Goal: Transaction & Acquisition: Purchase product/service

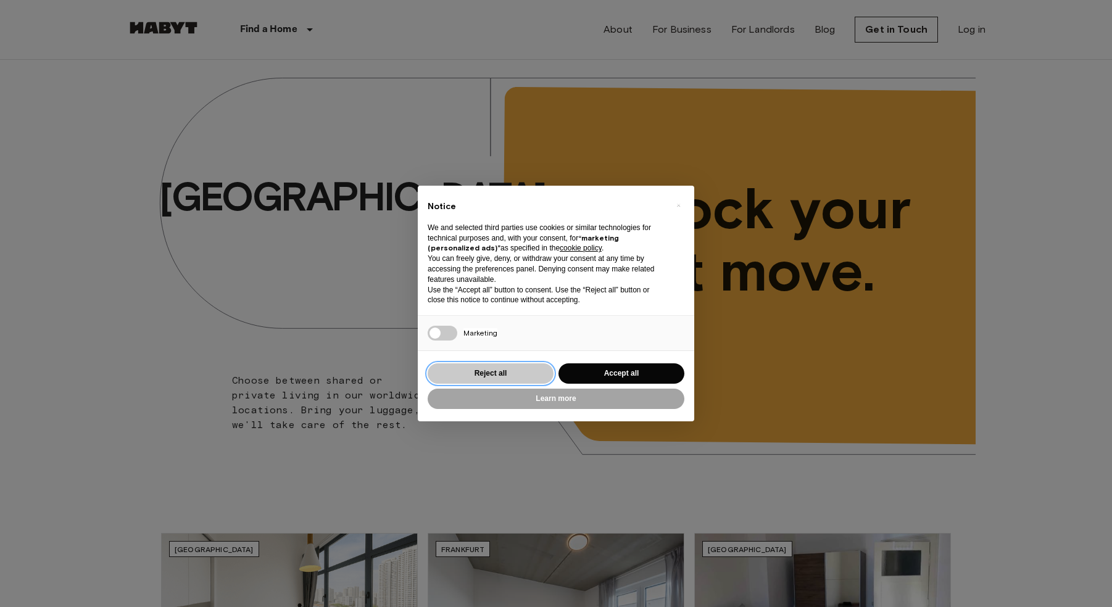
click at [516, 373] on button "Reject all" at bounding box center [491, 373] width 126 height 20
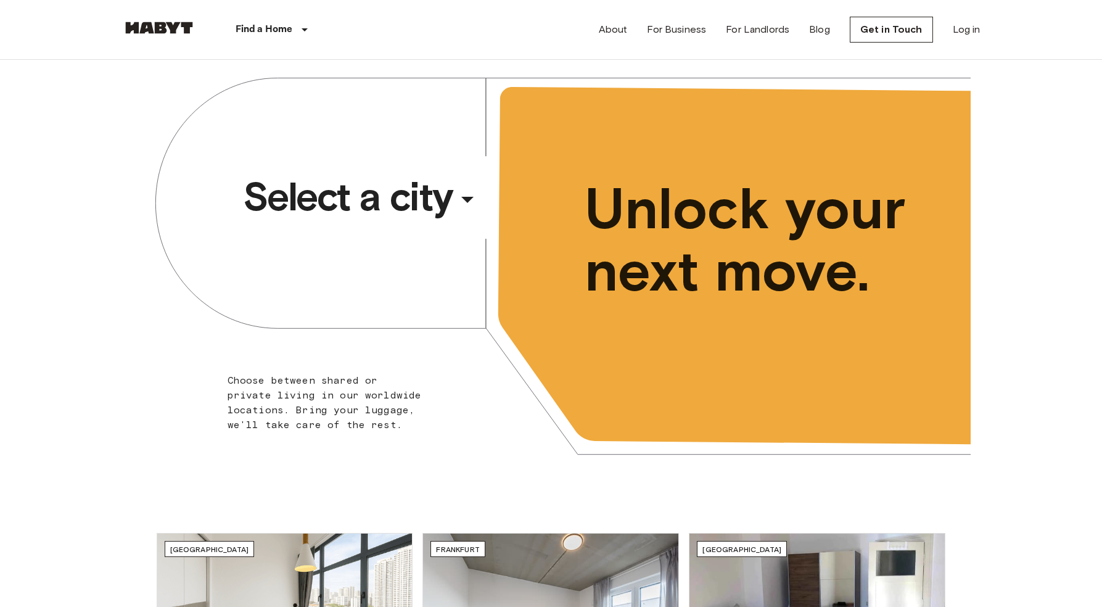
click at [469, 202] on div "​" at bounding box center [484, 209] width 127 height 25
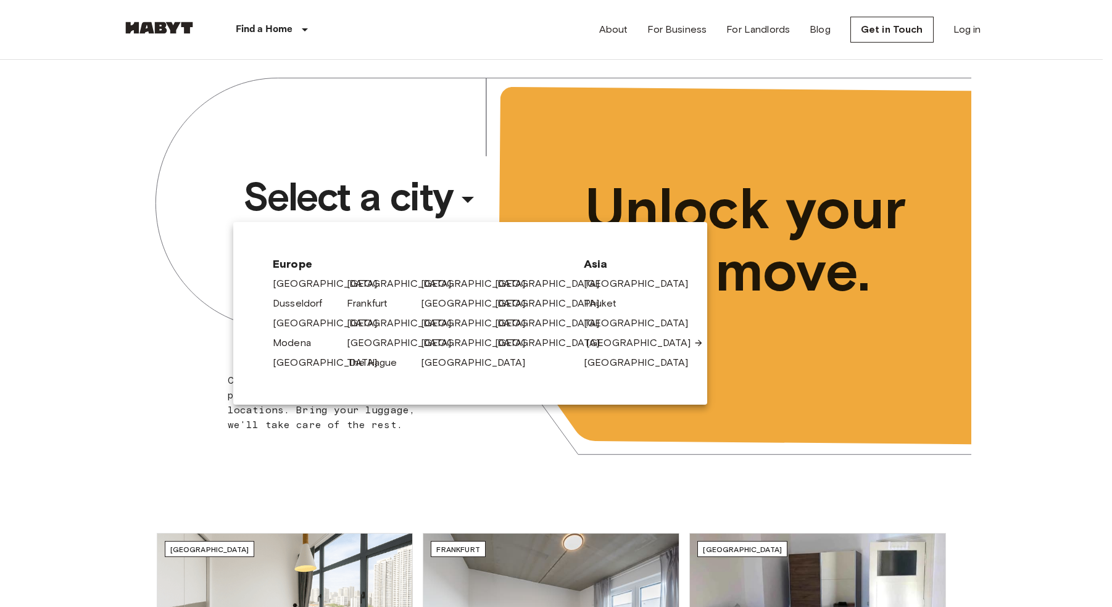
click at [601, 342] on link "[GEOGRAPHIC_DATA]" at bounding box center [644, 343] width 117 height 15
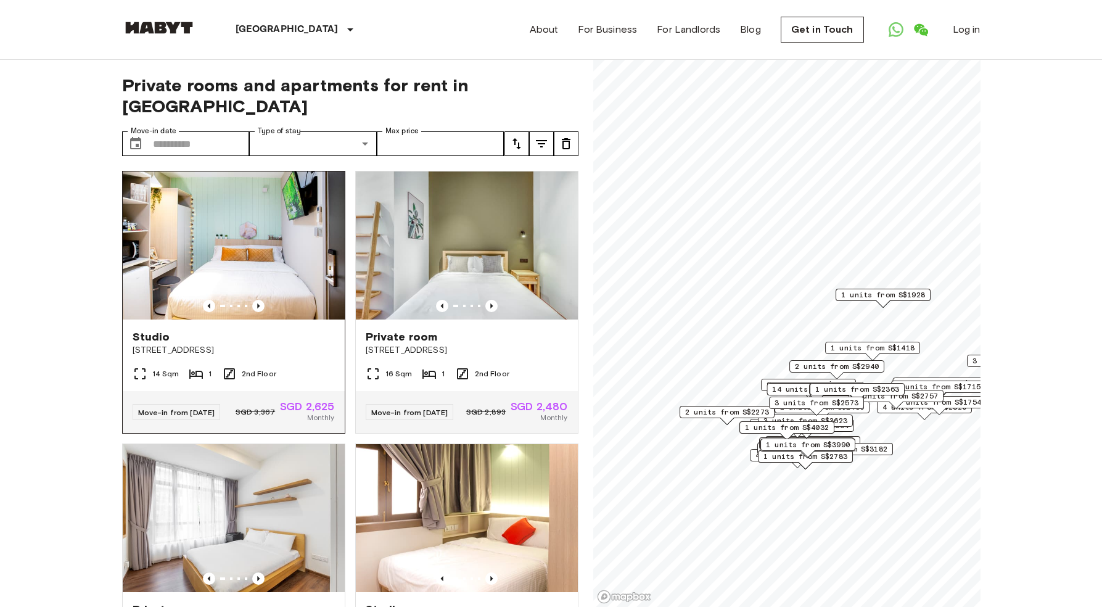
click at [244, 198] on img at bounding box center [234, 246] width 222 height 148
click at [453, 188] on img at bounding box center [467, 246] width 222 height 148
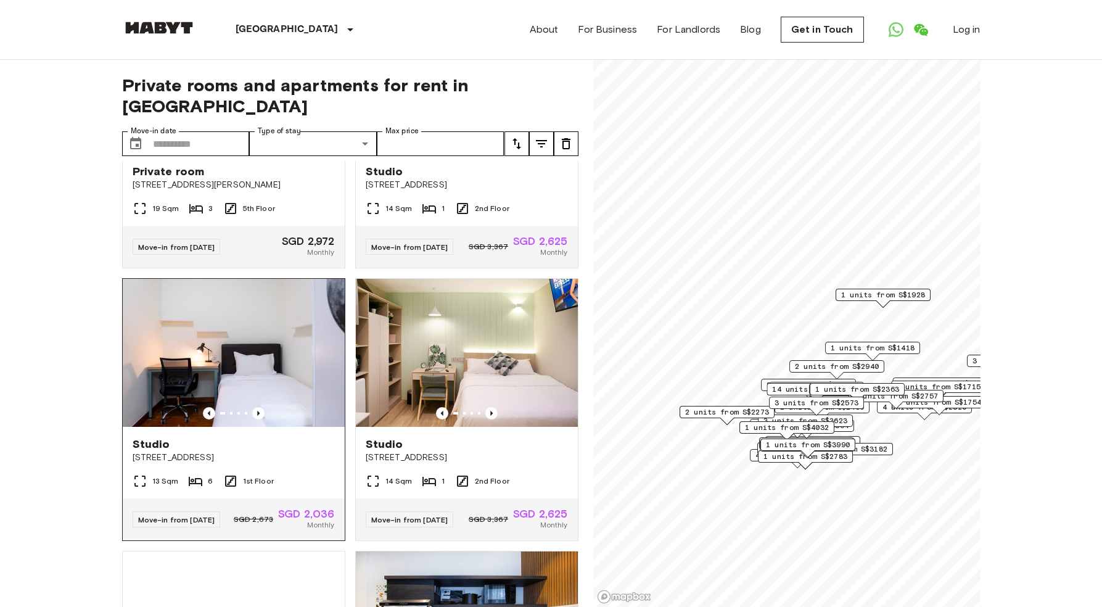
scroll to position [488, 0]
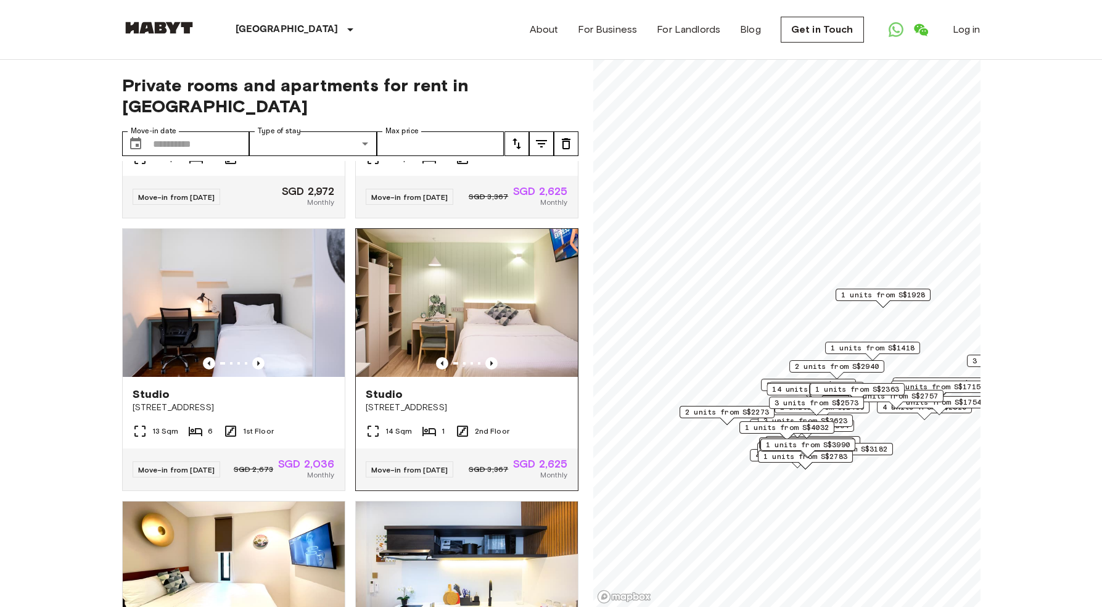
click at [450, 305] on img at bounding box center [467, 303] width 222 height 148
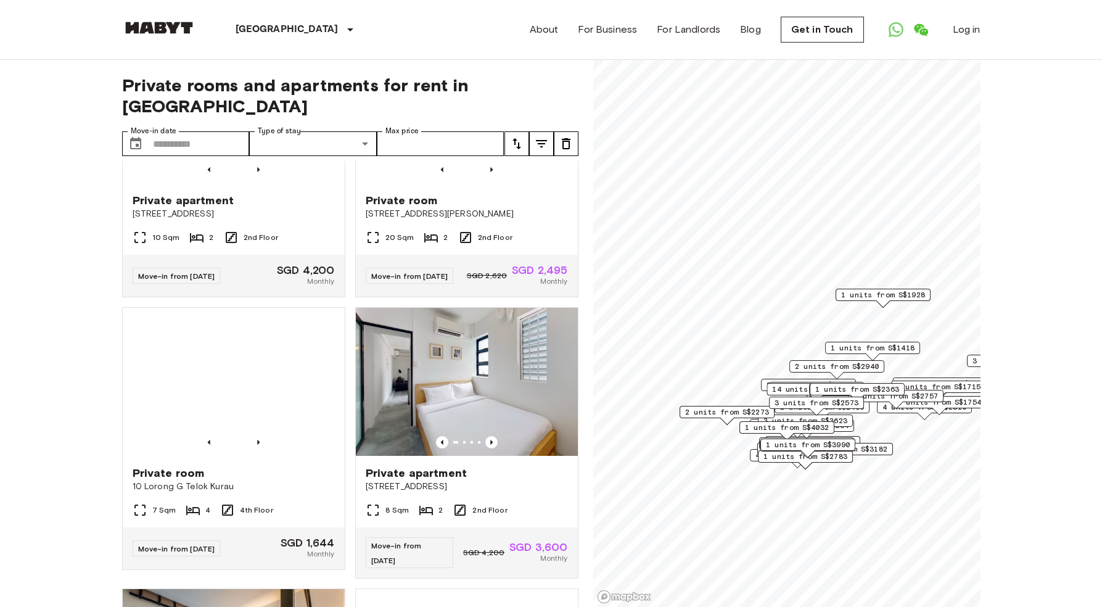
scroll to position [1920, 0]
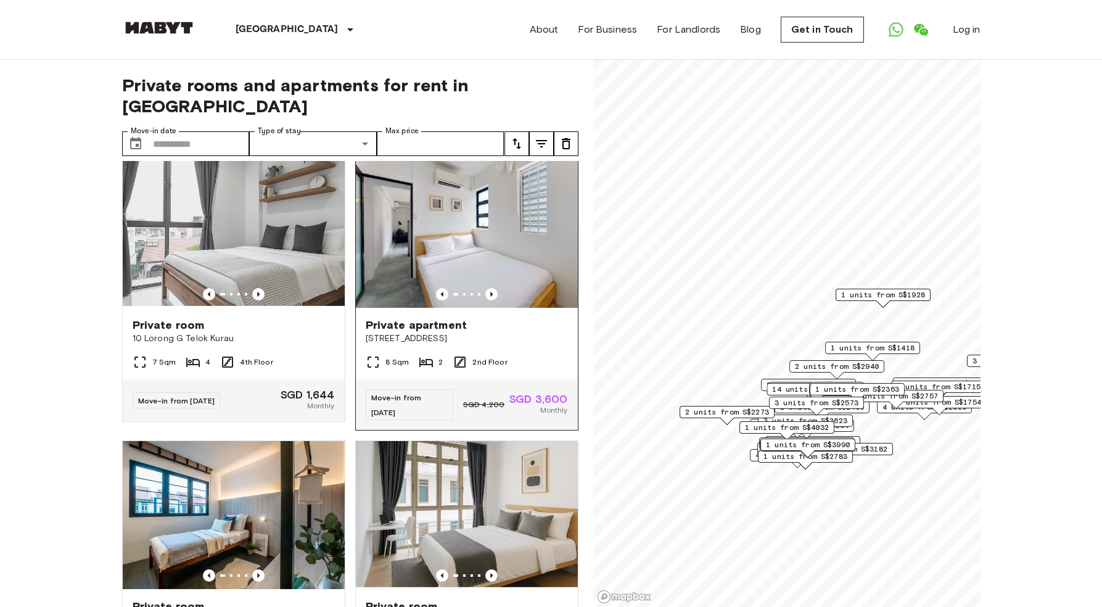
click at [441, 305] on img at bounding box center [467, 234] width 222 height 148
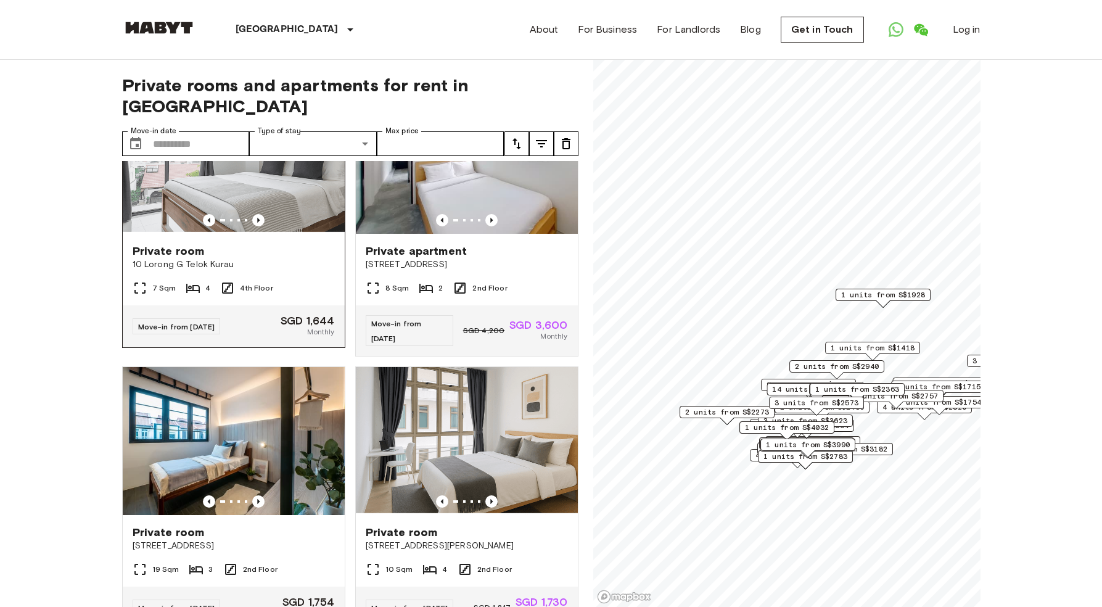
click at [308, 228] on img at bounding box center [234, 160] width 222 height 148
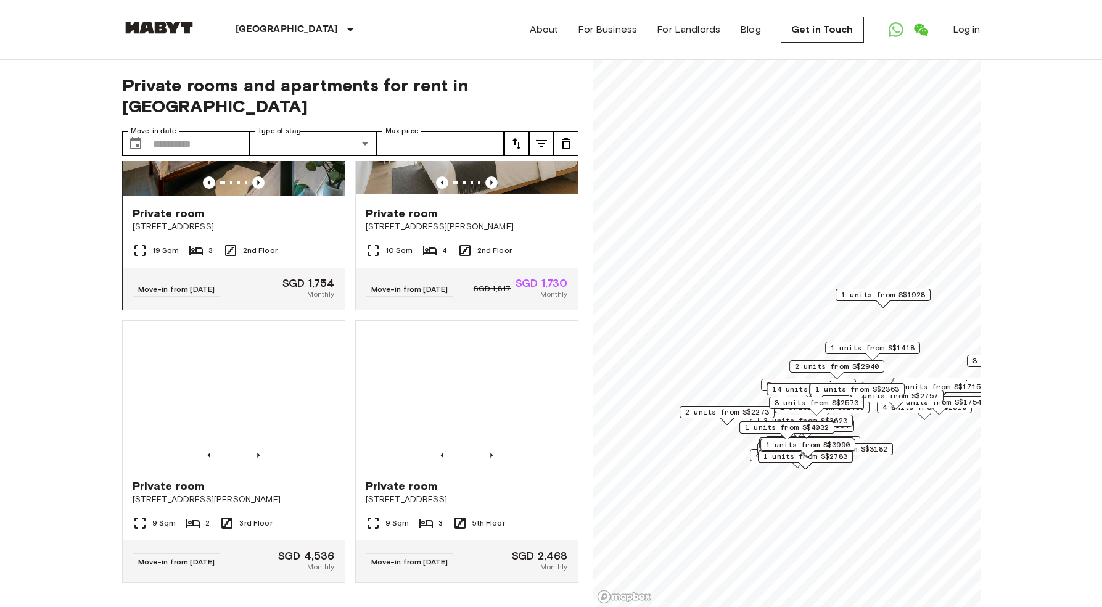
scroll to position [2424, 0]
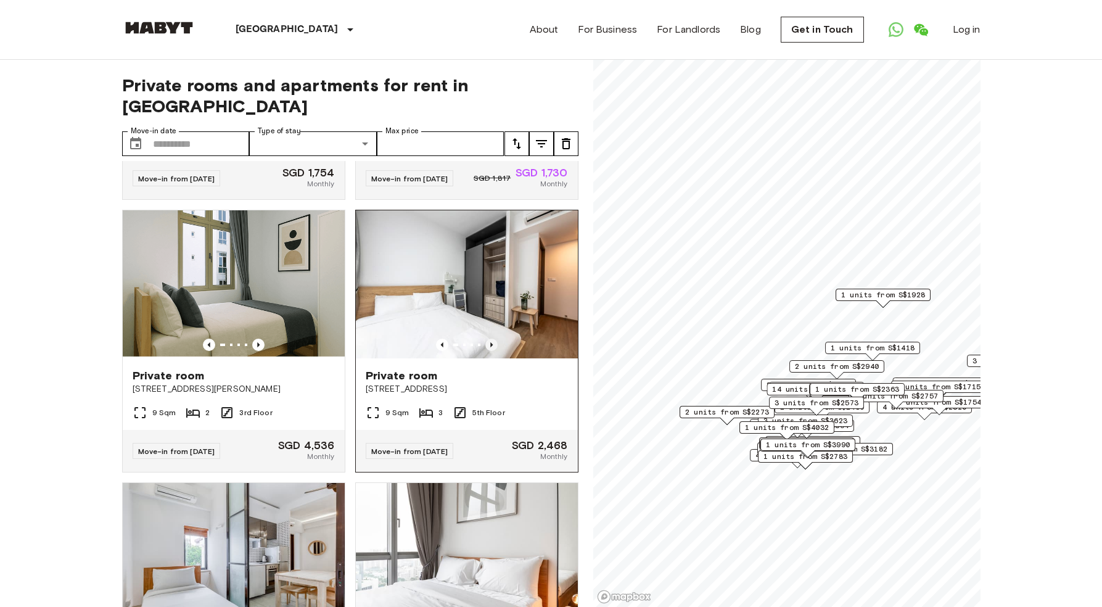
click at [486, 351] on icon "Previous image" at bounding box center [492, 345] width 12 height 12
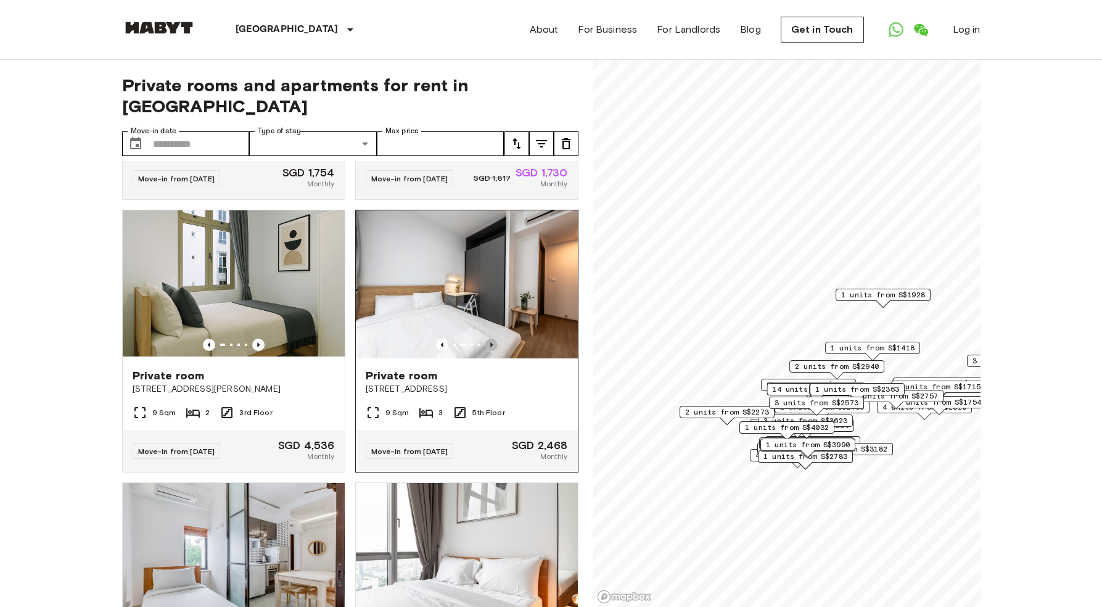
click at [486, 351] on icon "Previous image" at bounding box center [492, 345] width 12 height 12
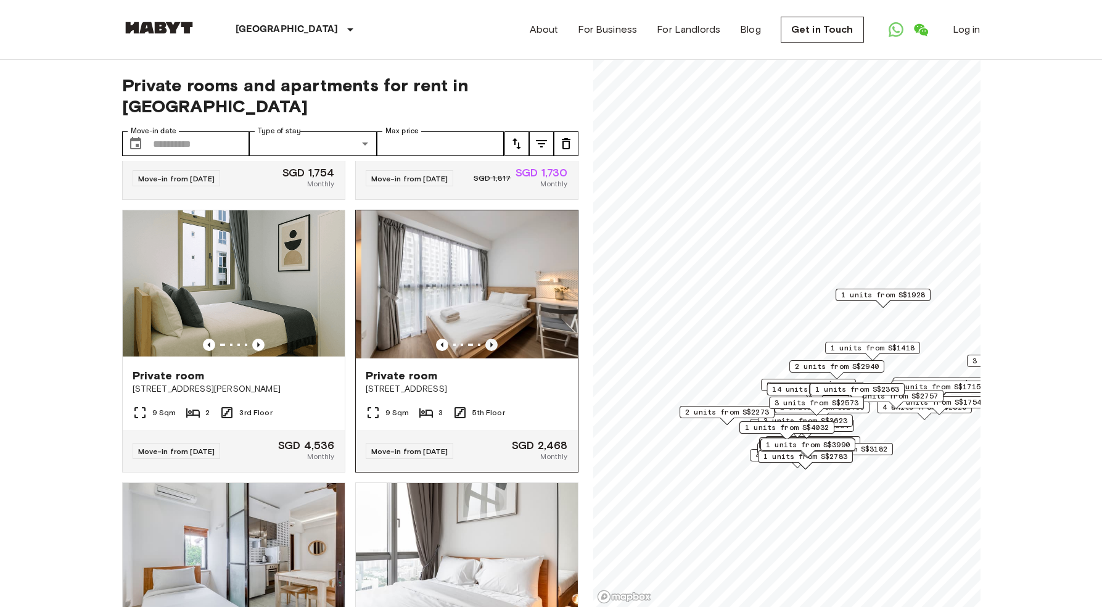
click at [486, 351] on icon "Previous image" at bounding box center [492, 345] width 12 height 12
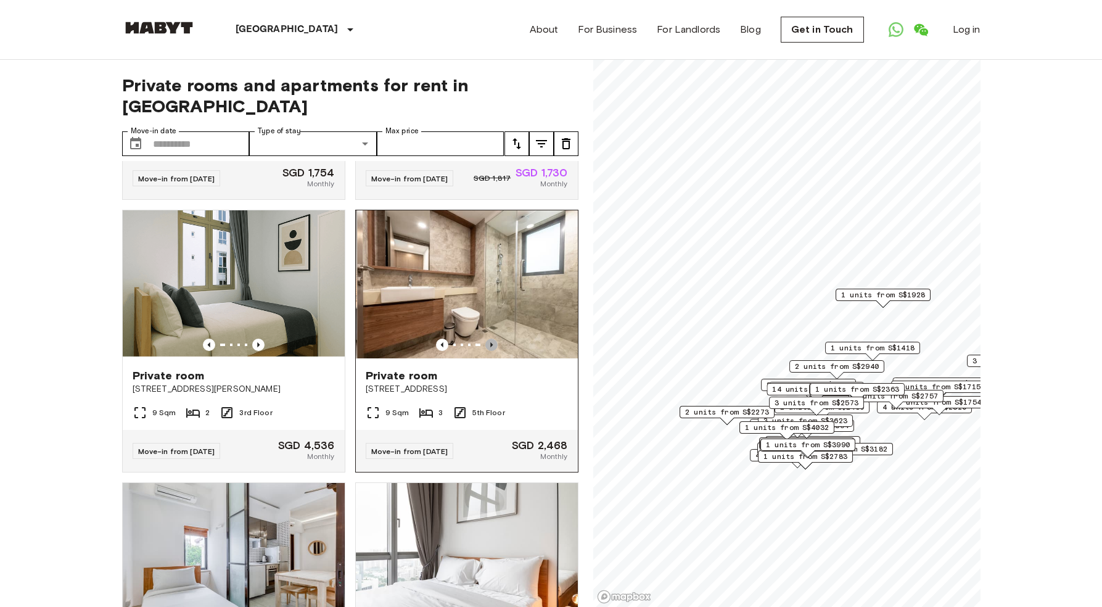
click at [486, 351] on icon "Previous image" at bounding box center [492, 345] width 12 height 12
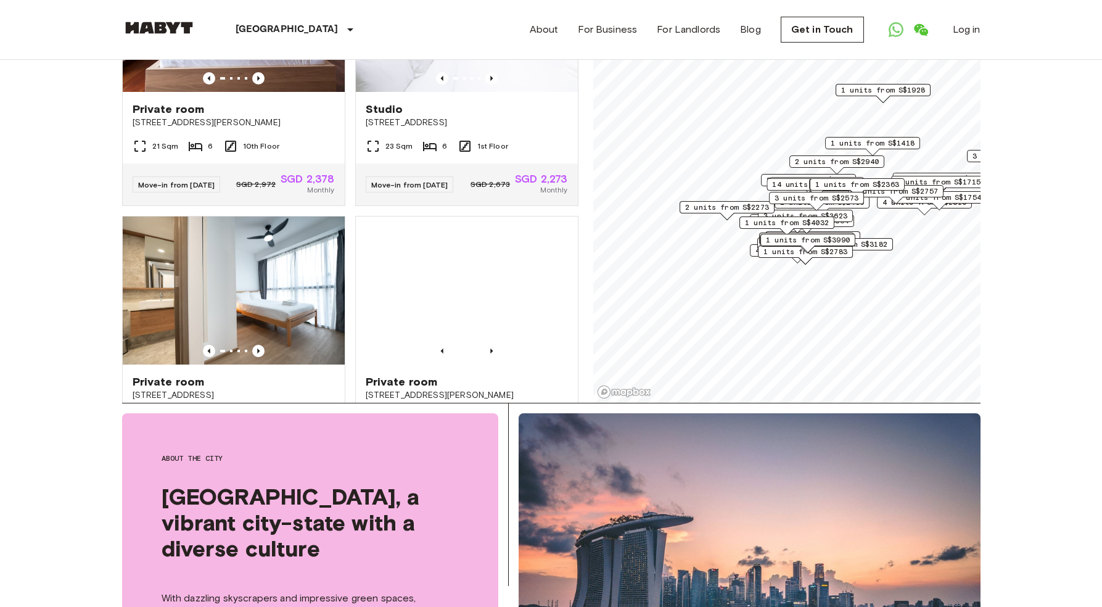
scroll to position [4122, 0]
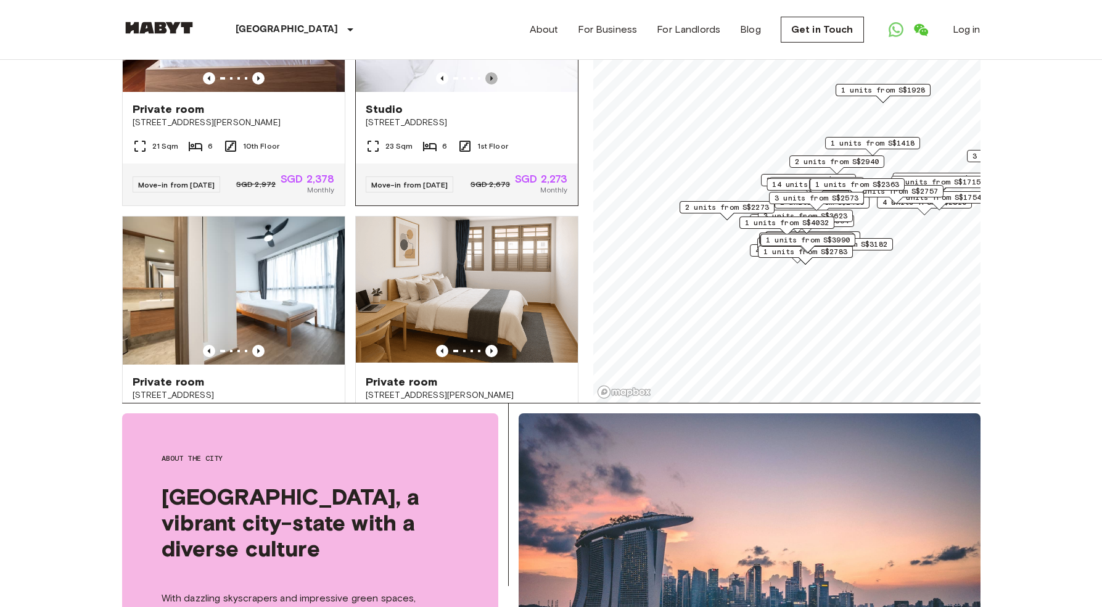
click at [490, 81] on icon "Previous image" at bounding box center [491, 78] width 2 height 5
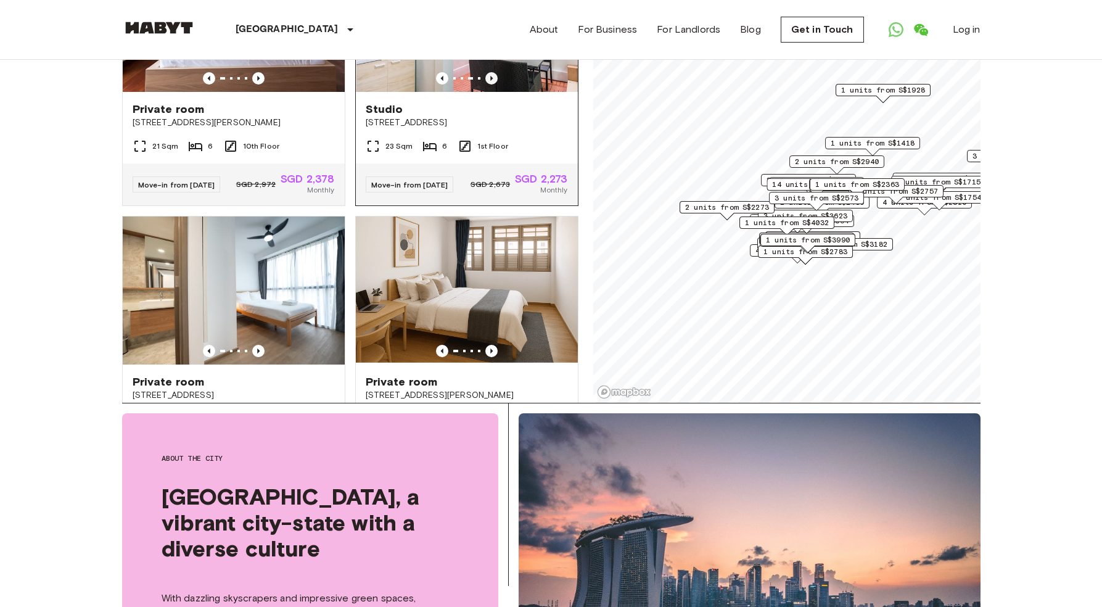
click at [490, 81] on icon "Previous image" at bounding box center [491, 78] width 2 height 5
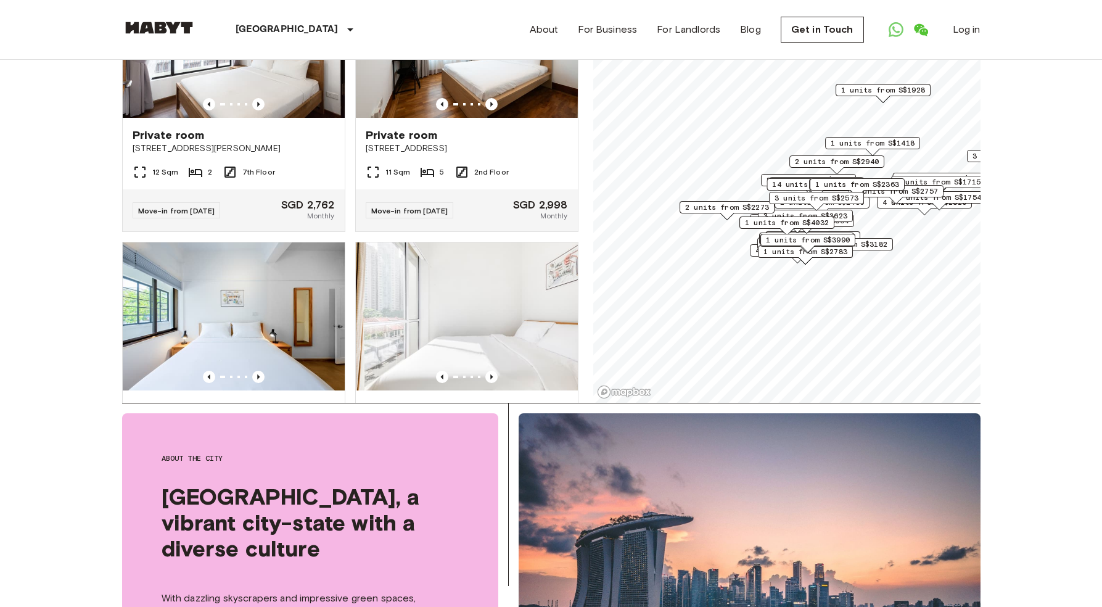
scroll to position [8385, 0]
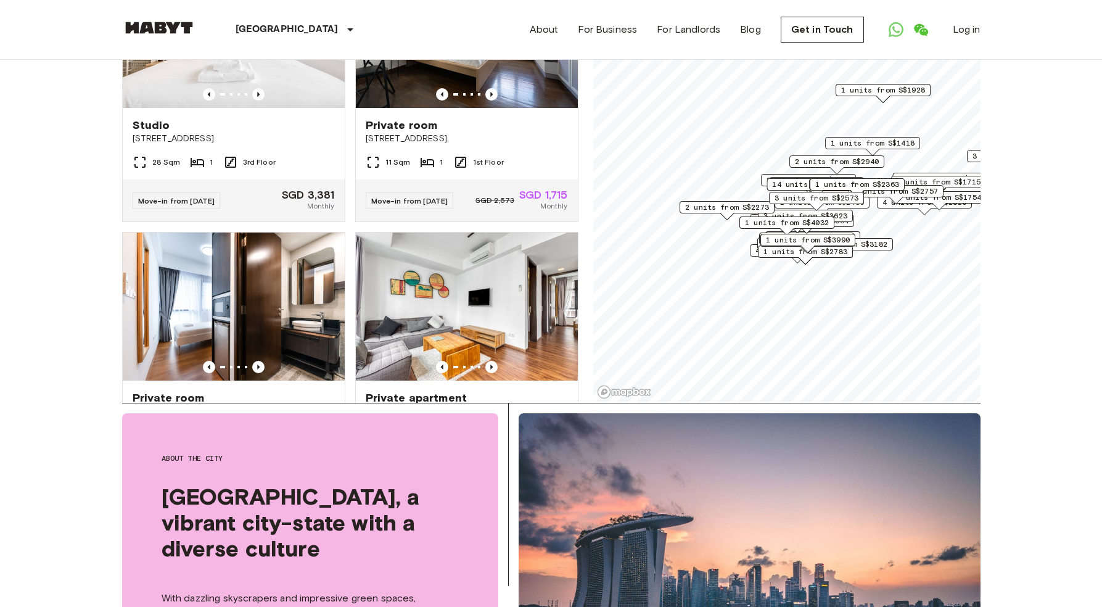
scroll to position [9597, 0]
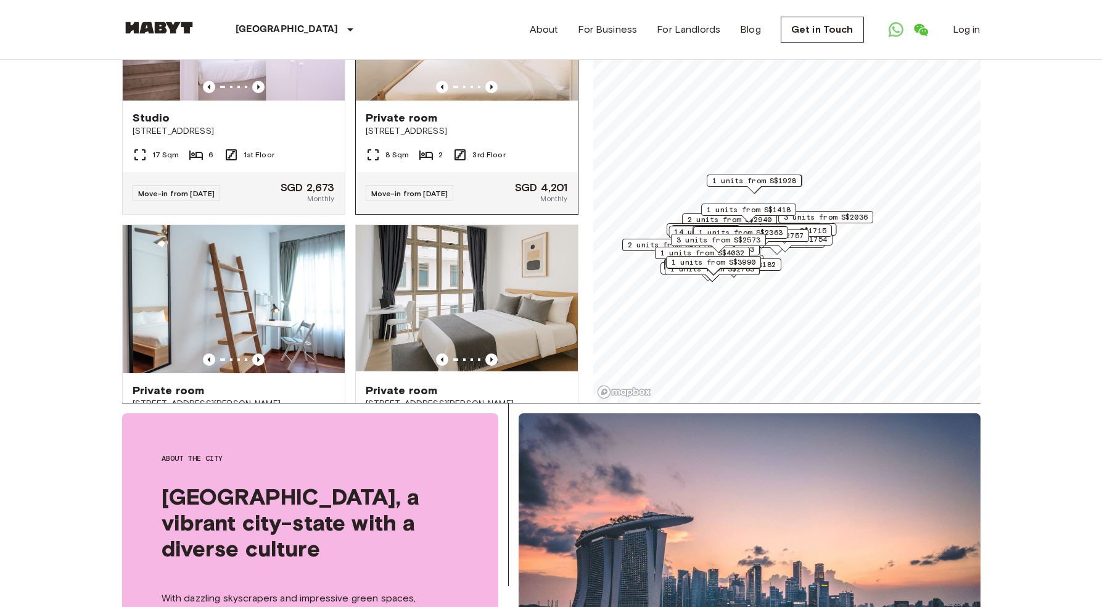
scroll to position [10907, 0]
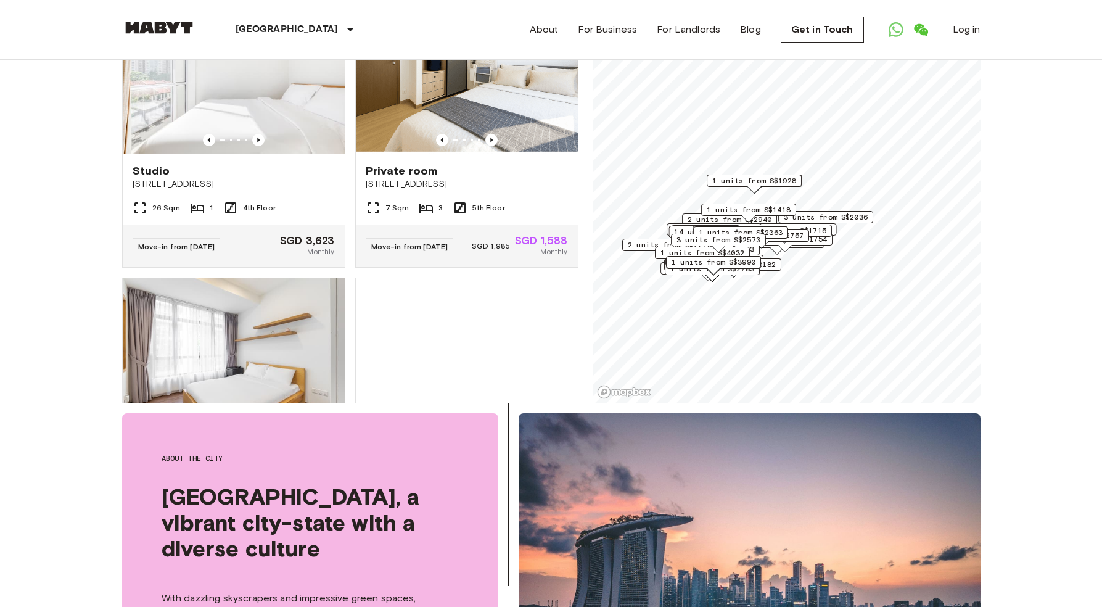
scroll to position [12368, 0]
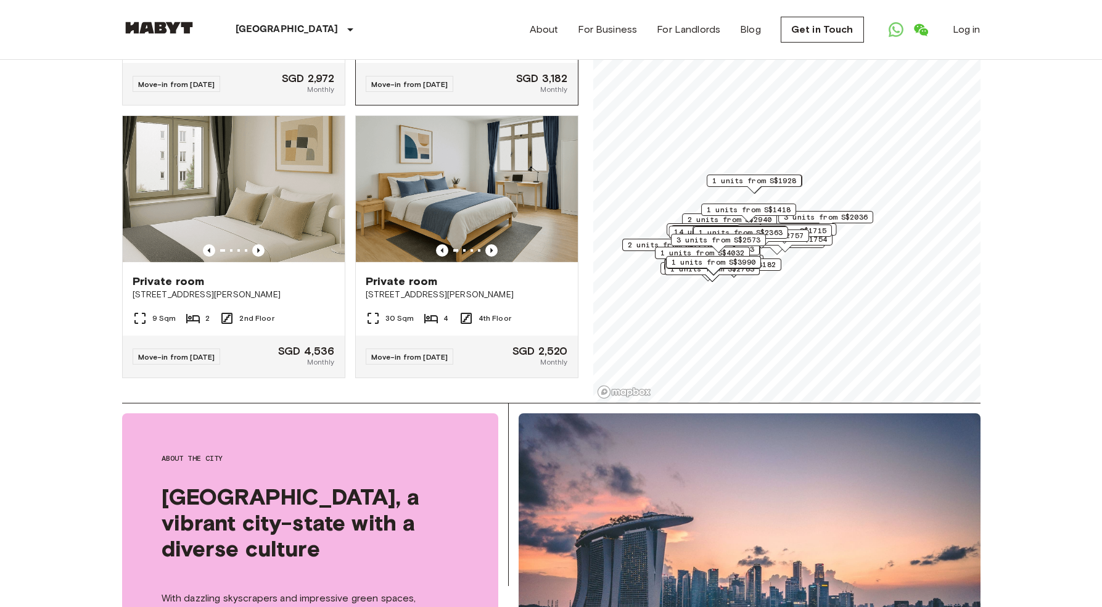
scroll to position [13499, 0]
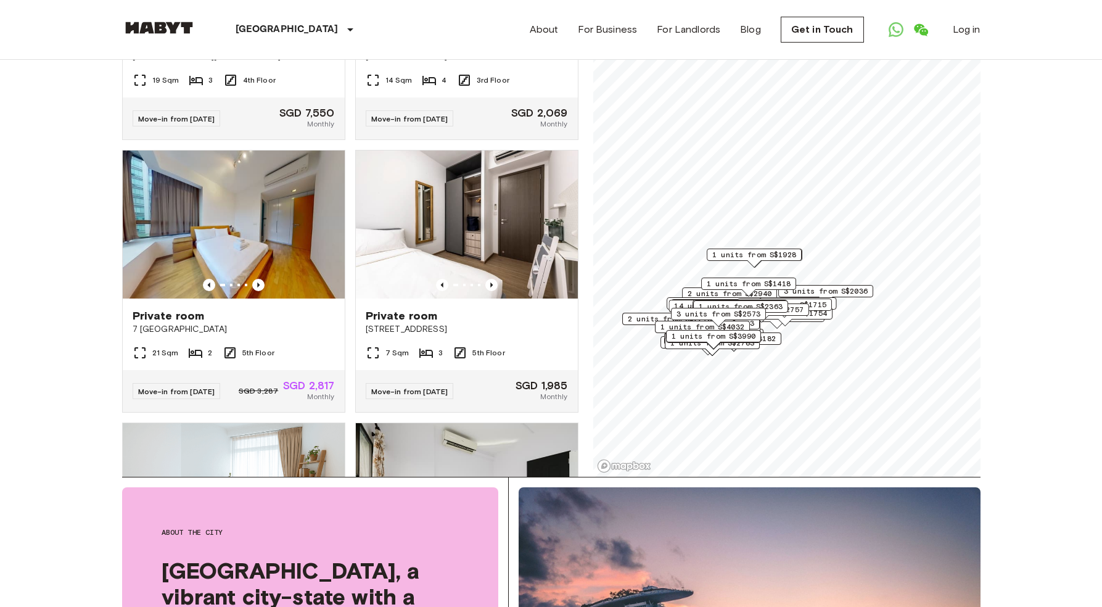
scroll to position [14329, 0]
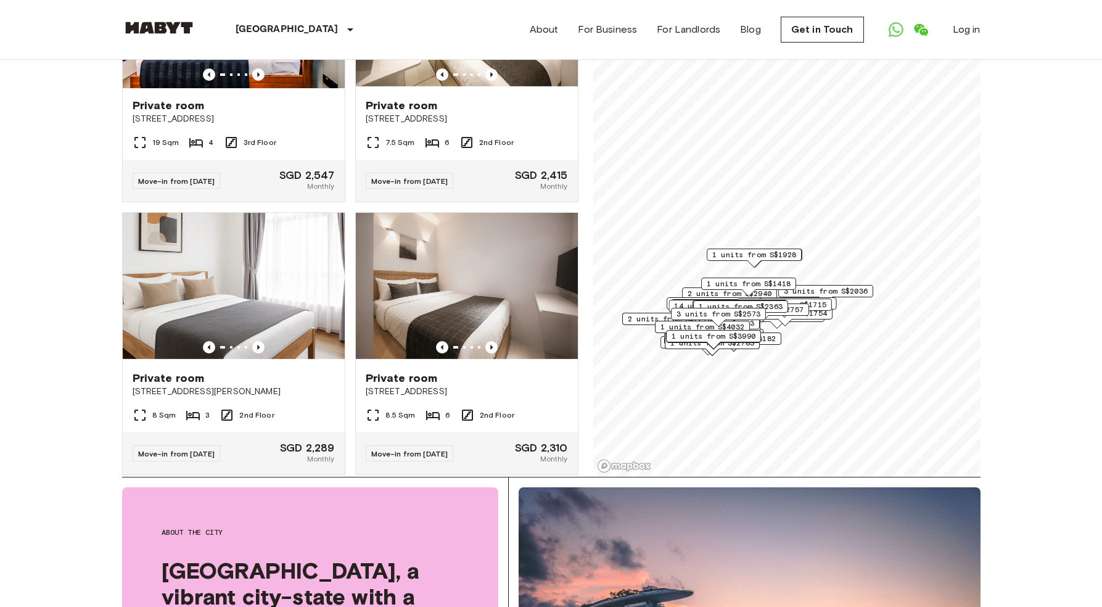
scroll to position [15139, 0]
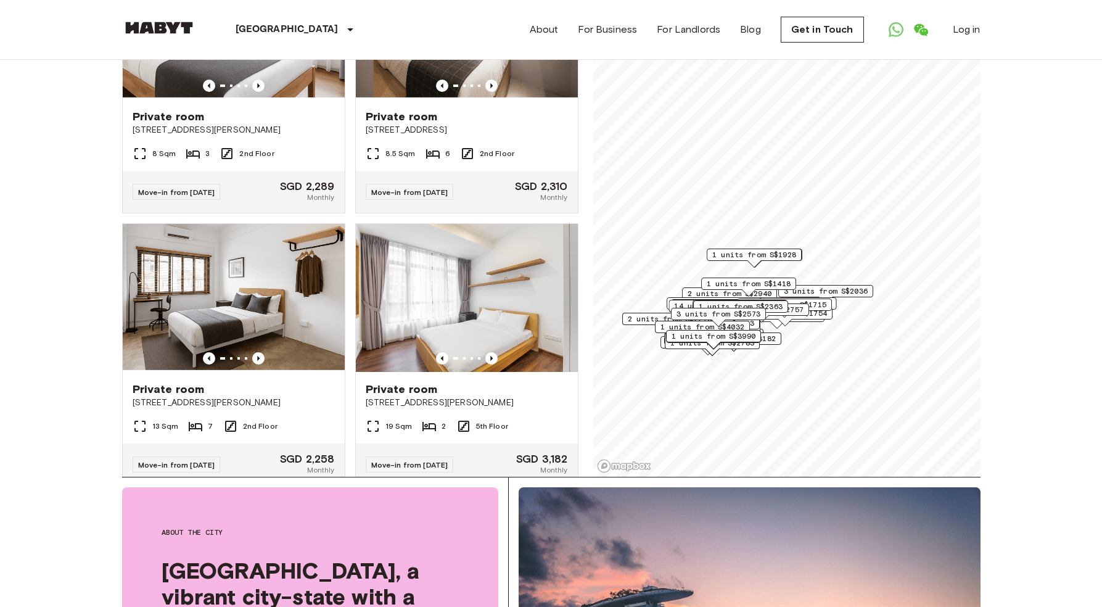
scroll to position [15413, 0]
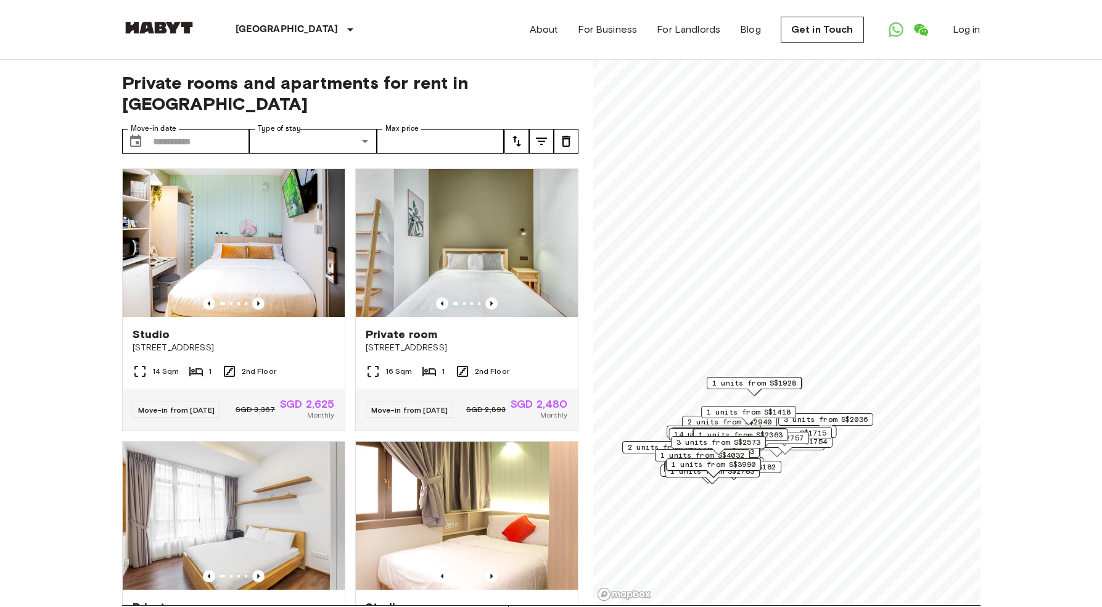
scroll to position [0, 0]
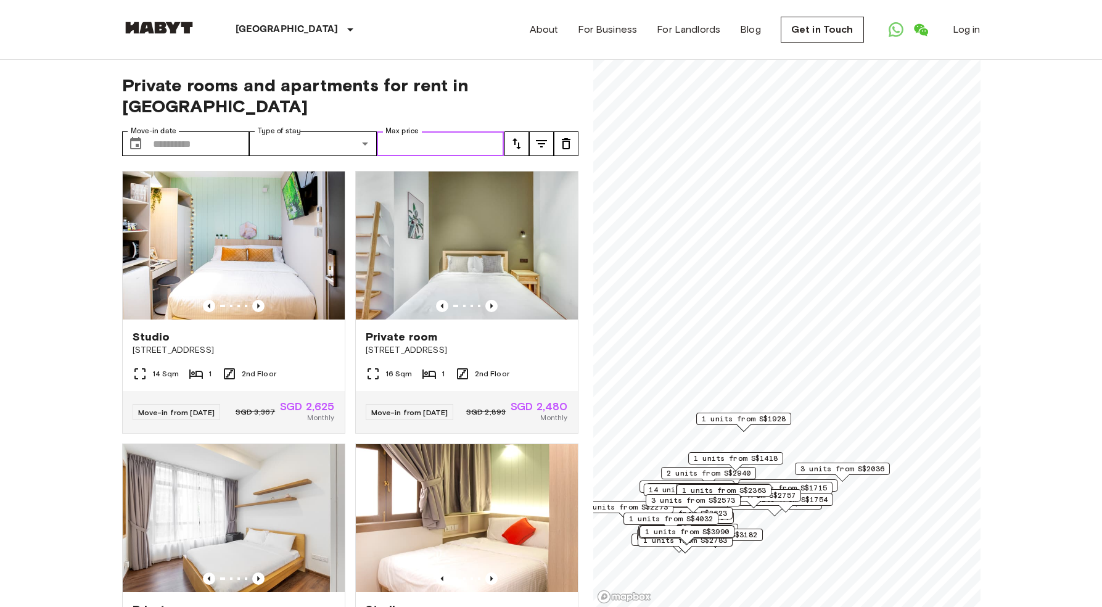
click at [452, 131] on input "Max price" at bounding box center [441, 143] width 128 height 25
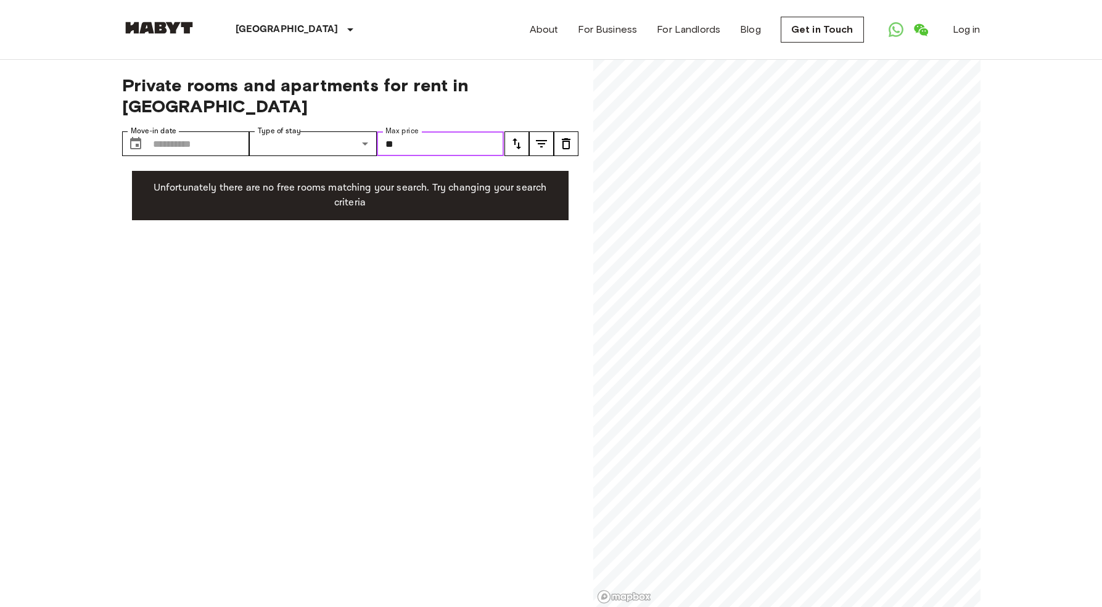
click at [436, 131] on input "**" at bounding box center [441, 143] width 128 height 25
type input "****"
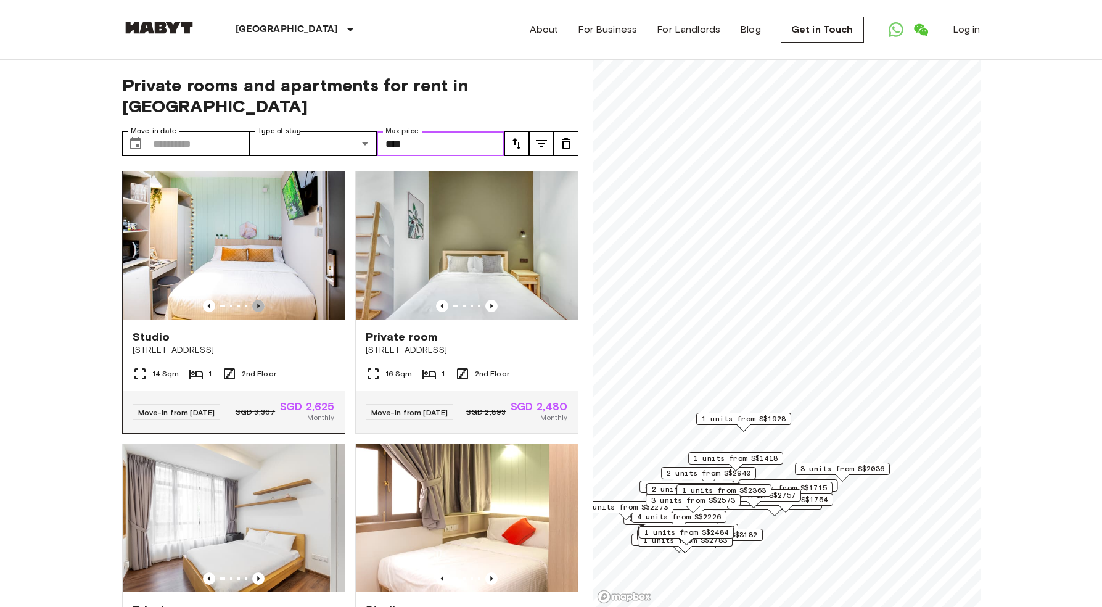
click at [257, 304] on icon "Previous image" at bounding box center [258, 306] width 2 height 5
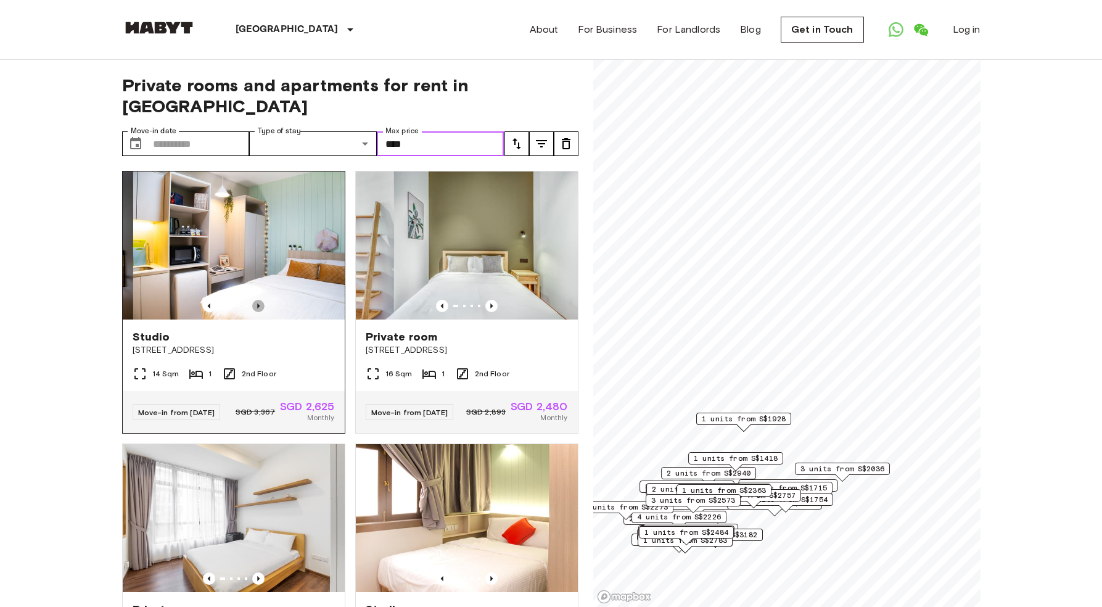
click at [254, 300] on icon "Previous image" at bounding box center [258, 306] width 12 height 12
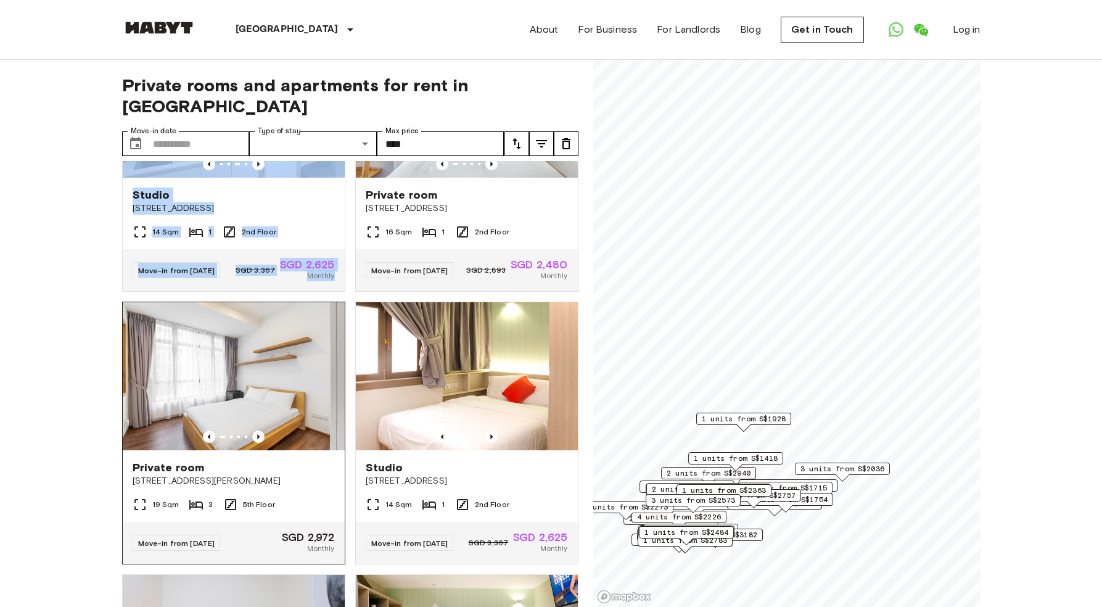
scroll to position [226, 0]
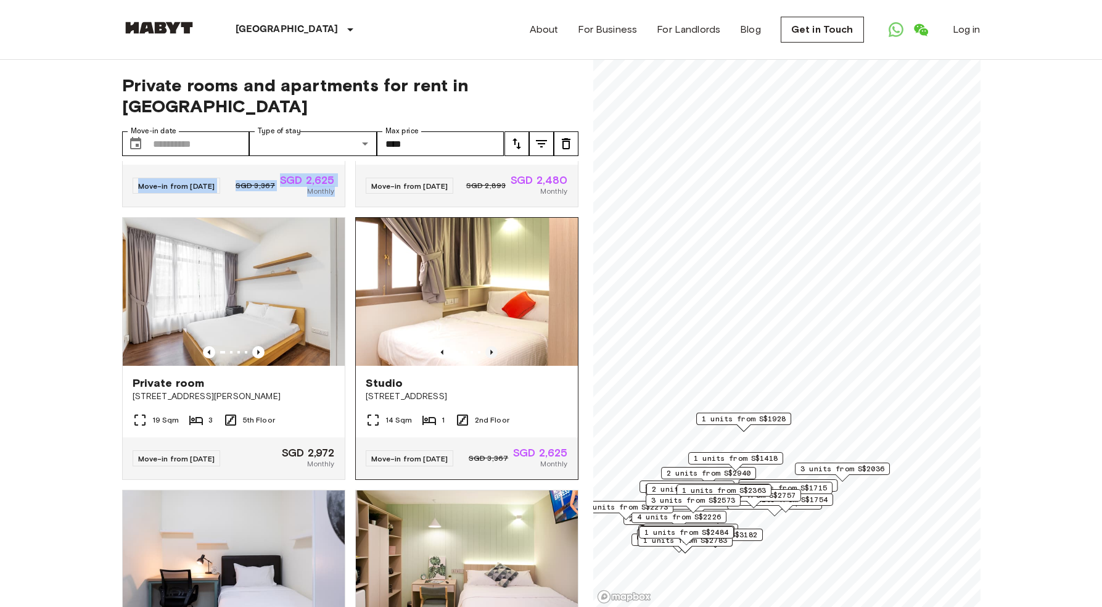
click at [486, 346] on icon "Previous image" at bounding box center [492, 352] width 12 height 12
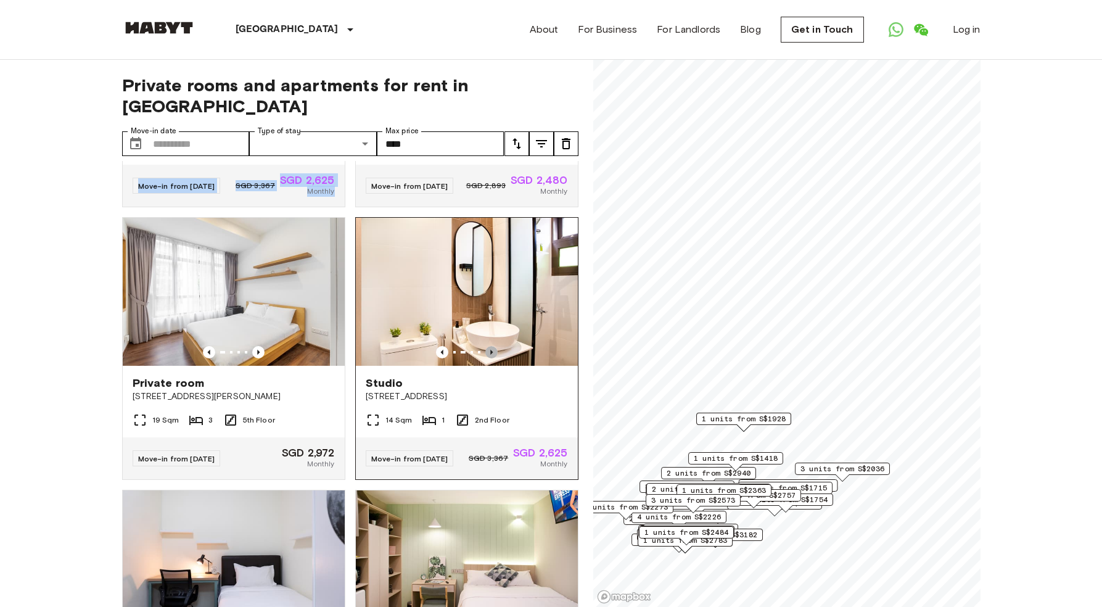
click at [486, 346] on icon "Previous image" at bounding box center [492, 352] width 12 height 12
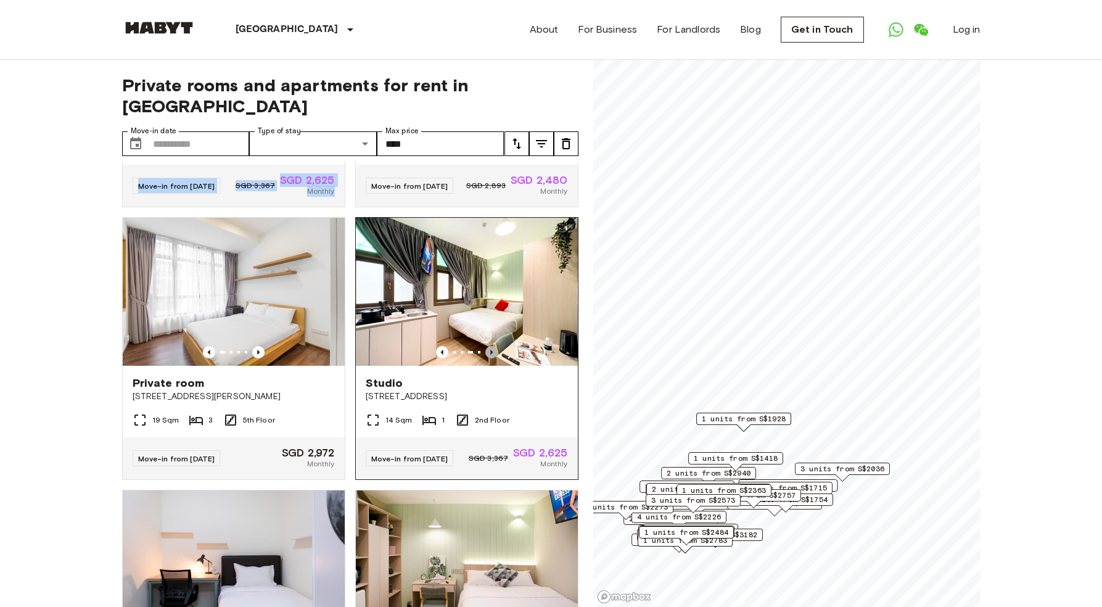
click at [486, 346] on icon "Previous image" at bounding box center [492, 352] width 12 height 12
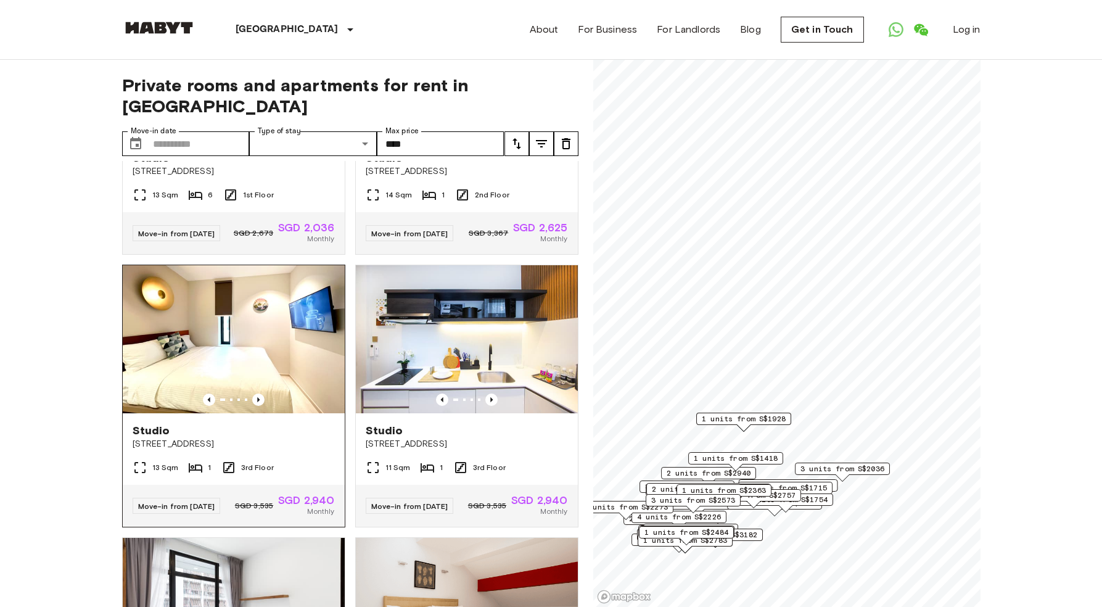
scroll to position [745, 0]
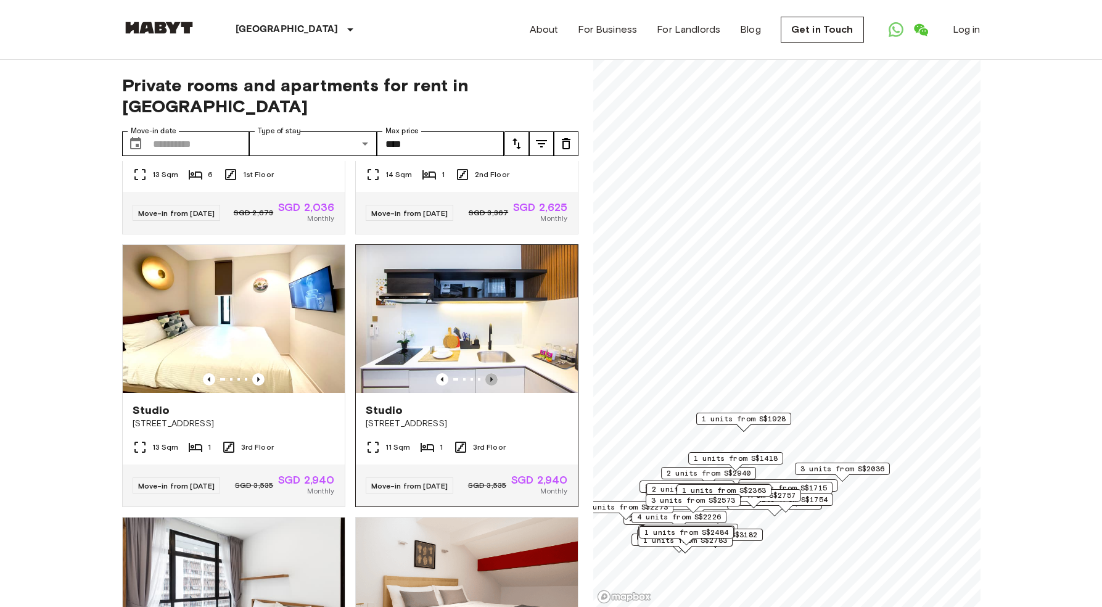
click at [486, 386] on icon "Previous image" at bounding box center [492, 379] width 12 height 12
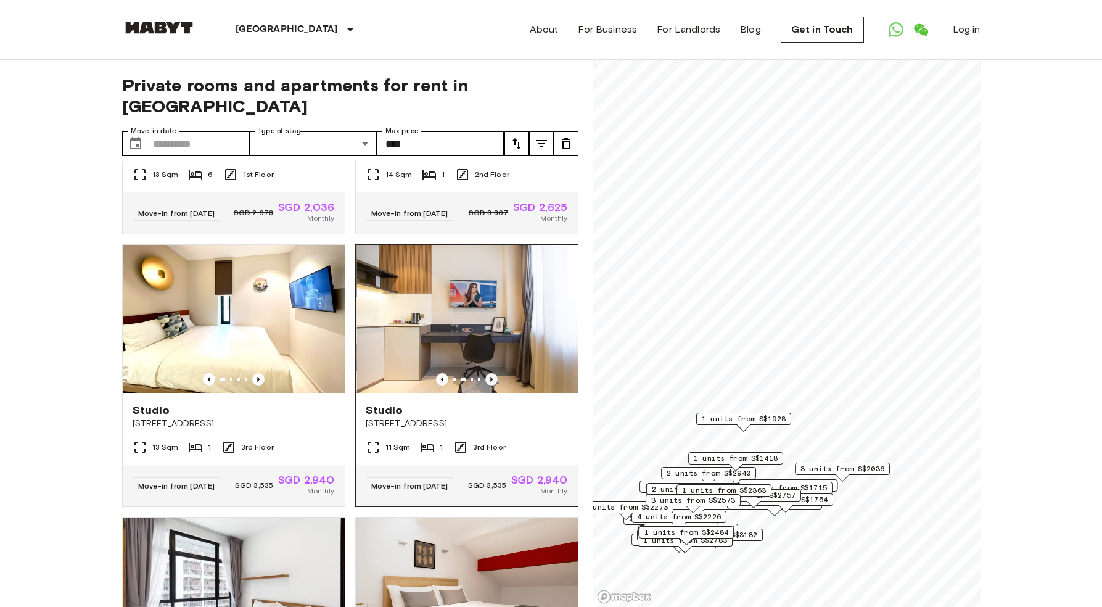
click at [486, 386] on icon "Previous image" at bounding box center [492, 379] width 12 height 12
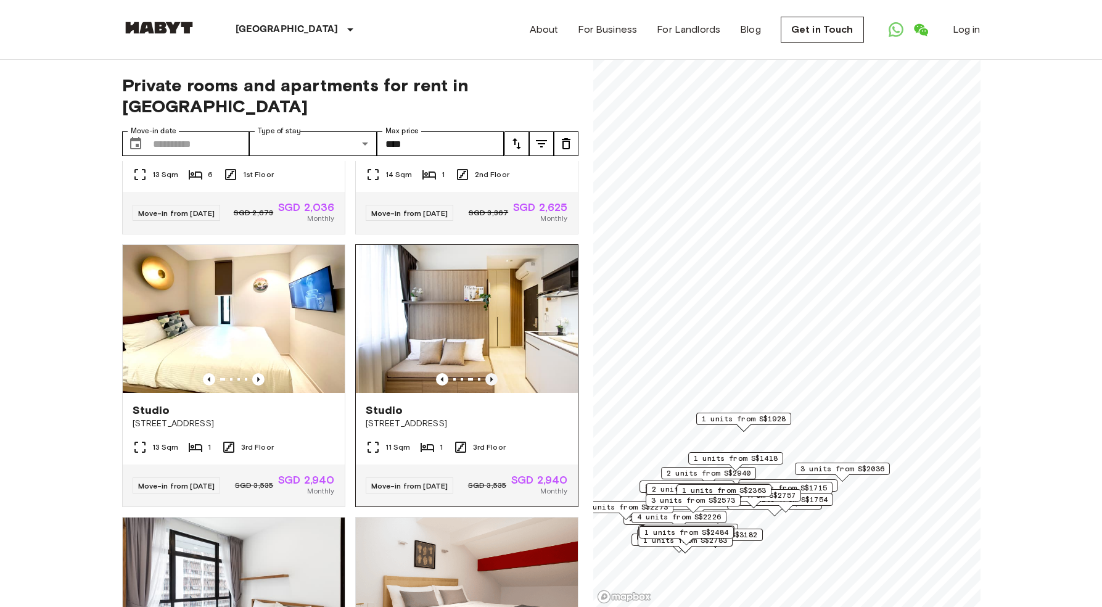
click at [486, 386] on icon "Previous image" at bounding box center [492, 379] width 12 height 12
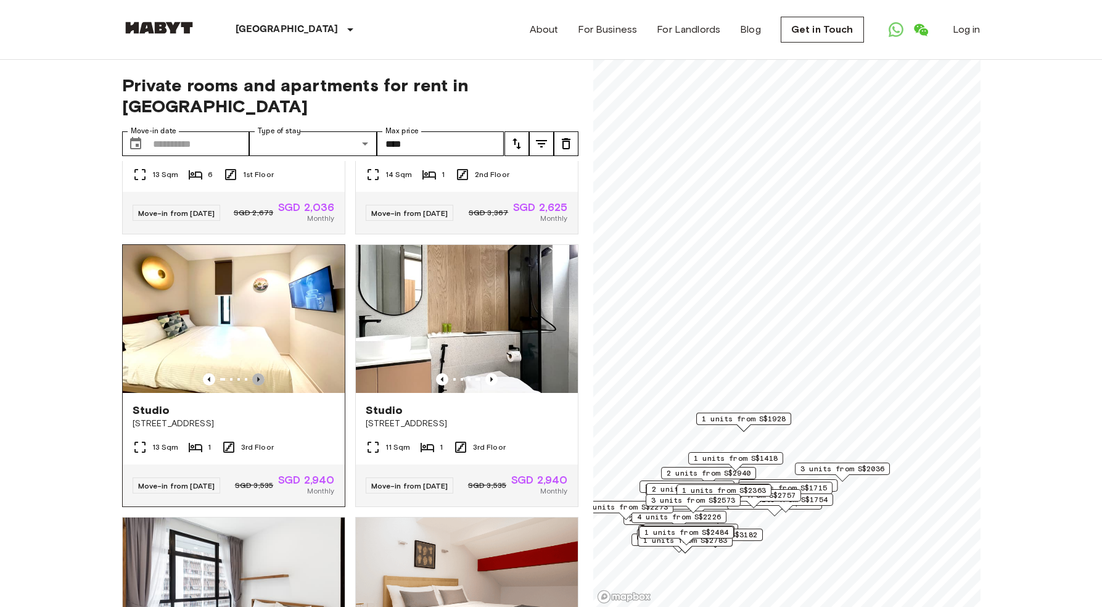
click at [252, 386] on icon "Previous image" at bounding box center [258, 379] width 12 height 12
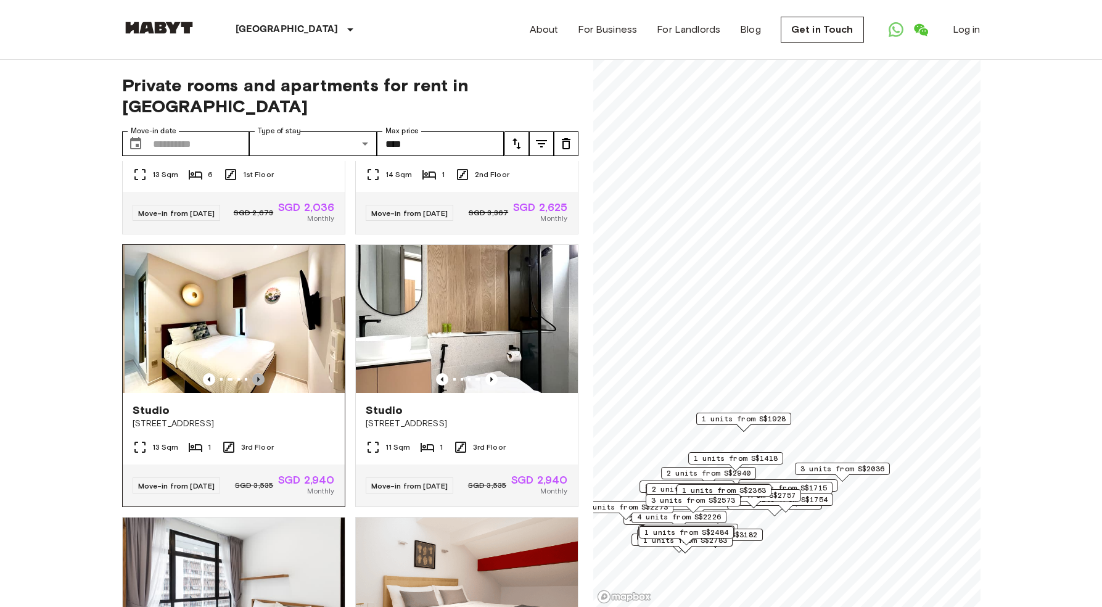
click at [252, 386] on icon "Previous image" at bounding box center [258, 379] width 12 height 12
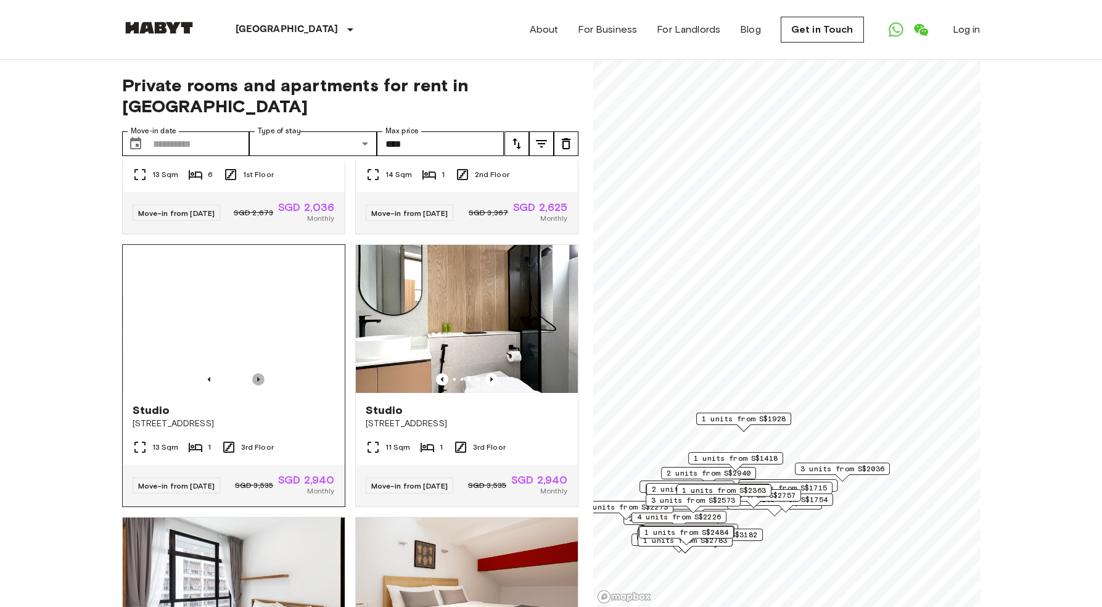
click at [253, 386] on icon "Previous image" at bounding box center [258, 379] width 12 height 12
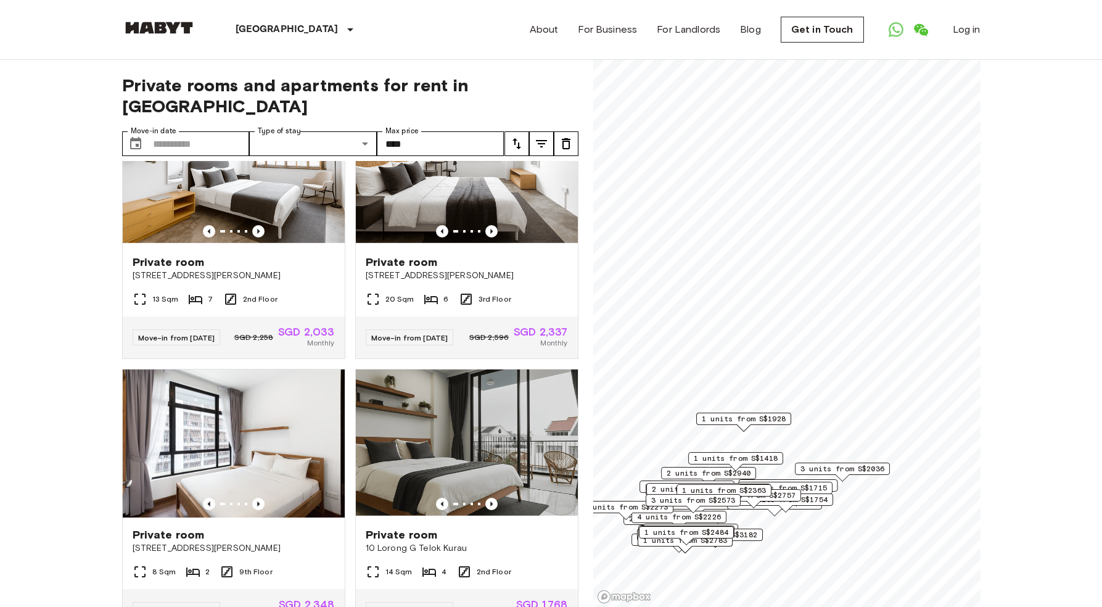
scroll to position [5074, 0]
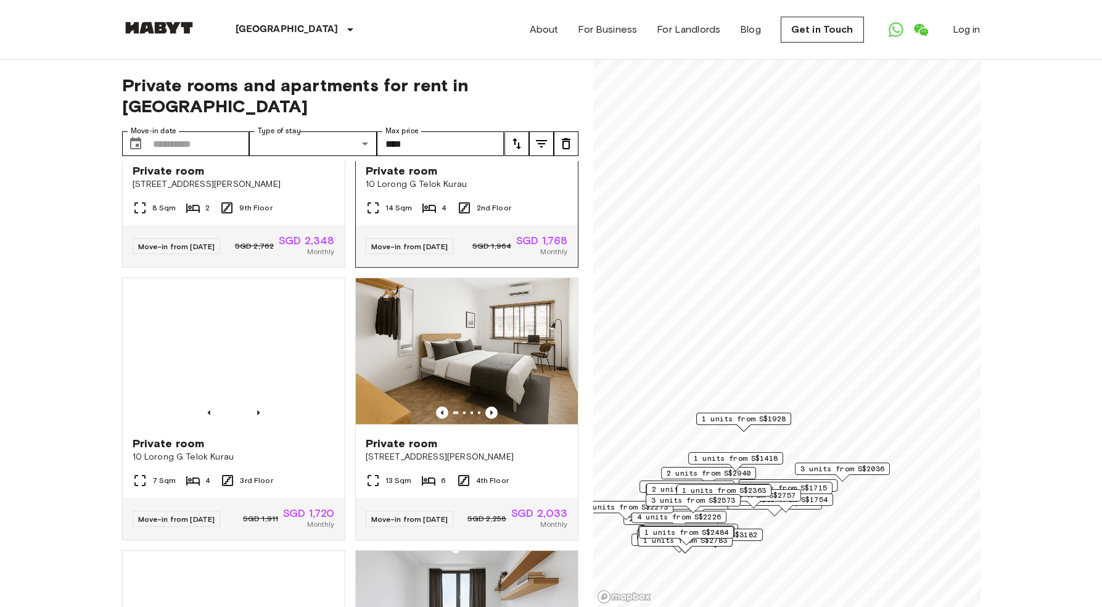
click at [486, 146] on icon "Previous image" at bounding box center [492, 140] width 12 height 12
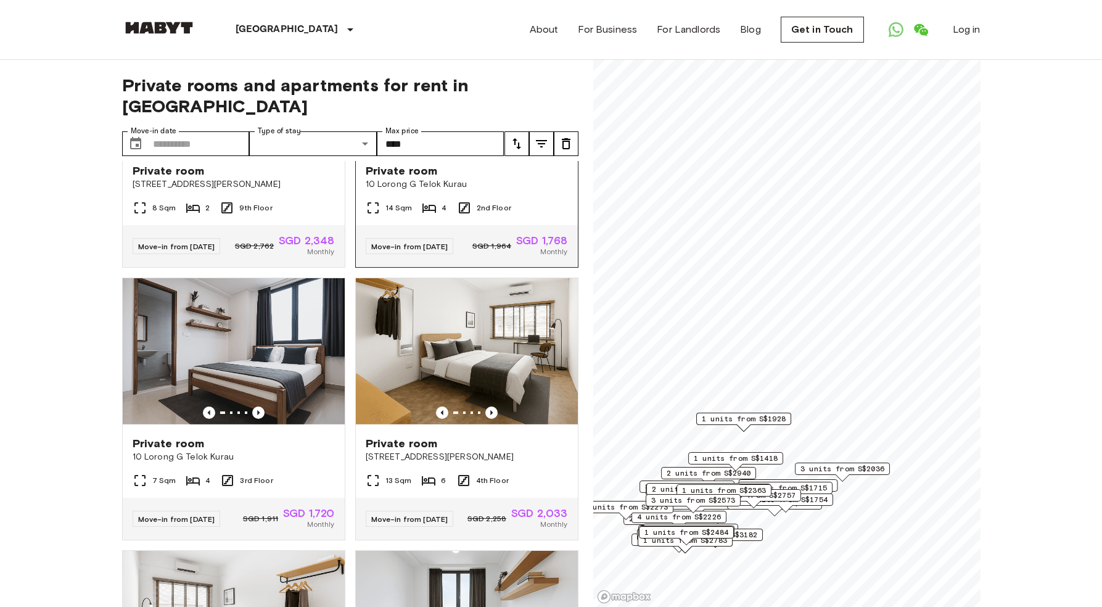
click at [486, 146] on icon "Previous image" at bounding box center [492, 140] width 12 height 12
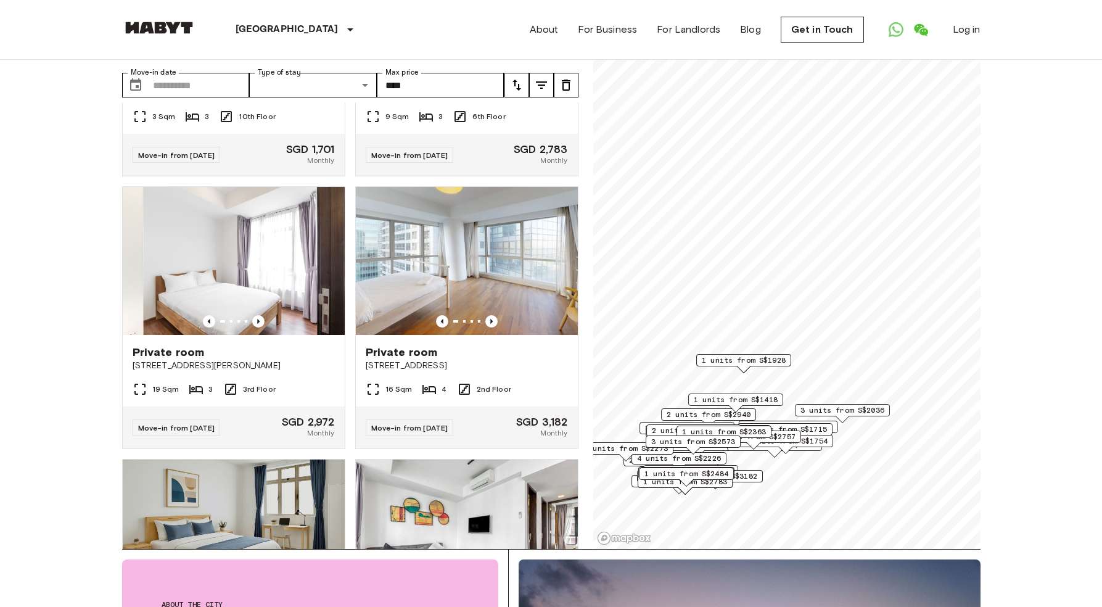
scroll to position [84, 0]
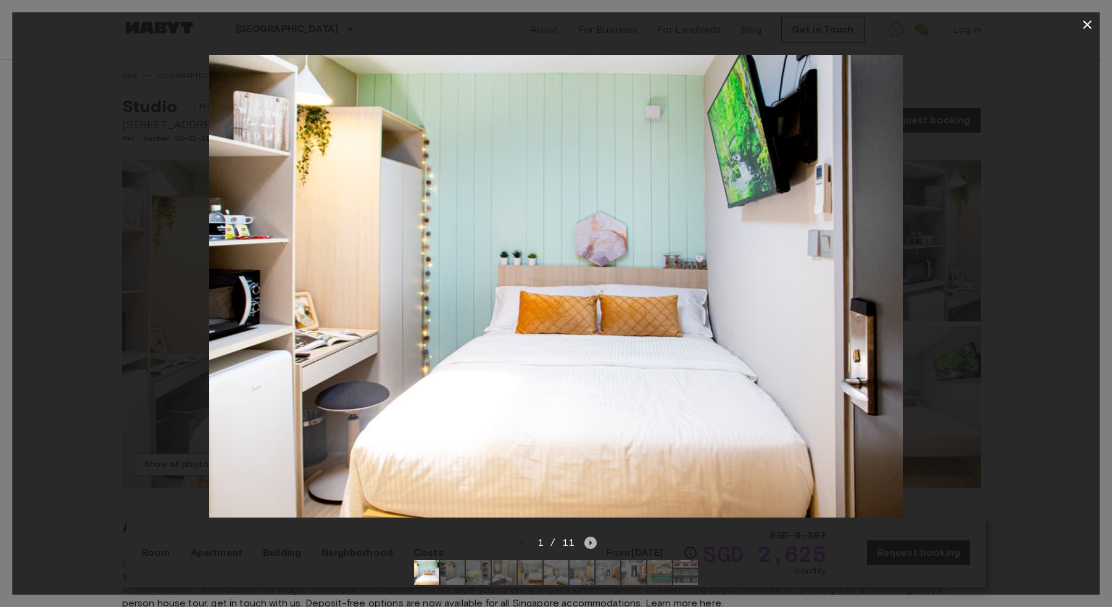
click at [592, 537] on icon "Next image" at bounding box center [590, 543] width 12 height 12
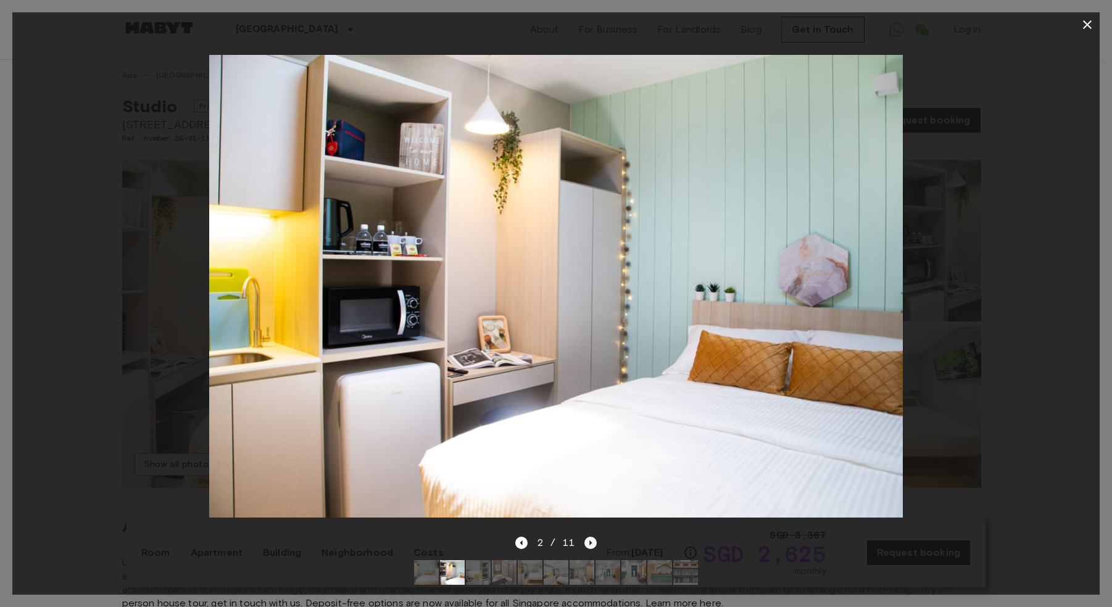
click at [584, 537] on icon "Next image" at bounding box center [590, 543] width 12 height 12
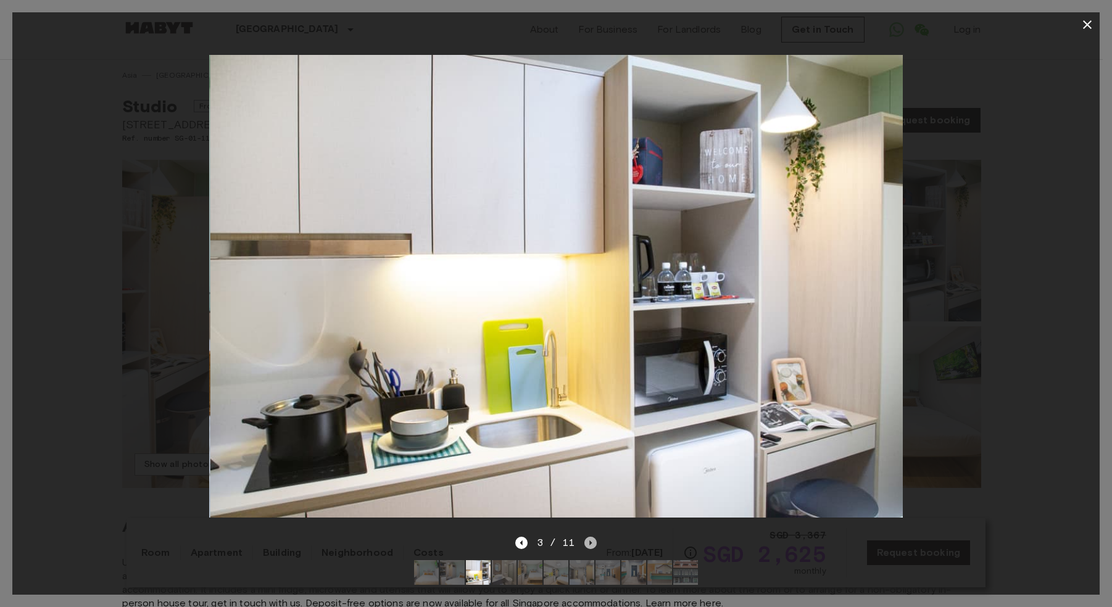
click at [584, 537] on icon "Next image" at bounding box center [590, 543] width 12 height 12
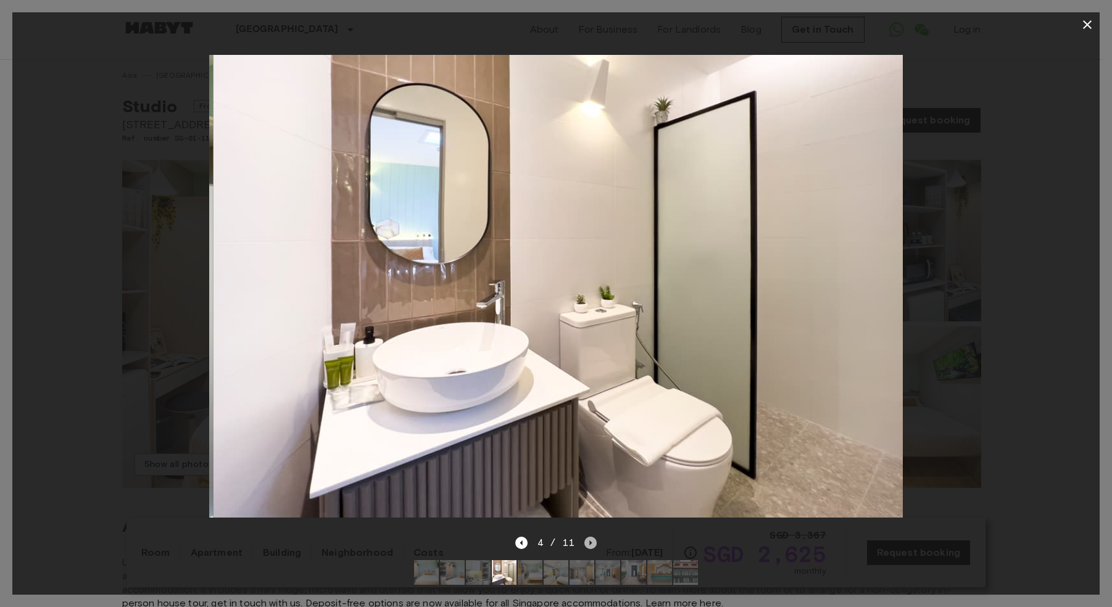
click at [584, 537] on icon "Next image" at bounding box center [590, 543] width 12 height 12
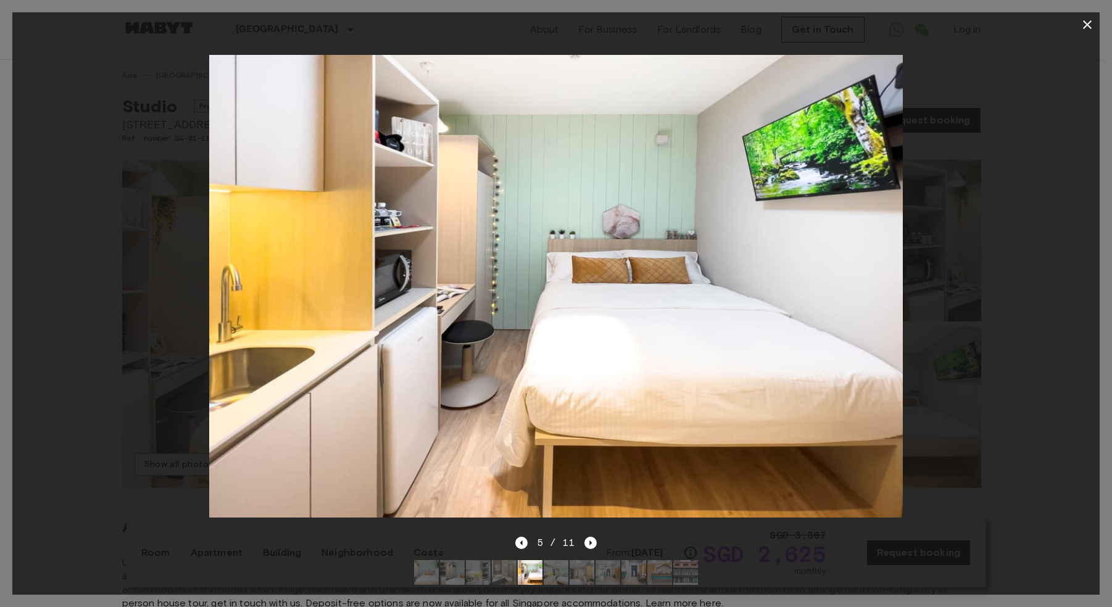
click at [582, 535] on div "5 / 11" at bounding box center [556, 542] width 82 height 15
click at [590, 540] on icon "Next image" at bounding box center [591, 542] width 2 height 5
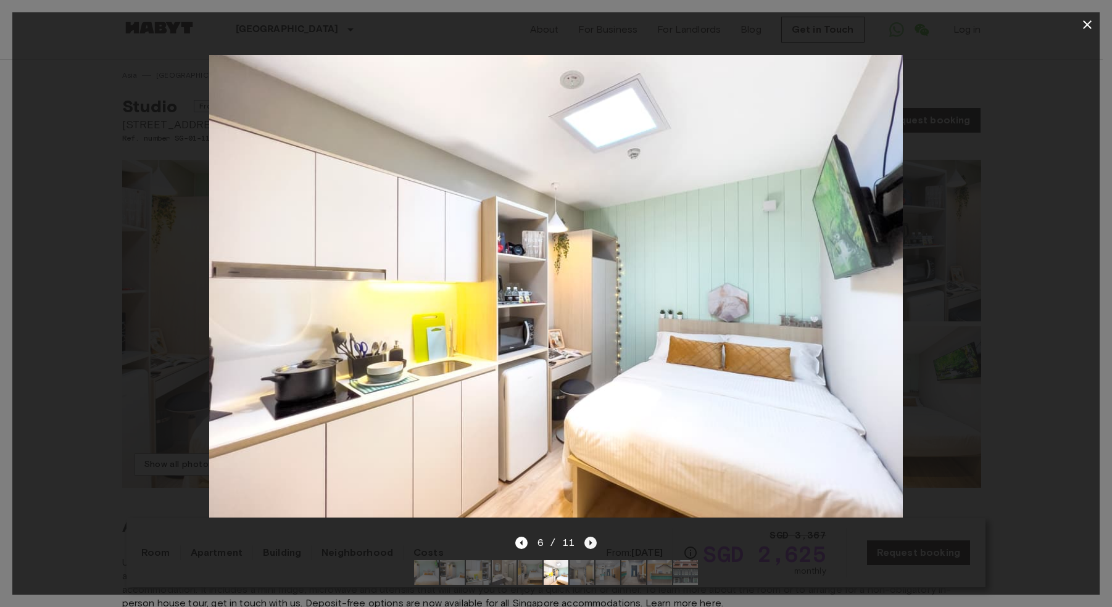
click at [590, 540] on icon "Next image" at bounding box center [591, 542] width 2 height 5
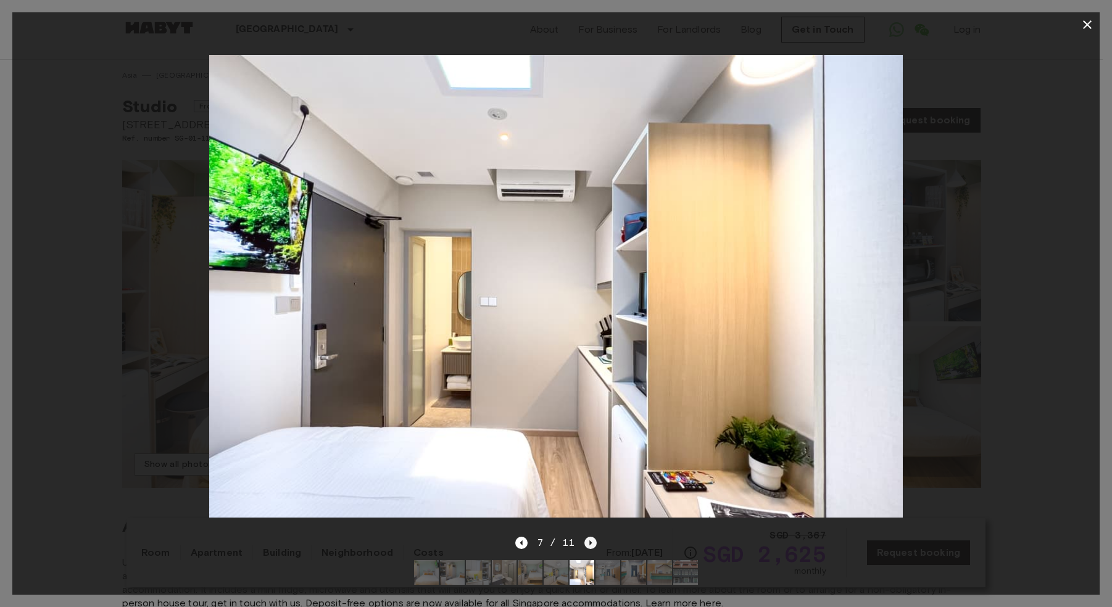
click at [590, 540] on icon "Next image" at bounding box center [591, 542] width 2 height 5
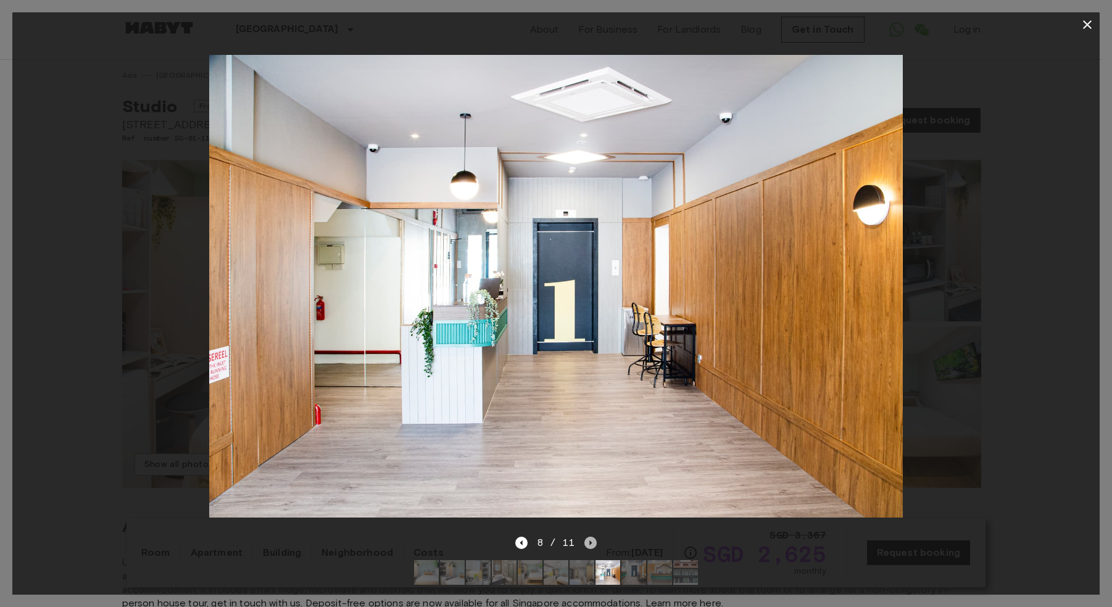
click at [590, 540] on icon "Next image" at bounding box center [591, 542] width 2 height 5
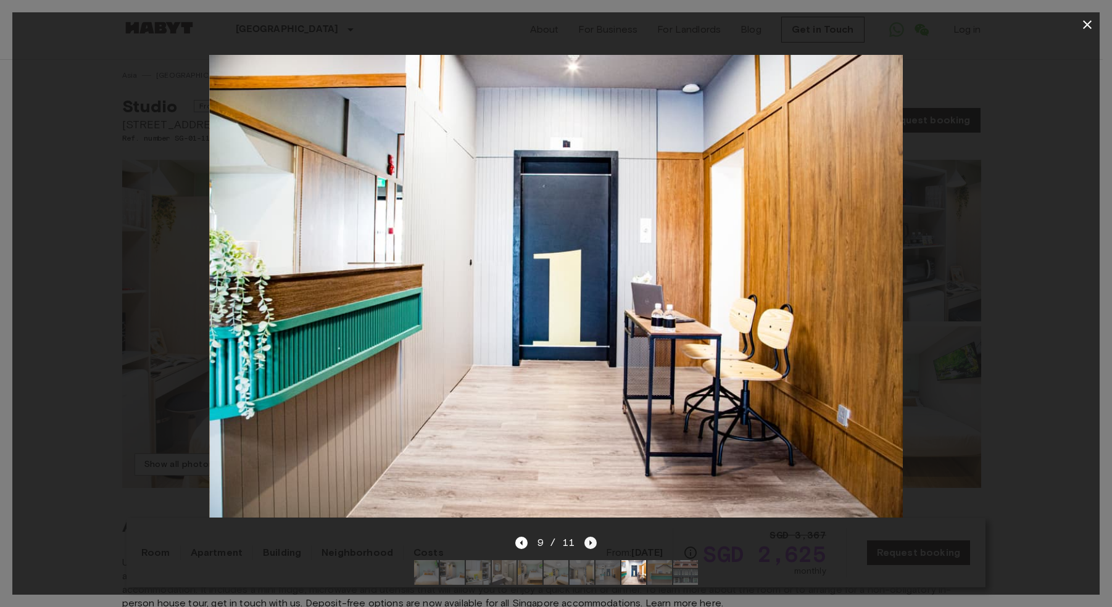
click at [590, 540] on icon "Next image" at bounding box center [591, 542] width 2 height 5
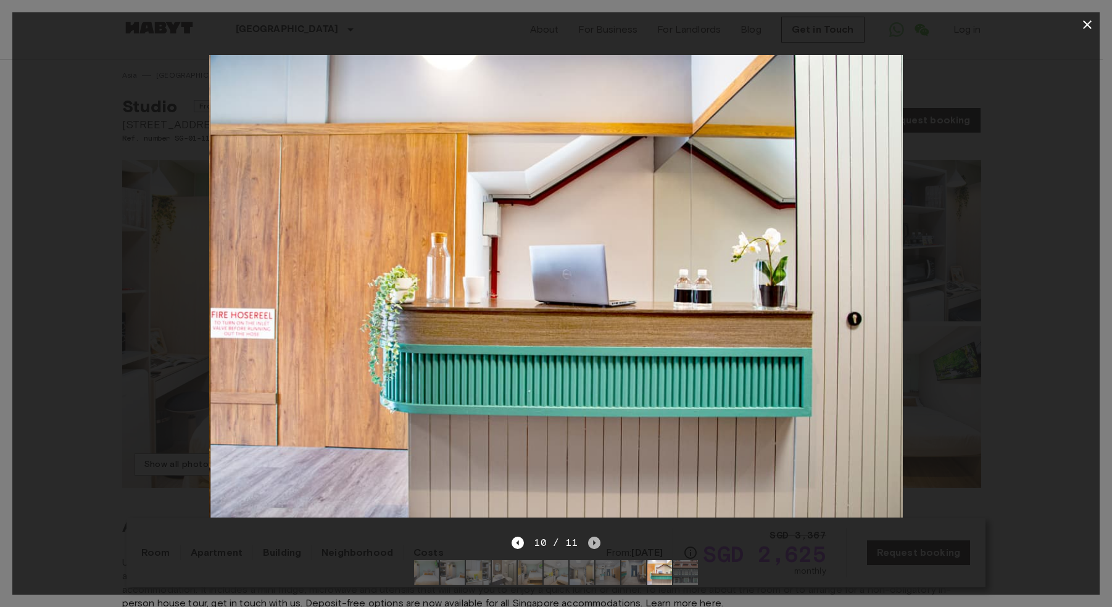
click at [590, 537] on icon "Next image" at bounding box center [594, 543] width 12 height 12
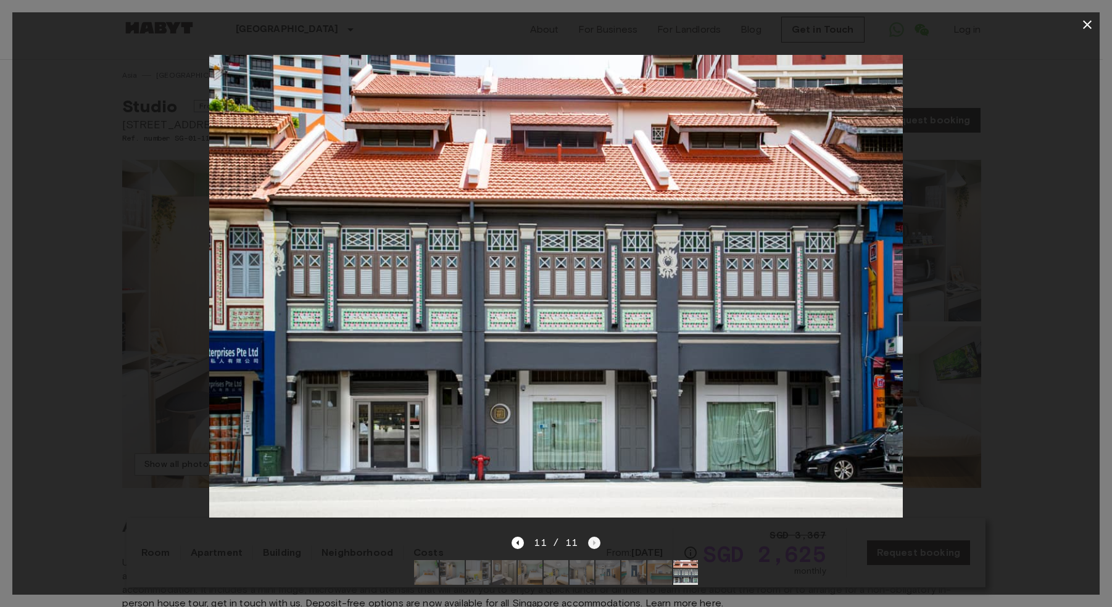
click at [590, 535] on div "11 / 11" at bounding box center [555, 542] width 88 height 15
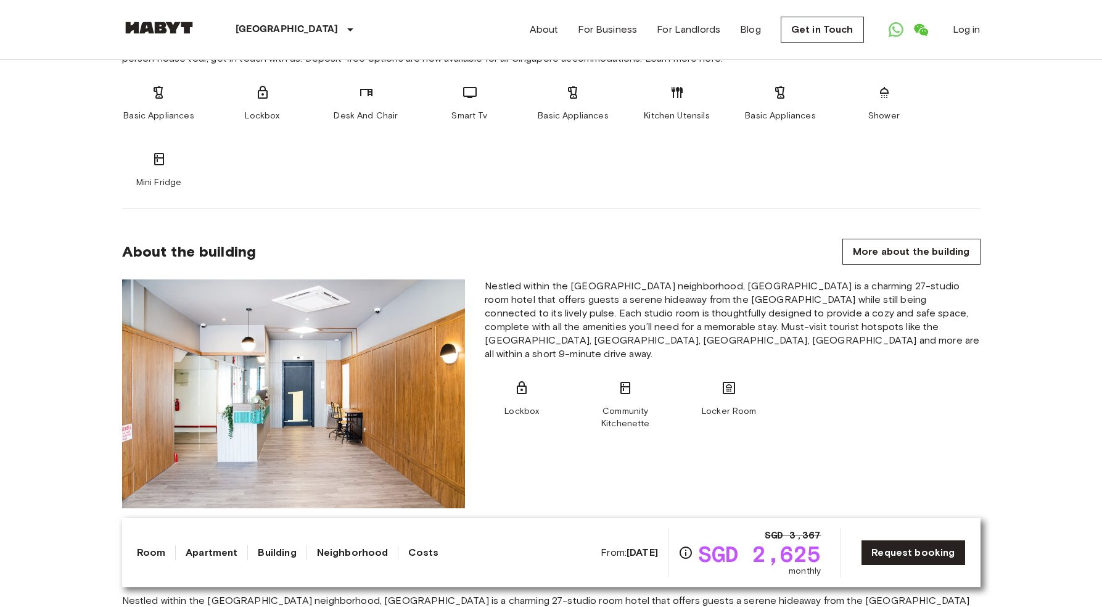
scroll to position [537, 0]
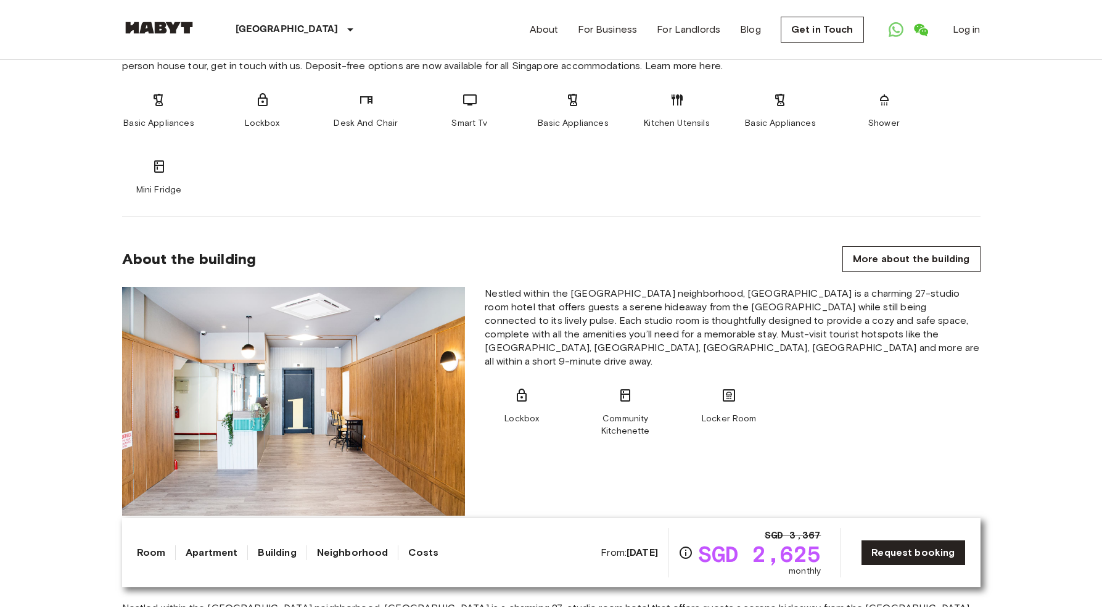
click at [217, 334] on img at bounding box center [294, 401] width 344 height 229
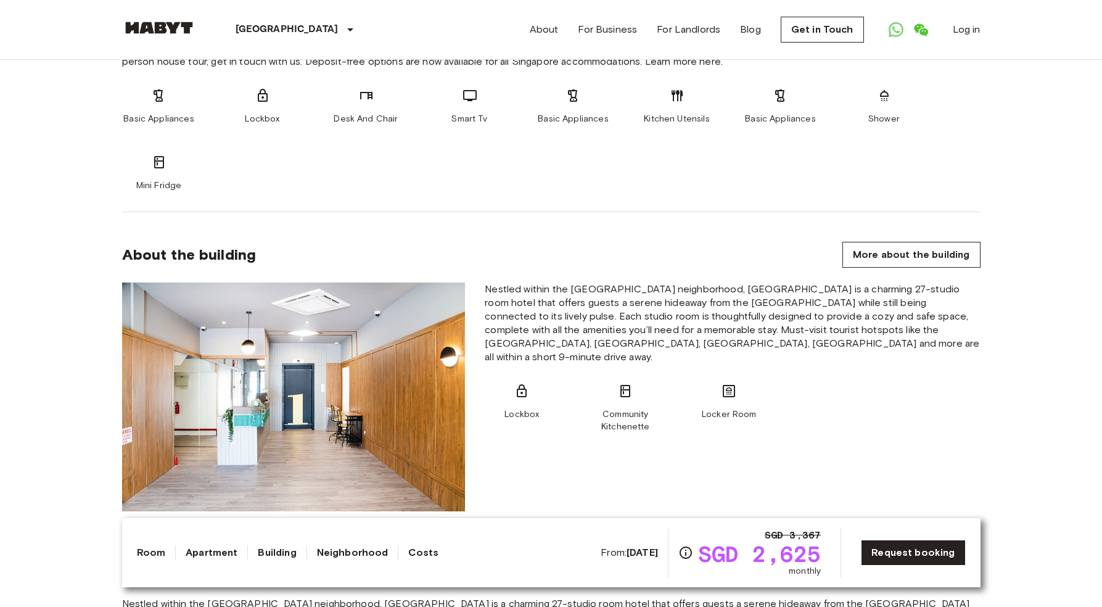
scroll to position [0, 0]
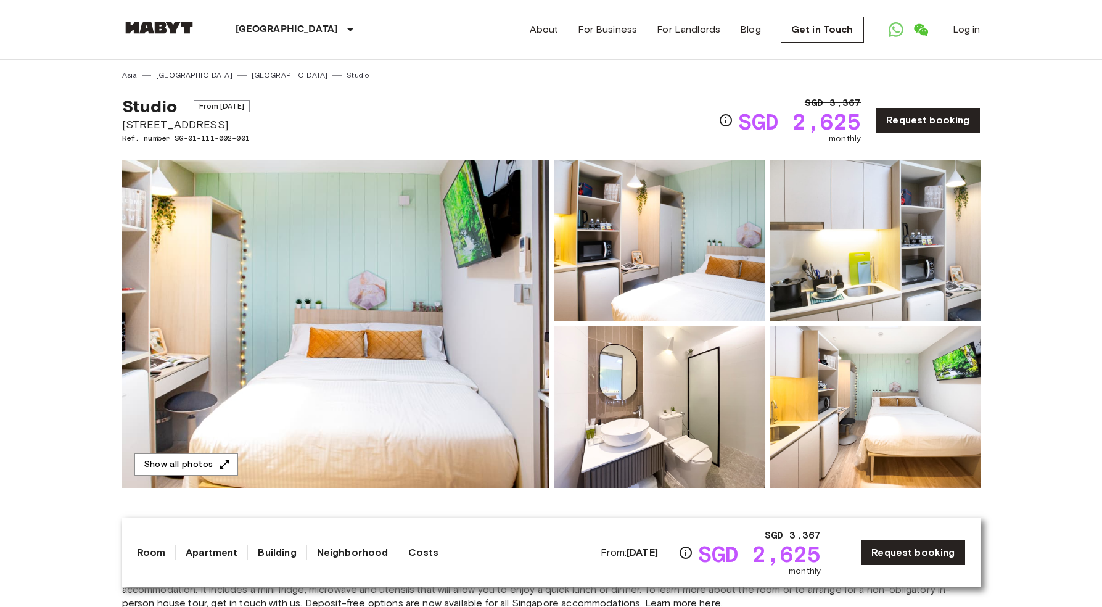
click at [414, 269] on img at bounding box center [335, 324] width 427 height 328
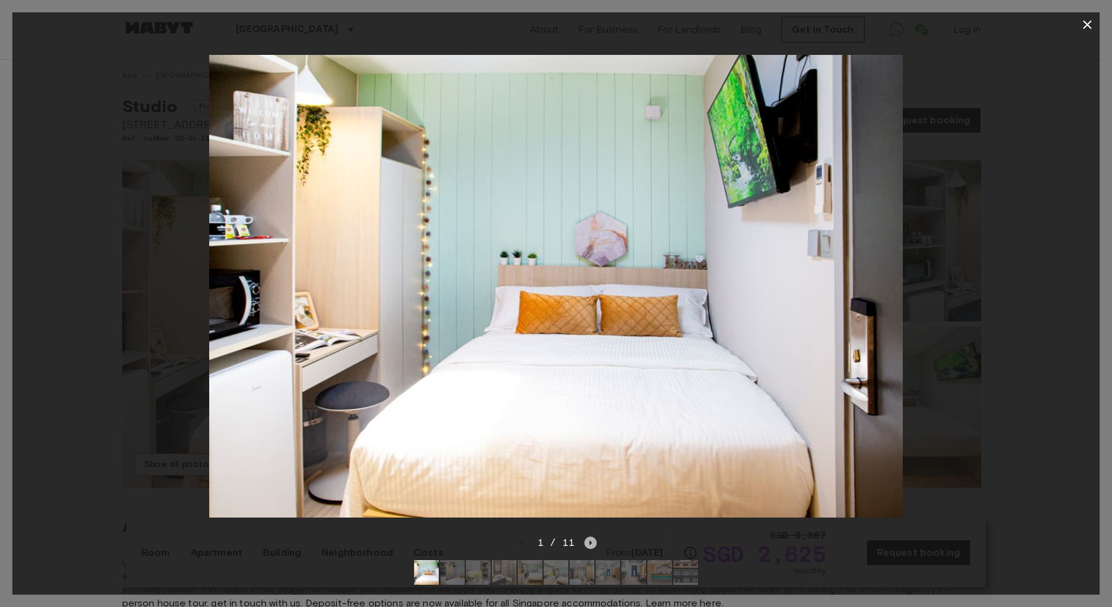
click at [593, 537] on icon "Next image" at bounding box center [590, 543] width 12 height 12
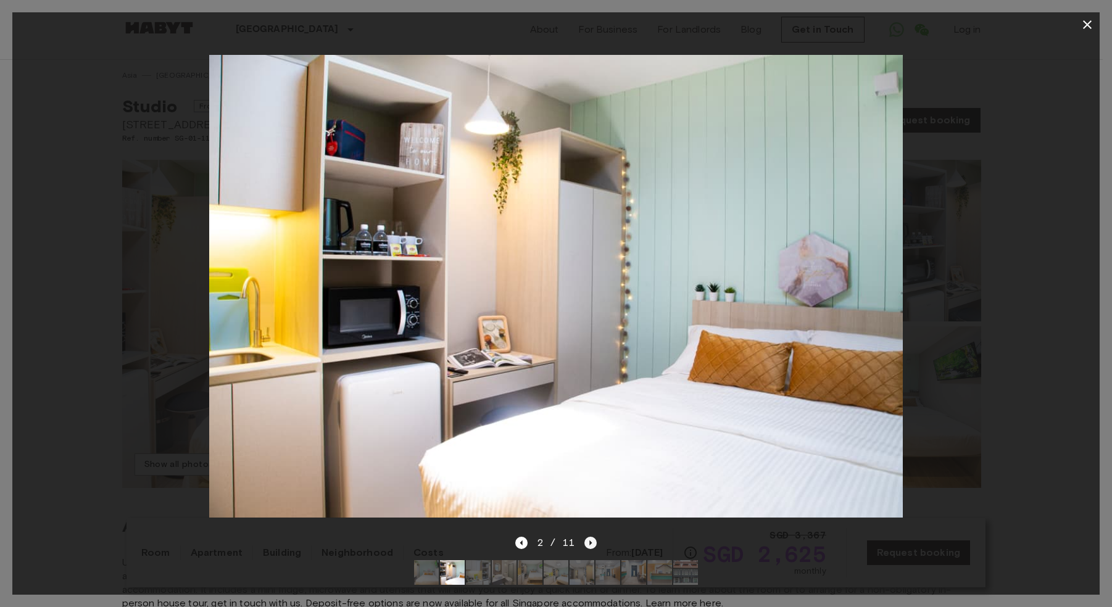
click at [590, 537] on icon "Next image" at bounding box center [590, 543] width 12 height 12
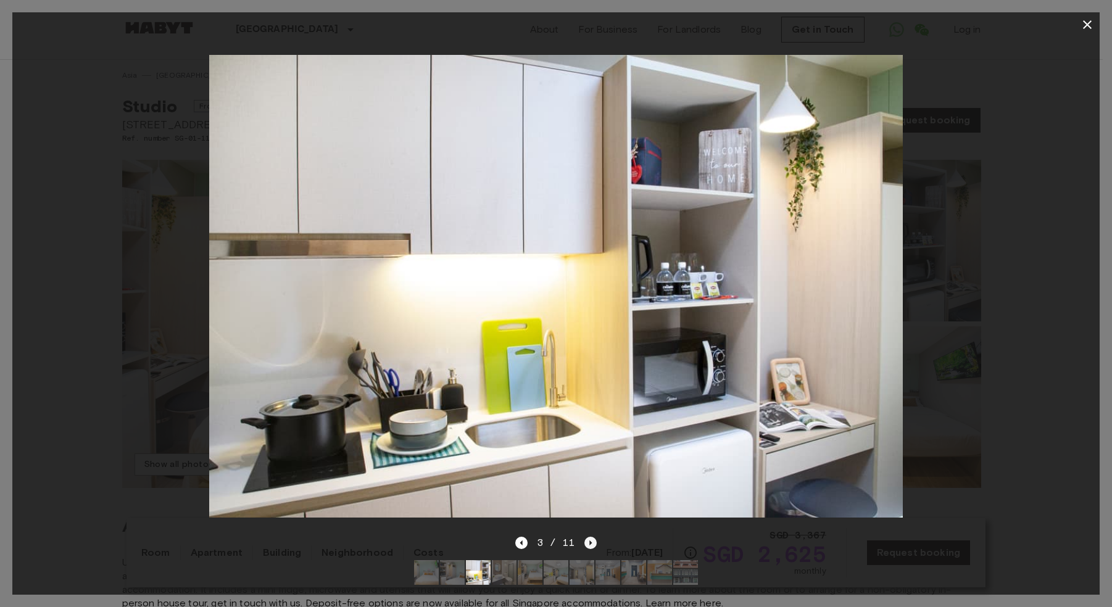
click at [593, 537] on icon "Next image" at bounding box center [590, 543] width 12 height 12
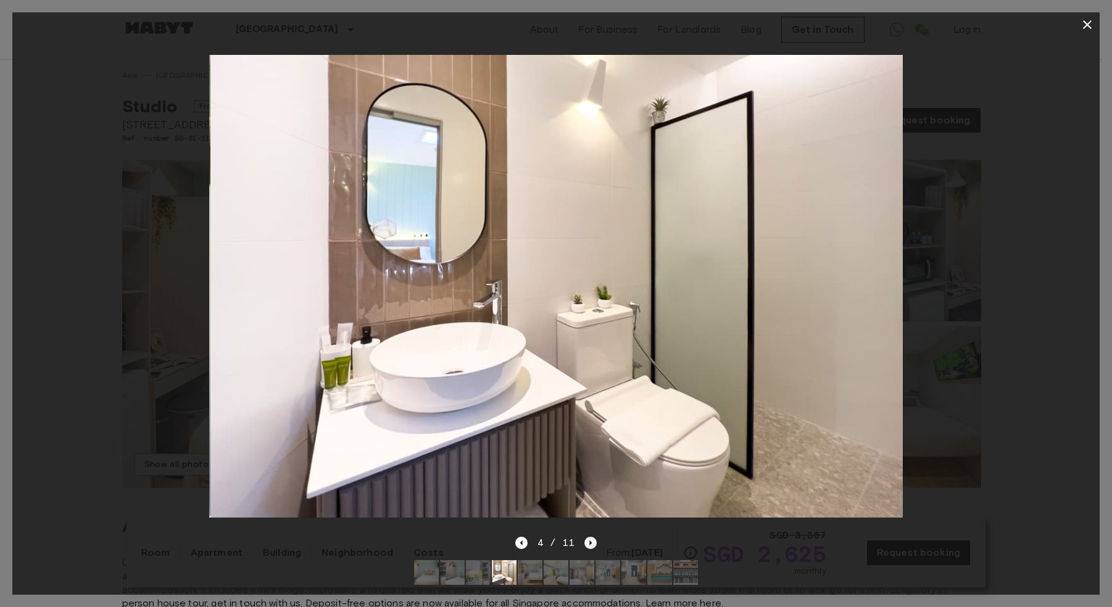
click at [593, 537] on icon "Next image" at bounding box center [590, 543] width 12 height 12
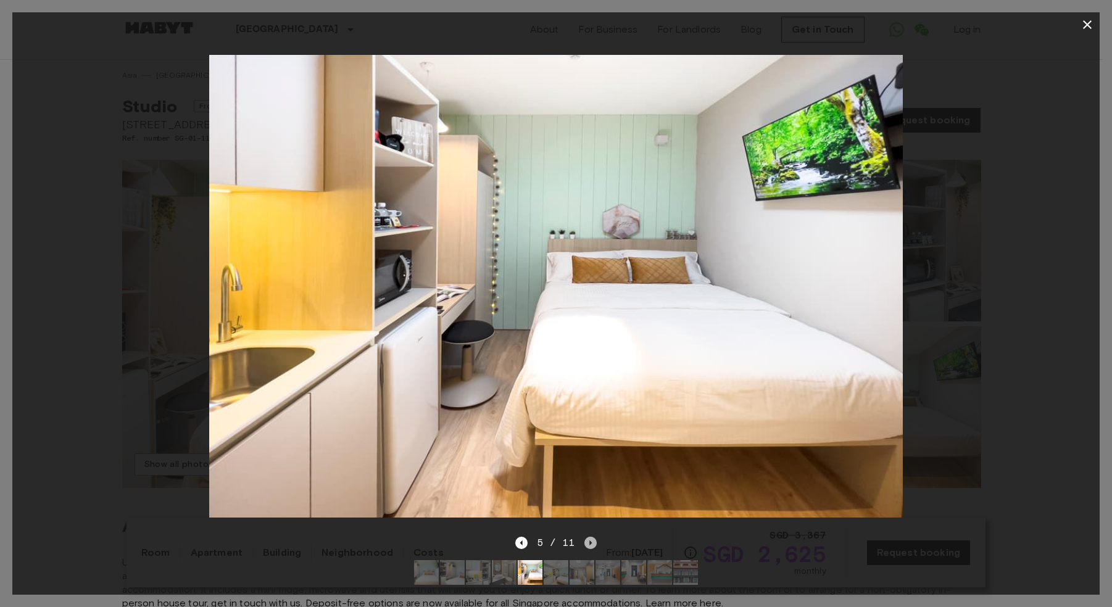
click at [595, 537] on icon "Next image" at bounding box center [590, 543] width 12 height 12
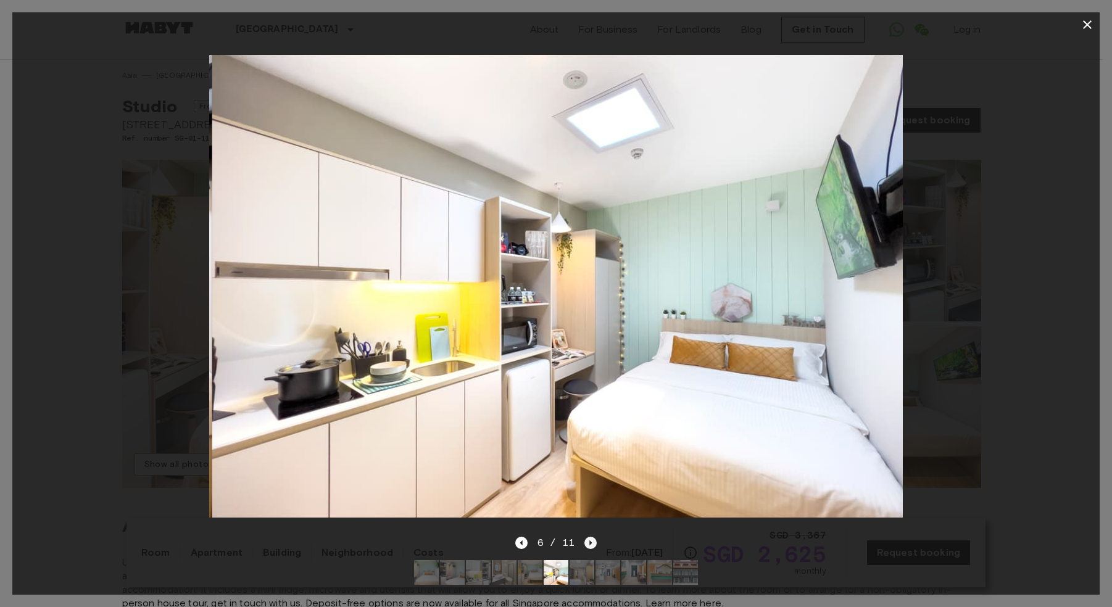
click at [595, 537] on icon "Next image" at bounding box center [590, 543] width 12 height 12
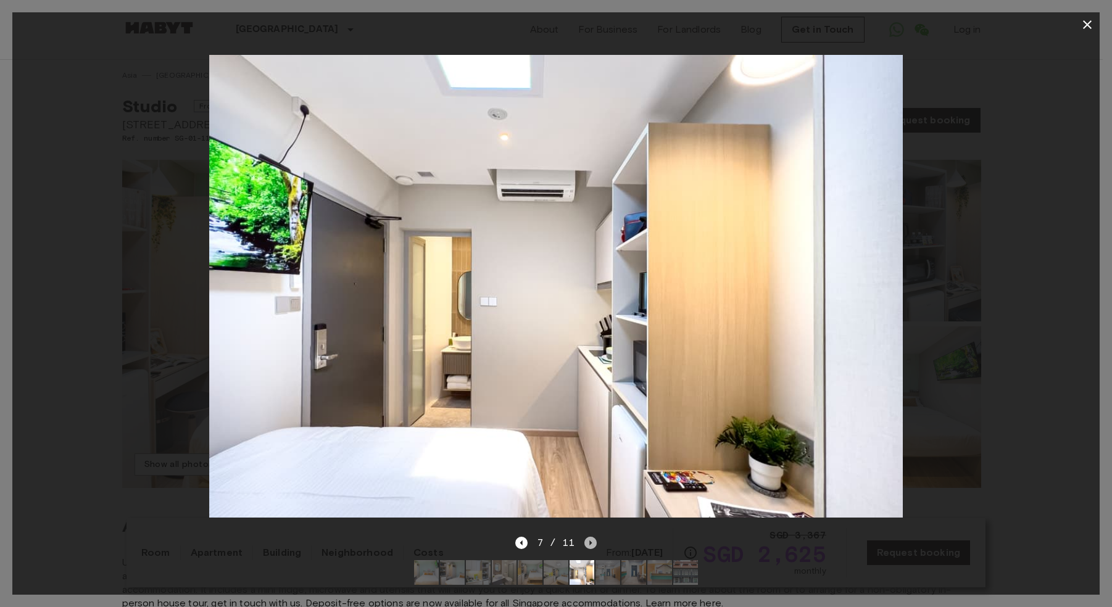
click at [595, 537] on icon "Next image" at bounding box center [590, 543] width 12 height 12
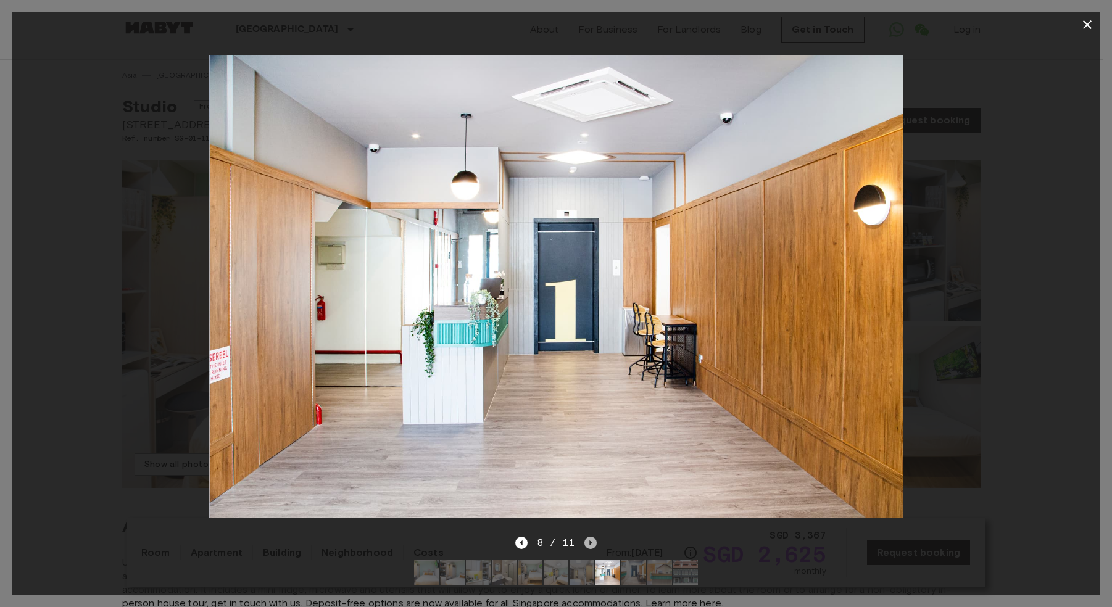
click at [595, 537] on icon "Next image" at bounding box center [590, 543] width 12 height 12
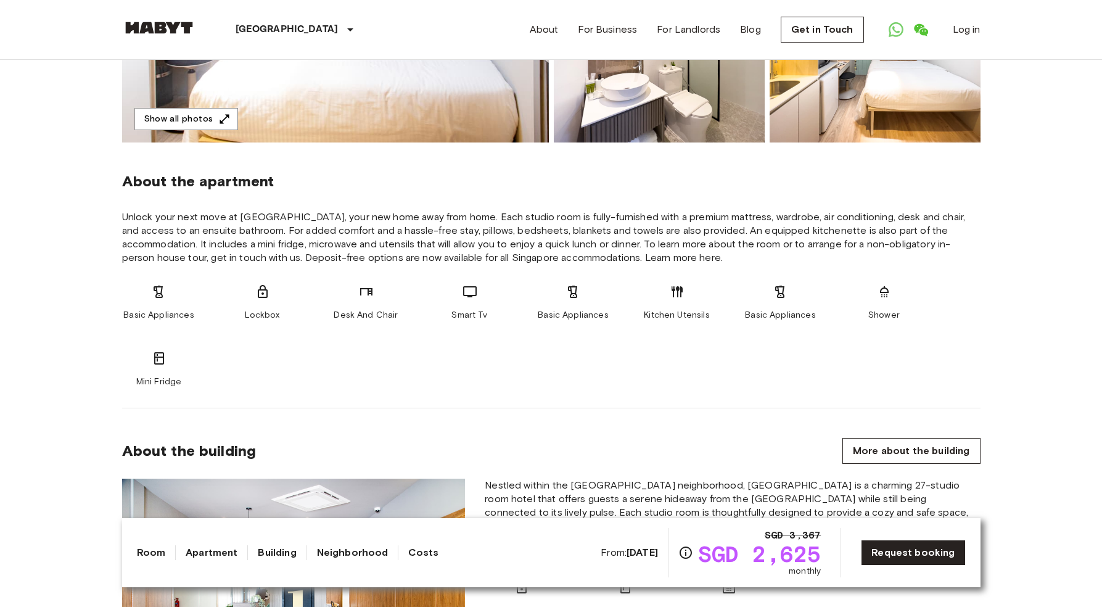
scroll to position [671, 0]
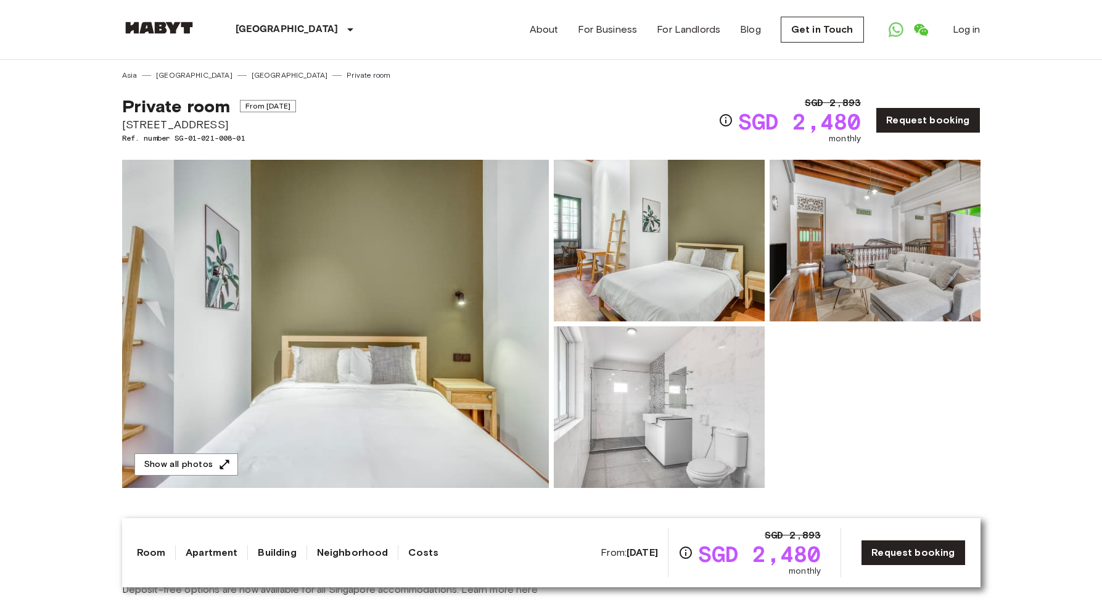
click at [639, 207] on img at bounding box center [659, 241] width 211 height 162
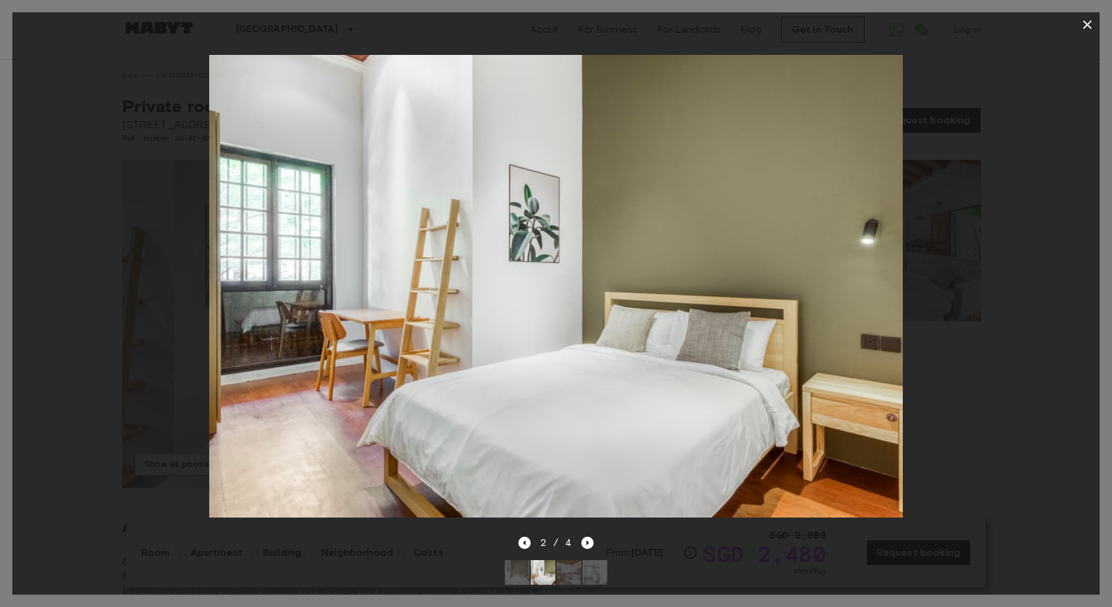
click at [597, 535] on div "2 / 4" at bounding box center [555, 564] width 1087 height 59
click at [592, 537] on icon "Next image" at bounding box center [587, 543] width 12 height 12
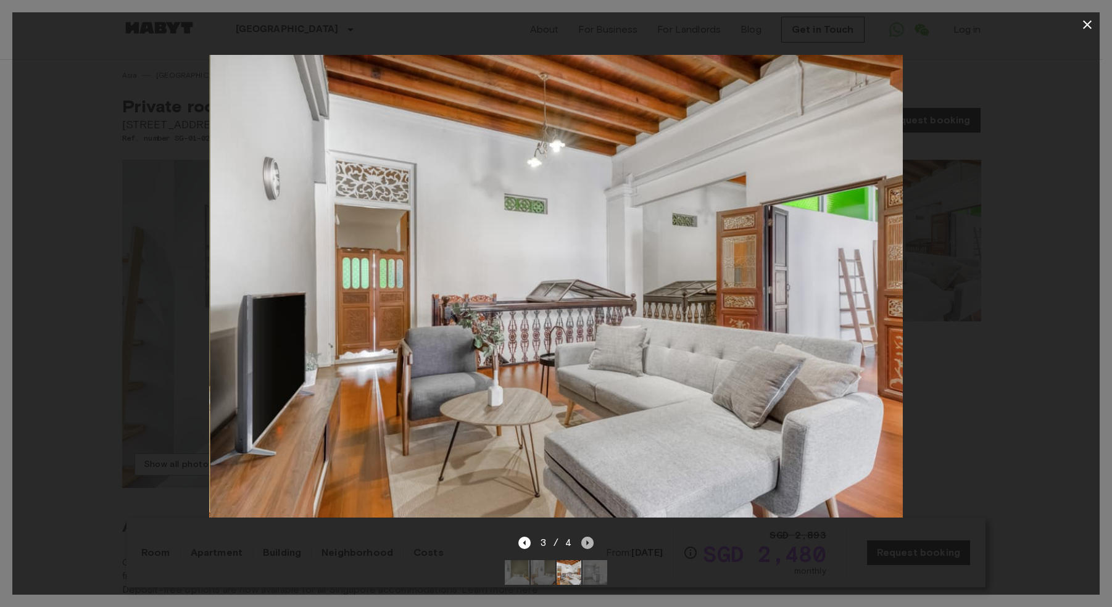
click at [588, 537] on icon "Next image" at bounding box center [587, 543] width 12 height 12
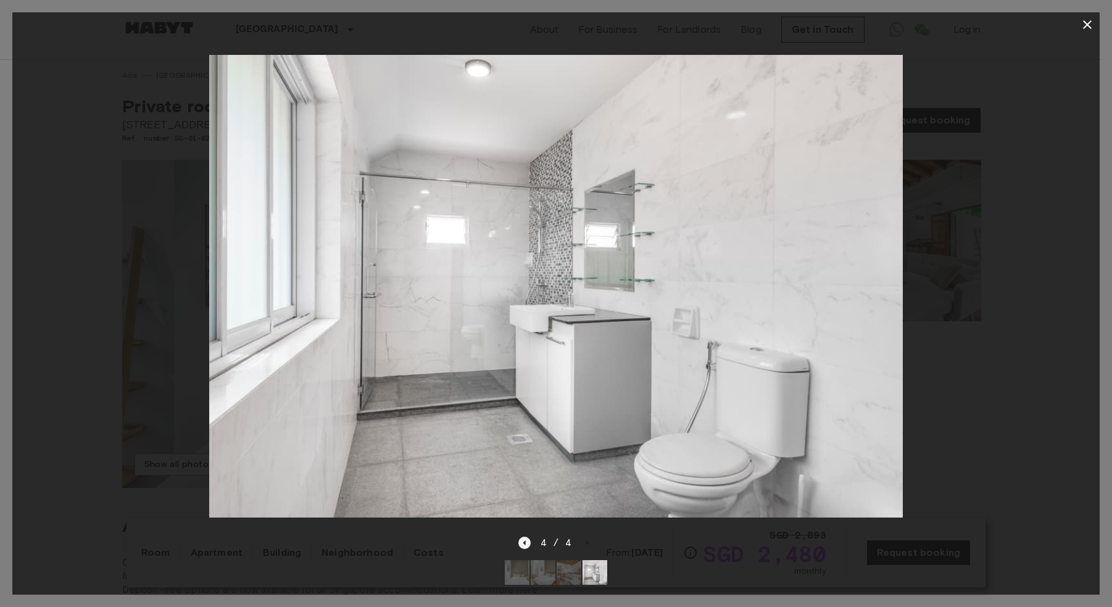
click at [526, 537] on icon "Previous image" at bounding box center [524, 543] width 12 height 12
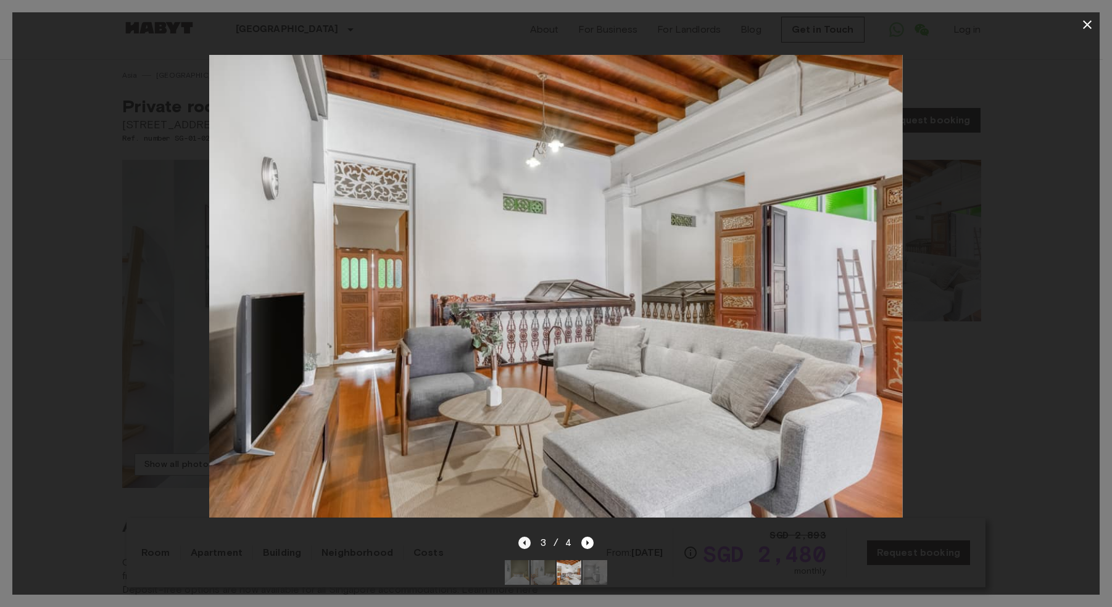
click at [526, 537] on icon "Previous image" at bounding box center [524, 543] width 12 height 12
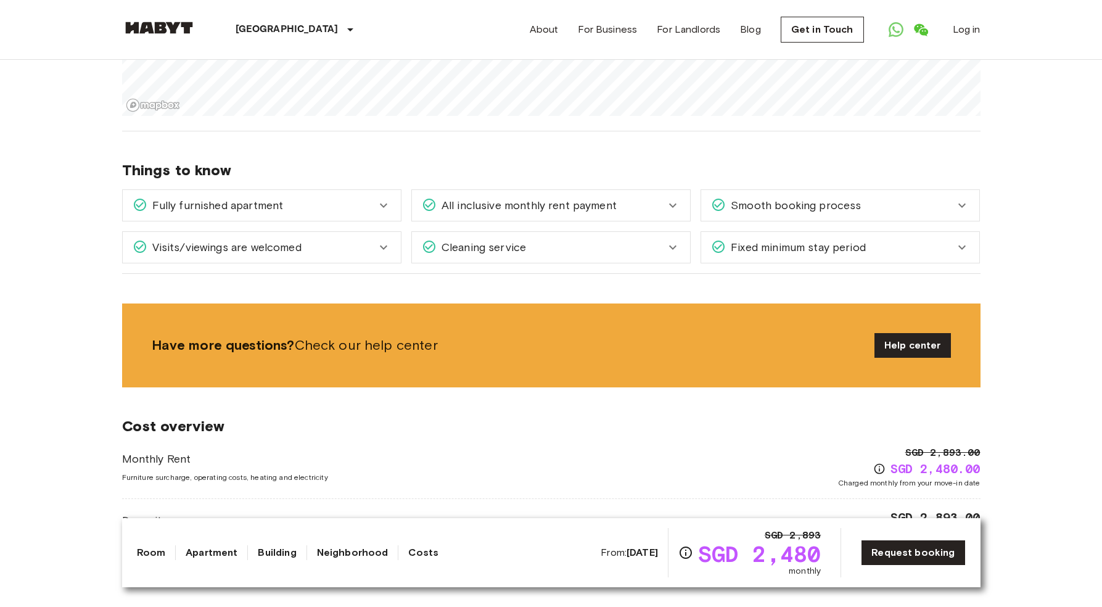
scroll to position [874, 0]
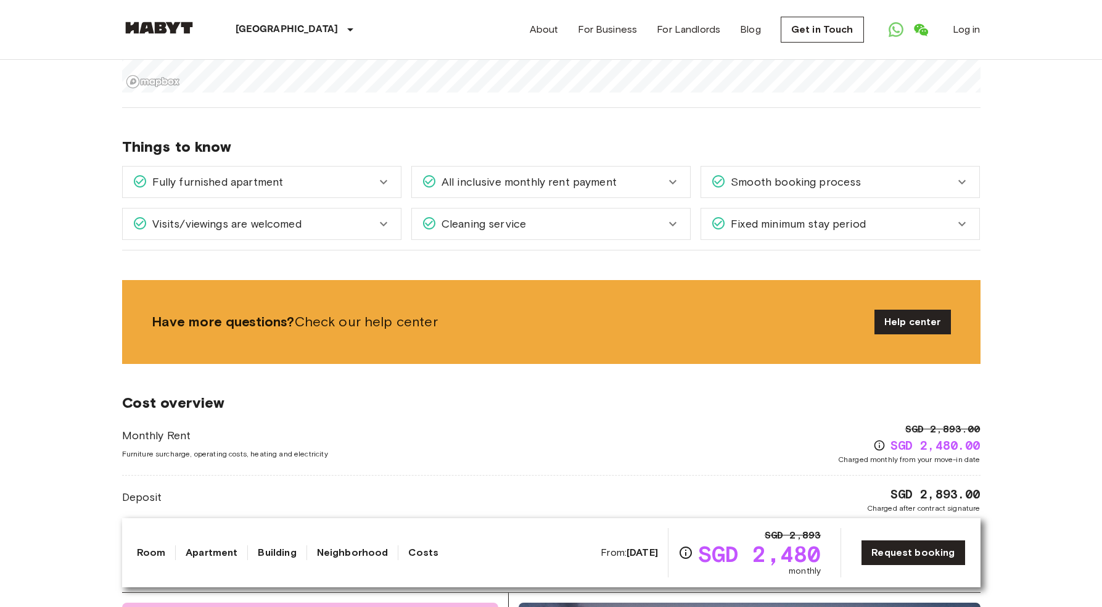
click at [513, 188] on span "All inclusive monthly rent payment" at bounding box center [527, 182] width 180 height 16
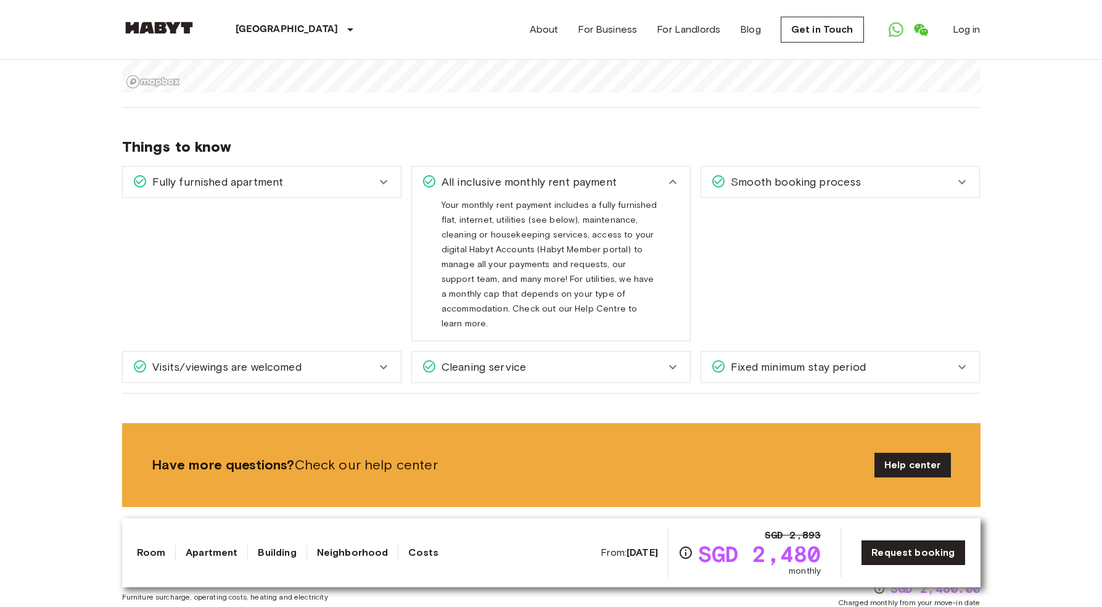
click at [517, 359] on span "Cleaning service" at bounding box center [481, 367] width 89 height 16
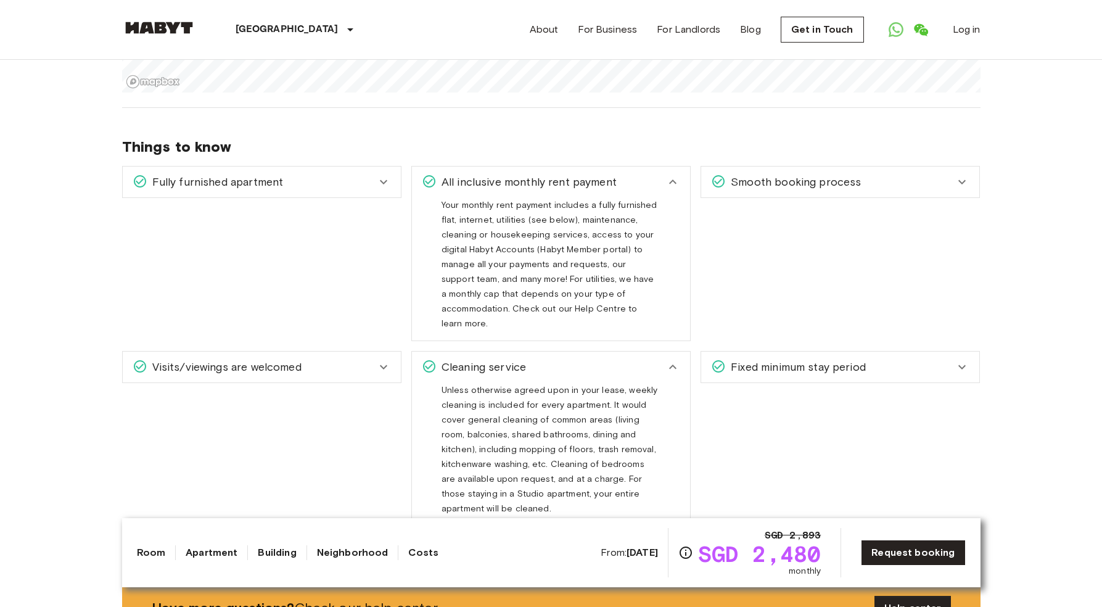
click at [790, 352] on div "Fixed minimum stay period" at bounding box center [840, 367] width 278 height 31
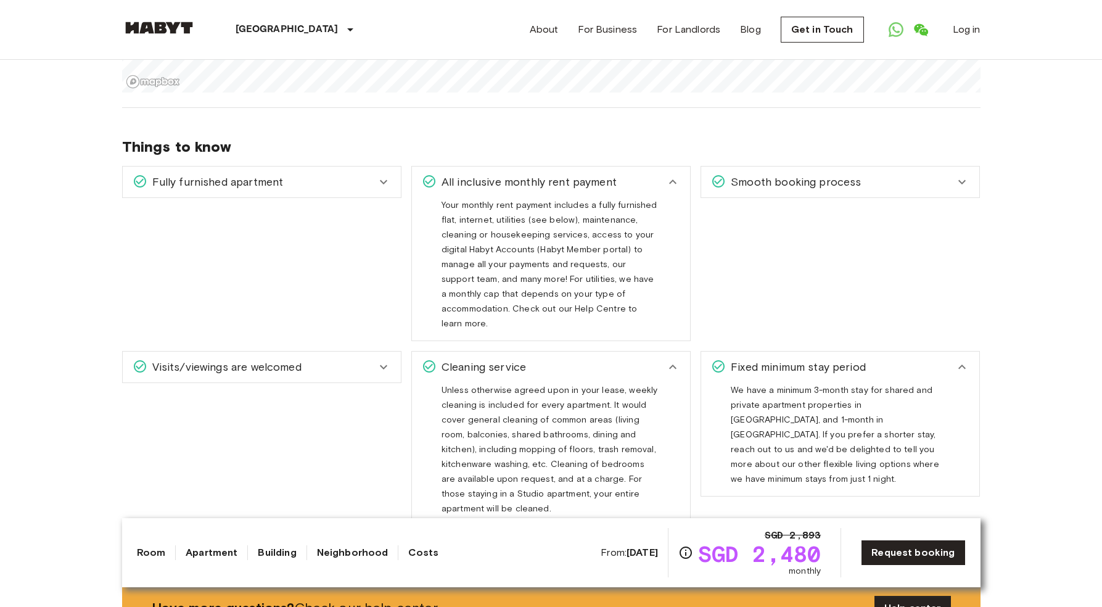
click at [790, 188] on span "Smooth booking process" at bounding box center [793, 182] width 135 height 16
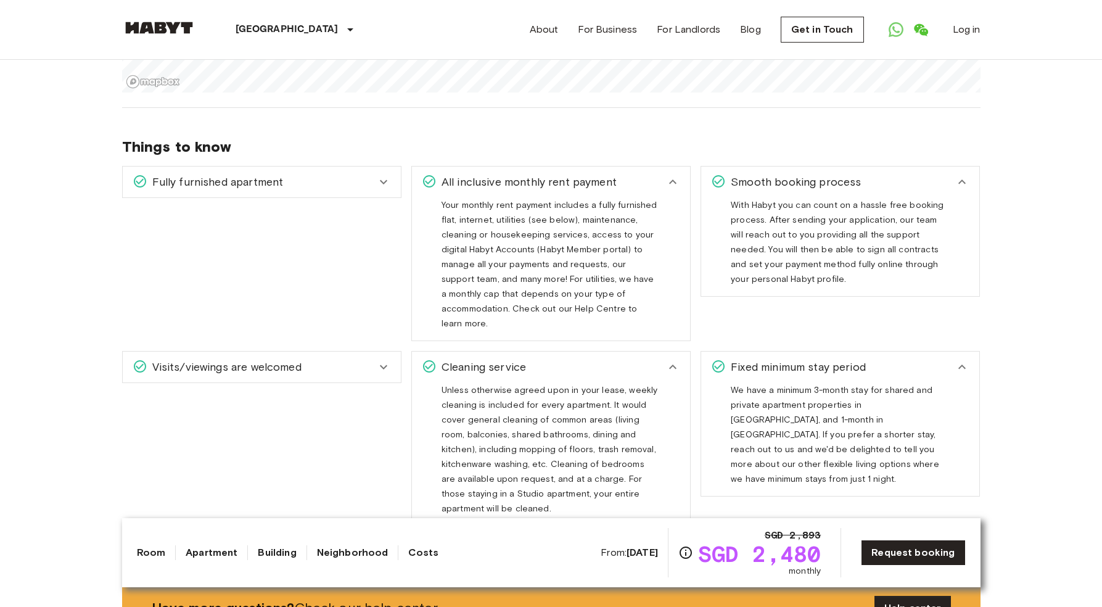
click at [306, 180] on div "Fully furnished apartment" at bounding box center [255, 182] width 244 height 16
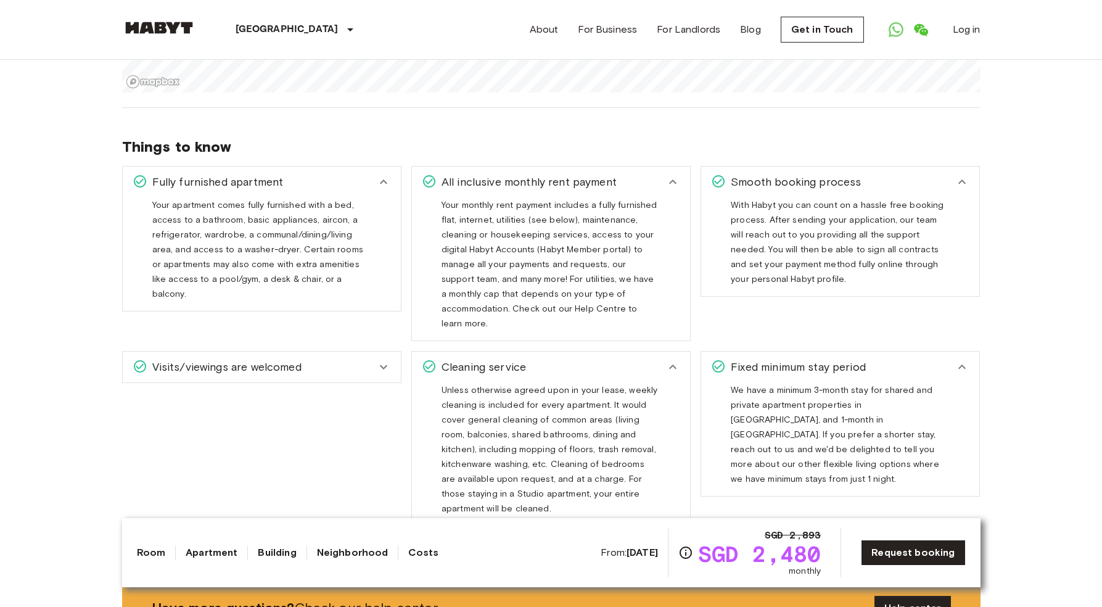
click at [323, 361] on div "Visits/viewings are welcomed" at bounding box center [262, 367] width 278 height 31
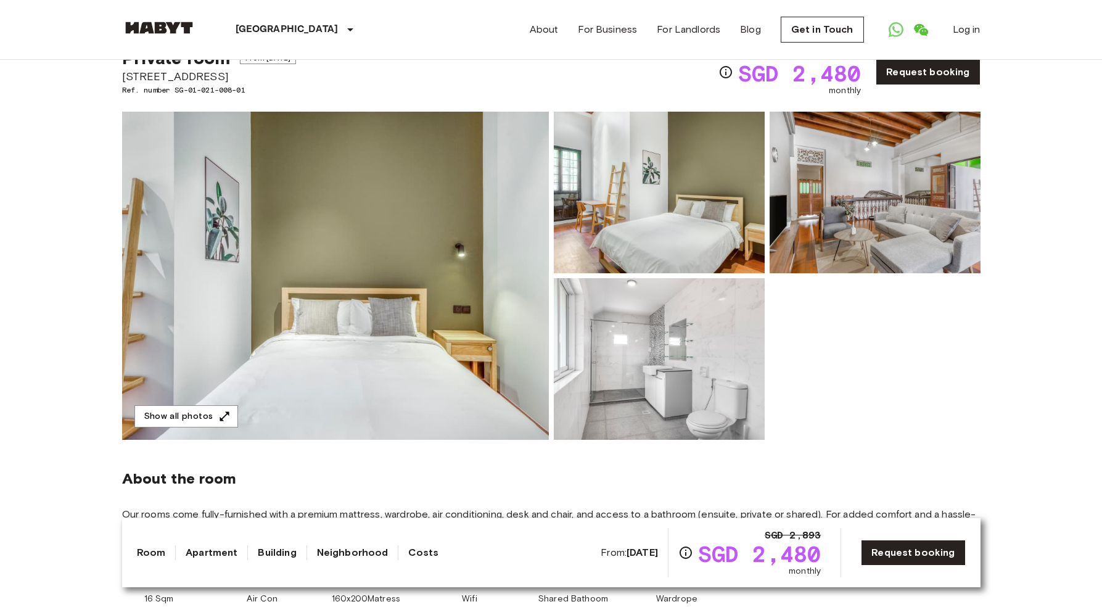
scroll to position [222, 0]
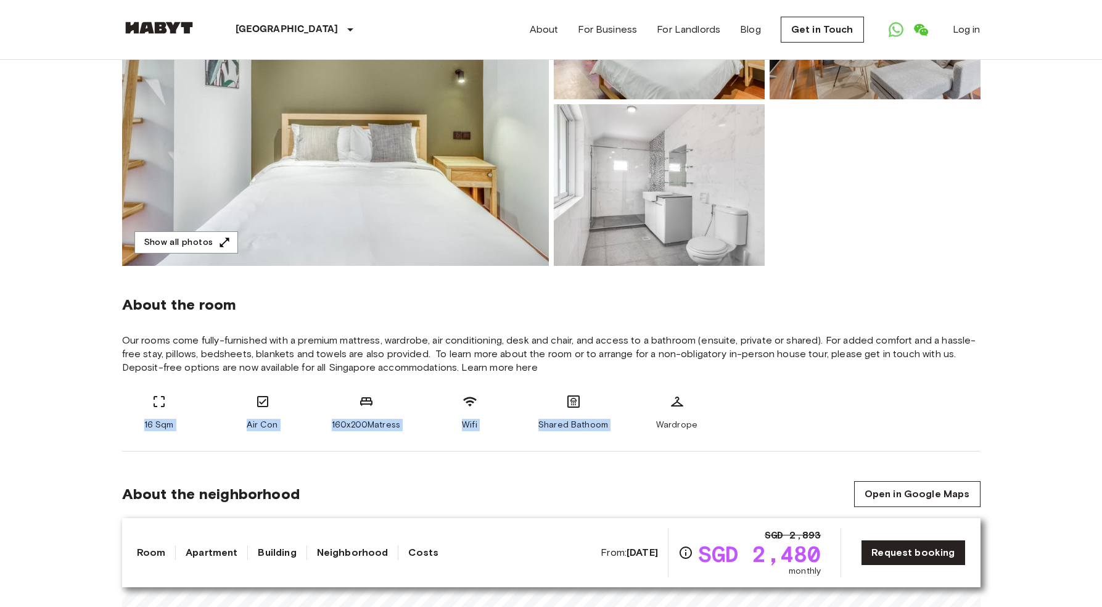
drag, startPoint x: 120, startPoint y: 408, endPoint x: 861, endPoint y: 415, distance: 740.3
click at [861, 415] on div "16 Sqm Air Con 160x200Matress Wifi Shared Bathoom Wardrope" at bounding box center [551, 412] width 859 height 37
drag, startPoint x: 841, startPoint y: 410, endPoint x: 443, endPoint y: 373, distance: 400.3
click at [443, 373] on div "About the room Our rooms come fully-furnished with a premium mattress, wardrobe…" at bounding box center [551, 359] width 859 height 186
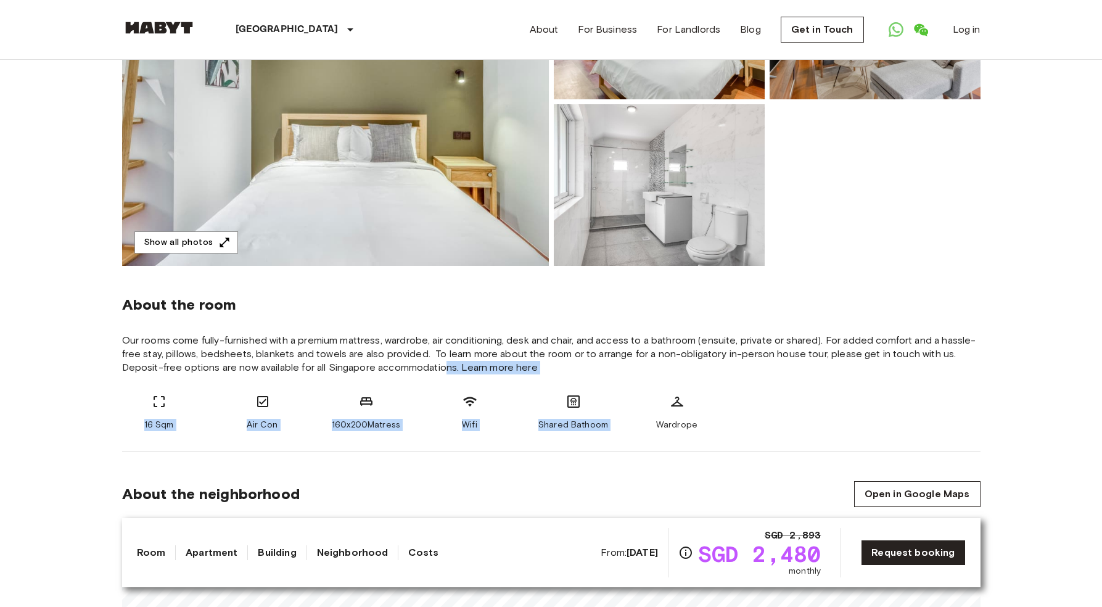
click at [443, 372] on span "Our rooms come fully-furnished with a premium mattress, wardrobe, air condition…" at bounding box center [551, 354] width 859 height 41
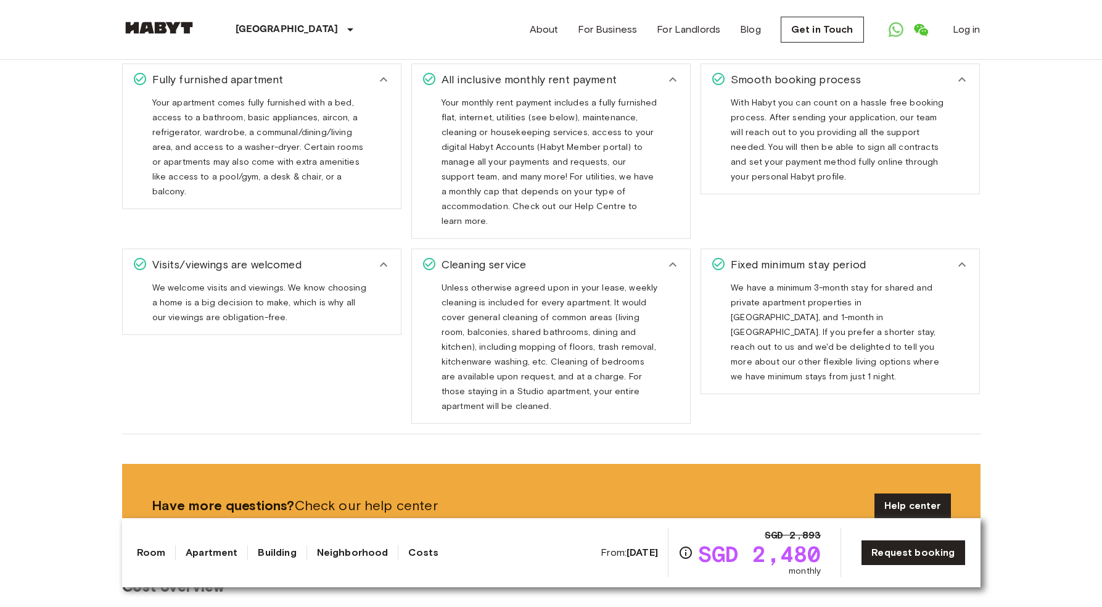
scroll to position [1044, 0]
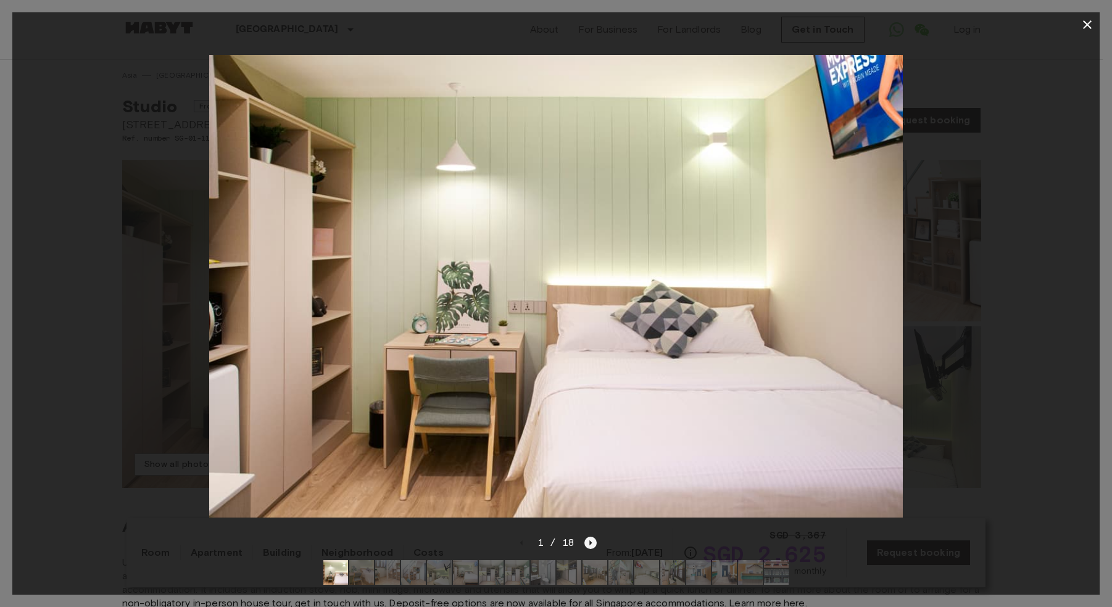
click at [587, 537] on icon "Next image" at bounding box center [590, 543] width 12 height 12
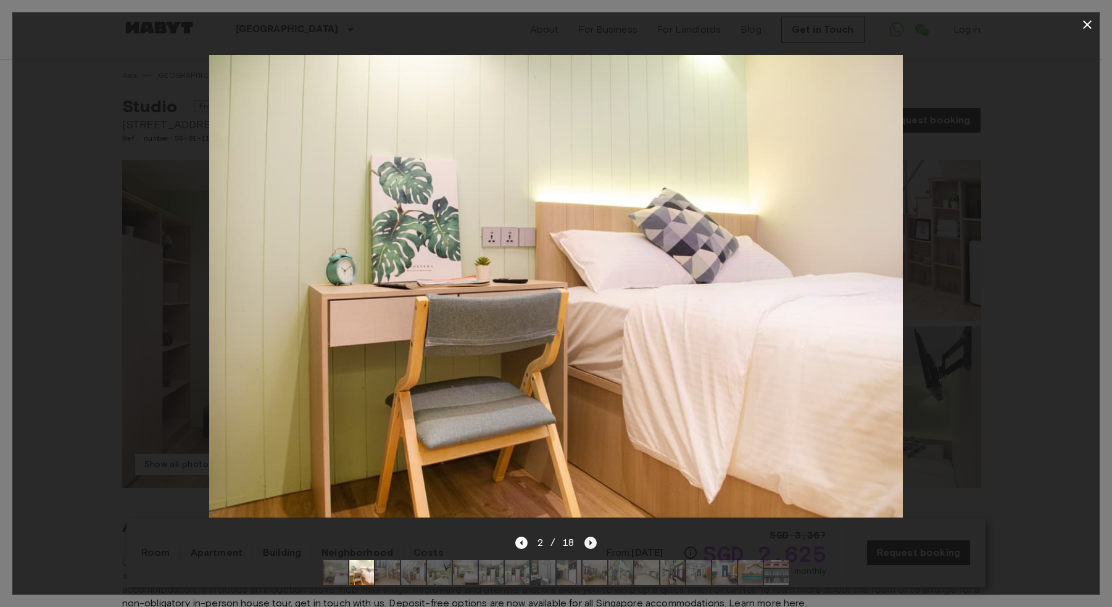
click at [585, 537] on icon "Next image" at bounding box center [590, 543] width 12 height 12
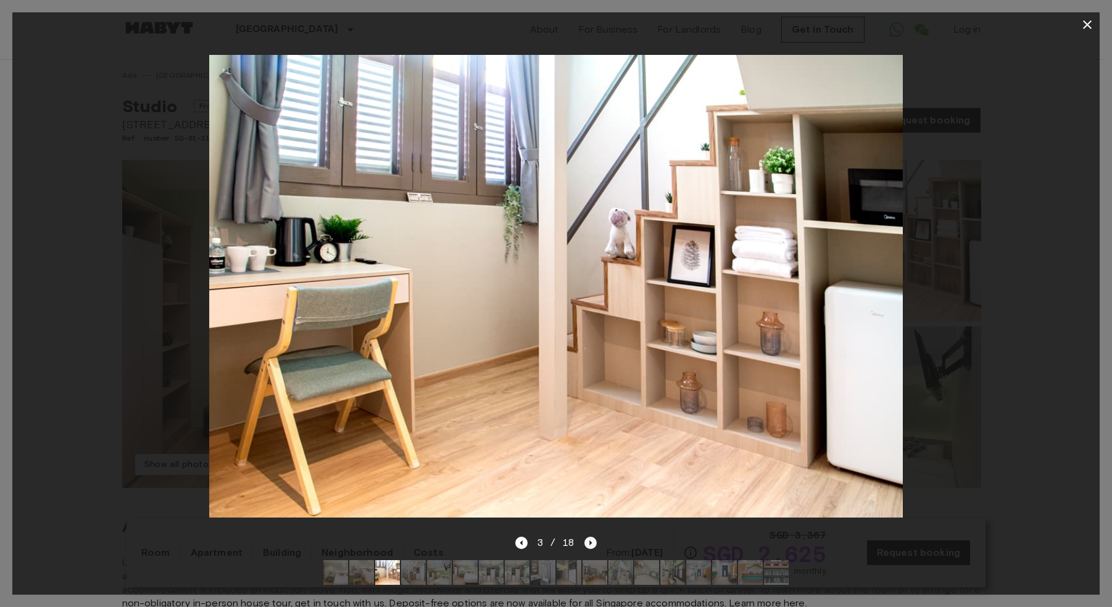
click at [585, 537] on icon "Next image" at bounding box center [590, 543] width 12 height 12
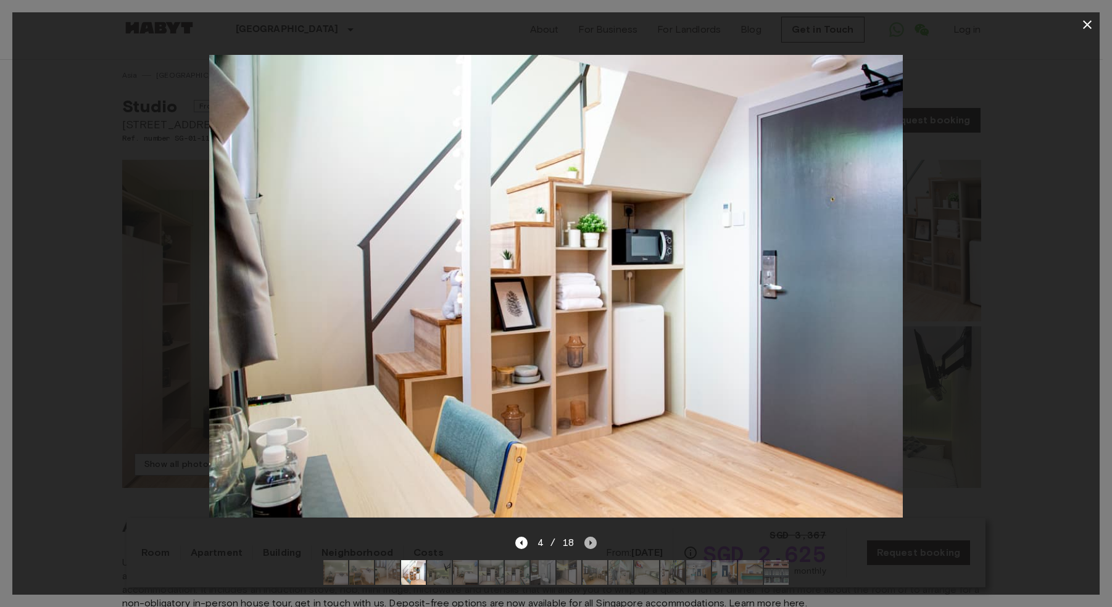
click at [585, 537] on icon "Next image" at bounding box center [590, 543] width 12 height 12
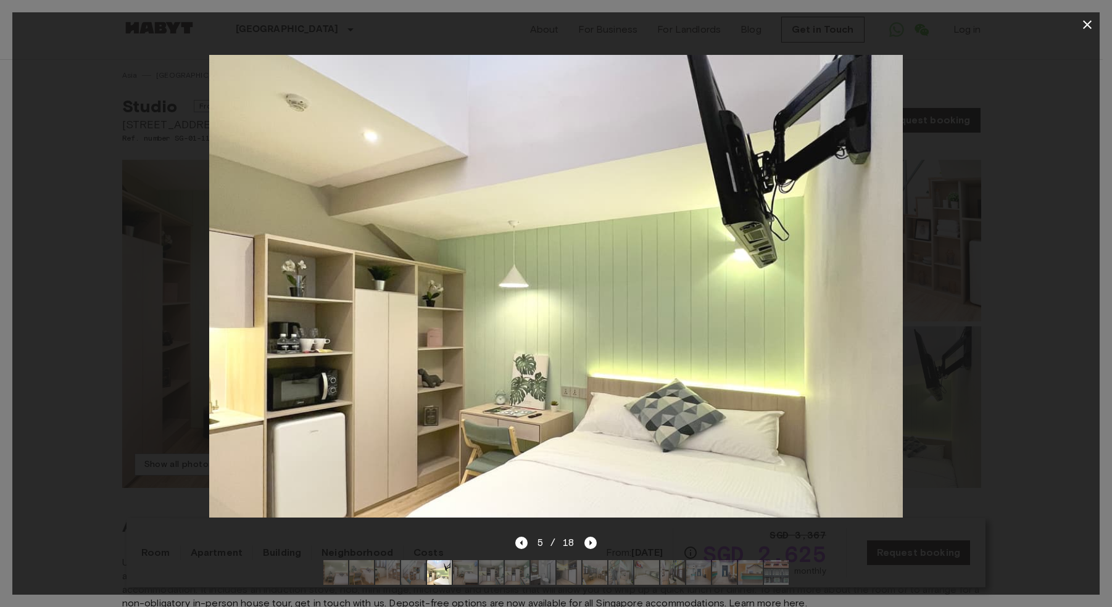
click at [524, 550] on div at bounding box center [555, 572] width 485 height 44
click at [525, 539] on icon "Previous image" at bounding box center [521, 543] width 12 height 12
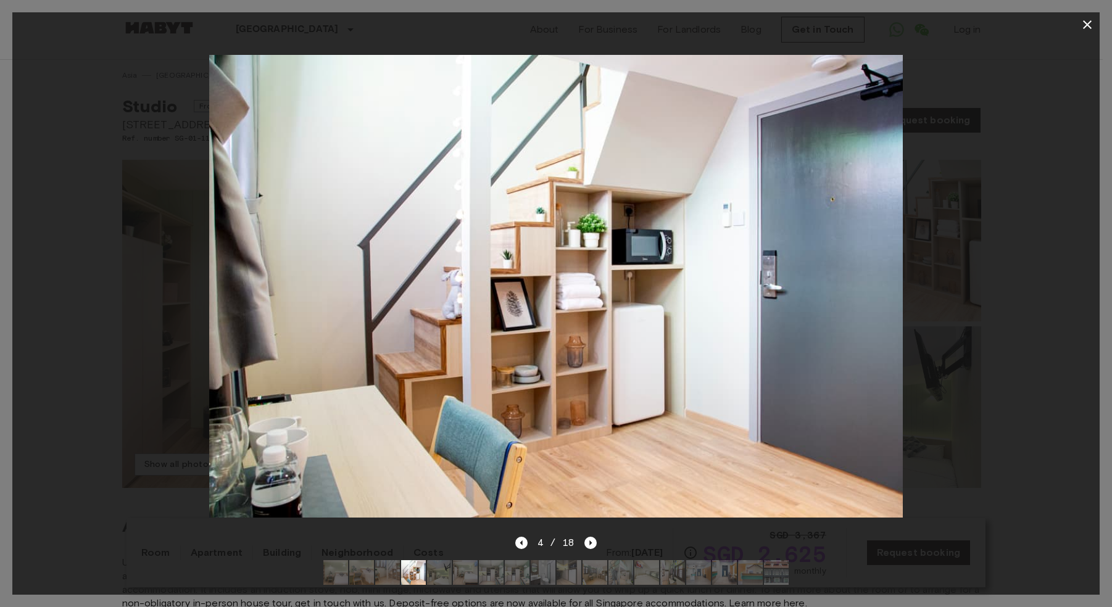
click at [576, 539] on div "4 / 18" at bounding box center [556, 542] width 82 height 15
click at [584, 537] on icon "Next image" at bounding box center [590, 543] width 12 height 12
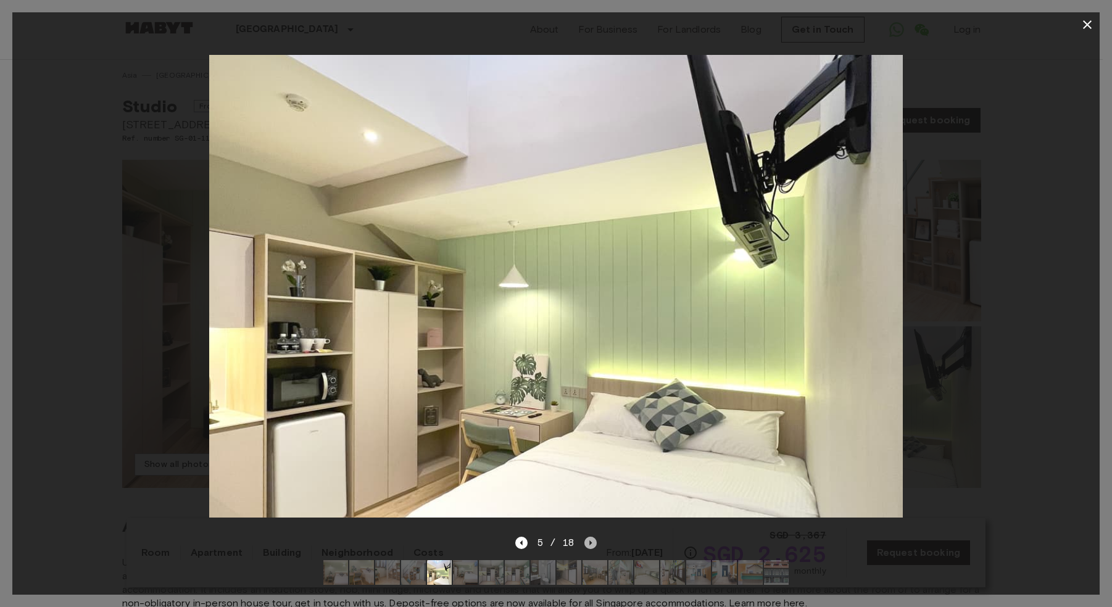
click at [592, 537] on icon "Next image" at bounding box center [590, 543] width 12 height 12
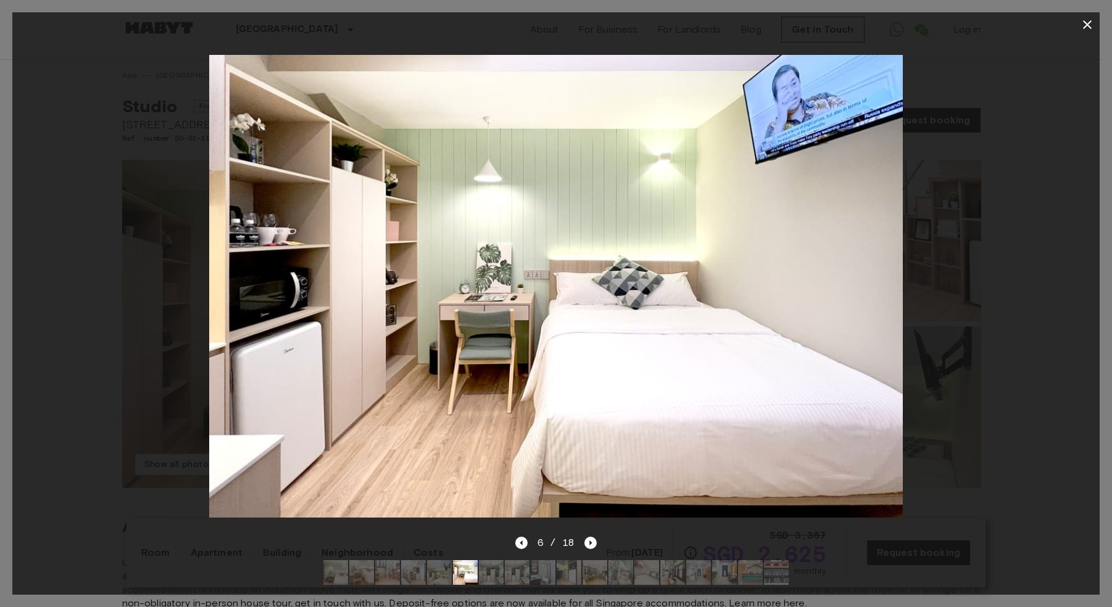
click at [607, 535] on div "6 / 18" at bounding box center [555, 564] width 1087 height 59
click at [600, 535] on div "6 / 18" at bounding box center [555, 564] width 1087 height 59
click at [595, 537] on icon "Next image" at bounding box center [590, 543] width 12 height 12
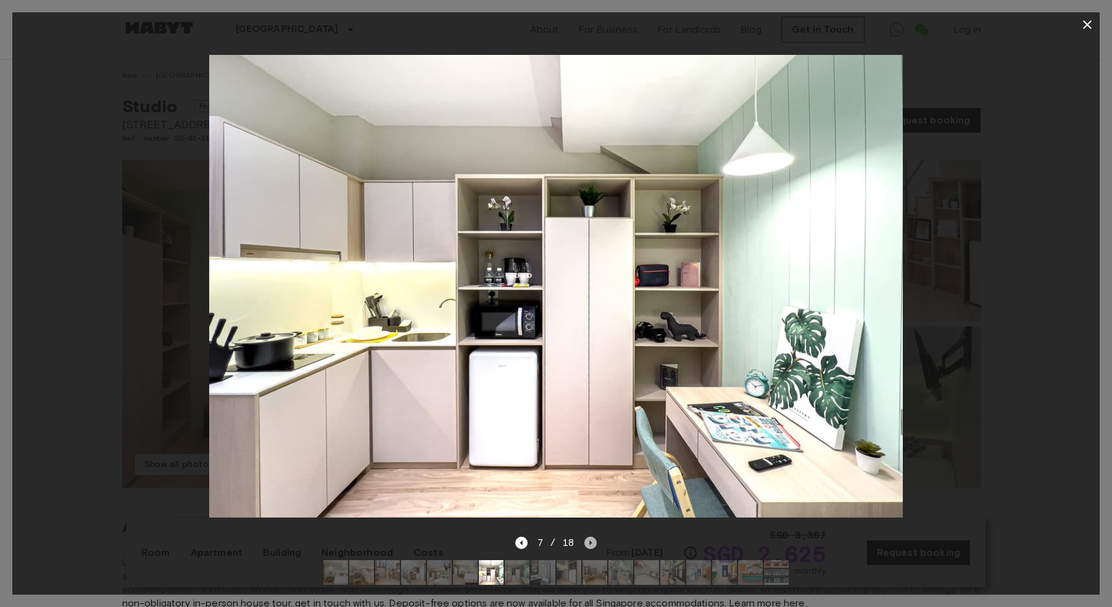
click at [591, 537] on icon "Next image" at bounding box center [590, 543] width 12 height 12
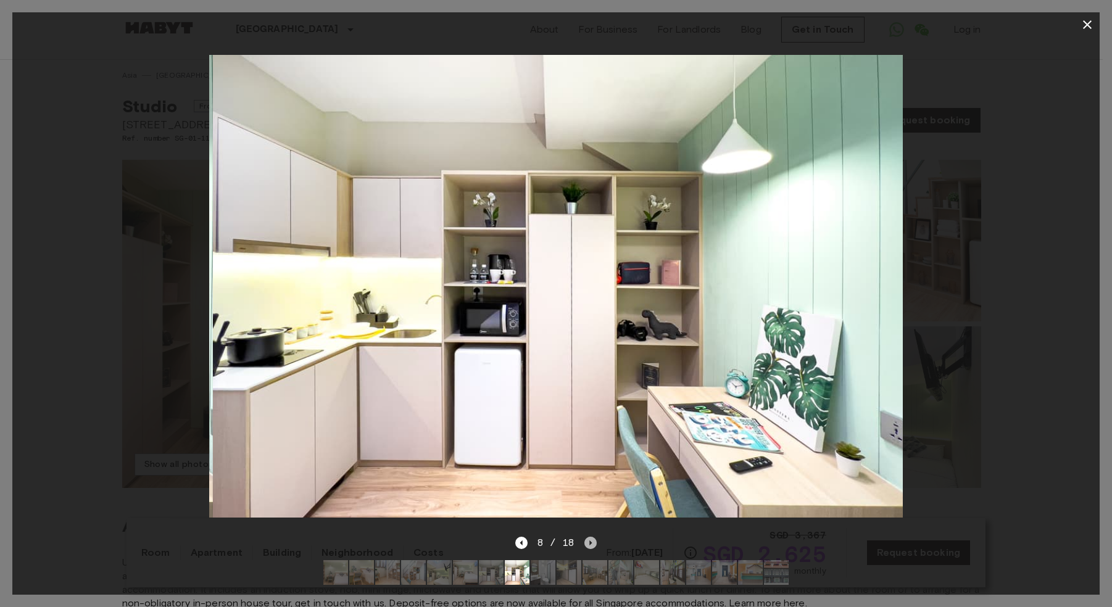
click at [591, 537] on icon "Next image" at bounding box center [590, 543] width 12 height 12
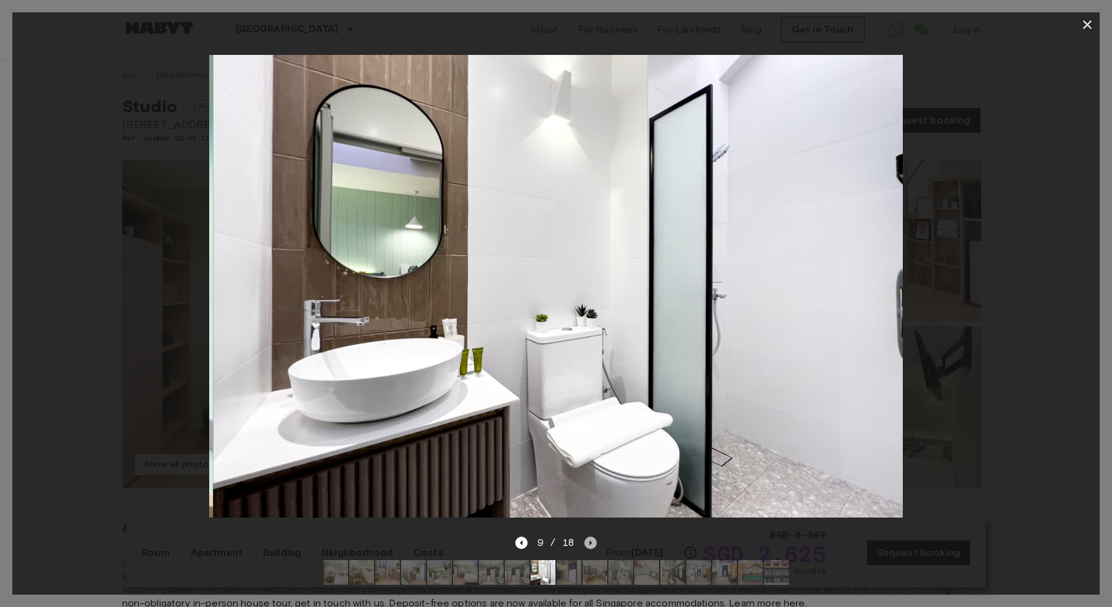
click at [592, 537] on icon "Next image" at bounding box center [590, 543] width 12 height 12
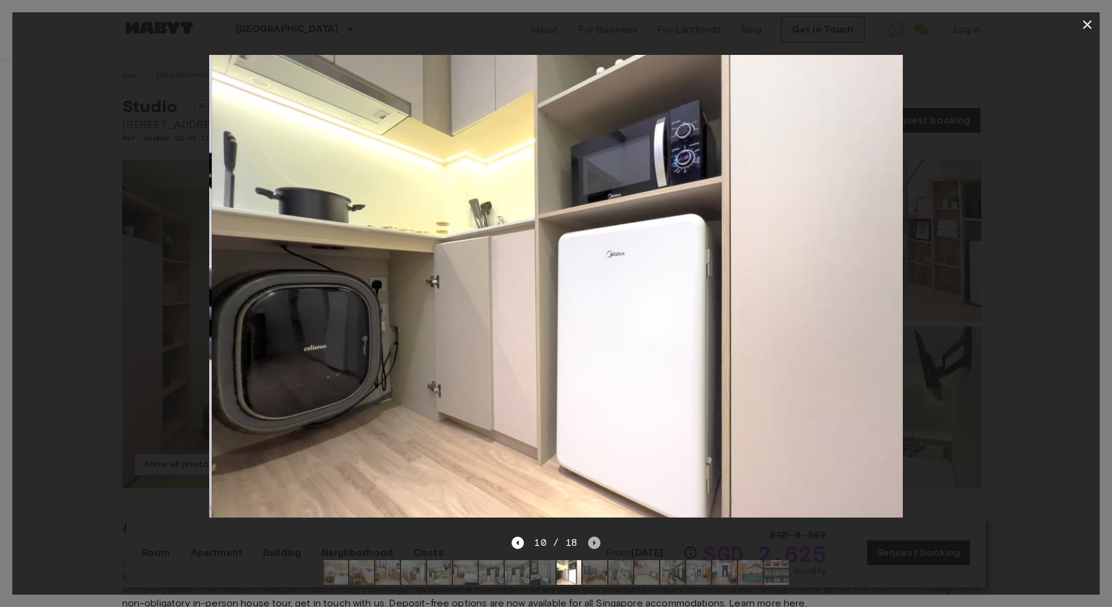
click at [593, 540] on icon "Next image" at bounding box center [594, 542] width 2 height 5
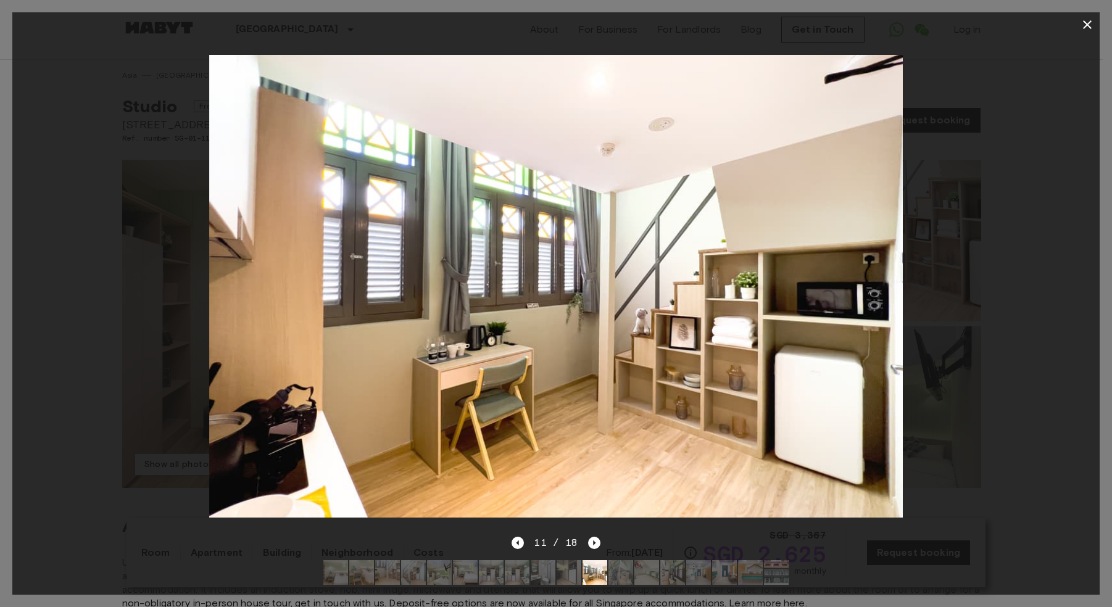
drag, startPoint x: 515, startPoint y: 539, endPoint x: 530, endPoint y: 534, distance: 15.4
click at [519, 538] on icon "Previous image" at bounding box center [517, 543] width 12 height 12
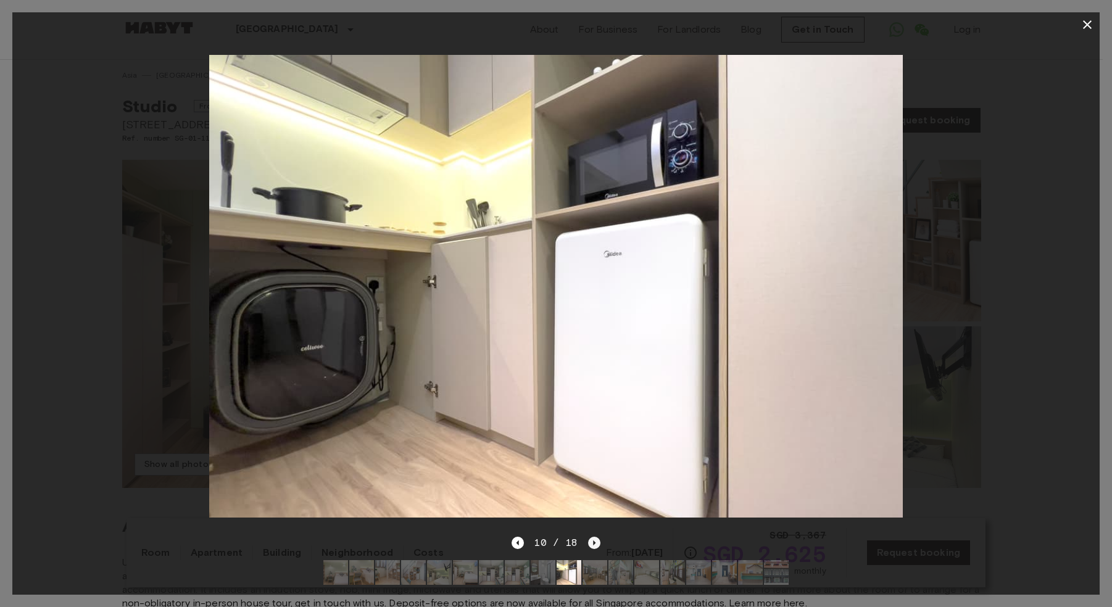
click at [590, 537] on icon "Next image" at bounding box center [594, 543] width 12 height 12
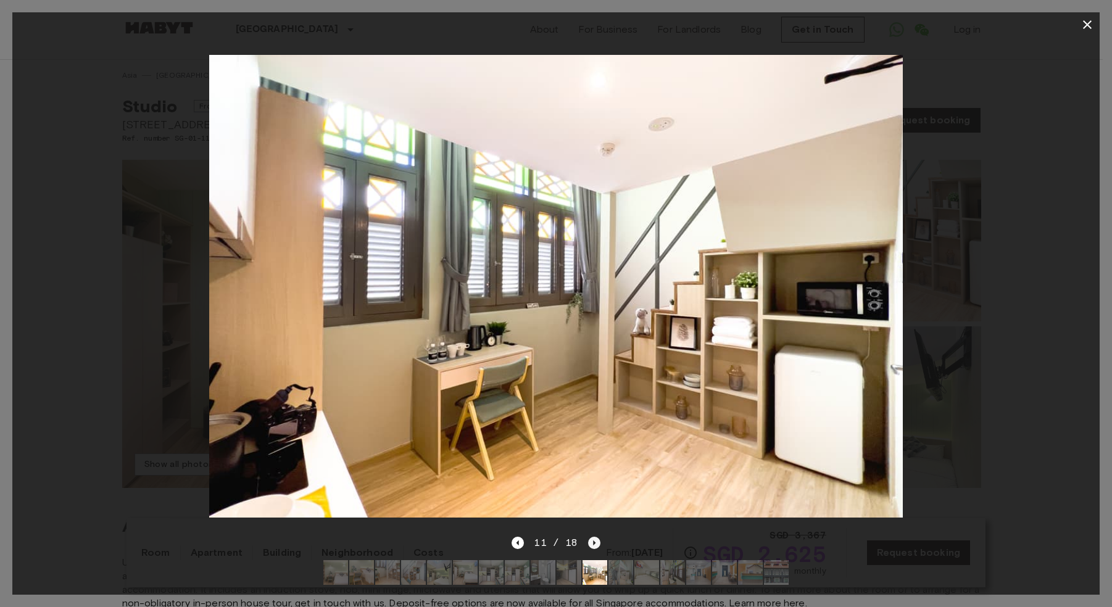
click at [589, 538] on icon "Next image" at bounding box center [594, 543] width 12 height 12
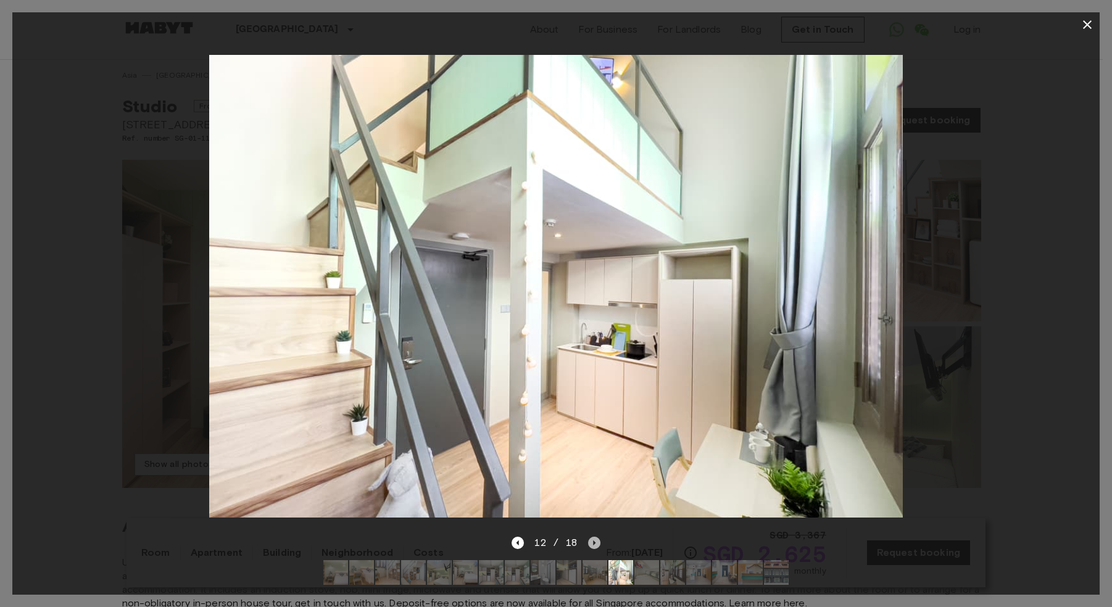
click at [589, 538] on icon "Next image" at bounding box center [594, 543] width 12 height 12
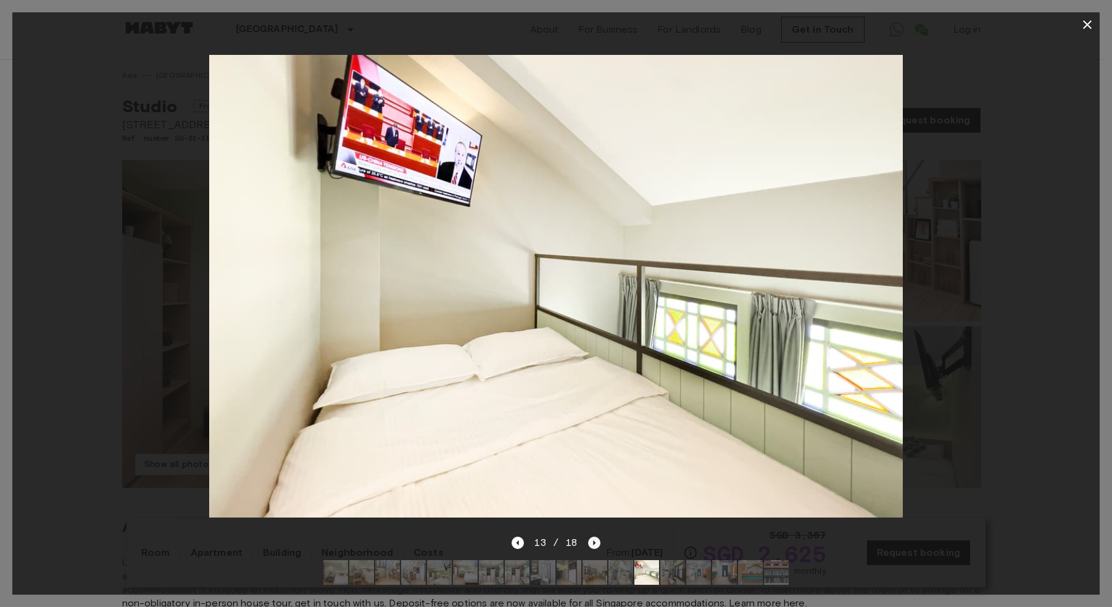
click at [589, 538] on icon "Next image" at bounding box center [594, 543] width 12 height 12
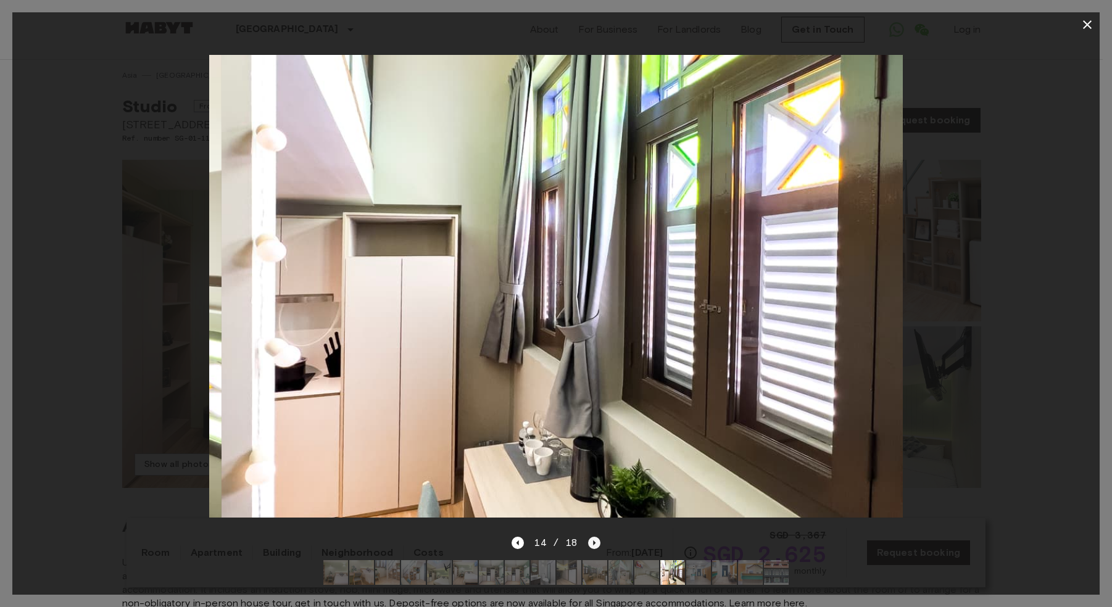
click at [589, 538] on icon "Next image" at bounding box center [594, 543] width 12 height 12
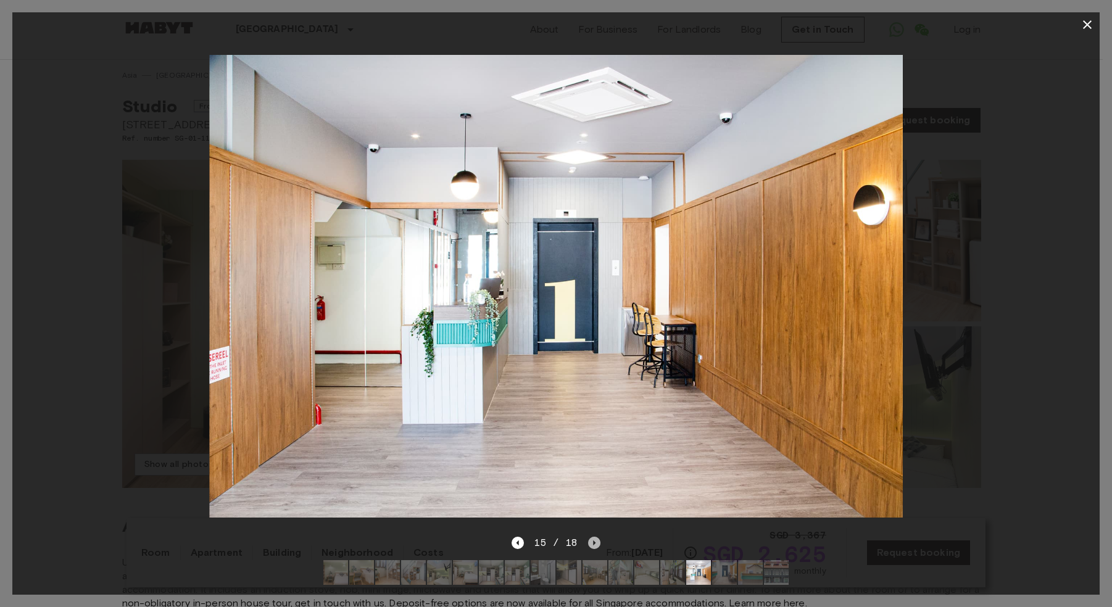
click at [589, 538] on icon "Next image" at bounding box center [594, 543] width 12 height 12
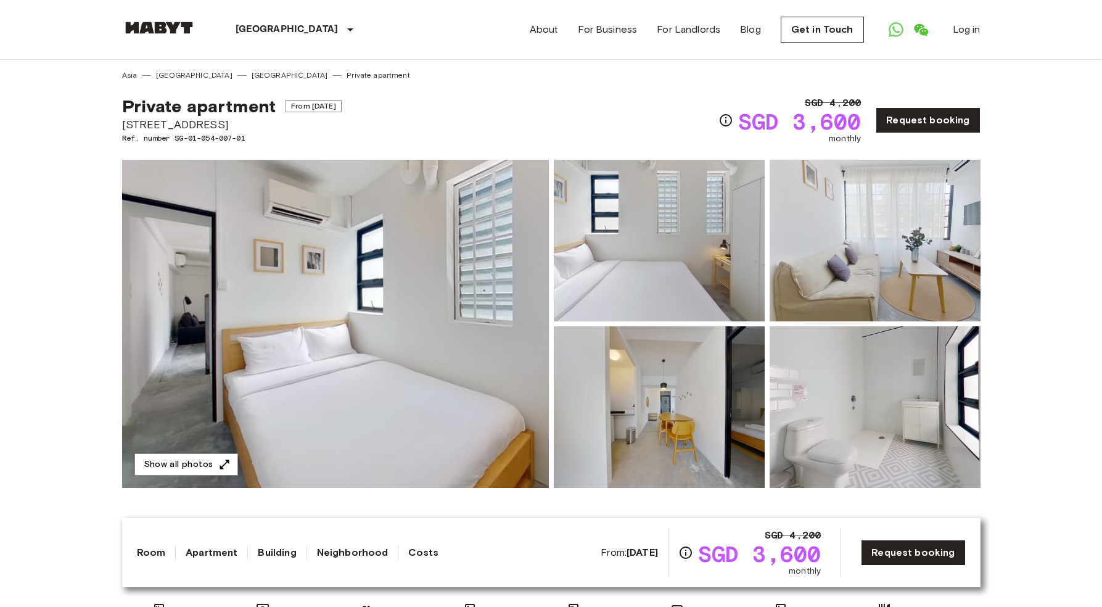
click at [425, 226] on img at bounding box center [335, 324] width 427 height 328
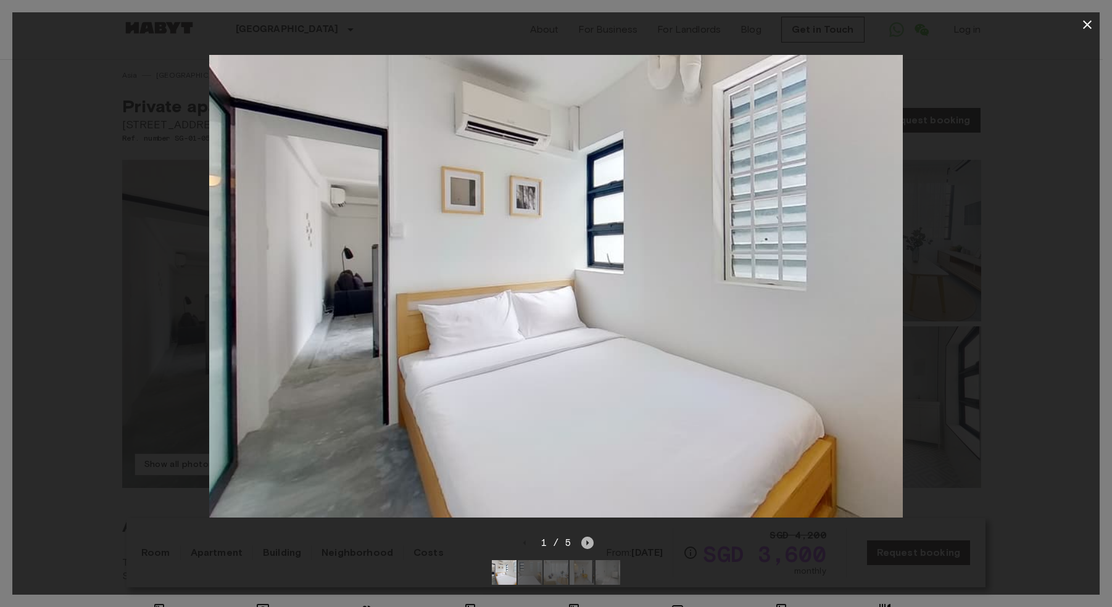
click at [584, 539] on icon "Next image" at bounding box center [587, 543] width 12 height 12
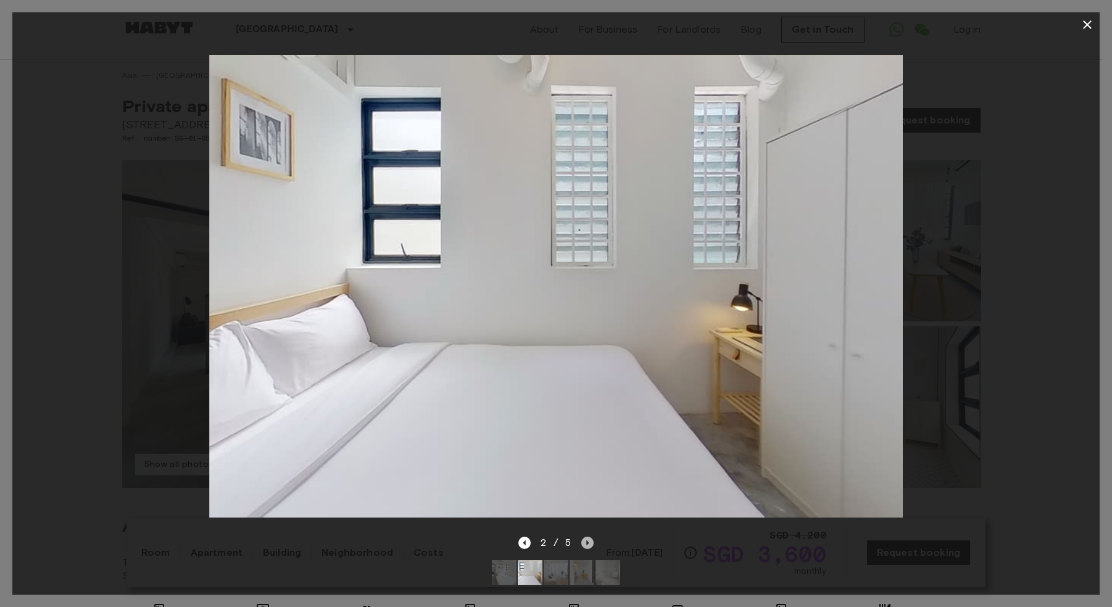
click at [585, 537] on icon "Next image" at bounding box center [587, 543] width 12 height 12
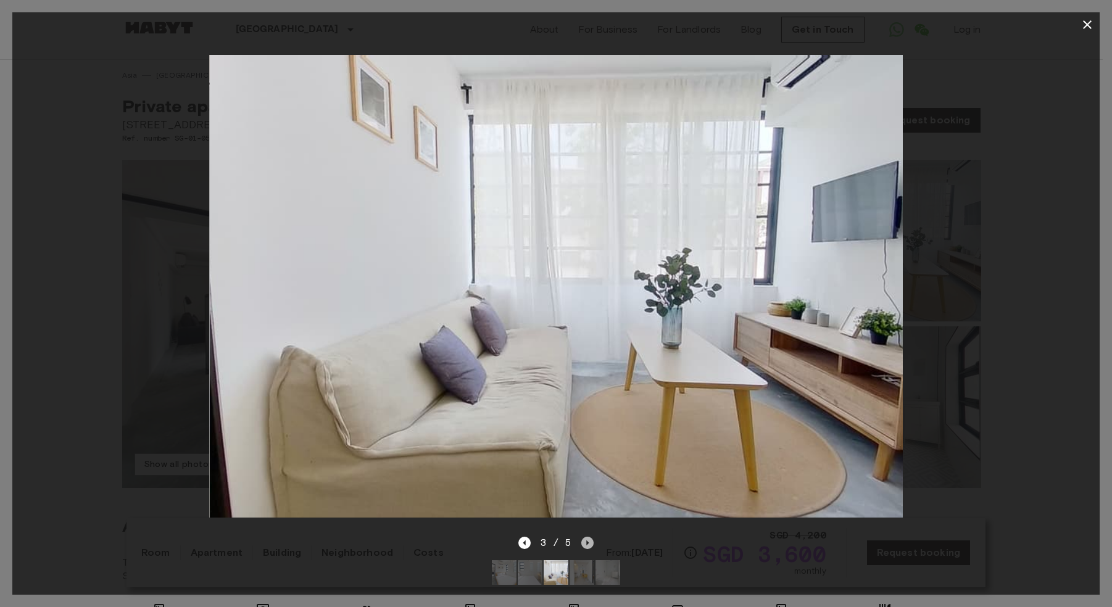
click at [585, 537] on icon "Next image" at bounding box center [587, 543] width 12 height 12
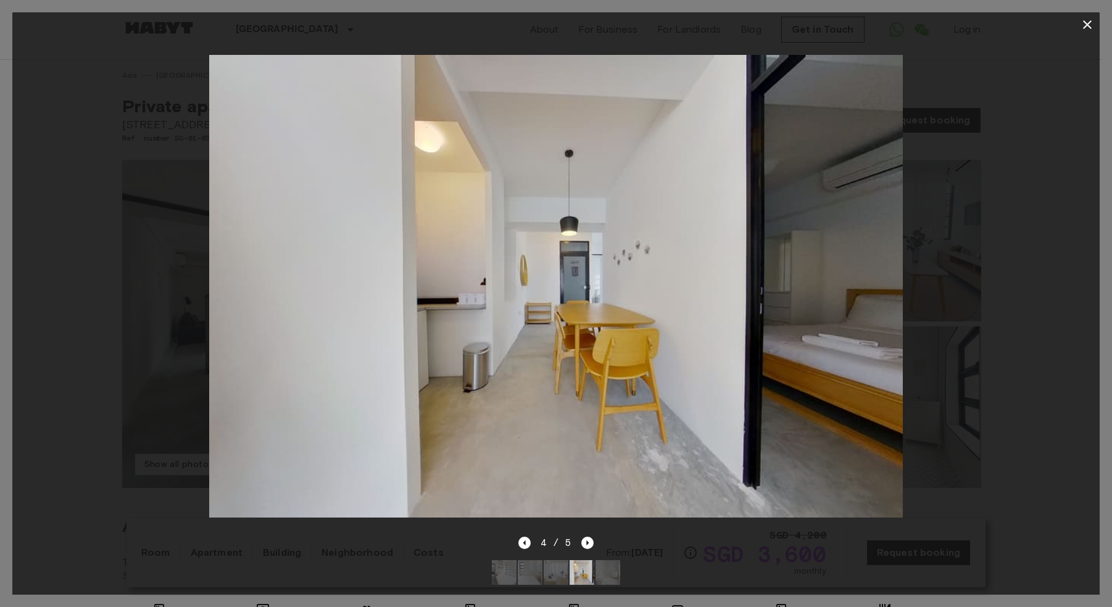
click at [587, 526] on div at bounding box center [555, 286] width 1087 height 498
click at [581, 535] on div "4 / 5" at bounding box center [556, 542] width 76 height 15
click at [584, 537] on icon "Next image" at bounding box center [587, 543] width 12 height 12
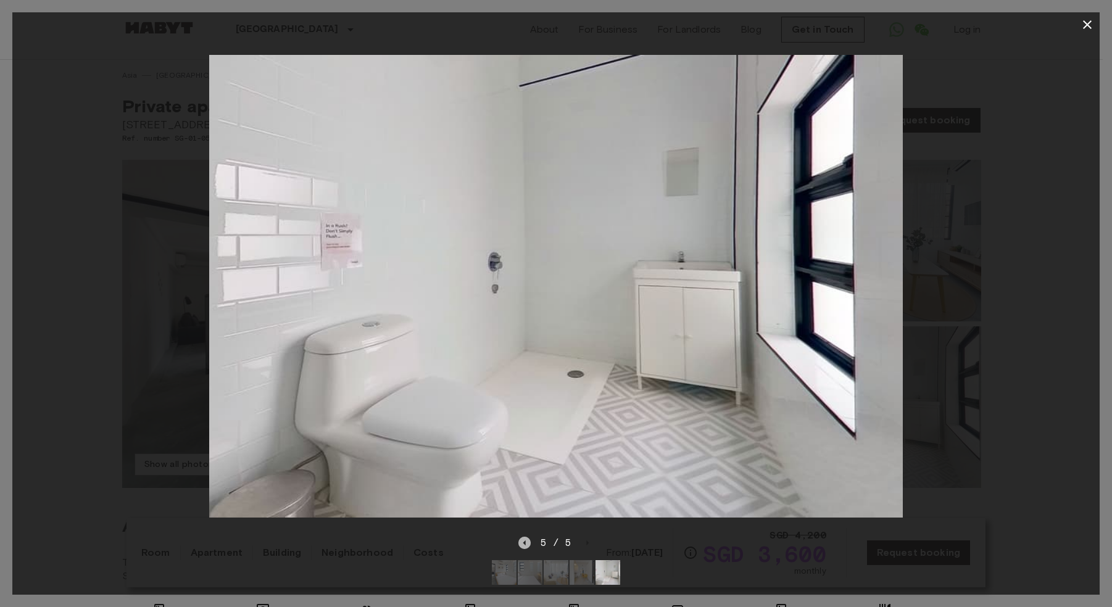
click at [525, 537] on icon "Previous image" at bounding box center [524, 543] width 12 height 12
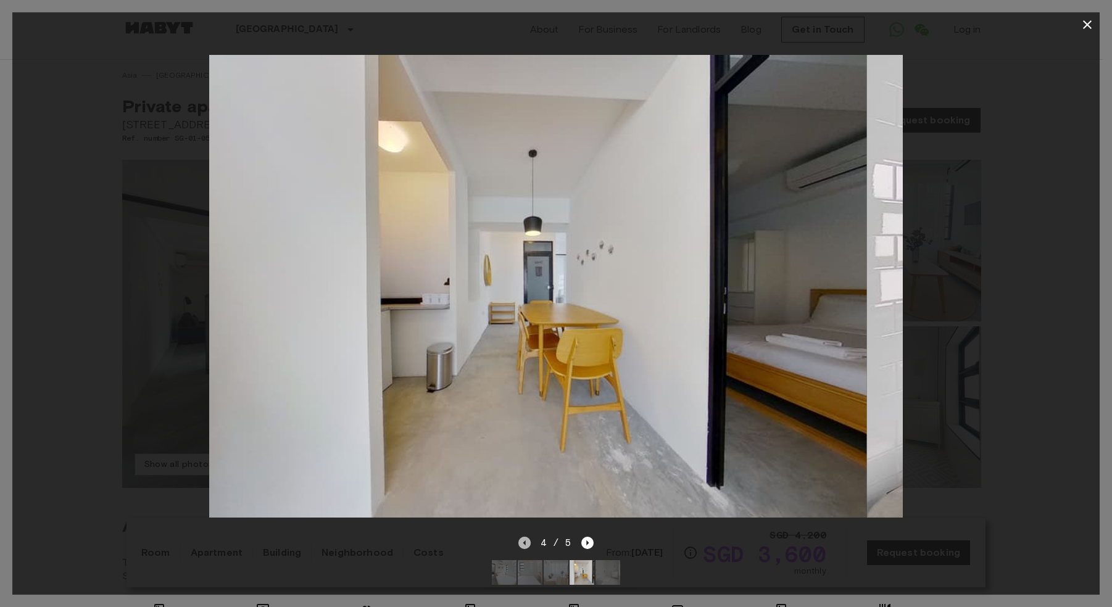
click at [525, 540] on icon "Previous image" at bounding box center [524, 542] width 2 height 5
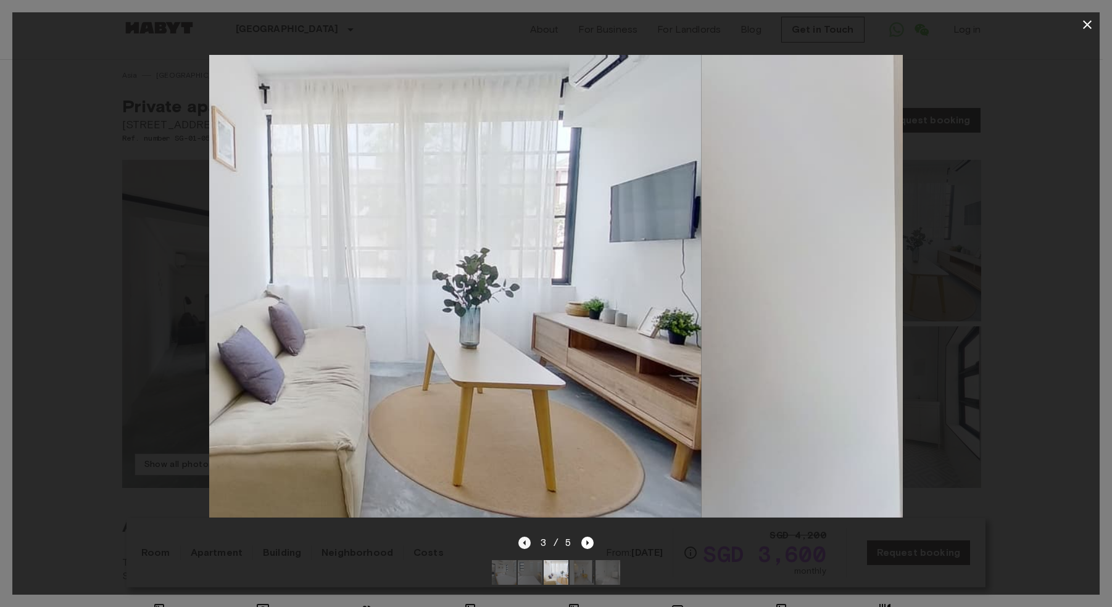
click at [525, 540] on icon "Previous image" at bounding box center [524, 542] width 2 height 5
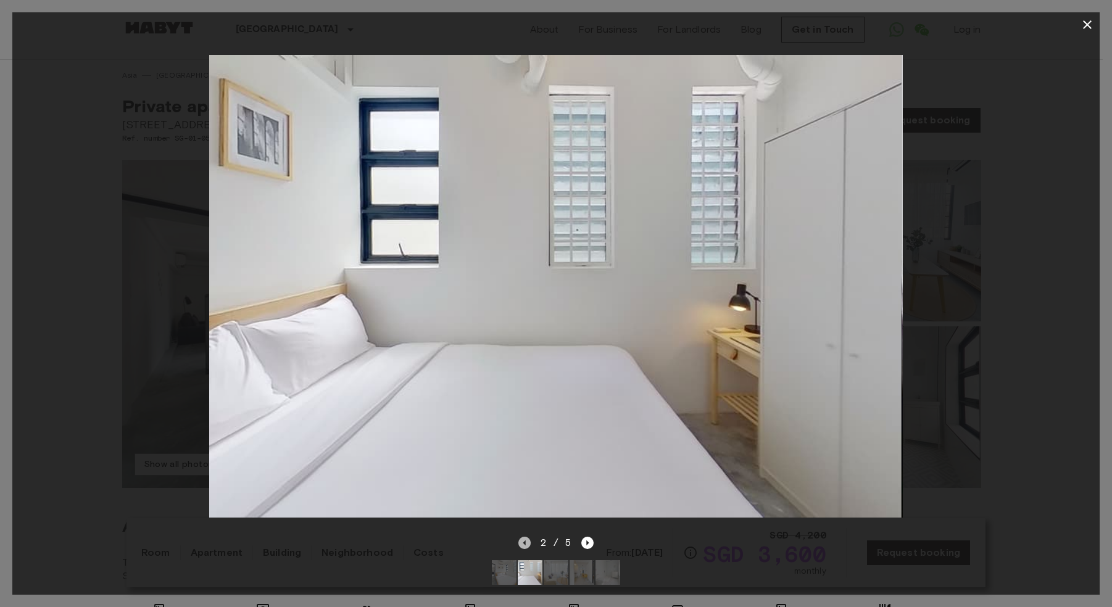
click at [525, 540] on icon "Previous image" at bounding box center [524, 542] width 2 height 5
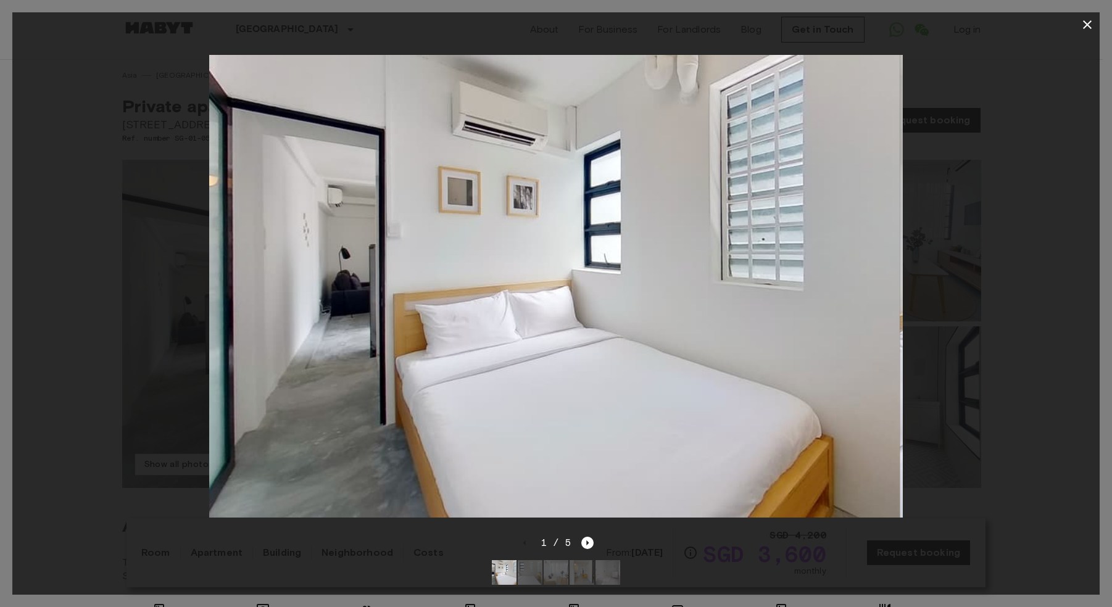
click at [521, 535] on div "1 / 5" at bounding box center [556, 542] width 76 height 15
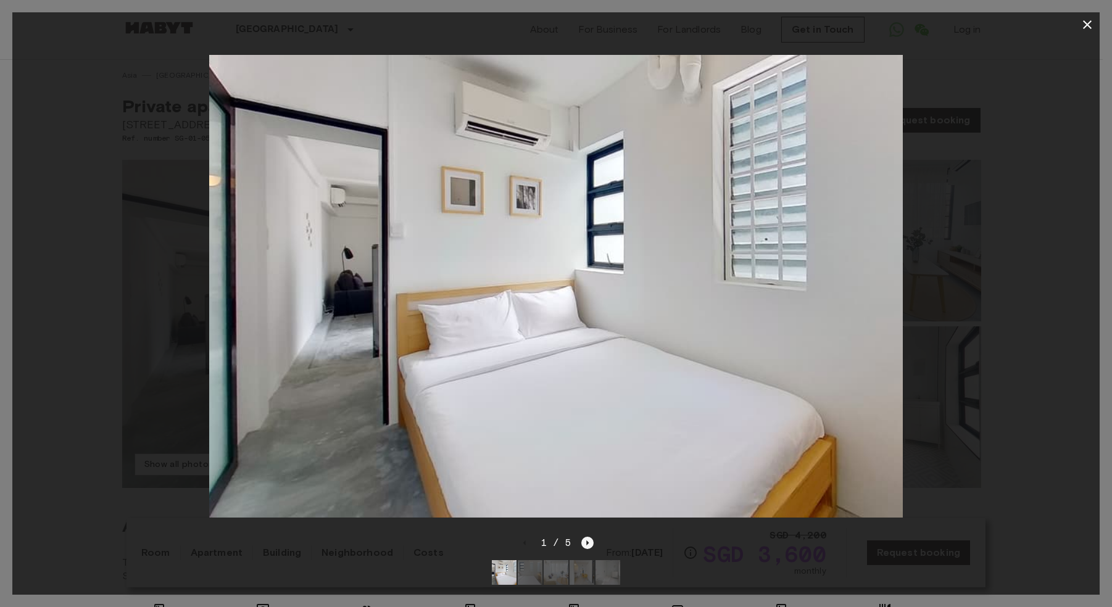
click at [590, 537] on icon "Next image" at bounding box center [587, 543] width 12 height 12
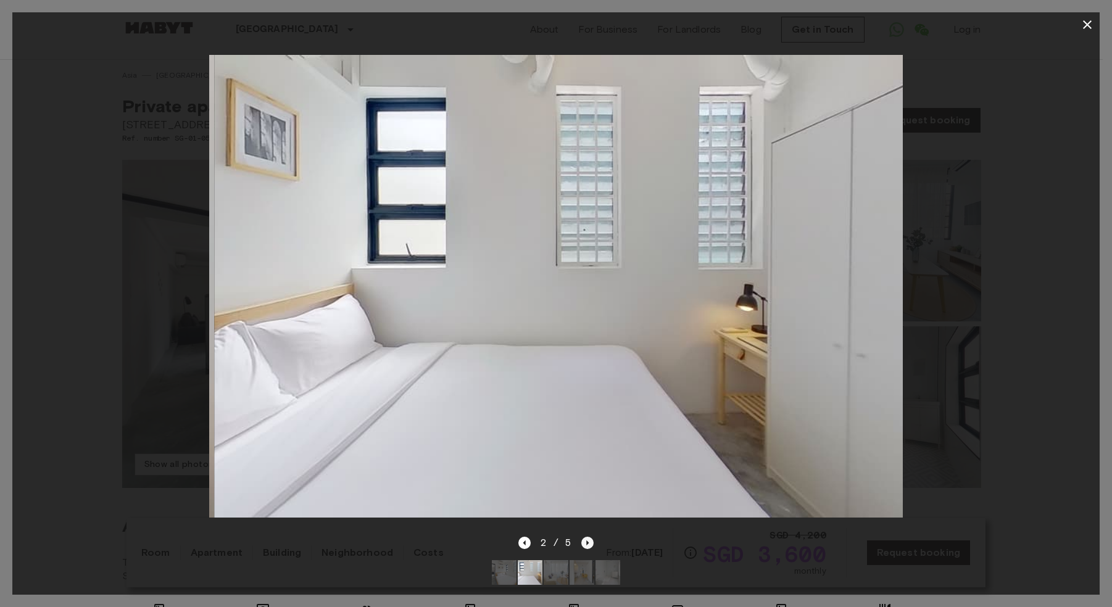
click at [587, 540] on icon "Next image" at bounding box center [588, 542] width 2 height 5
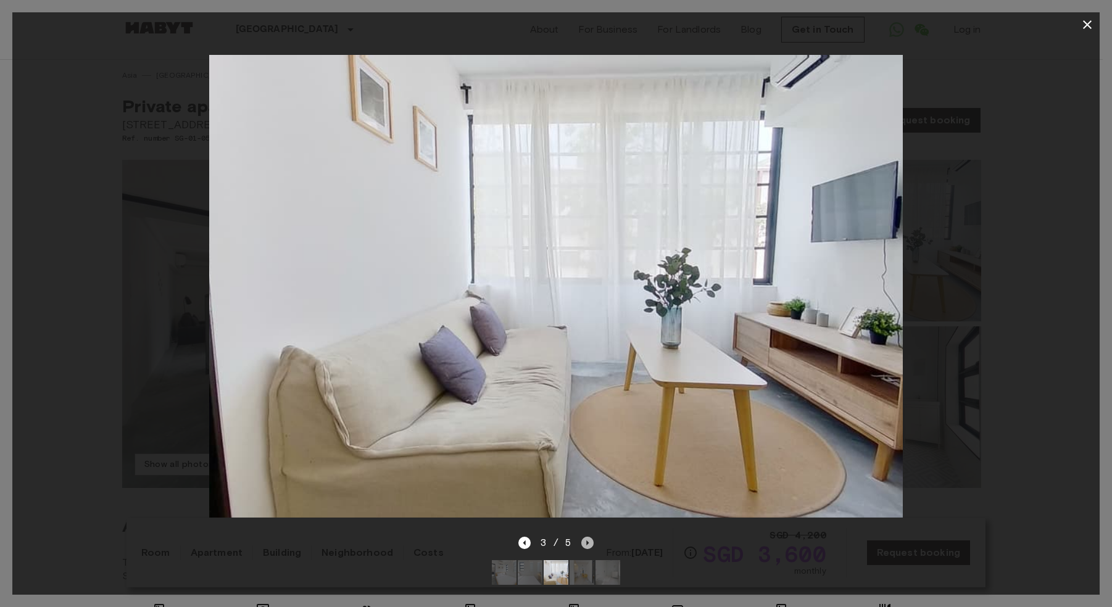
click at [587, 540] on icon "Next image" at bounding box center [588, 542] width 2 height 5
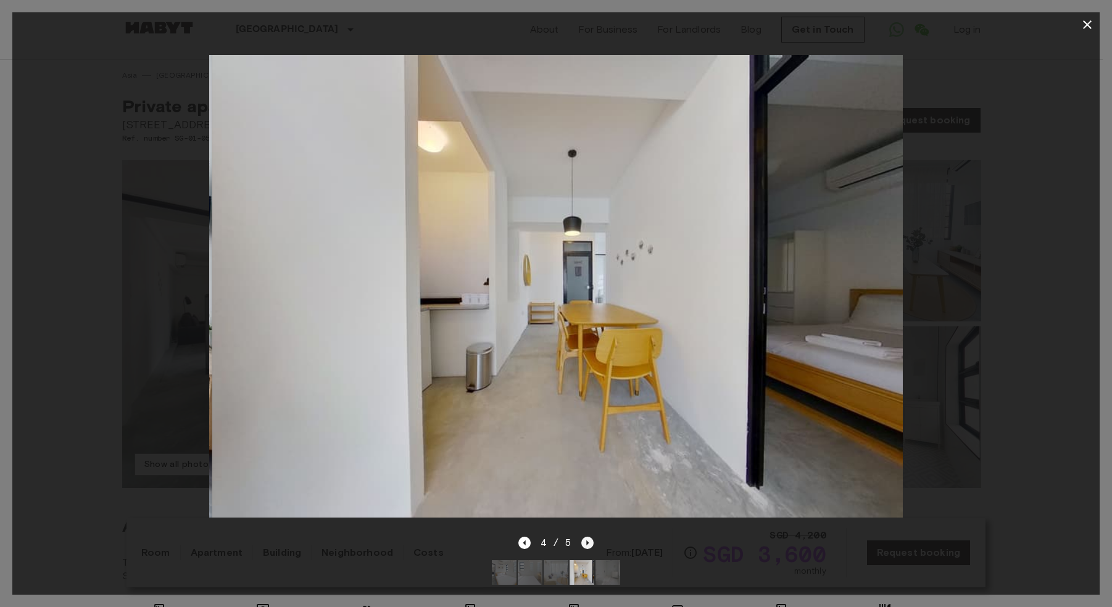
click at [587, 540] on icon "Next image" at bounding box center [588, 542] width 2 height 5
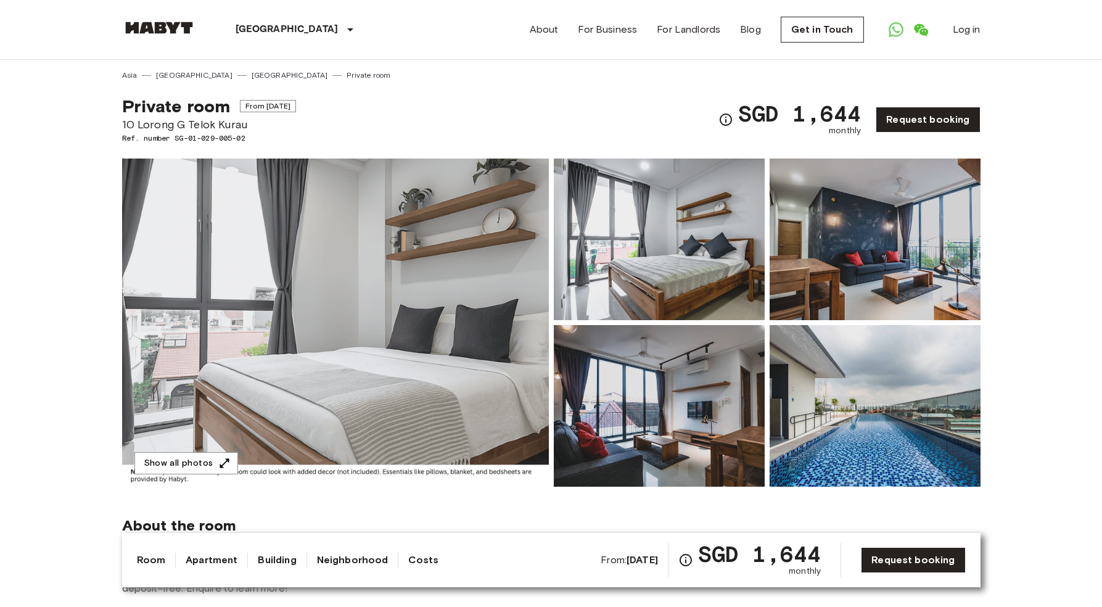
click at [484, 242] on img at bounding box center [335, 323] width 427 height 328
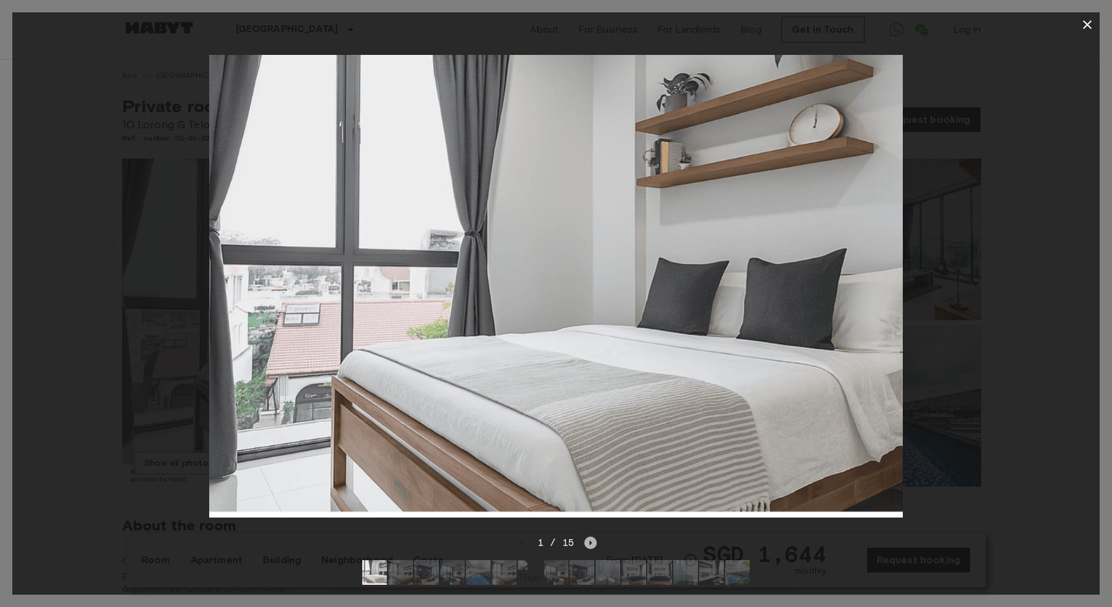
click at [591, 537] on icon "Next image" at bounding box center [590, 543] width 12 height 12
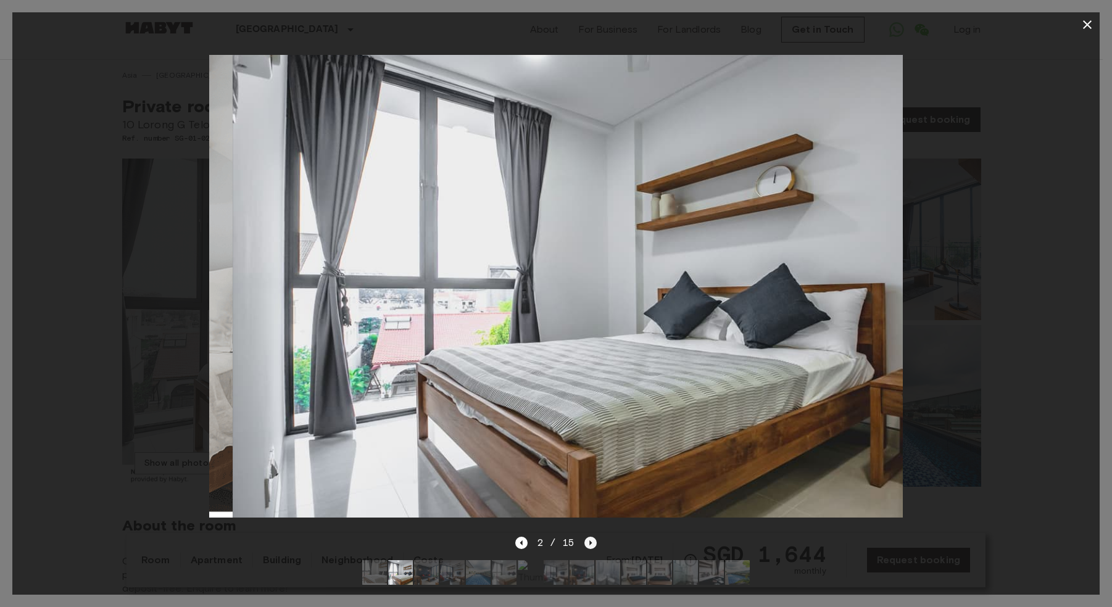
click at [588, 537] on icon "Next image" at bounding box center [590, 543] width 12 height 12
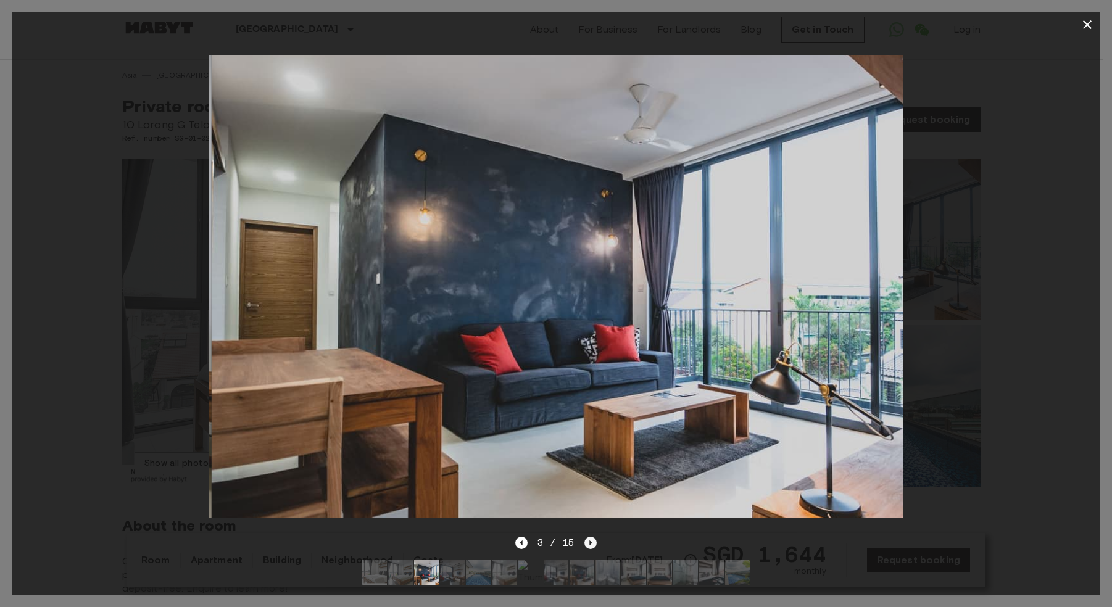
click at [587, 537] on icon "Next image" at bounding box center [590, 543] width 12 height 12
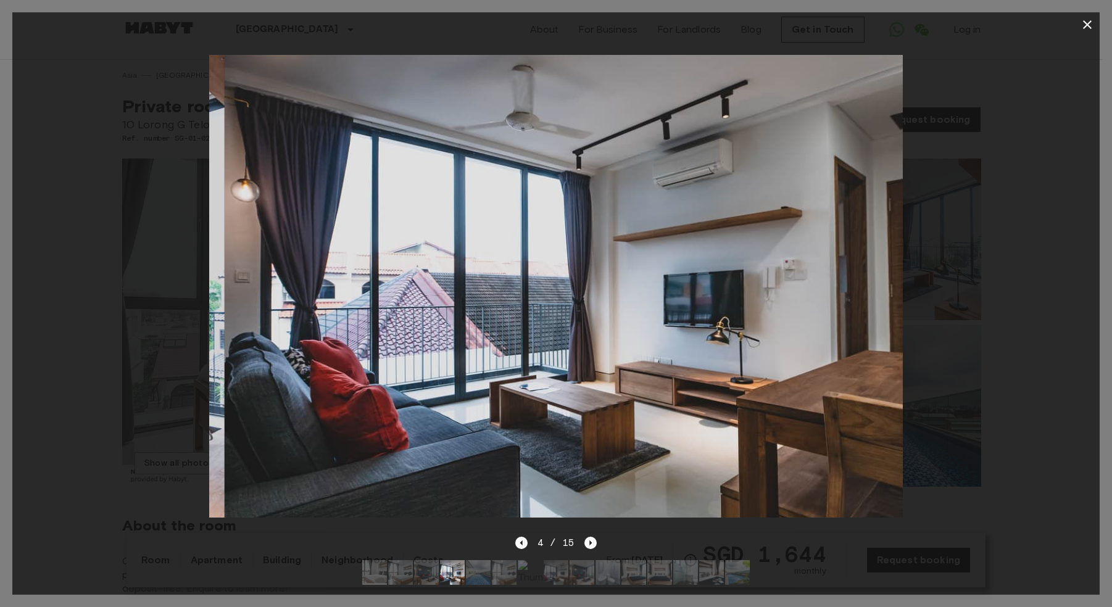
click at [576, 535] on div "4 / 15" at bounding box center [556, 542] width 82 height 15
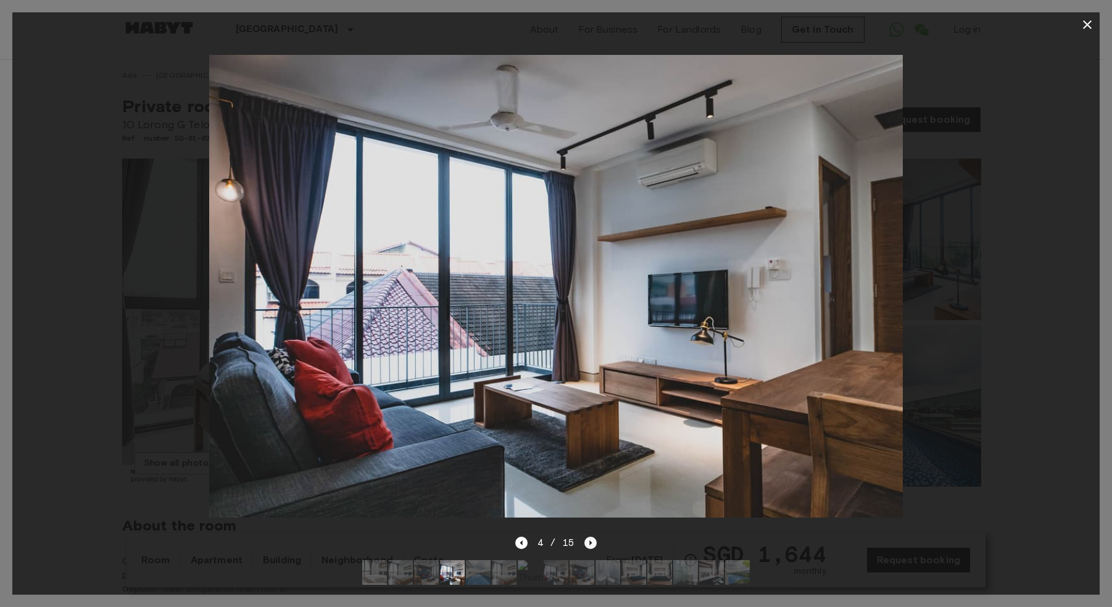
click at [592, 537] on icon "Next image" at bounding box center [590, 543] width 12 height 12
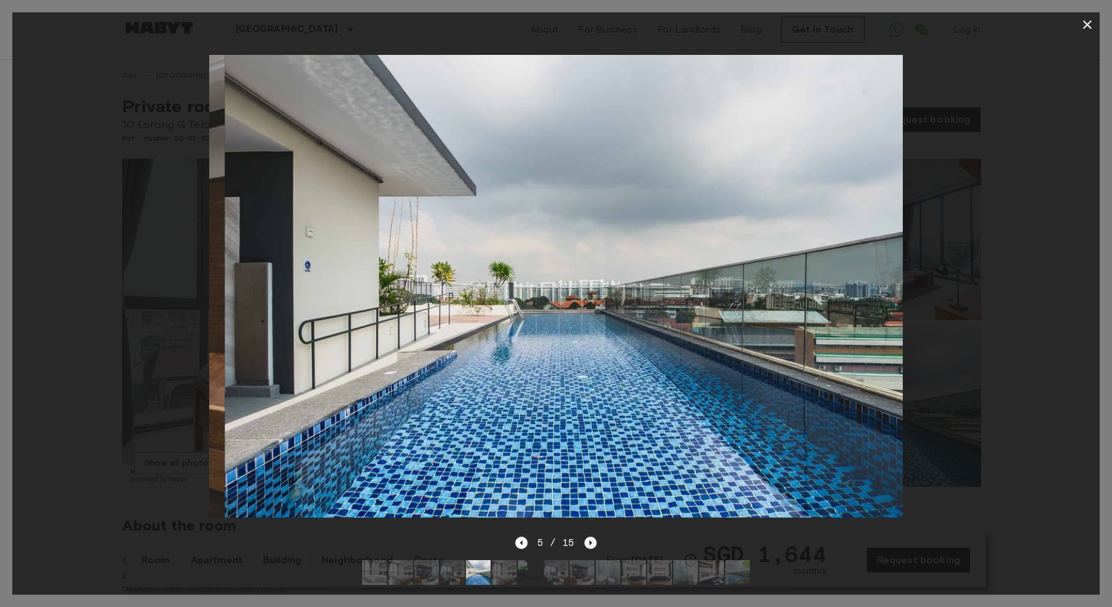
click at [589, 537] on icon "Next image" at bounding box center [590, 543] width 12 height 12
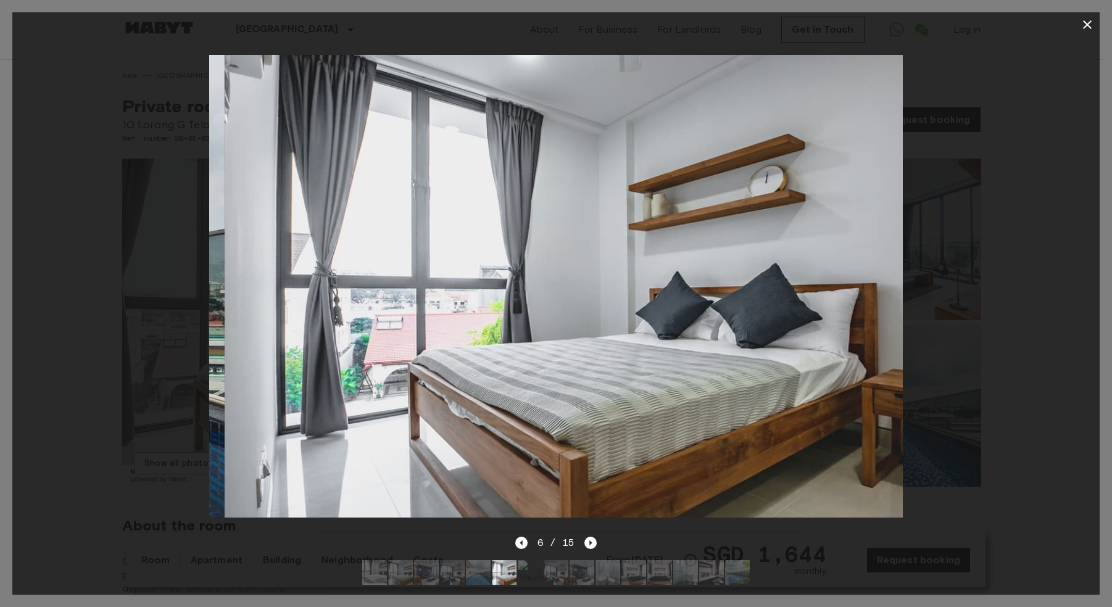
click at [583, 535] on div "6 / 15" at bounding box center [556, 542] width 82 height 15
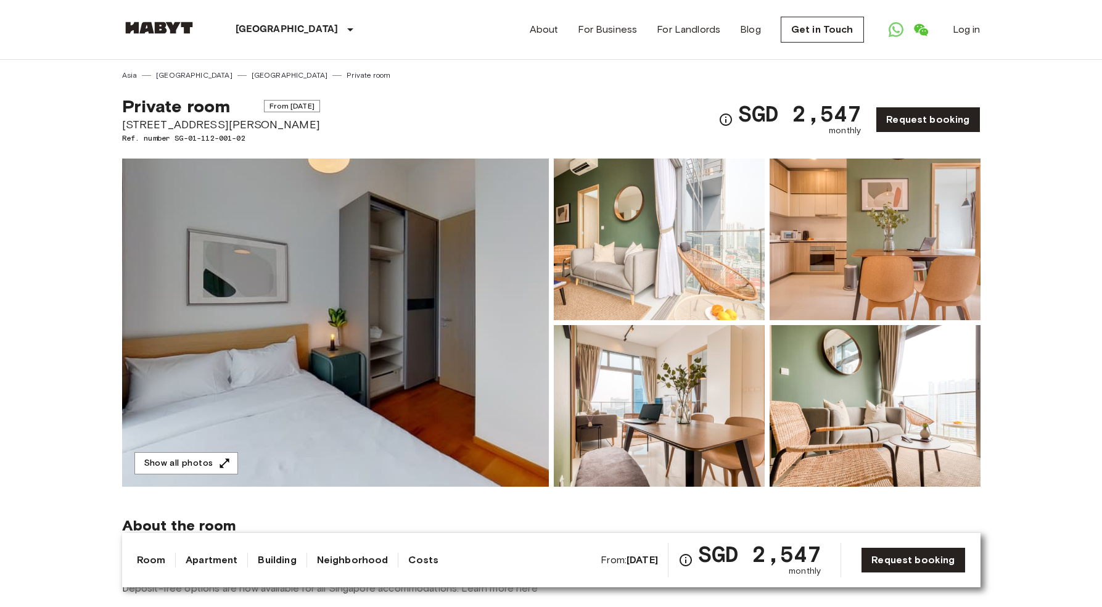
click at [437, 222] on img at bounding box center [335, 323] width 427 height 328
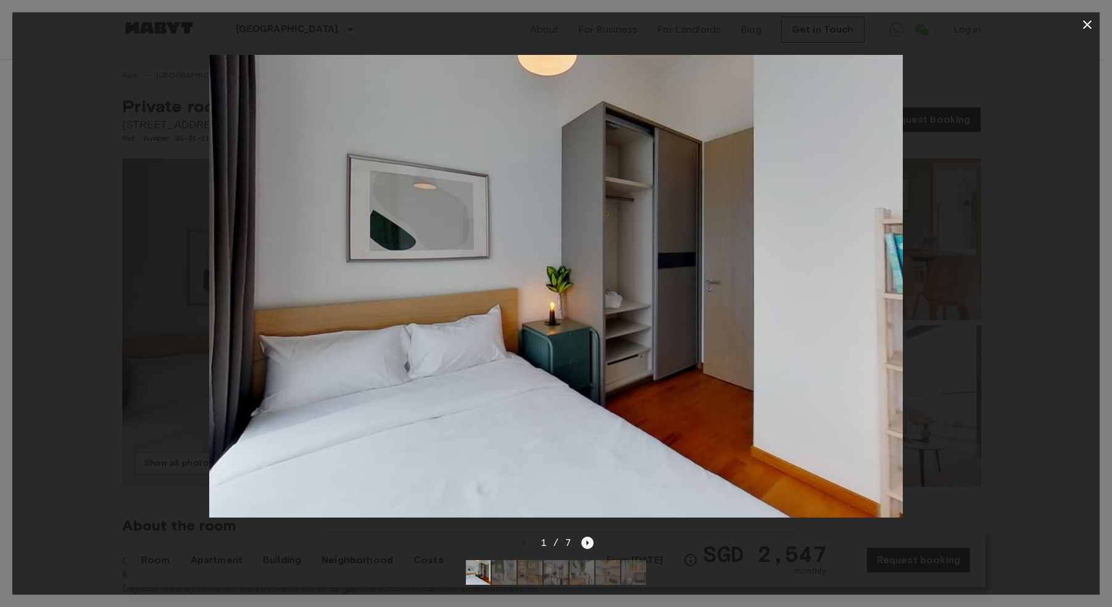
click at [588, 537] on icon "Next image" at bounding box center [587, 543] width 12 height 12
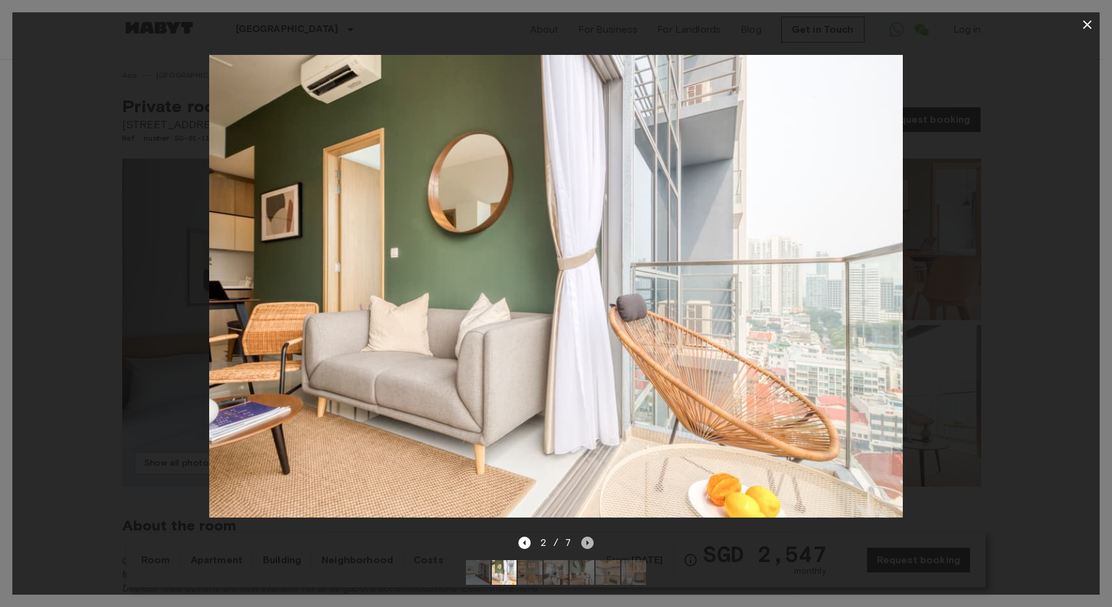
click at [588, 537] on icon "Next image" at bounding box center [587, 543] width 12 height 12
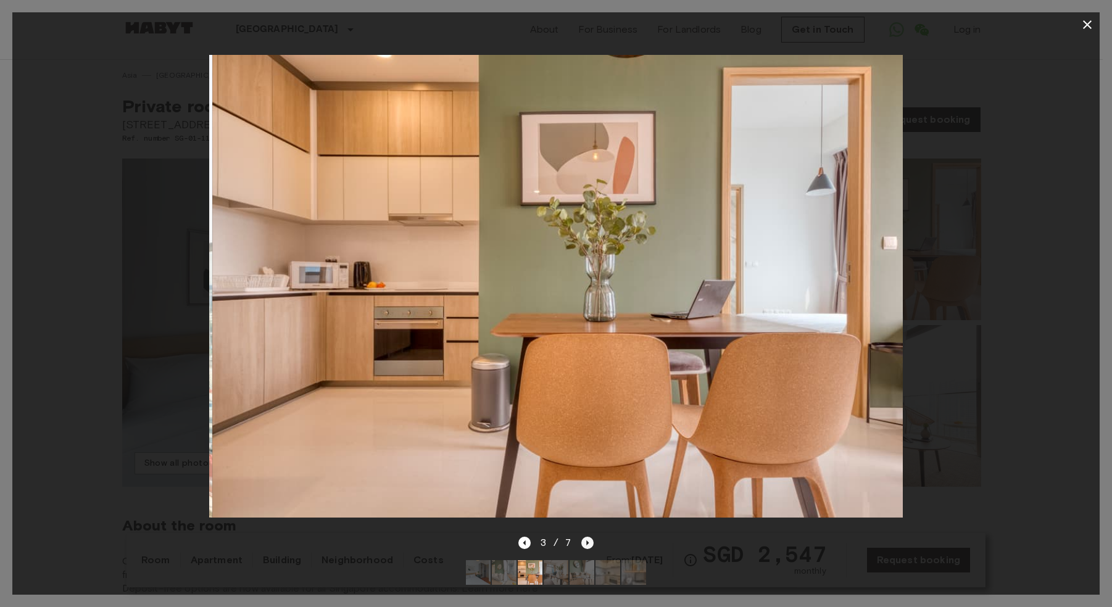
click at [588, 537] on icon "Next image" at bounding box center [587, 543] width 12 height 12
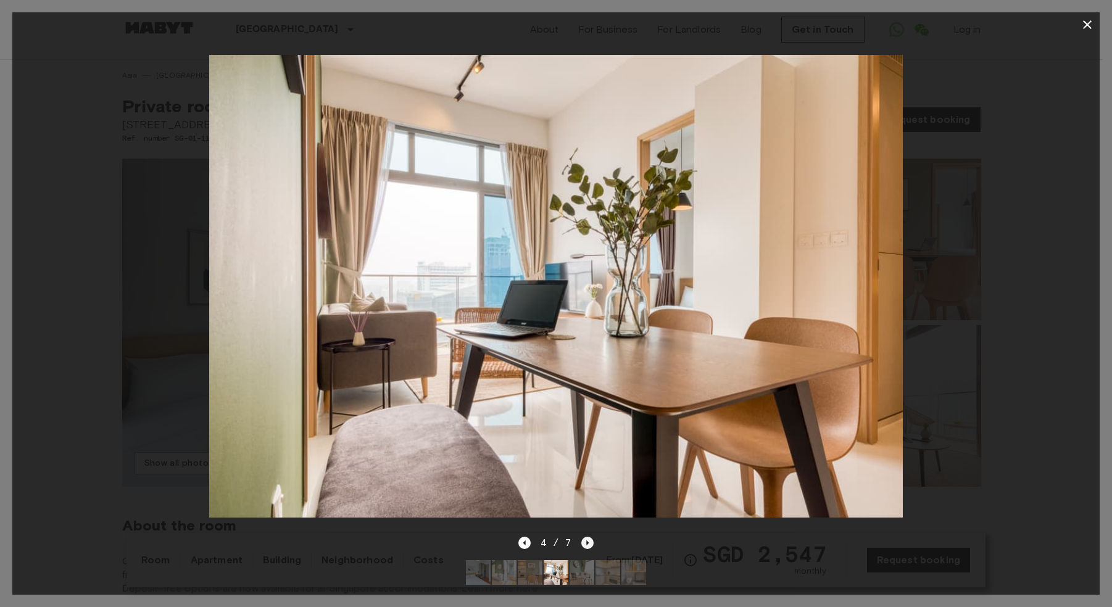
click at [590, 537] on icon "Next image" at bounding box center [587, 543] width 12 height 12
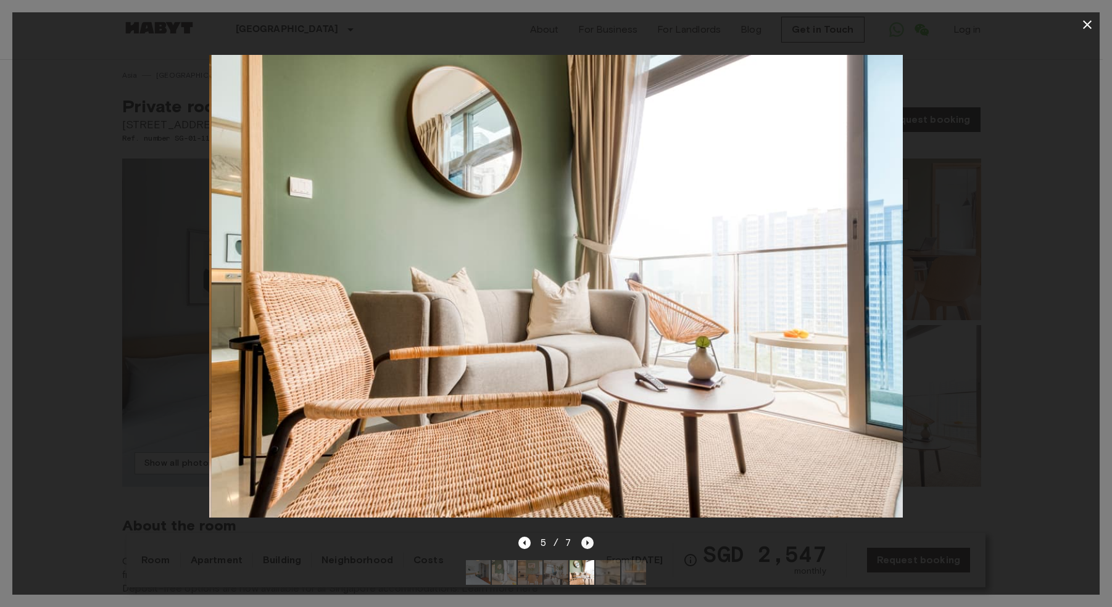
click at [590, 537] on icon "Next image" at bounding box center [587, 543] width 12 height 12
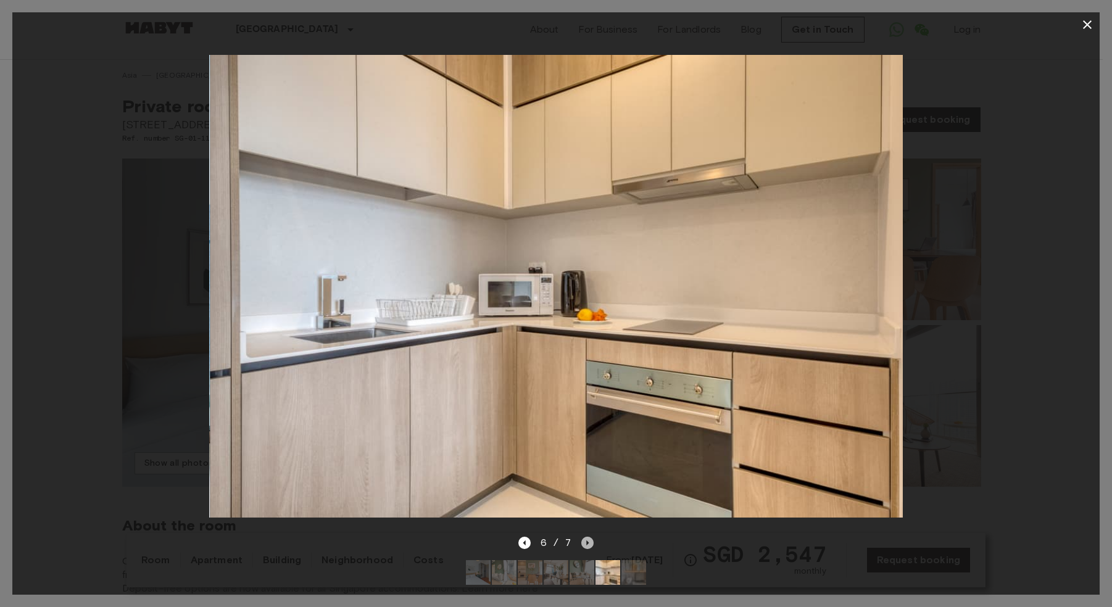
click at [590, 537] on icon "Next image" at bounding box center [587, 543] width 12 height 12
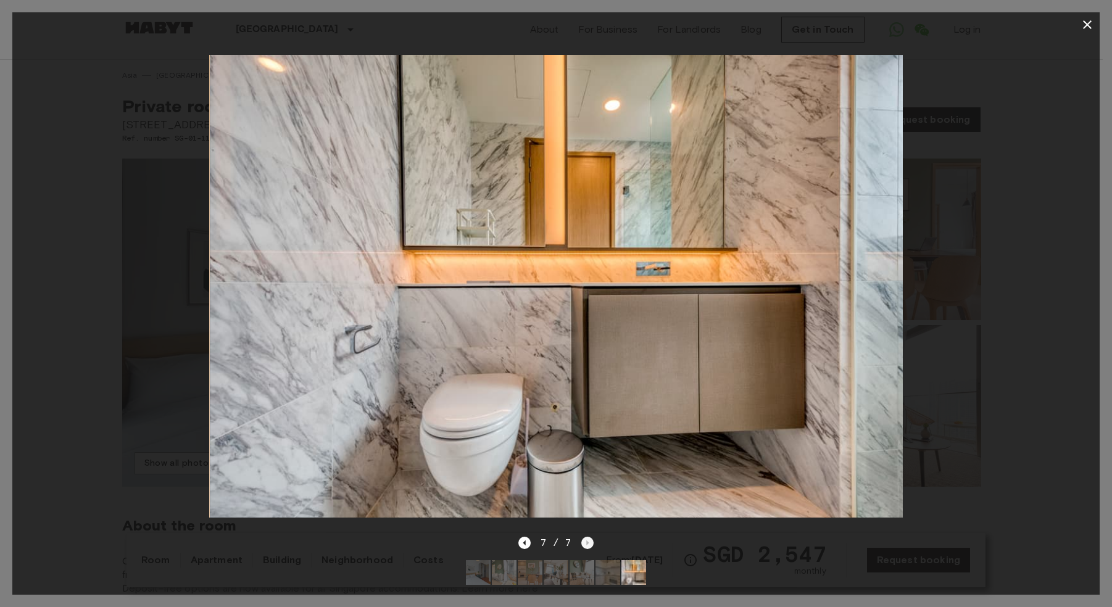
click at [590, 535] on div "7 / 7" at bounding box center [556, 542] width 76 height 15
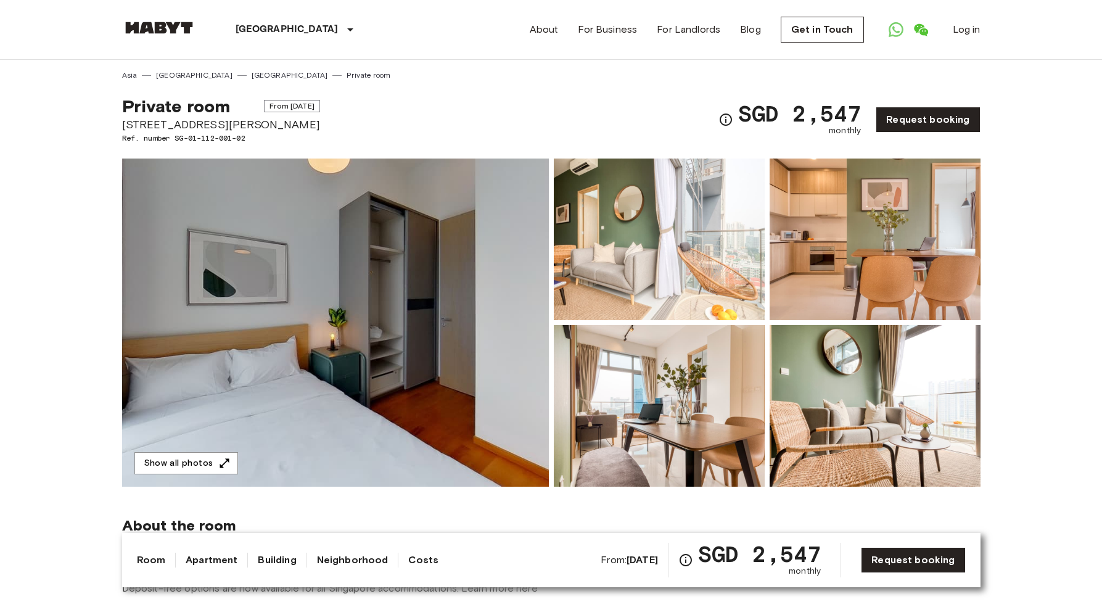
click at [612, 253] on img at bounding box center [659, 240] width 211 height 162
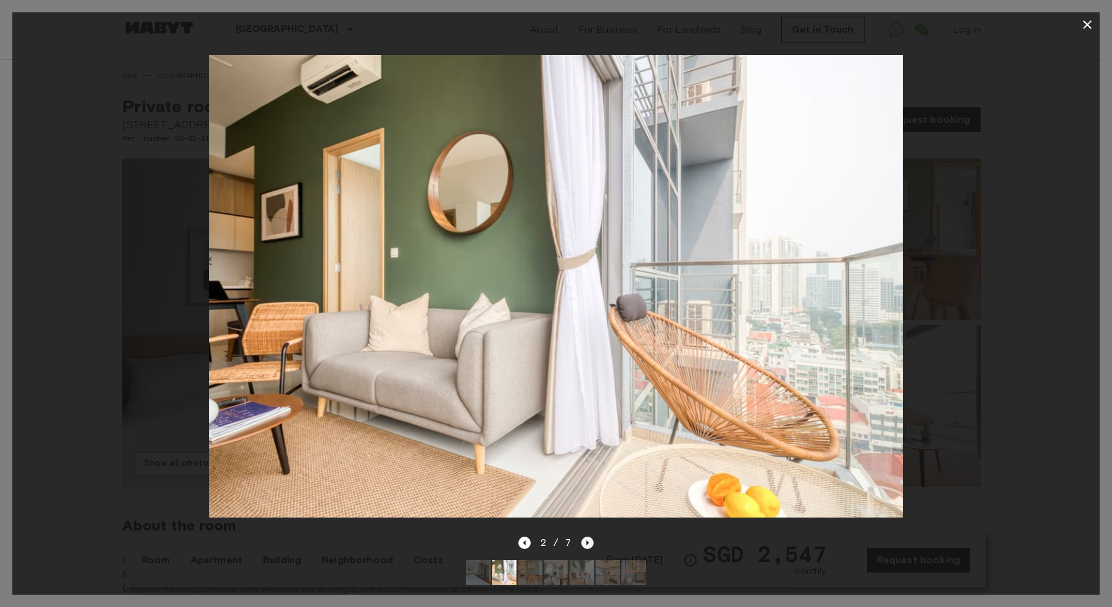
click at [588, 537] on icon "Next image" at bounding box center [587, 543] width 12 height 12
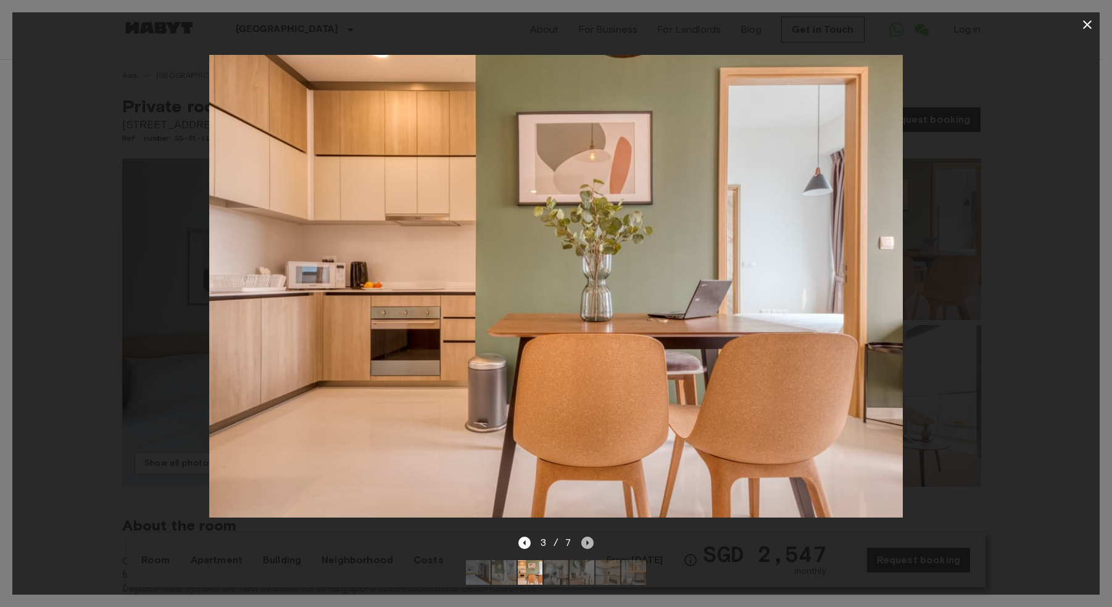
click at [590, 537] on icon "Next image" at bounding box center [587, 543] width 12 height 12
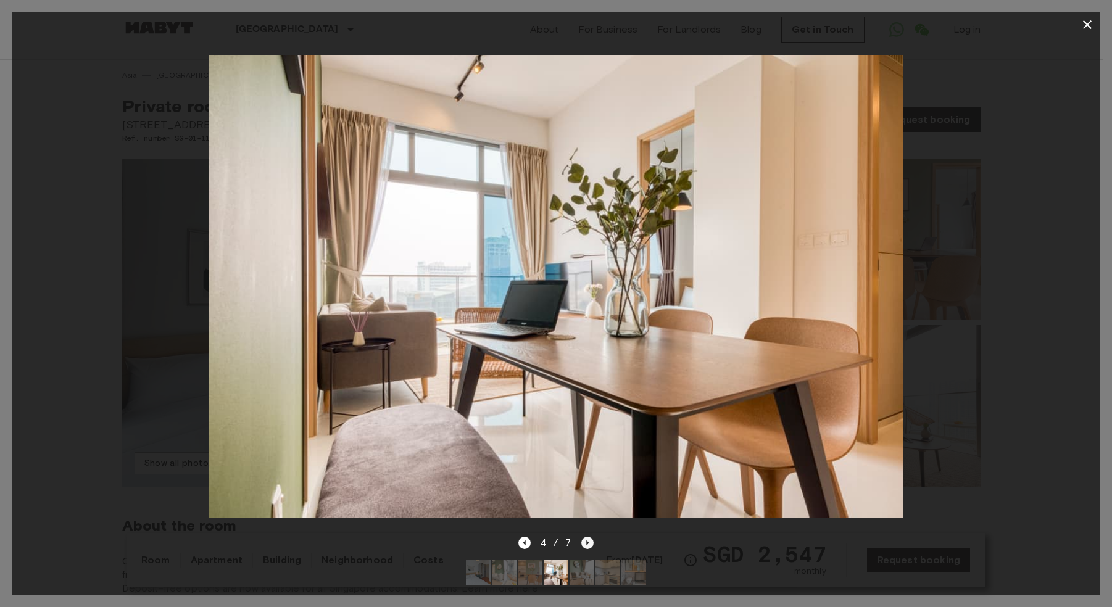
click at [592, 537] on icon "Next image" at bounding box center [587, 543] width 12 height 12
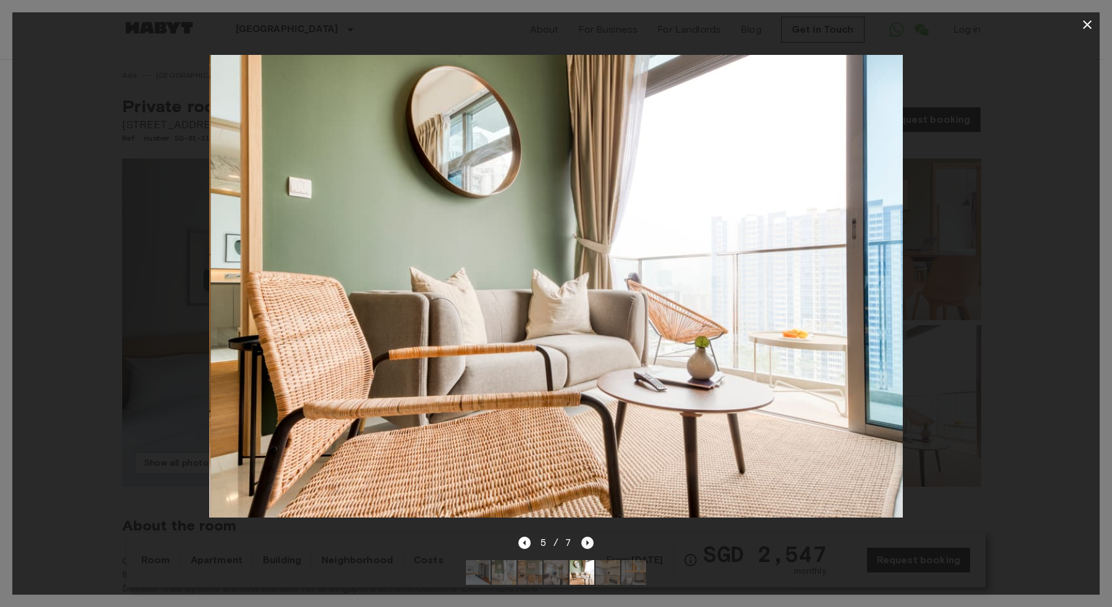
click at [592, 537] on icon "Next image" at bounding box center [587, 543] width 12 height 12
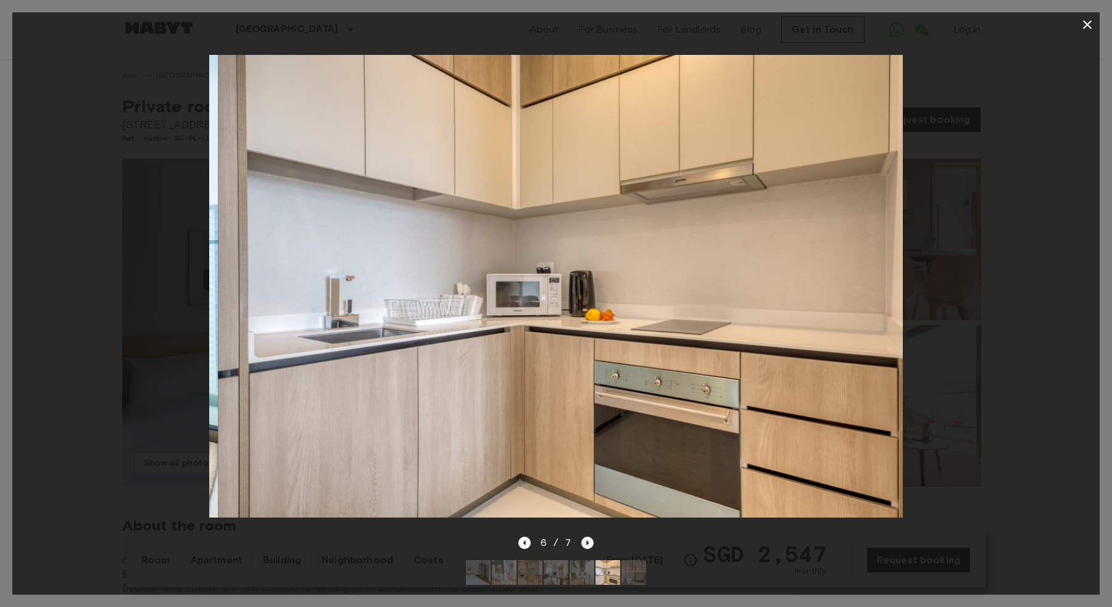
click at [590, 537] on icon "Next image" at bounding box center [587, 543] width 12 height 12
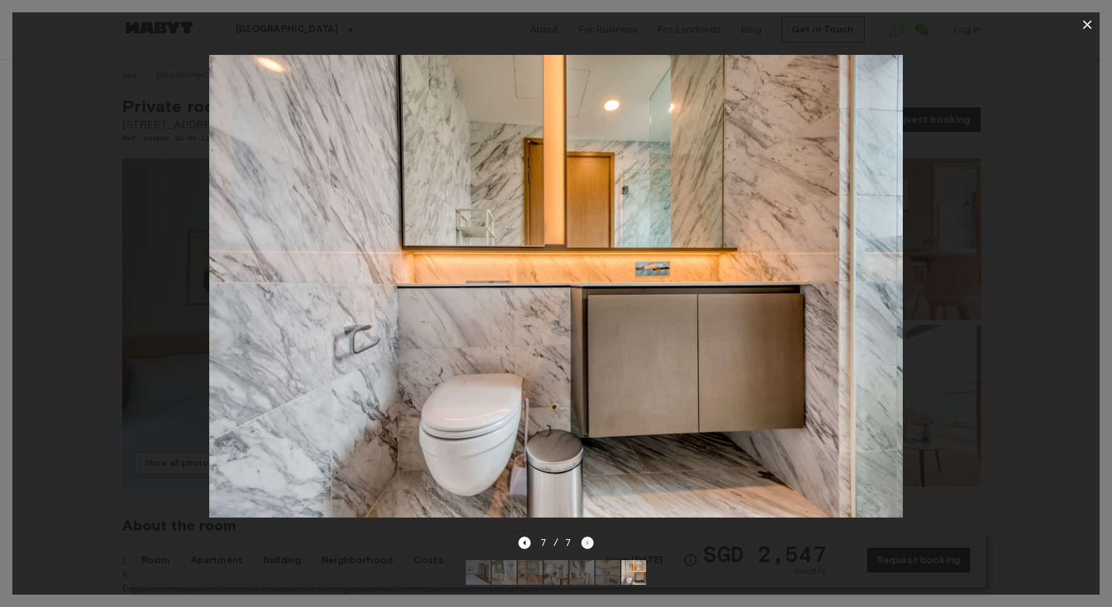
click at [590, 535] on div "7 / 7" at bounding box center [556, 542] width 76 height 15
click at [524, 539] on icon "Previous image" at bounding box center [524, 543] width 12 height 12
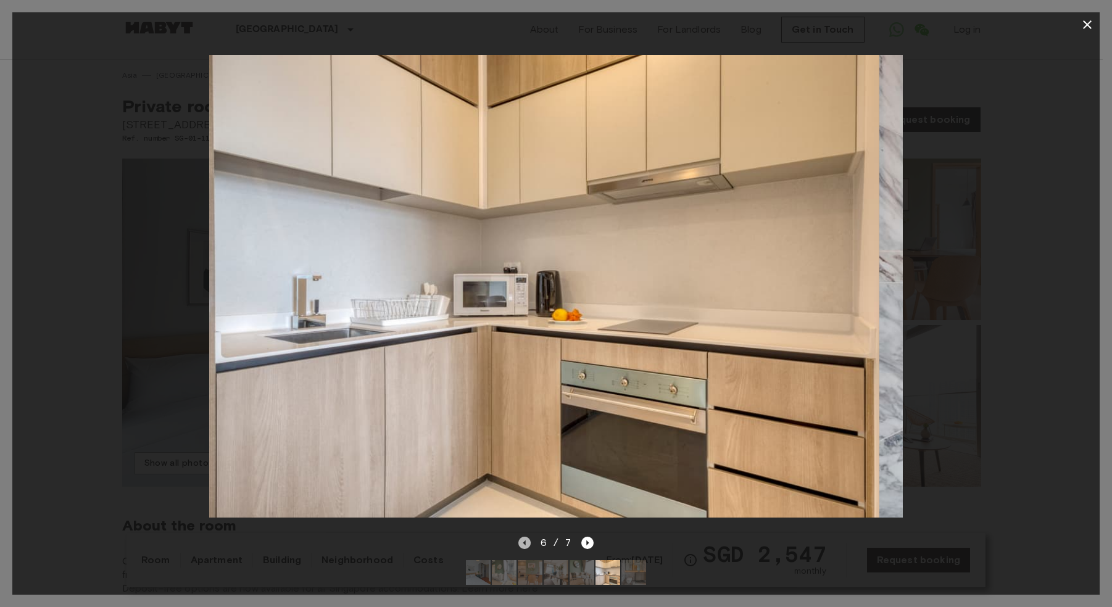
click at [524, 538] on icon "Previous image" at bounding box center [524, 543] width 12 height 12
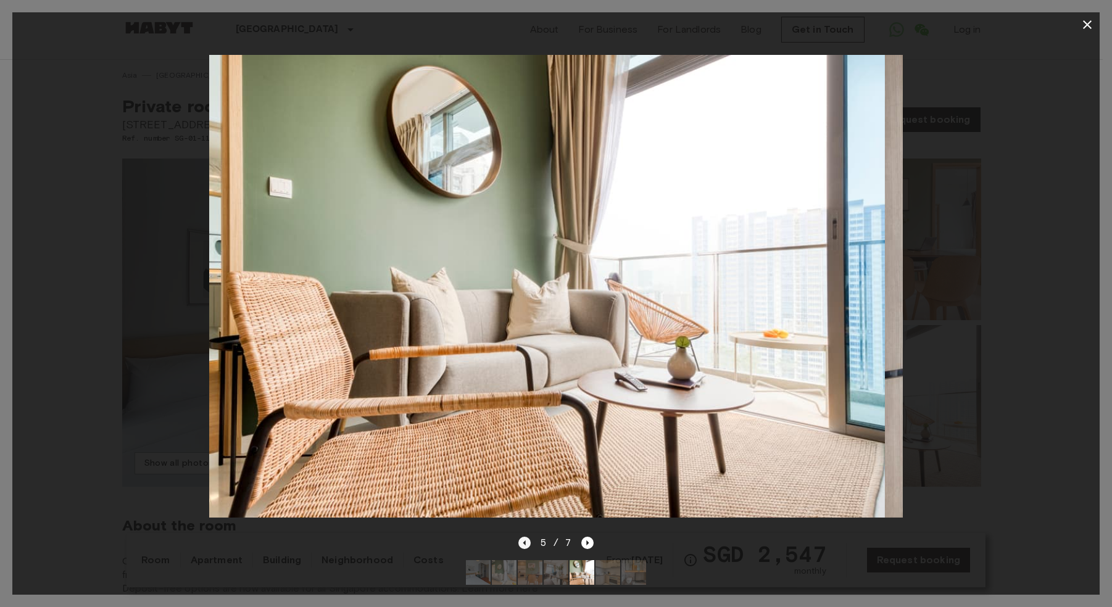
click at [524, 538] on icon "Previous image" at bounding box center [524, 543] width 12 height 12
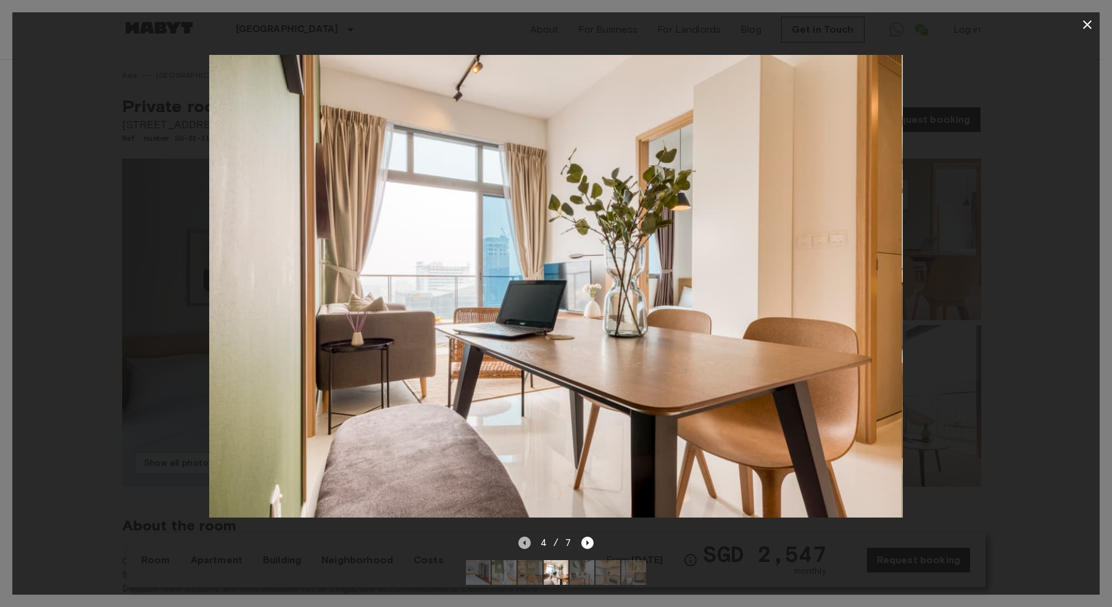
click at [524, 538] on icon "Previous image" at bounding box center [524, 543] width 12 height 12
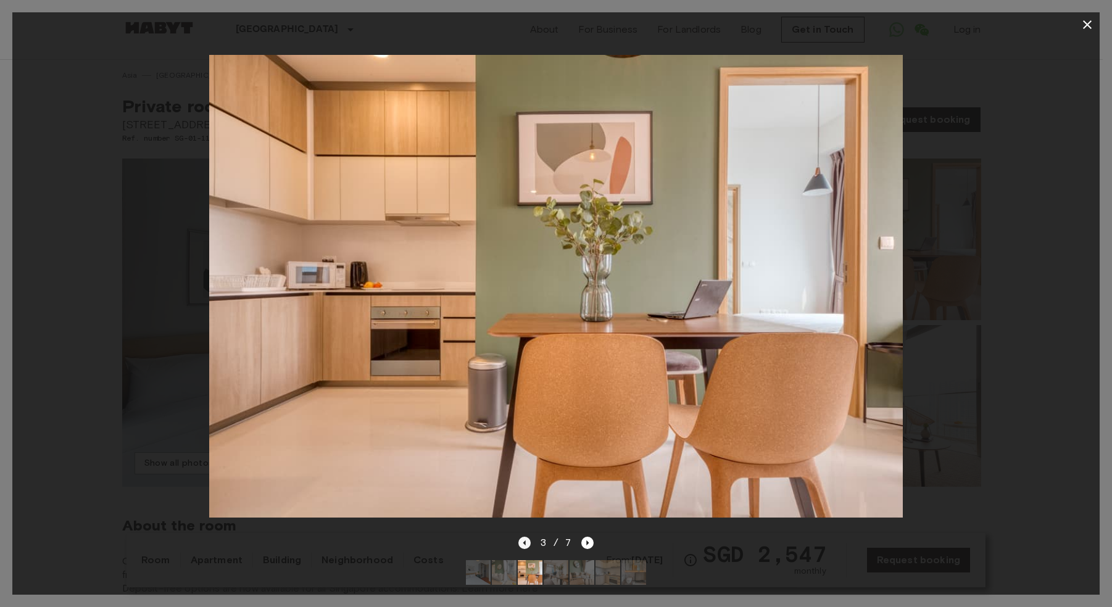
drag, startPoint x: 504, startPoint y: 543, endPoint x: 524, endPoint y: 537, distance: 21.3
click at [518, 550] on div at bounding box center [556, 572] width 200 height 44
click at [524, 537] on icon "Previous image" at bounding box center [524, 543] width 12 height 12
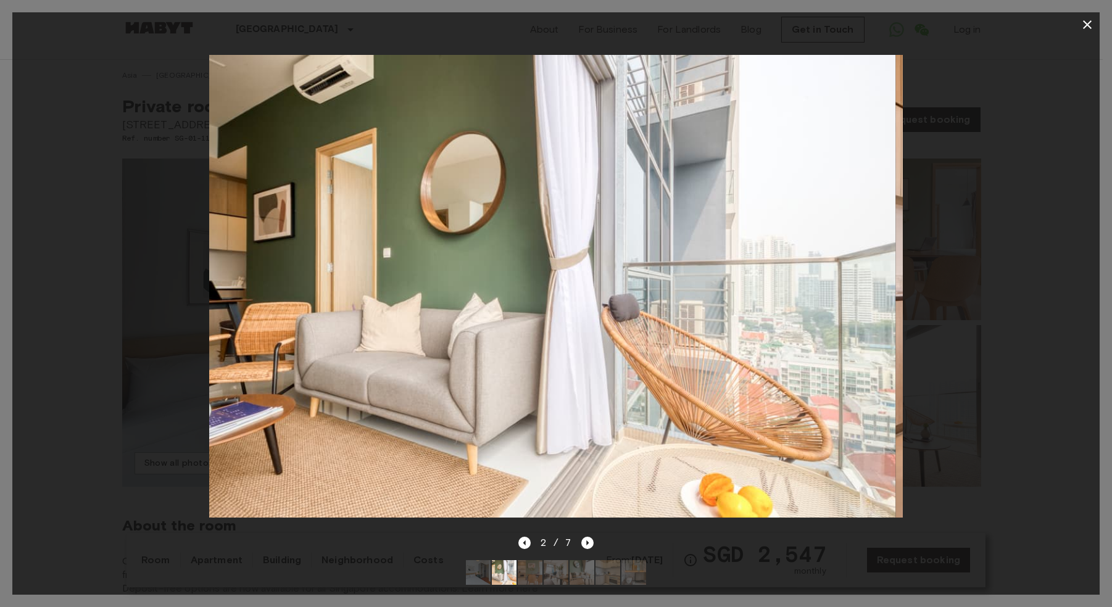
click at [523, 535] on div "2 / 7" at bounding box center [556, 542] width 76 height 15
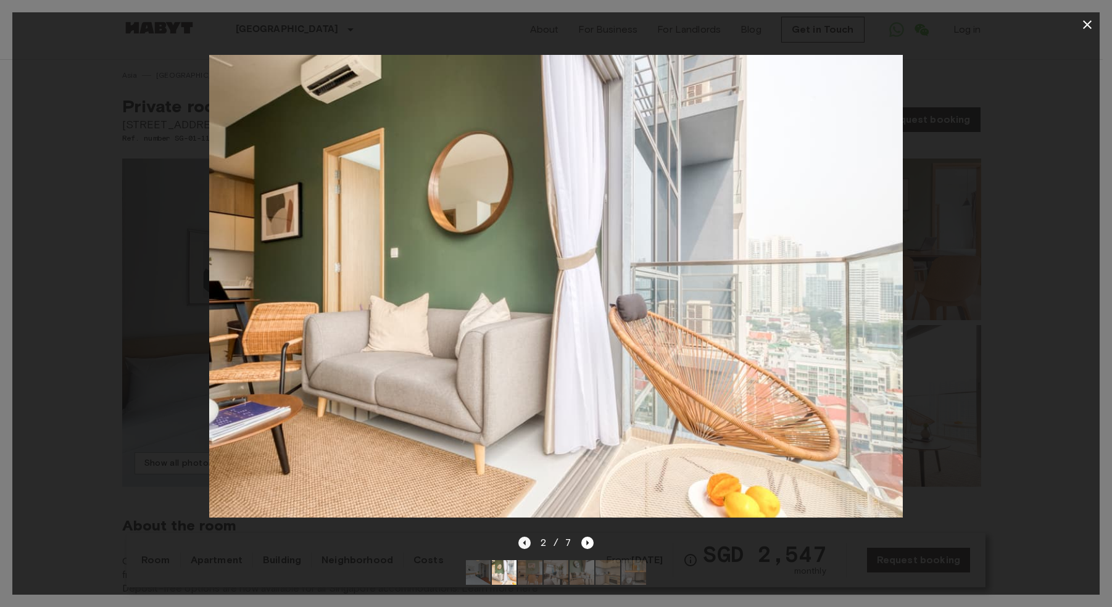
click at [519, 537] on icon "Previous image" at bounding box center [524, 543] width 12 height 12
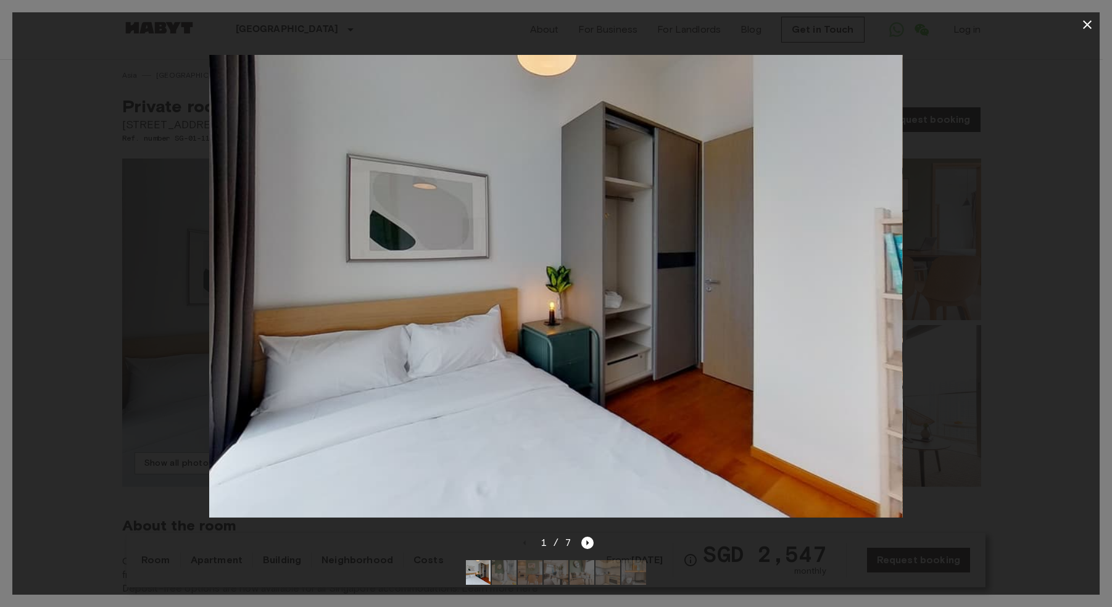
click at [521, 535] on div "1 / 7" at bounding box center [556, 542] width 76 height 15
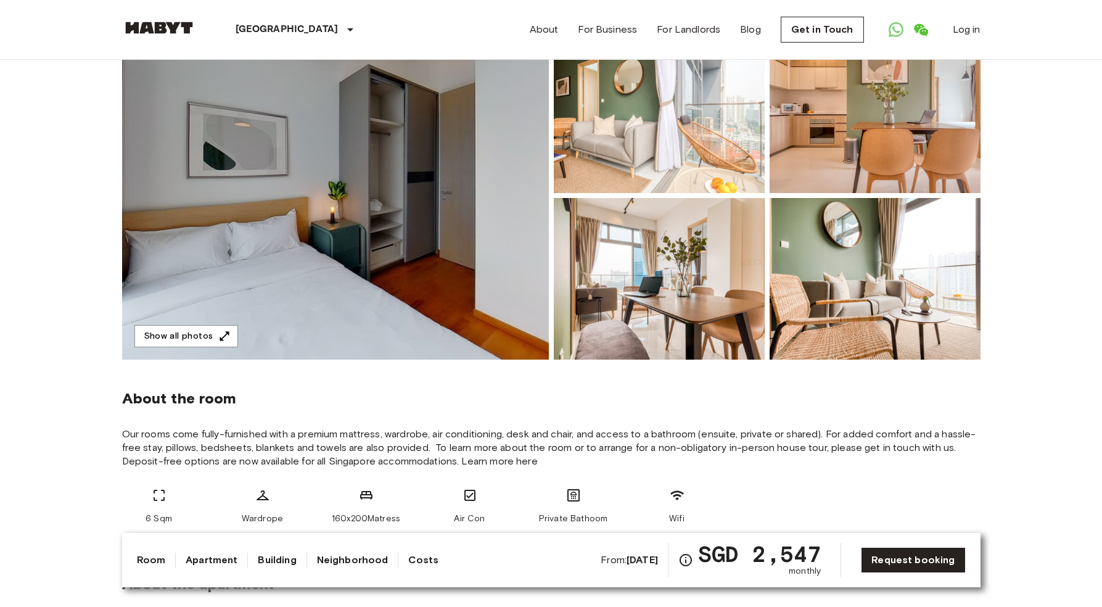
scroll to position [49, 0]
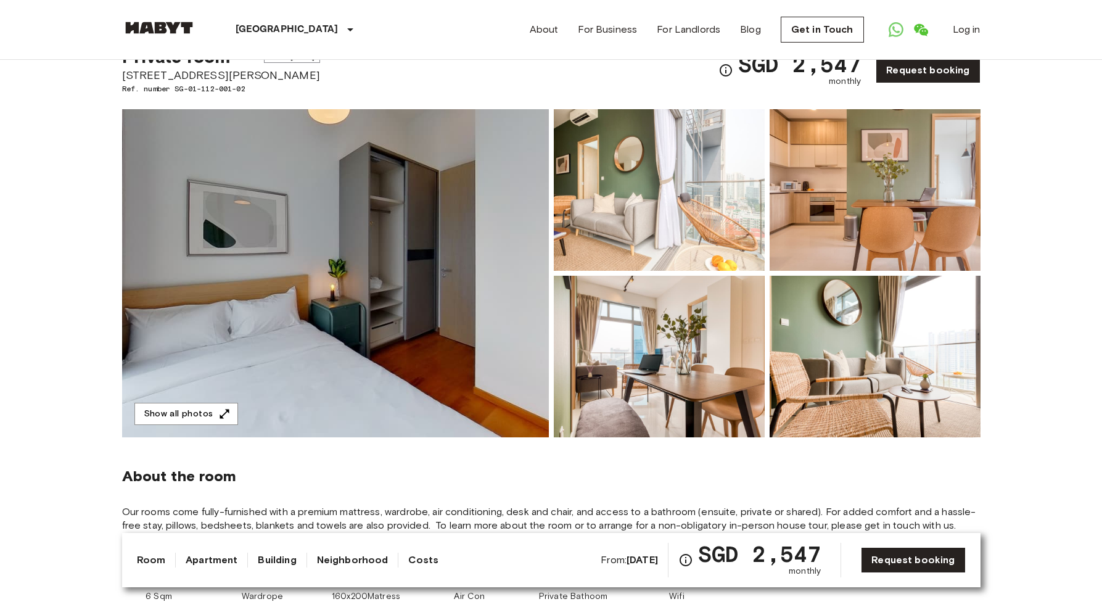
click at [450, 203] on img at bounding box center [335, 273] width 427 height 328
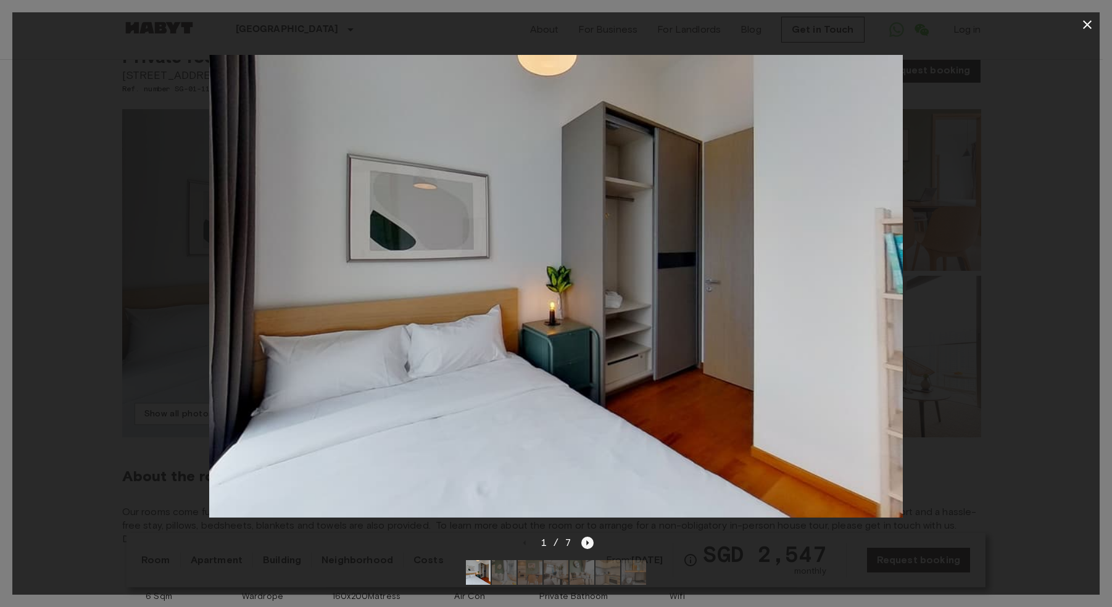
click at [586, 539] on icon "Next image" at bounding box center [587, 543] width 12 height 12
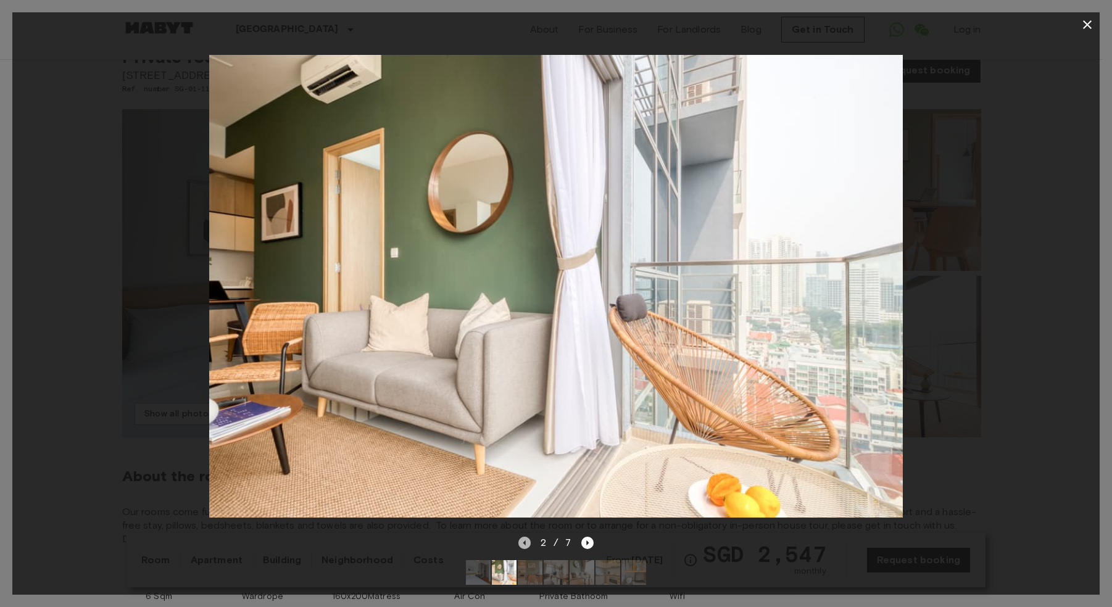
click at [523, 537] on icon "Previous image" at bounding box center [524, 543] width 12 height 12
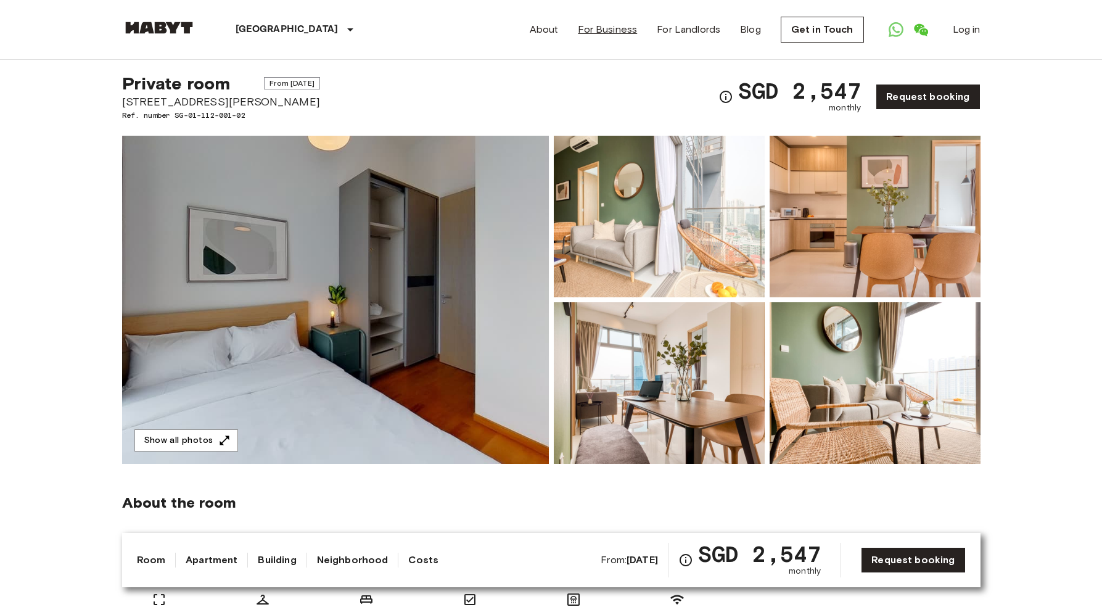
scroll to position [0, 0]
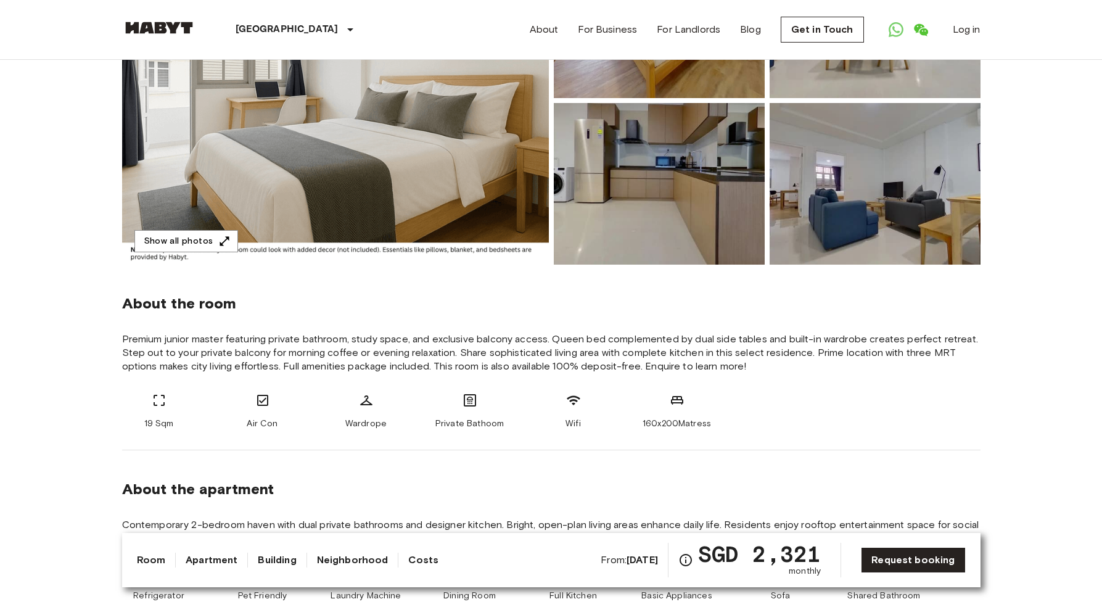
click at [433, 131] on img at bounding box center [335, 100] width 427 height 328
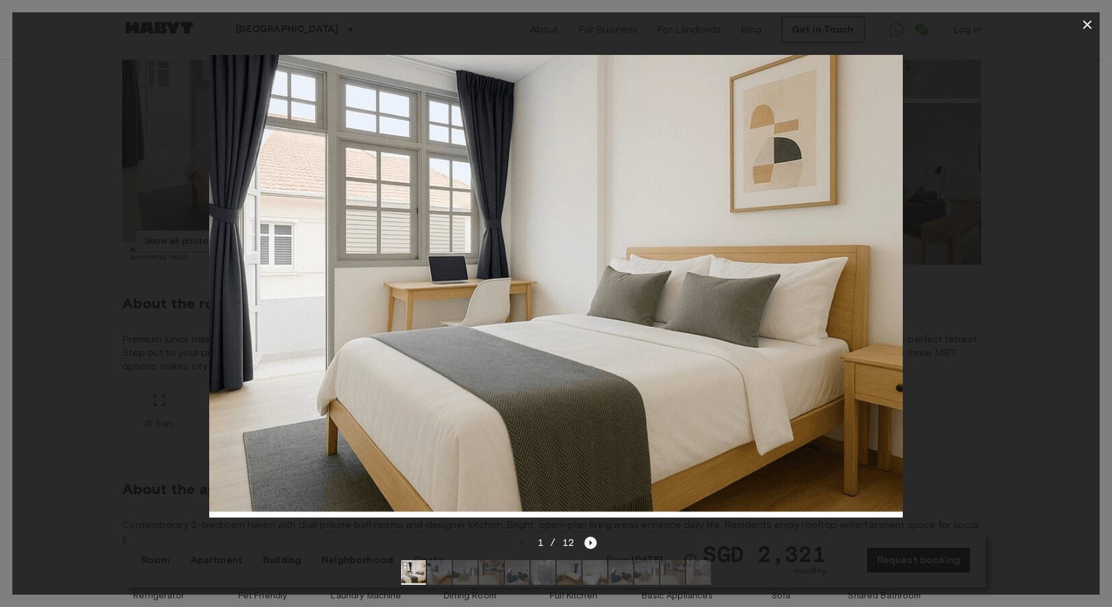
click at [587, 537] on icon "Next image" at bounding box center [590, 543] width 12 height 12
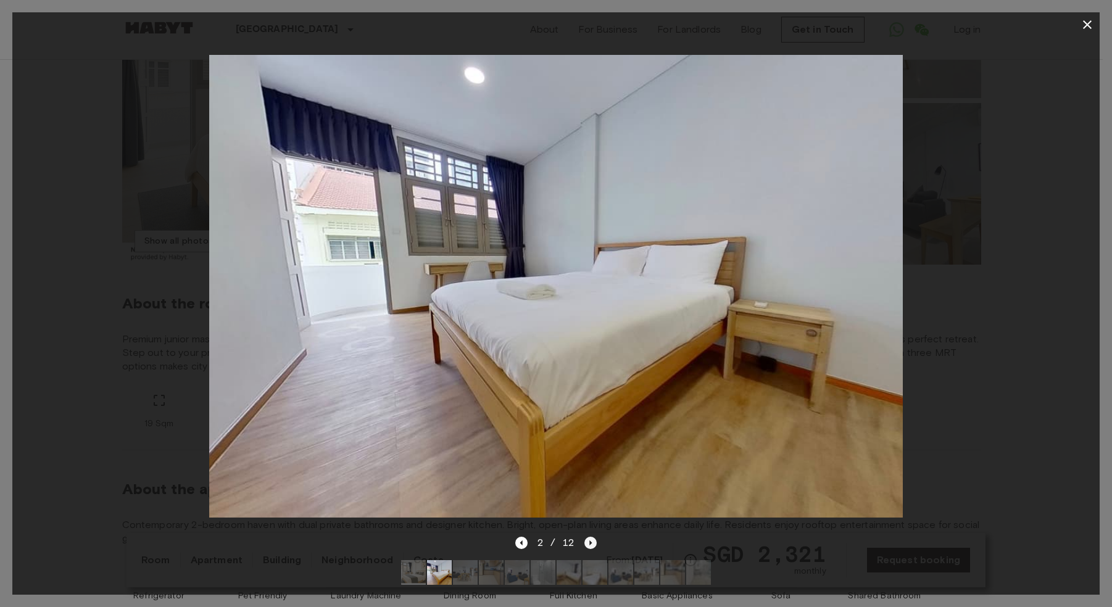
click at [588, 537] on icon "Next image" at bounding box center [590, 543] width 12 height 12
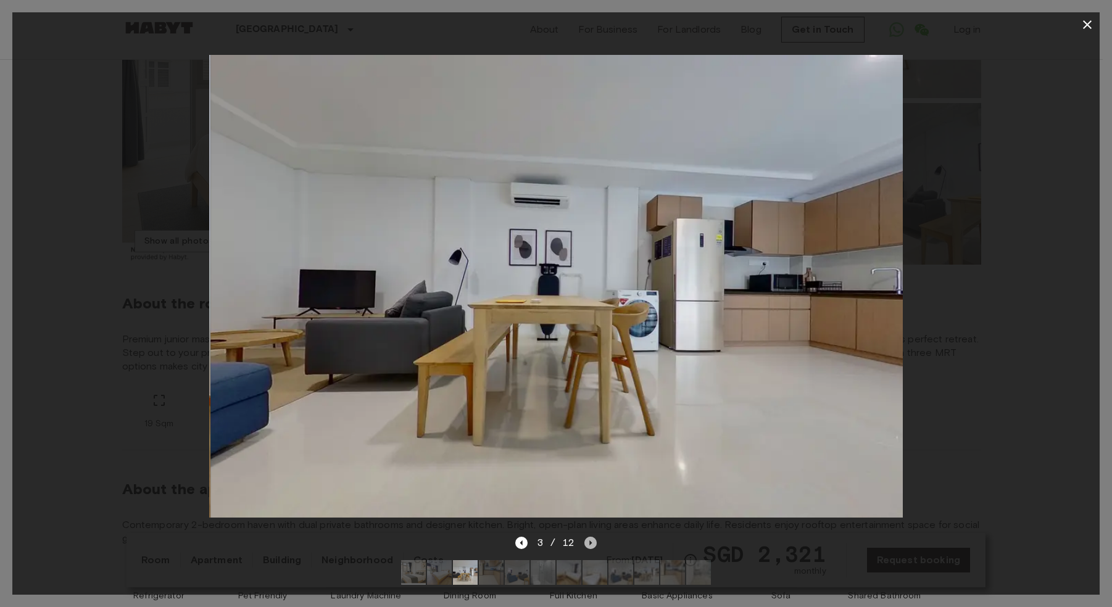
click at [590, 540] on icon "Next image" at bounding box center [591, 542] width 2 height 5
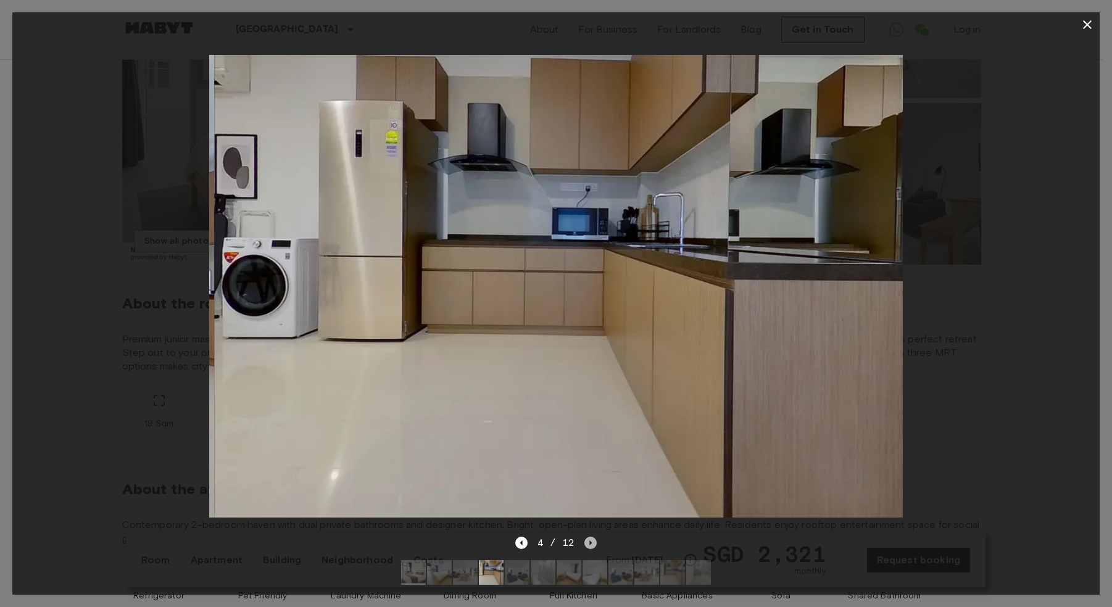
click at [592, 537] on icon "Next image" at bounding box center [590, 543] width 12 height 12
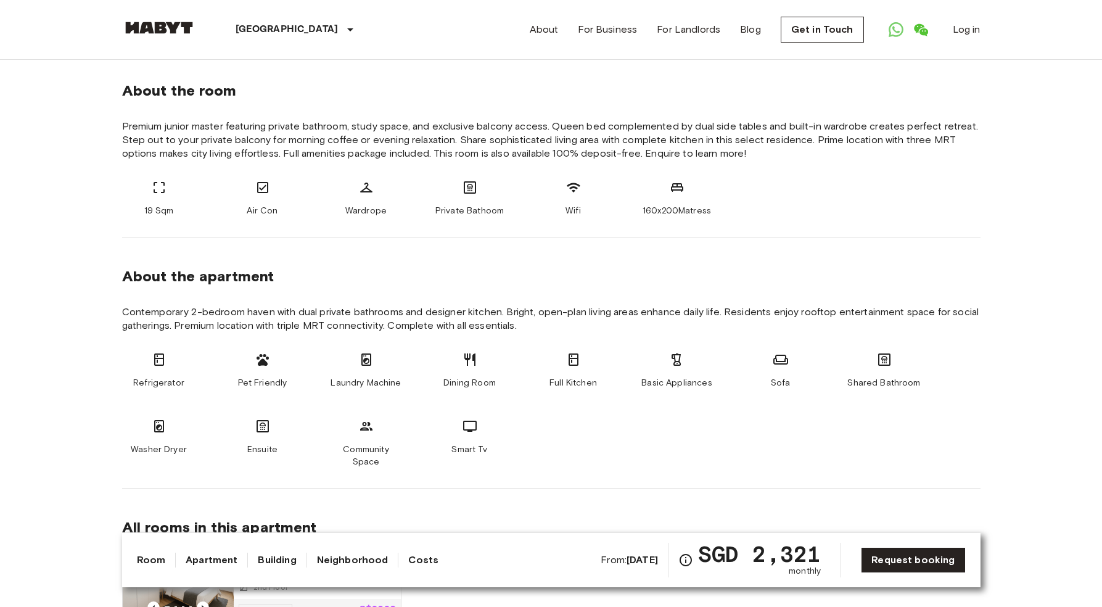
scroll to position [430, 0]
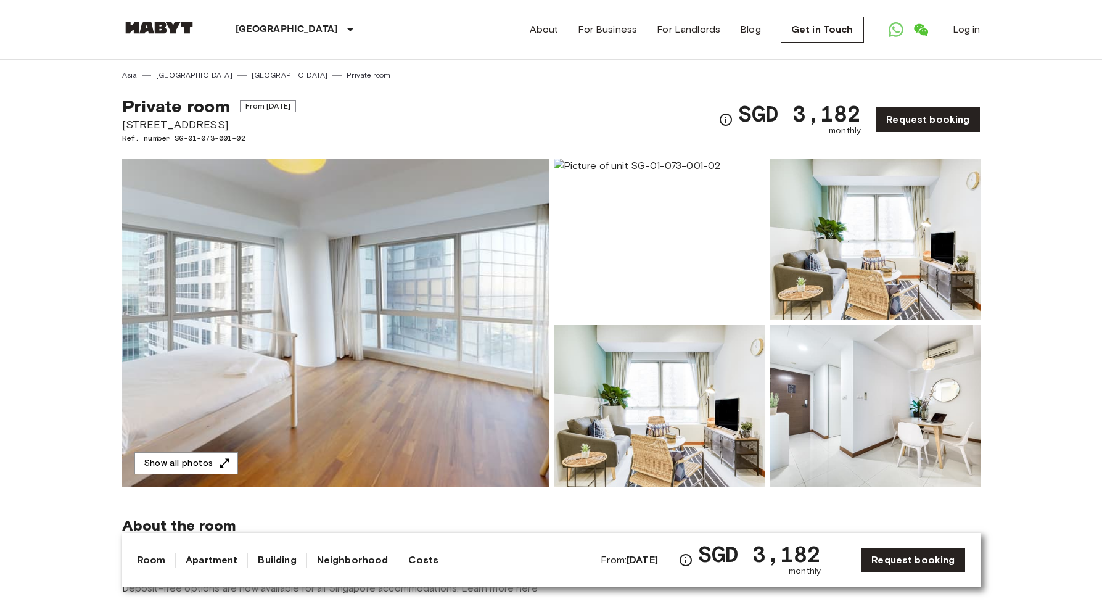
click at [469, 171] on img at bounding box center [335, 323] width 427 height 328
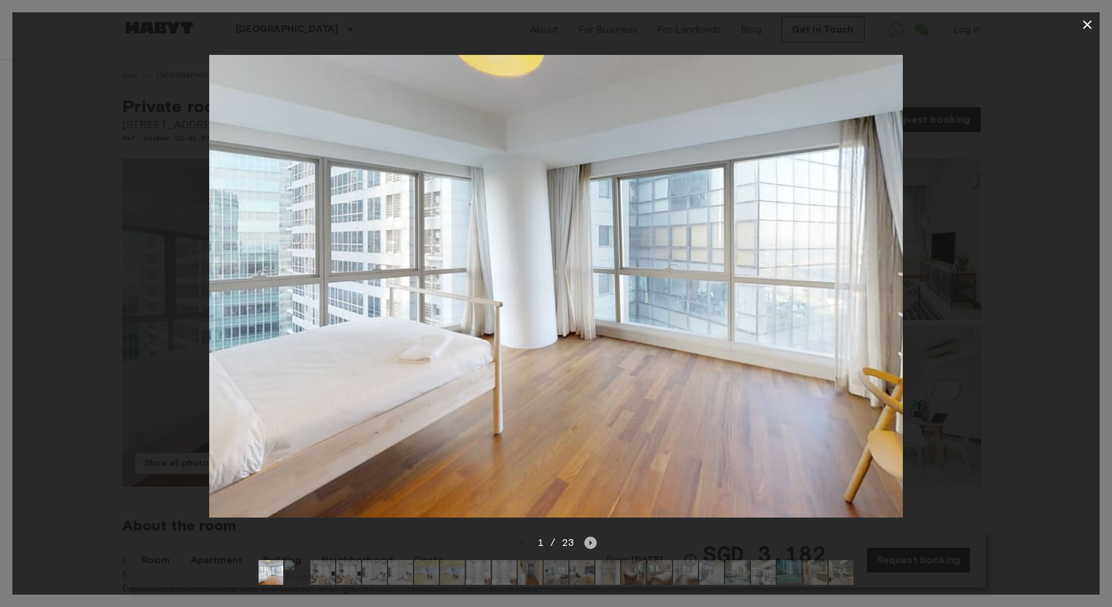
click at [593, 539] on icon "Next image" at bounding box center [590, 543] width 12 height 12
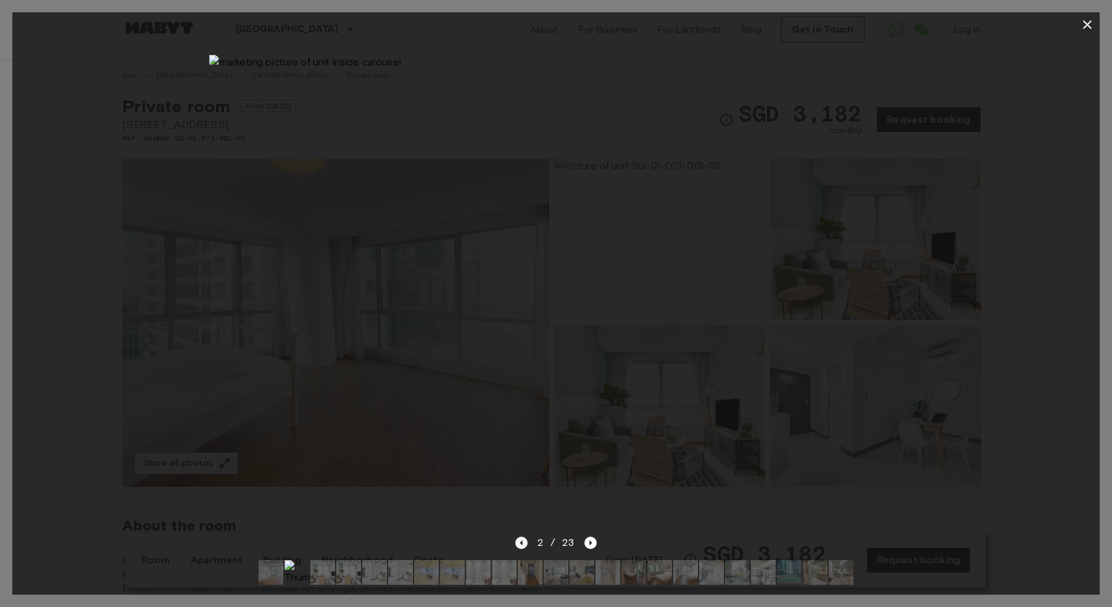
click at [523, 537] on icon "Previous image" at bounding box center [521, 543] width 12 height 12
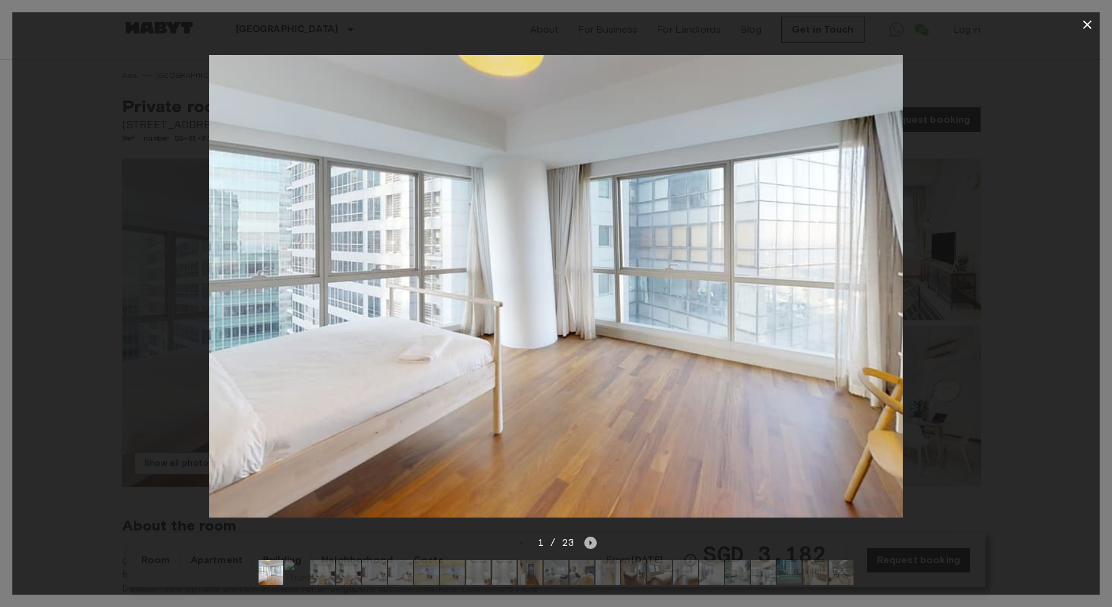
click at [593, 537] on icon "Next image" at bounding box center [590, 543] width 12 height 12
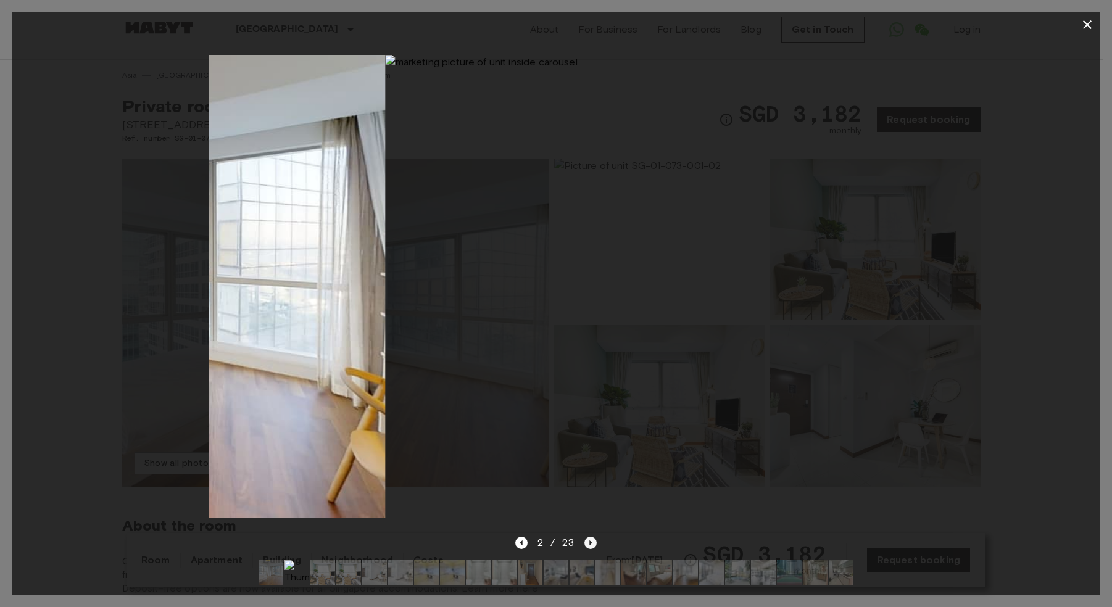
click at [593, 537] on icon "Next image" at bounding box center [590, 543] width 12 height 12
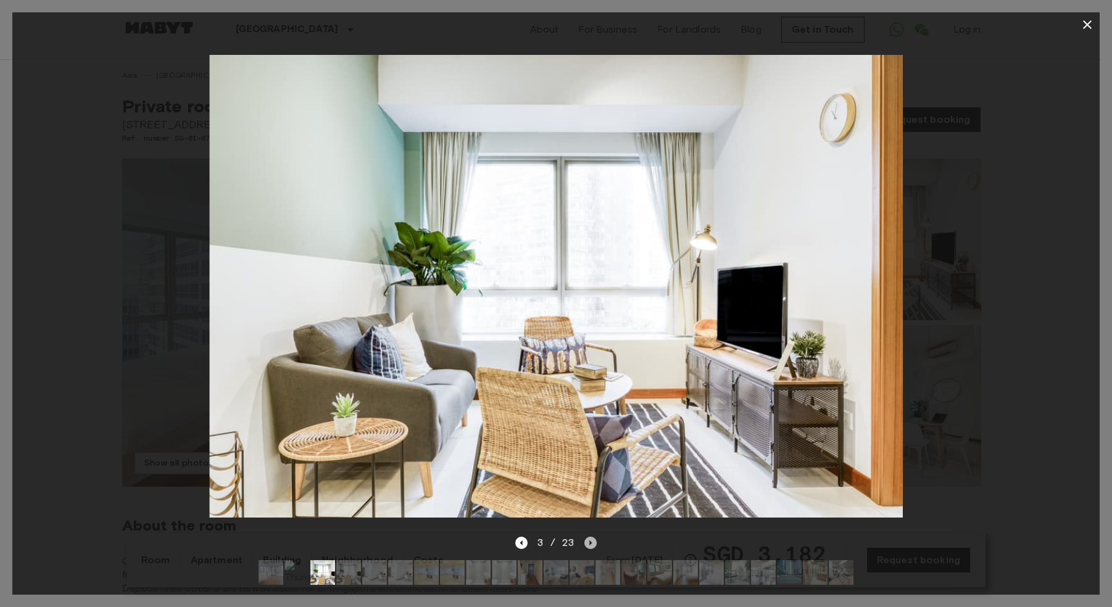
click at [591, 537] on icon "Next image" at bounding box center [590, 543] width 12 height 12
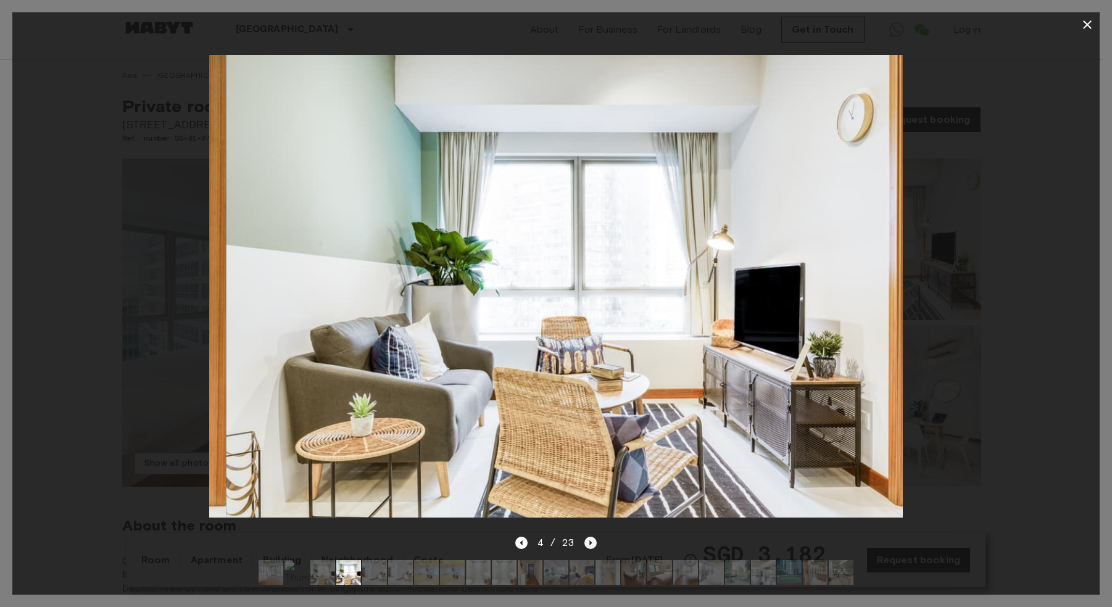
click at [589, 537] on icon "Next image" at bounding box center [590, 543] width 12 height 12
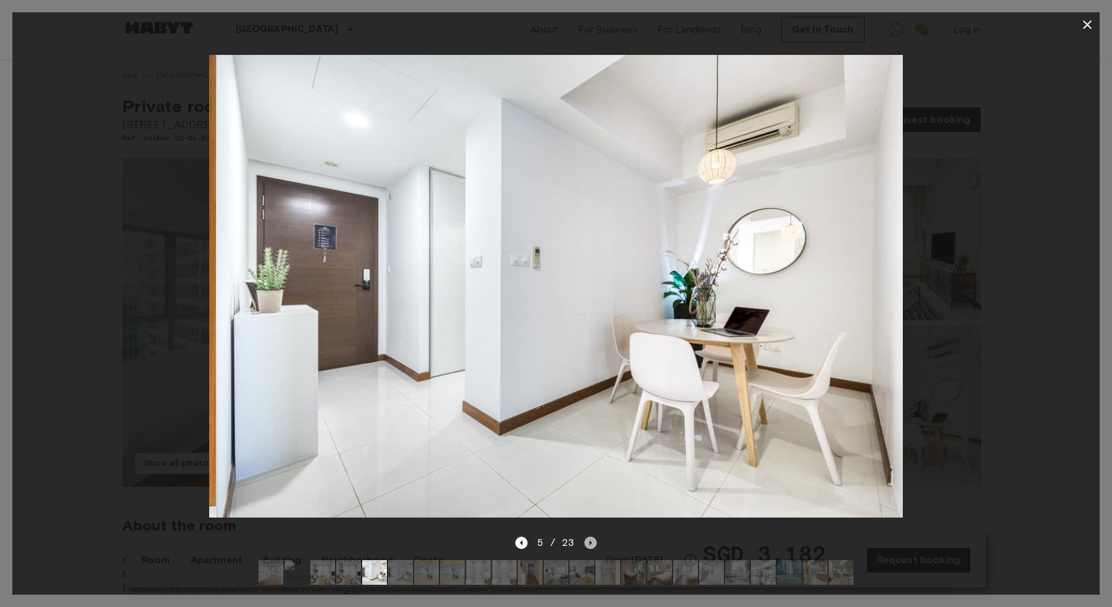
click at [589, 537] on icon "Next image" at bounding box center [590, 543] width 12 height 12
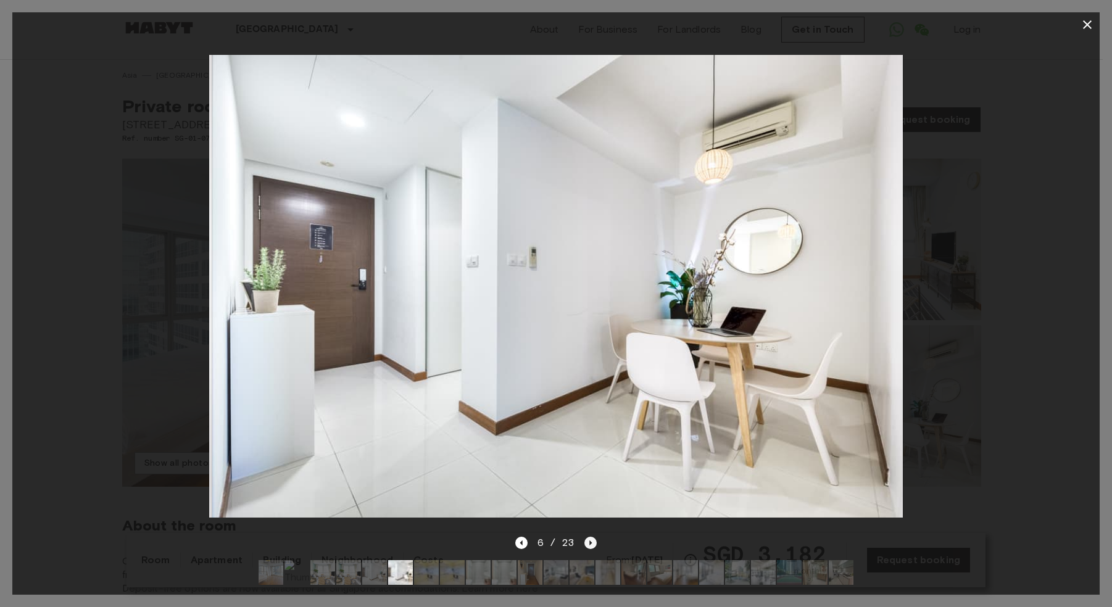
click at [589, 537] on icon "Next image" at bounding box center [590, 543] width 12 height 12
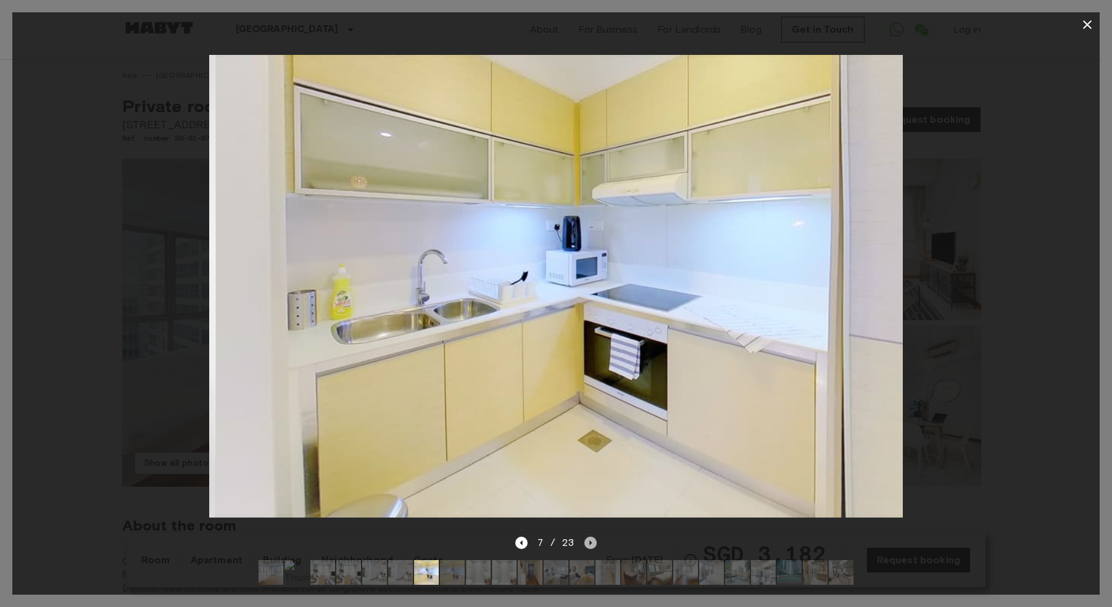
click at [587, 537] on icon "Next image" at bounding box center [590, 543] width 12 height 12
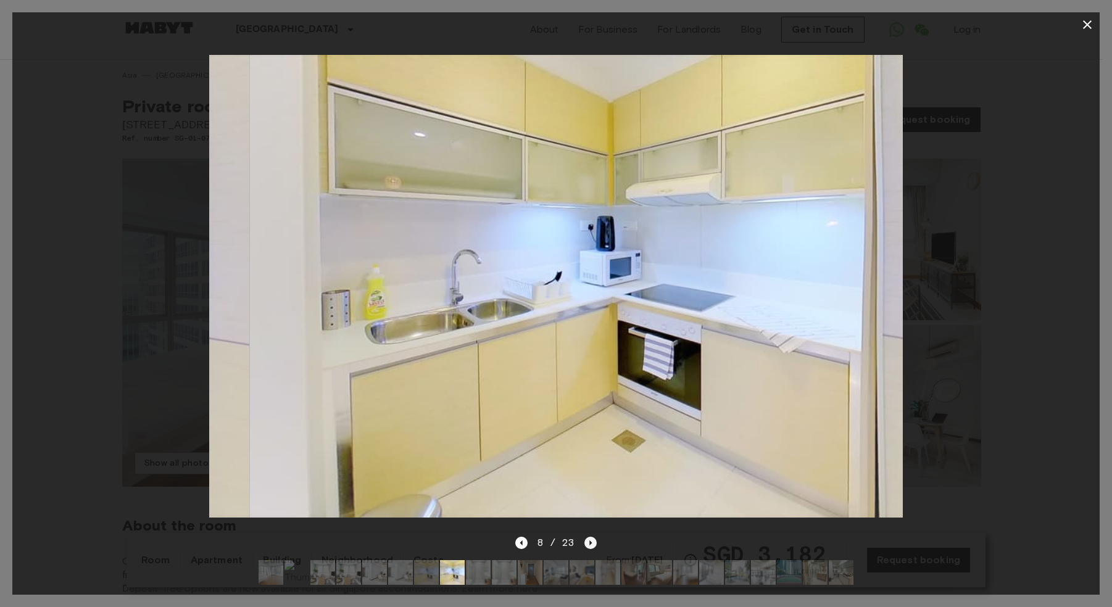
click at [587, 537] on icon "Next image" at bounding box center [590, 543] width 12 height 12
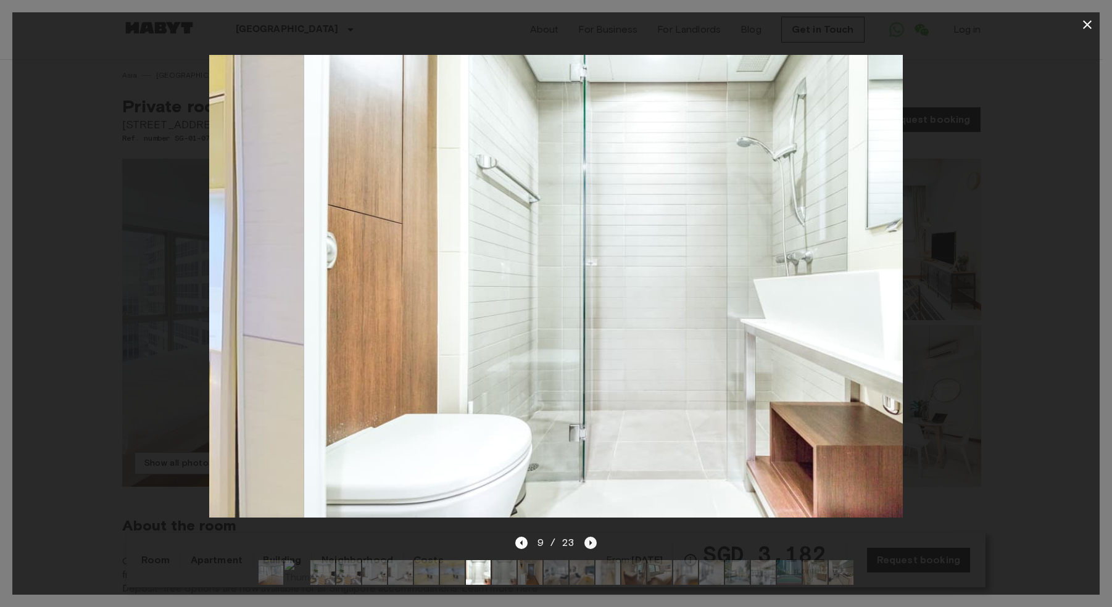
click at [587, 537] on icon "Next image" at bounding box center [590, 543] width 12 height 12
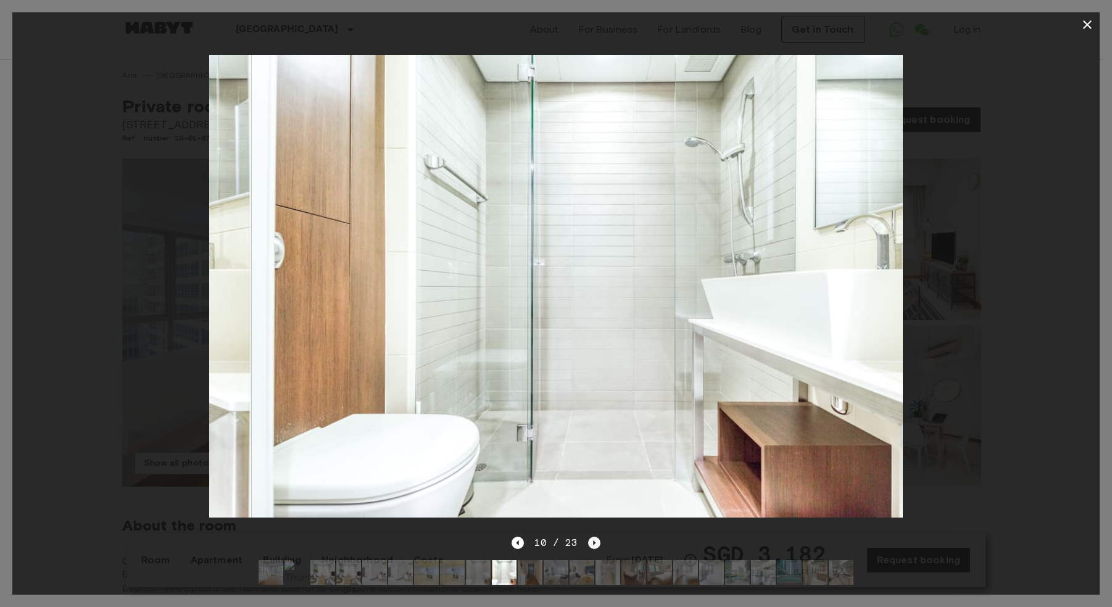
click at [588, 537] on icon "Next image" at bounding box center [594, 543] width 12 height 12
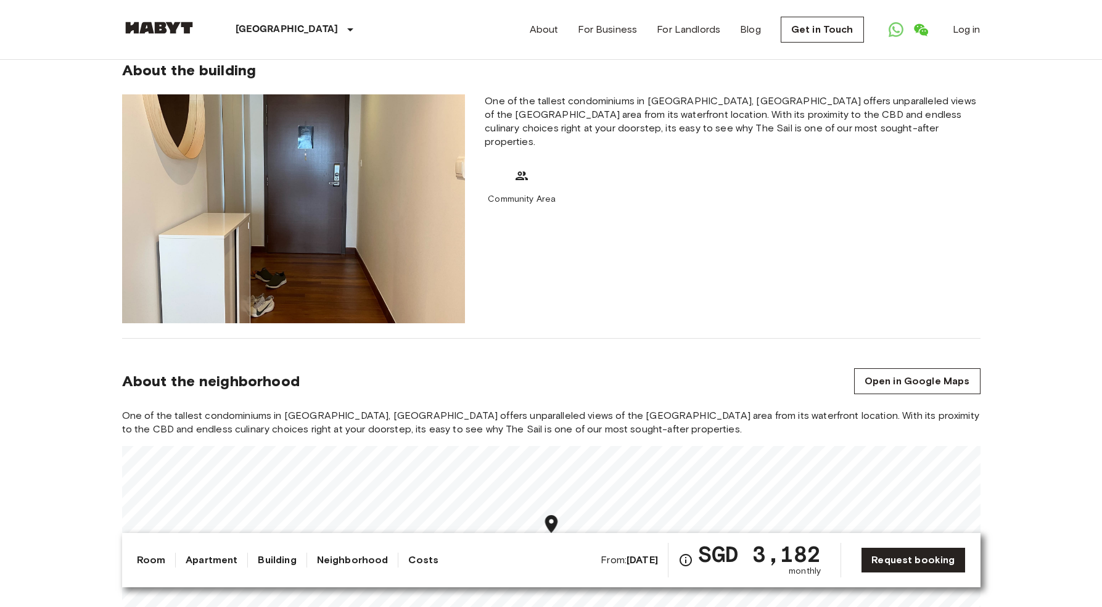
scroll to position [429, 0]
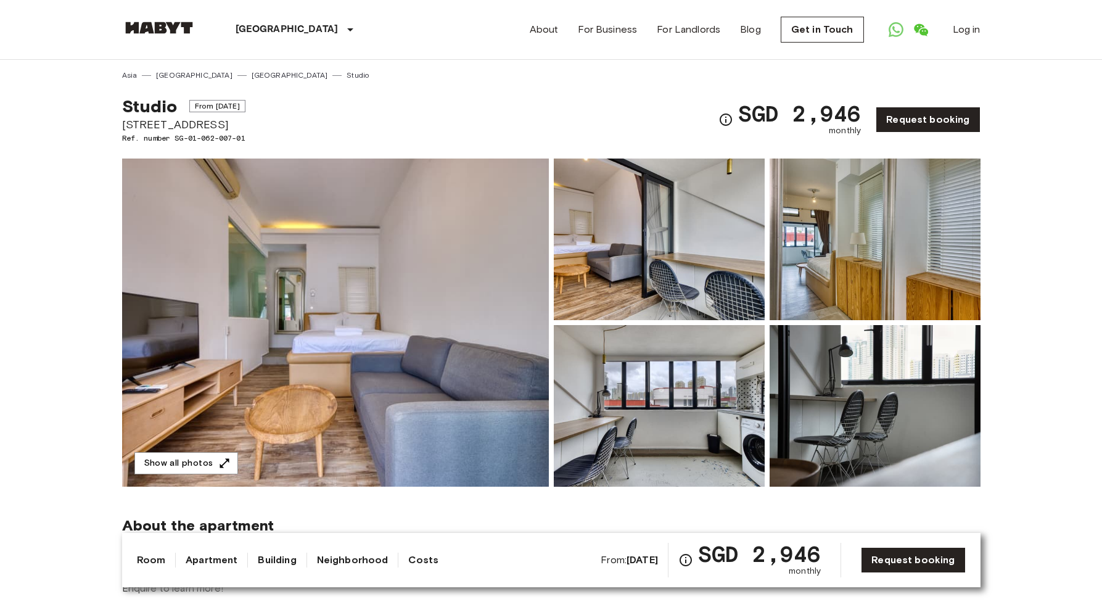
click at [357, 209] on img at bounding box center [335, 323] width 427 height 328
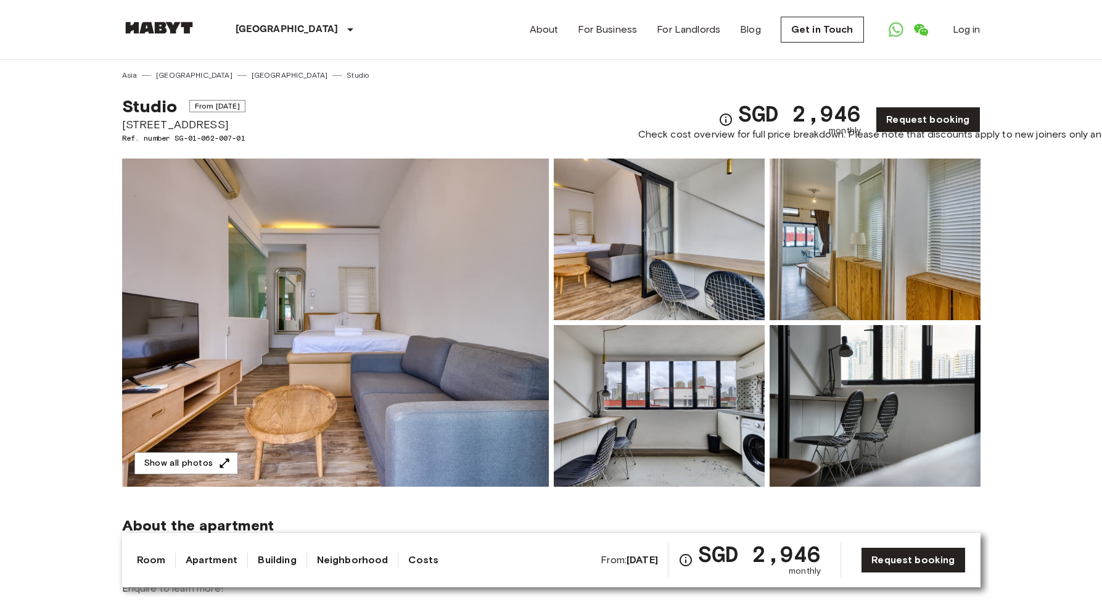
click at [734, 119] on icon "Check cost overview for full price breakdown. Please note that discounts apply …" at bounding box center [726, 119] width 15 height 15
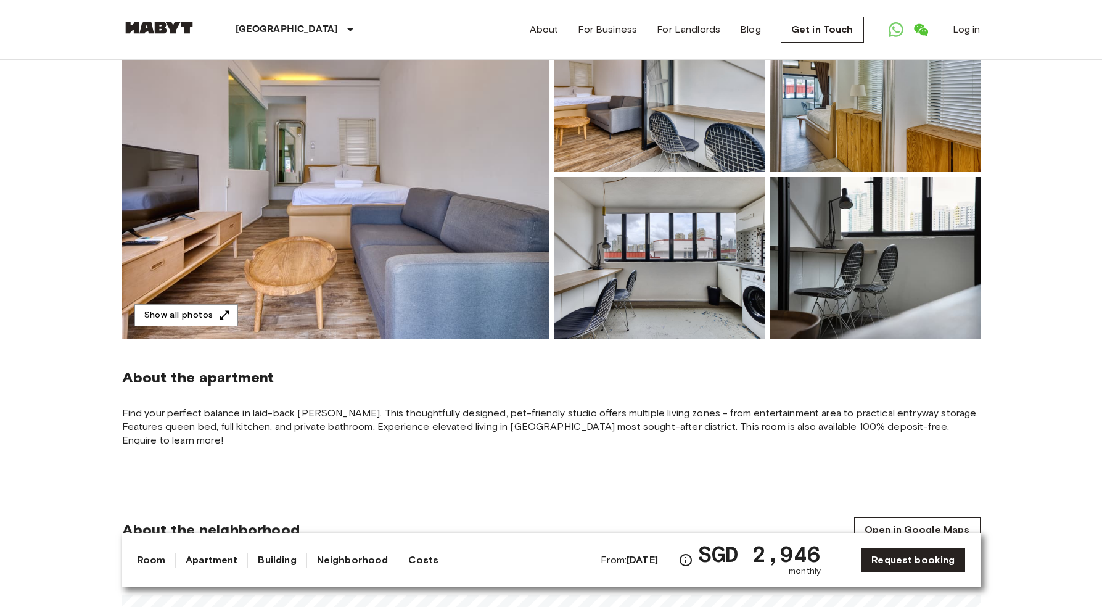
click at [152, 563] on link "Room" at bounding box center [151, 560] width 29 height 15
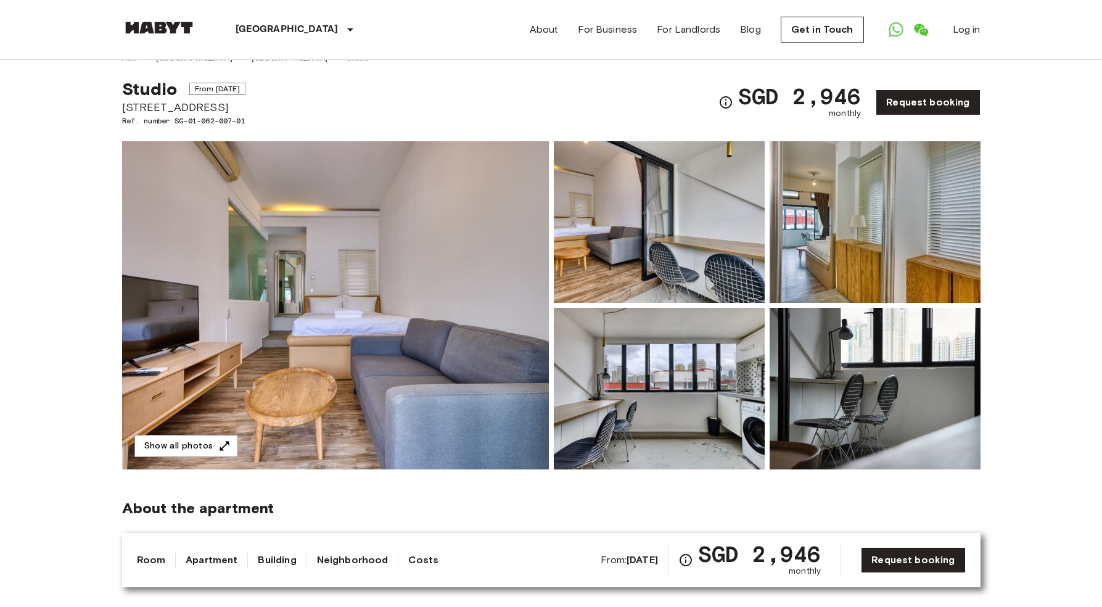
scroll to position [0, 0]
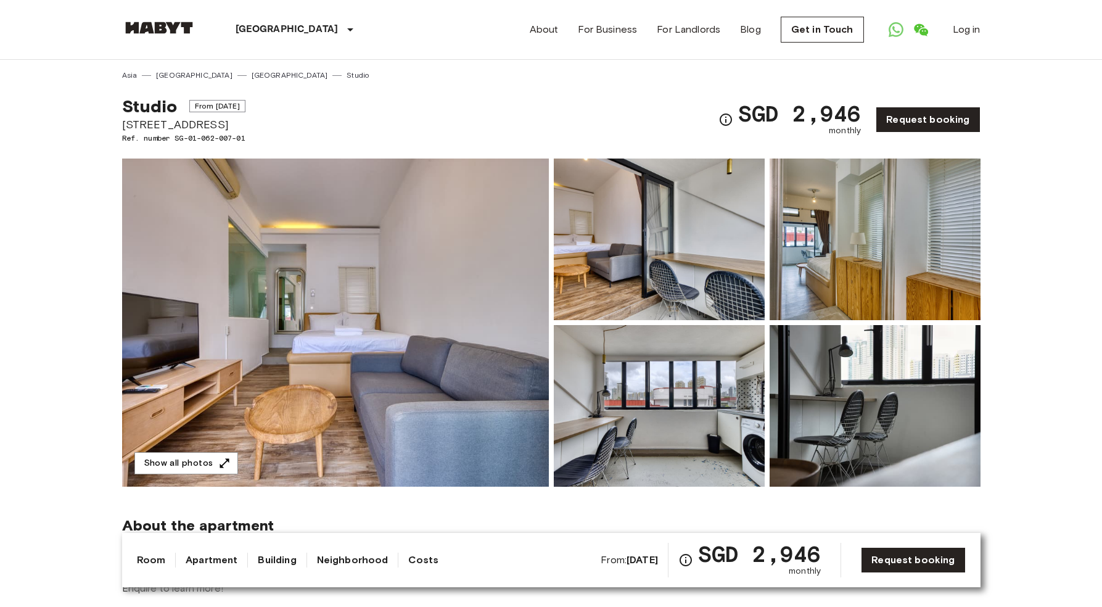
click at [152, 563] on link "Room" at bounding box center [151, 560] width 29 height 15
click at [619, 255] on img at bounding box center [659, 240] width 211 height 162
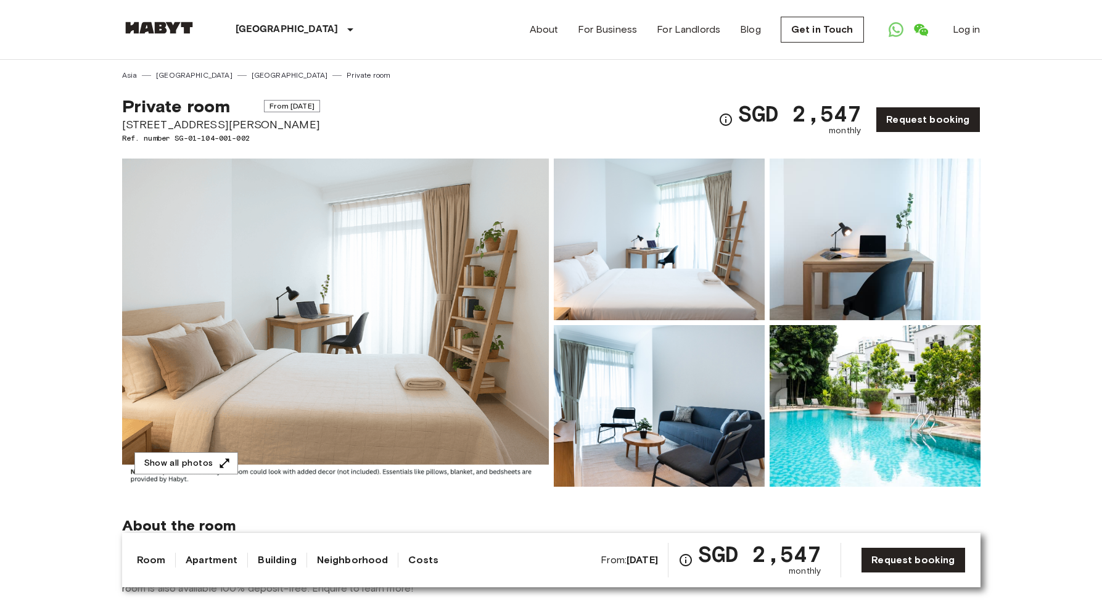
click at [370, 200] on img at bounding box center [335, 323] width 427 height 328
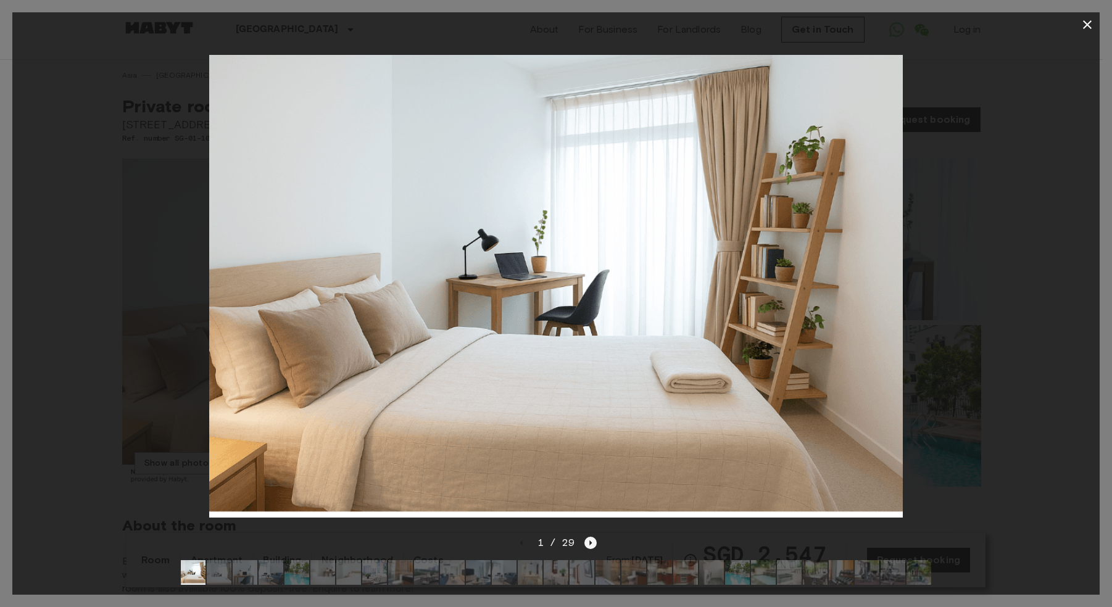
click at [592, 537] on icon "Next image" at bounding box center [590, 543] width 12 height 12
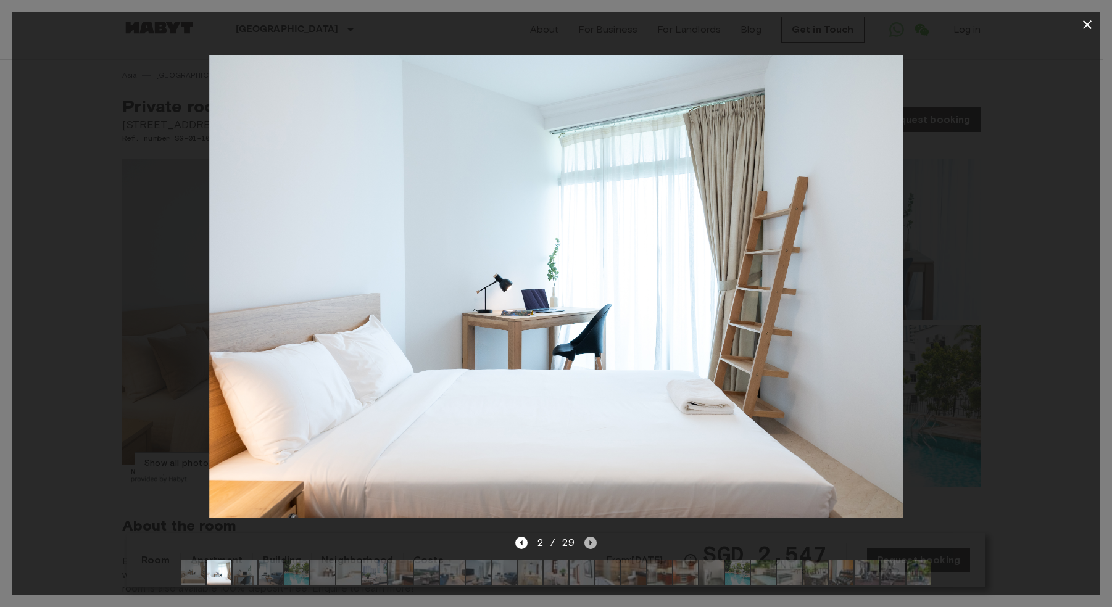
click at [590, 540] on icon "Next image" at bounding box center [591, 542] width 2 height 5
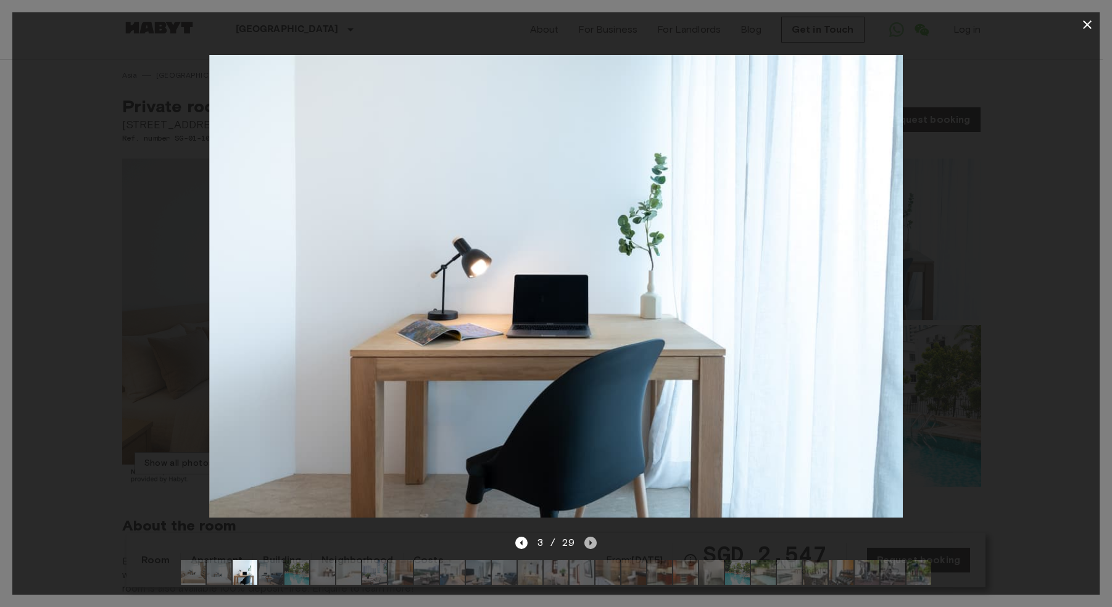
click at [590, 540] on icon "Next image" at bounding box center [591, 542] width 2 height 5
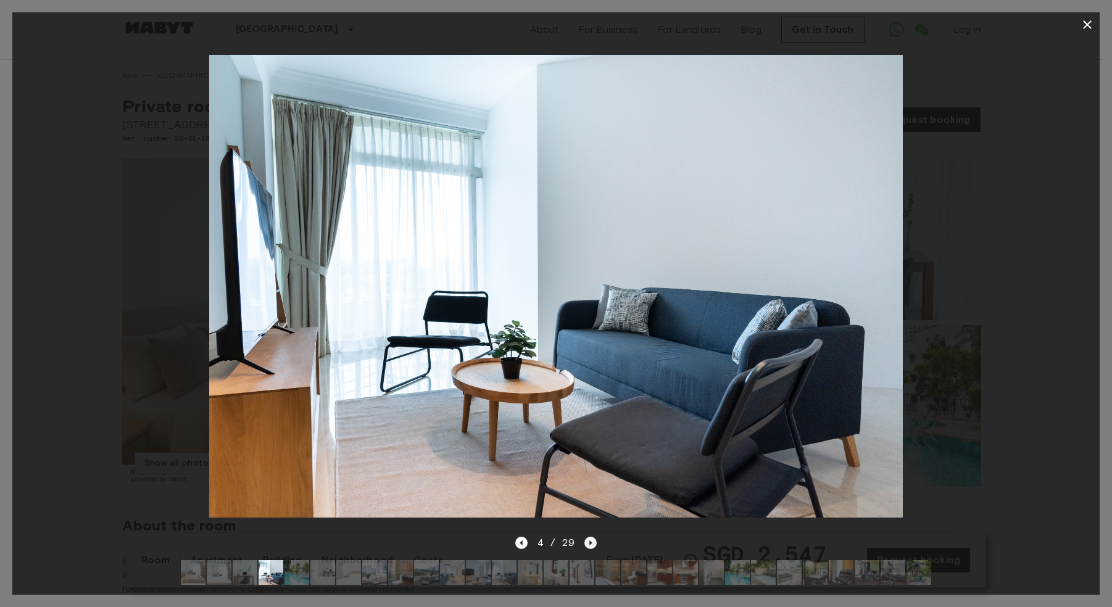
click at [590, 540] on icon "Next image" at bounding box center [591, 542] width 2 height 5
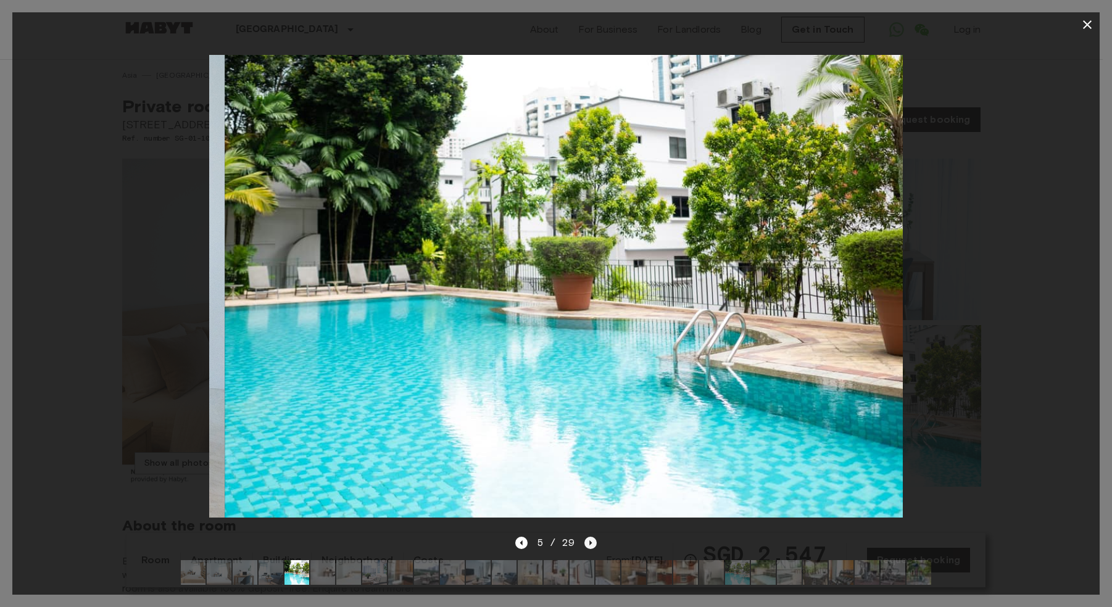
click at [587, 537] on icon "Next image" at bounding box center [590, 543] width 12 height 12
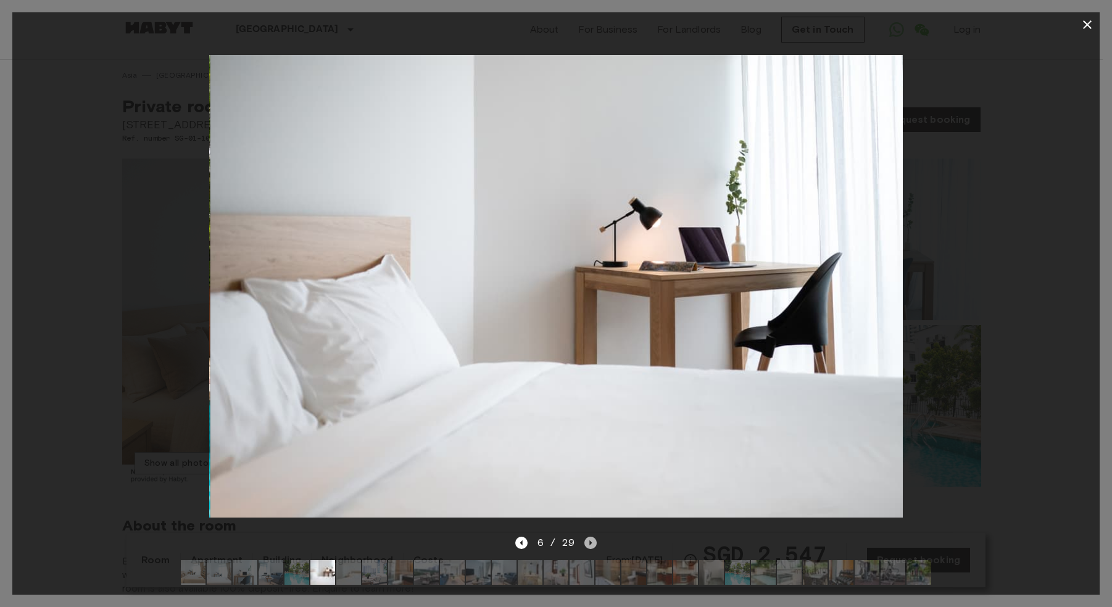
click at [587, 537] on icon "Next image" at bounding box center [590, 543] width 12 height 12
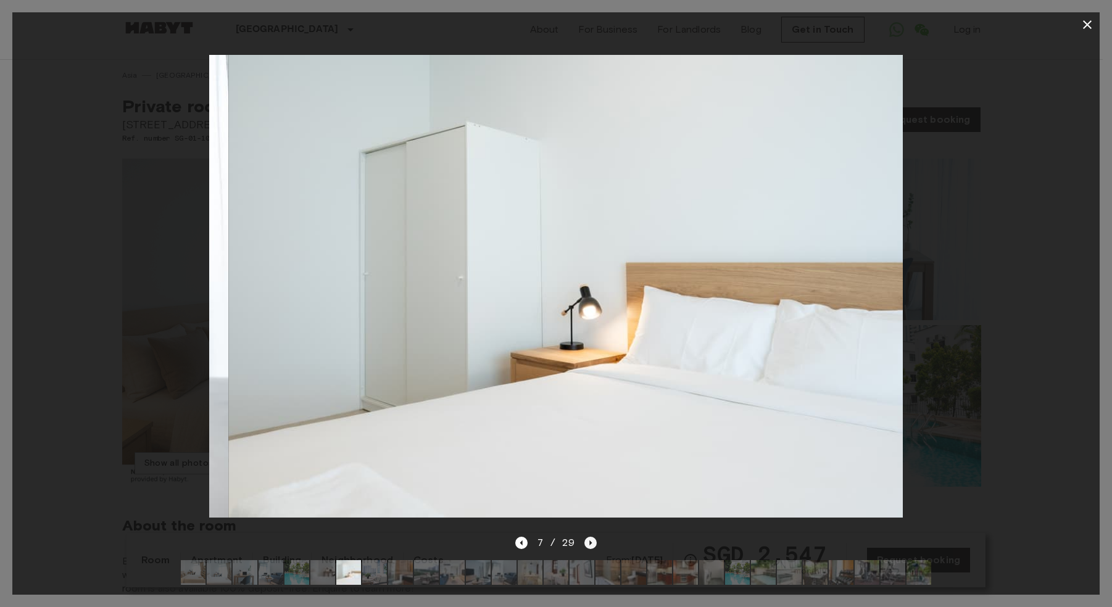
click at [587, 537] on icon "Next image" at bounding box center [590, 543] width 12 height 12
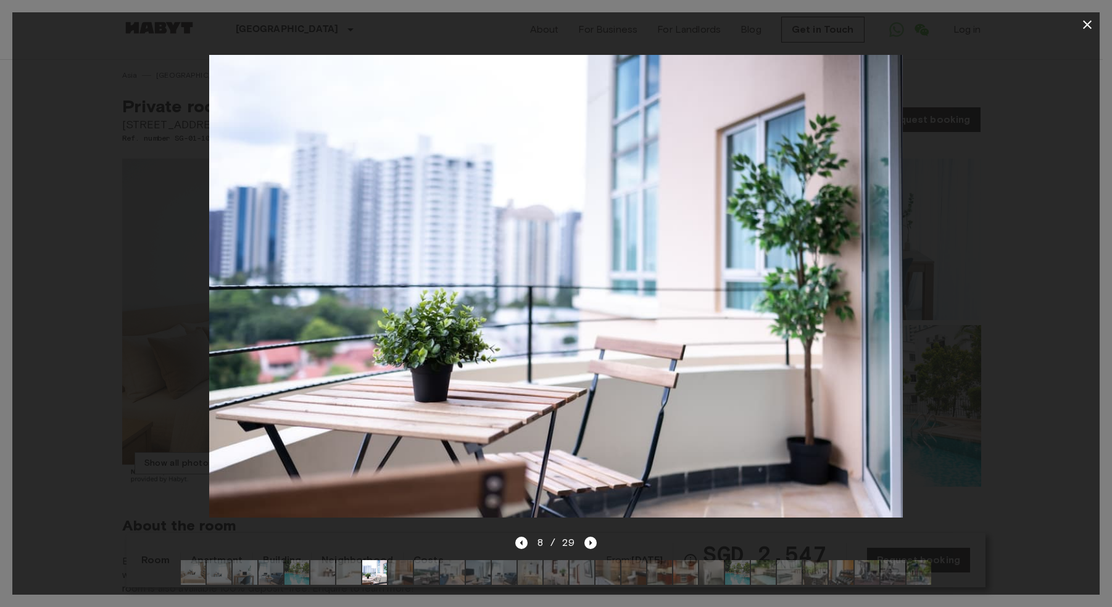
click at [579, 535] on div "8 / 29" at bounding box center [556, 542] width 82 height 15
click at [584, 537] on icon "Next image" at bounding box center [590, 543] width 12 height 12
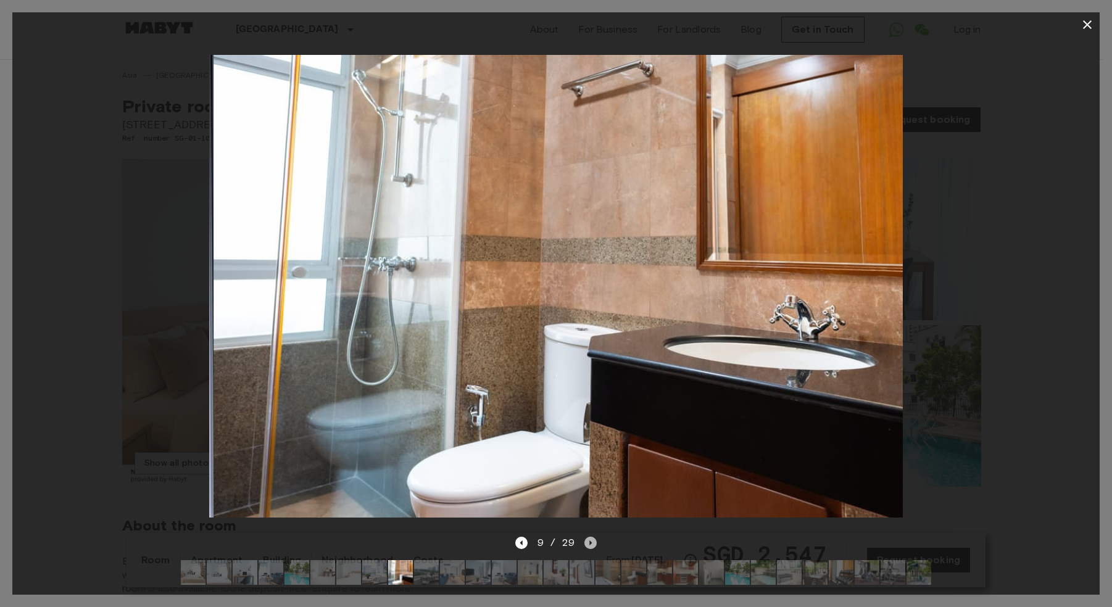
click at [587, 537] on icon "Next image" at bounding box center [590, 543] width 12 height 12
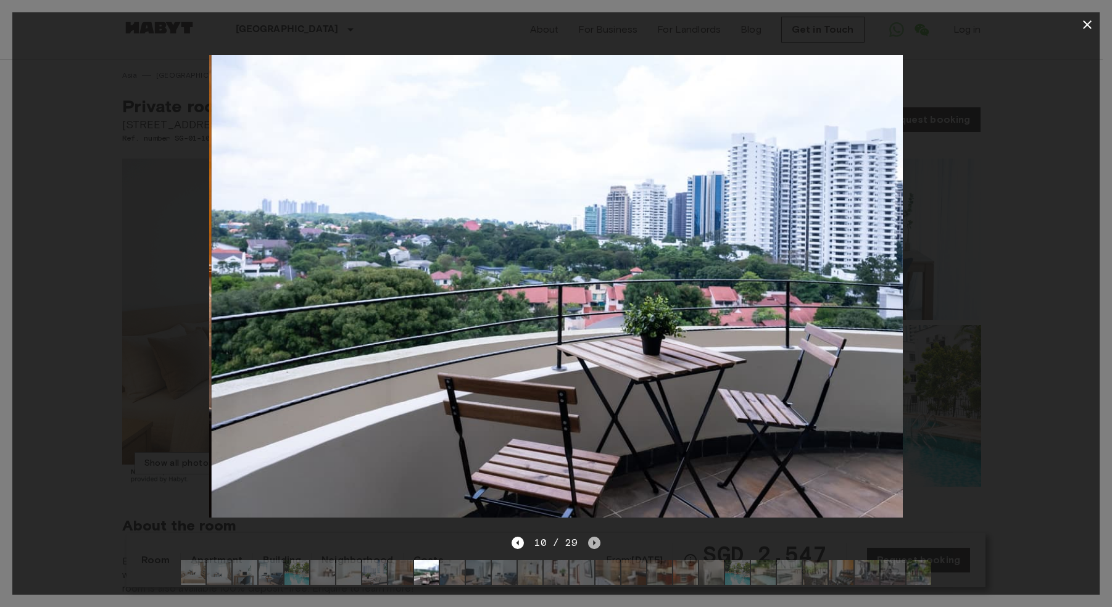
click at [588, 537] on icon "Next image" at bounding box center [594, 543] width 12 height 12
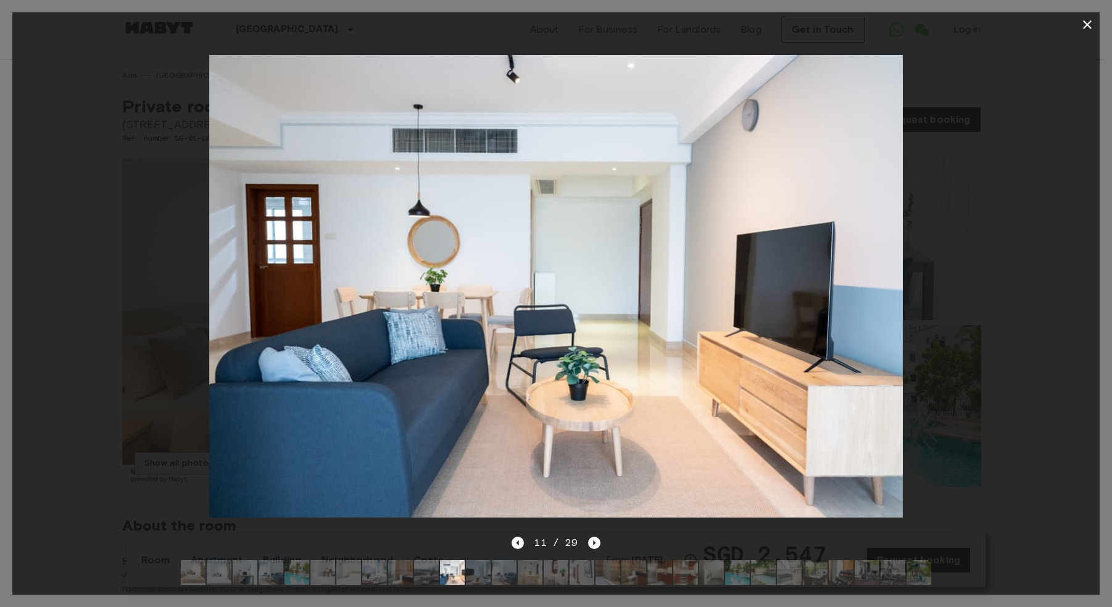
click at [1029, 222] on div at bounding box center [555, 286] width 1087 height 498
click at [1088, 25] on icon "button" at bounding box center [1087, 24] width 9 height 9
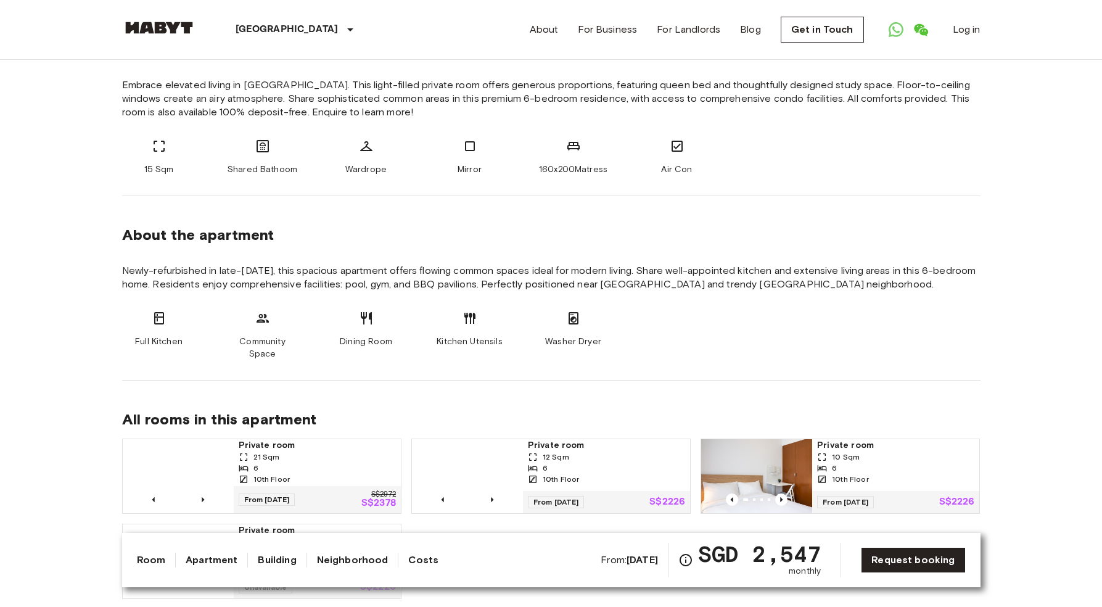
scroll to position [488, 0]
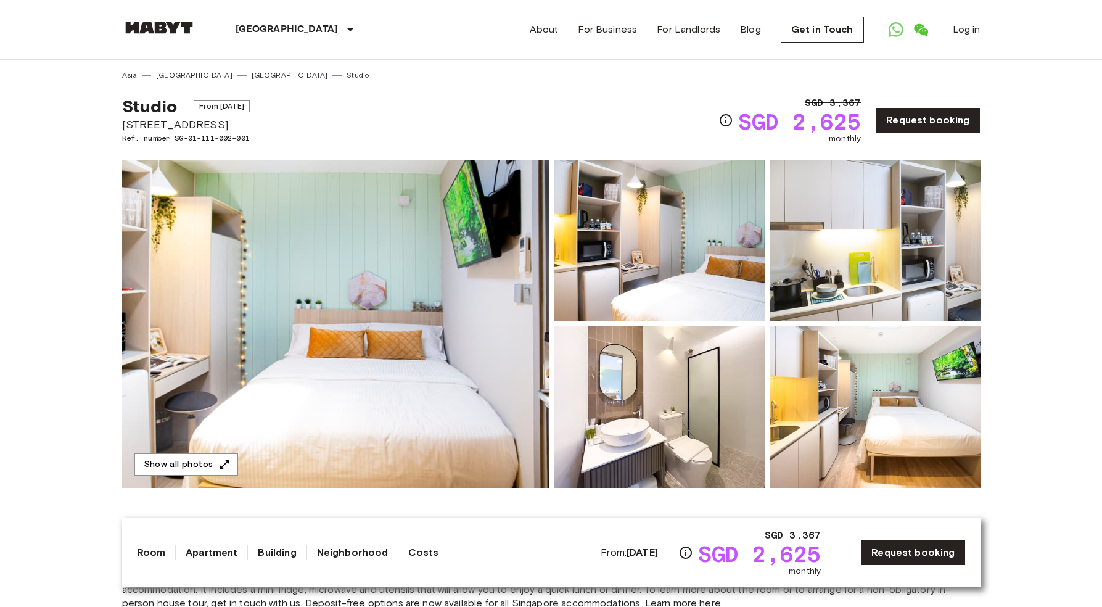
click at [400, 258] on img at bounding box center [335, 324] width 427 height 328
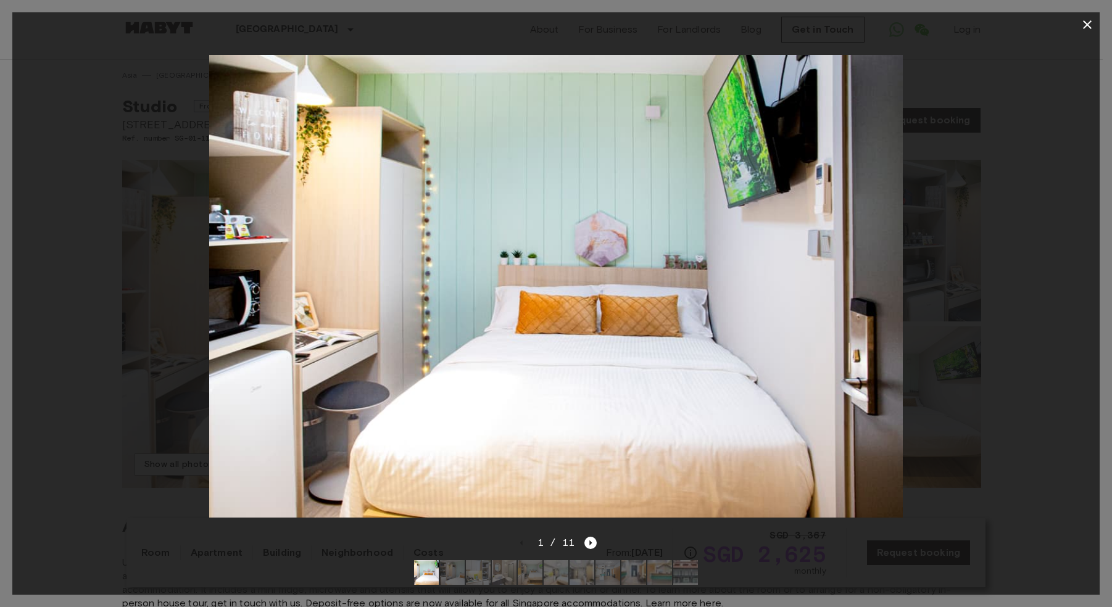
click at [585, 540] on div "1 / 11" at bounding box center [556, 542] width 82 height 15
click at [586, 539] on icon "Next image" at bounding box center [590, 543] width 12 height 12
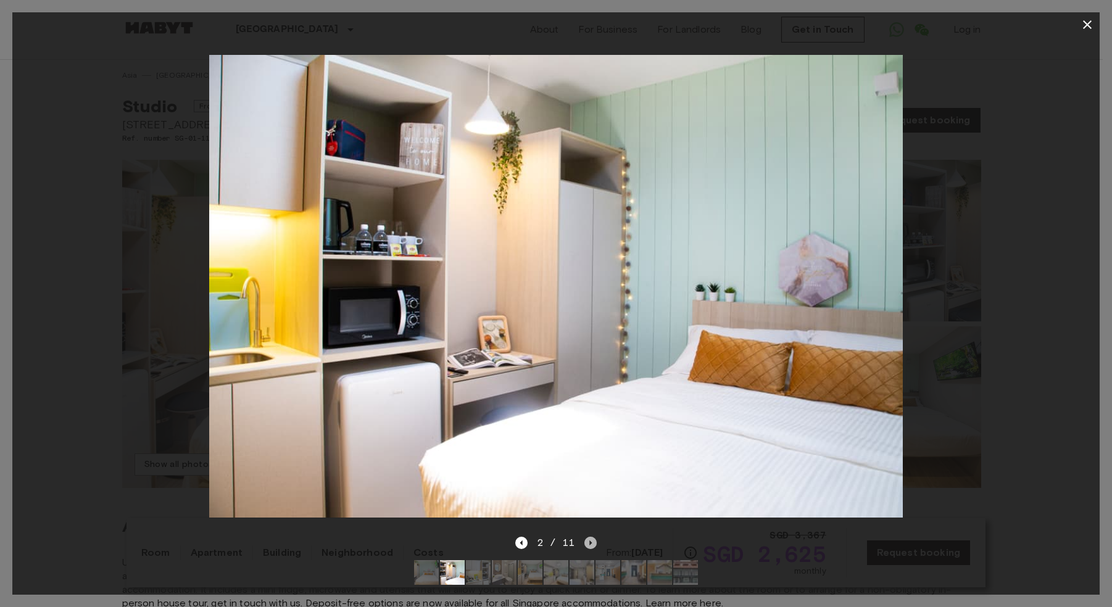
click at [587, 537] on icon "Next image" at bounding box center [590, 543] width 12 height 12
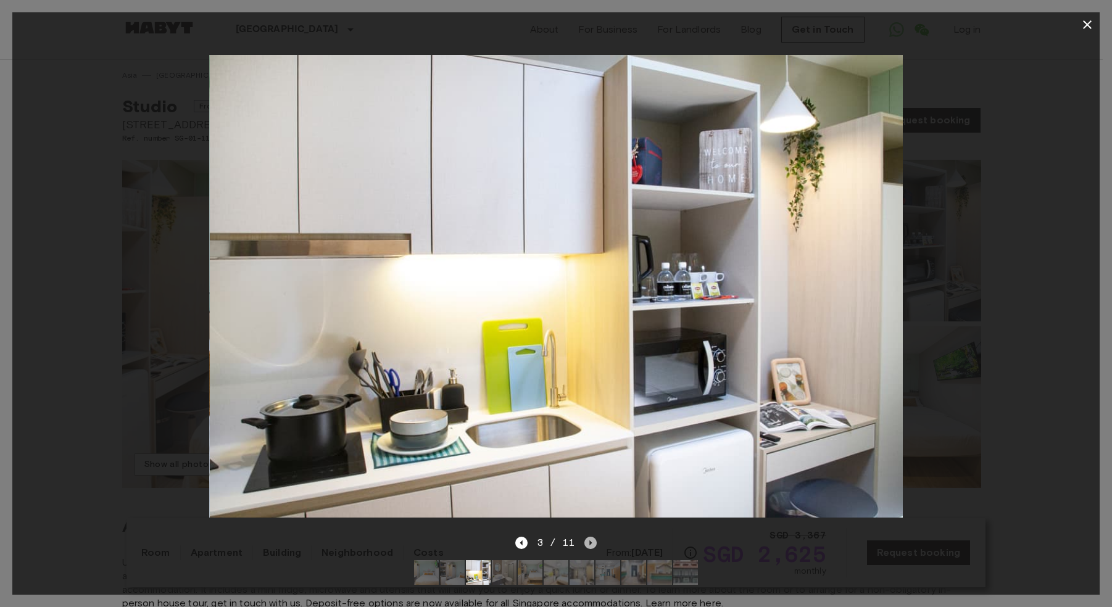
click at [584, 537] on icon "Next image" at bounding box center [590, 543] width 12 height 12
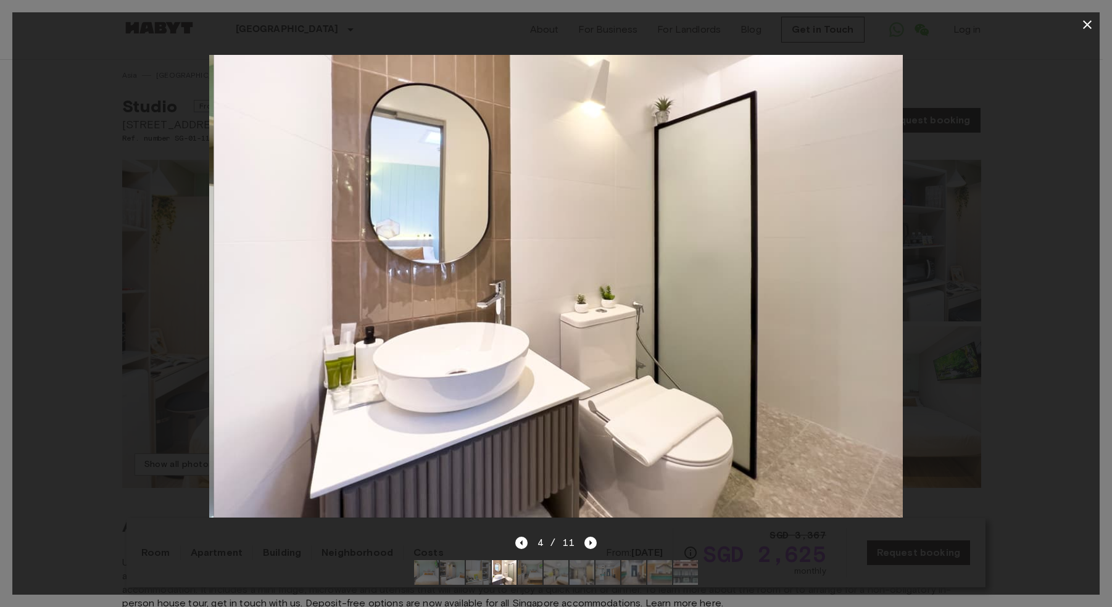
click at [582, 535] on div "4 / 11" at bounding box center [556, 542] width 82 height 15
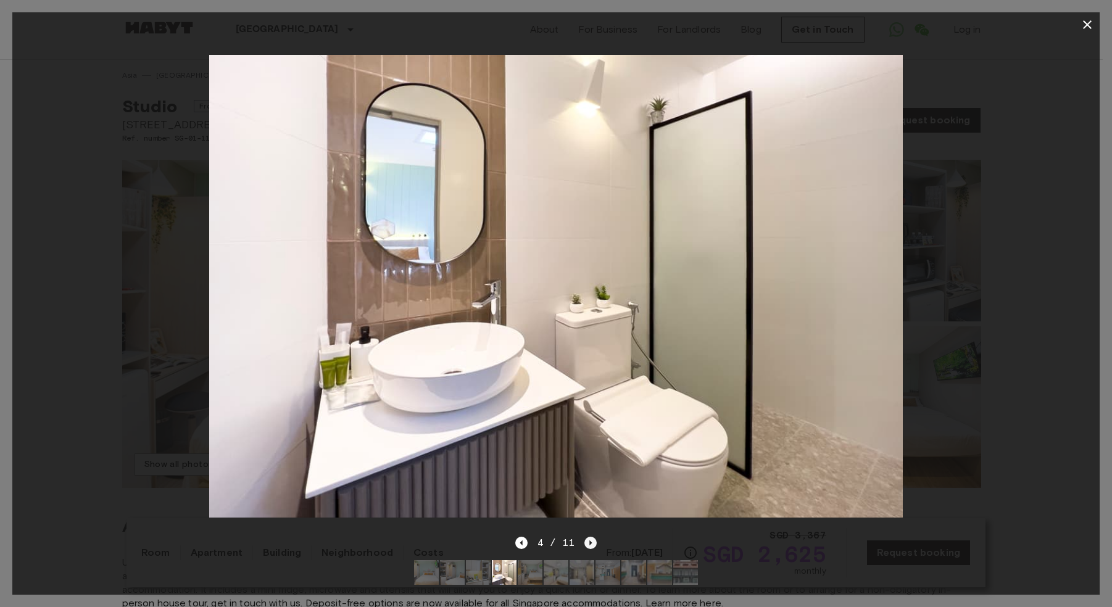
click at [589, 537] on icon "Next image" at bounding box center [590, 543] width 12 height 12
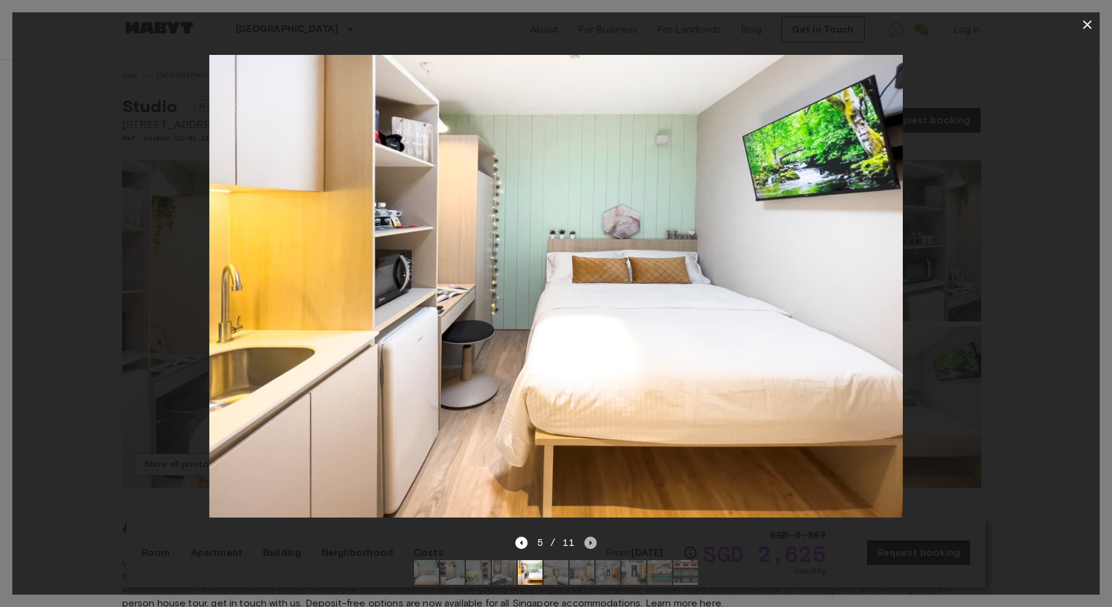
click at [590, 540] on icon "Next image" at bounding box center [591, 542] width 2 height 5
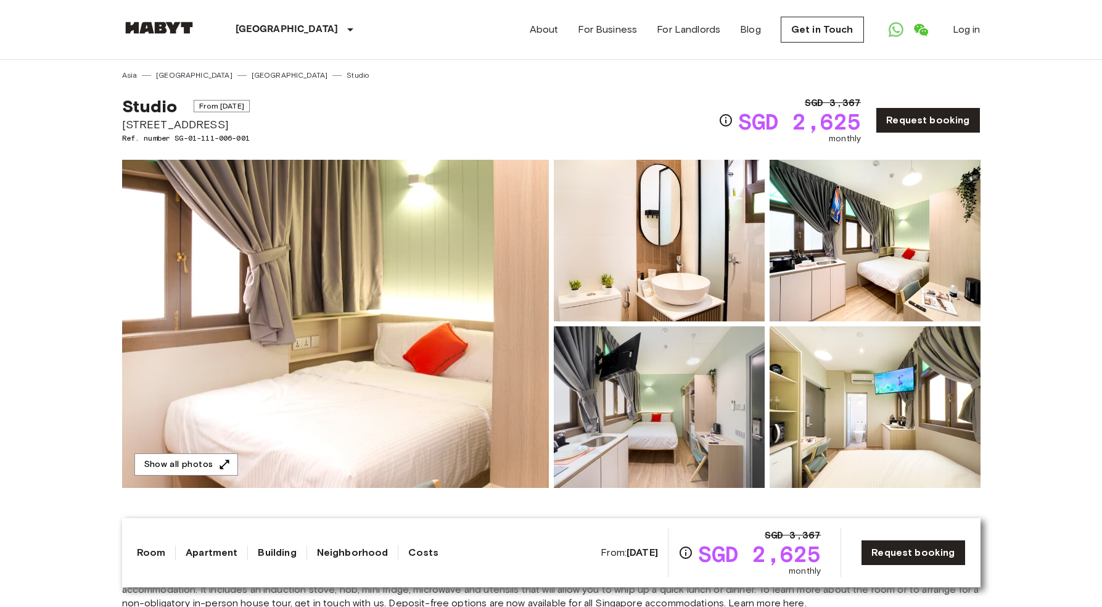
click at [744, 208] on img at bounding box center [659, 241] width 211 height 162
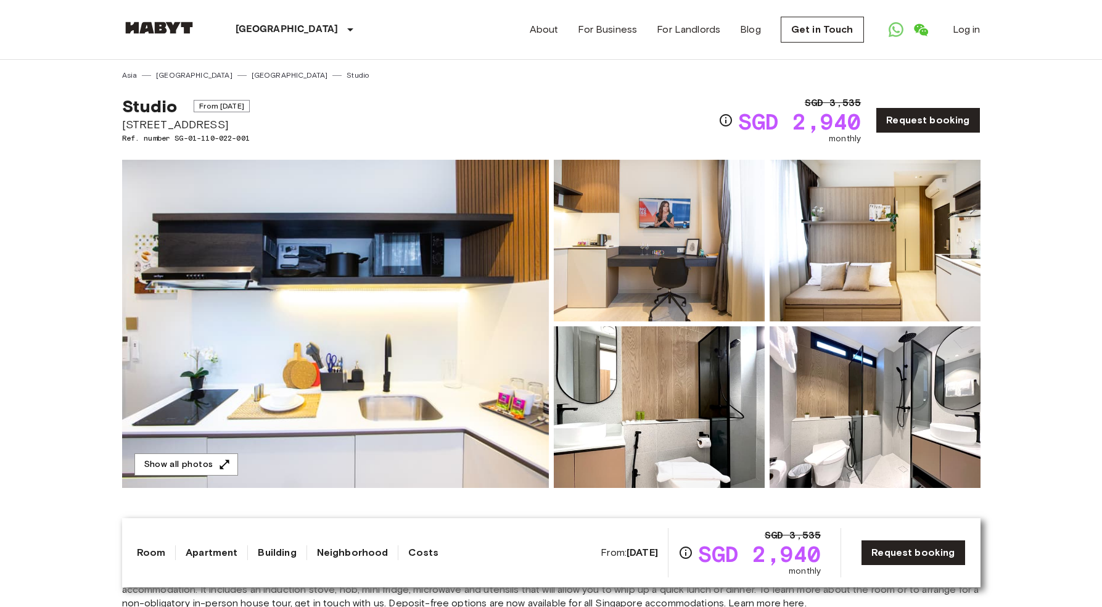
click at [422, 242] on img at bounding box center [335, 324] width 427 height 328
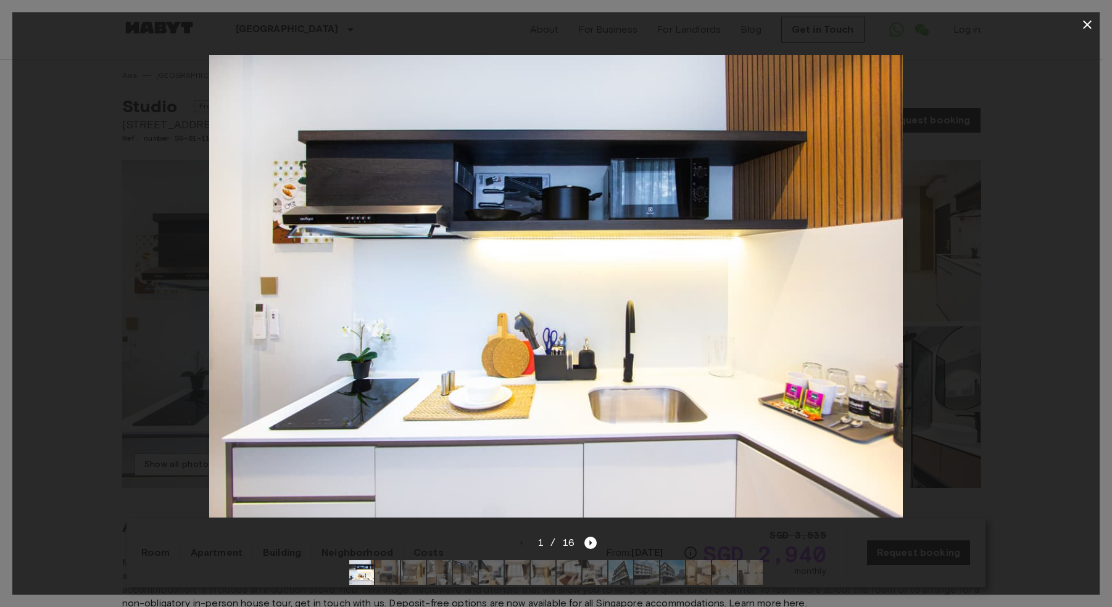
click at [592, 525] on div at bounding box center [555, 286] width 1087 height 498
click at [587, 537] on icon "Next image" at bounding box center [590, 543] width 12 height 12
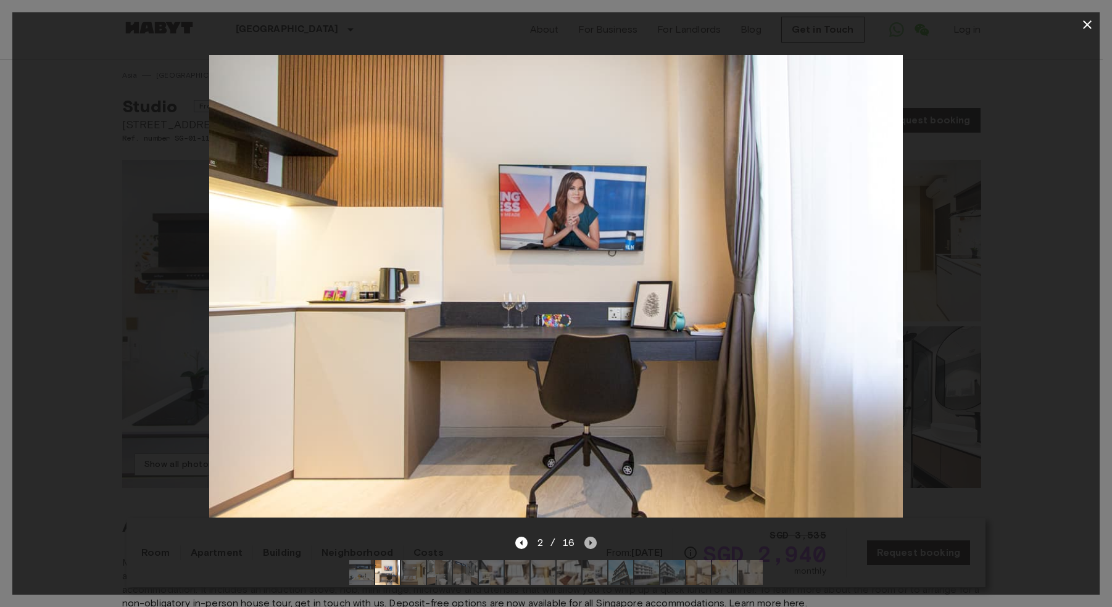
click at [587, 537] on icon "Next image" at bounding box center [590, 543] width 12 height 12
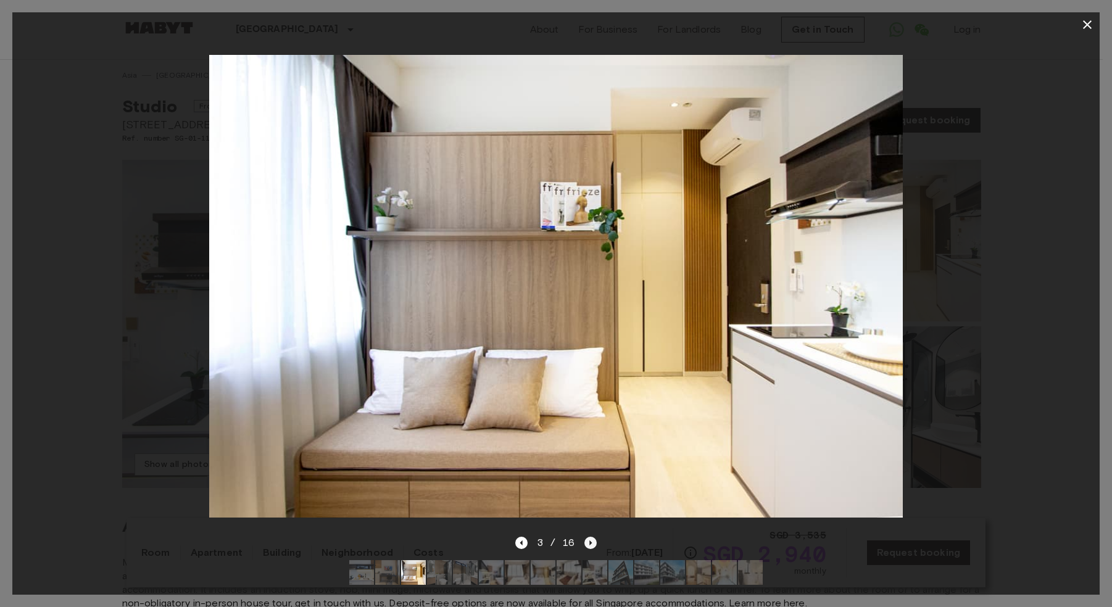
click at [587, 537] on icon "Next image" at bounding box center [590, 543] width 12 height 12
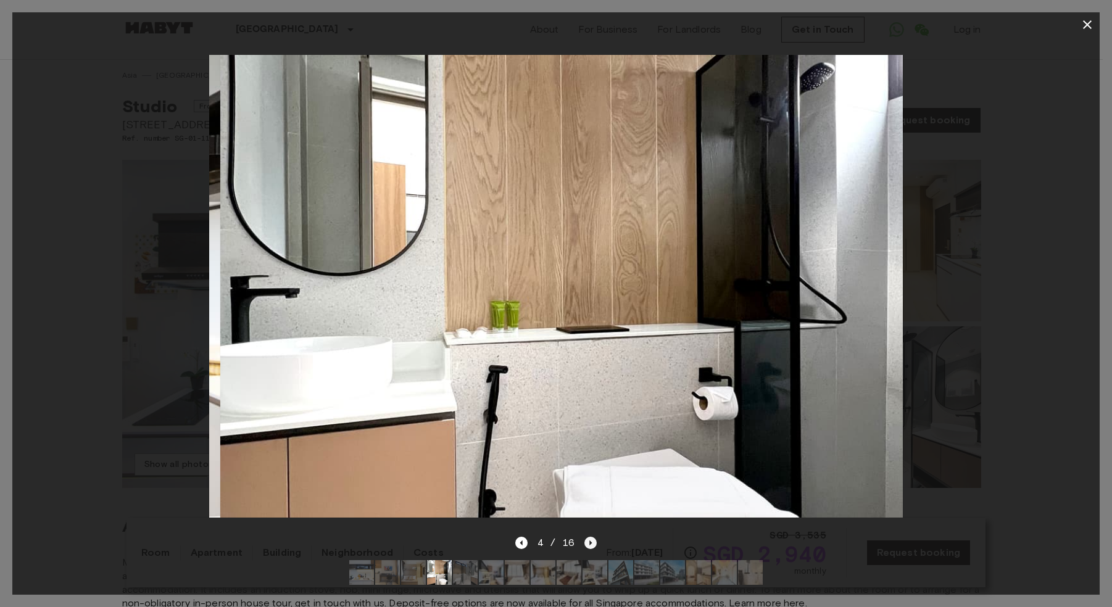
click at [588, 537] on icon "Next image" at bounding box center [590, 543] width 12 height 12
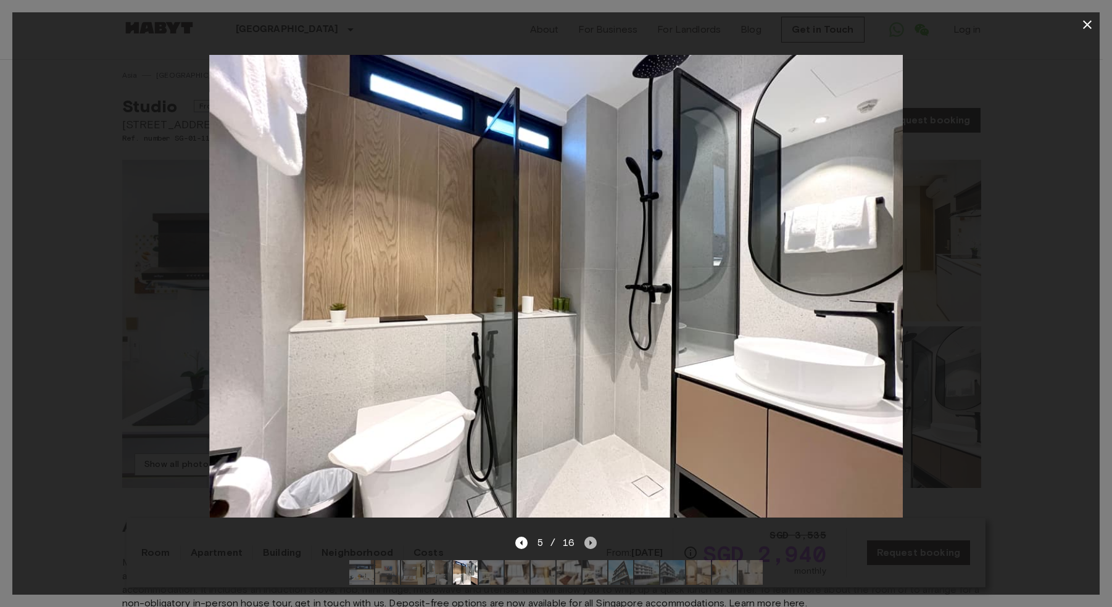
click at [588, 537] on icon "Next image" at bounding box center [590, 543] width 12 height 12
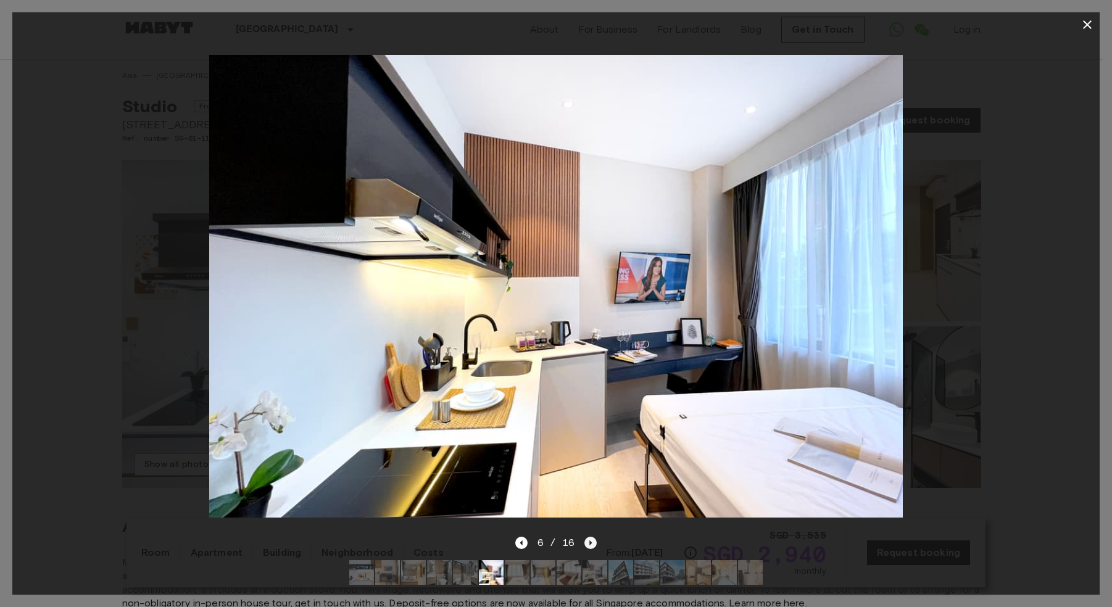
click at [590, 540] on icon "Next image" at bounding box center [591, 542] width 2 height 5
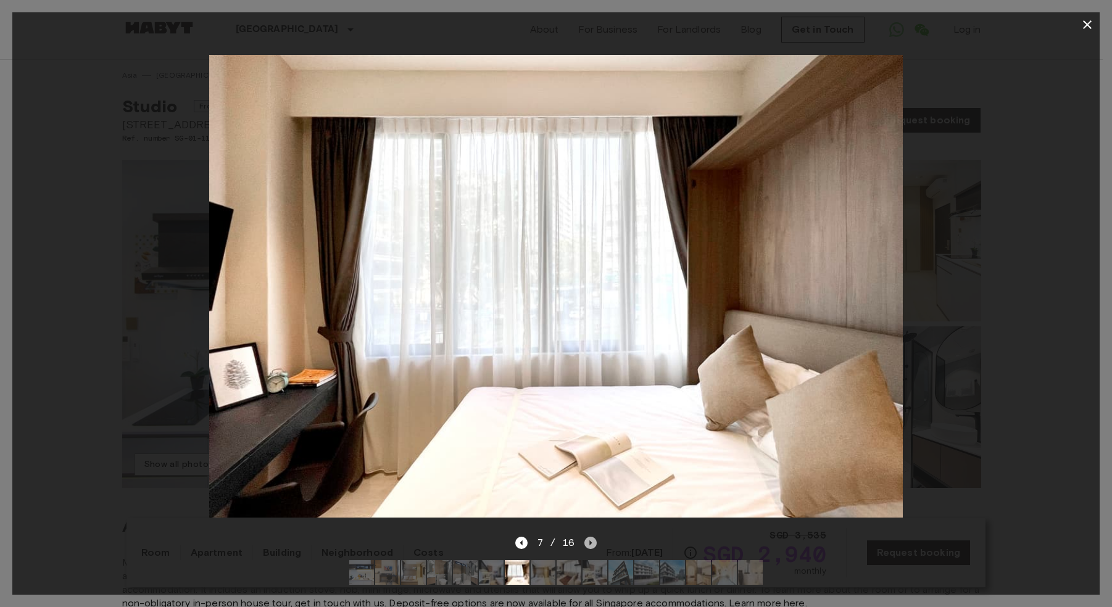
click at [590, 540] on icon "Next image" at bounding box center [591, 542] width 2 height 5
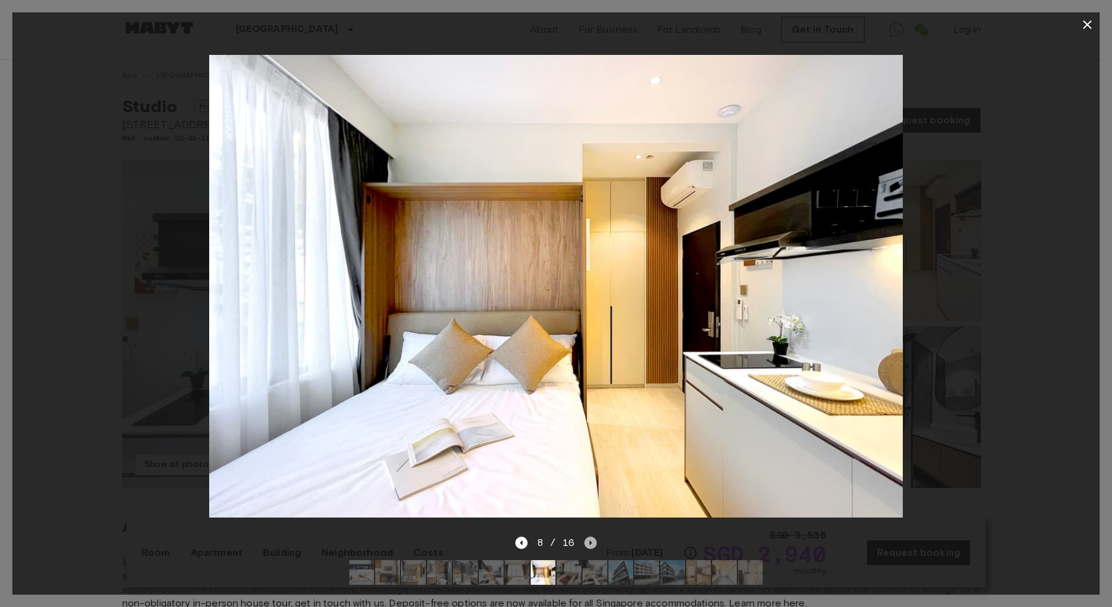
click at [590, 540] on icon "Next image" at bounding box center [591, 542] width 2 height 5
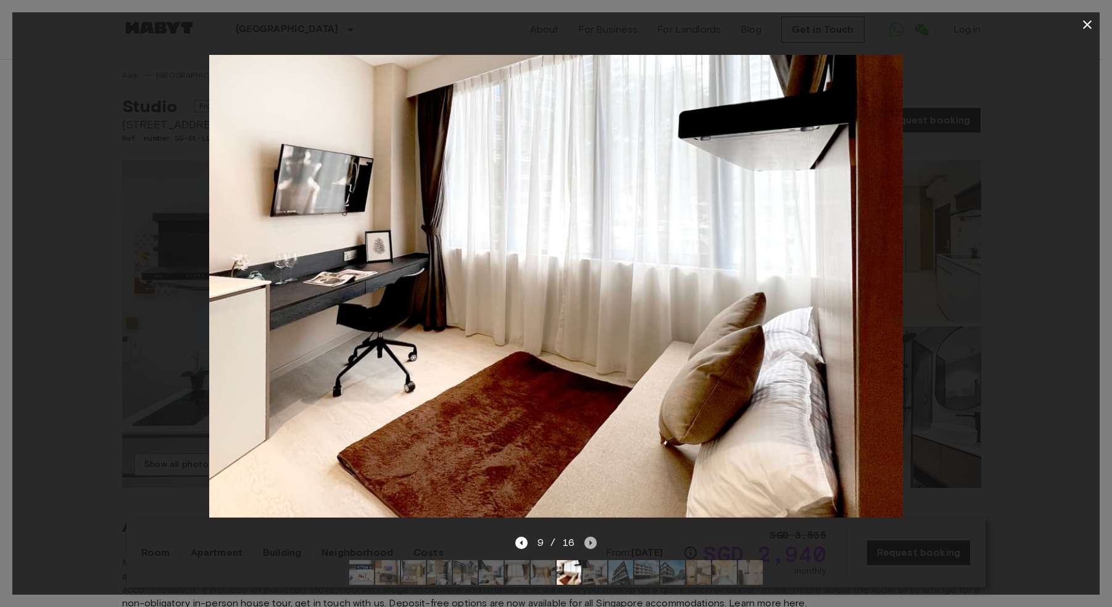
click at [590, 540] on icon "Next image" at bounding box center [591, 542] width 2 height 5
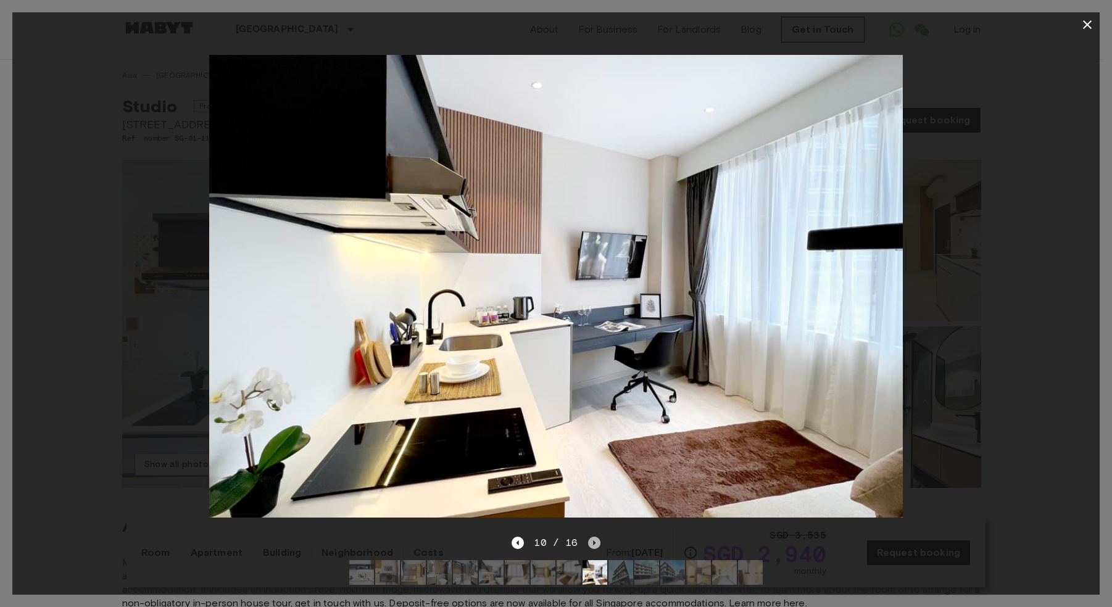
click at [590, 537] on icon "Next image" at bounding box center [594, 543] width 12 height 12
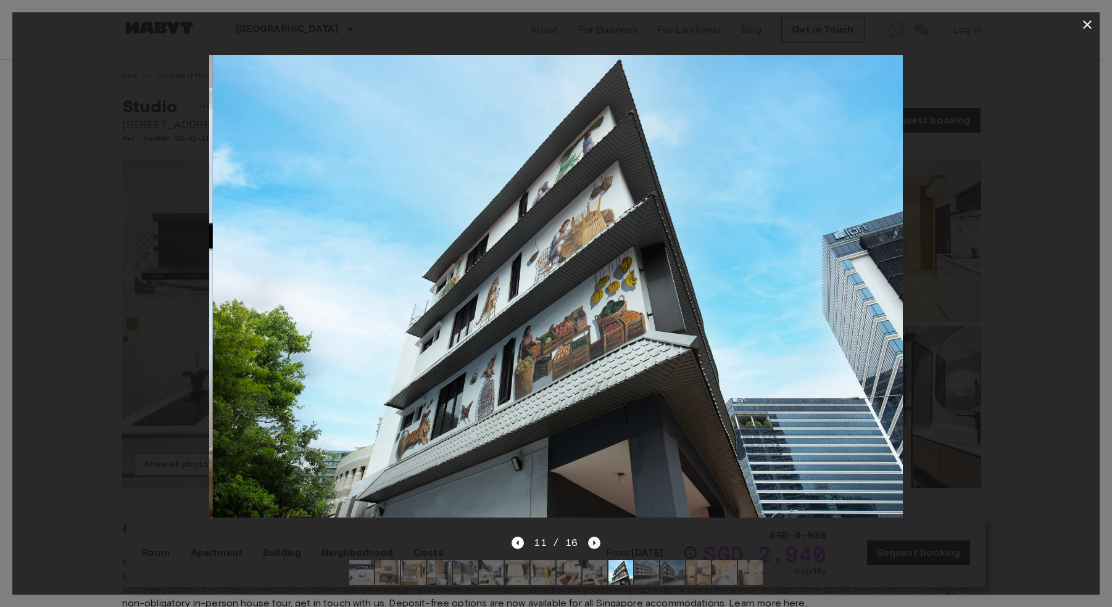
click at [590, 537] on icon "Next image" at bounding box center [594, 543] width 12 height 12
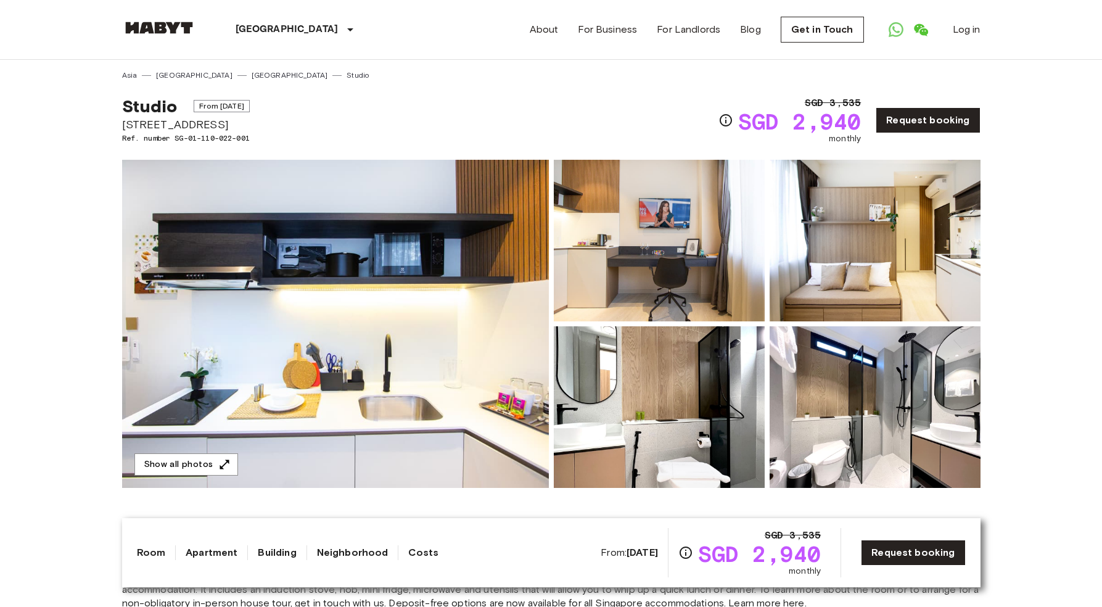
click at [396, 286] on img at bounding box center [335, 324] width 427 height 328
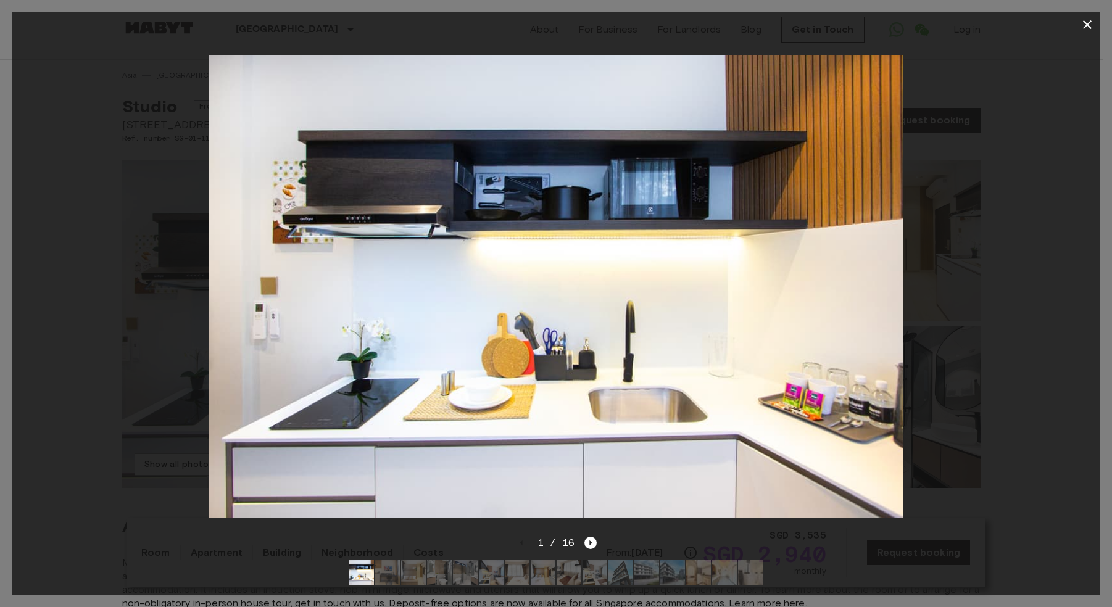
click at [582, 535] on div "1 / 16" at bounding box center [556, 542] width 82 height 15
click at [594, 537] on icon "Next image" at bounding box center [590, 543] width 12 height 12
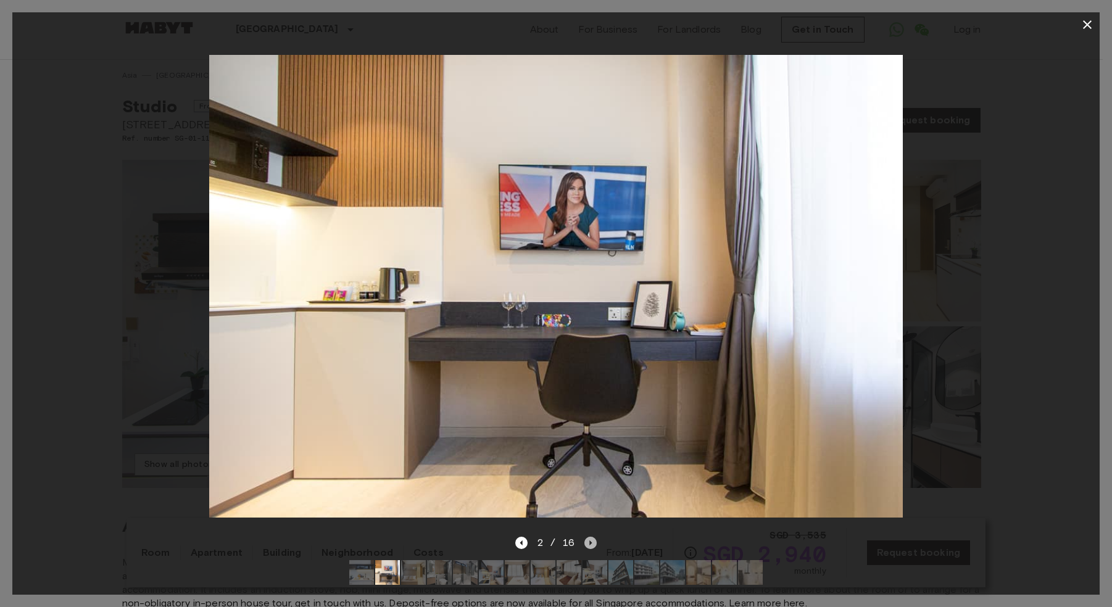
click at [593, 537] on icon "Next image" at bounding box center [590, 543] width 12 height 12
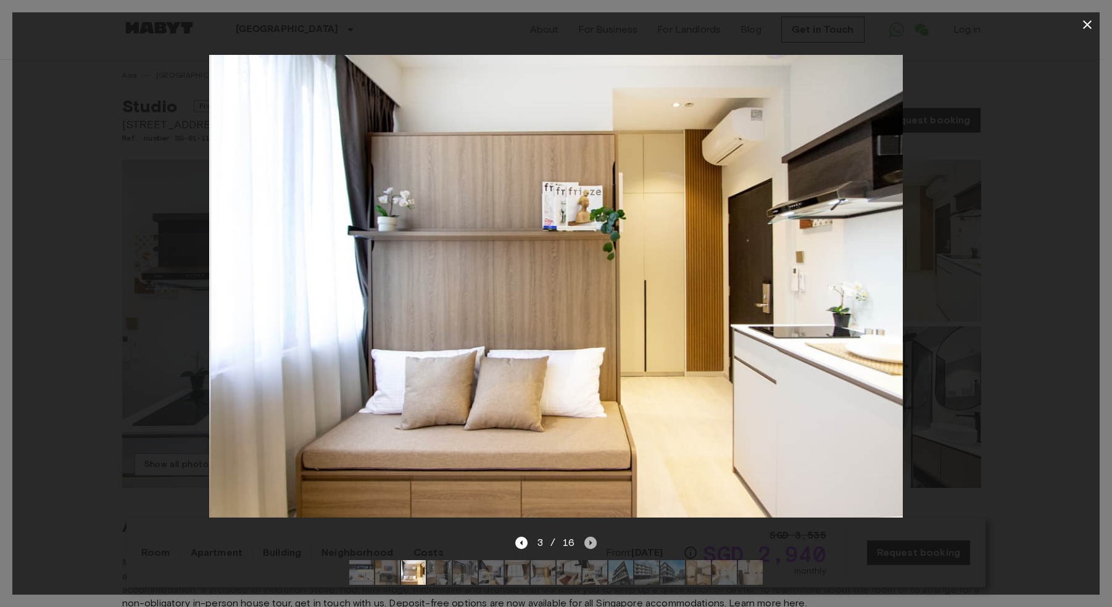
click at [590, 537] on icon "Next image" at bounding box center [590, 543] width 12 height 12
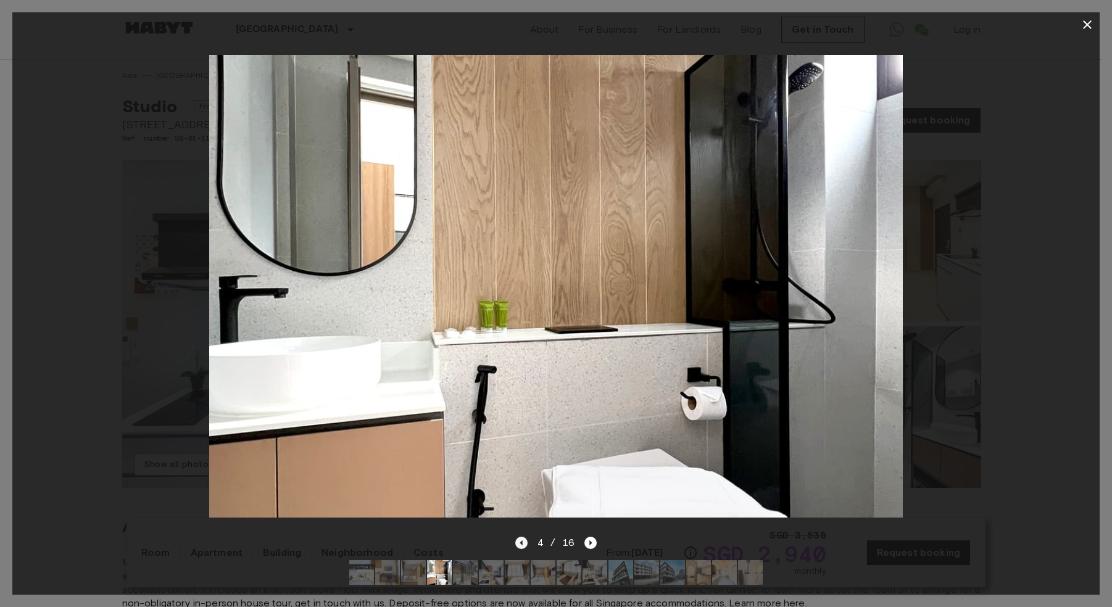
click at [527, 539] on icon "Previous image" at bounding box center [521, 543] width 12 height 12
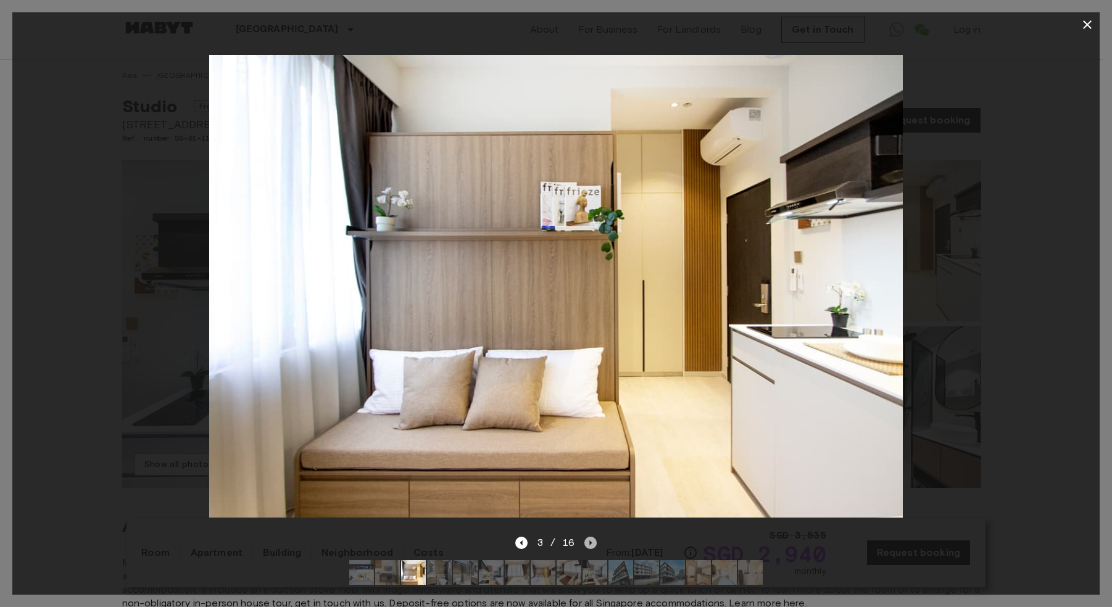
click at [585, 537] on icon "Next image" at bounding box center [590, 543] width 12 height 12
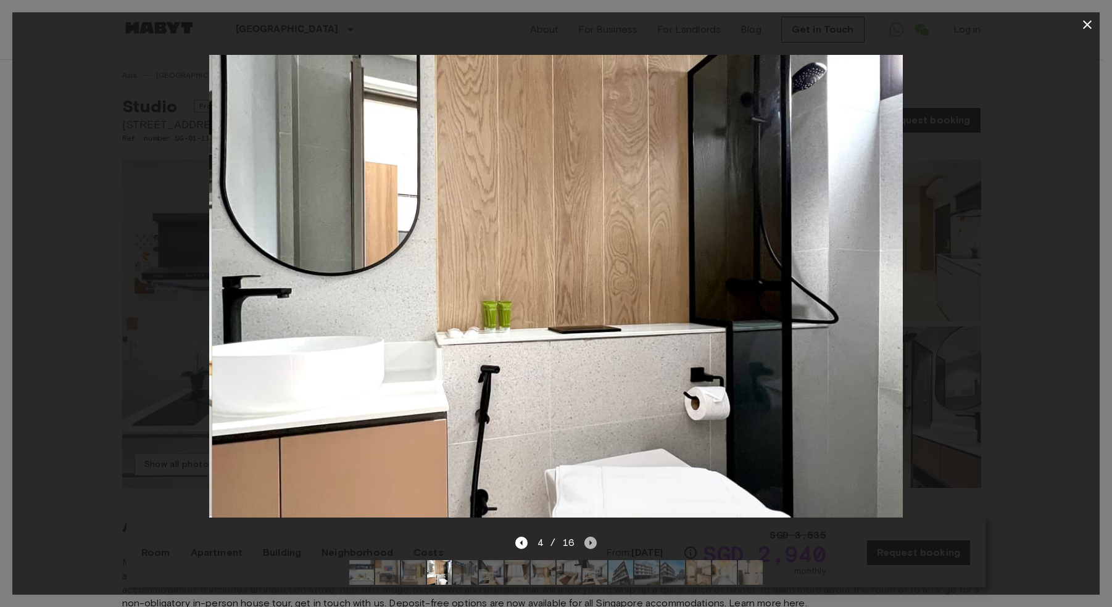
click at [585, 537] on icon "Next image" at bounding box center [590, 543] width 12 height 12
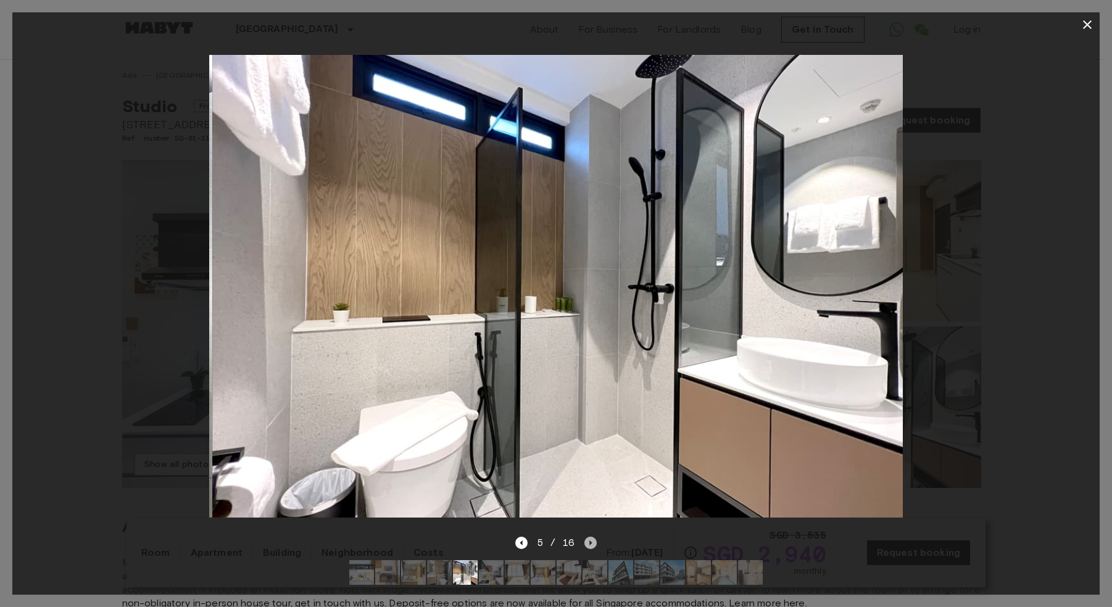
click at [585, 537] on icon "Next image" at bounding box center [590, 543] width 12 height 12
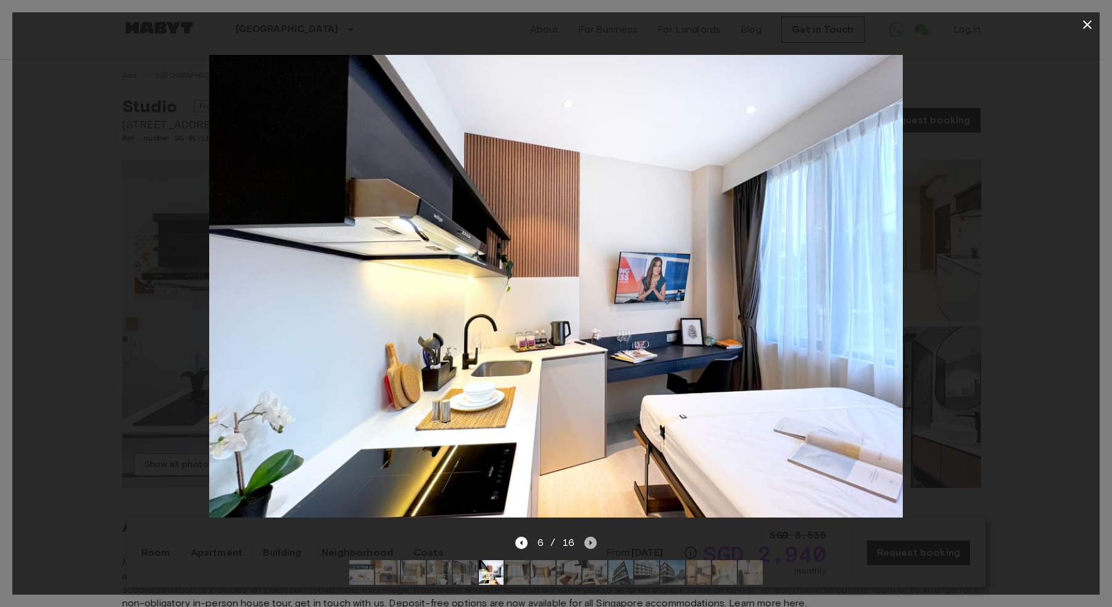
click at [588, 537] on icon "Next image" at bounding box center [590, 543] width 12 height 12
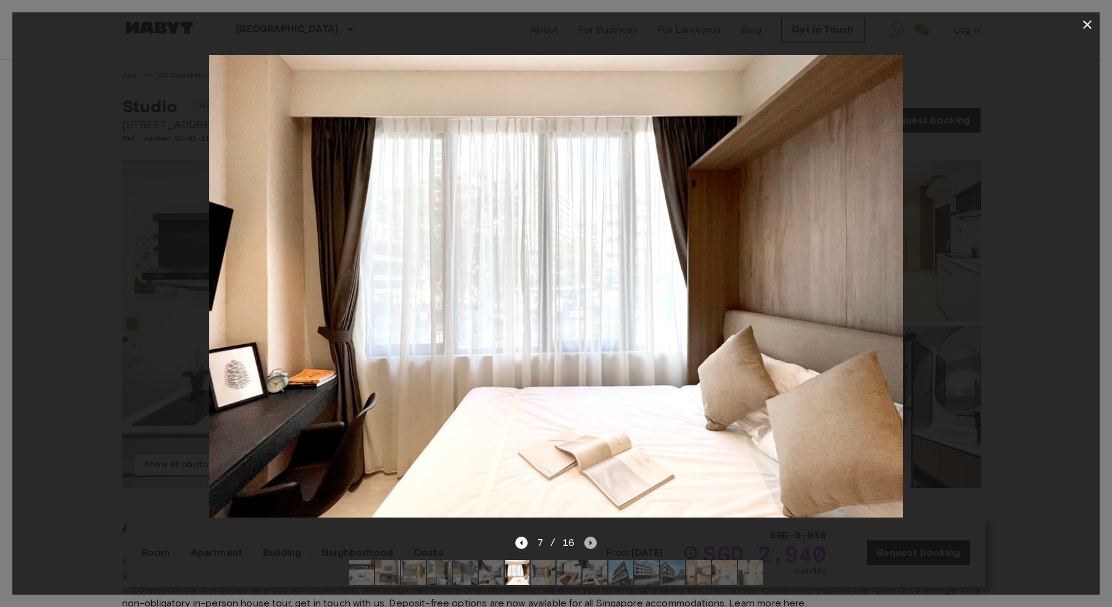
click at [584, 537] on icon "Next image" at bounding box center [590, 543] width 12 height 12
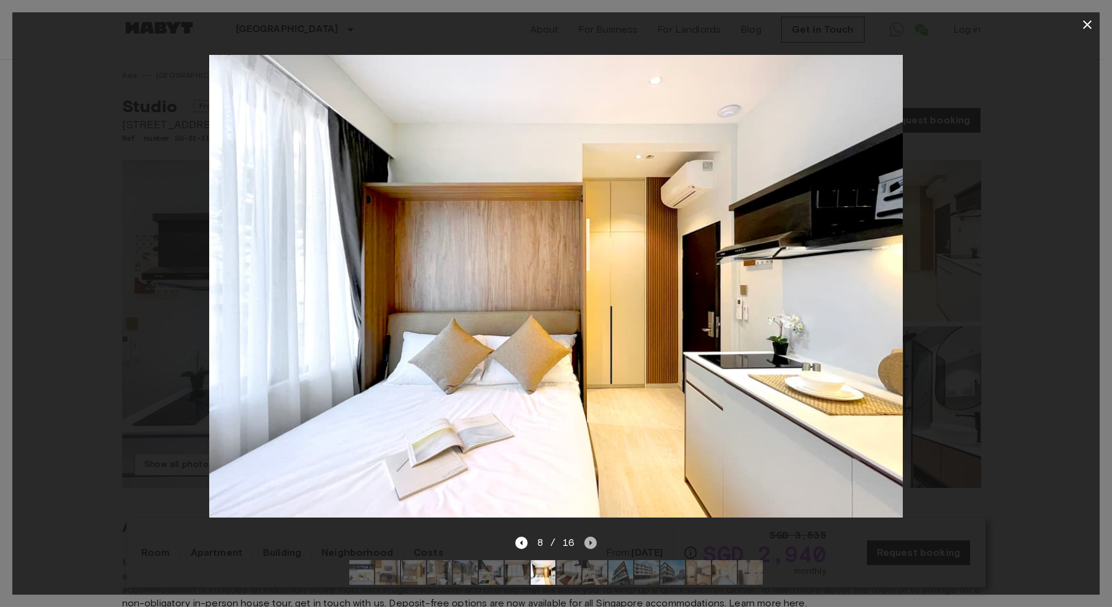
click at [584, 537] on icon "Next image" at bounding box center [590, 543] width 12 height 12
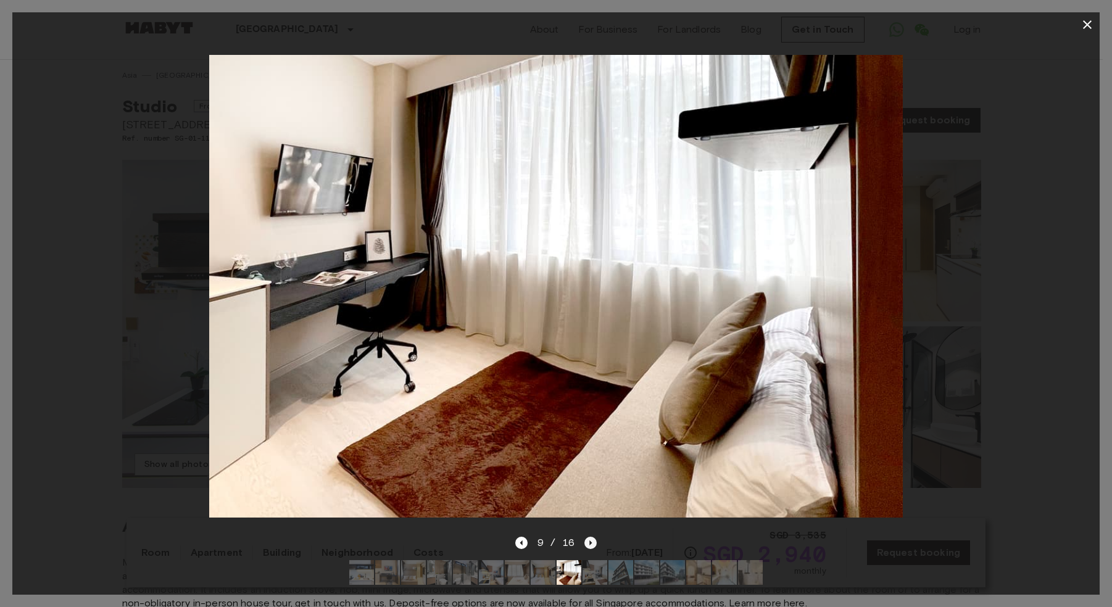
click at [588, 539] on icon "Next image" at bounding box center [590, 543] width 12 height 12
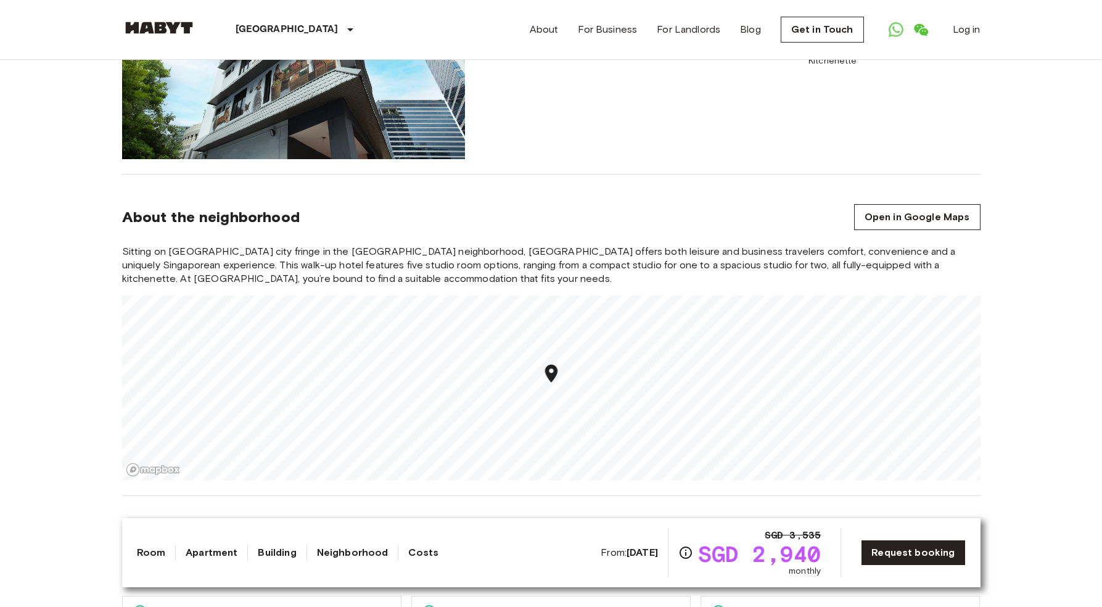
scroll to position [937, 0]
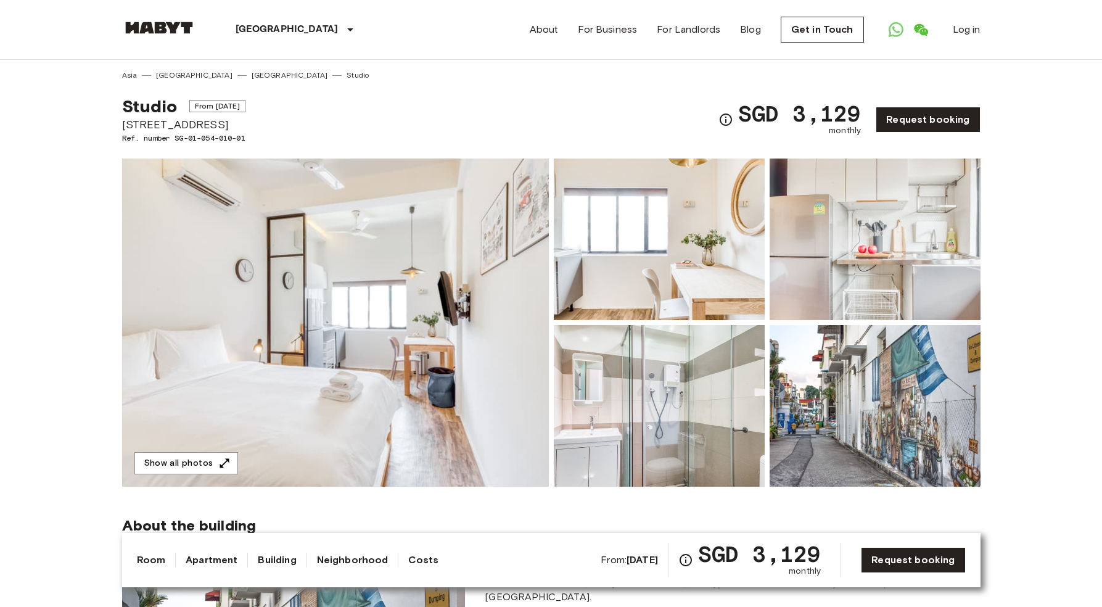
click at [368, 183] on img at bounding box center [335, 323] width 427 height 328
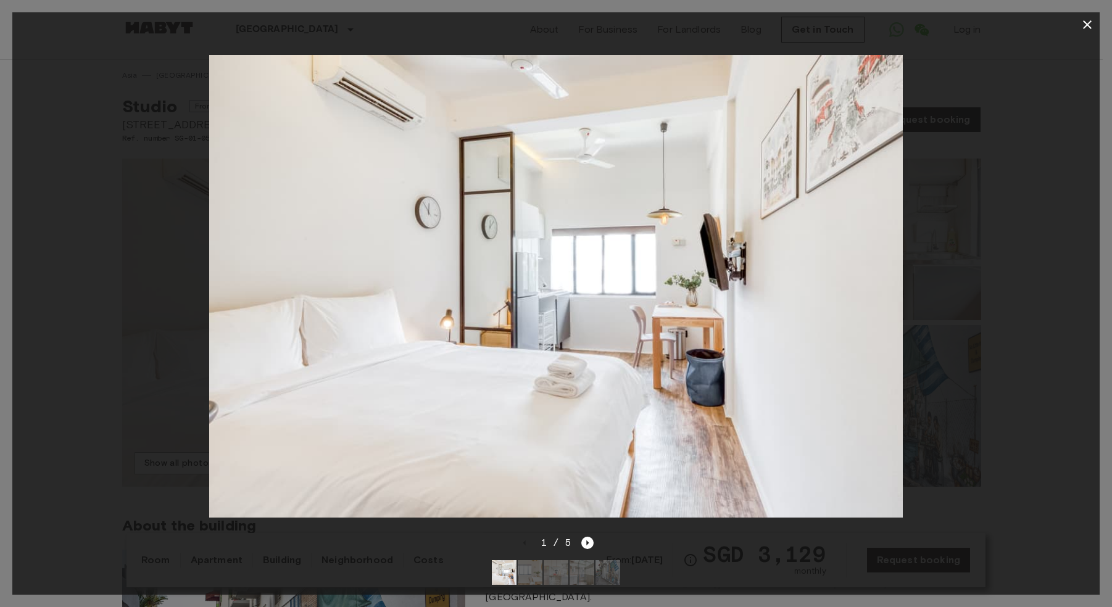
click at [595, 535] on div "1 / 5" at bounding box center [555, 564] width 1087 height 59
click at [585, 537] on icon "Next image" at bounding box center [587, 543] width 12 height 12
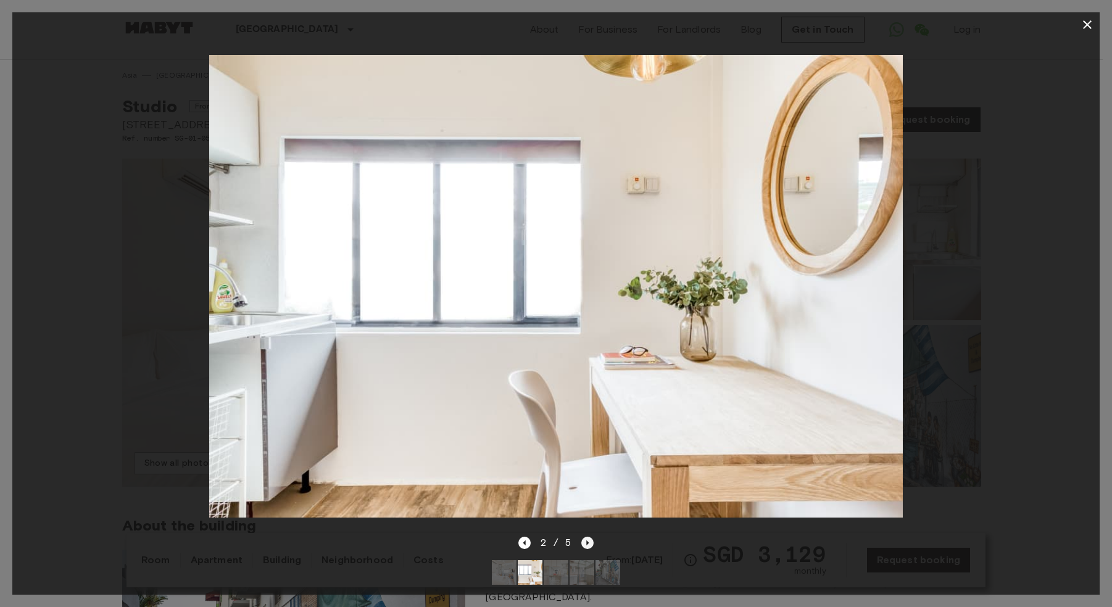
click at [584, 537] on icon "Next image" at bounding box center [587, 543] width 12 height 12
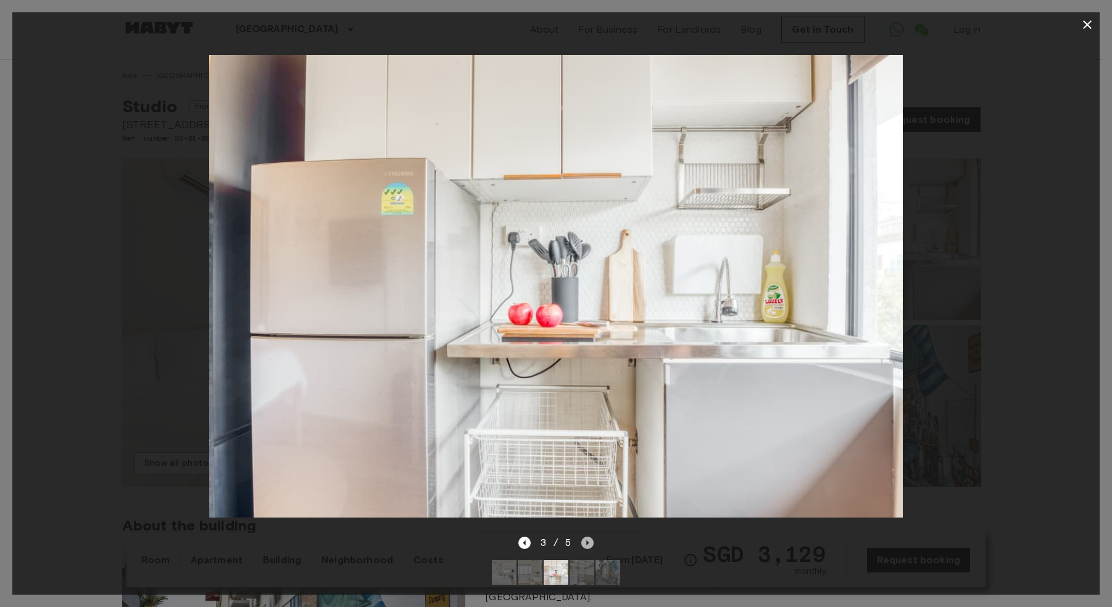
click at [584, 537] on icon "Next image" at bounding box center [587, 543] width 12 height 12
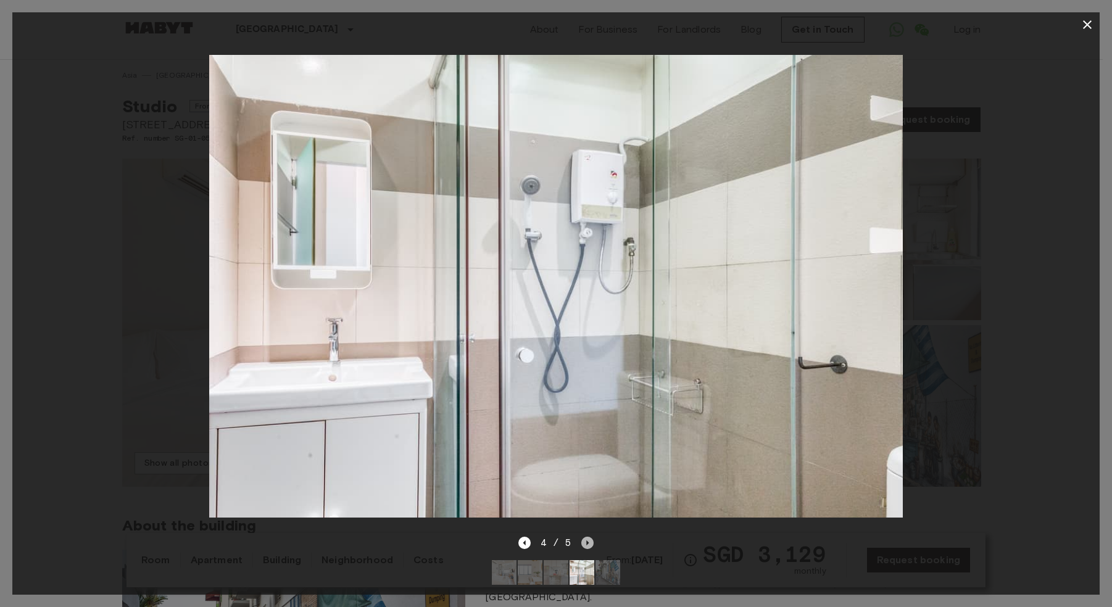
click at [584, 537] on icon "Next image" at bounding box center [587, 543] width 12 height 12
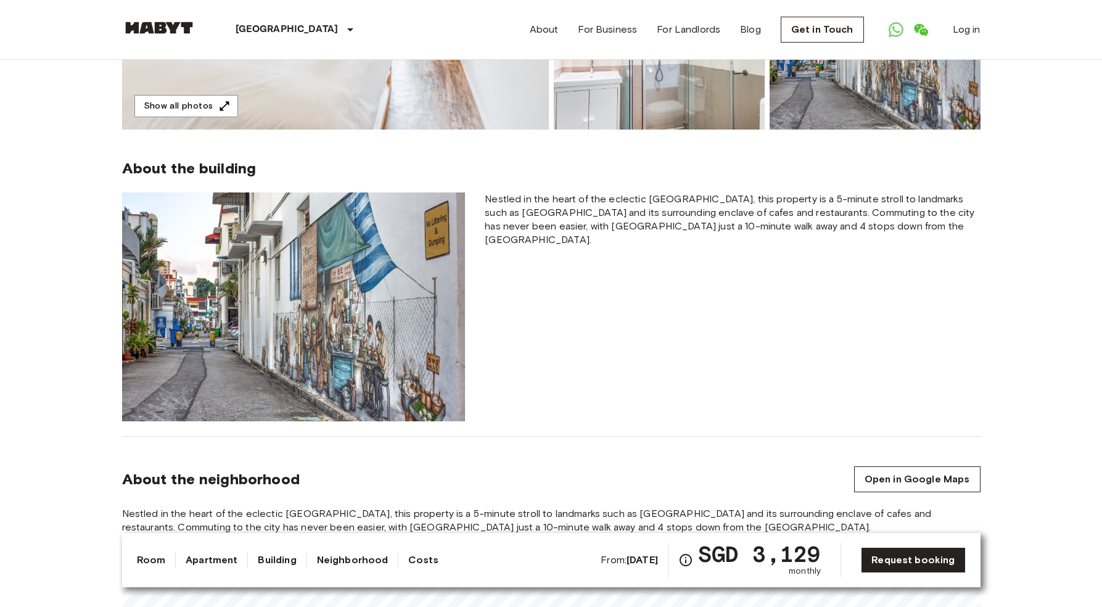
scroll to position [141, 0]
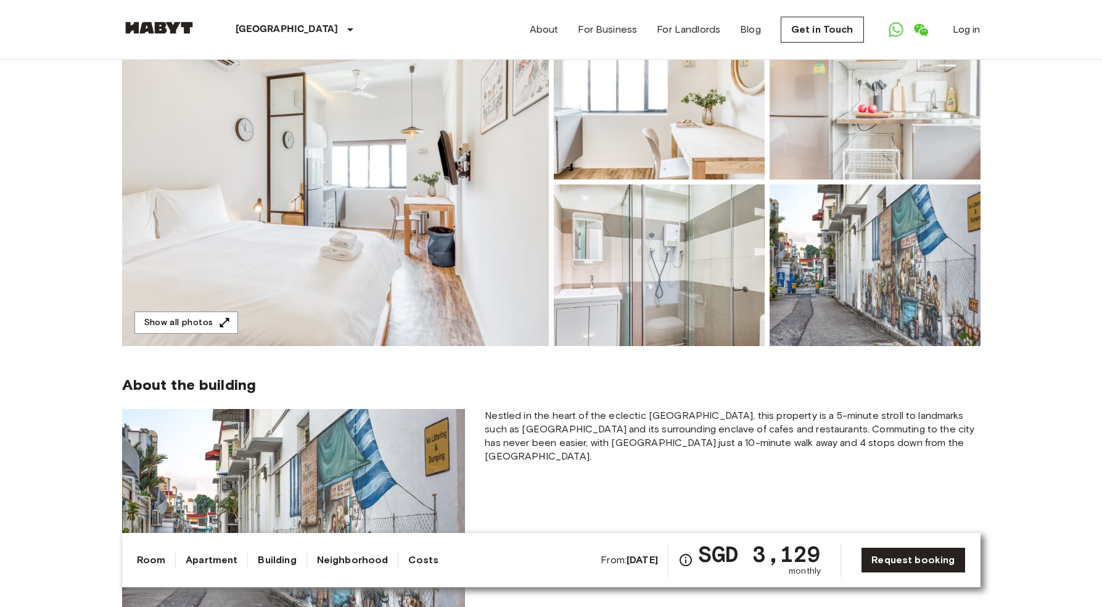
click at [294, 253] on img at bounding box center [335, 182] width 427 height 328
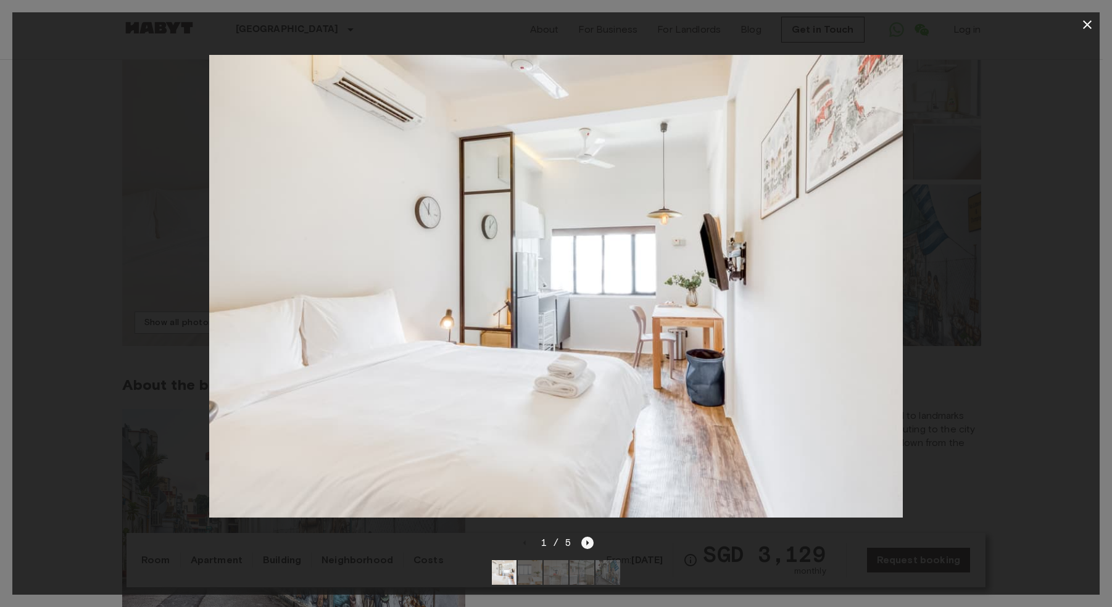
click at [588, 537] on icon "Next image" at bounding box center [587, 543] width 12 height 12
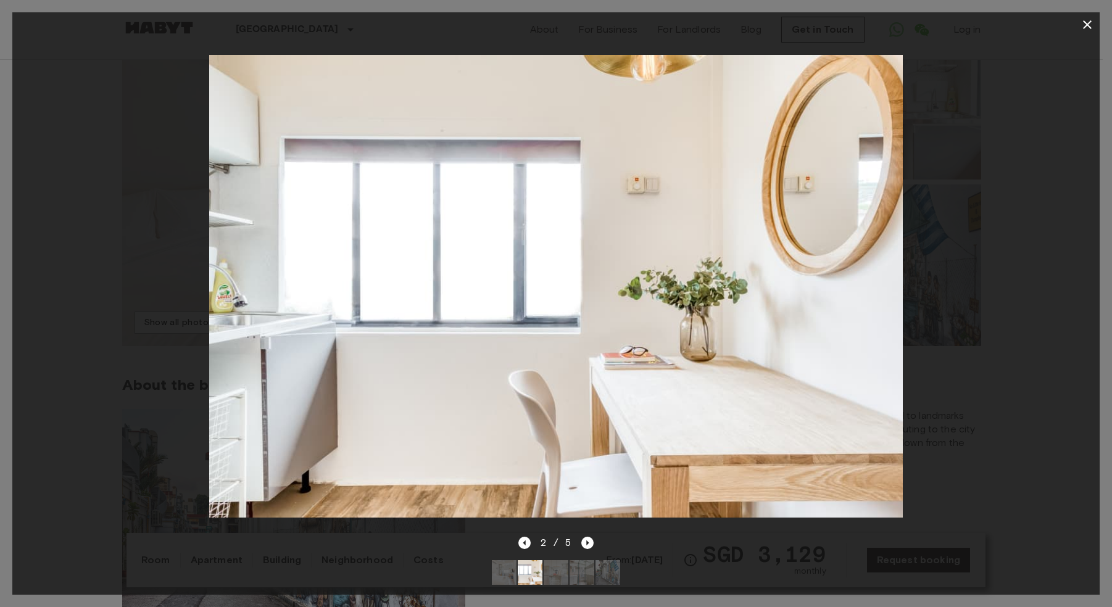
click at [516, 535] on div "2 / 5" at bounding box center [555, 564] width 1087 height 59
click at [522, 537] on icon "Previous image" at bounding box center [524, 543] width 12 height 12
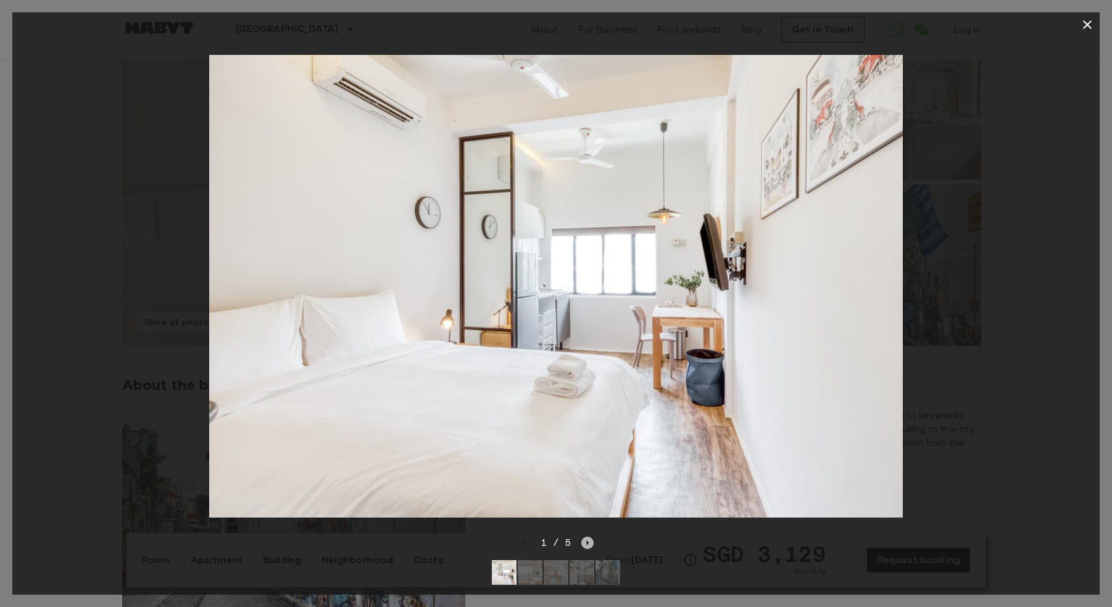
click at [584, 537] on icon "Next image" at bounding box center [587, 543] width 12 height 12
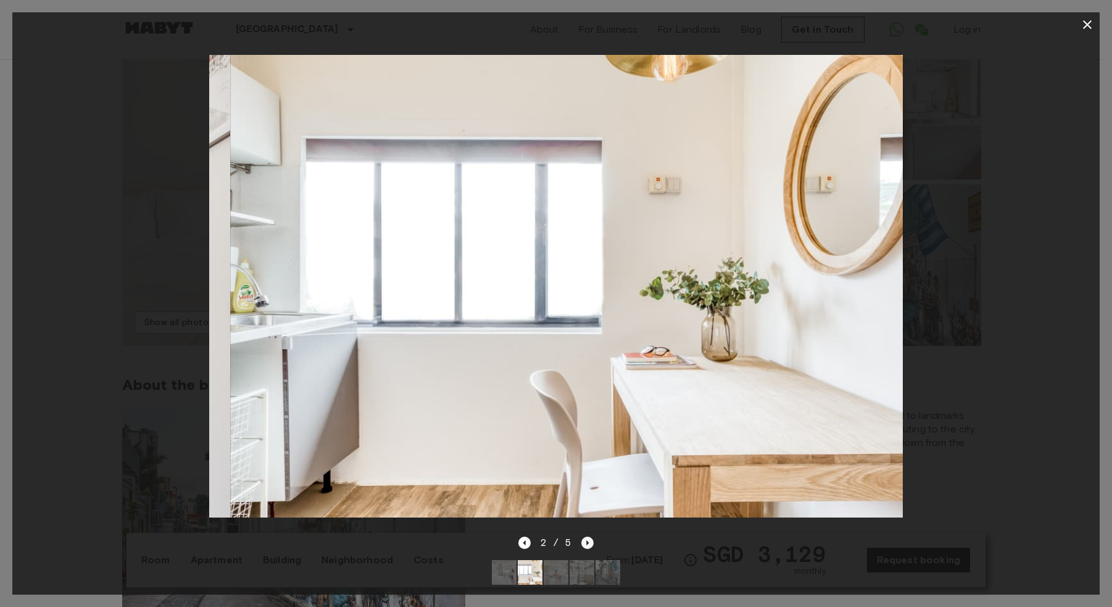
click at [585, 537] on icon "Next image" at bounding box center [587, 543] width 12 height 12
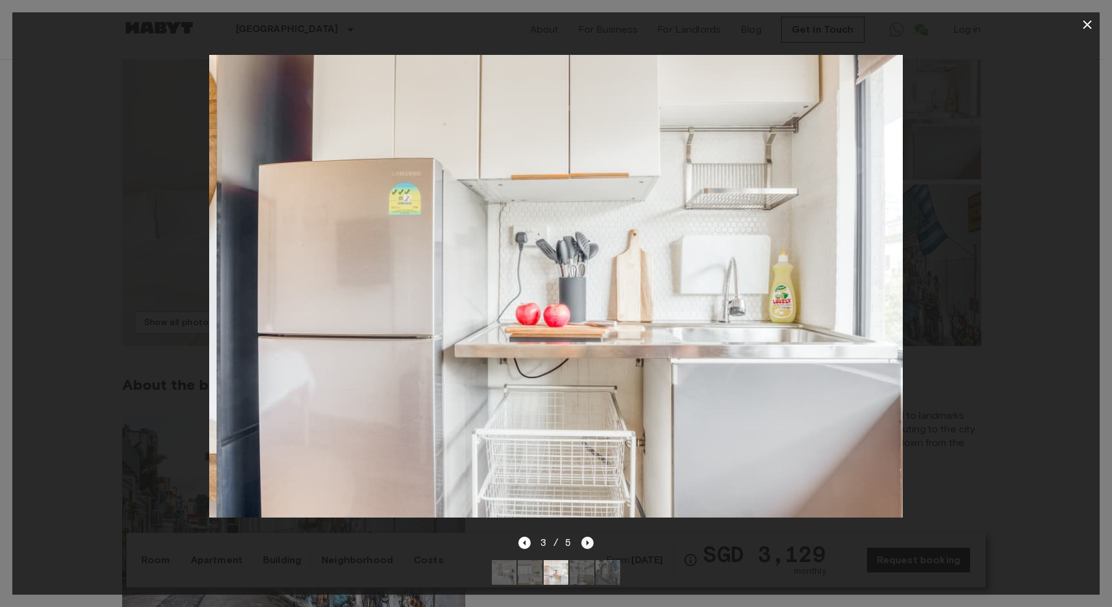
click at [587, 540] on icon "Next image" at bounding box center [588, 542] width 2 height 5
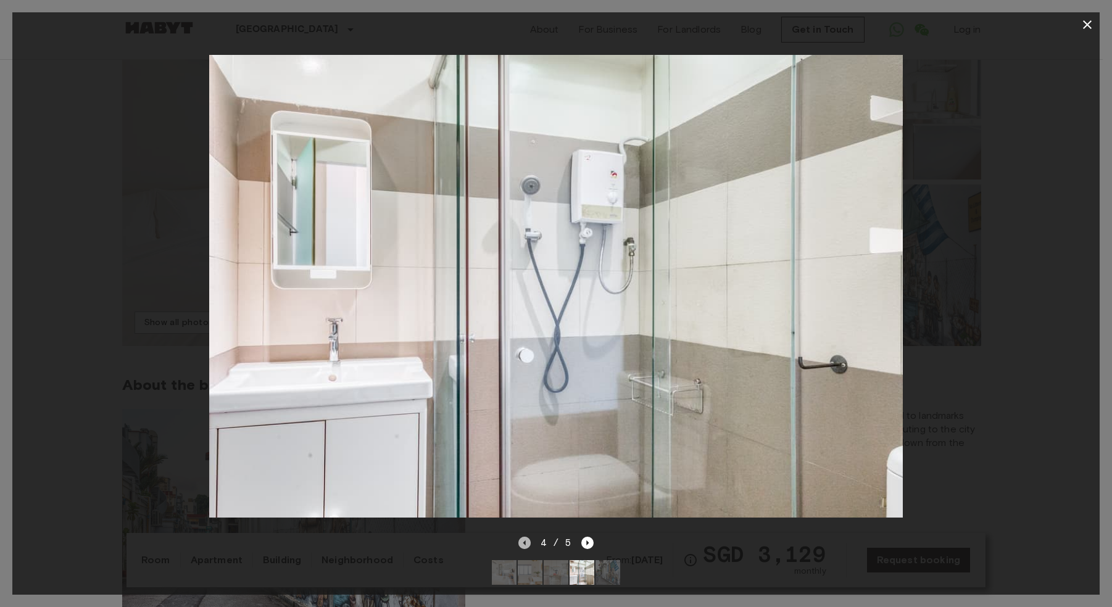
click at [526, 537] on icon "Previous image" at bounding box center [524, 543] width 12 height 12
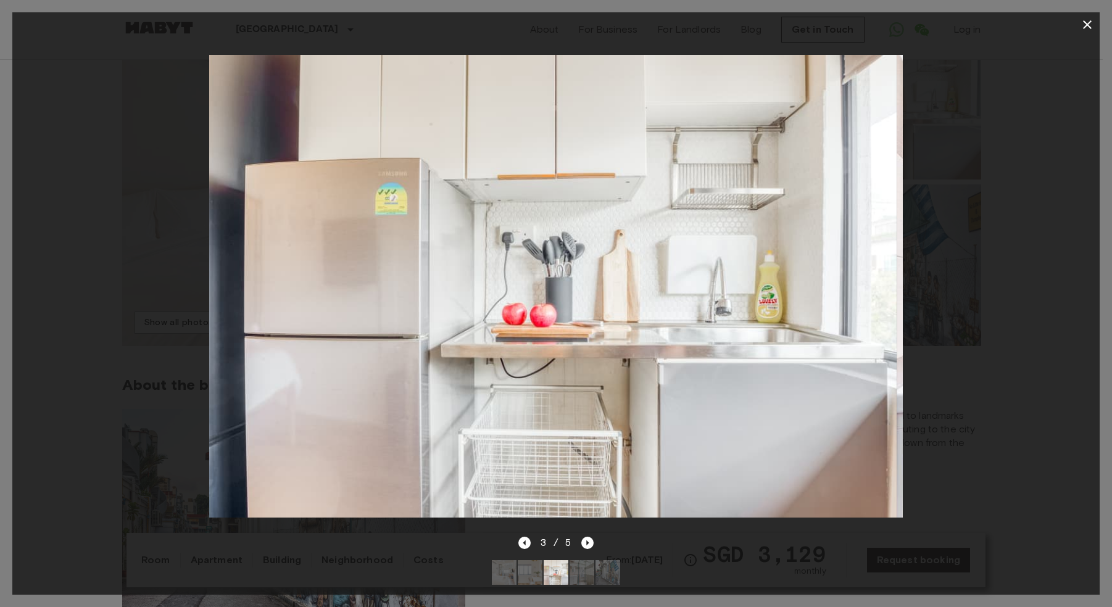
click at [619, 561] on img at bounding box center [607, 572] width 25 height 25
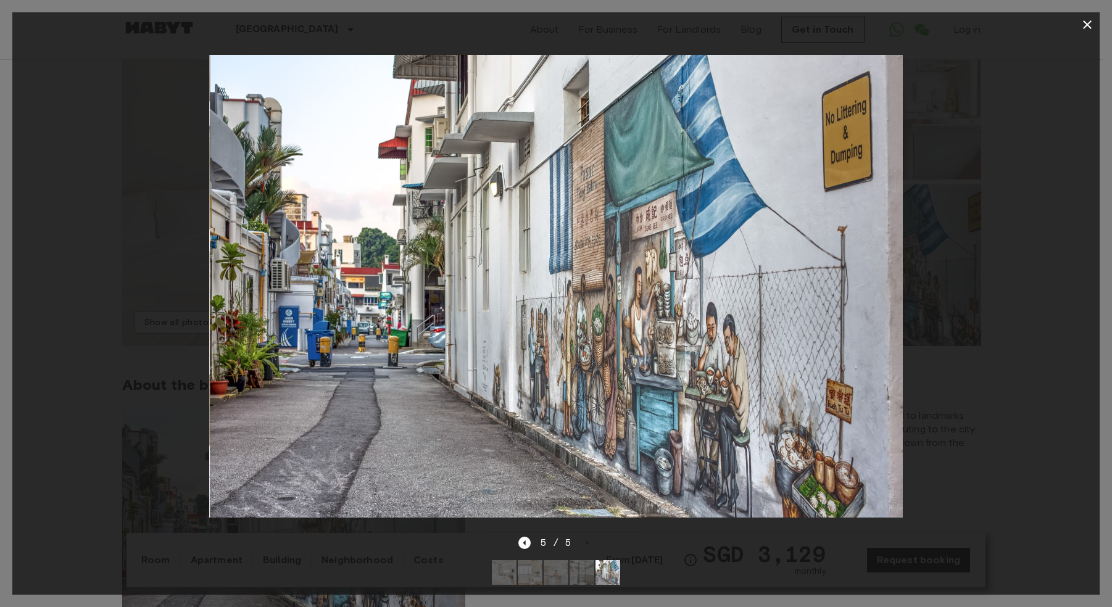
click at [499, 571] on img at bounding box center [504, 572] width 25 height 25
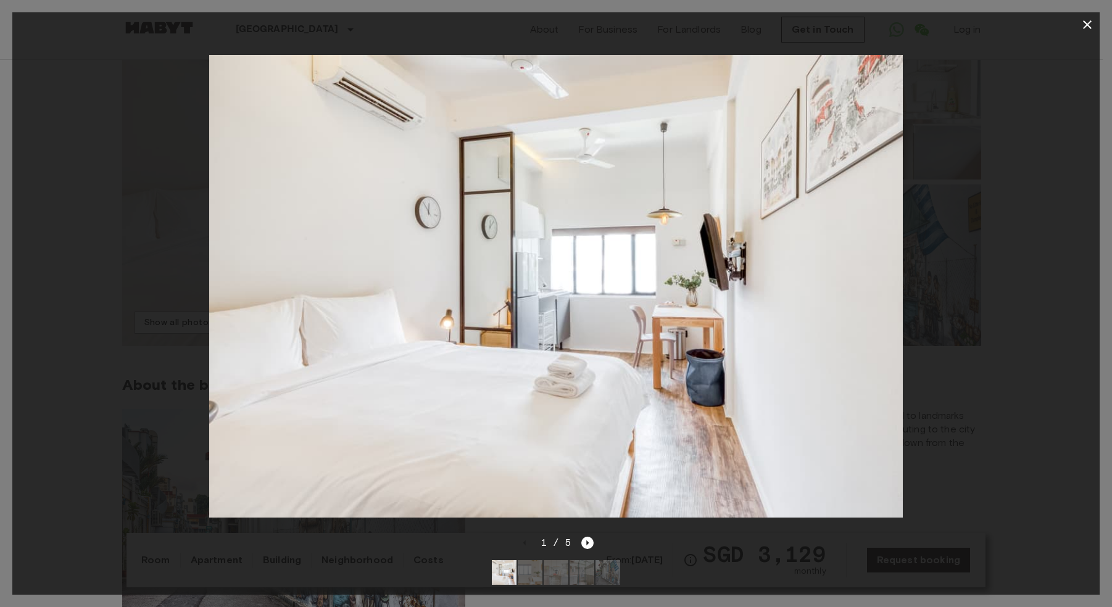
click at [537, 562] on img at bounding box center [530, 572] width 25 height 25
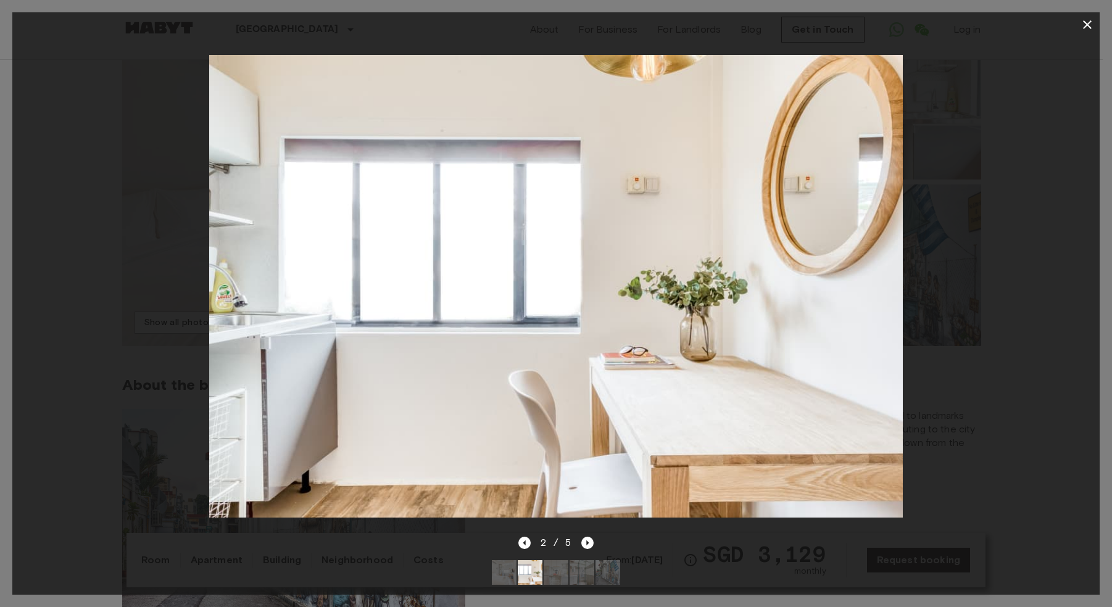
click at [495, 573] on img at bounding box center [504, 572] width 25 height 25
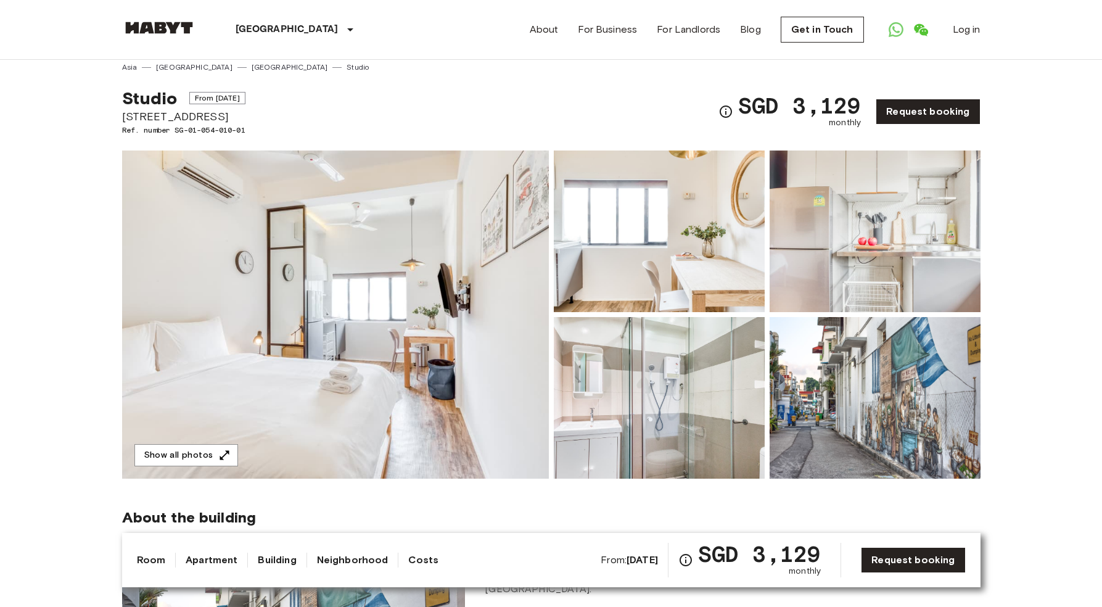
scroll to position [0, 0]
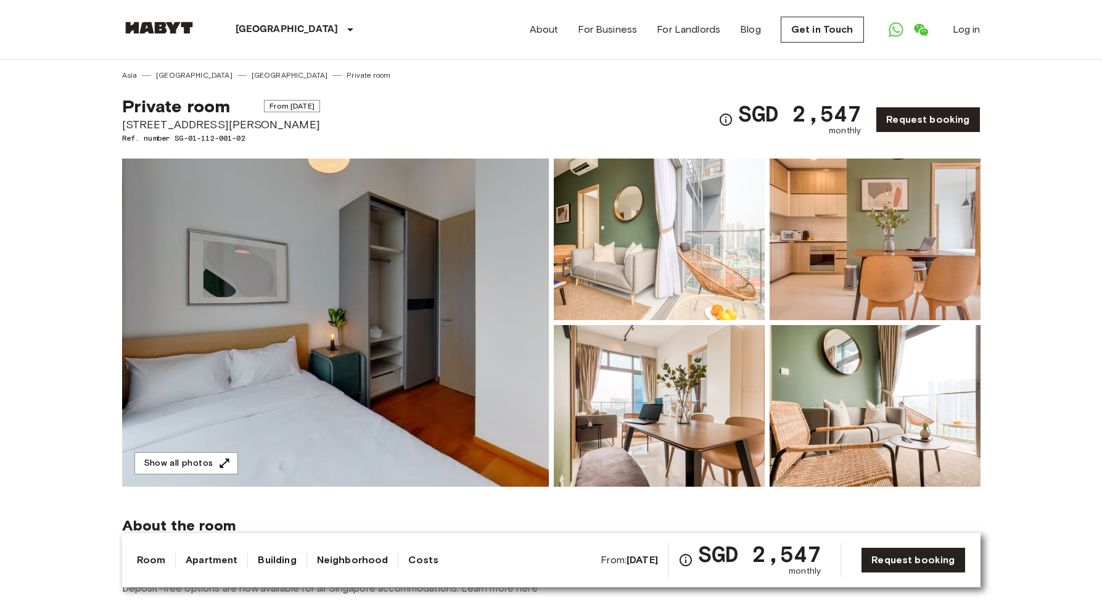
click at [632, 253] on img at bounding box center [659, 240] width 211 height 162
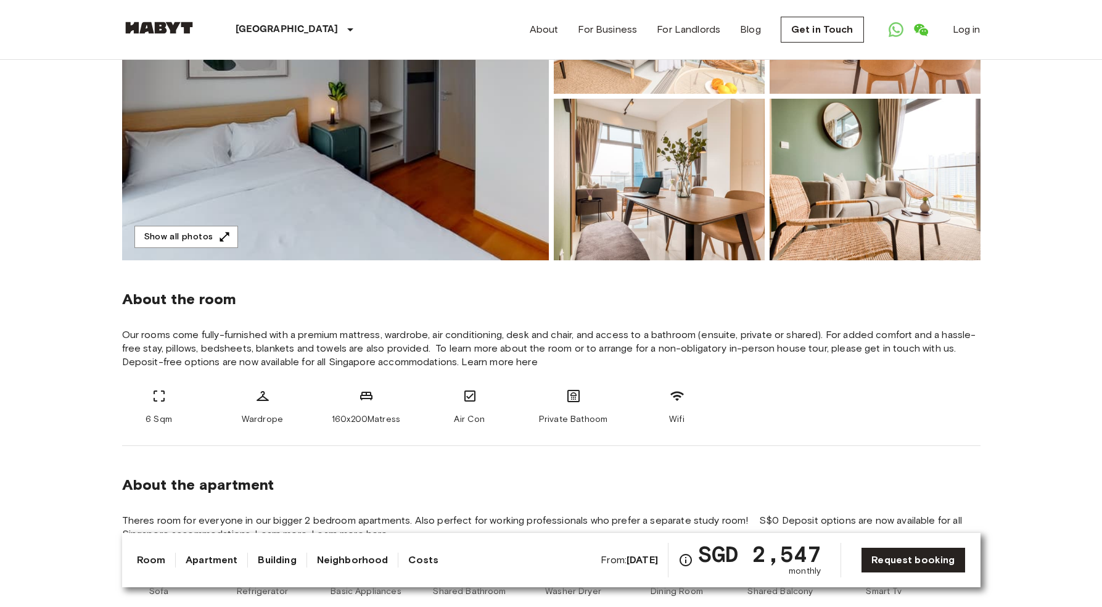
scroll to position [133, 0]
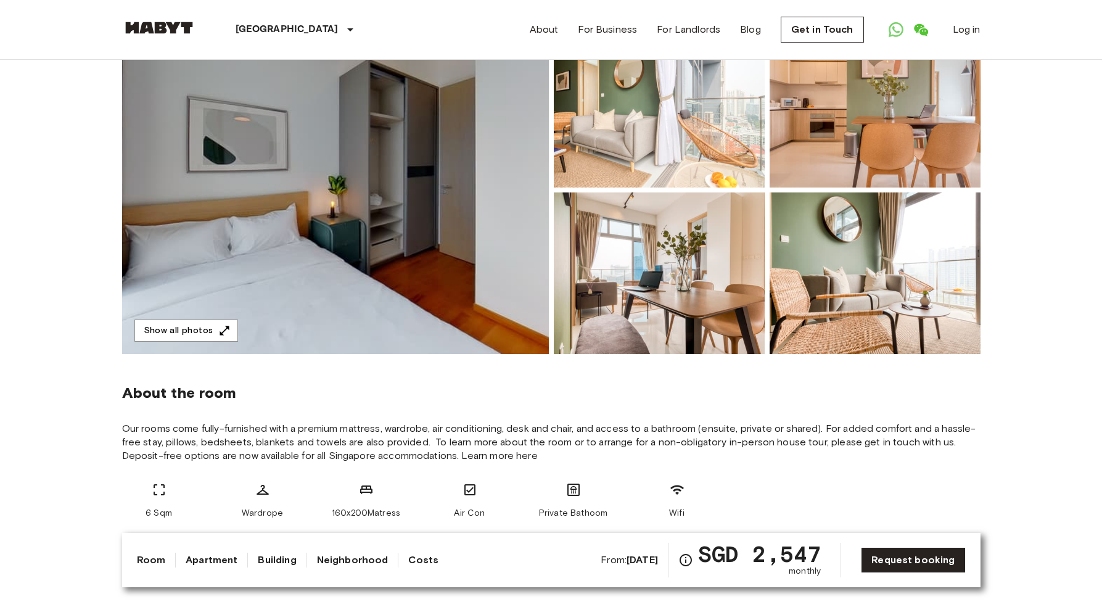
click at [695, 296] on img at bounding box center [659, 273] width 211 height 162
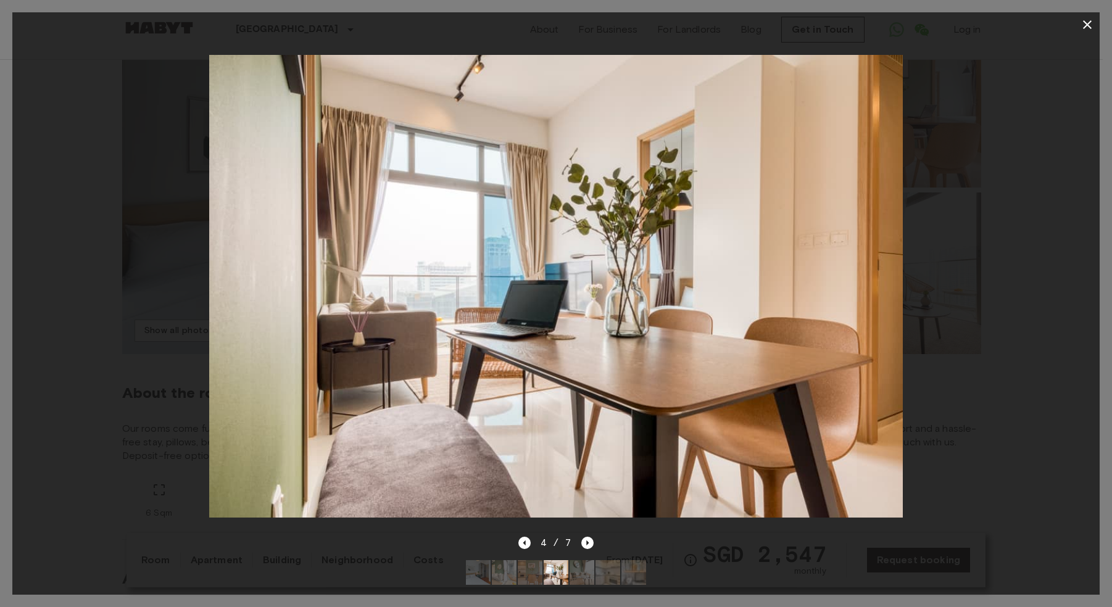
click at [588, 540] on div "4 / 7" at bounding box center [556, 542] width 76 height 15
click at [587, 537] on icon "Next image" at bounding box center [587, 543] width 12 height 12
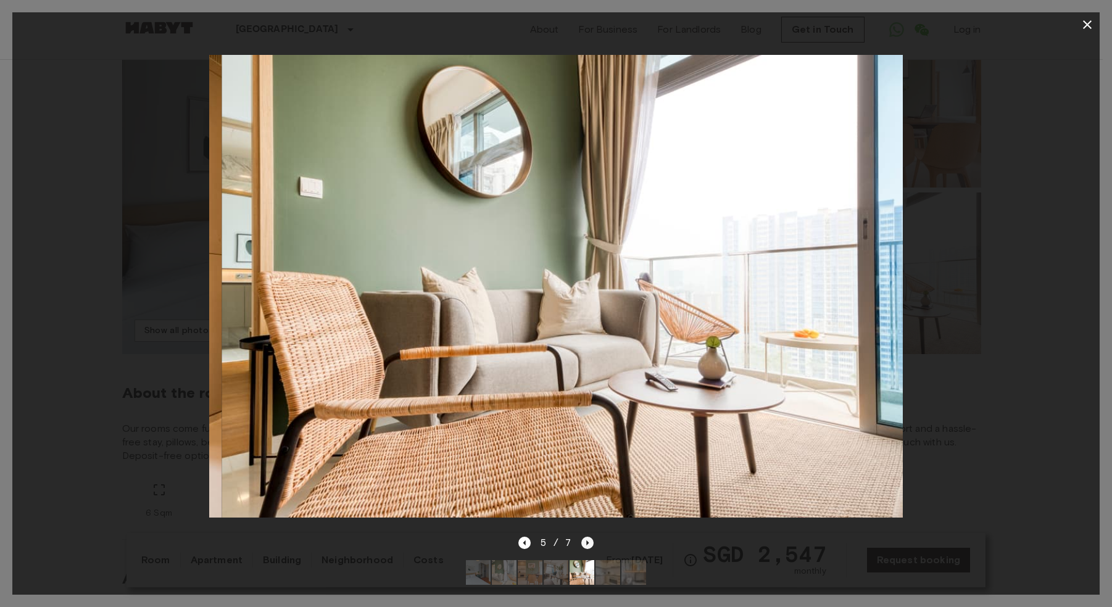
click at [587, 537] on icon "Next image" at bounding box center [587, 543] width 12 height 12
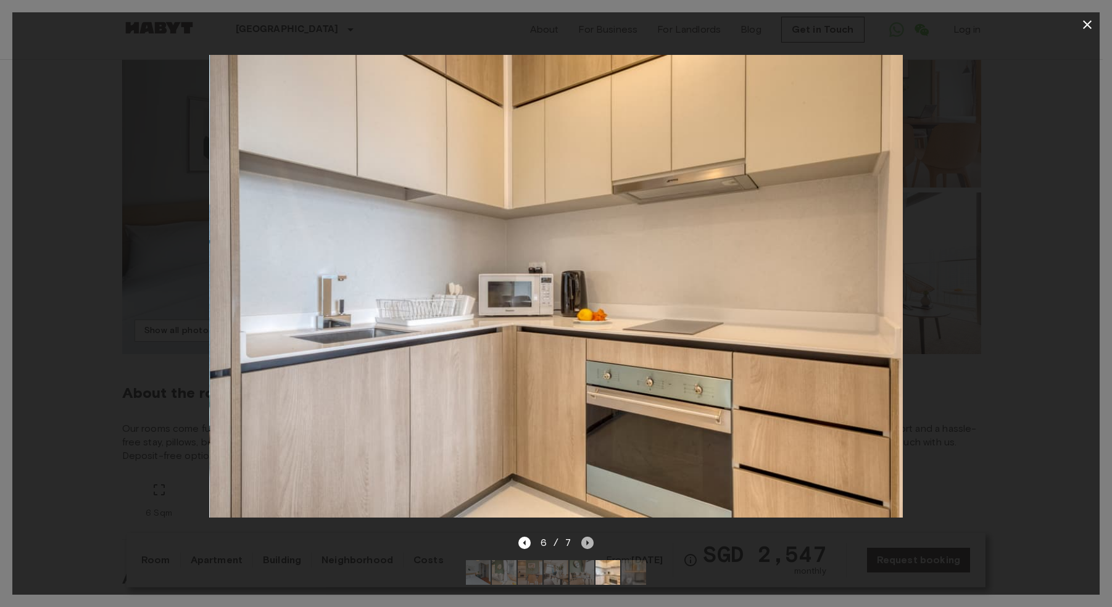
click at [587, 537] on icon "Next image" at bounding box center [587, 543] width 12 height 12
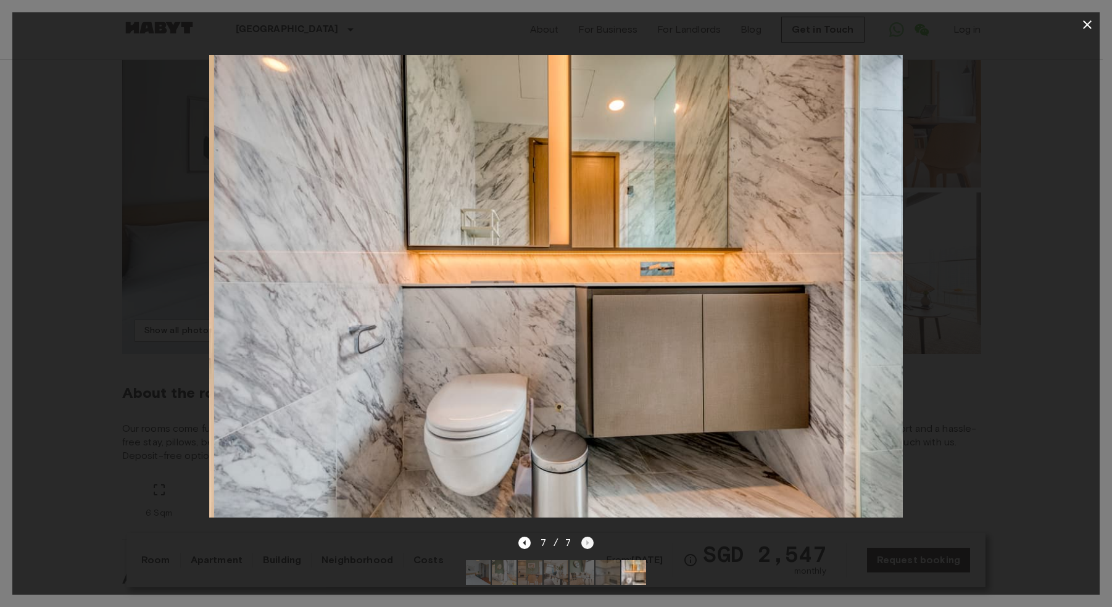
click at [587, 536] on div "7 / 7" at bounding box center [556, 542] width 76 height 15
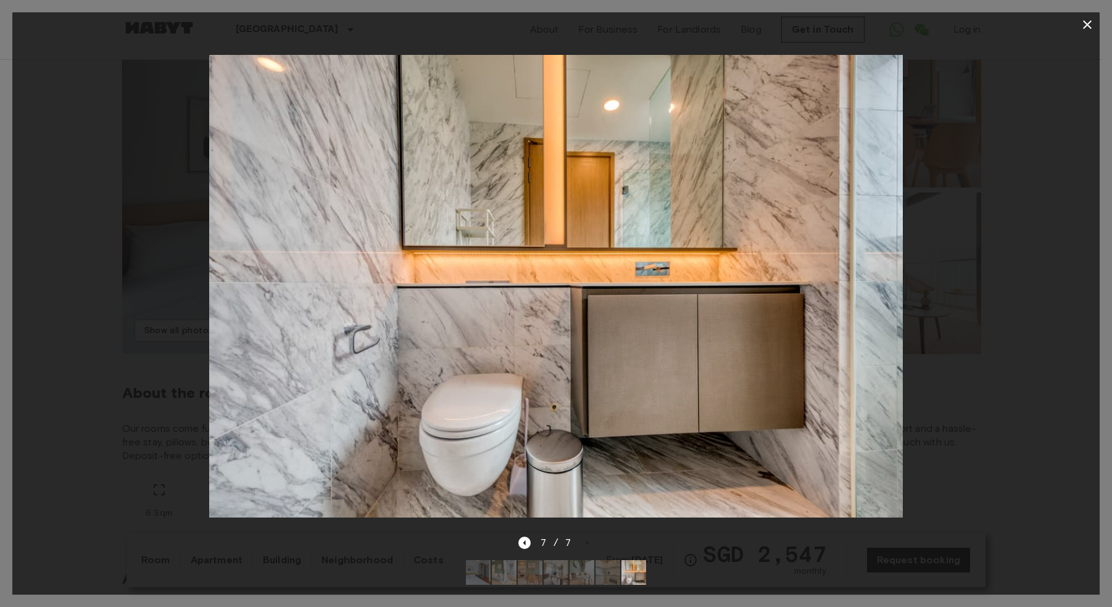
click at [537, 535] on div "7 / 7" at bounding box center [556, 542] width 76 height 15
click at [529, 537] on icon "Previous image" at bounding box center [524, 543] width 12 height 12
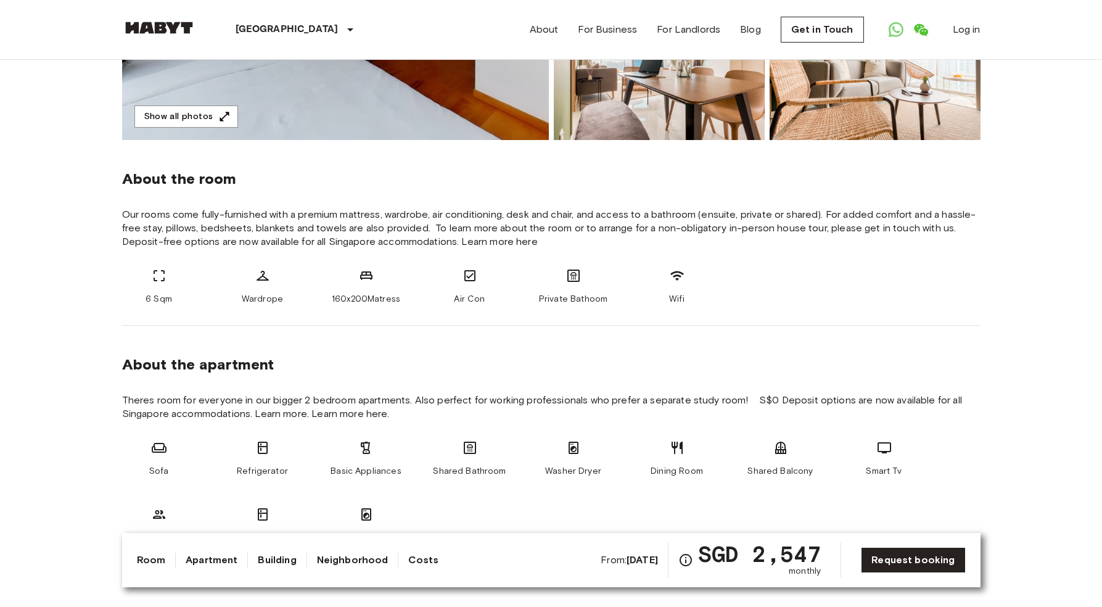
scroll to position [355, 0]
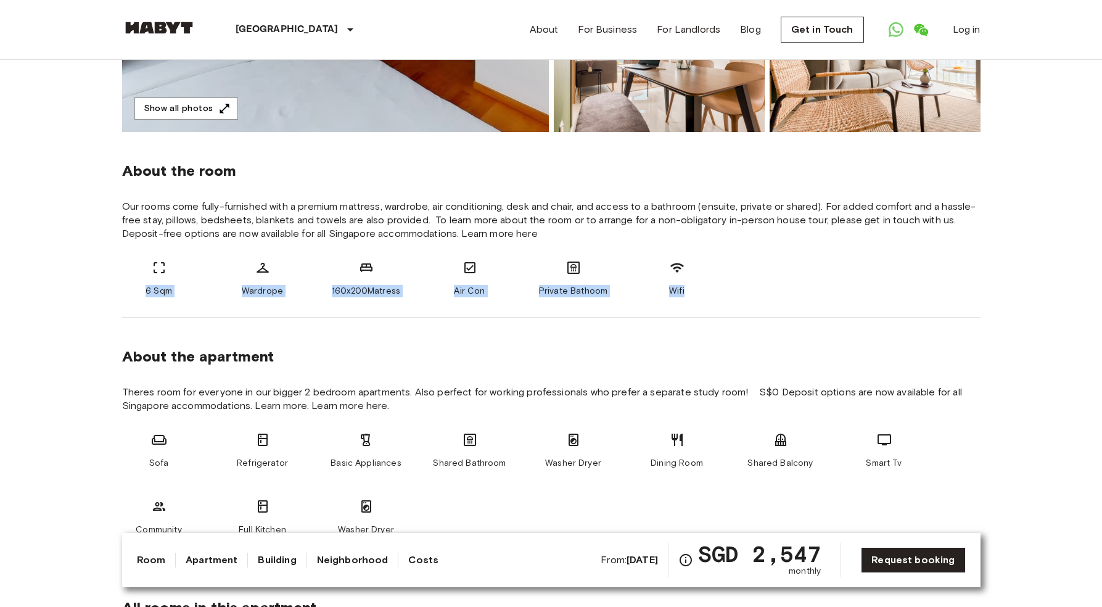
drag, startPoint x: 87, startPoint y: 291, endPoint x: 782, endPoint y: 289, distance: 695.3
click at [782, 289] on div "6 Sqm Wardrope 160x200Matress Air Con Private Bathoom Wifi" at bounding box center [551, 278] width 859 height 37
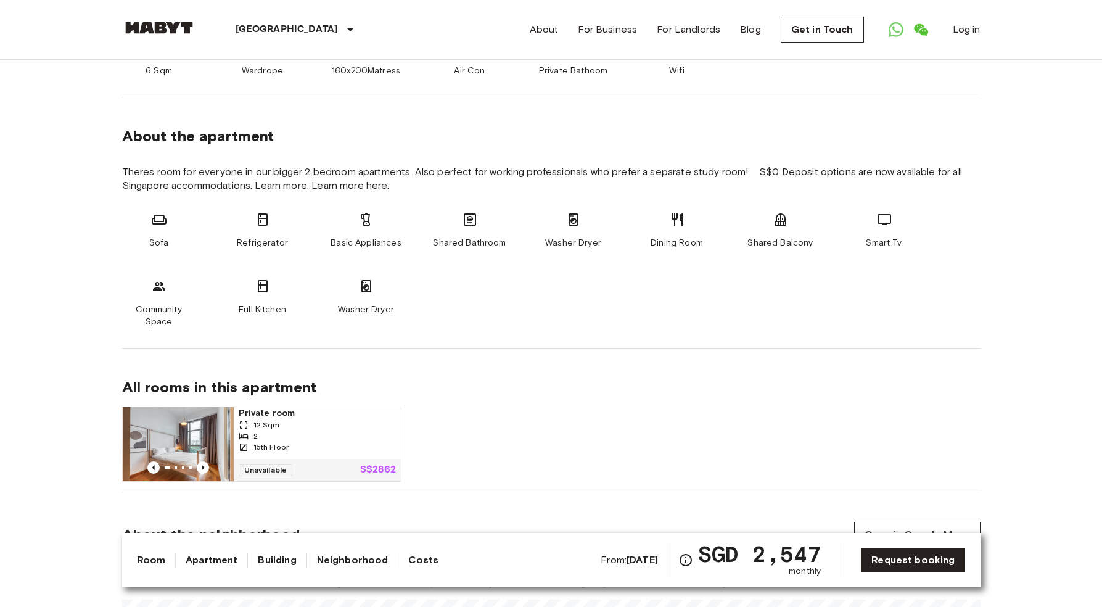
click at [210, 461] on div at bounding box center [178, 467] width 111 height 12
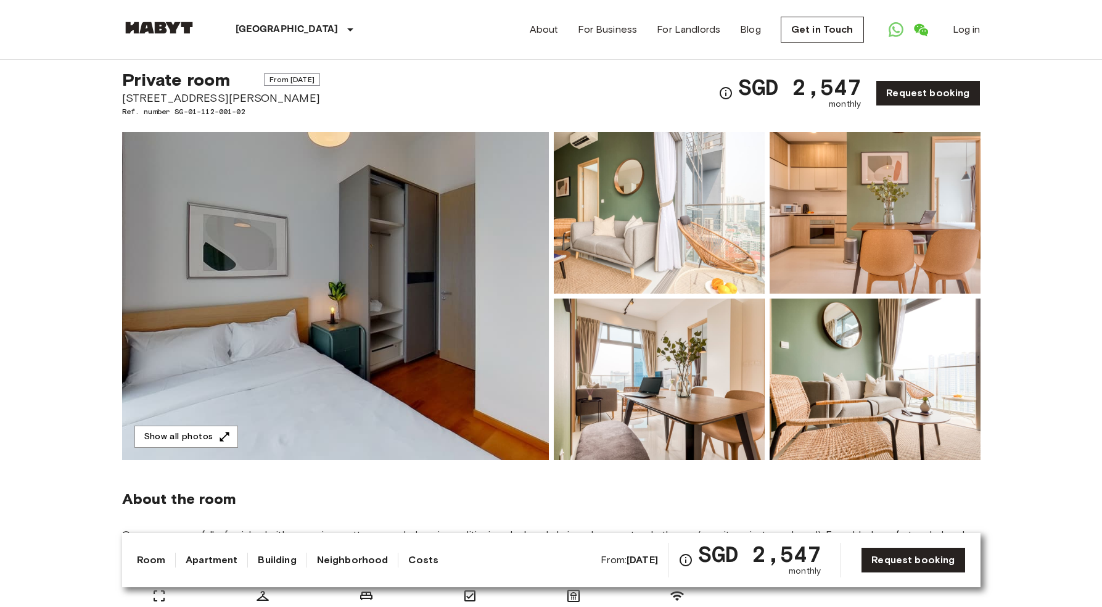
scroll to position [0, 0]
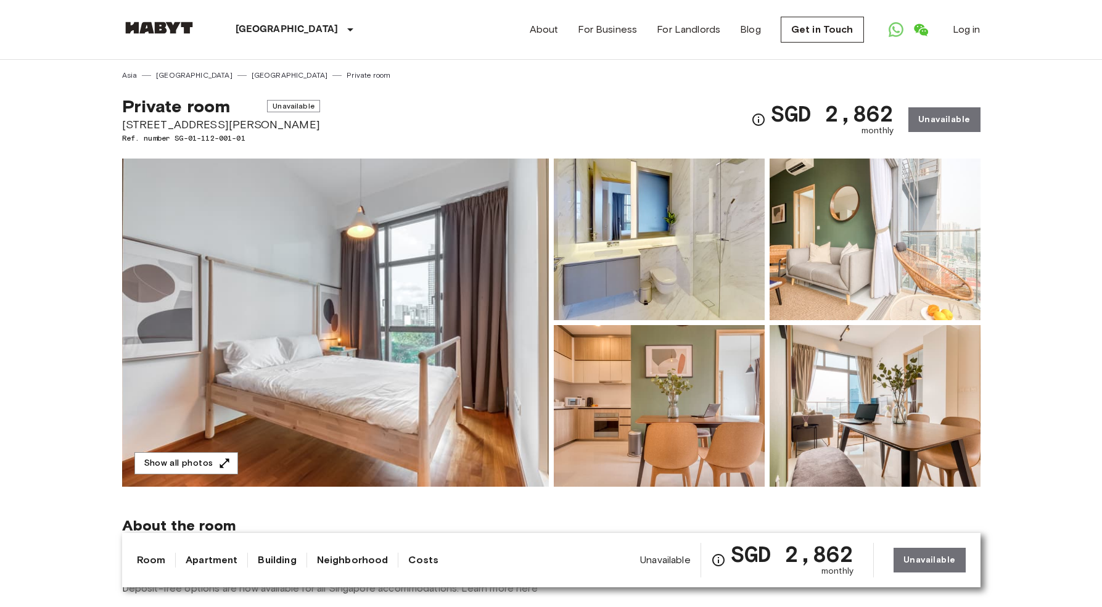
click at [404, 287] on img at bounding box center [335, 323] width 427 height 328
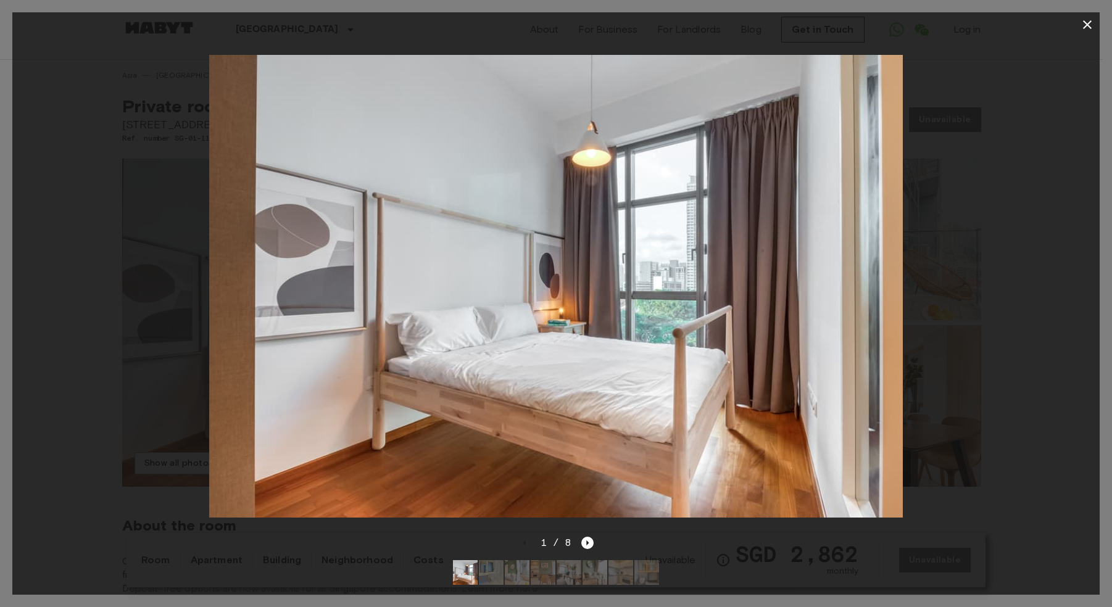
click at [579, 540] on div "1 / 8" at bounding box center [556, 542] width 76 height 15
click at [587, 537] on icon "Next image" at bounding box center [587, 543] width 12 height 12
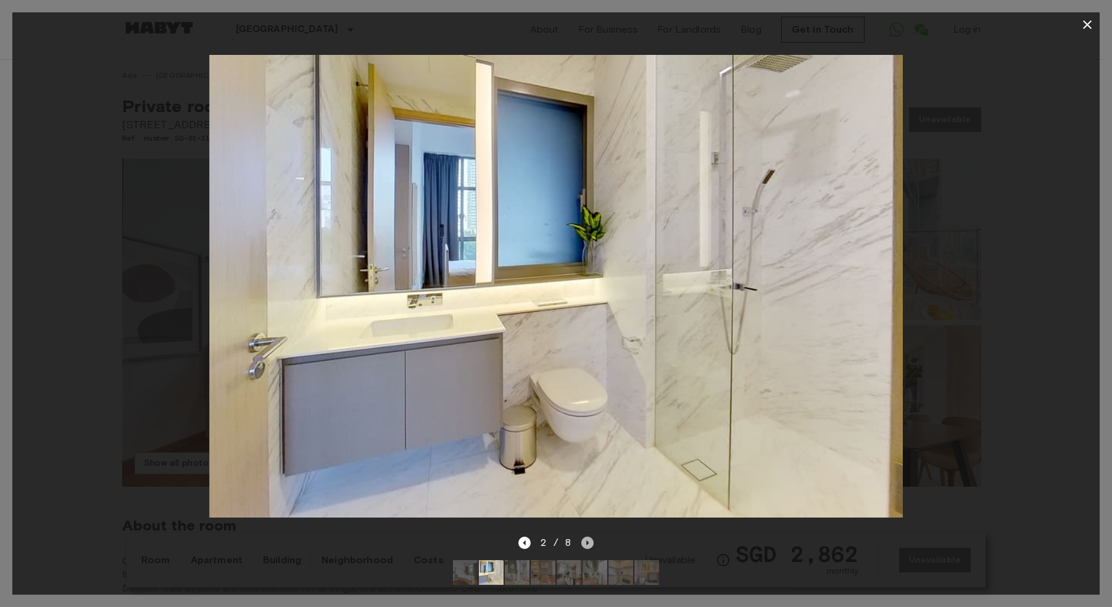
click at [587, 537] on icon "Next image" at bounding box center [587, 543] width 12 height 12
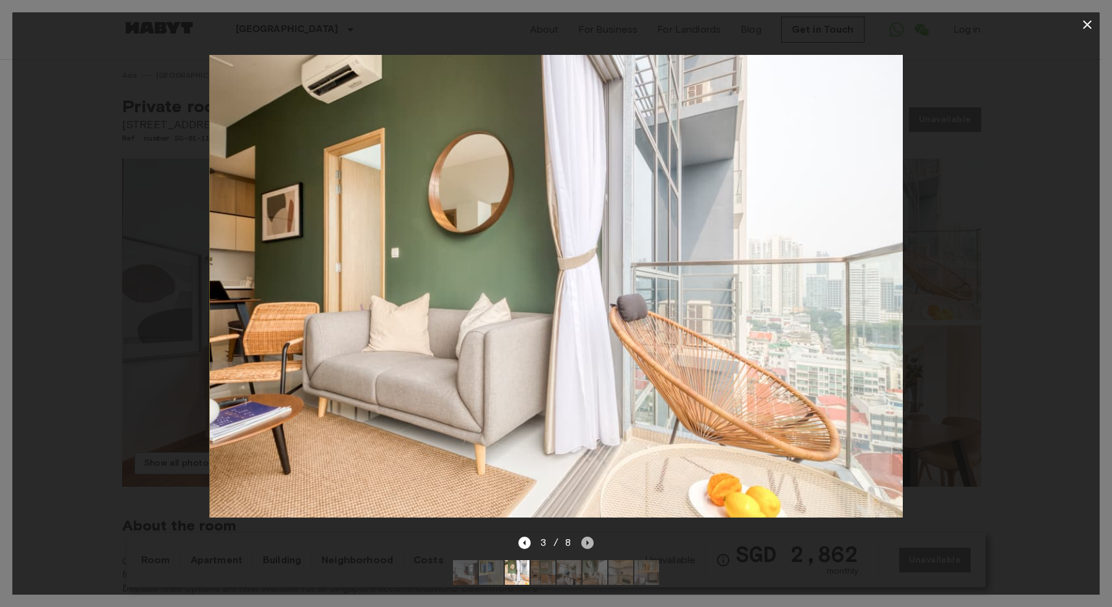
click at [587, 537] on icon "Next image" at bounding box center [587, 543] width 12 height 12
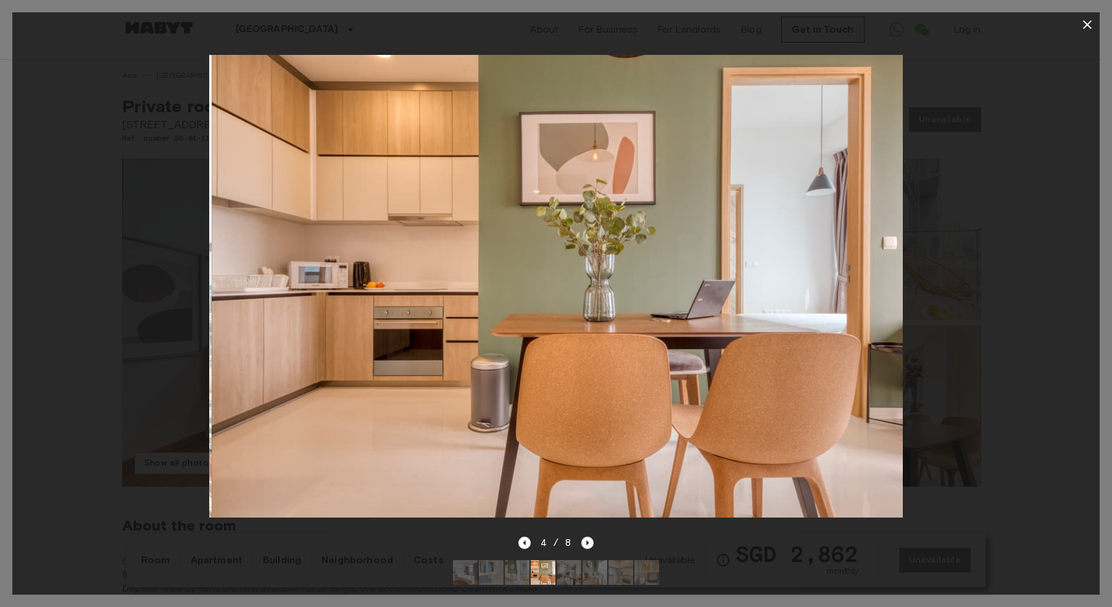
click at [587, 537] on icon "Next image" at bounding box center [587, 543] width 12 height 12
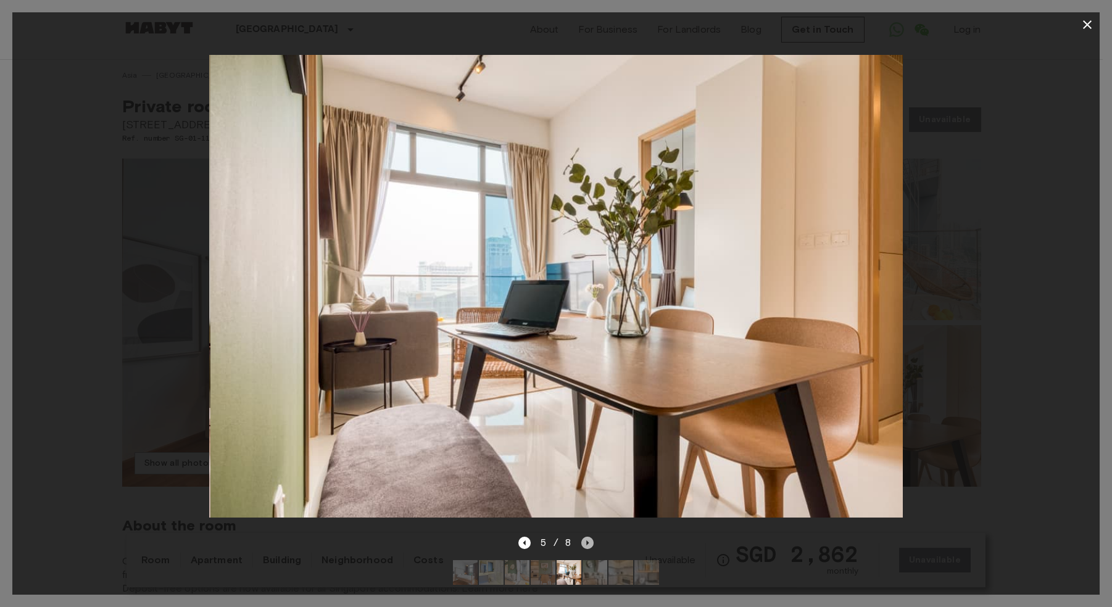
click at [587, 537] on icon "Next image" at bounding box center [587, 543] width 12 height 12
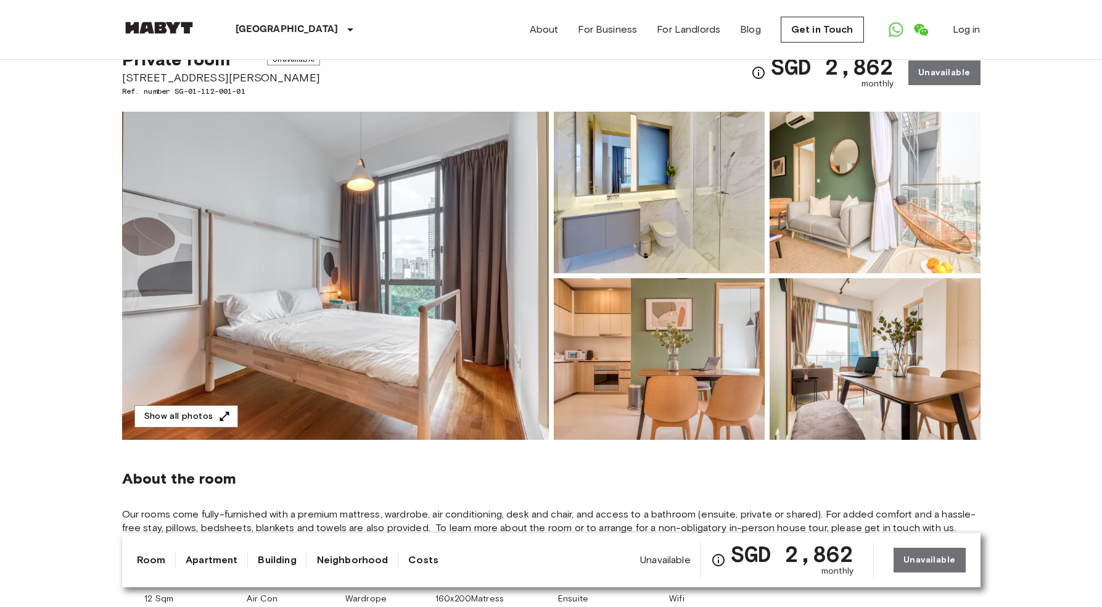
scroll to position [30, 0]
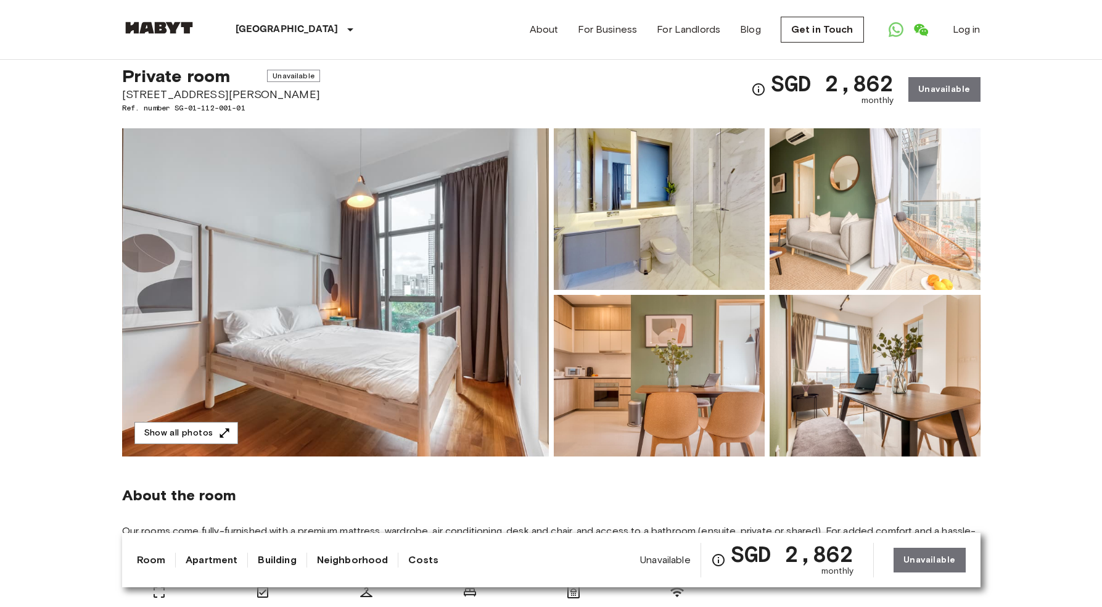
click at [885, 363] on img at bounding box center [875, 376] width 211 height 162
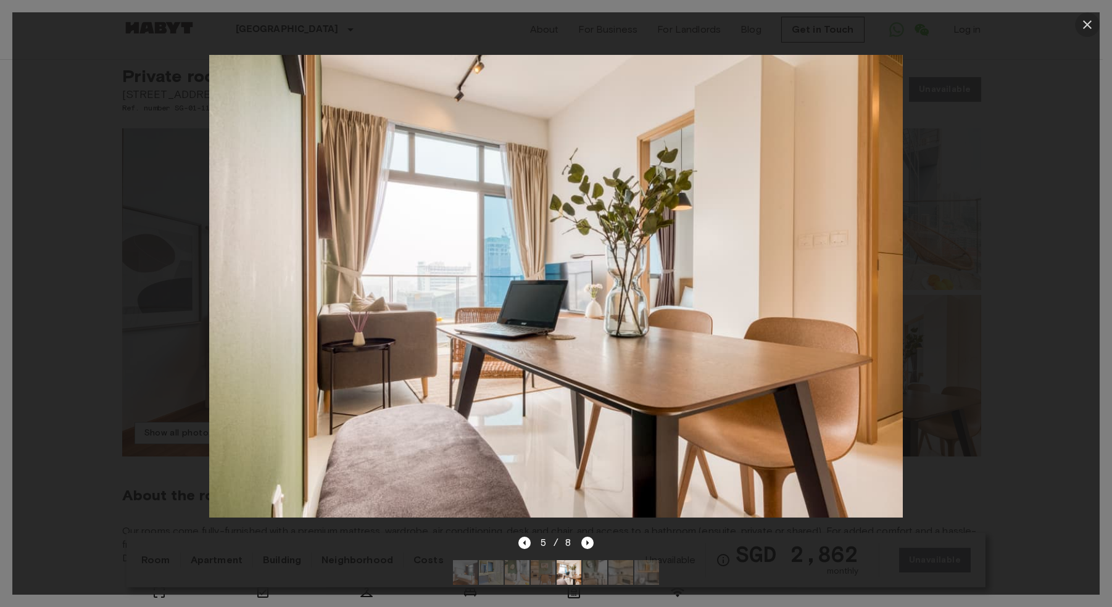
click at [1094, 17] on icon "button" at bounding box center [1087, 24] width 15 height 15
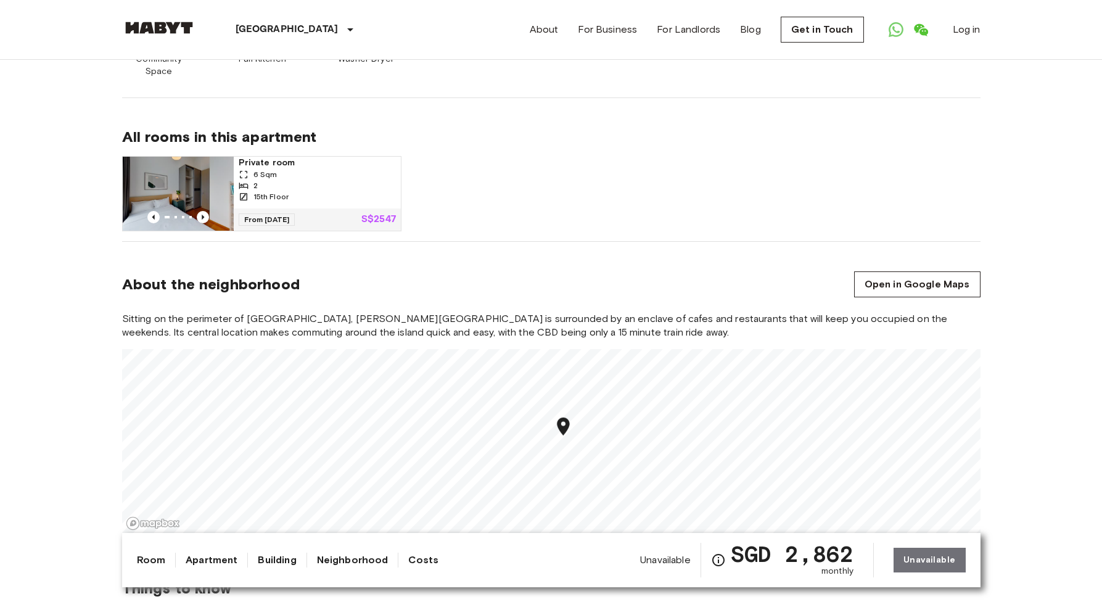
scroll to position [796, 0]
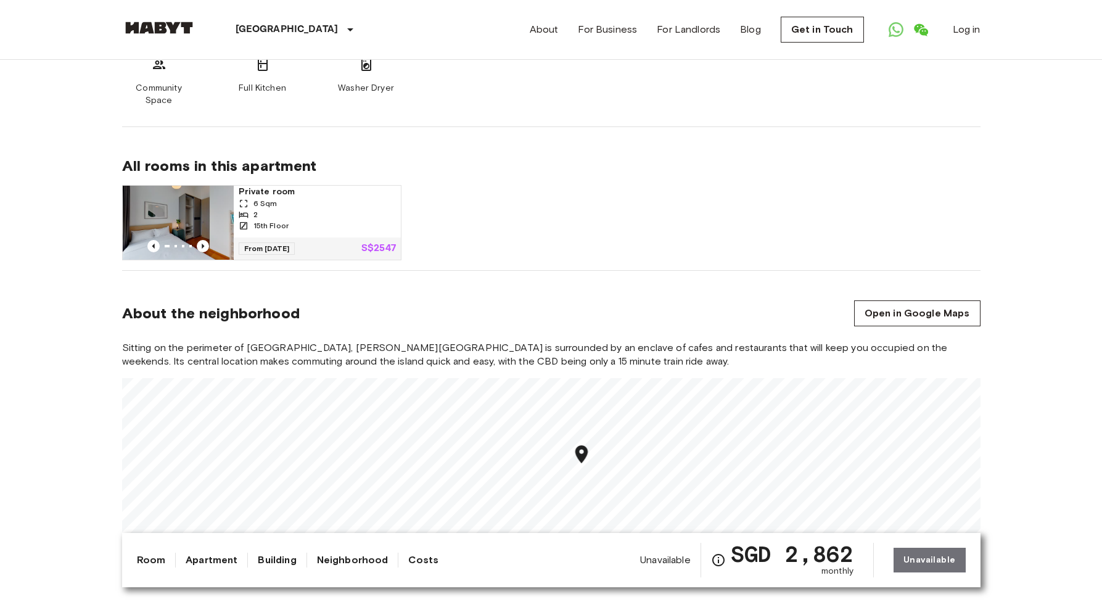
click at [207, 207] on img at bounding box center [178, 223] width 111 height 74
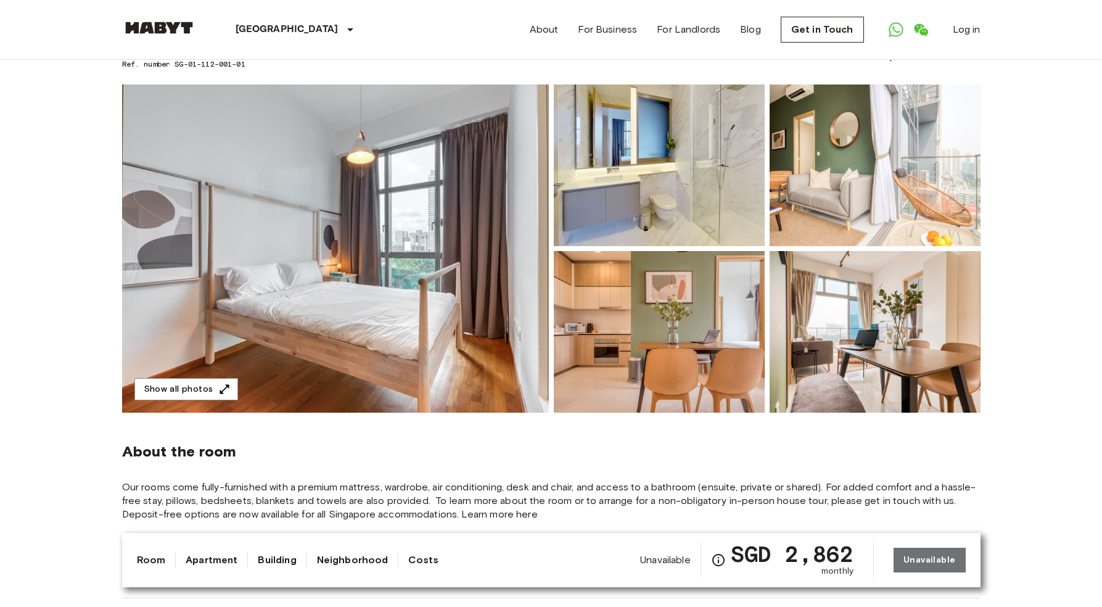
scroll to position [0, 0]
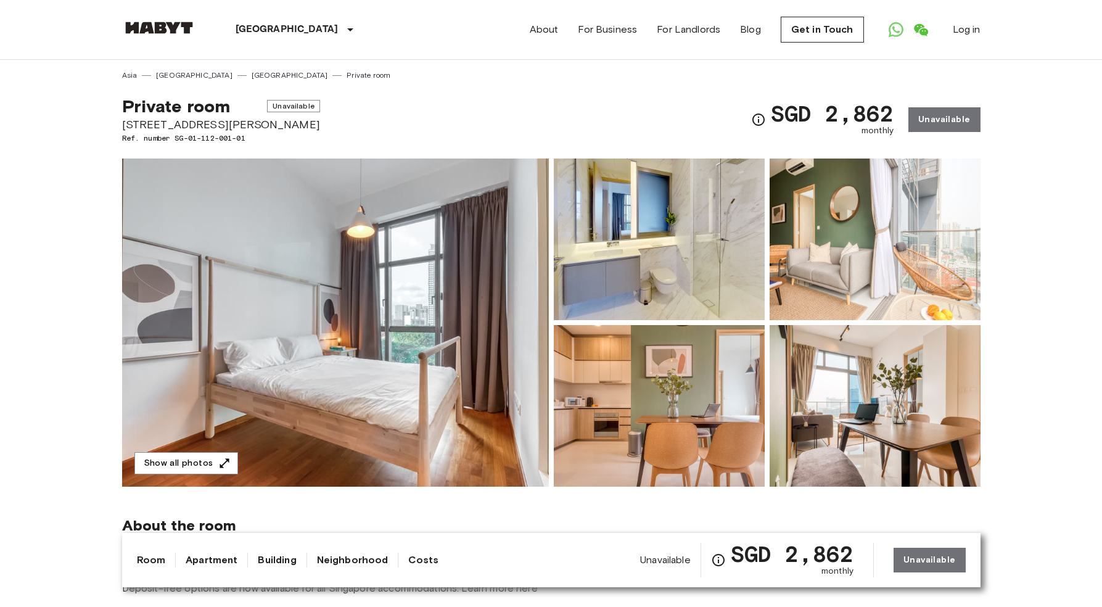
click at [424, 247] on img at bounding box center [335, 323] width 427 height 328
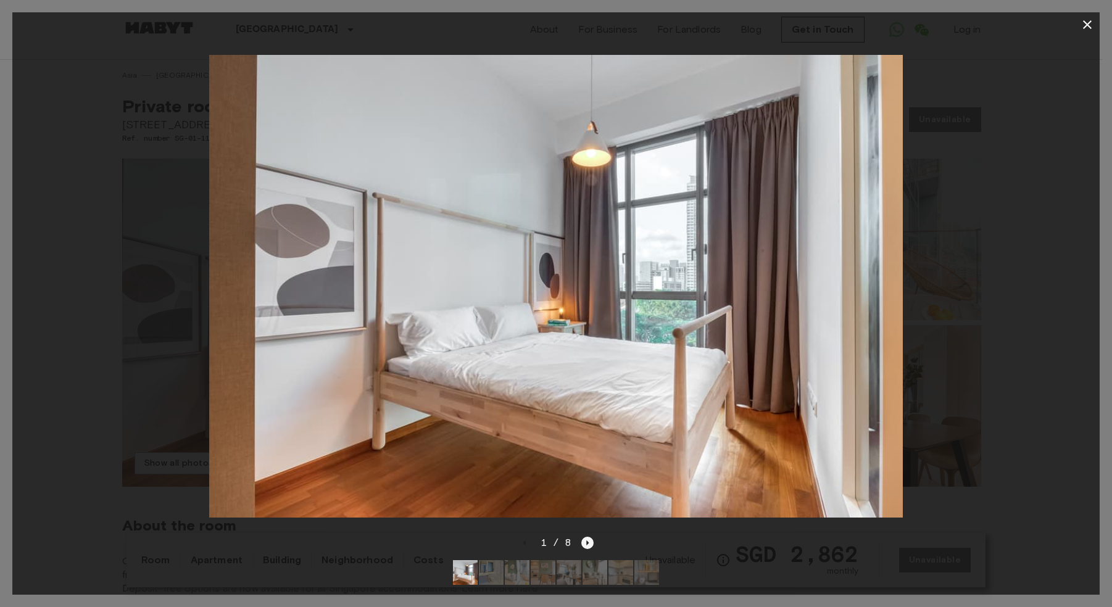
click at [587, 537] on icon "Next image" at bounding box center [587, 543] width 12 height 12
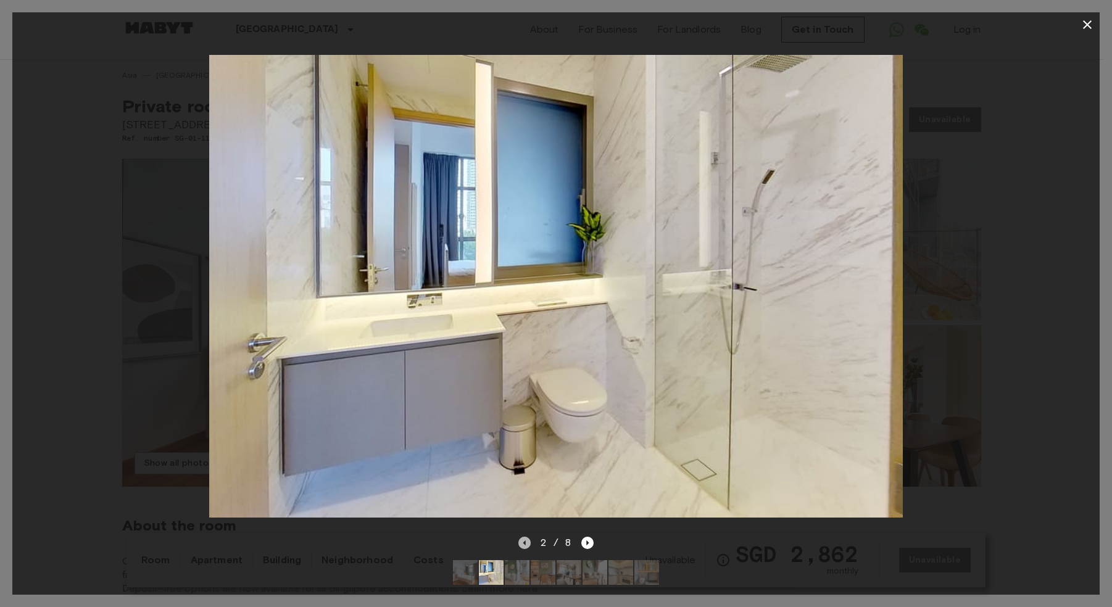
click at [525, 537] on icon "Previous image" at bounding box center [524, 543] width 12 height 12
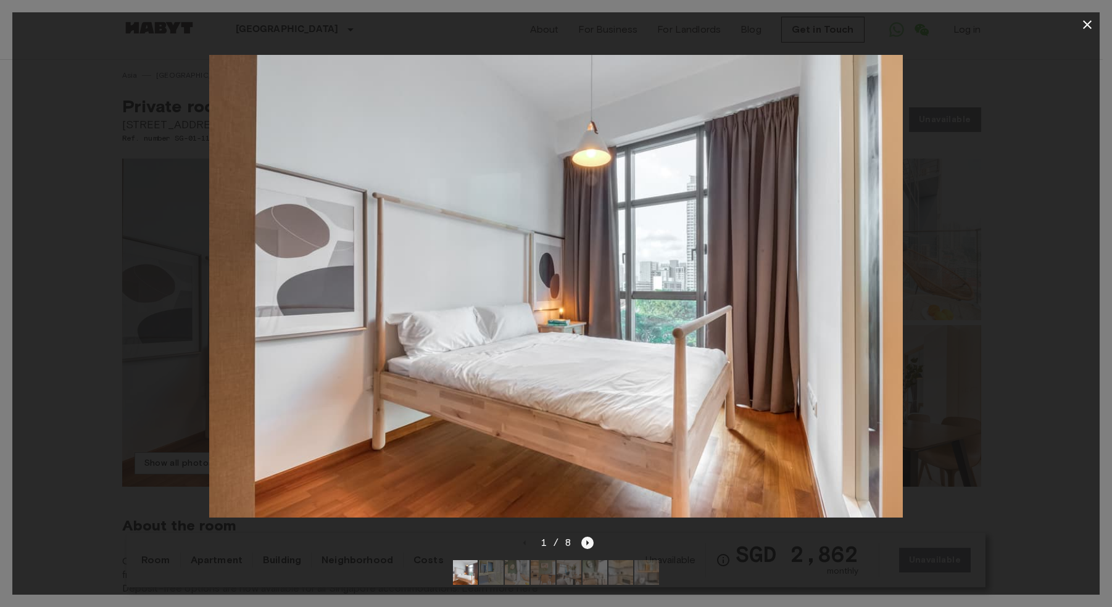
click at [587, 537] on icon "Next image" at bounding box center [587, 543] width 12 height 12
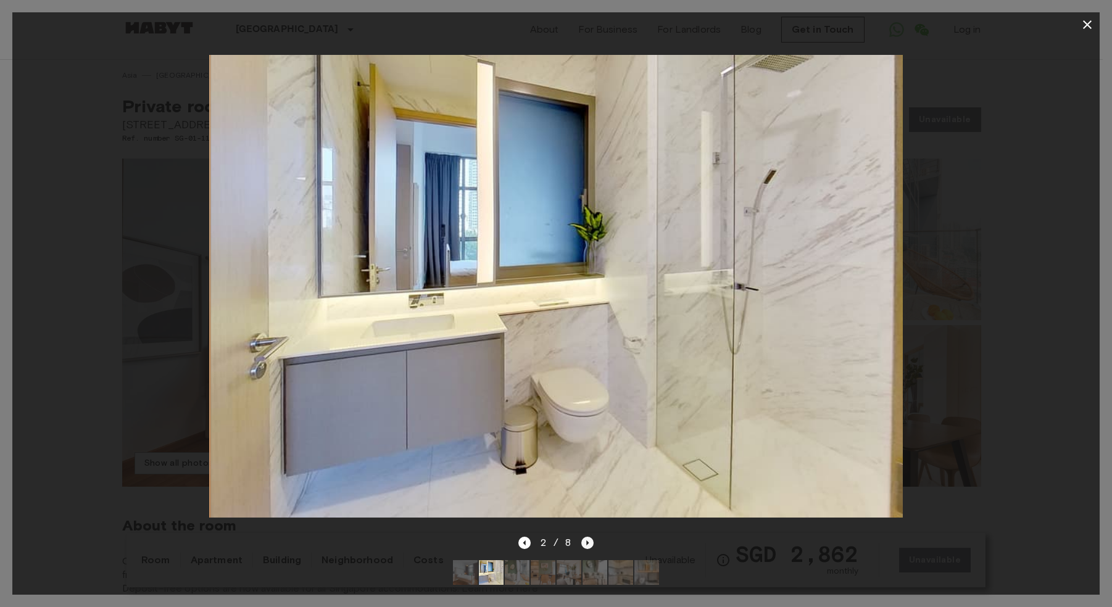
click at [587, 537] on icon "Next image" at bounding box center [587, 543] width 12 height 12
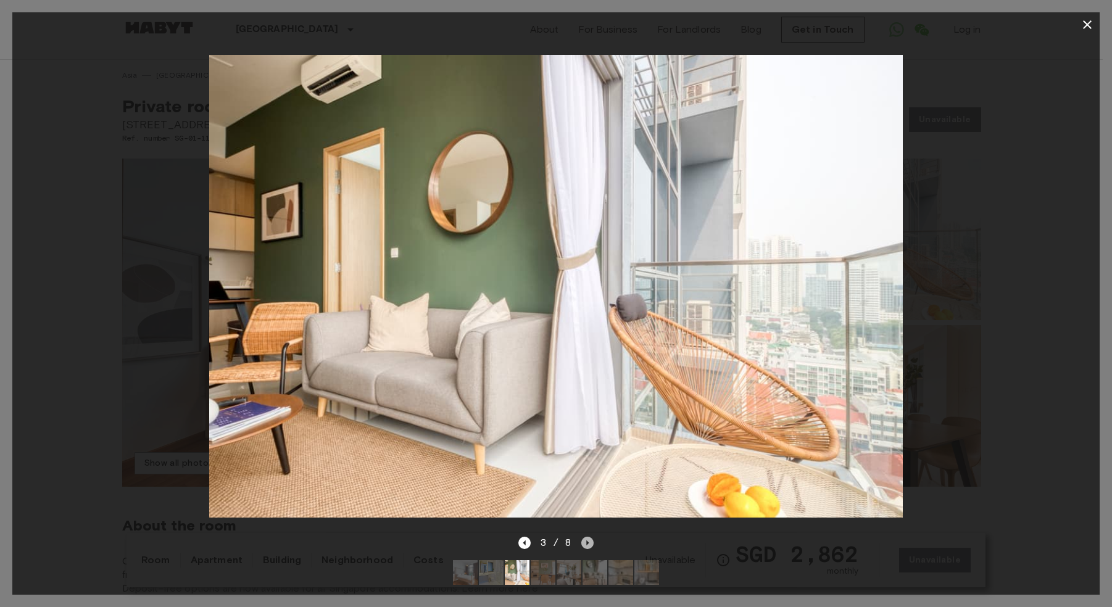
click at [587, 537] on icon "Next image" at bounding box center [587, 543] width 12 height 12
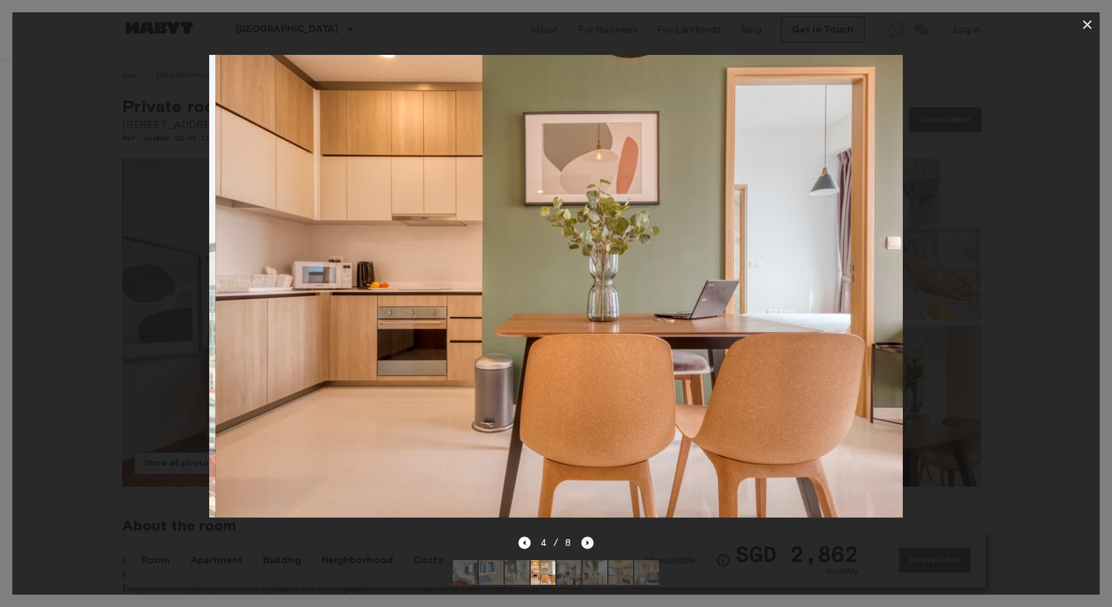
click at [587, 537] on icon "Next image" at bounding box center [587, 543] width 12 height 12
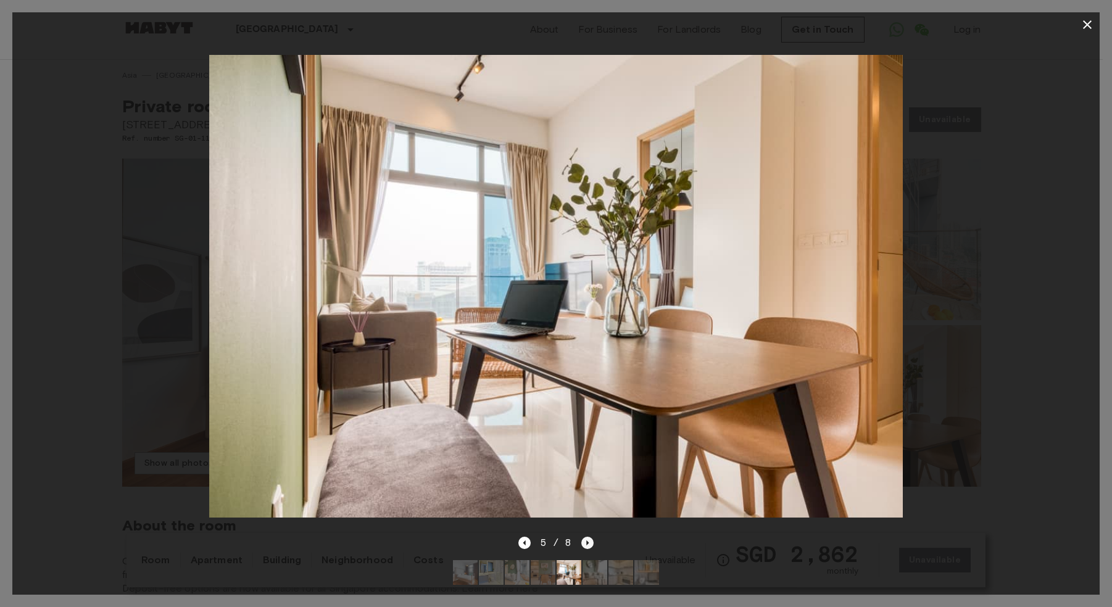
click at [587, 537] on icon "Next image" at bounding box center [587, 543] width 12 height 12
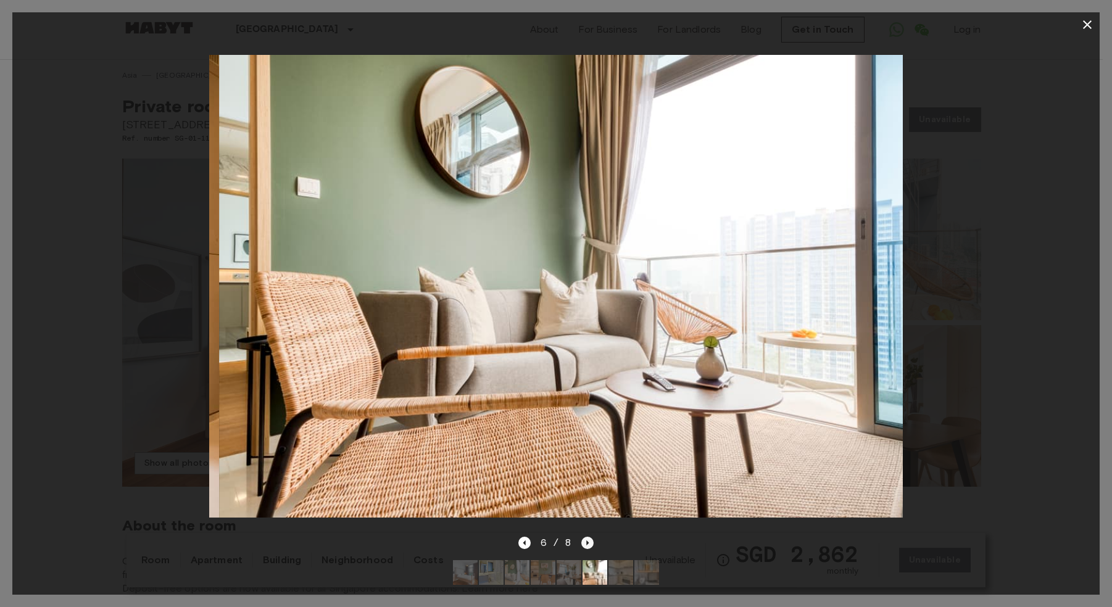
click at [587, 537] on icon "Next image" at bounding box center [587, 543] width 12 height 12
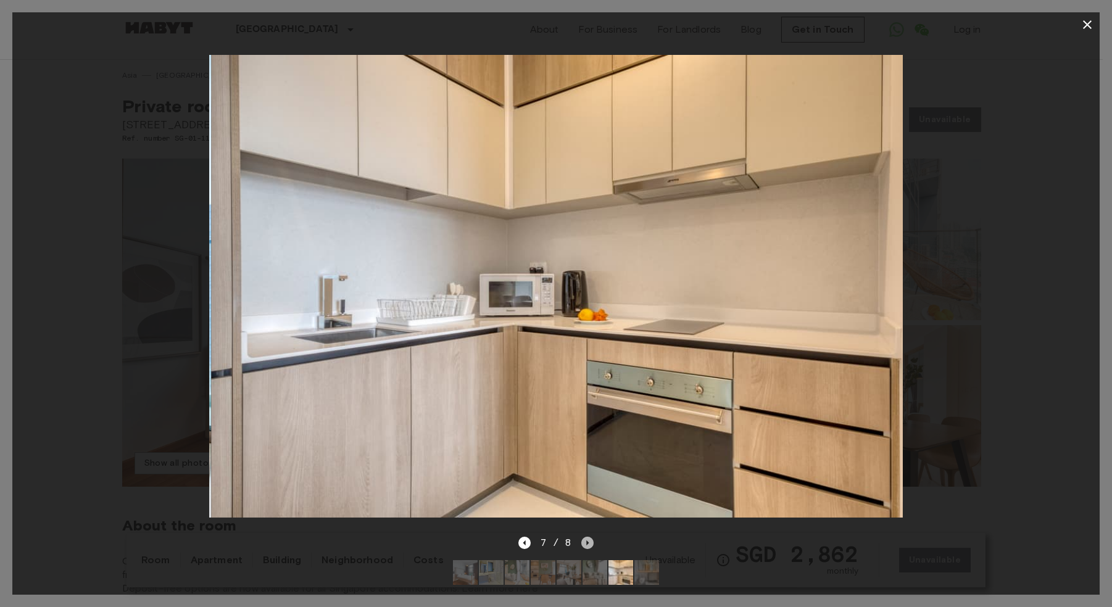
click at [587, 537] on icon "Next image" at bounding box center [587, 543] width 12 height 12
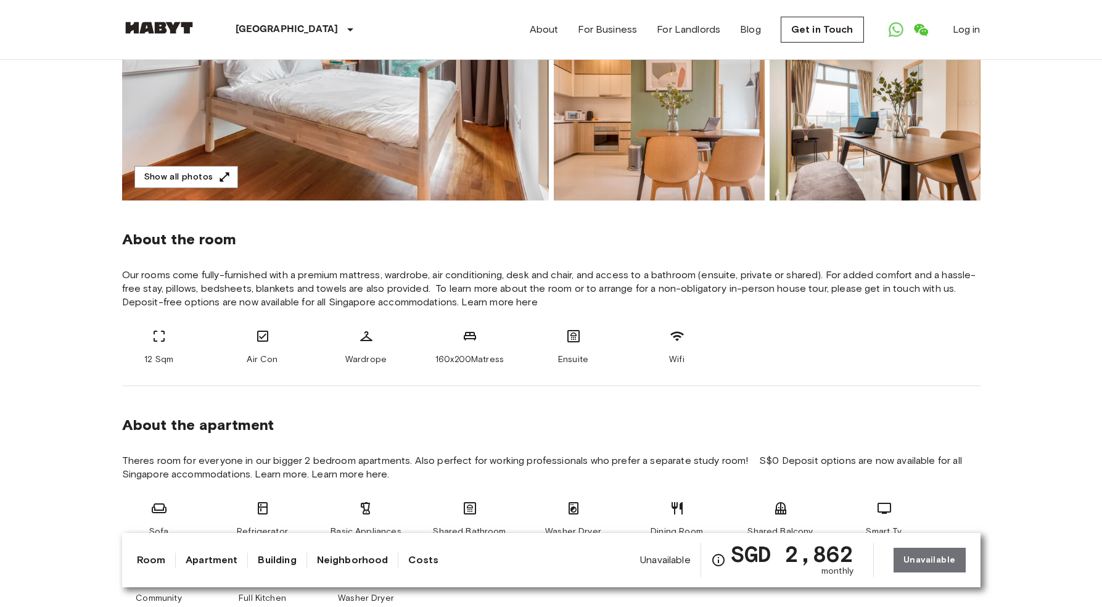
scroll to position [65, 0]
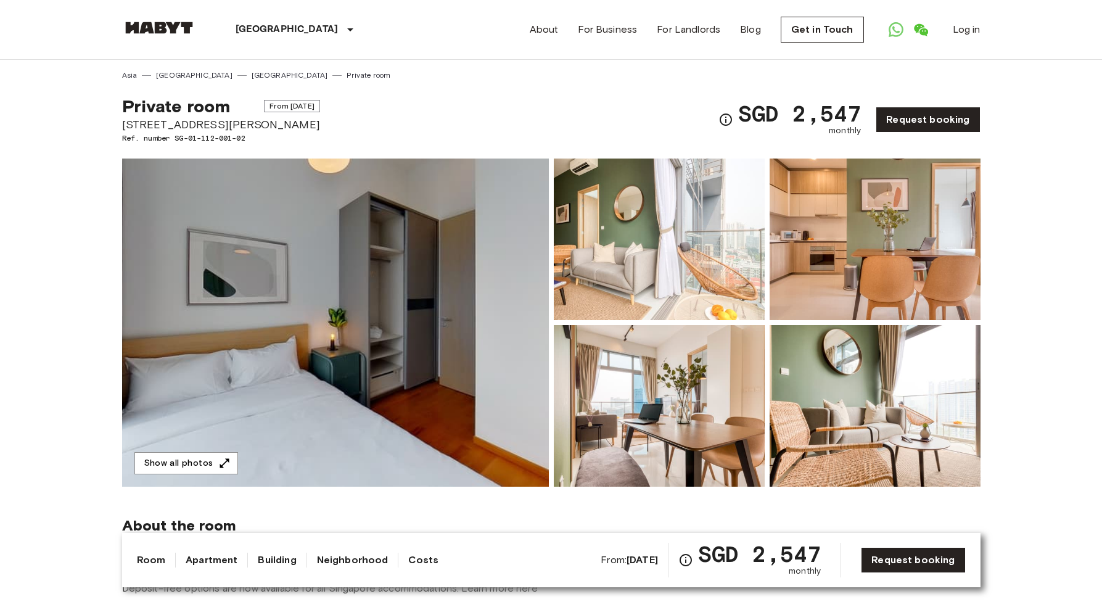
click at [484, 299] on img at bounding box center [335, 323] width 427 height 328
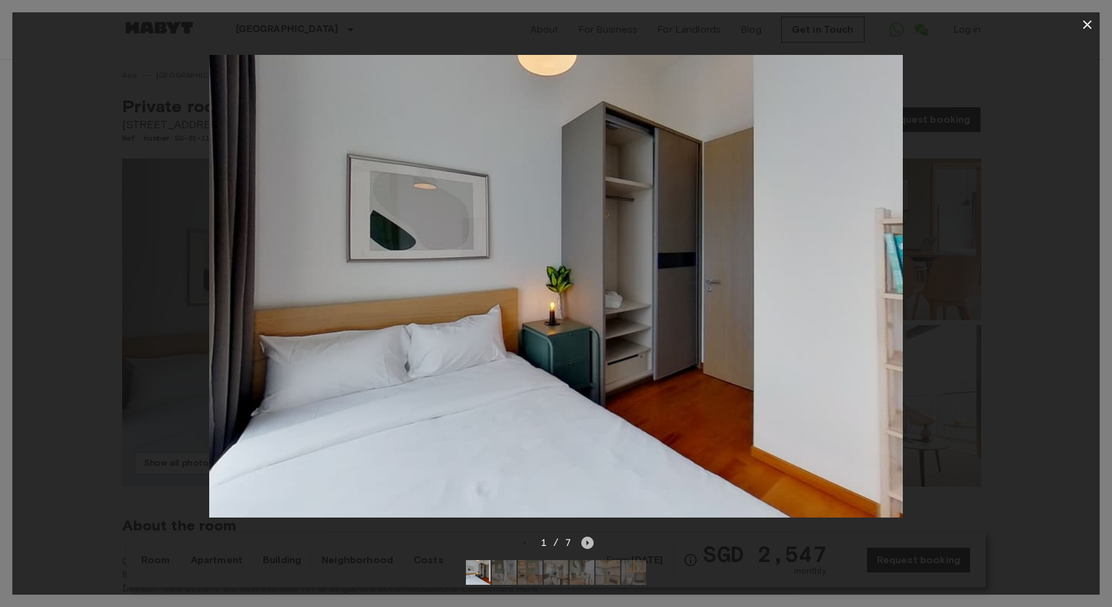
click at [594, 535] on div "1 / 7" at bounding box center [555, 564] width 1087 height 59
click at [585, 537] on icon "Next image" at bounding box center [587, 543] width 12 height 12
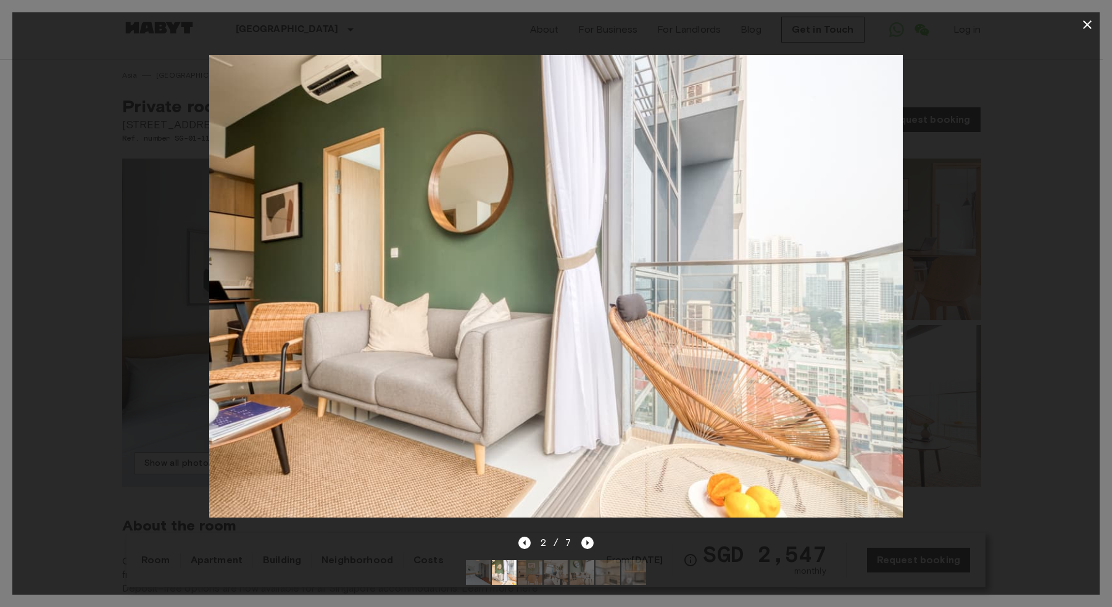
click at [532, 535] on div "2 / 7" at bounding box center [556, 542] width 76 height 15
click at [524, 537] on icon "Previous image" at bounding box center [524, 543] width 12 height 12
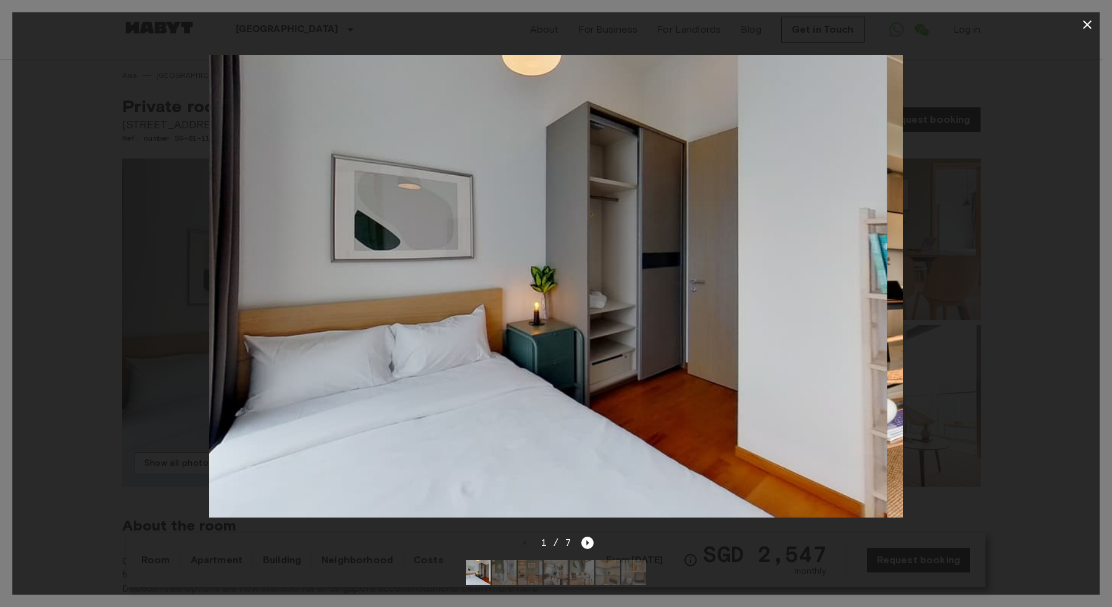
click at [526, 535] on div "1 / 7" at bounding box center [556, 542] width 76 height 15
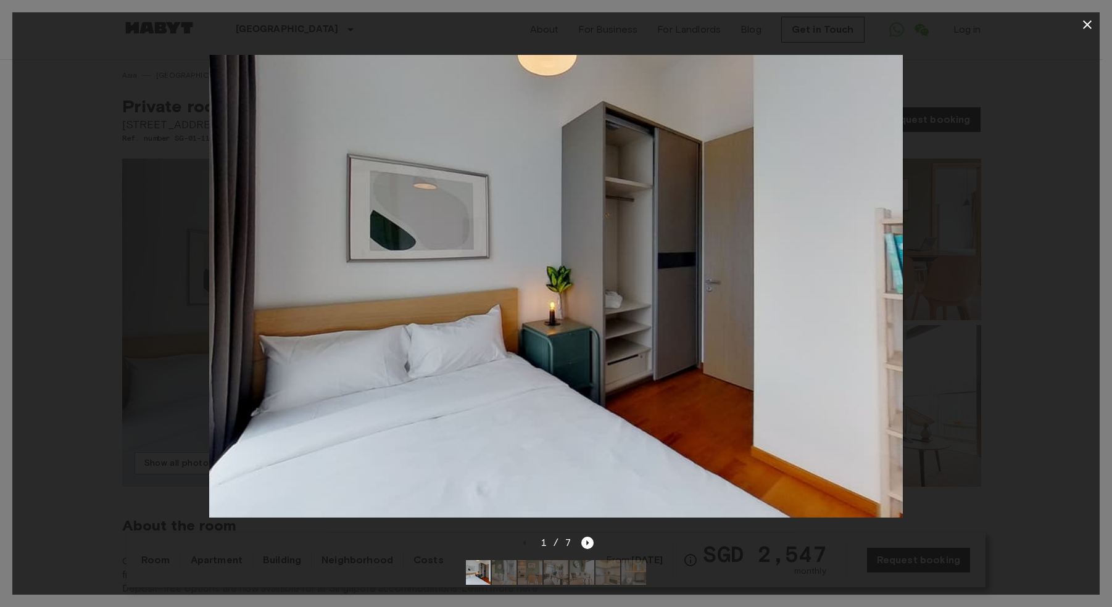
click at [1030, 99] on div at bounding box center [555, 286] width 1087 height 498
click at [1080, 30] on icon "button" at bounding box center [1087, 24] width 15 height 15
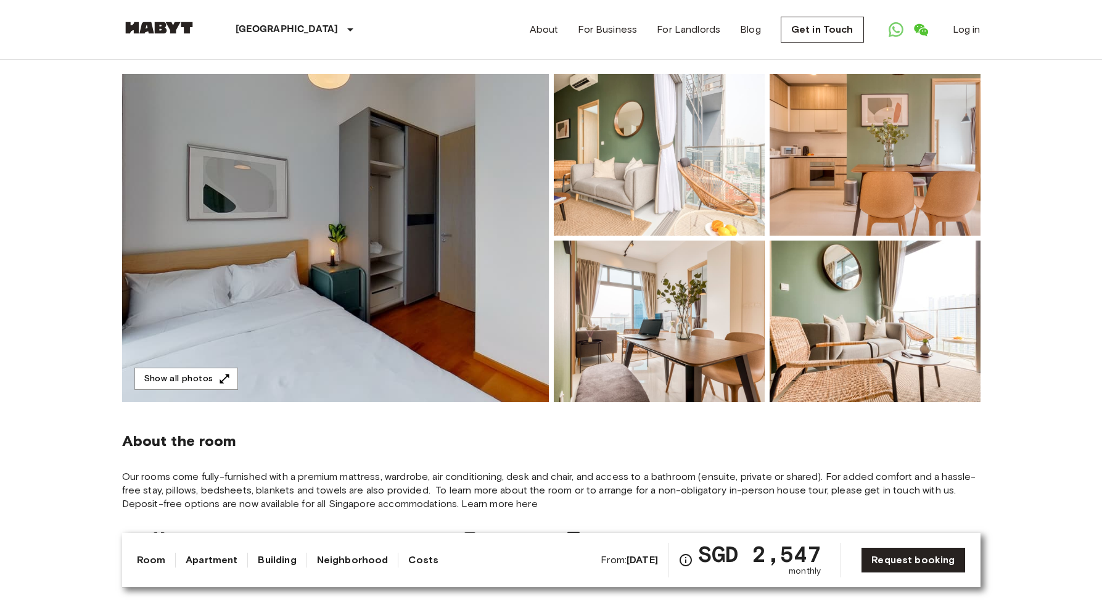
scroll to position [84, 0]
click at [577, 323] on img at bounding box center [659, 322] width 211 height 162
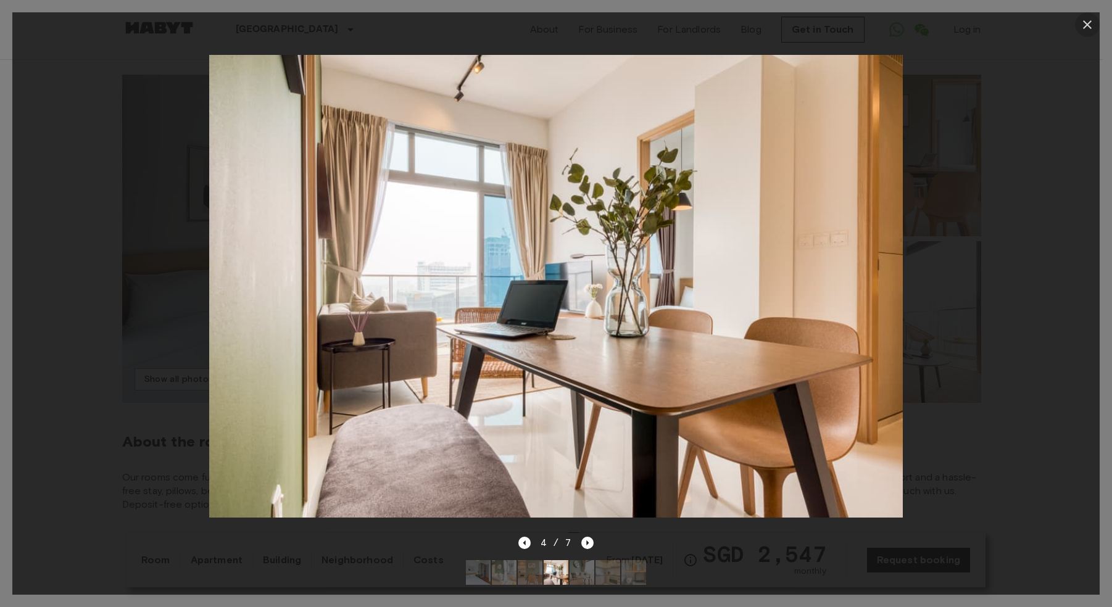
click at [1095, 33] on button "button" at bounding box center [1087, 24] width 25 height 25
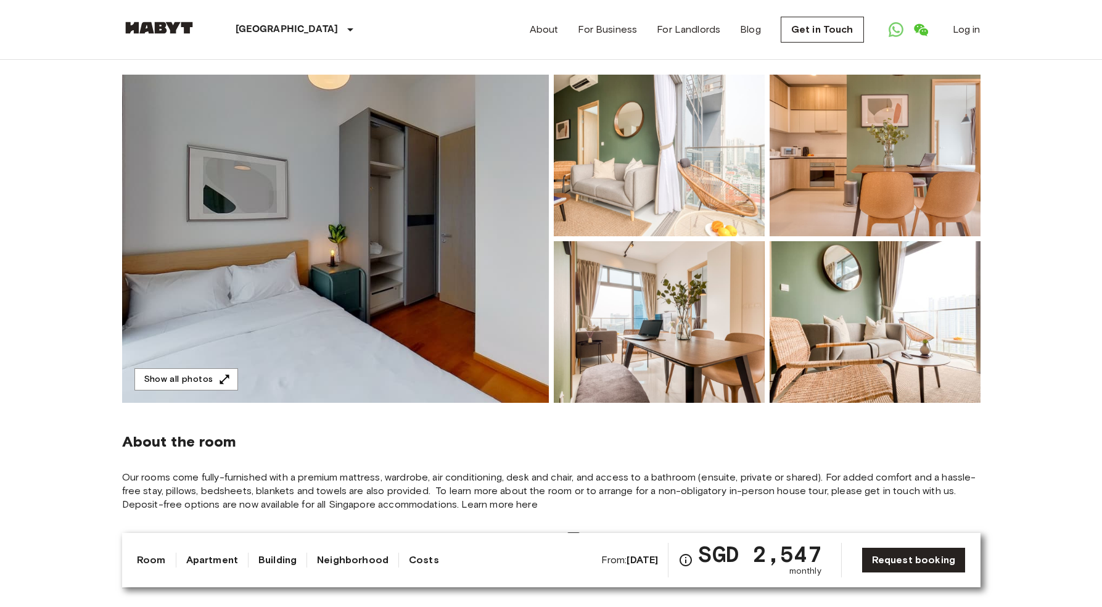
click at [945, 109] on img at bounding box center [875, 156] width 211 height 162
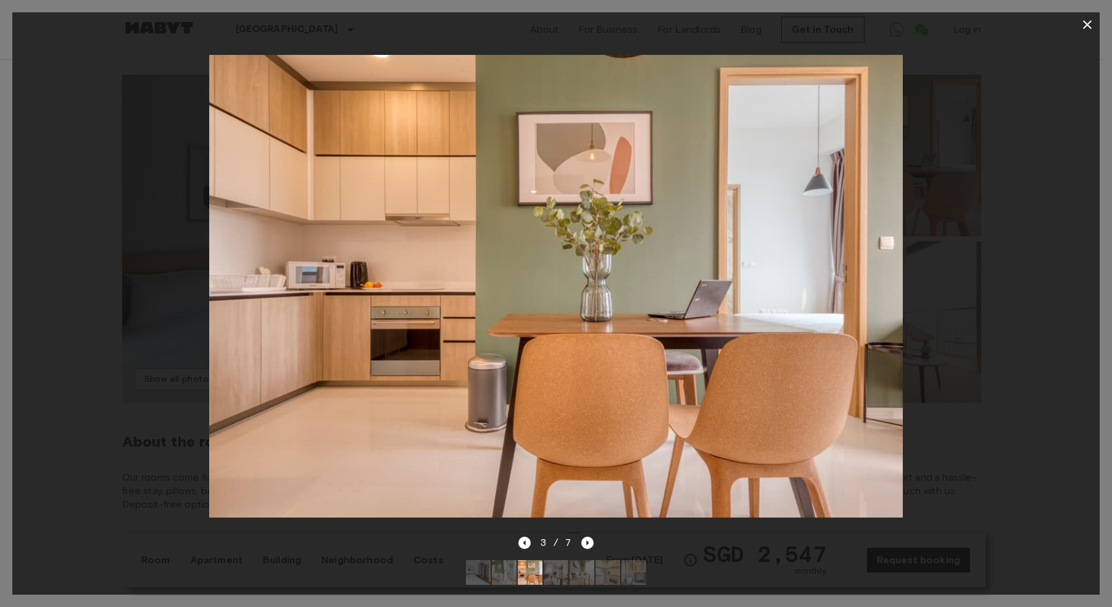
click at [1090, 20] on icon "button" at bounding box center [1087, 24] width 15 height 15
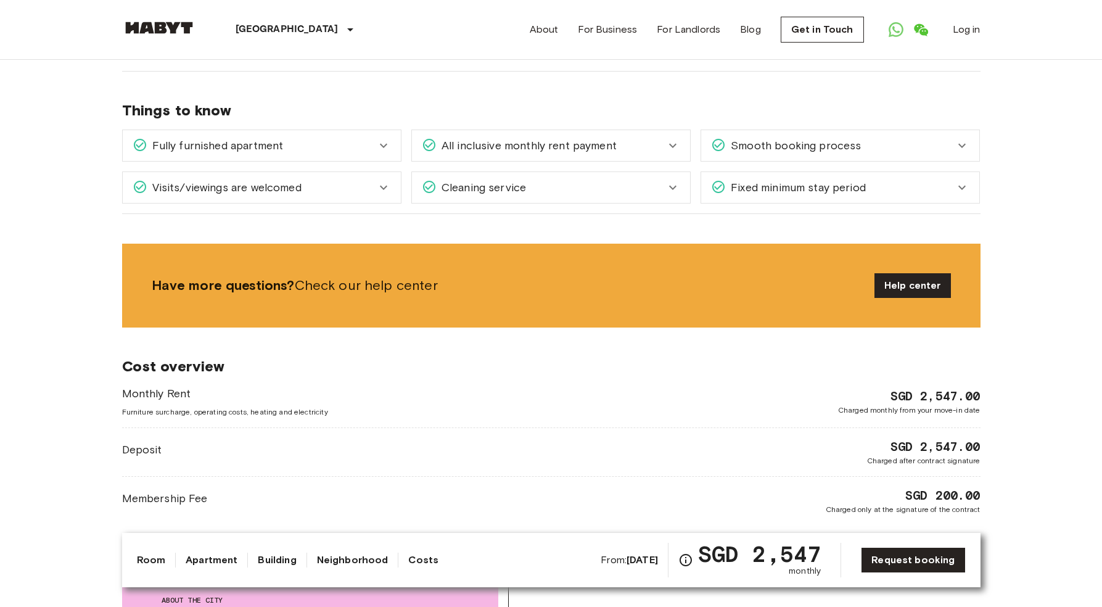
scroll to position [1312, 0]
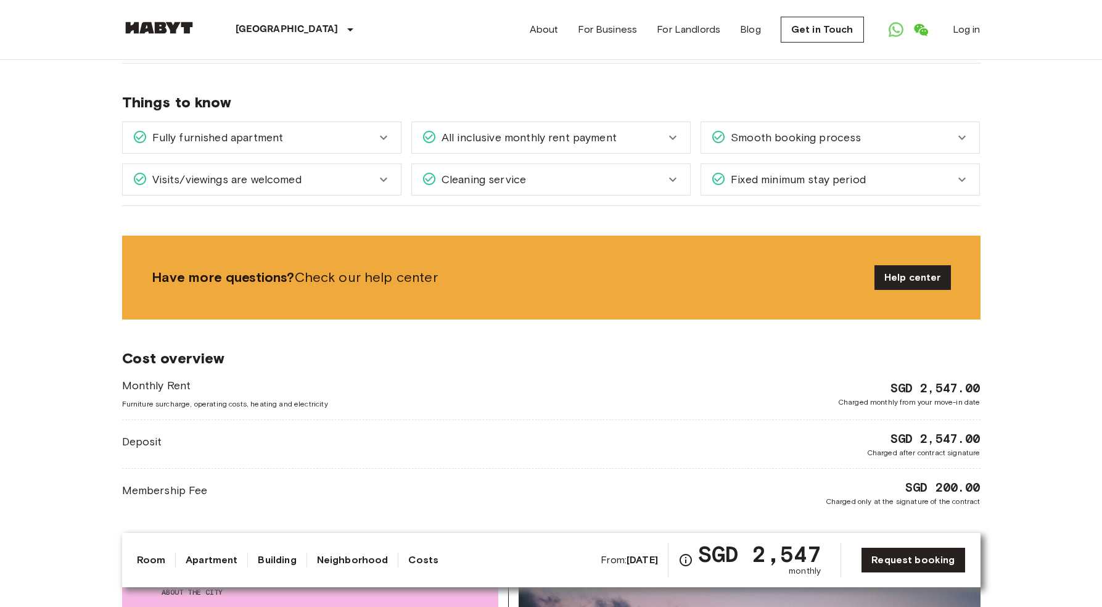
click at [260, 196] on div "Asia Singapore Singapore Private room Private room From Dec 10 2025 10 Beatty R…" at bounding box center [551, 220] width 888 height 2944
click at [269, 178] on div "Visits/viewings are welcomed" at bounding box center [262, 179] width 278 height 31
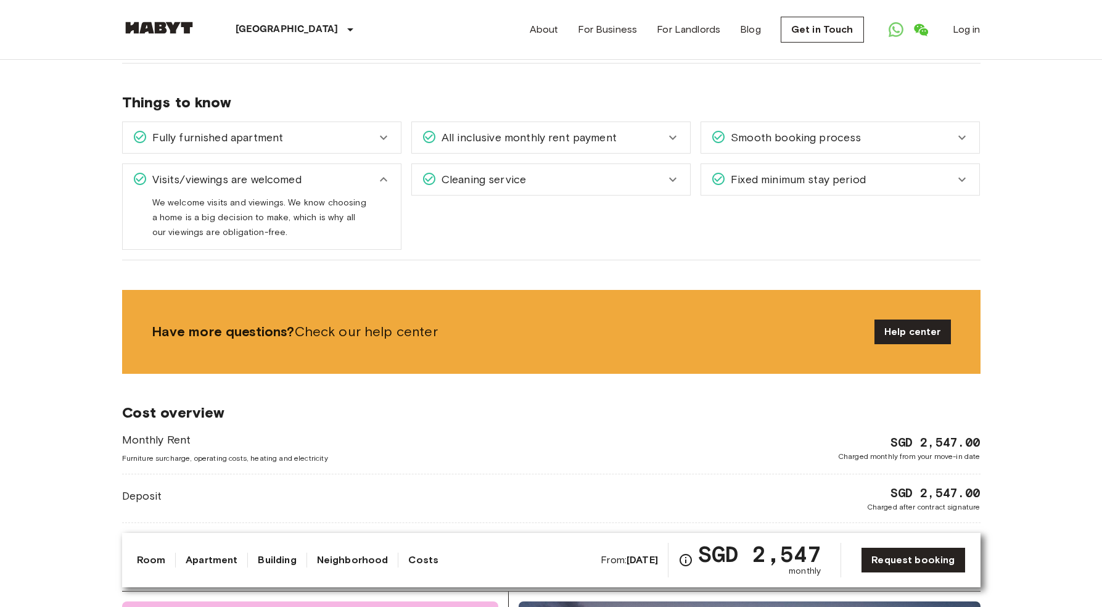
click at [436, 172] on icon at bounding box center [429, 179] width 15 height 15
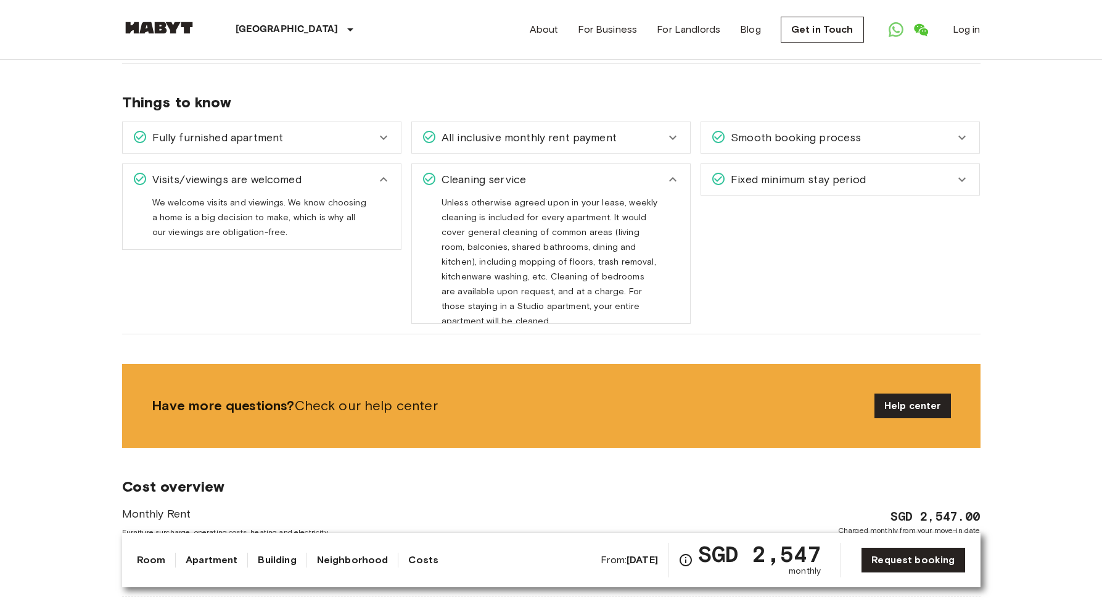
click at [730, 172] on span "Fixed minimum stay period" at bounding box center [796, 180] width 140 height 16
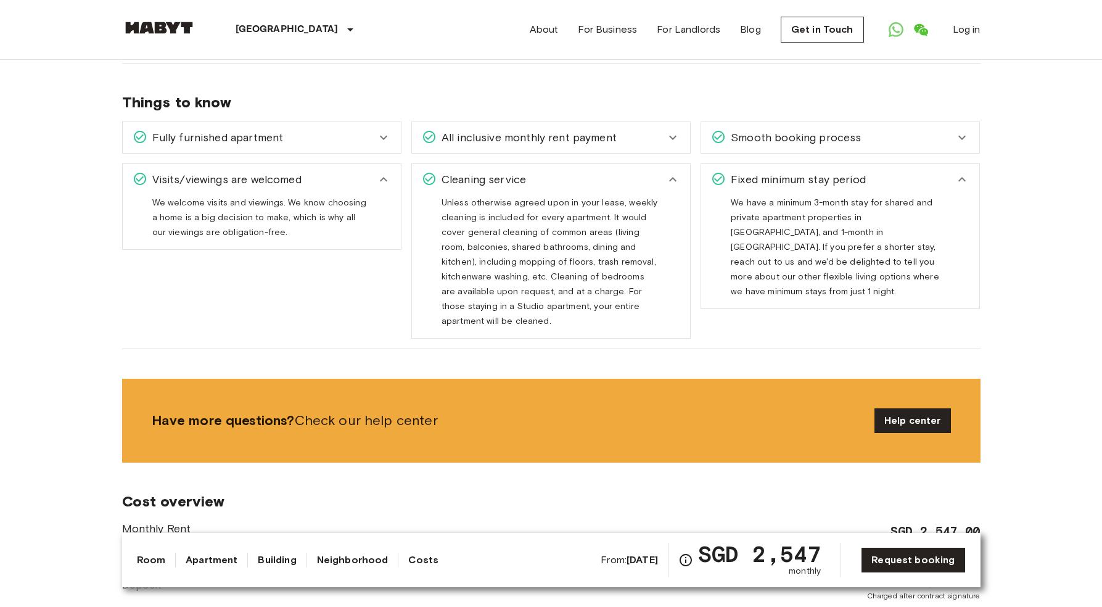
click at [804, 130] on span "Smooth booking process" at bounding box center [793, 138] width 135 height 16
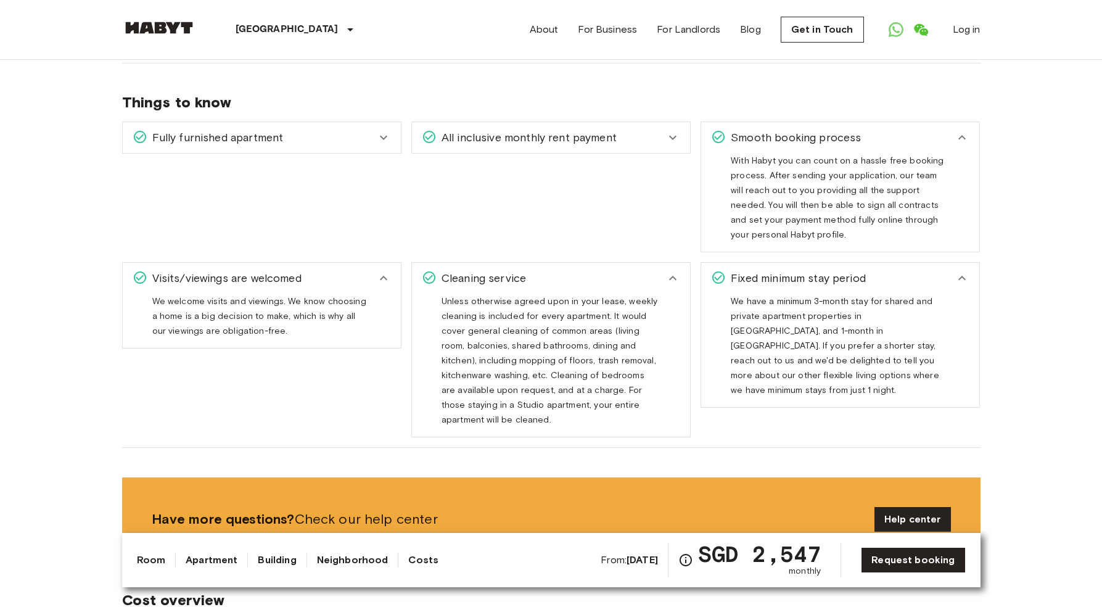
click at [663, 130] on div "All inclusive monthly rent payment" at bounding box center [544, 138] width 244 height 16
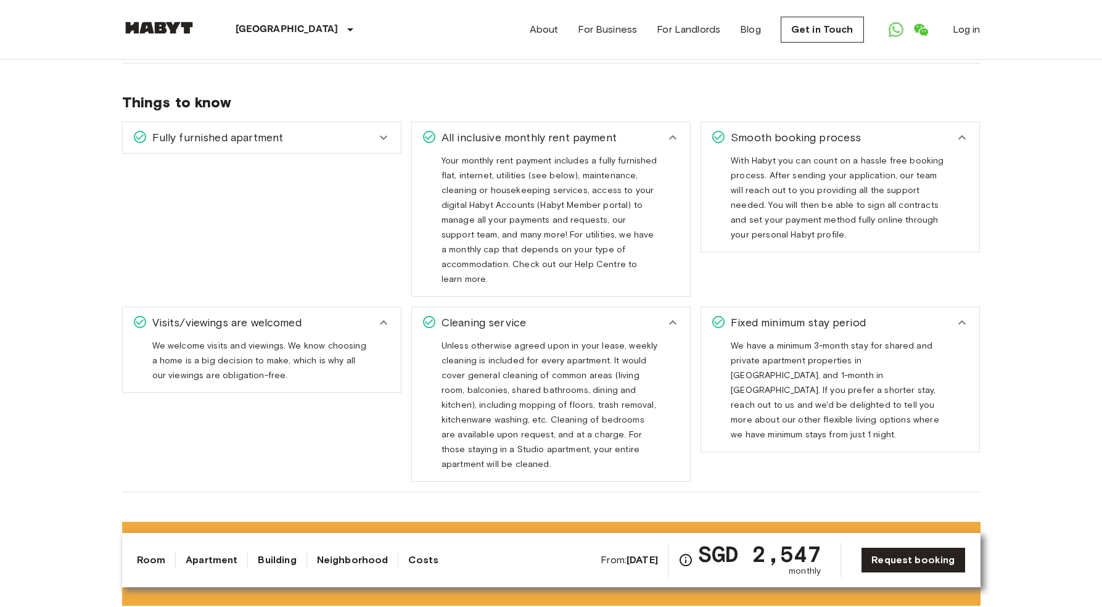
click at [382, 147] on div "Fully furnished apartment Your apartment comes fully furnished with a bed, acce…" at bounding box center [256, 204] width 289 height 185
click at [378, 130] on icon at bounding box center [383, 137] width 15 height 15
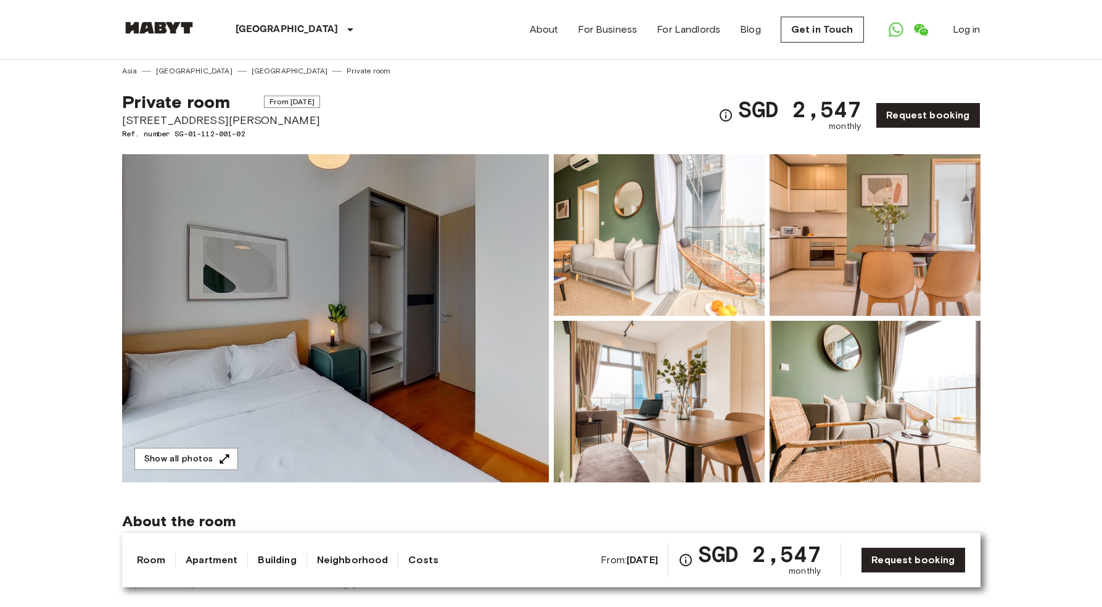
scroll to position [0, 0]
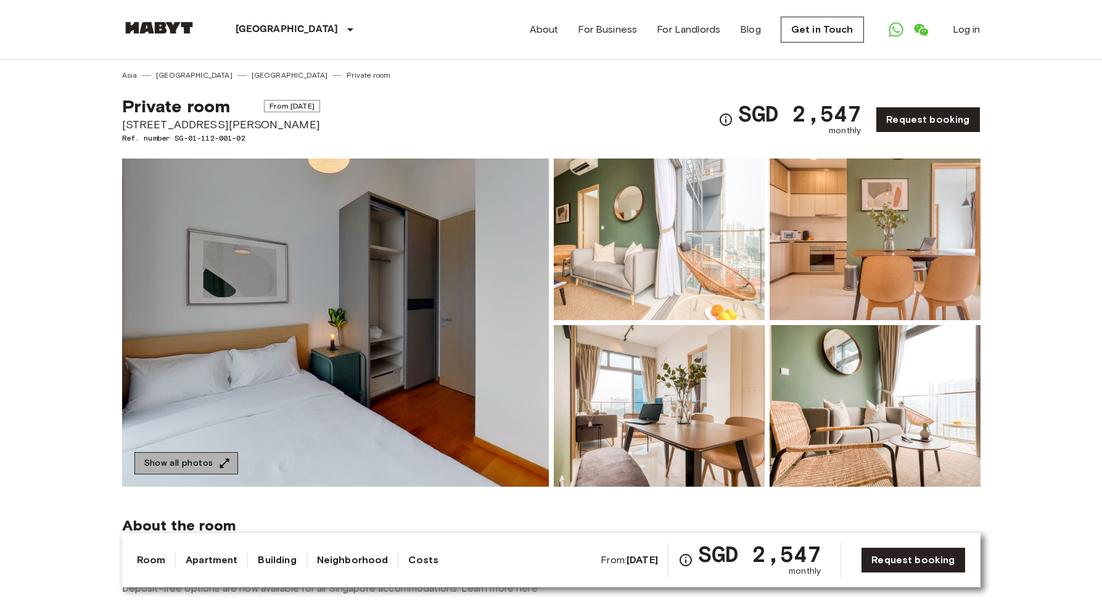
click at [205, 469] on button "Show all photos" at bounding box center [186, 463] width 104 height 23
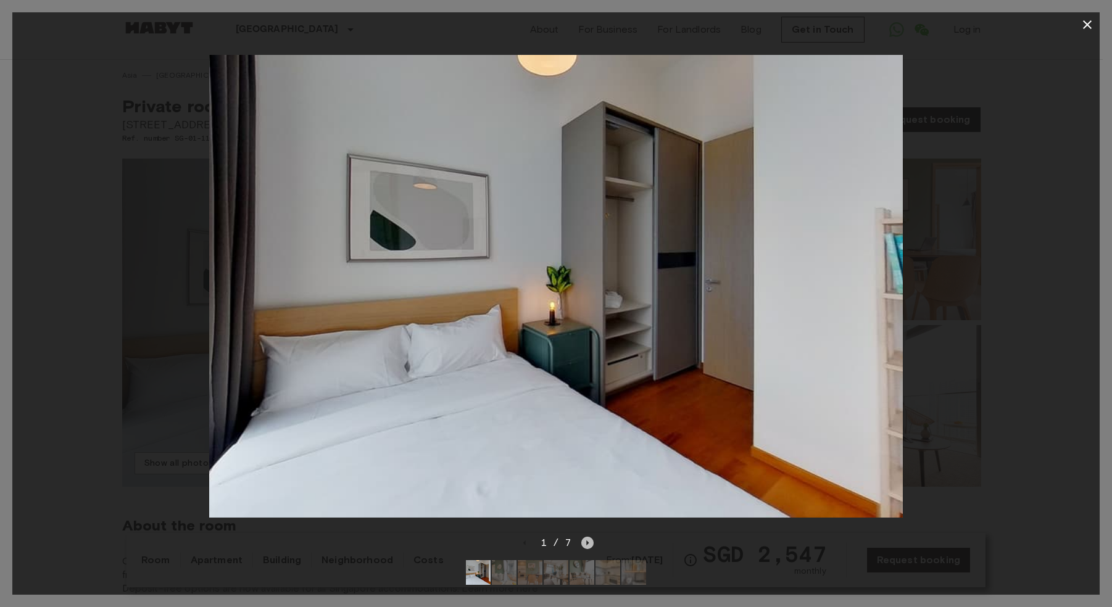
click at [582, 537] on icon "Next image" at bounding box center [587, 543] width 12 height 12
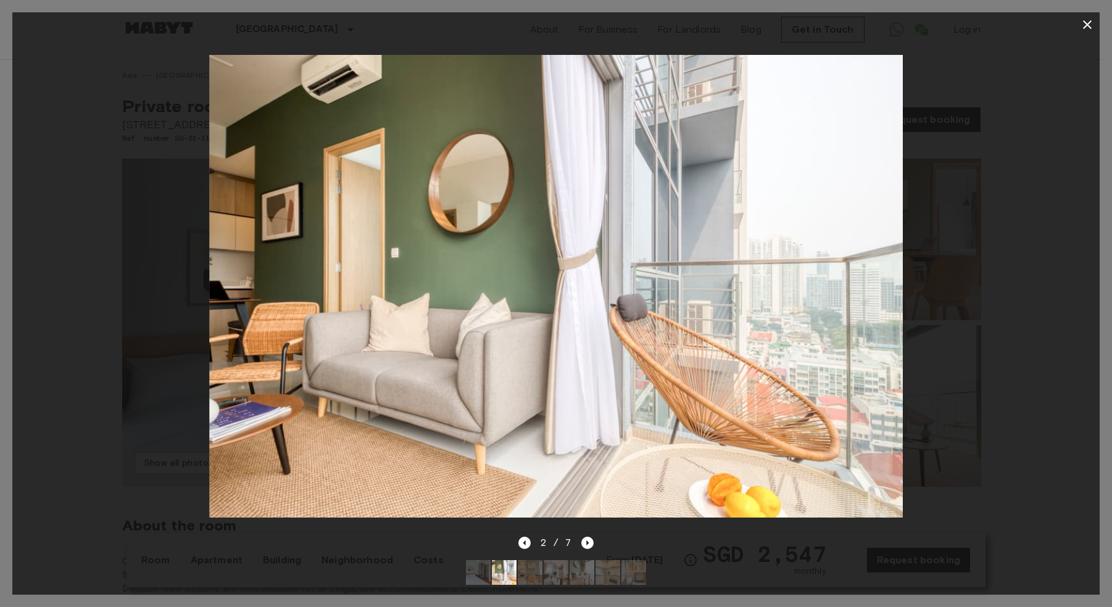
drag, startPoint x: 586, startPoint y: 527, endPoint x: 599, endPoint y: 524, distance: 13.2
click at [589, 535] on div "2 / 7" at bounding box center [556, 542] width 76 height 15
click at [589, 537] on icon "Next image" at bounding box center [587, 543] width 12 height 12
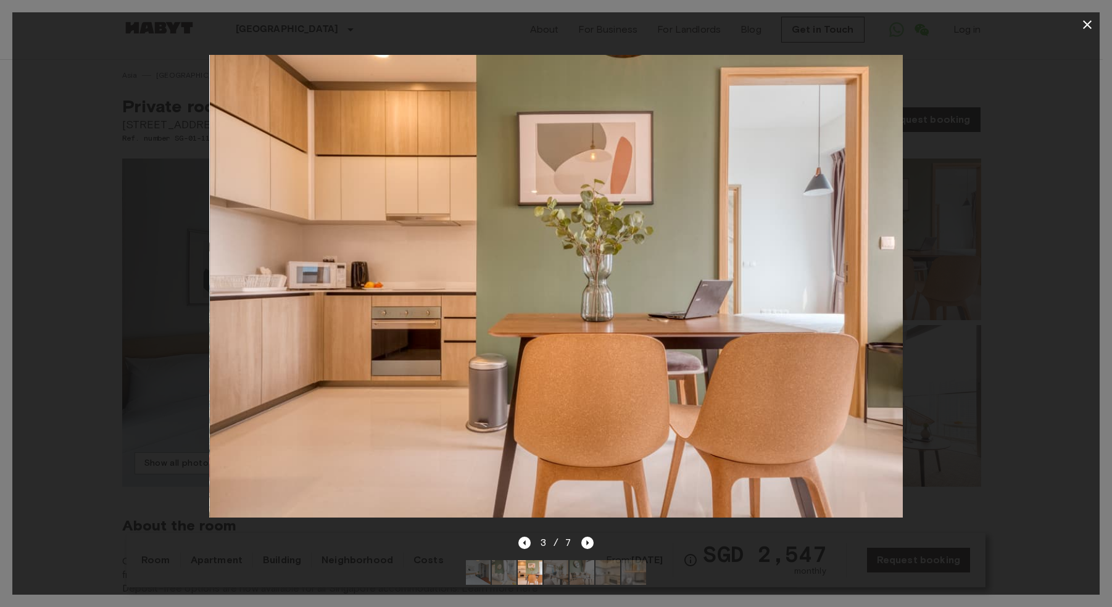
click at [593, 535] on div "3 / 7" at bounding box center [555, 564] width 1087 height 59
click at [584, 537] on icon "Next image" at bounding box center [587, 543] width 12 height 12
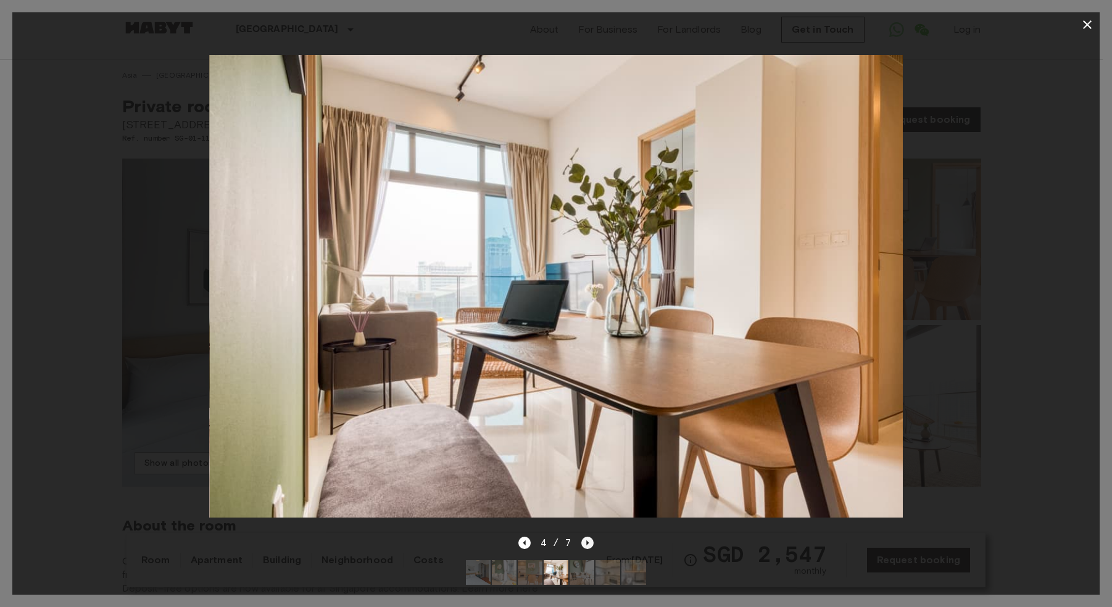
click at [582, 537] on icon "Next image" at bounding box center [587, 543] width 12 height 12
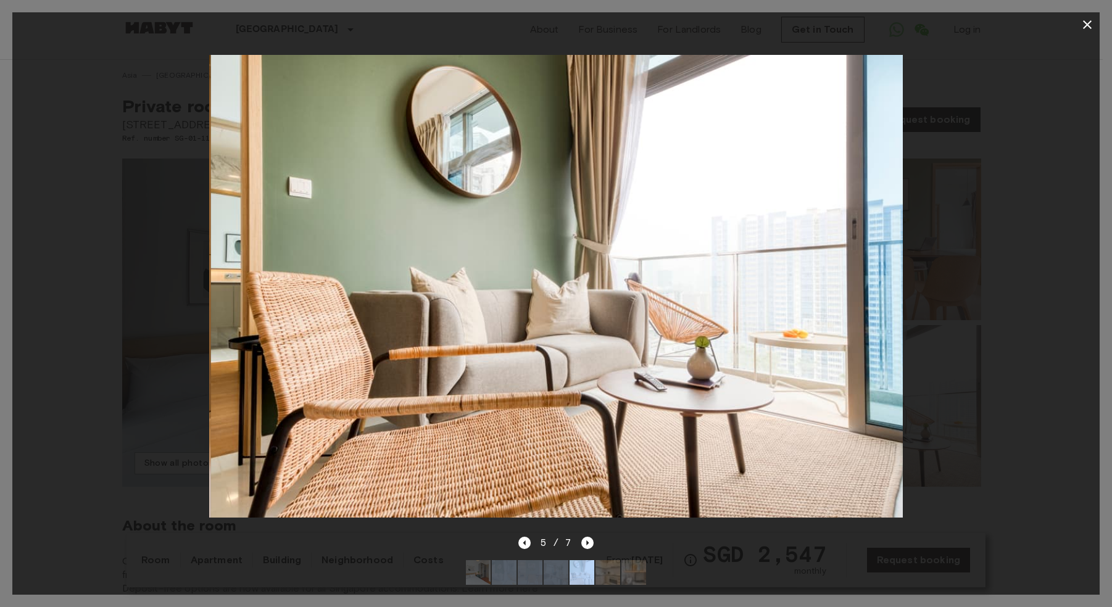
click at [574, 541] on div "5 / 7" at bounding box center [555, 564] width 1087 height 59
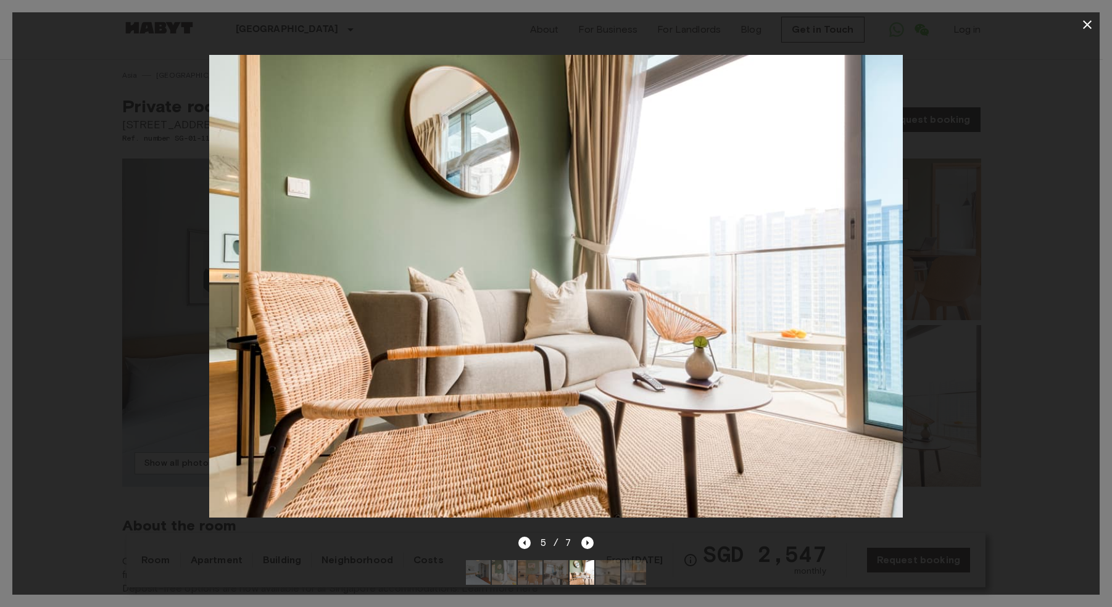
click at [586, 550] on div at bounding box center [556, 572] width 200 height 44
click at [590, 537] on icon "Next image" at bounding box center [587, 543] width 12 height 12
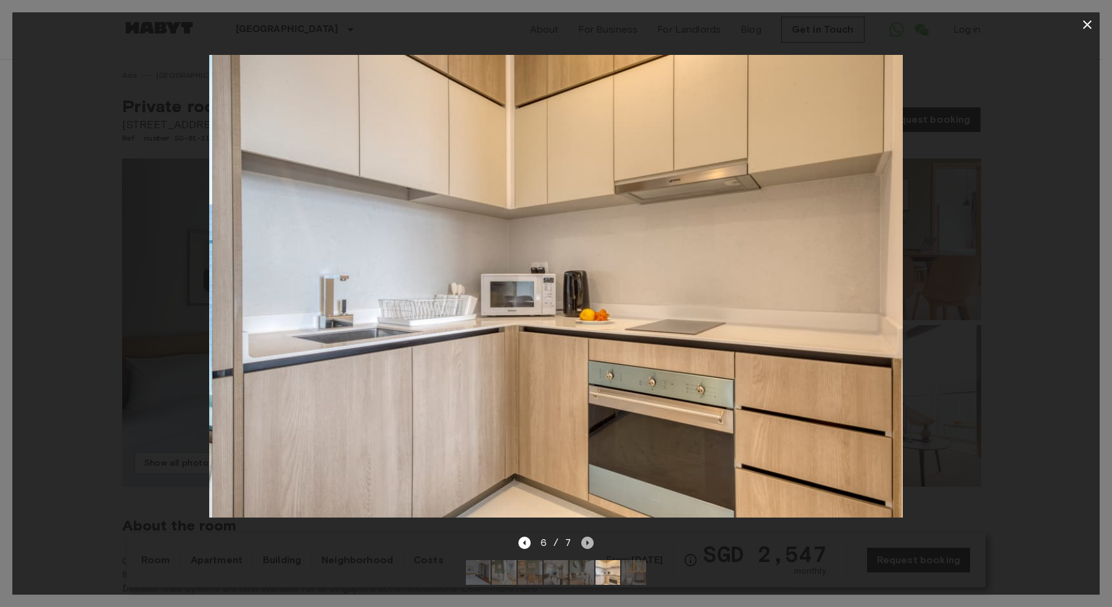
click at [584, 539] on icon "Next image" at bounding box center [587, 543] width 12 height 12
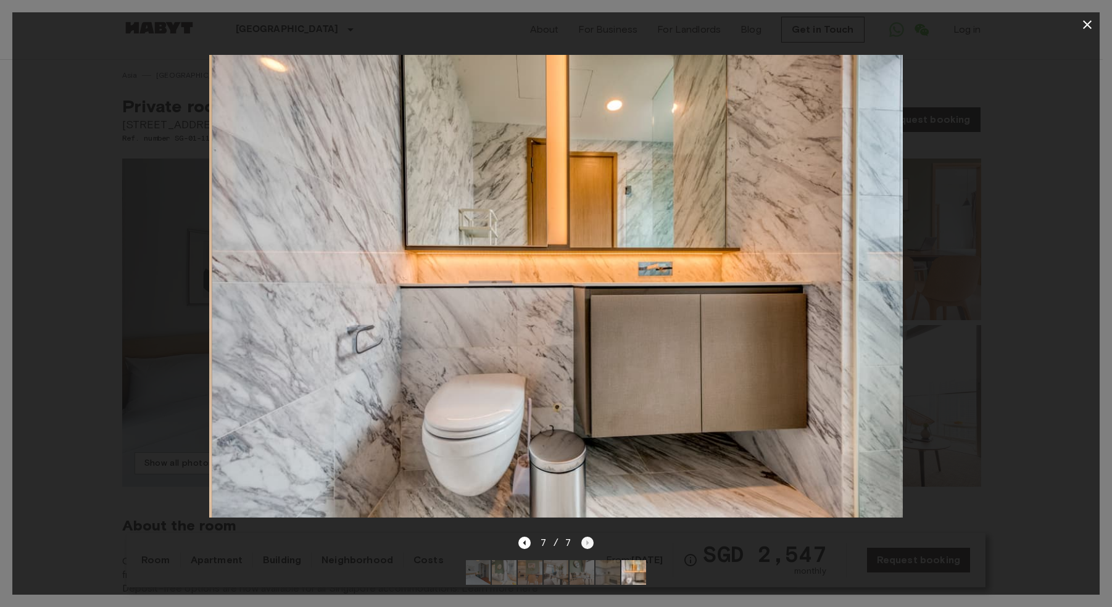
click at [584, 539] on div "7 / 7" at bounding box center [556, 542] width 76 height 15
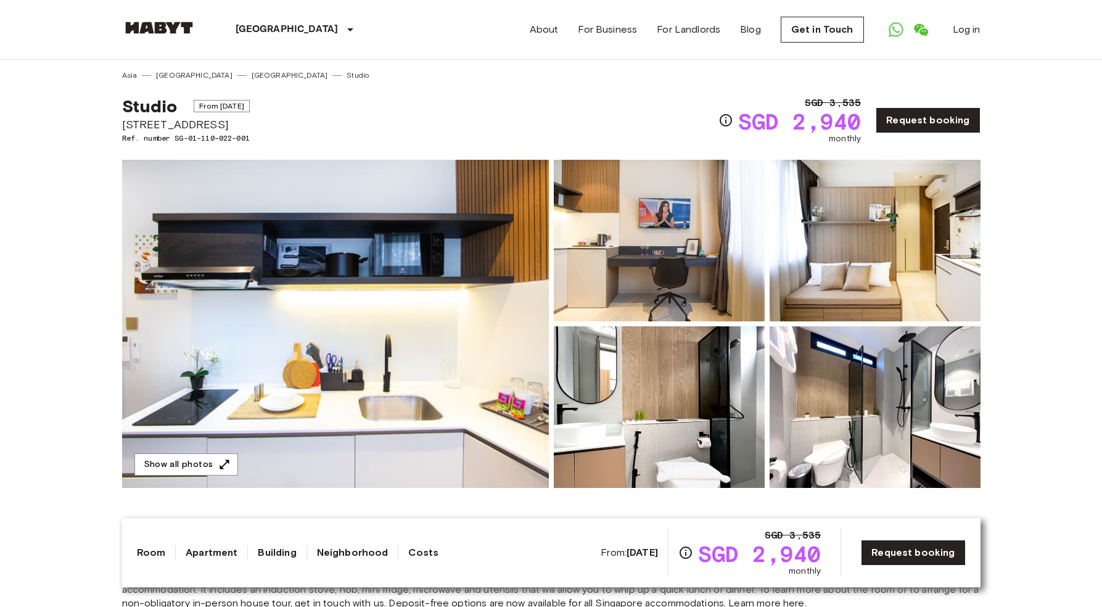
click at [672, 255] on img at bounding box center [659, 241] width 211 height 162
click at [938, 128] on link "Request booking" at bounding box center [928, 120] width 104 height 26
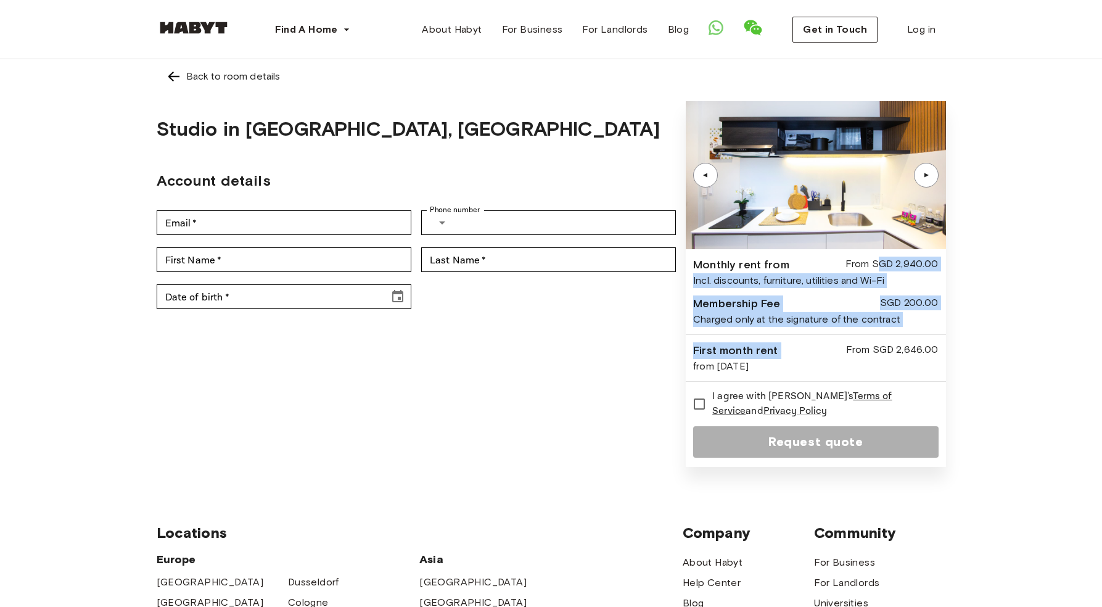
drag, startPoint x: 877, startPoint y: 263, endPoint x: 941, endPoint y: 339, distance: 98.5
click at [940, 339] on div "▲ ▲ Monthly rent from From SGD 2,940.00 Incl. discounts, furniture, utilities a…" at bounding box center [816, 284] width 260 height 366
click at [1023, 307] on div "Back to room details Studio in [GEOGRAPHIC_DATA], Balestier Account details Ema…" at bounding box center [551, 266] width 1102 height 415
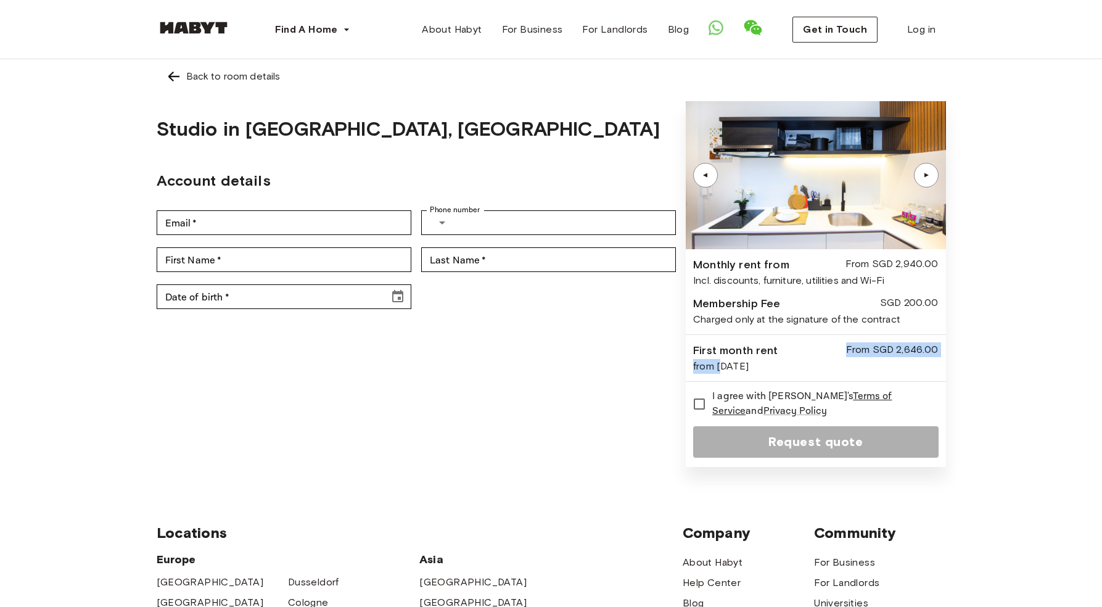
drag, startPoint x: 721, startPoint y: 361, endPoint x: 788, endPoint y: 358, distance: 67.3
click at [788, 358] on div "First month rent From SGD 2,646.00 from [DATE]" at bounding box center [815, 357] width 245 height 31
click at [878, 346] on div "From SGD 2,646.00" at bounding box center [892, 350] width 93 height 17
click at [909, 346] on div "From SGD 2,646.00" at bounding box center [892, 350] width 93 height 17
click at [908, 346] on div "From SGD 2,646.00" at bounding box center [892, 350] width 93 height 17
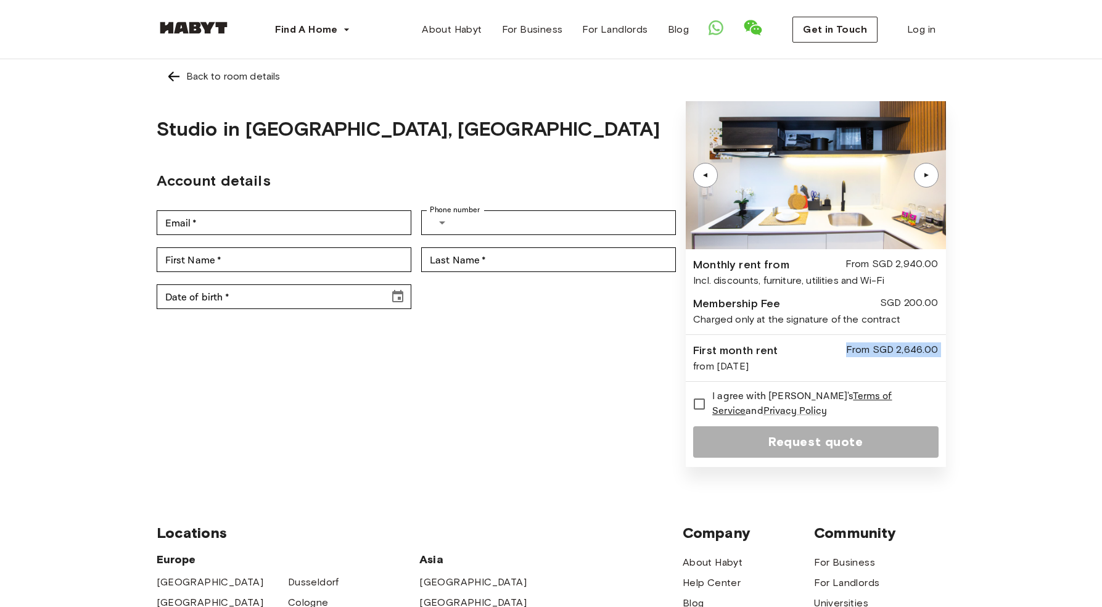
click at [908, 346] on div "From SGD 2,646.00" at bounding box center [892, 350] width 93 height 17
click at [785, 363] on div "from Sep 4, 2025" at bounding box center [815, 366] width 245 height 15
click at [754, 363] on div "from Sep 4, 2025" at bounding box center [815, 366] width 245 height 15
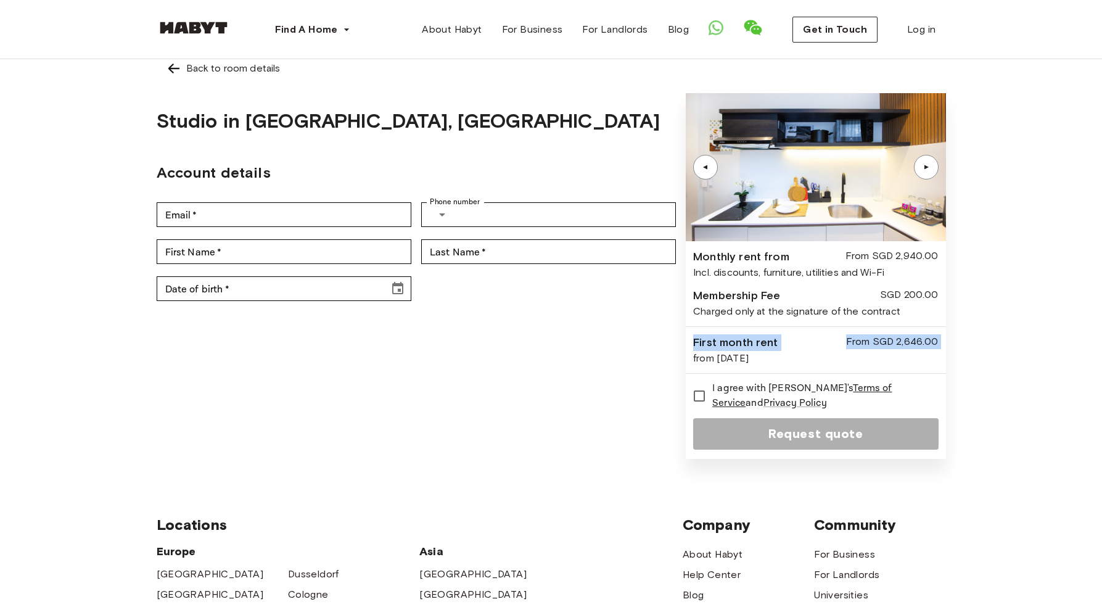
scroll to position [2, 0]
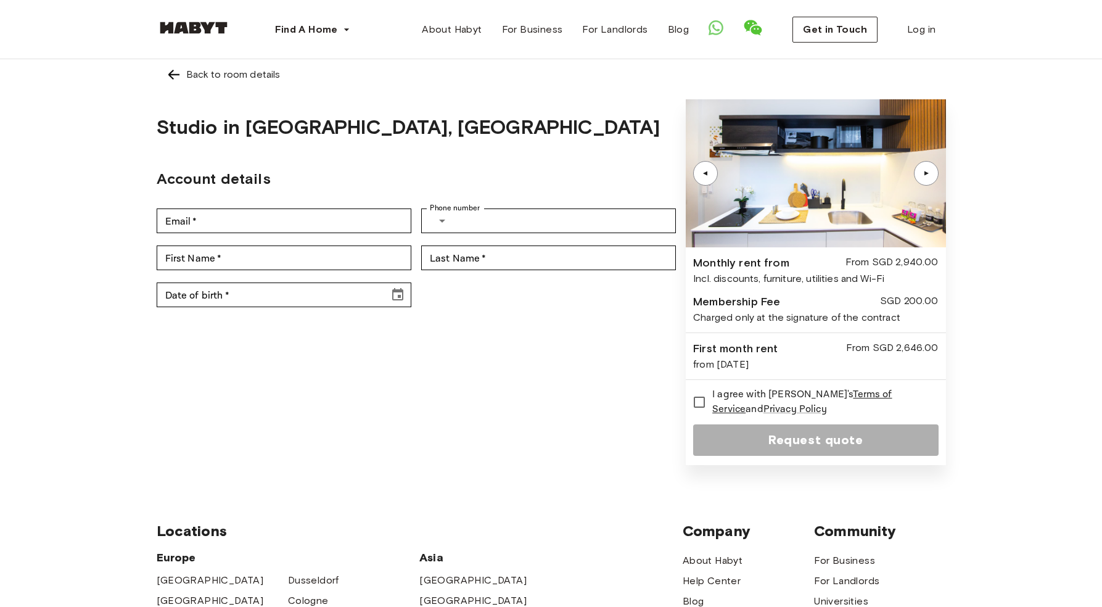
click at [917, 166] on div "▲" at bounding box center [926, 173] width 25 height 25
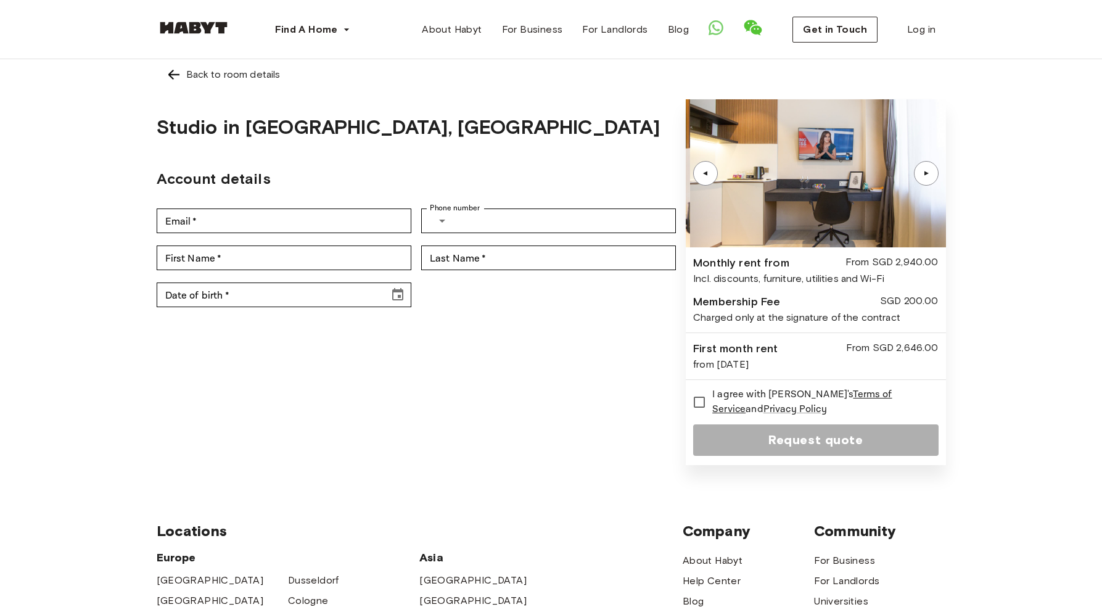
click at [921, 166] on div "▲" at bounding box center [926, 173] width 25 height 25
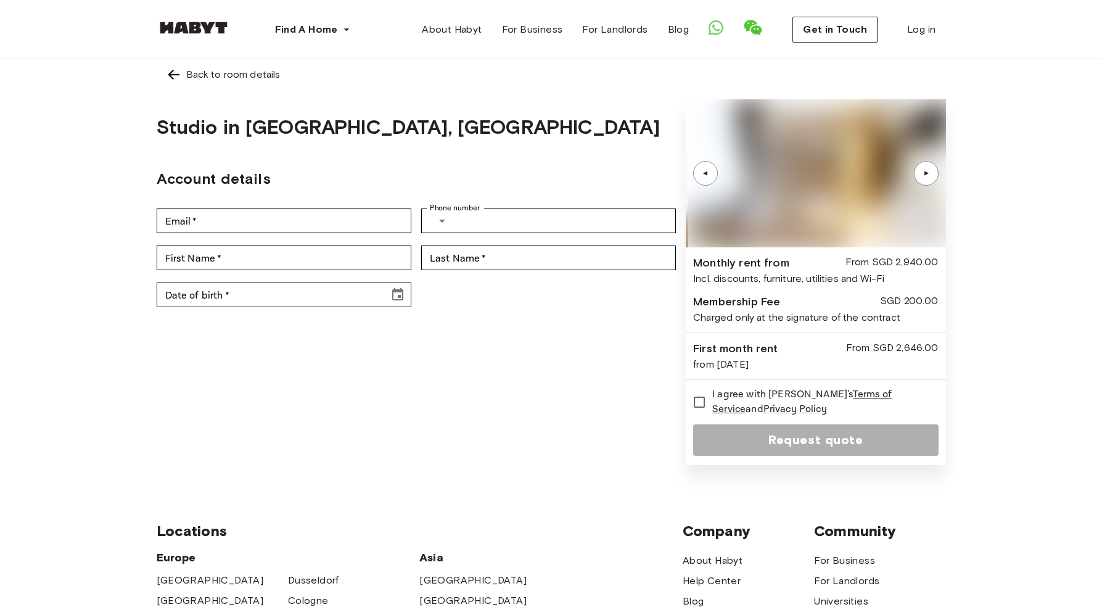
click at [921, 166] on div "▲" at bounding box center [926, 173] width 25 height 25
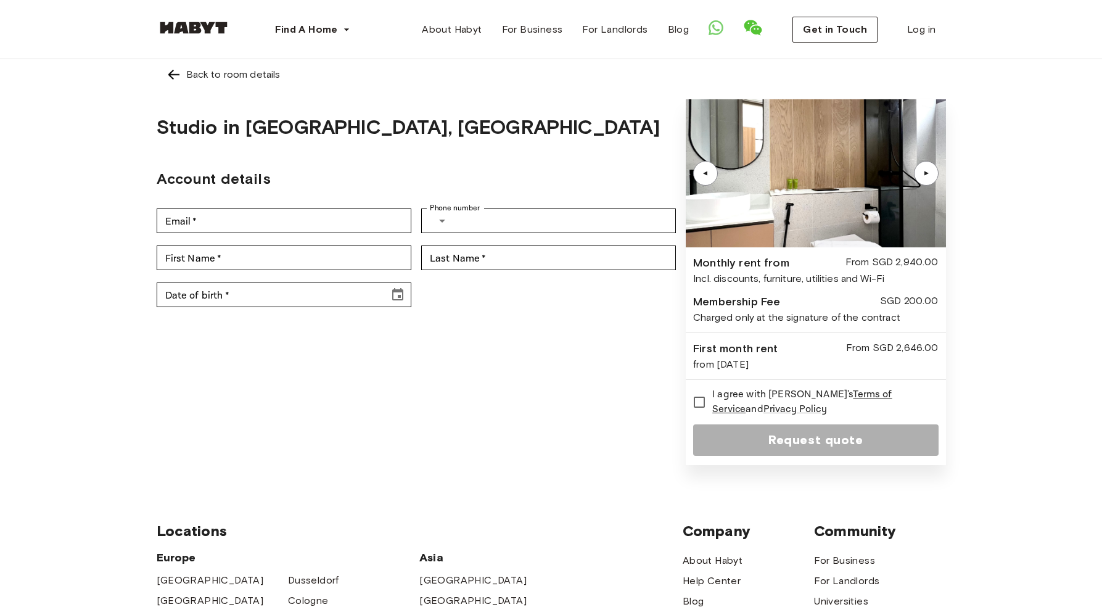
click at [924, 165] on div "▲" at bounding box center [926, 173] width 25 height 25
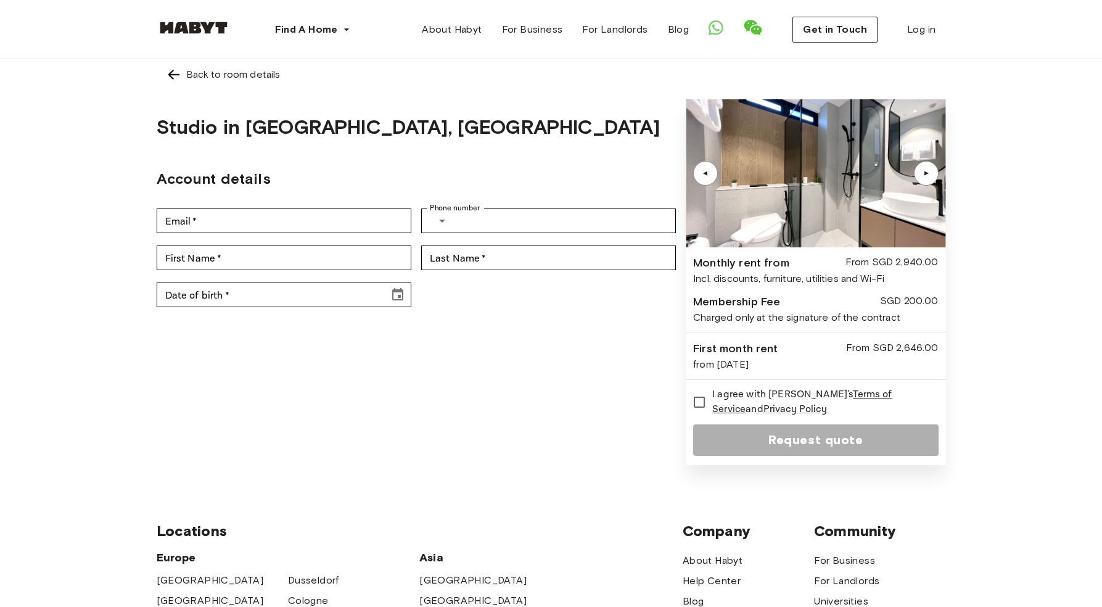
click at [168, 73] on img at bounding box center [174, 74] width 15 height 15
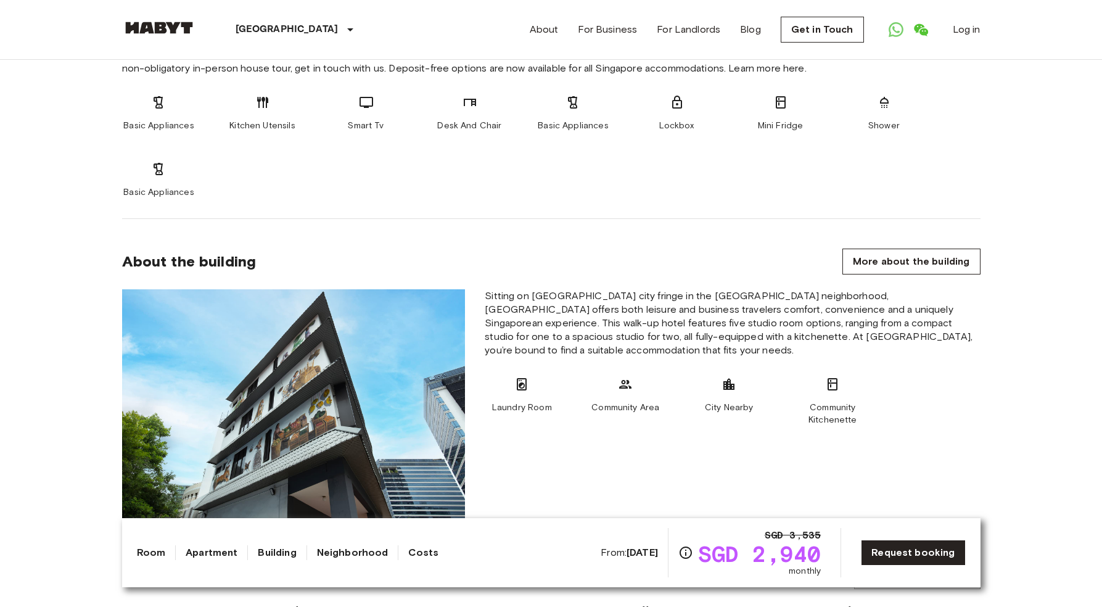
scroll to position [664, 0]
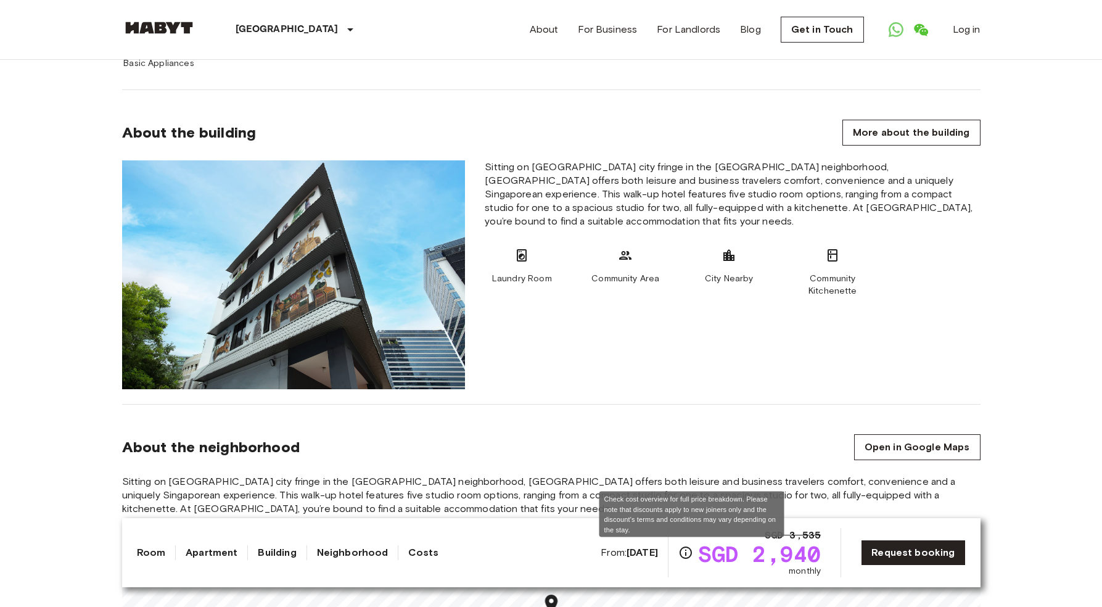
click at [690, 555] on icon "Check cost overview for full price breakdown. Please note that discounts apply …" at bounding box center [686, 552] width 15 height 15
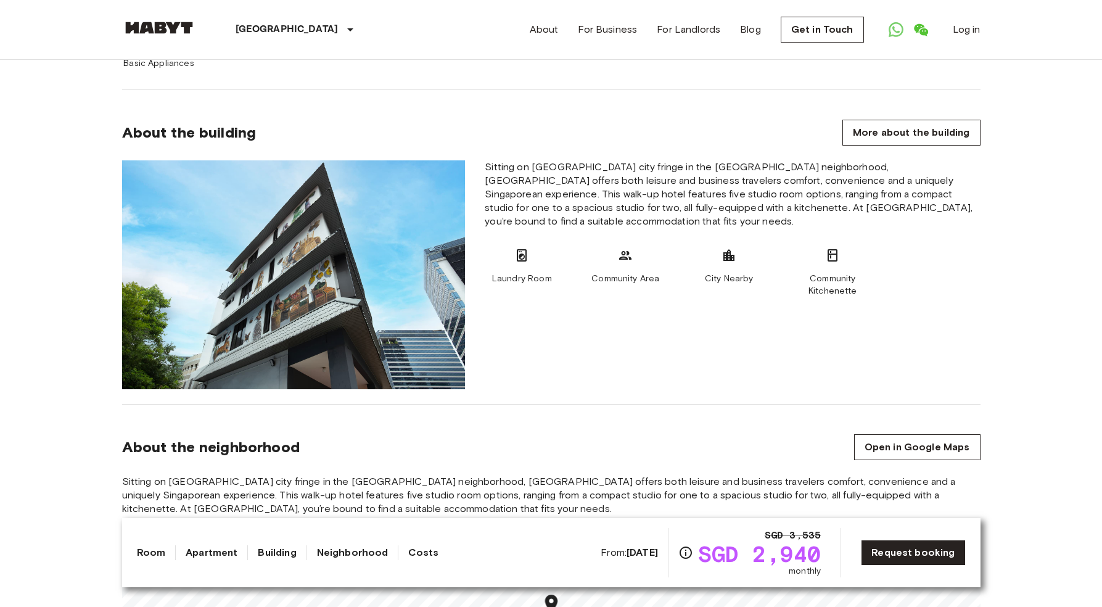
click at [414, 552] on link "Costs" at bounding box center [423, 552] width 30 height 15
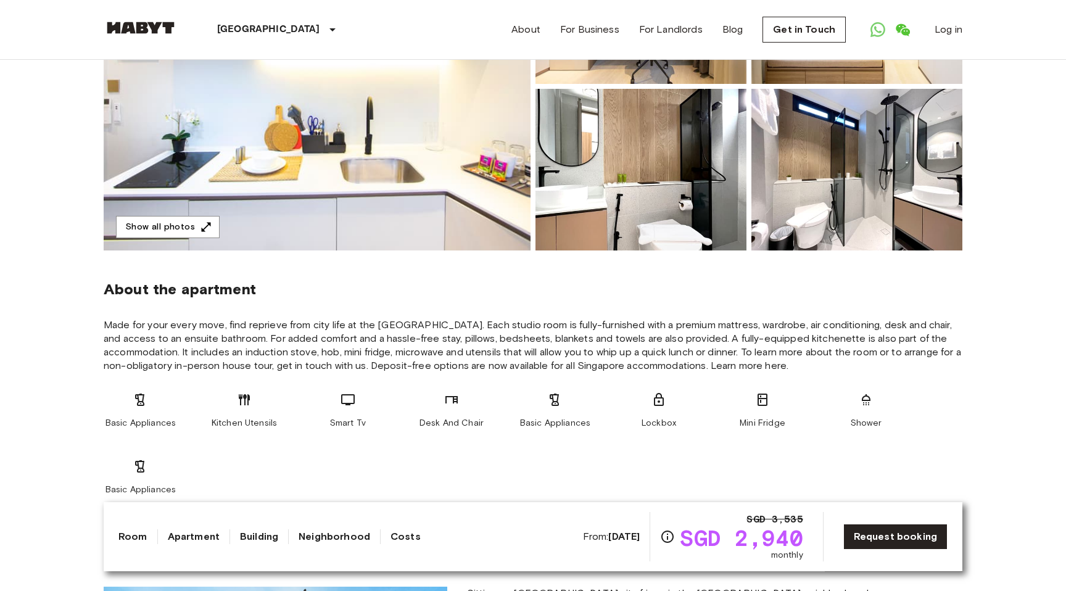
scroll to position [353, 0]
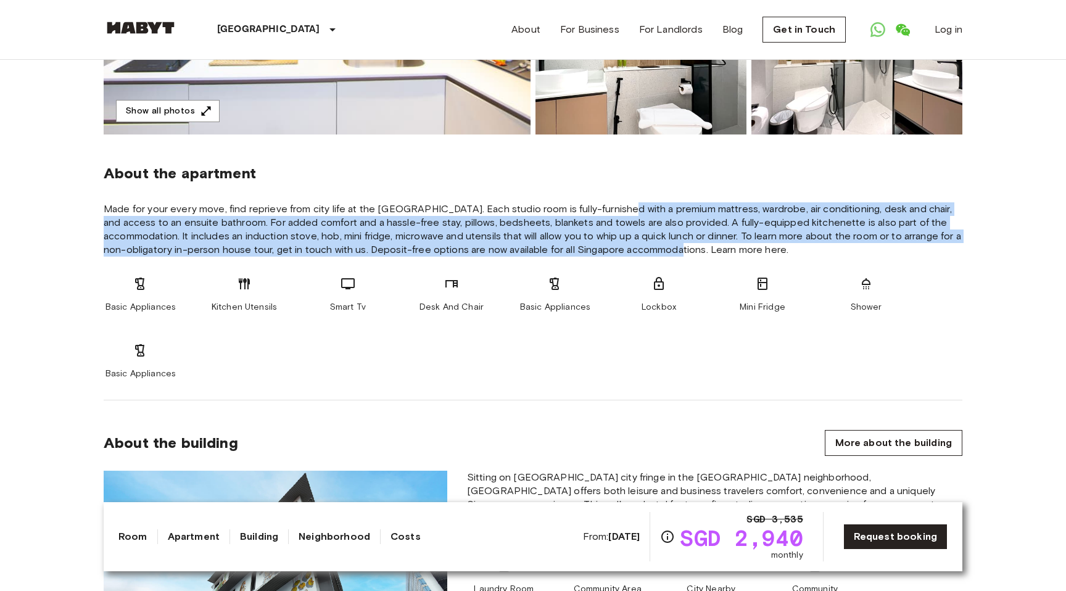
drag, startPoint x: 620, startPoint y: 204, endPoint x: 679, endPoint y: 255, distance: 77.8
click at [679, 255] on span "Made for your every move, find reprieve from city life at the serene Habyt Nove…" at bounding box center [533, 229] width 859 height 54
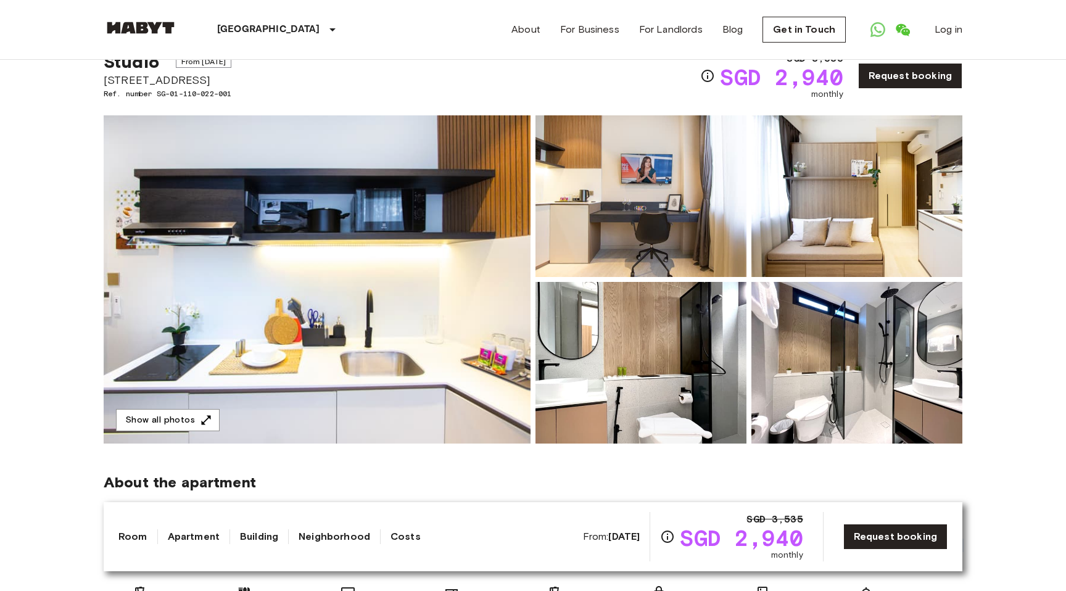
scroll to position [0, 0]
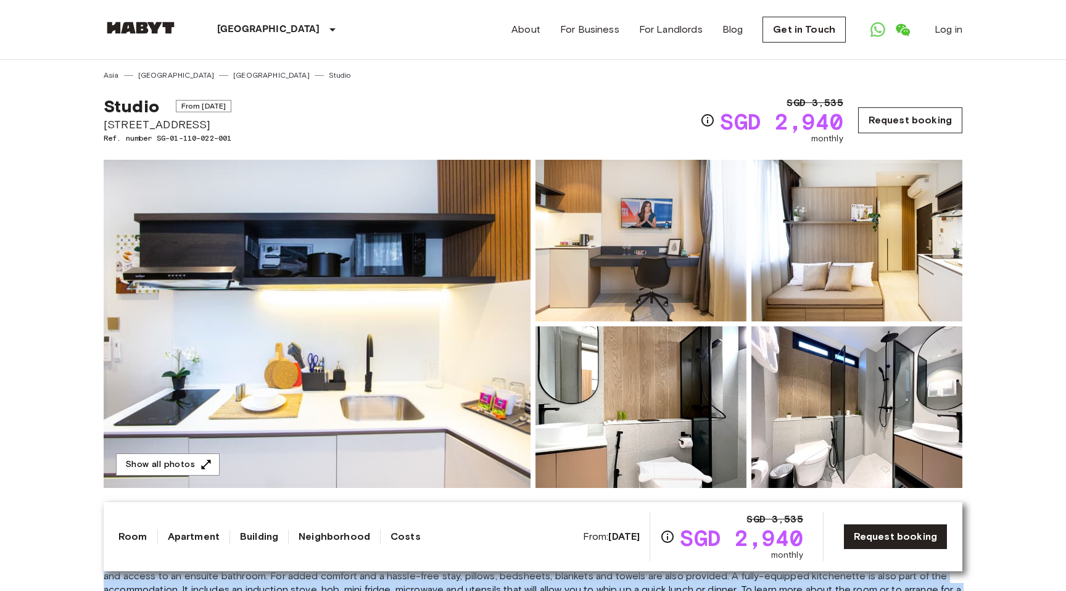
click at [898, 129] on link "Request booking" at bounding box center [910, 120] width 104 height 26
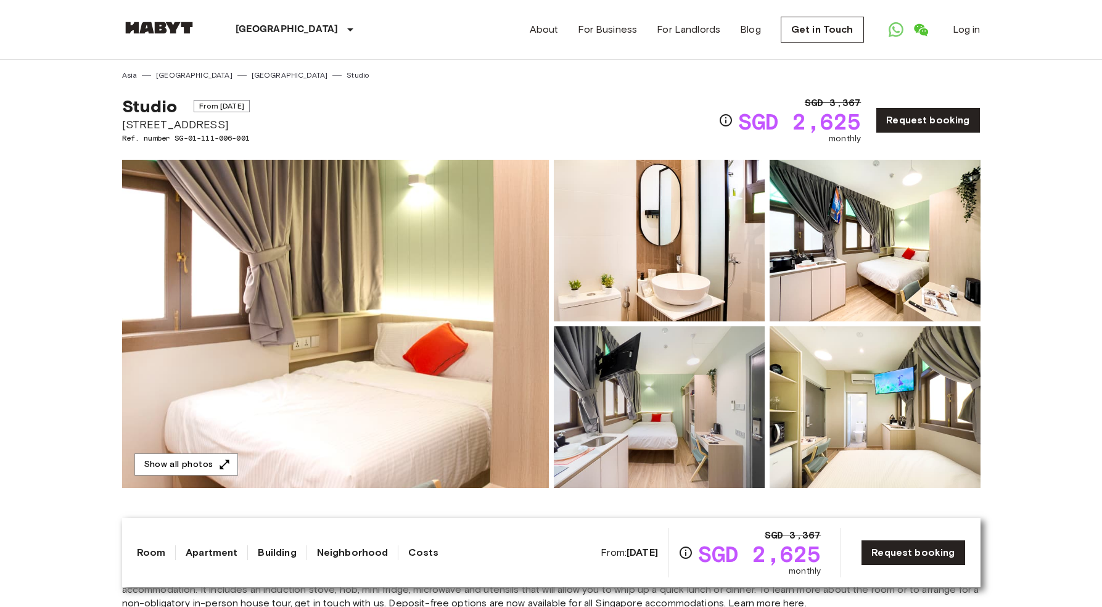
click at [424, 250] on img at bounding box center [335, 324] width 427 height 328
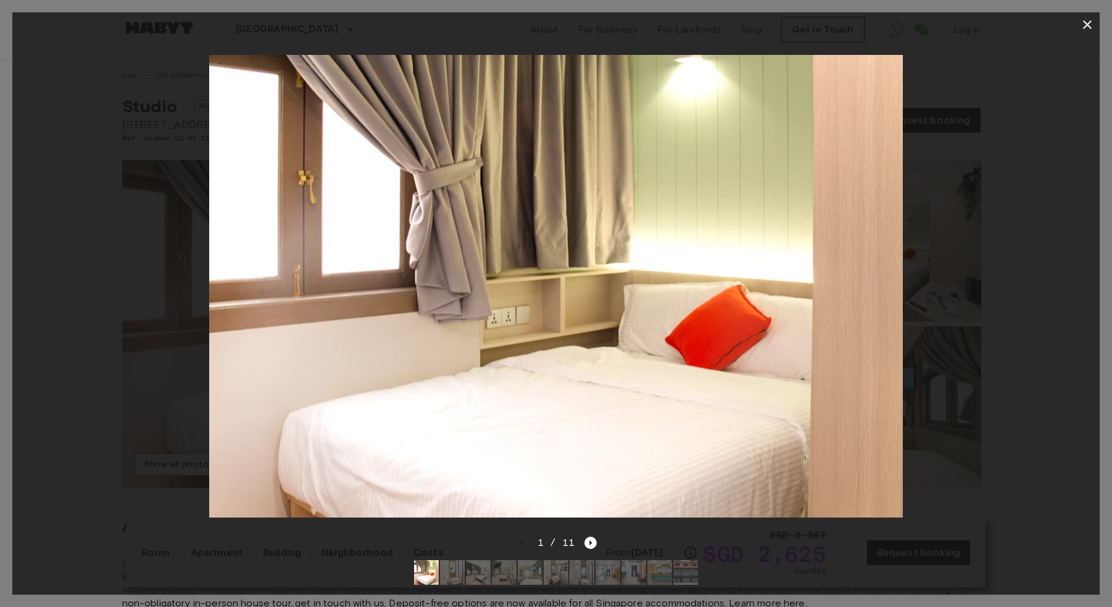
click at [600, 535] on div "1 / 11" at bounding box center [555, 564] width 1087 height 59
click at [590, 540] on icon "Next image" at bounding box center [591, 542] width 2 height 5
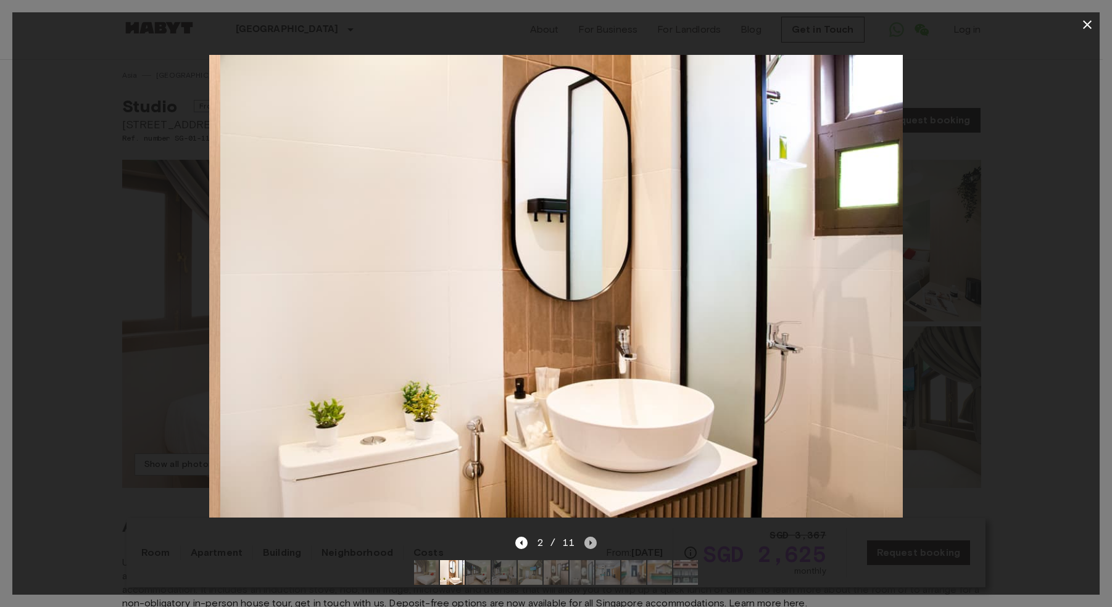
click at [590, 540] on icon "Next image" at bounding box center [591, 542] width 2 height 5
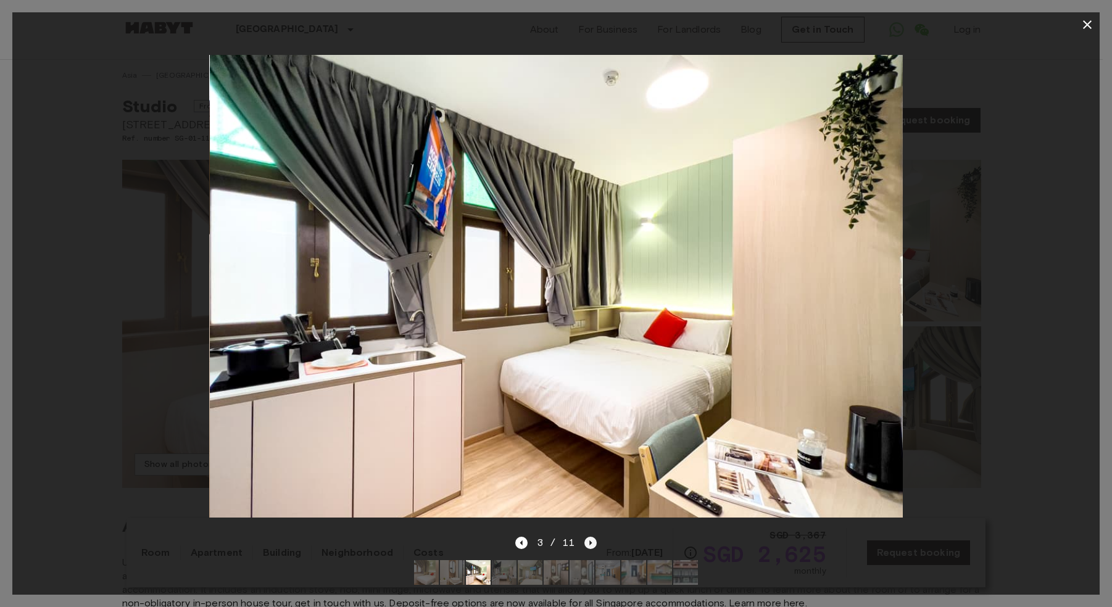
click at [584, 537] on icon "Next image" at bounding box center [590, 543] width 12 height 12
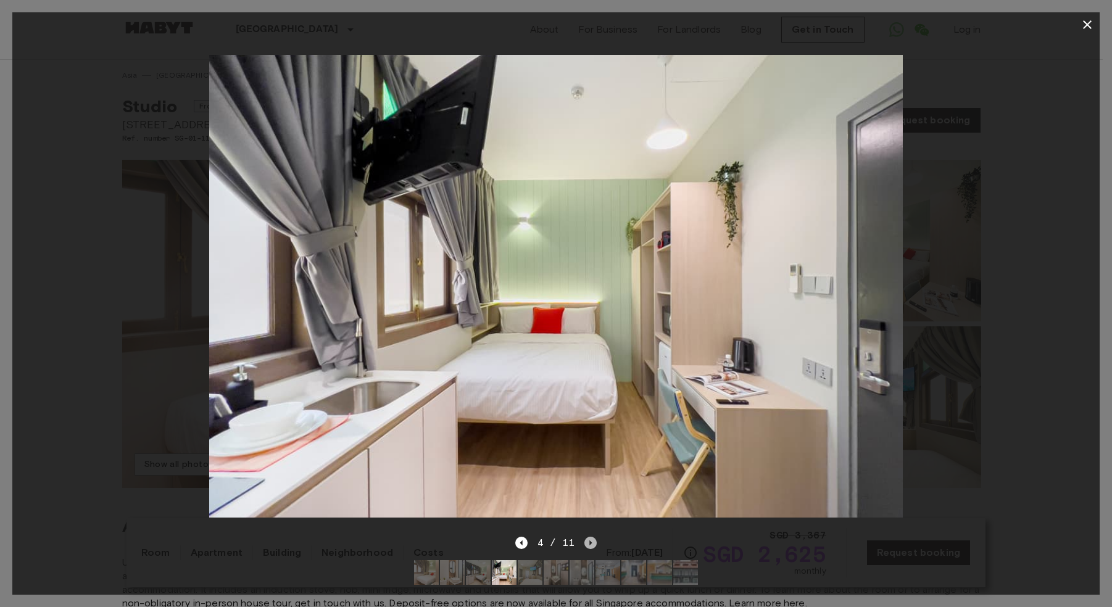
click at [584, 537] on icon "Next image" at bounding box center [590, 543] width 12 height 12
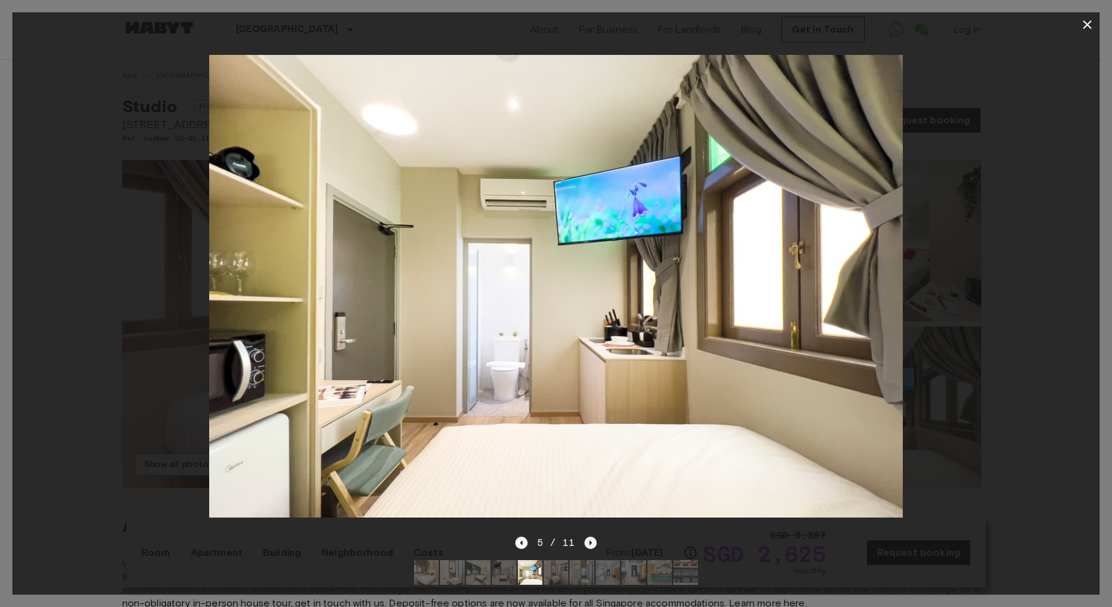
click at [584, 537] on icon "Next image" at bounding box center [590, 543] width 12 height 12
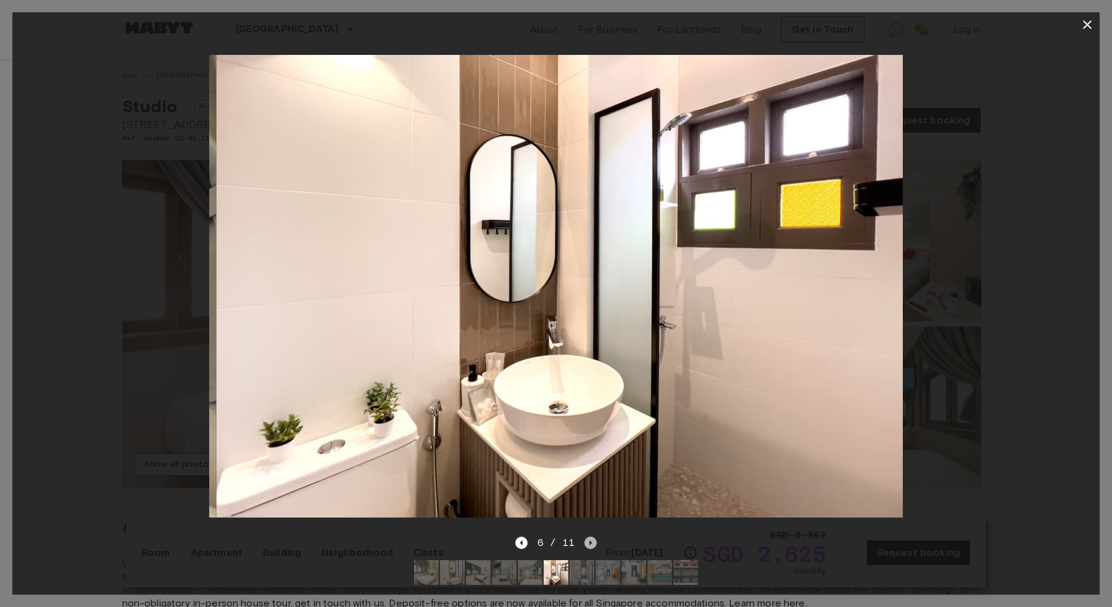
click at [584, 537] on icon "Next image" at bounding box center [590, 543] width 12 height 12
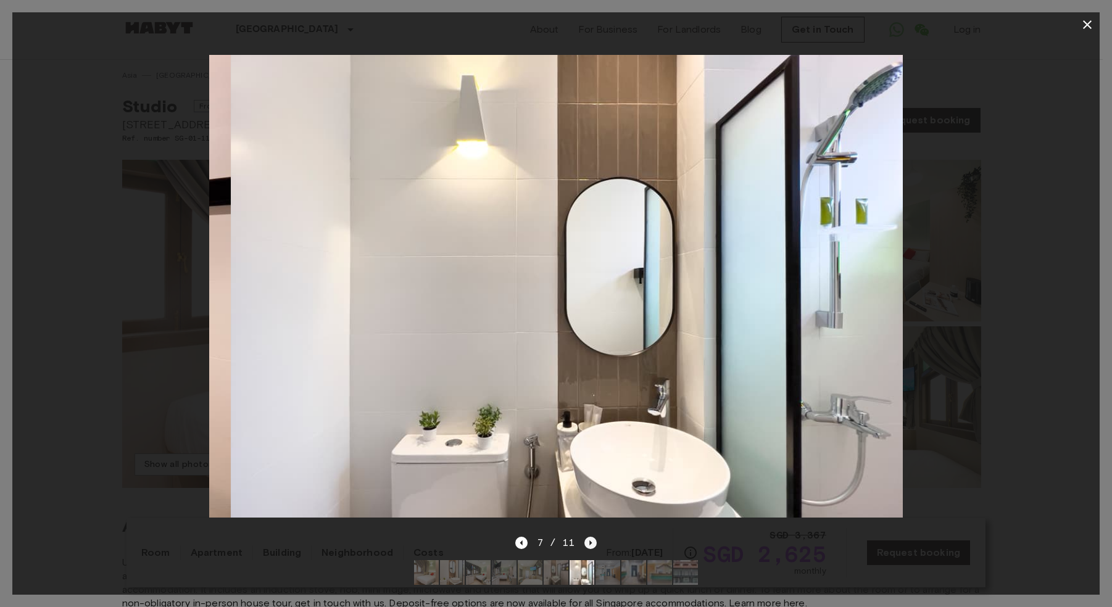
click at [584, 537] on icon "Next image" at bounding box center [590, 543] width 12 height 12
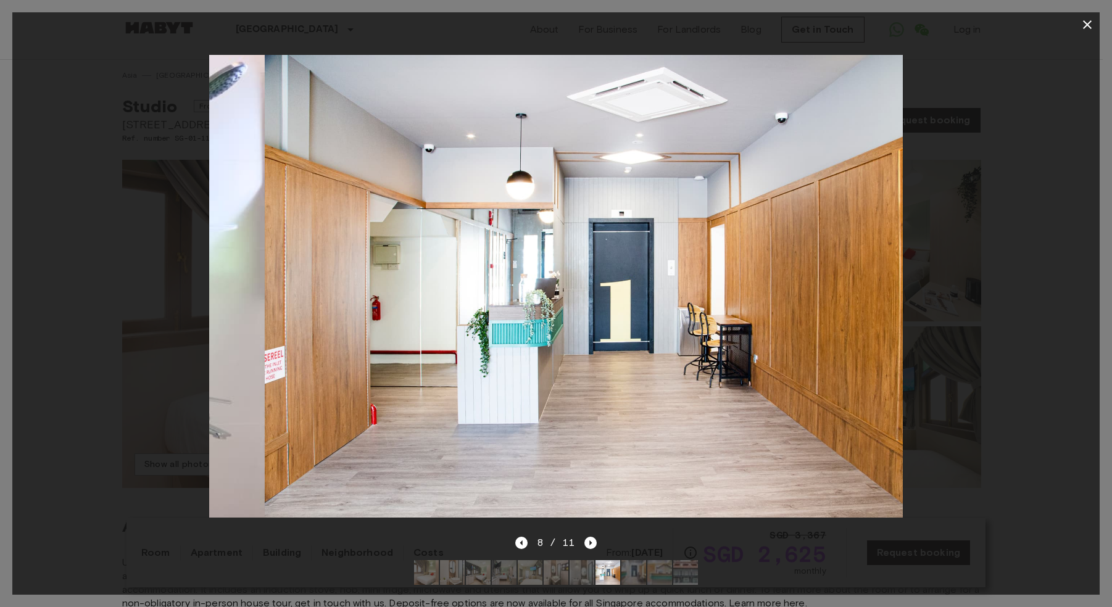
click at [582, 535] on div "8 / 11" at bounding box center [556, 542] width 82 height 15
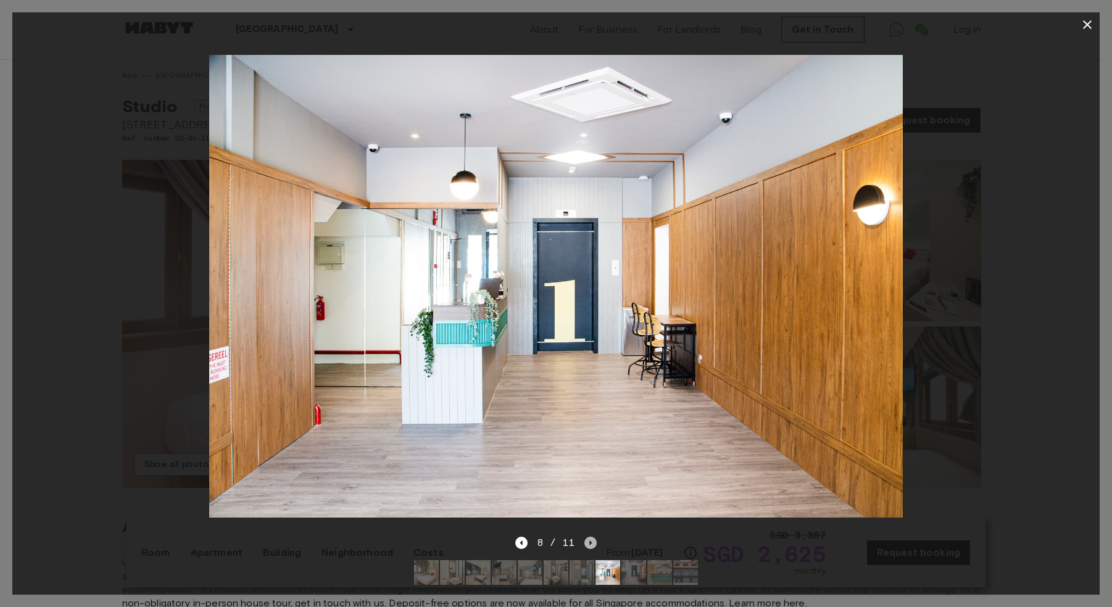
click at [584, 537] on icon "Next image" at bounding box center [590, 543] width 12 height 12
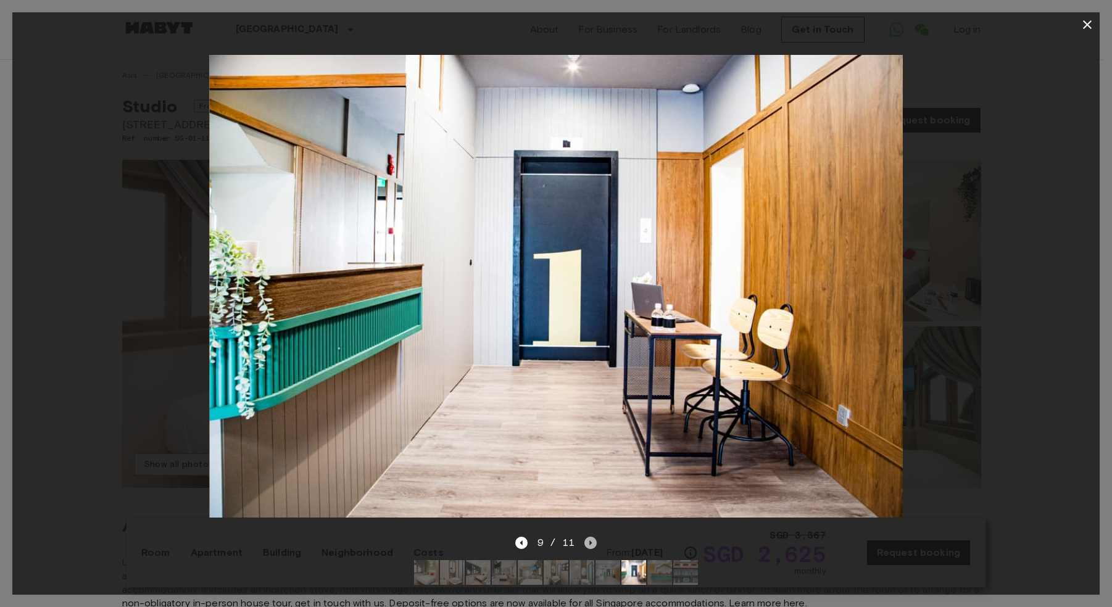
click at [584, 537] on icon "Next image" at bounding box center [590, 543] width 12 height 12
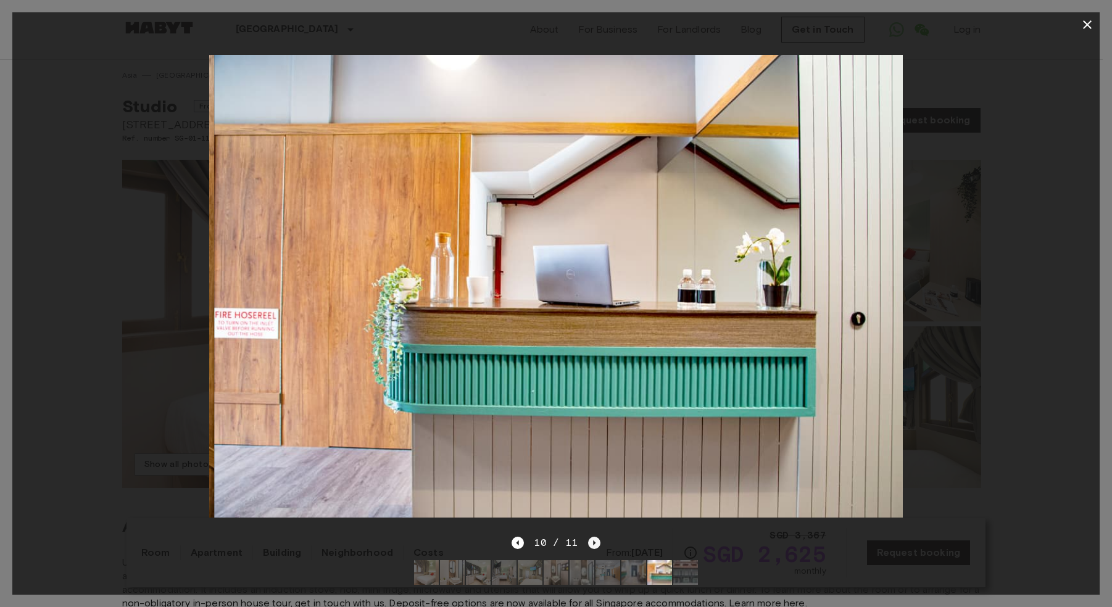
click at [584, 535] on div "10 / 11" at bounding box center [555, 542] width 88 height 15
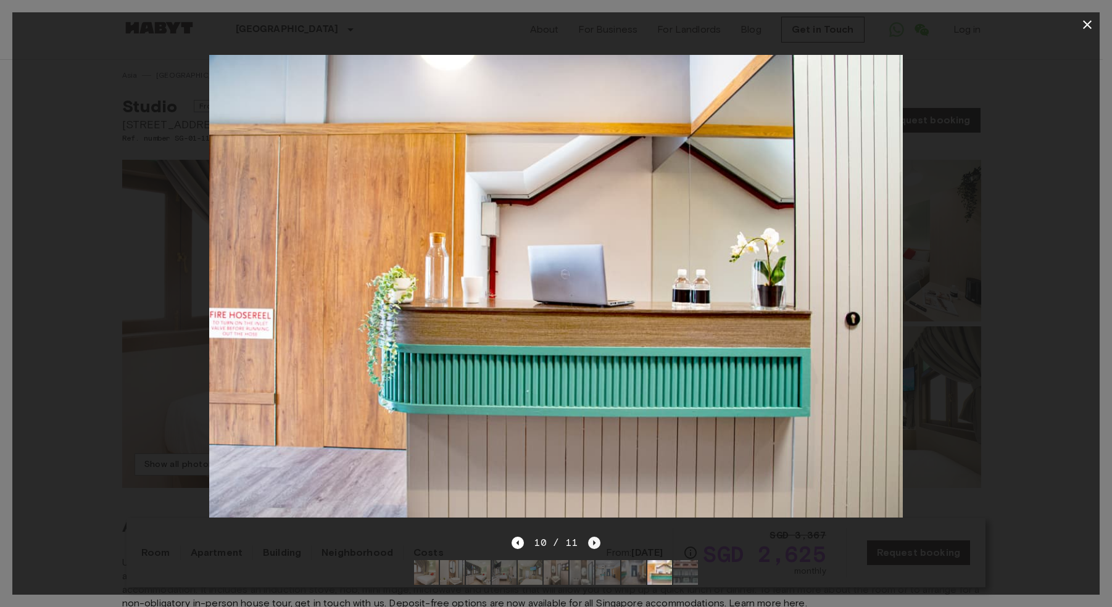
drag, startPoint x: 584, startPoint y: 534, endPoint x: 590, endPoint y: 532, distance: 6.6
click at [587, 535] on div "10 / 11" at bounding box center [555, 542] width 88 height 15
click at [590, 537] on icon "Next image" at bounding box center [594, 543] width 12 height 12
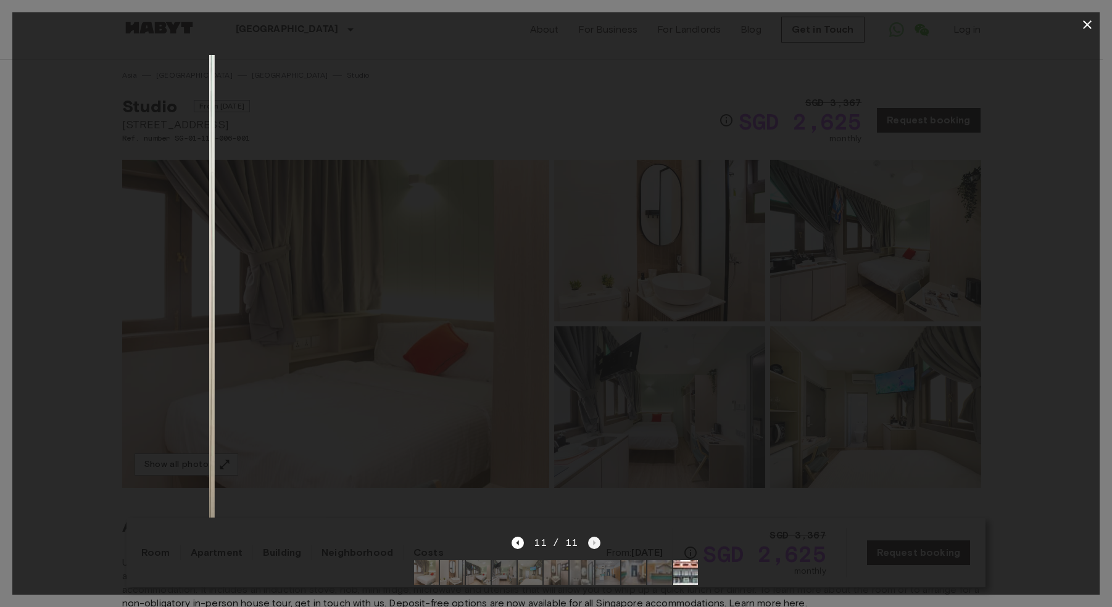
click at [590, 535] on div "11 / 11" at bounding box center [555, 542] width 88 height 15
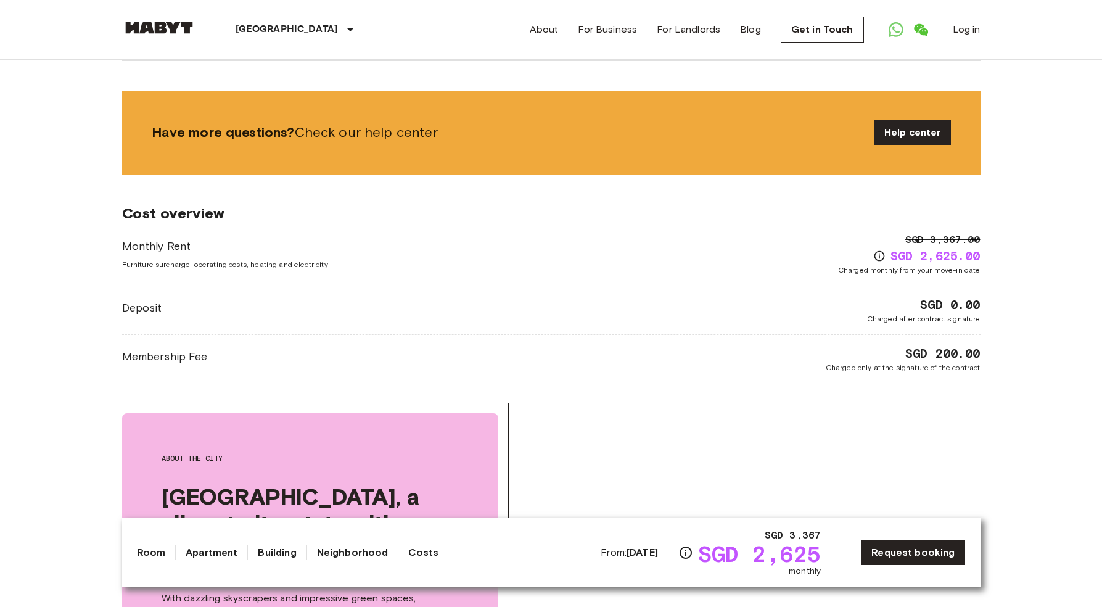
scroll to position [1374, 0]
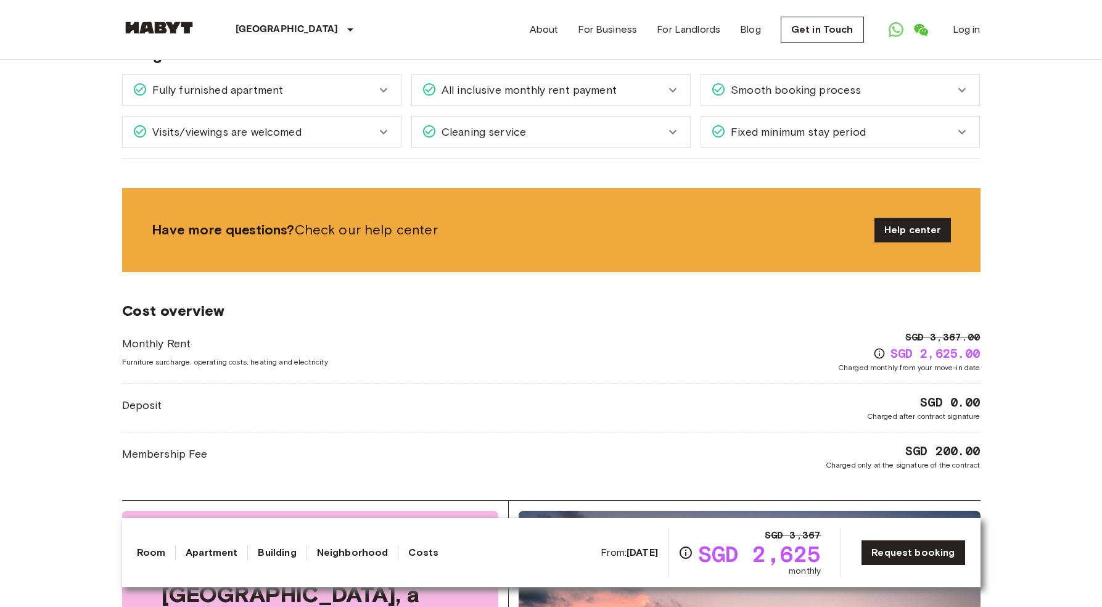
click at [524, 138] on span "Cleaning service" at bounding box center [481, 132] width 89 height 16
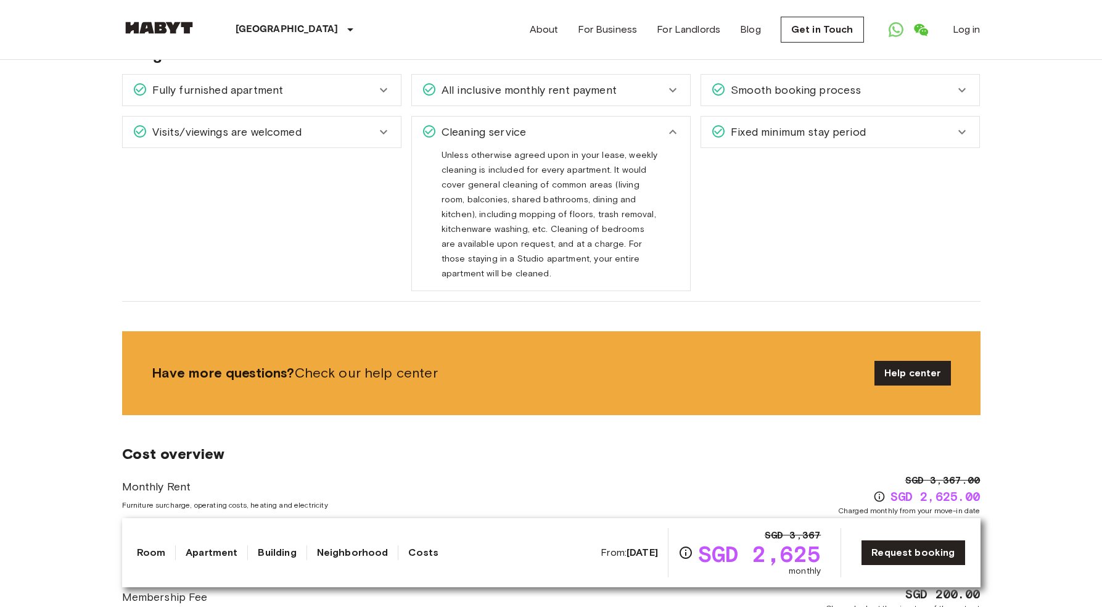
click at [394, 126] on div "Visits/viewings are welcomed" at bounding box center [262, 132] width 278 height 31
click at [366, 96] on div "Fully furnished apartment" at bounding box center [255, 90] width 244 height 16
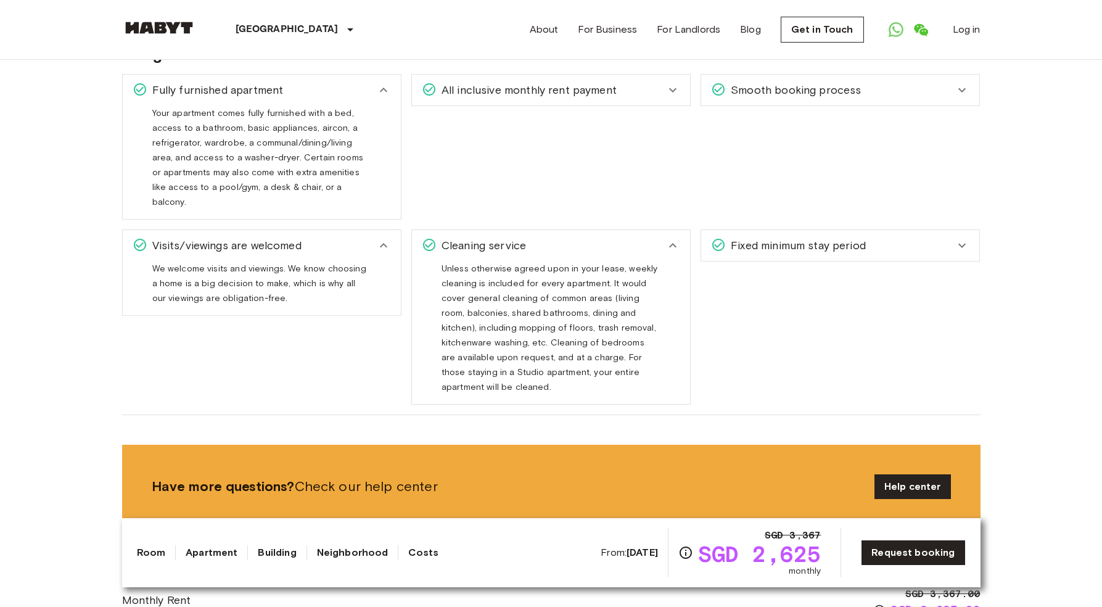
click at [759, 220] on div "Fixed minimum stay period We have a minimum 3-month stay for shared and private…" at bounding box center [835, 312] width 289 height 185
click at [766, 238] on span "Fixed minimum stay period" at bounding box center [796, 246] width 140 height 16
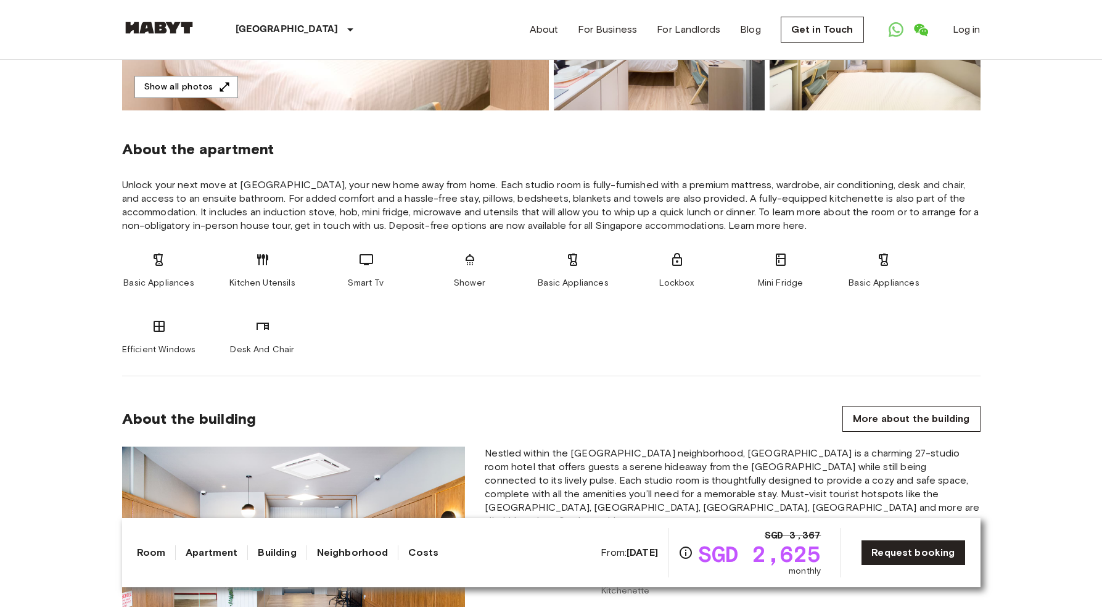
scroll to position [157, 0]
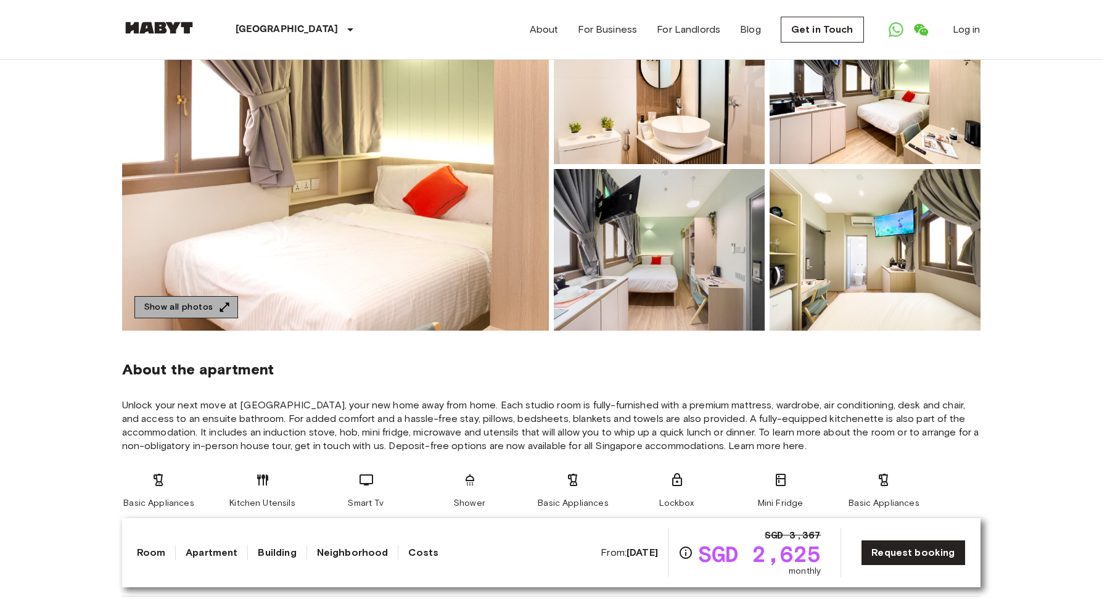
click at [194, 304] on button "Show all photos" at bounding box center [186, 307] width 104 height 23
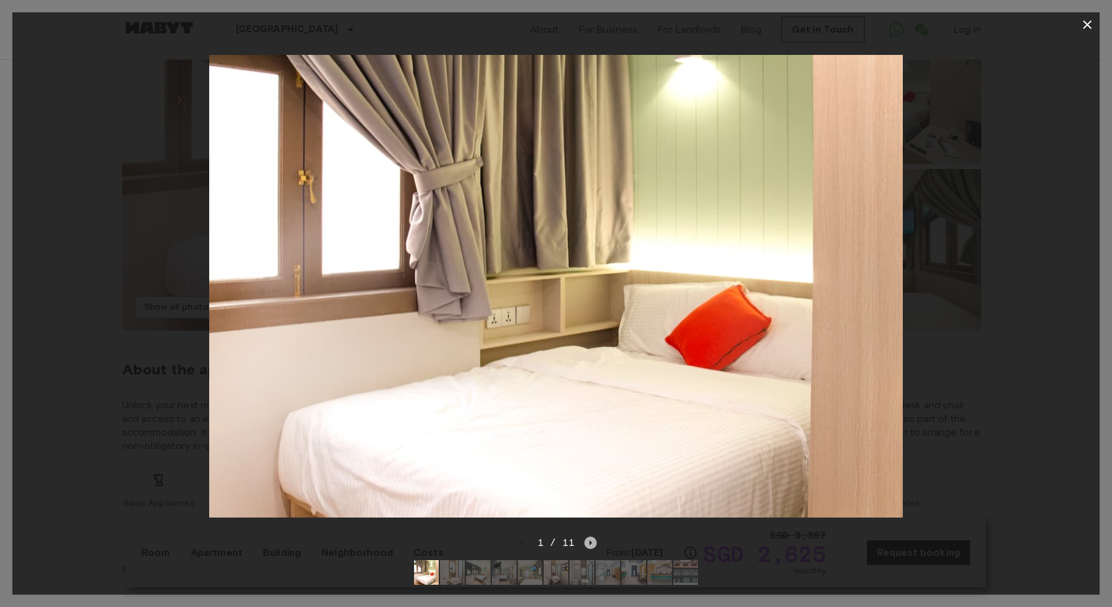
click at [585, 537] on icon "Next image" at bounding box center [590, 543] width 12 height 12
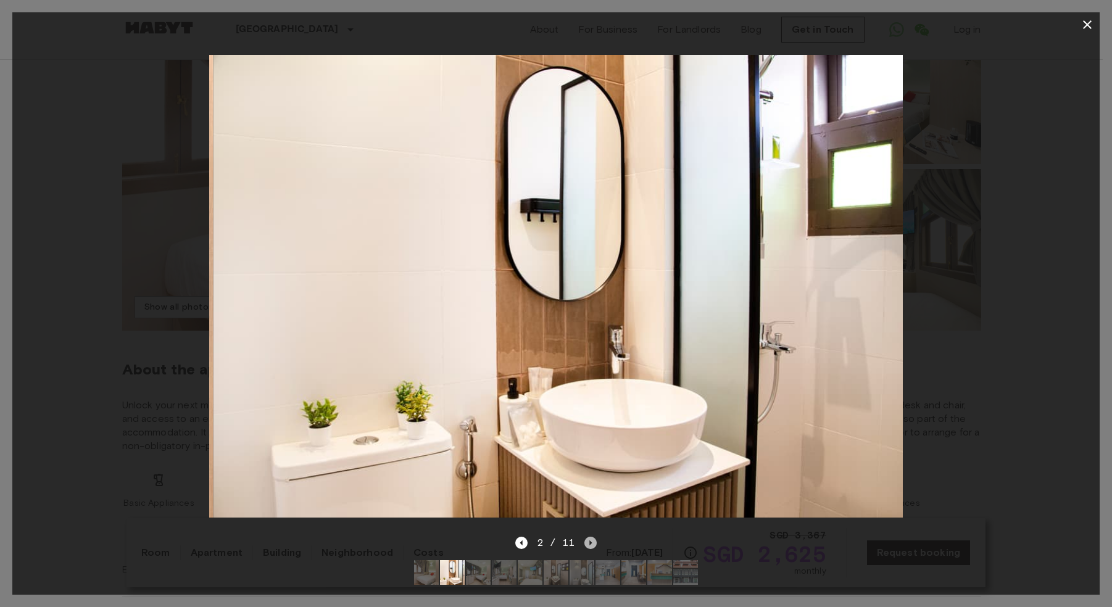
click at [586, 537] on icon "Next image" at bounding box center [590, 543] width 12 height 12
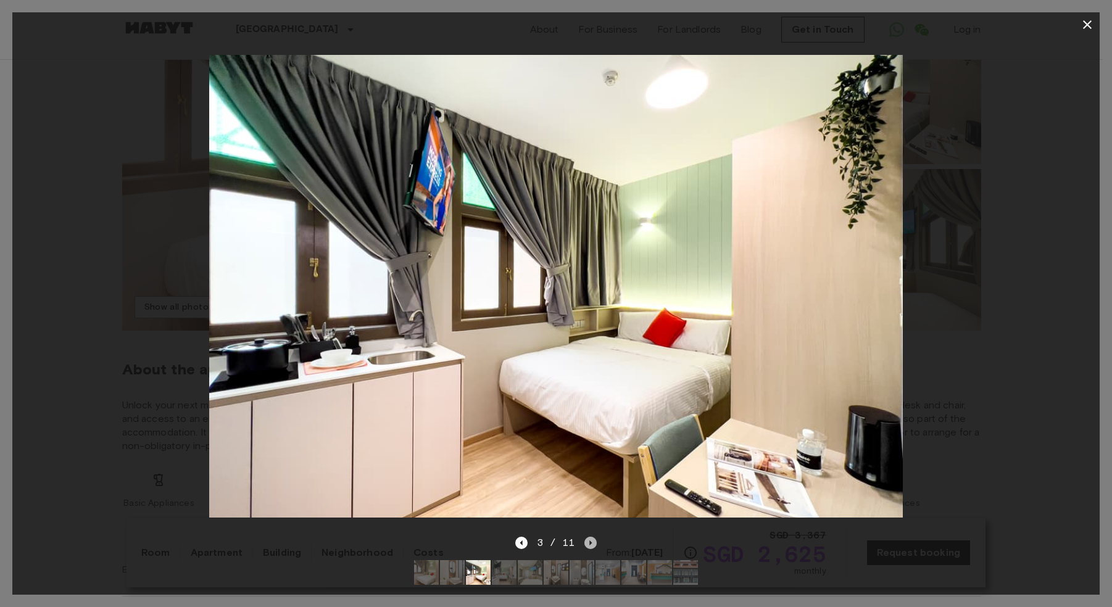
click at [593, 537] on icon "Next image" at bounding box center [590, 543] width 12 height 12
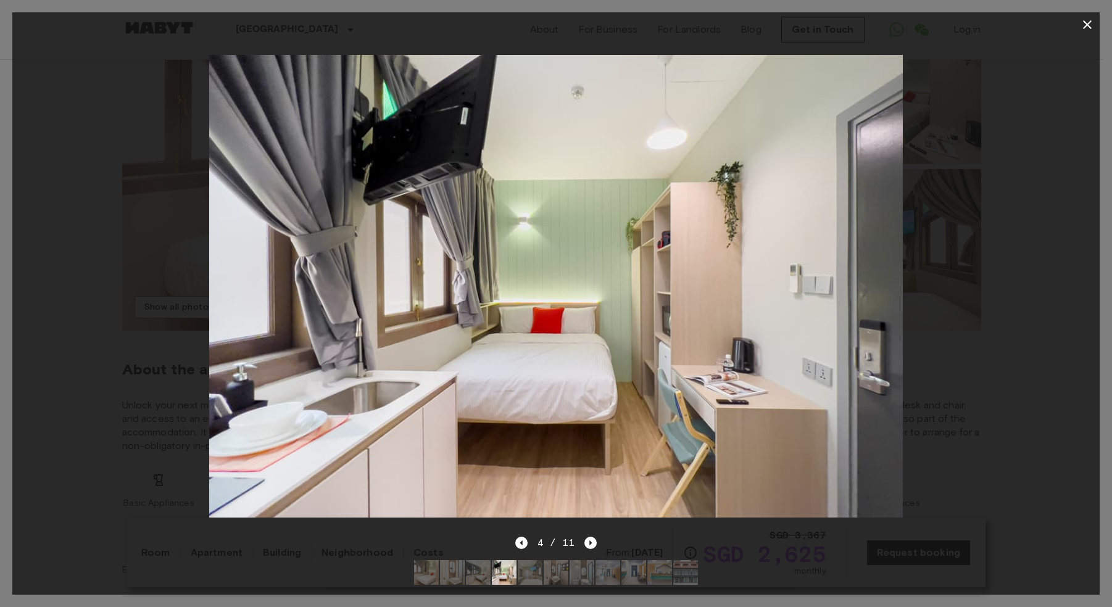
click at [596, 535] on div "4 / 11" at bounding box center [555, 564] width 1087 height 59
click at [588, 537] on icon "Next image" at bounding box center [590, 543] width 12 height 12
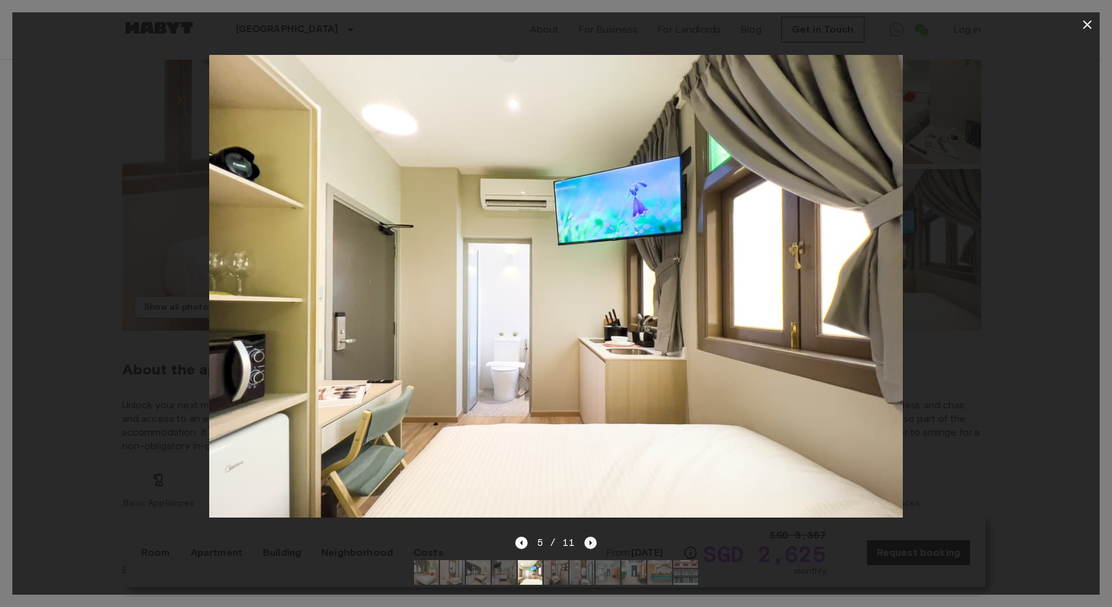
click at [588, 537] on icon "Next image" at bounding box center [590, 543] width 12 height 12
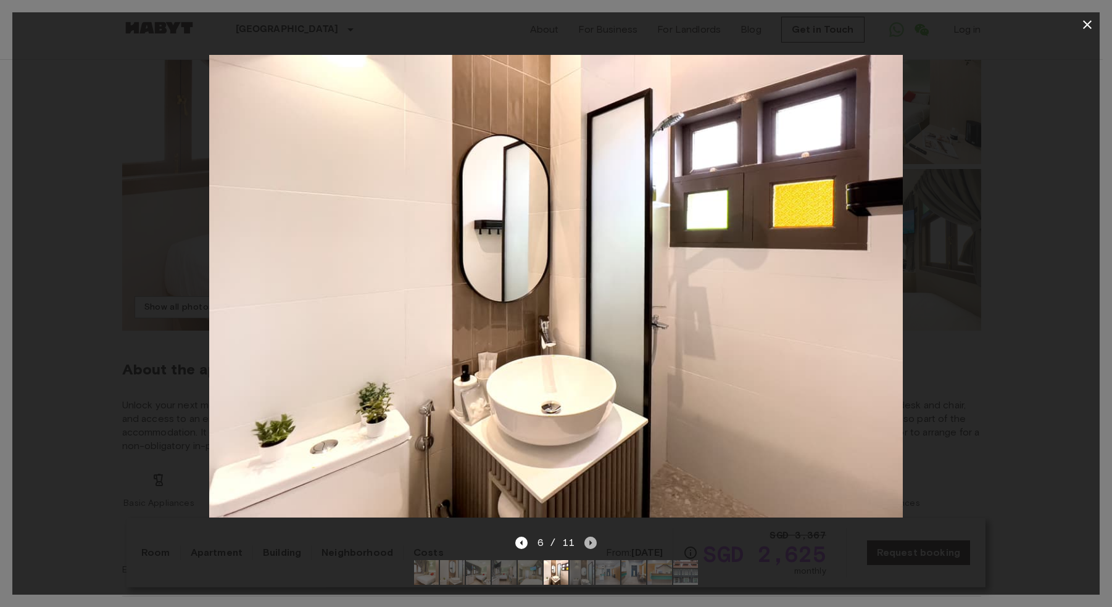
click at [590, 540] on icon "Next image" at bounding box center [591, 542] width 2 height 5
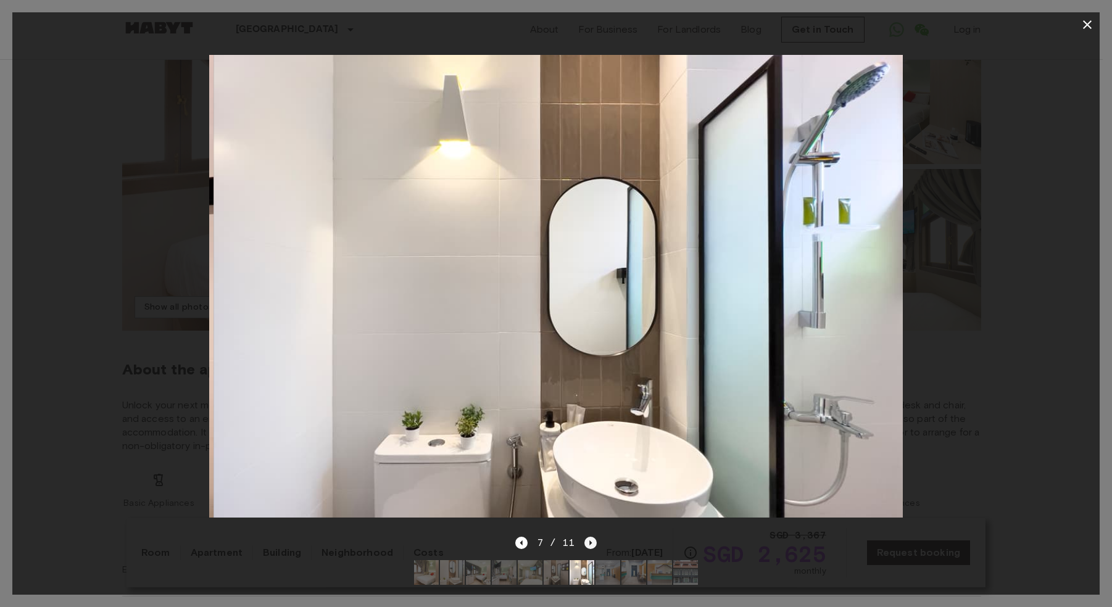
click at [590, 540] on icon "Next image" at bounding box center [591, 542] width 2 height 5
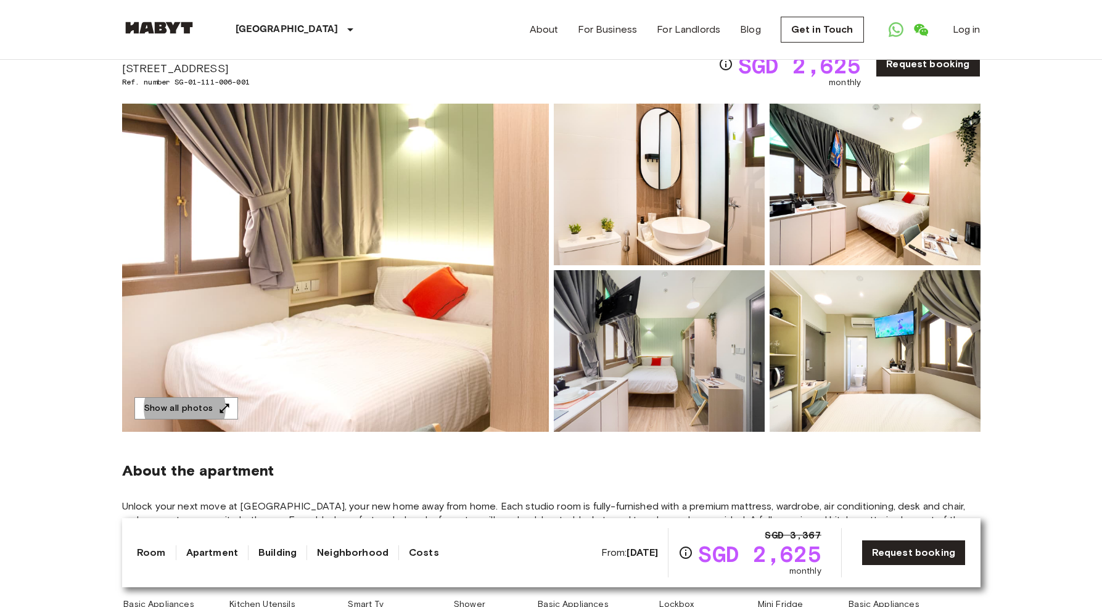
scroll to position [0, 0]
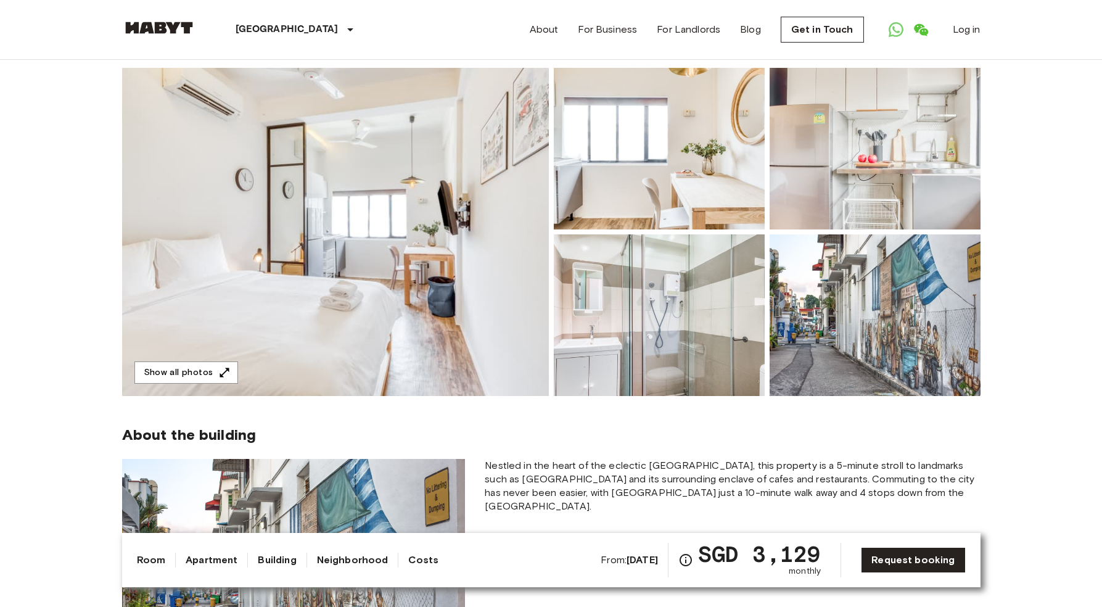
scroll to position [148, 0]
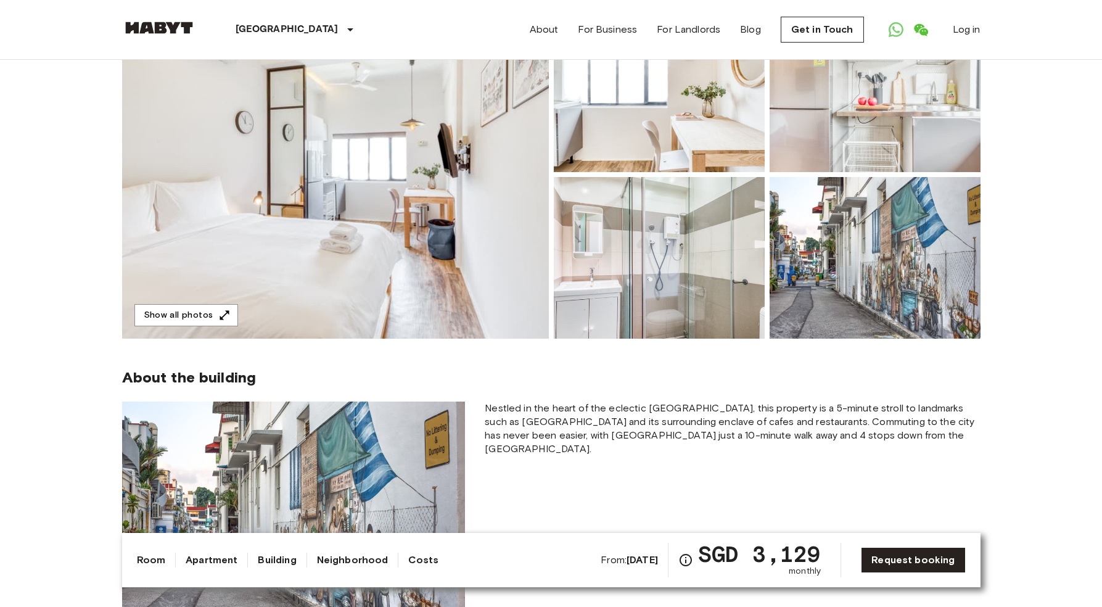
click at [440, 99] on img at bounding box center [335, 174] width 427 height 328
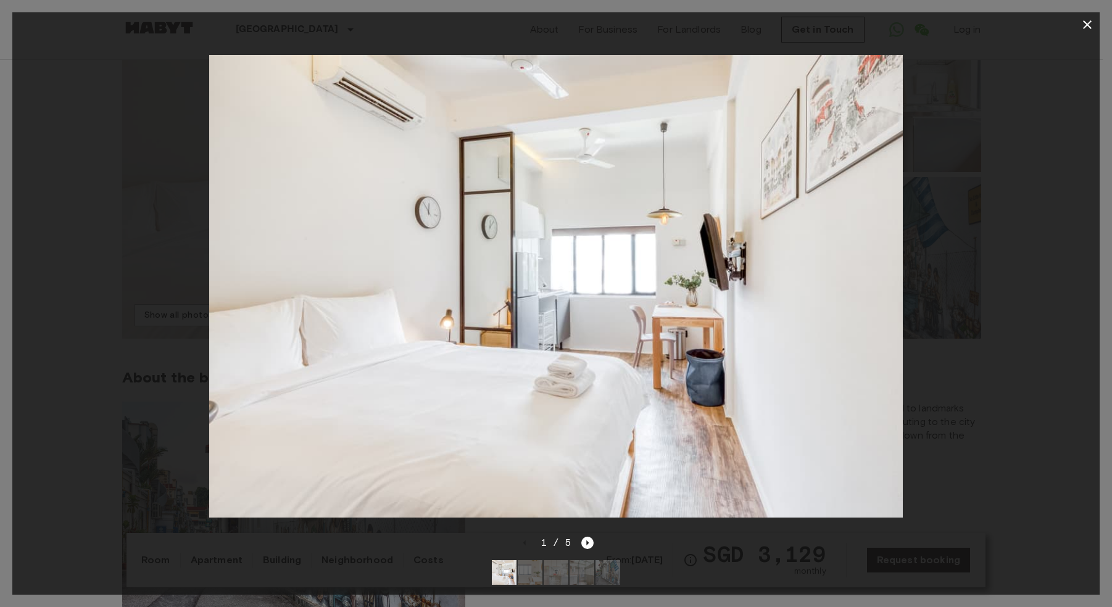
click at [571, 538] on div "1 / 5" at bounding box center [556, 542] width 76 height 15
click at [589, 537] on icon "Next image" at bounding box center [587, 543] width 12 height 12
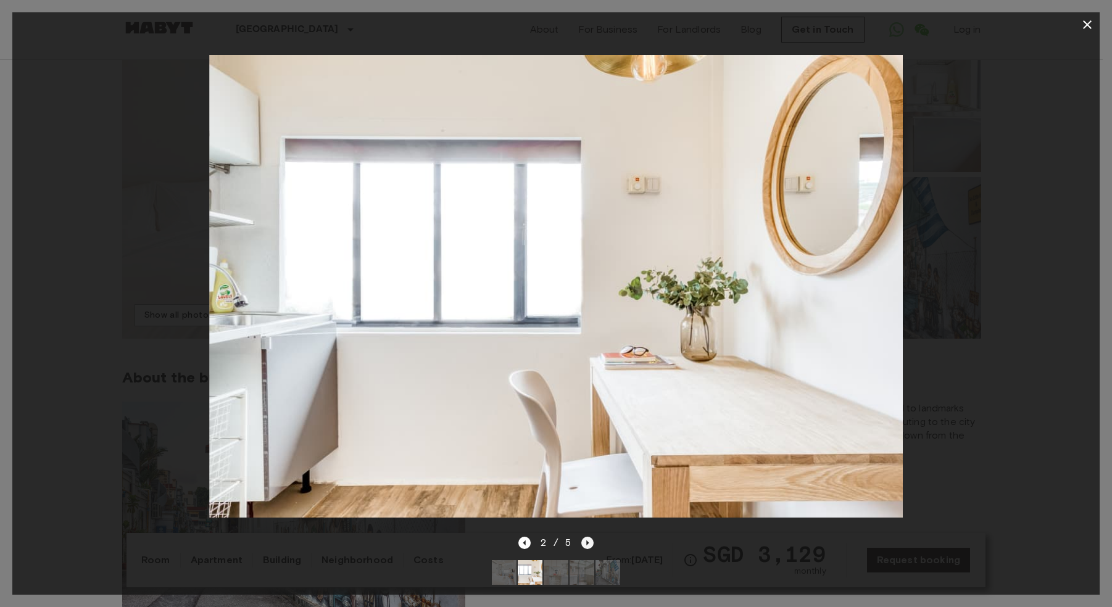
click at [589, 537] on icon "Next image" at bounding box center [587, 543] width 12 height 12
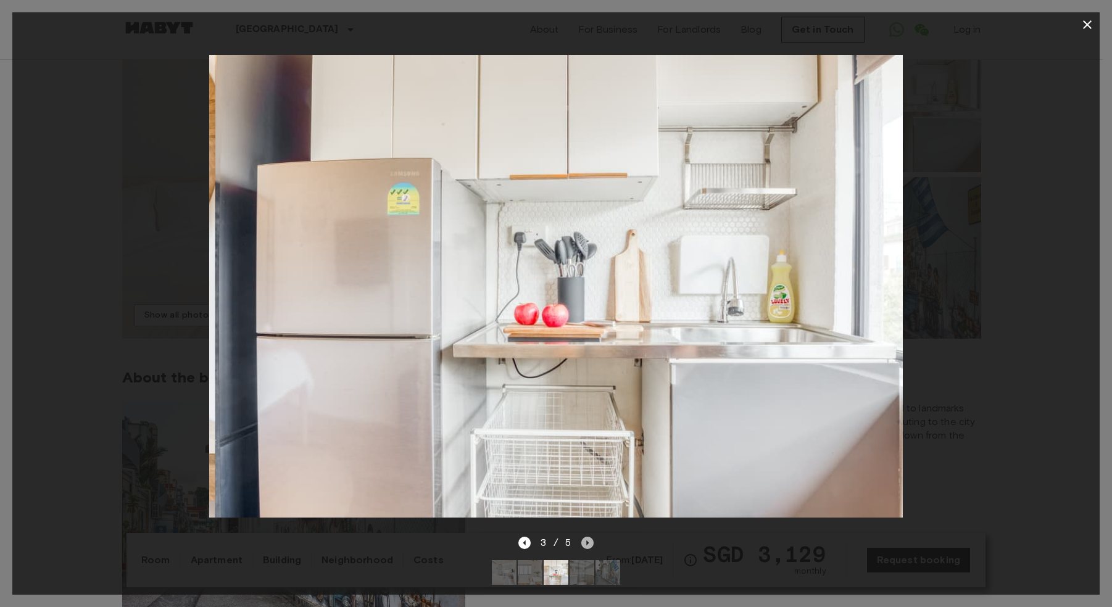
click at [589, 537] on icon "Next image" at bounding box center [587, 543] width 12 height 12
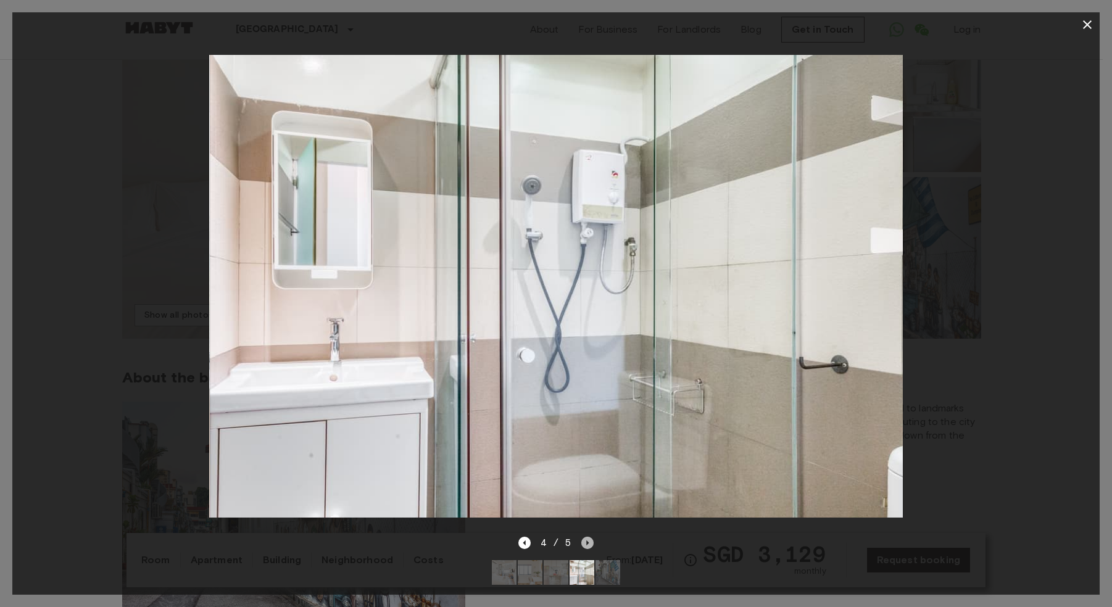
click at [589, 537] on icon "Next image" at bounding box center [587, 543] width 12 height 12
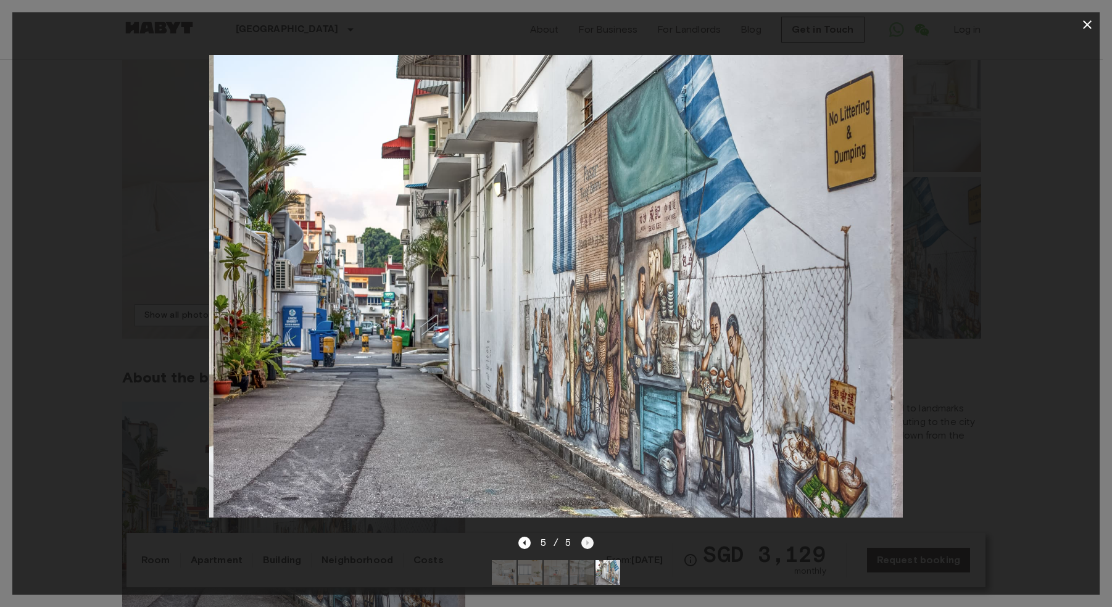
click at [589, 535] on div "5 / 5" at bounding box center [556, 542] width 76 height 15
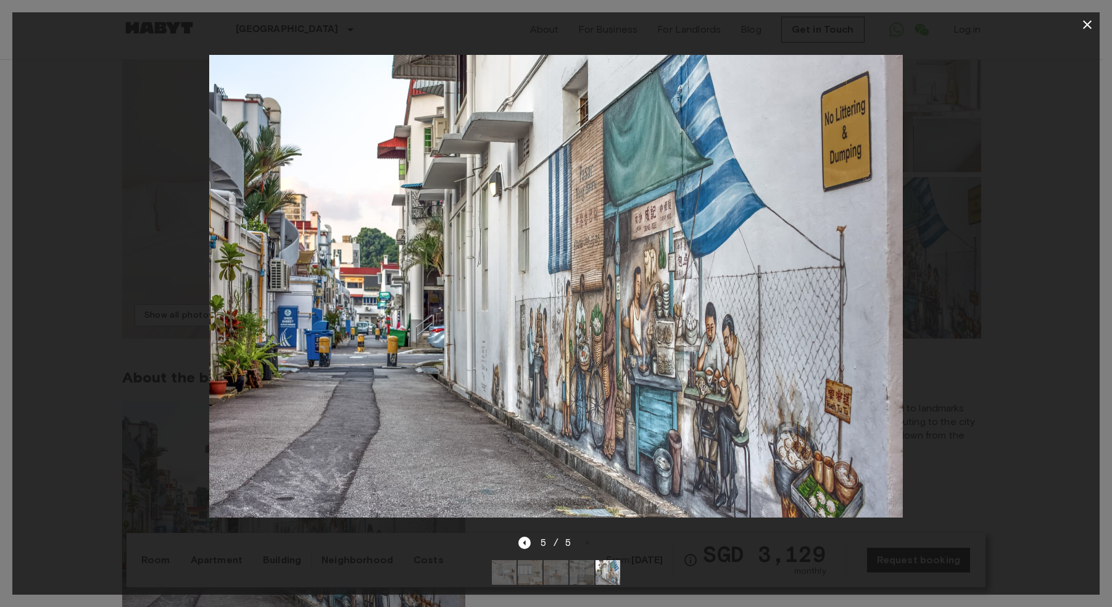
click at [69, 189] on div at bounding box center [555, 286] width 1087 height 498
drag, startPoint x: 1076, startPoint y: 28, endPoint x: 1093, endPoint y: 19, distance: 19.6
click at [1091, 20] on div at bounding box center [555, 24] width 1087 height 25
click at [1093, 19] on icon "button" at bounding box center [1087, 24] width 15 height 15
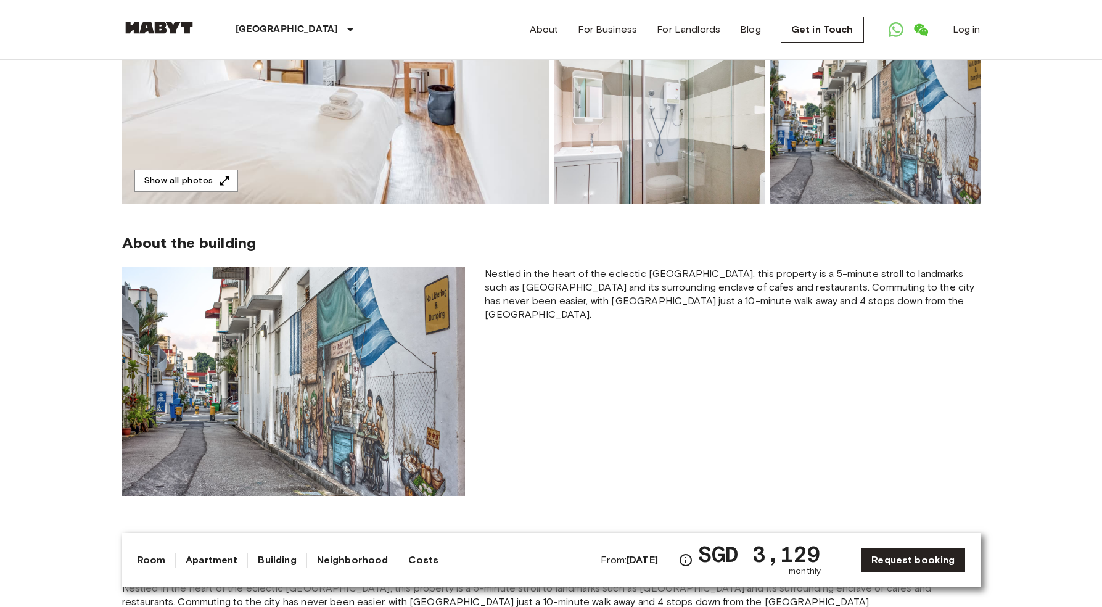
scroll to position [0, 0]
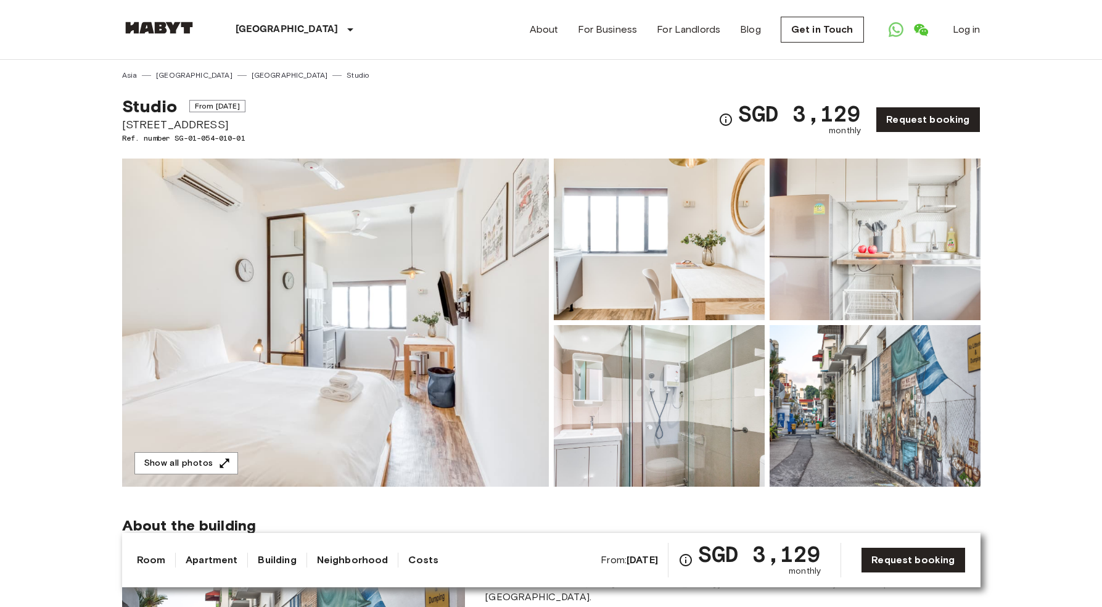
click at [457, 250] on img at bounding box center [335, 323] width 427 height 328
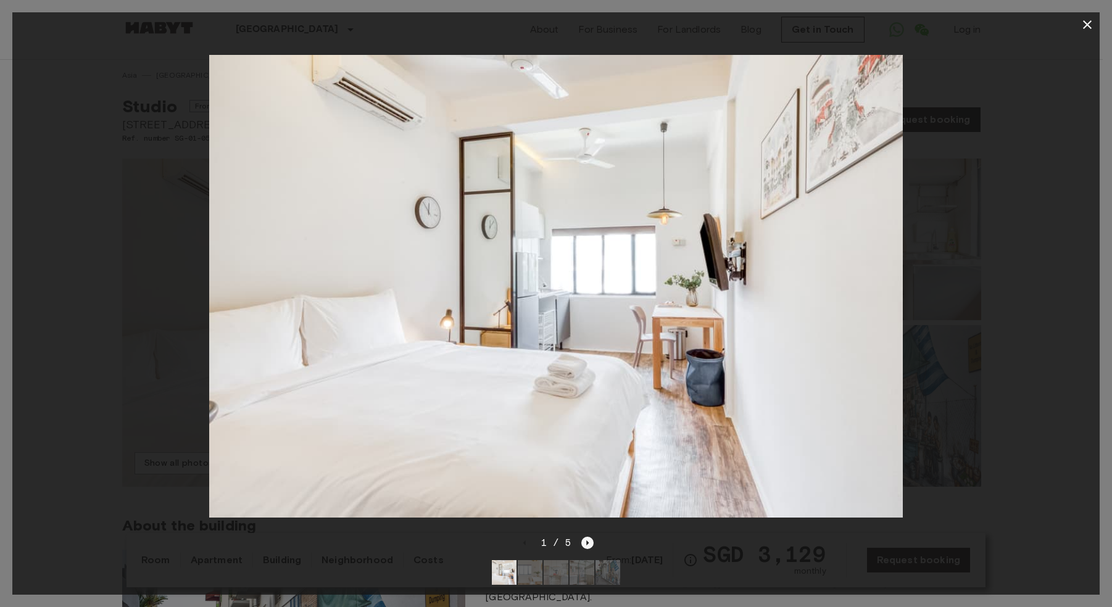
click at [584, 537] on icon "Next image" at bounding box center [587, 543] width 12 height 12
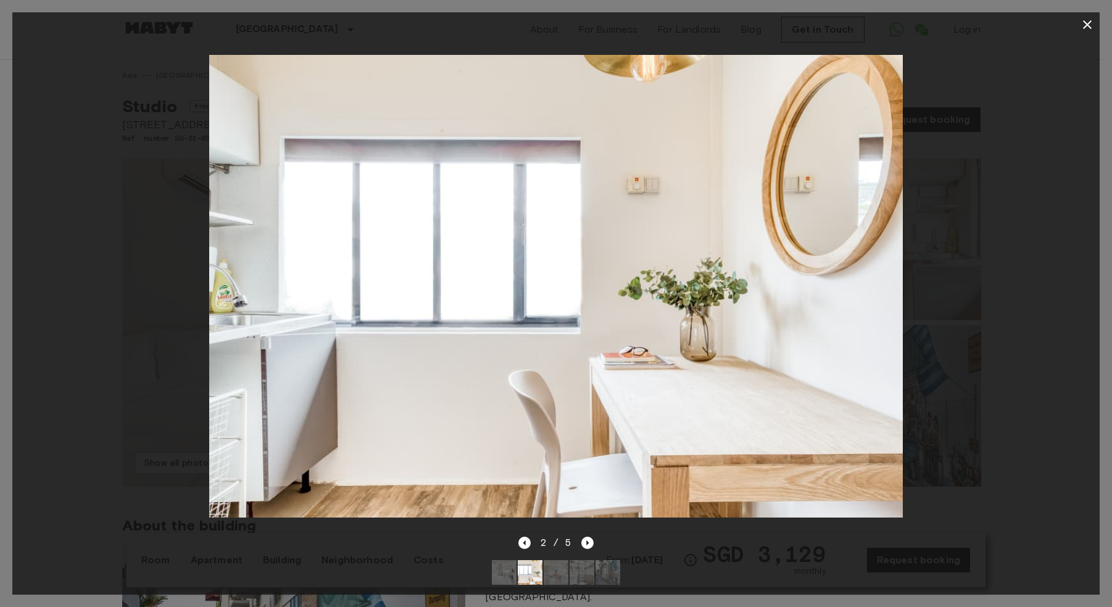
click at [596, 535] on div "2 / 5" at bounding box center [555, 564] width 1087 height 59
click at [594, 535] on div "2 / 5" at bounding box center [555, 564] width 1087 height 59
click at [582, 537] on icon "Next image" at bounding box center [587, 543] width 12 height 12
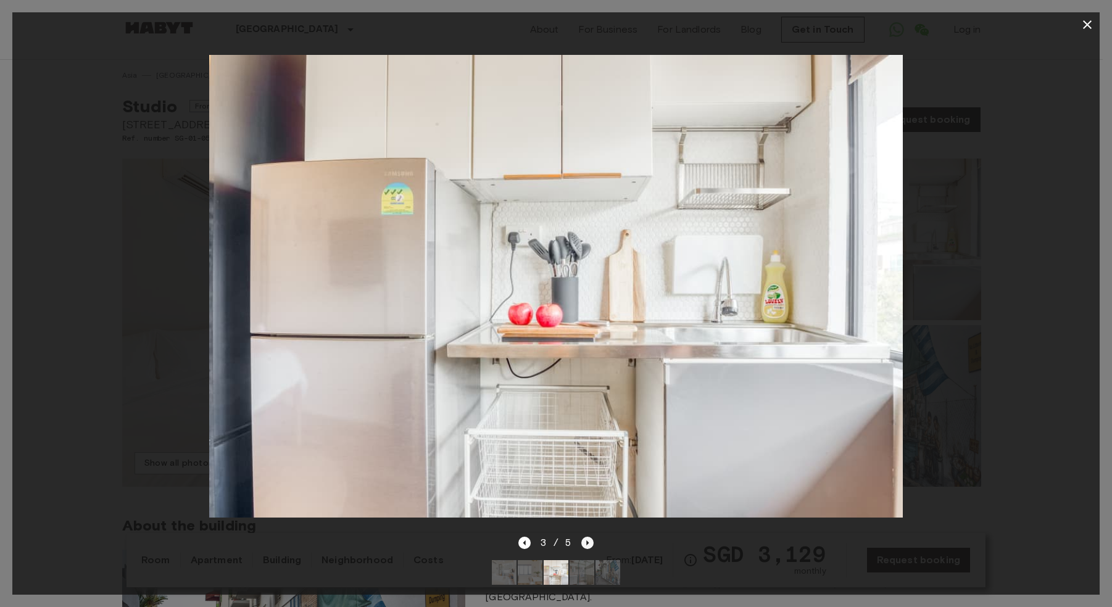
click at [584, 537] on icon "Next image" at bounding box center [587, 543] width 12 height 12
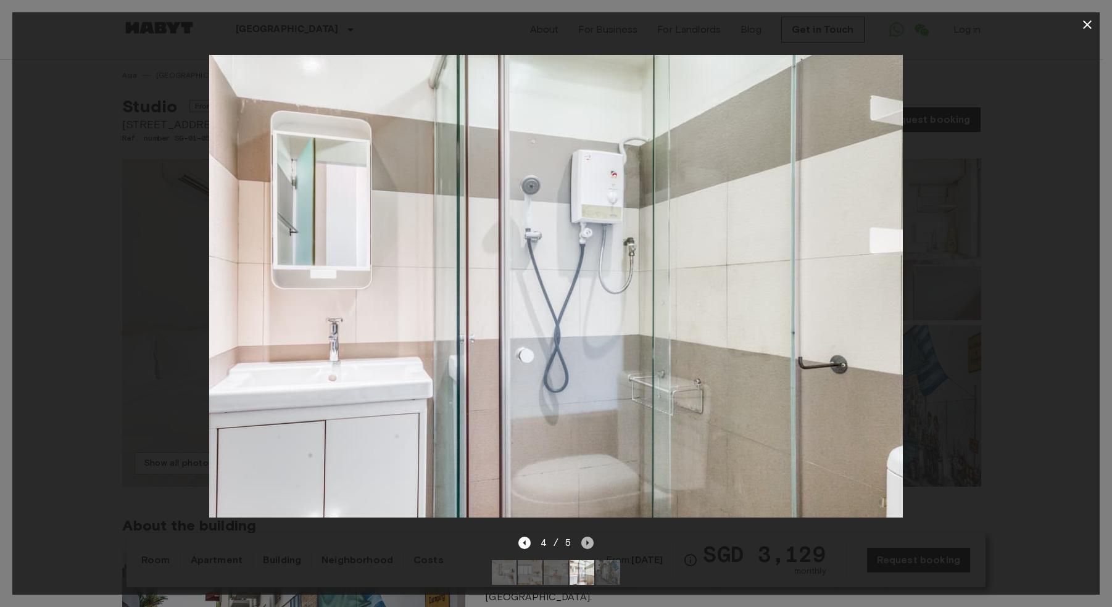
click at [584, 537] on icon "Next image" at bounding box center [587, 543] width 12 height 12
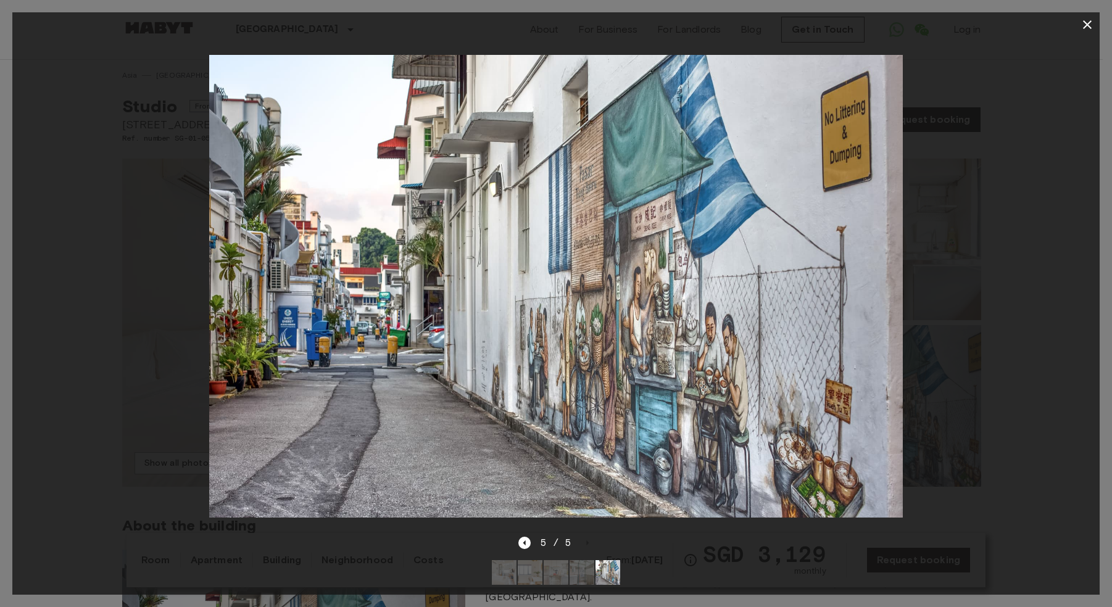
click at [107, 35] on div at bounding box center [555, 24] width 1087 height 25
click at [1102, 22] on div at bounding box center [556, 303] width 1112 height 607
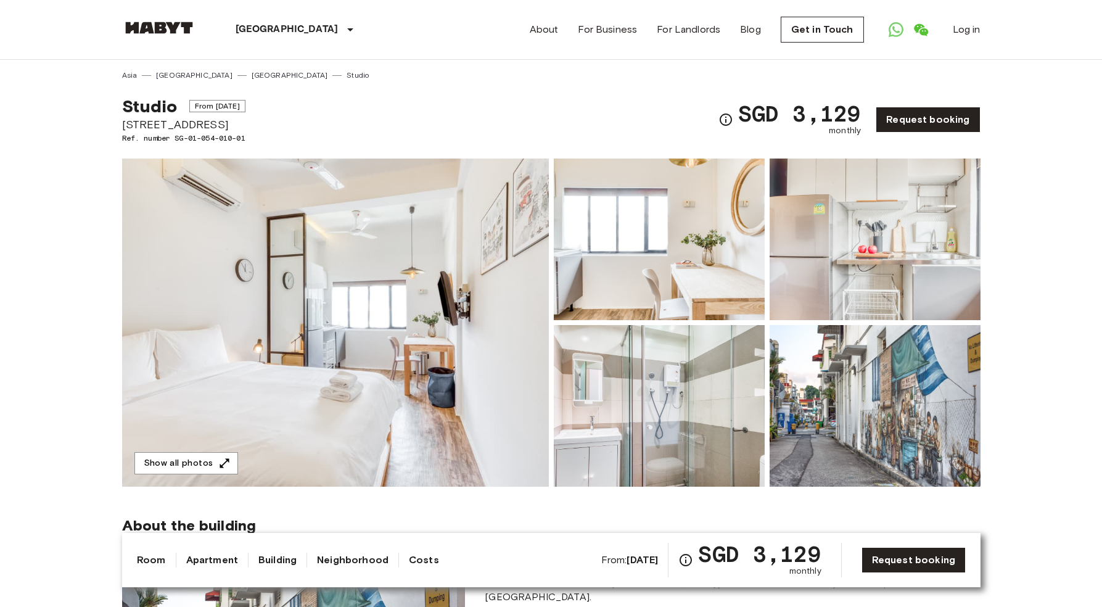
click at [1084, 22] on header "Singapore Europe Amsterdam Berlin Brussels Cologne Dusseldorf Frankfurt Graz Ha…" at bounding box center [551, 30] width 1102 height 60
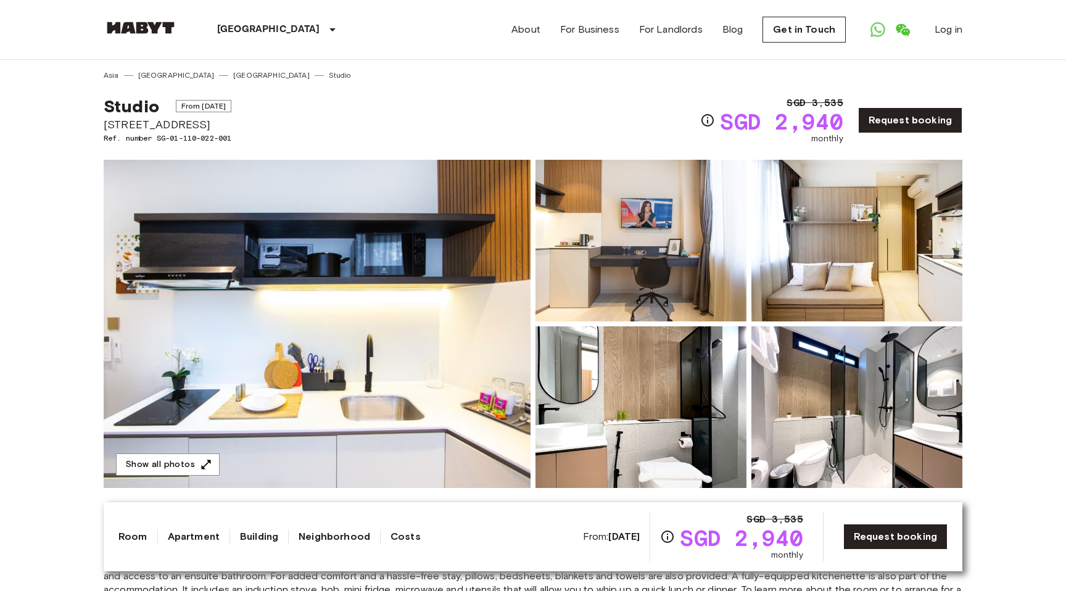
click at [431, 254] on img at bounding box center [317, 324] width 427 height 328
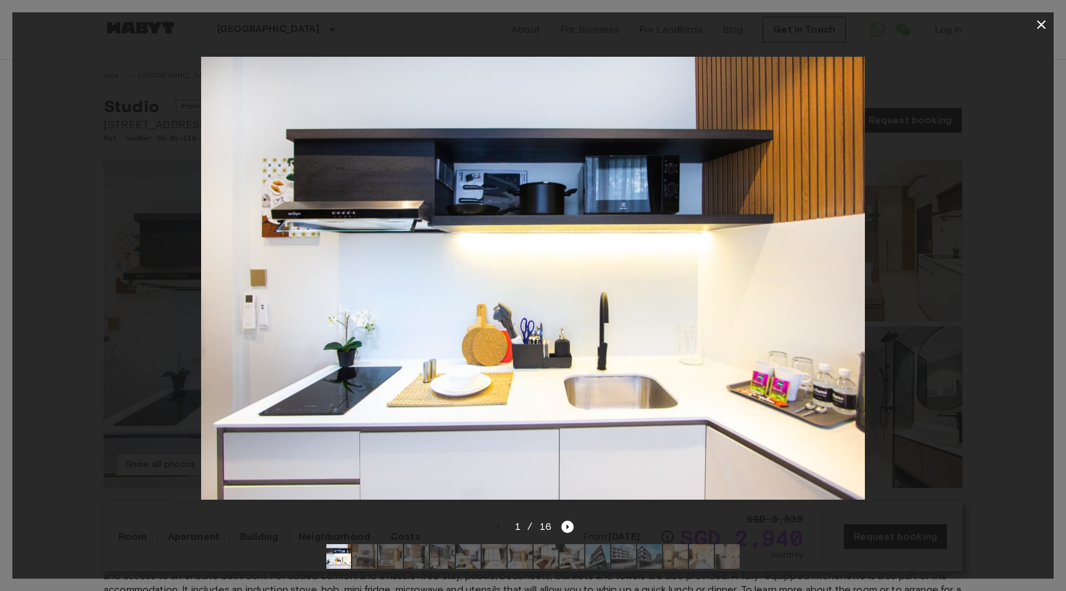
click at [559, 529] on div "1 / 16" at bounding box center [533, 526] width 82 height 15
click at [563, 529] on icon "Next image" at bounding box center [567, 527] width 12 height 12
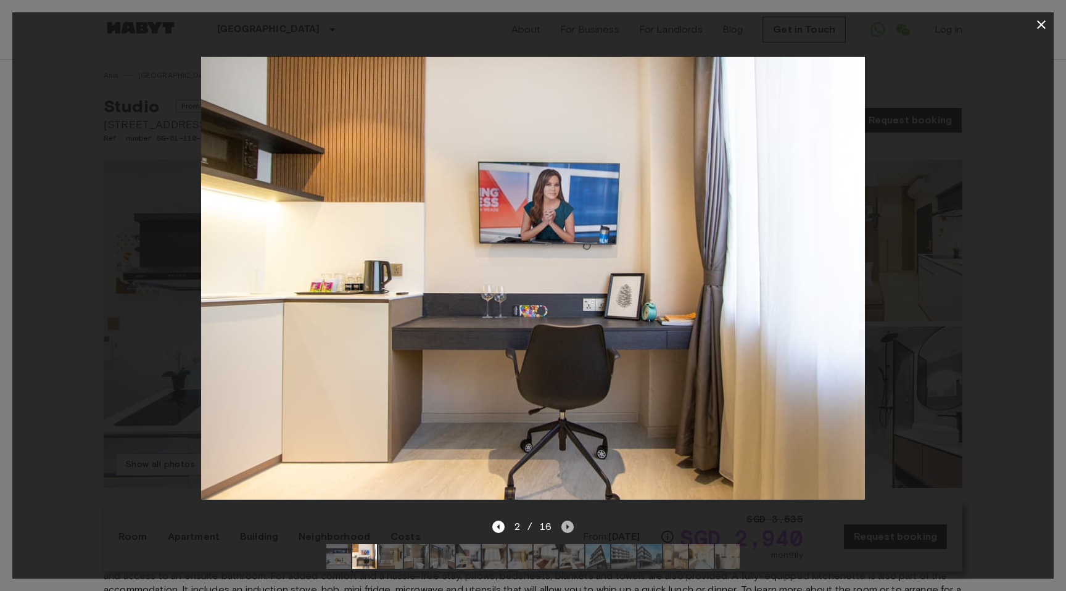
click at [567, 528] on icon "Next image" at bounding box center [568, 526] width 2 height 5
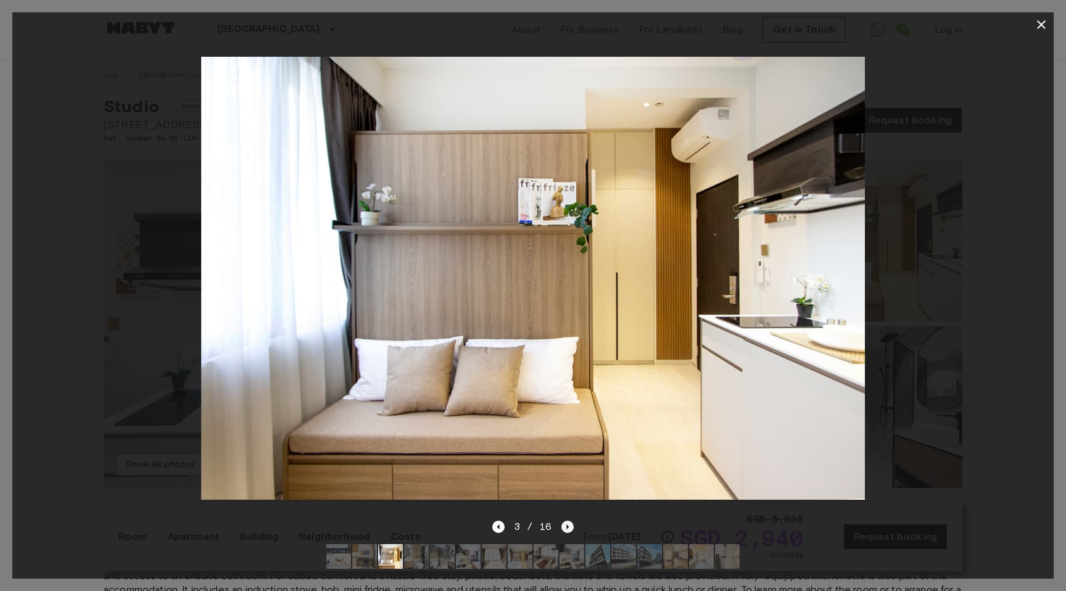
click at [570, 529] on icon "Next image" at bounding box center [567, 527] width 12 height 12
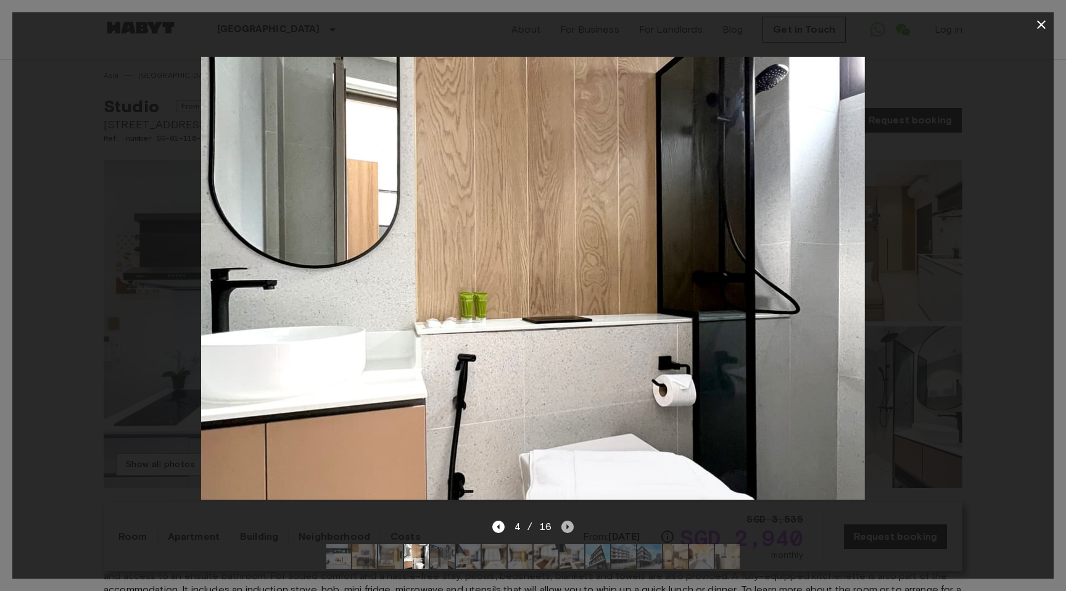
click at [570, 529] on icon "Next image" at bounding box center [567, 527] width 12 height 12
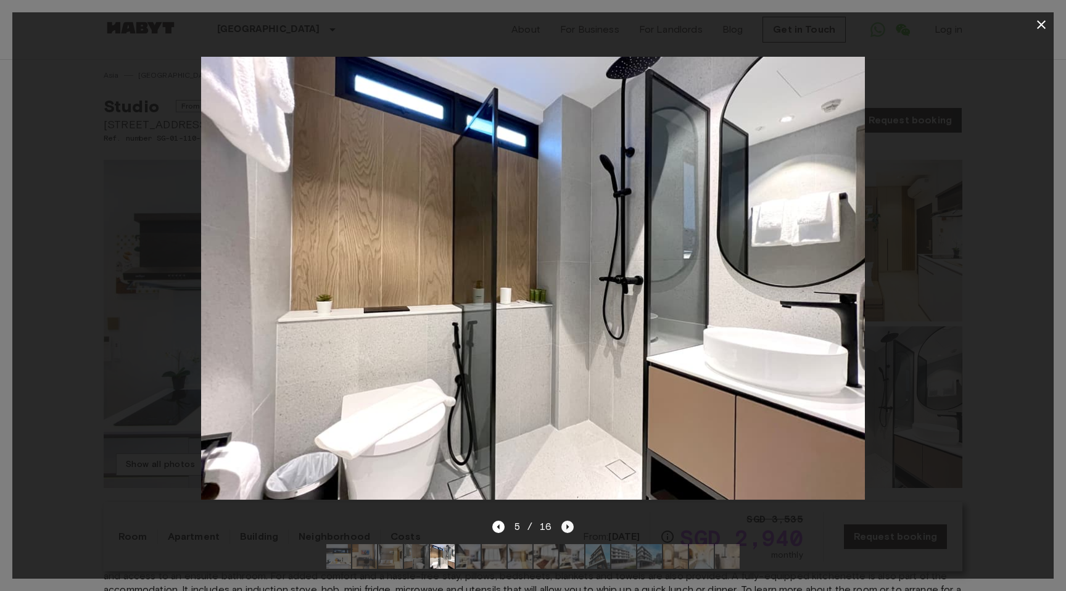
click at [570, 529] on icon "Next image" at bounding box center [567, 527] width 12 height 12
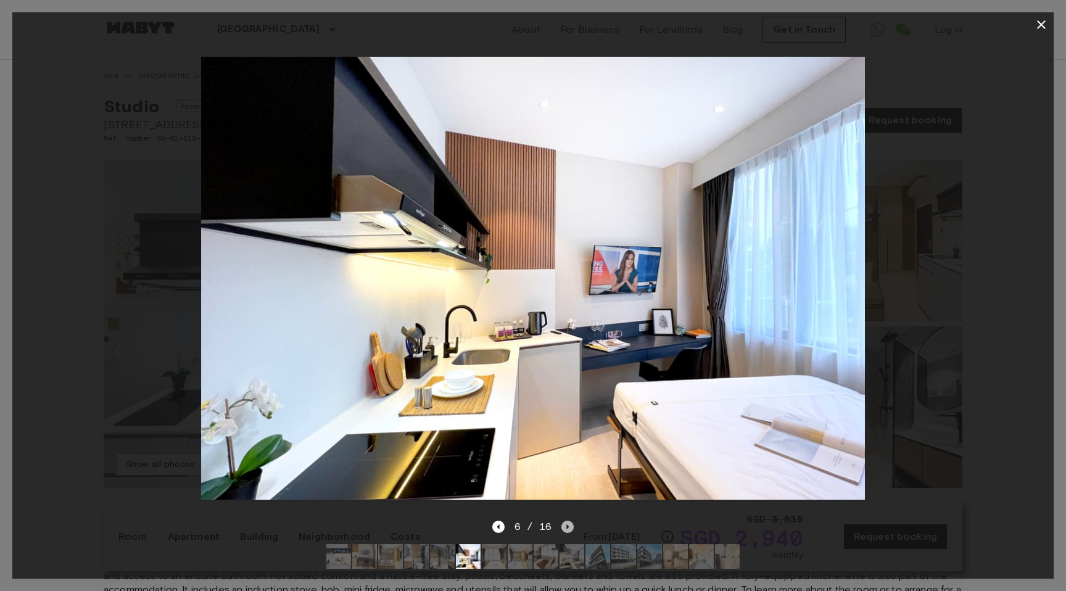
click at [570, 529] on icon "Next image" at bounding box center [567, 527] width 12 height 12
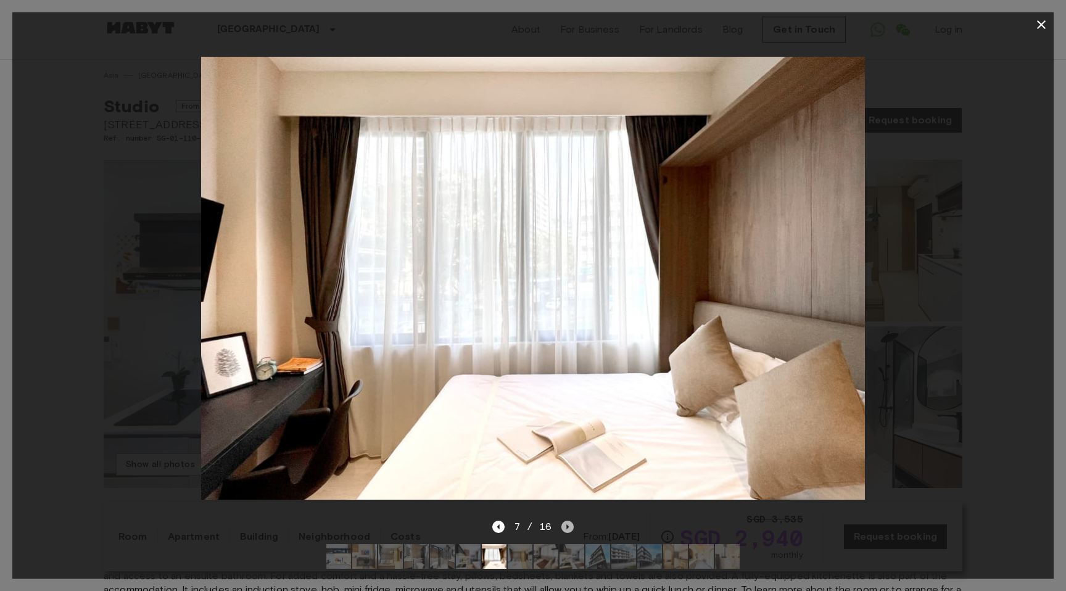
click at [570, 529] on icon "Next image" at bounding box center [567, 527] width 12 height 12
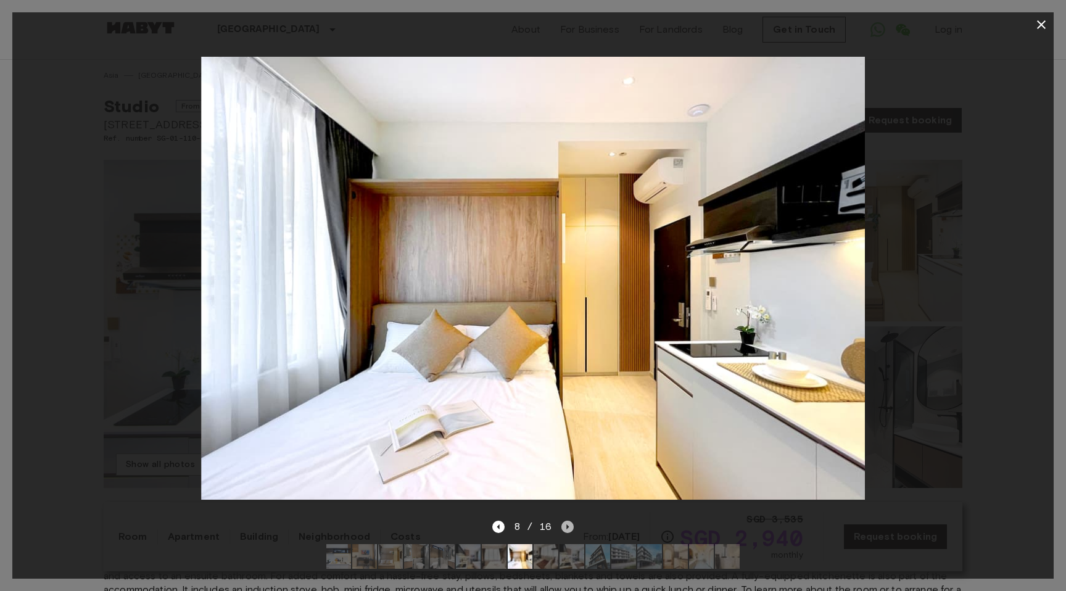
click at [570, 529] on icon "Next image" at bounding box center [567, 527] width 12 height 12
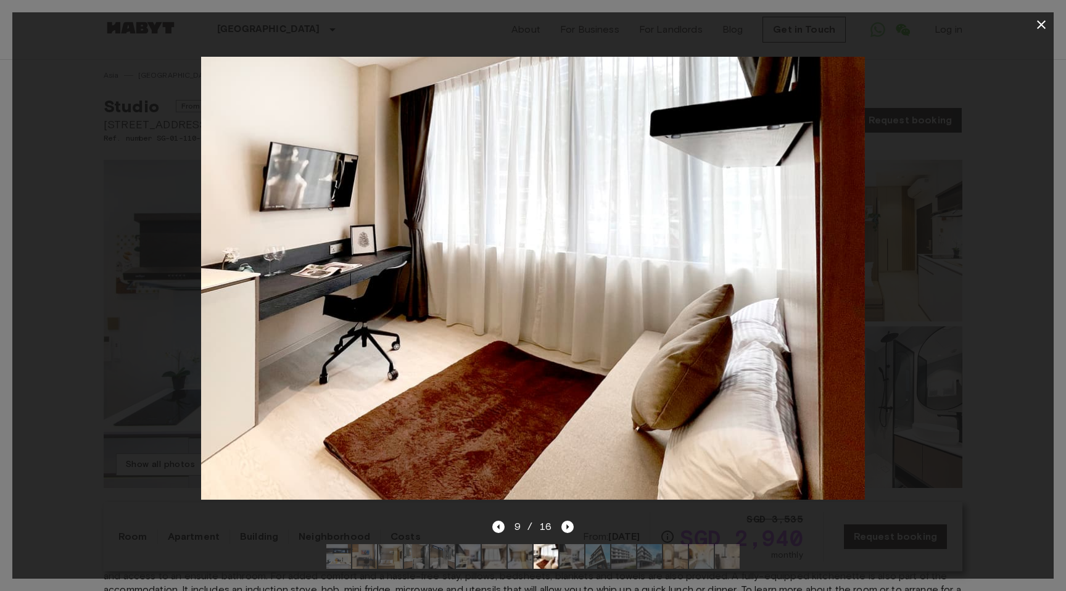
click at [574, 529] on div "9 / 16" at bounding box center [532, 548] width 1041 height 59
click at [571, 529] on icon "Next image" at bounding box center [567, 527] width 12 height 12
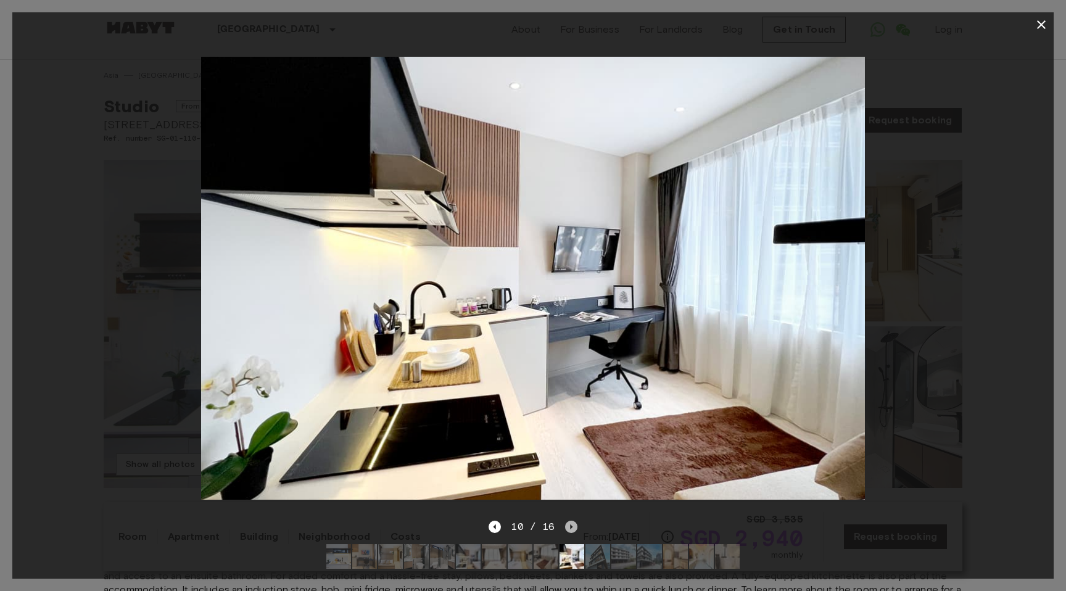
click at [571, 529] on icon "Next image" at bounding box center [571, 527] width 12 height 12
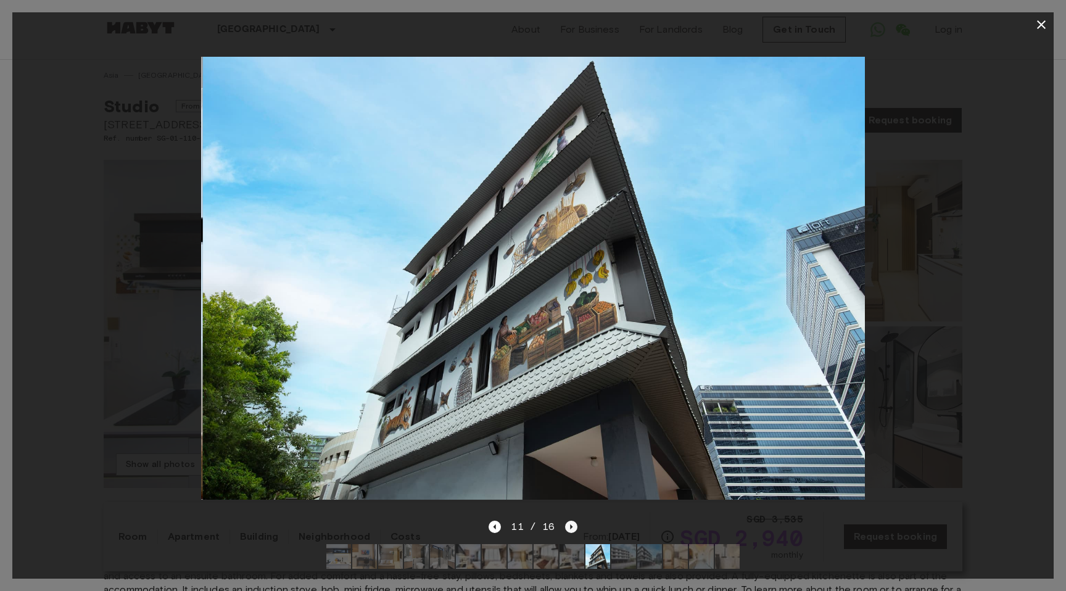
click at [571, 529] on icon "Next image" at bounding box center [571, 527] width 12 height 12
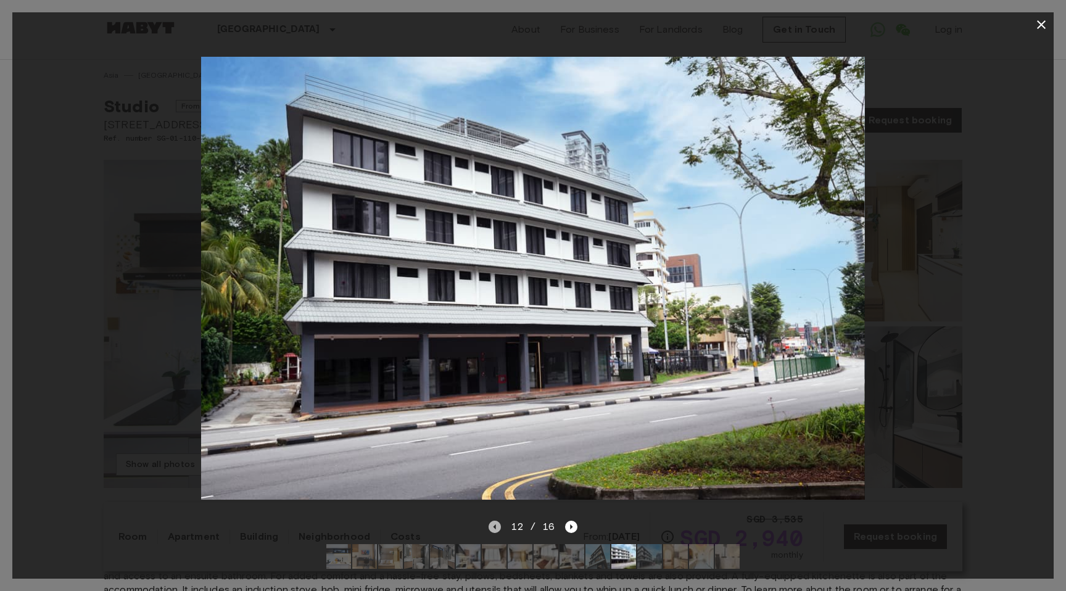
click at [497, 528] on icon "Previous image" at bounding box center [495, 527] width 12 height 12
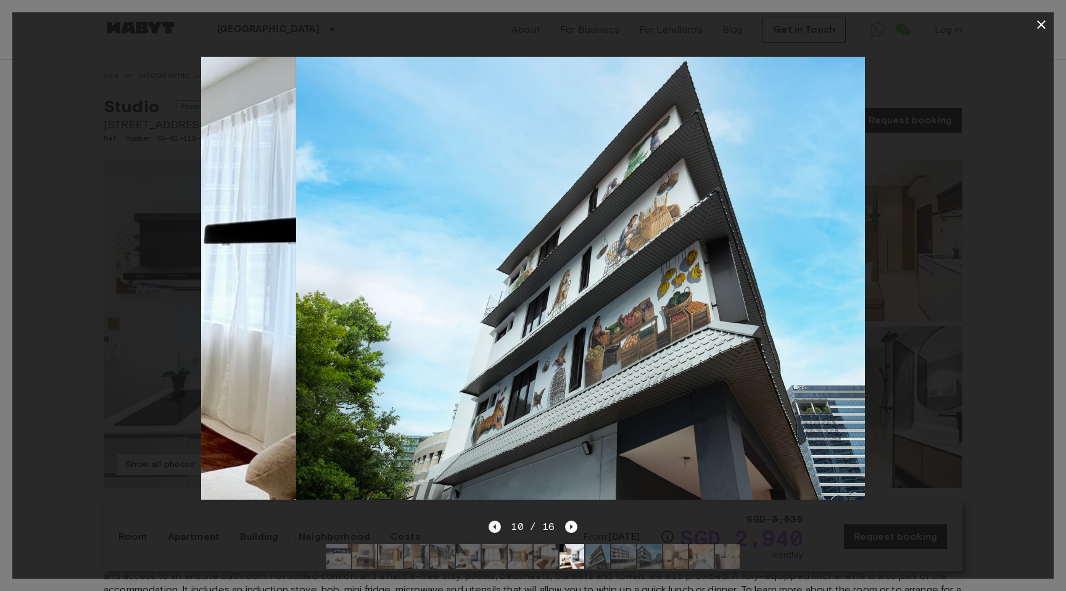
click at [497, 528] on icon "Previous image" at bounding box center [495, 527] width 12 height 12
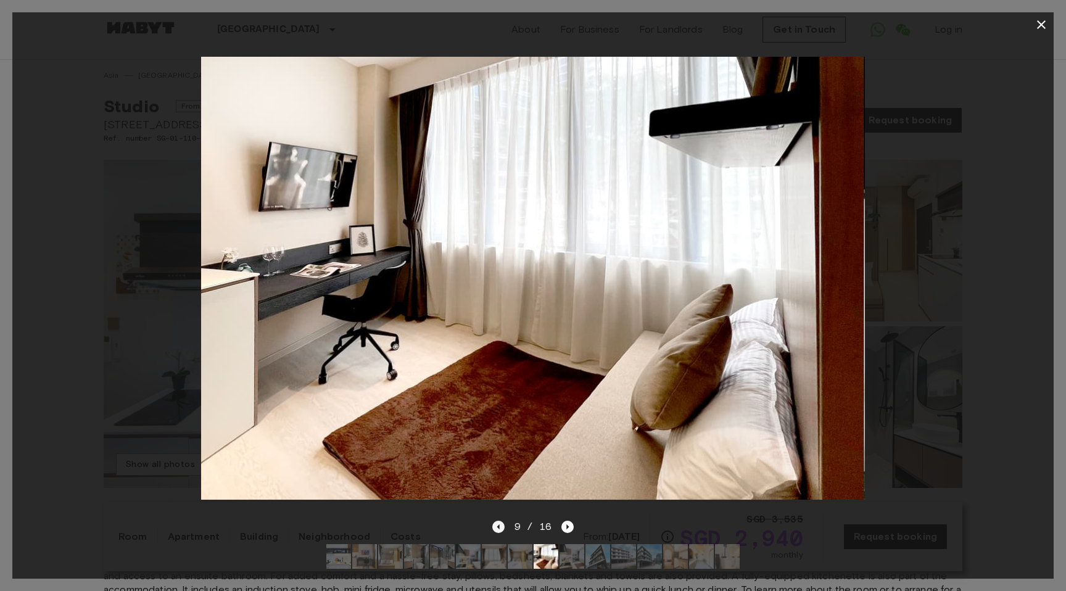
click at [497, 528] on icon "Previous image" at bounding box center [498, 527] width 12 height 12
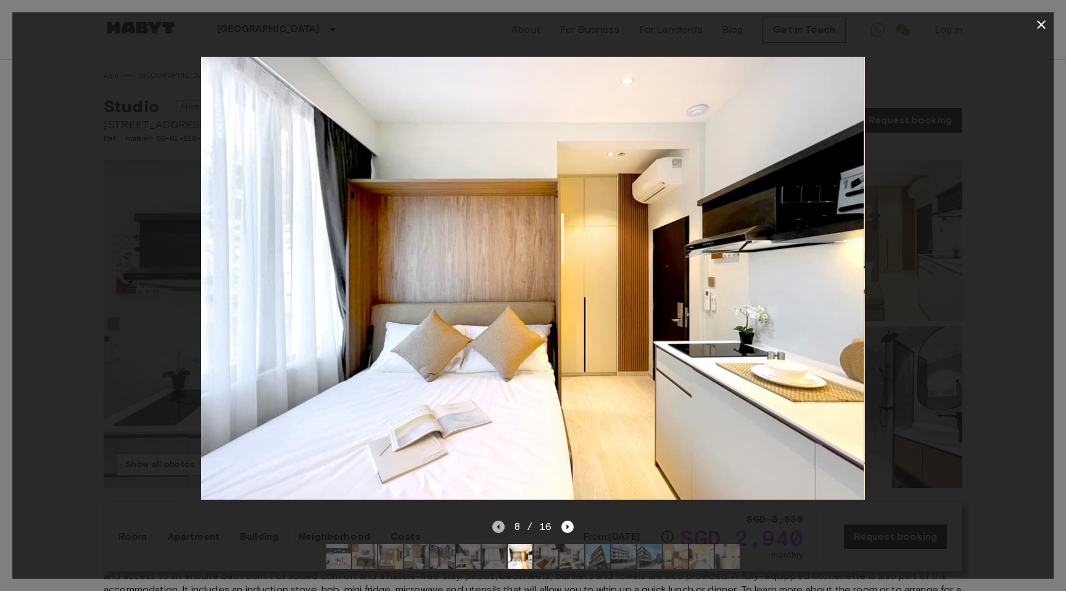
click at [497, 528] on icon "Previous image" at bounding box center [498, 527] width 12 height 12
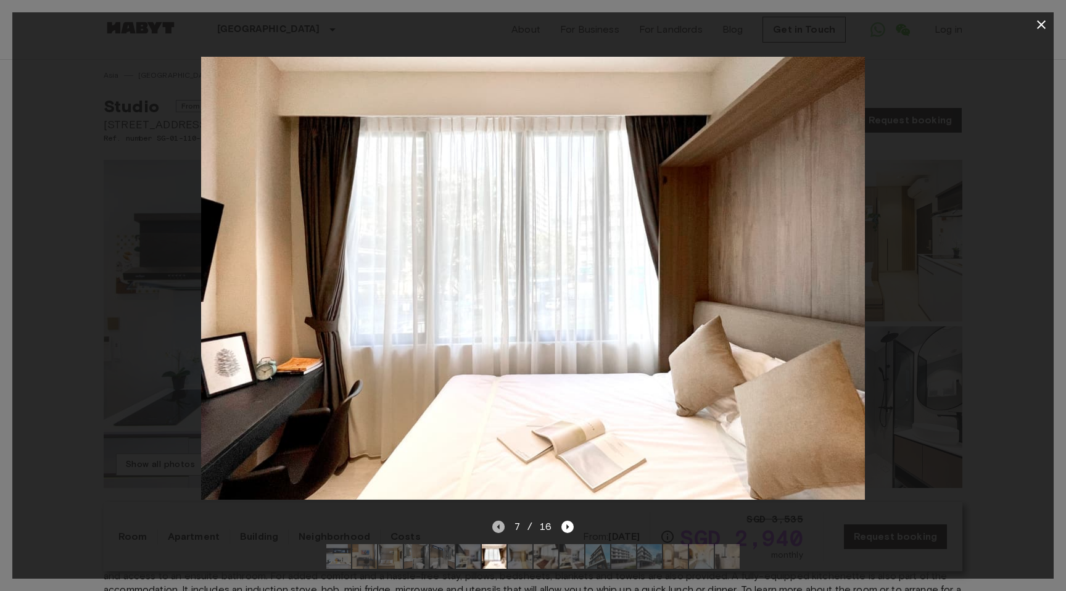
click at [497, 528] on icon "Previous image" at bounding box center [498, 527] width 12 height 12
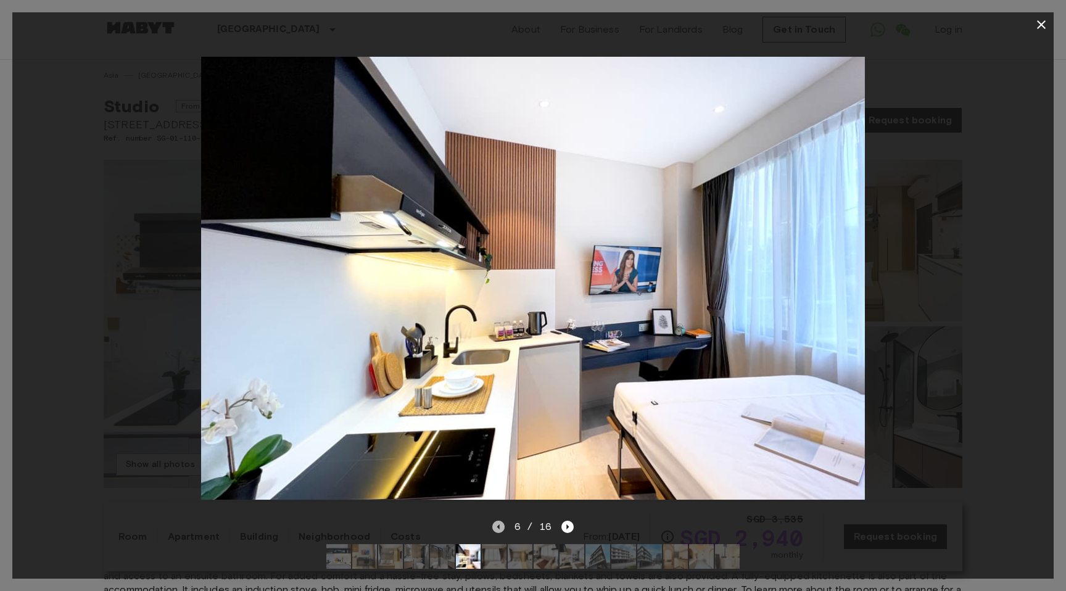
click at [497, 528] on icon "Previous image" at bounding box center [498, 527] width 12 height 12
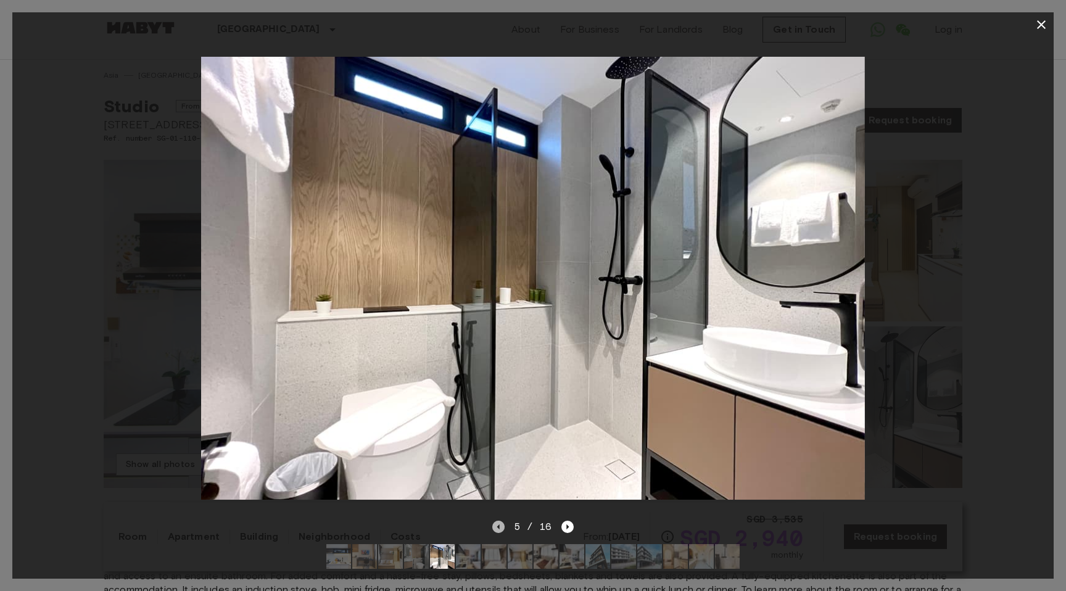
click at [497, 528] on icon "Previous image" at bounding box center [498, 527] width 12 height 12
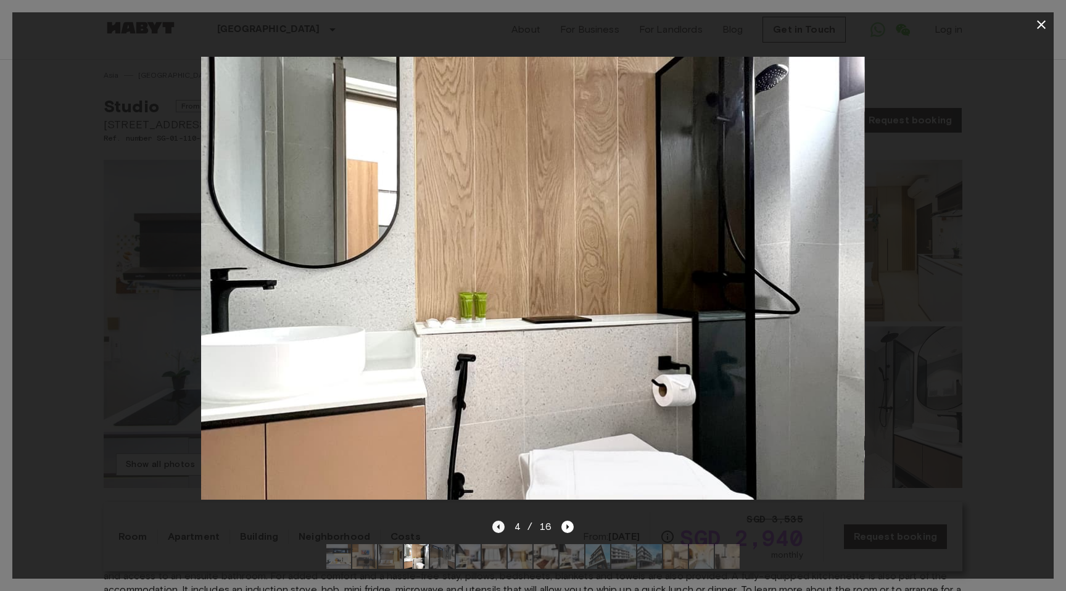
click at [497, 528] on icon "Previous image" at bounding box center [498, 527] width 12 height 12
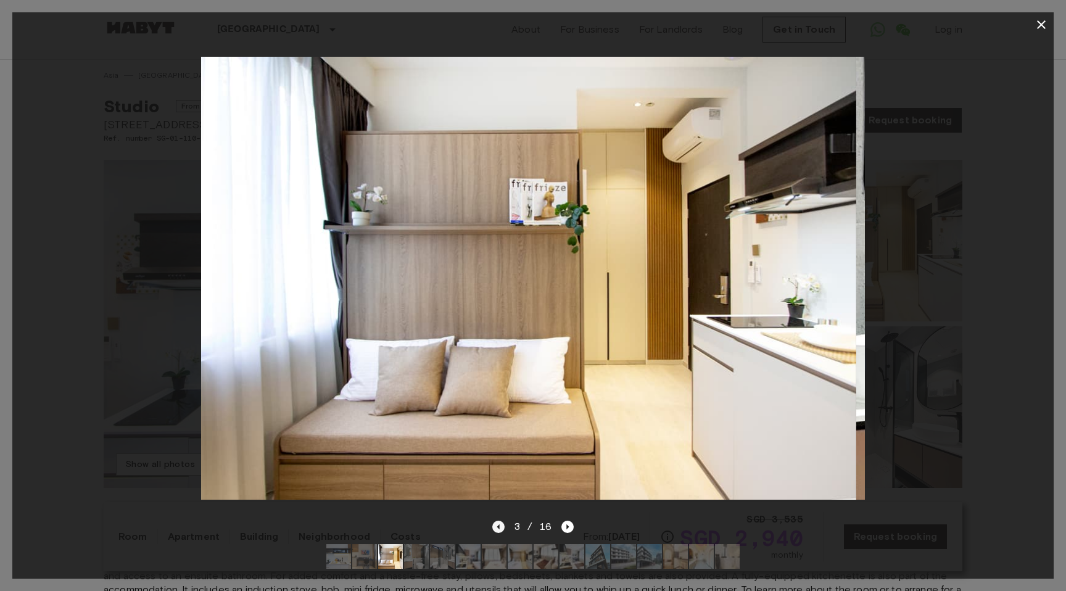
click at [497, 528] on icon "Previous image" at bounding box center [498, 527] width 12 height 12
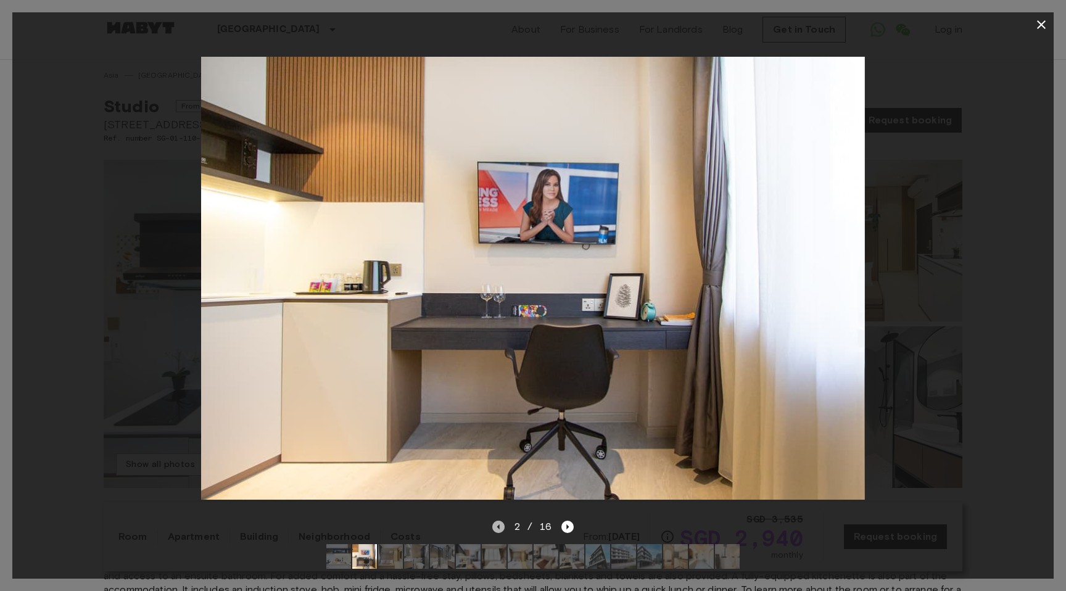
click at [497, 528] on icon "Previous image" at bounding box center [498, 527] width 12 height 12
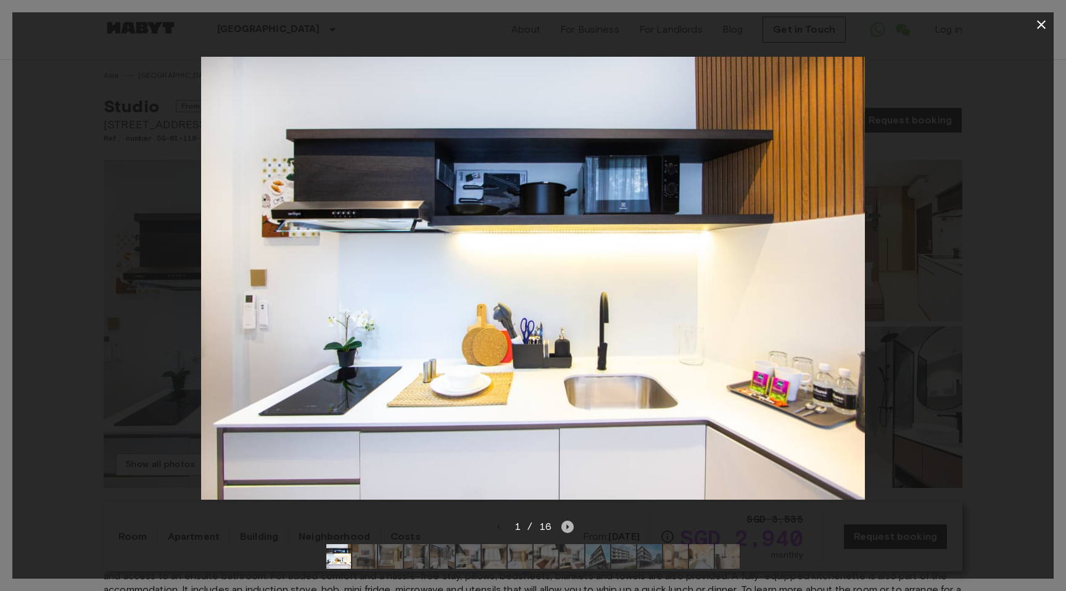
click at [564, 525] on icon "Next image" at bounding box center [567, 527] width 12 height 12
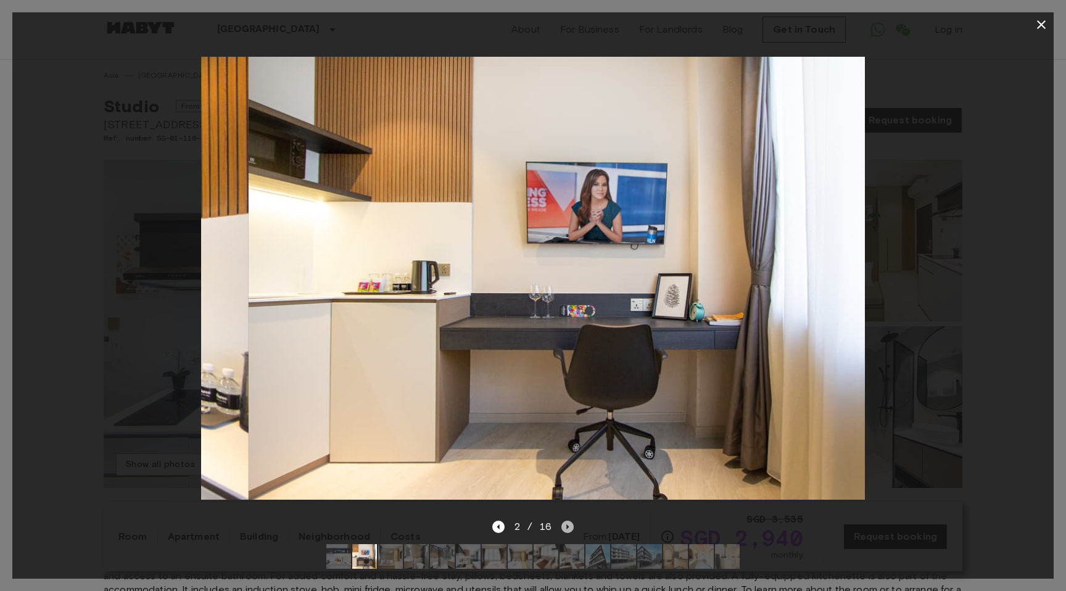
click at [564, 525] on icon "Next image" at bounding box center [567, 527] width 12 height 12
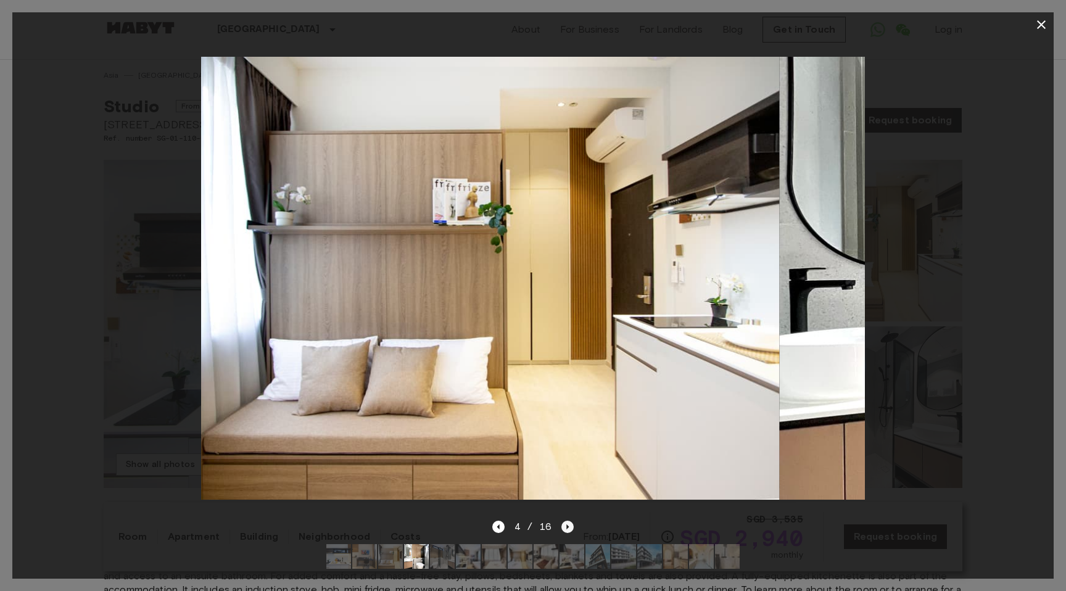
click at [564, 525] on icon "Next image" at bounding box center [567, 527] width 12 height 12
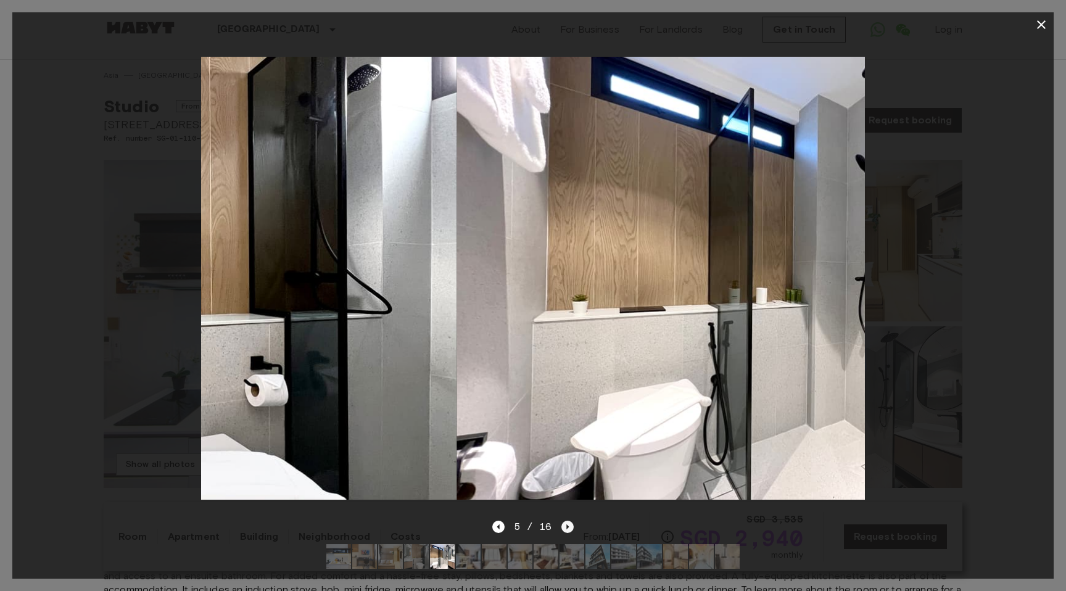
click at [564, 525] on icon "Next image" at bounding box center [567, 527] width 12 height 12
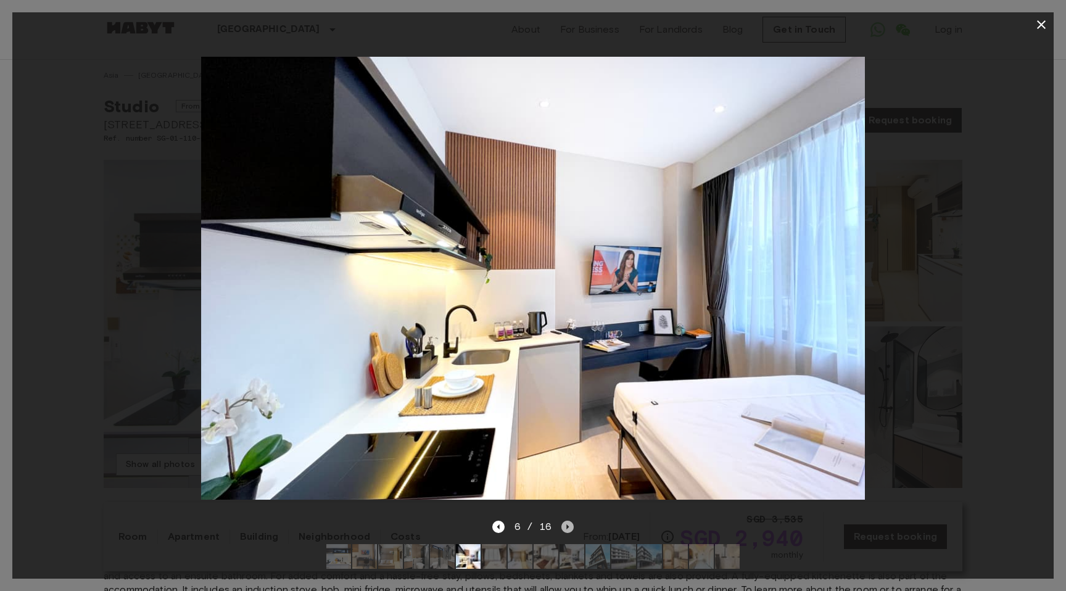
click at [564, 525] on icon "Next image" at bounding box center [567, 527] width 12 height 12
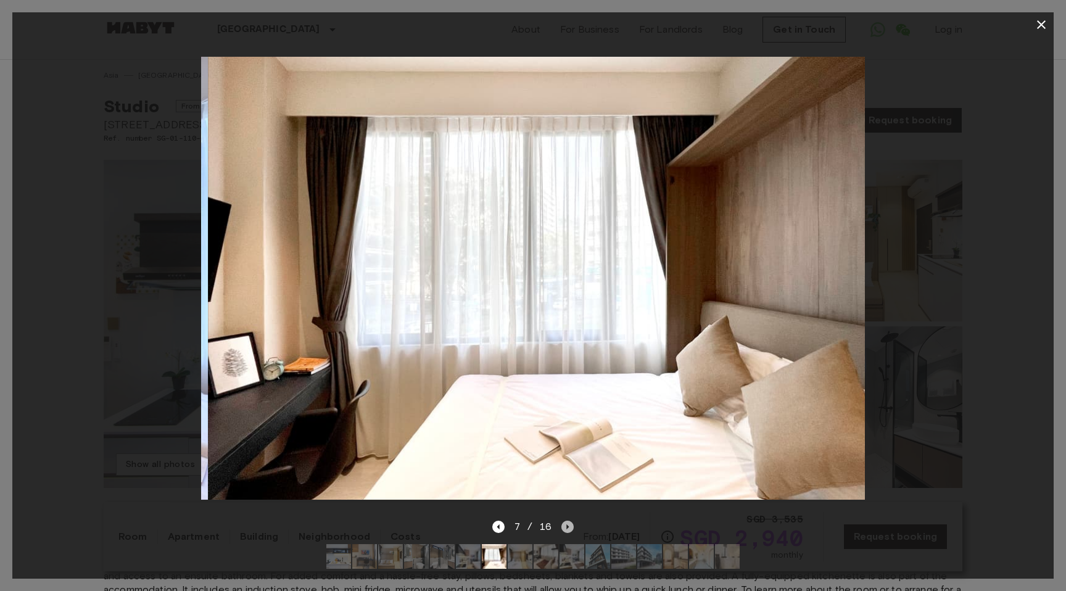
click at [564, 525] on icon "Next image" at bounding box center [567, 527] width 12 height 12
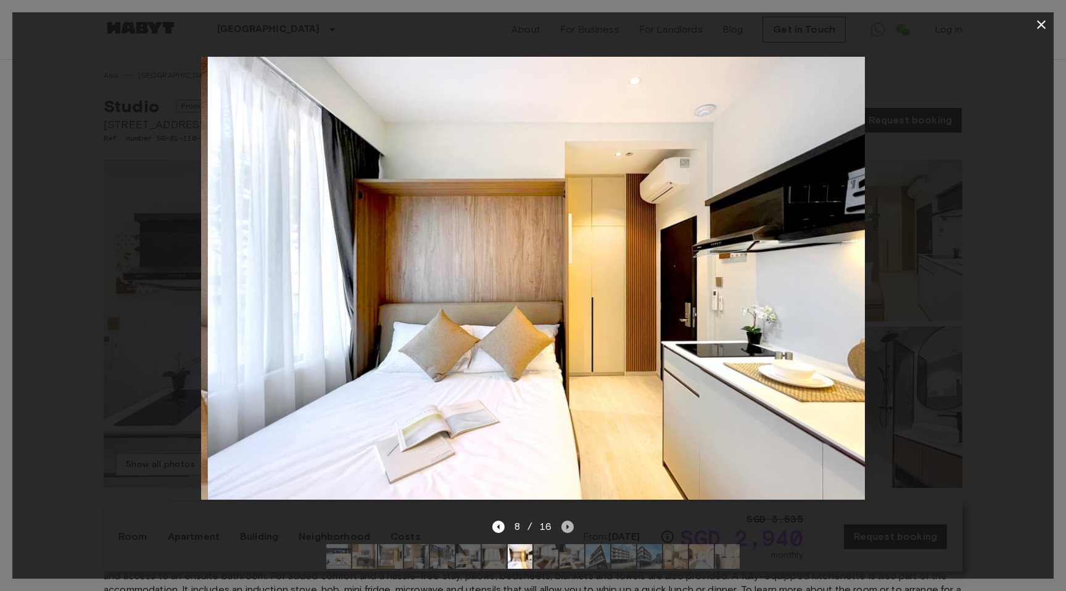
click at [564, 525] on icon "Next image" at bounding box center [567, 527] width 12 height 12
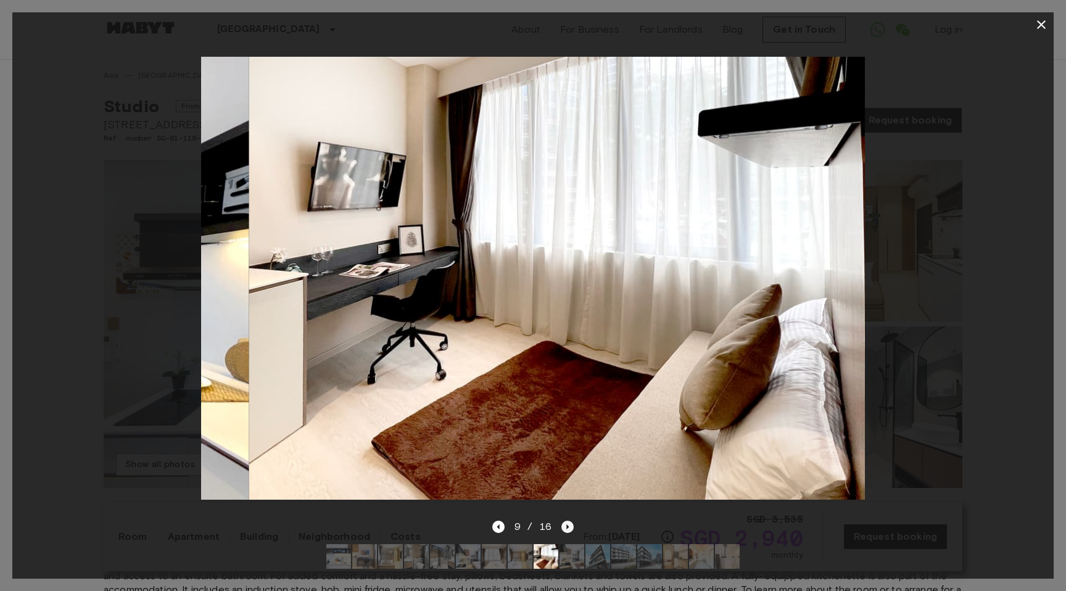
click at [564, 525] on icon "Next image" at bounding box center [567, 527] width 12 height 12
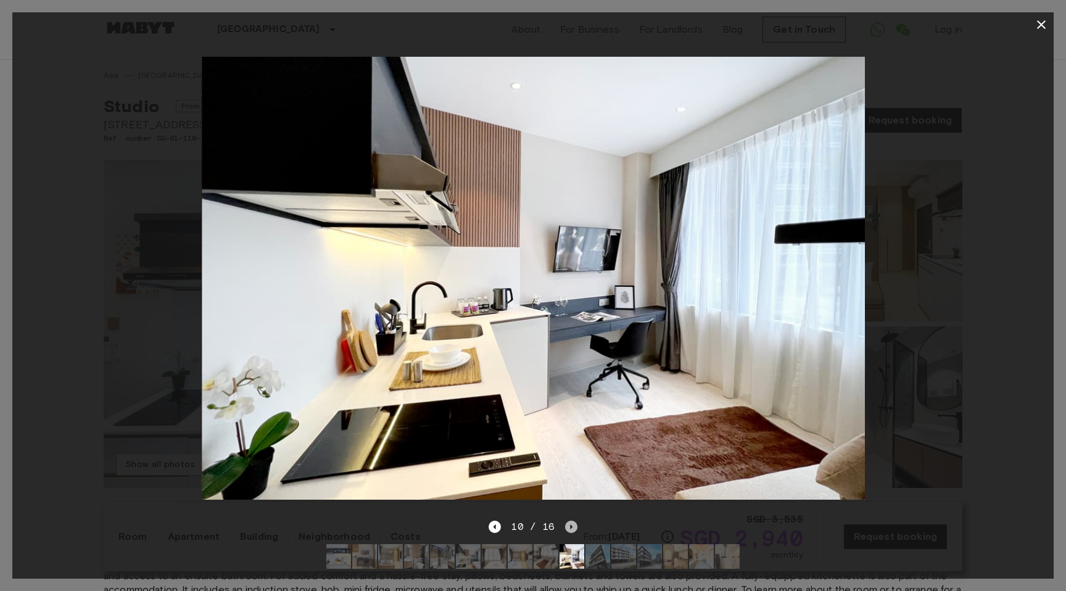
click at [565, 525] on icon "Next image" at bounding box center [571, 527] width 12 height 12
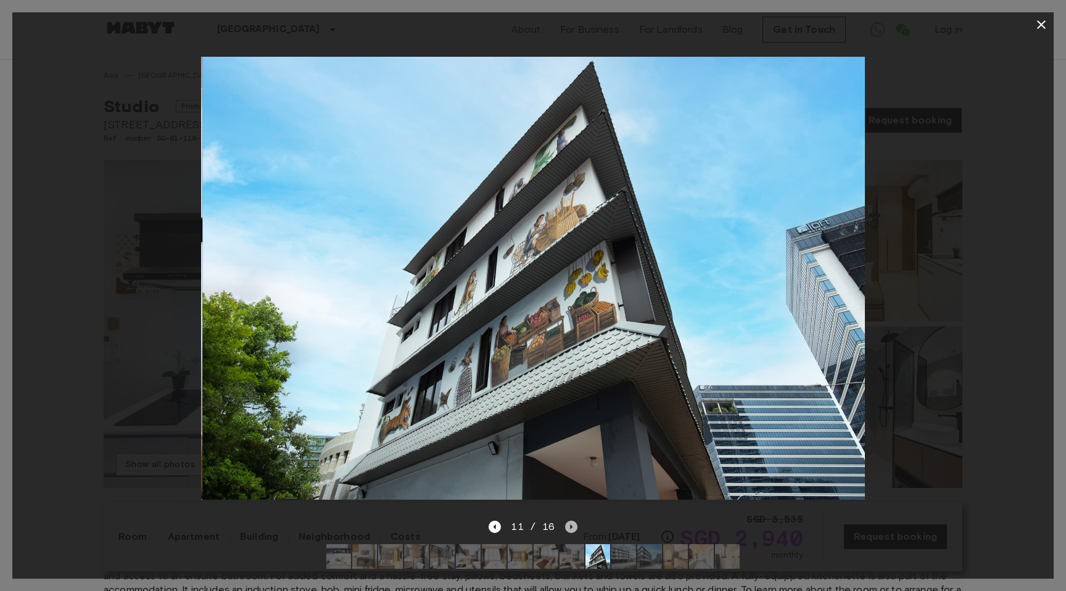
click at [565, 525] on icon "Next image" at bounding box center [571, 527] width 12 height 12
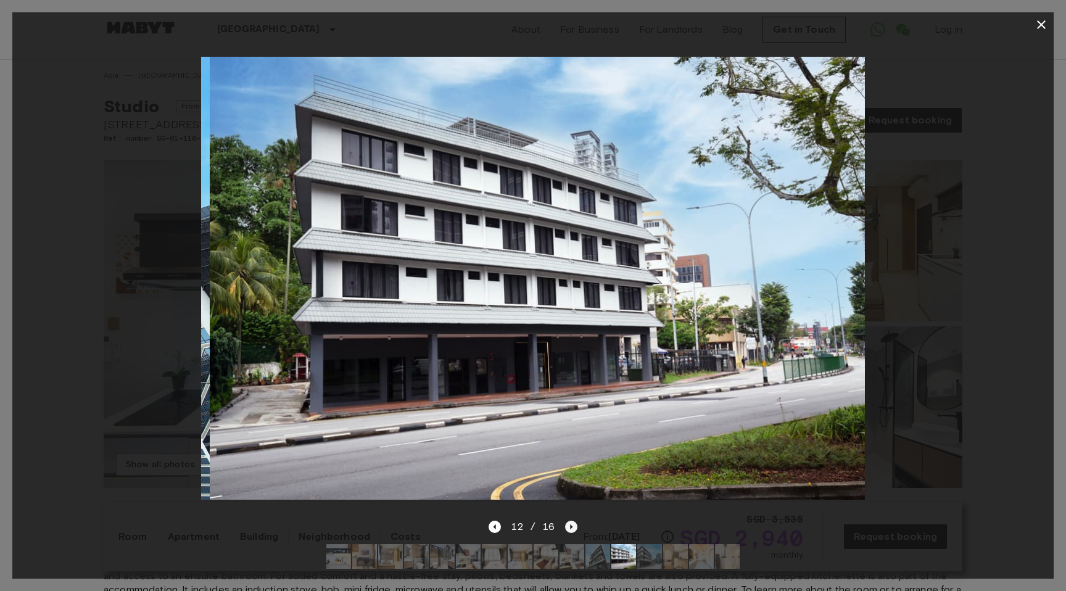
click at [565, 525] on icon "Next image" at bounding box center [571, 527] width 12 height 12
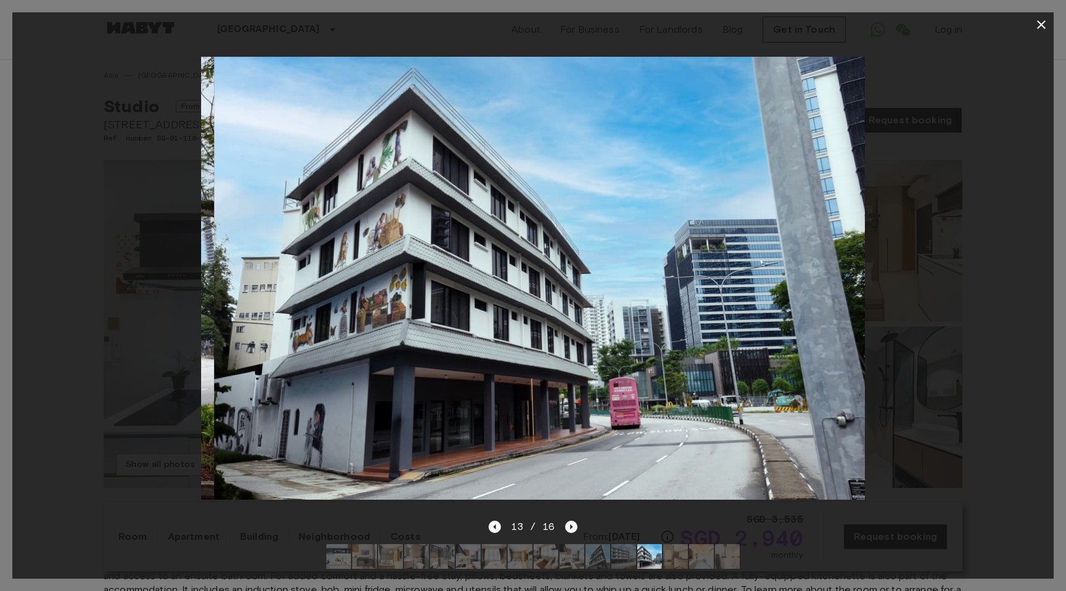
click at [565, 525] on icon "Next image" at bounding box center [571, 527] width 12 height 12
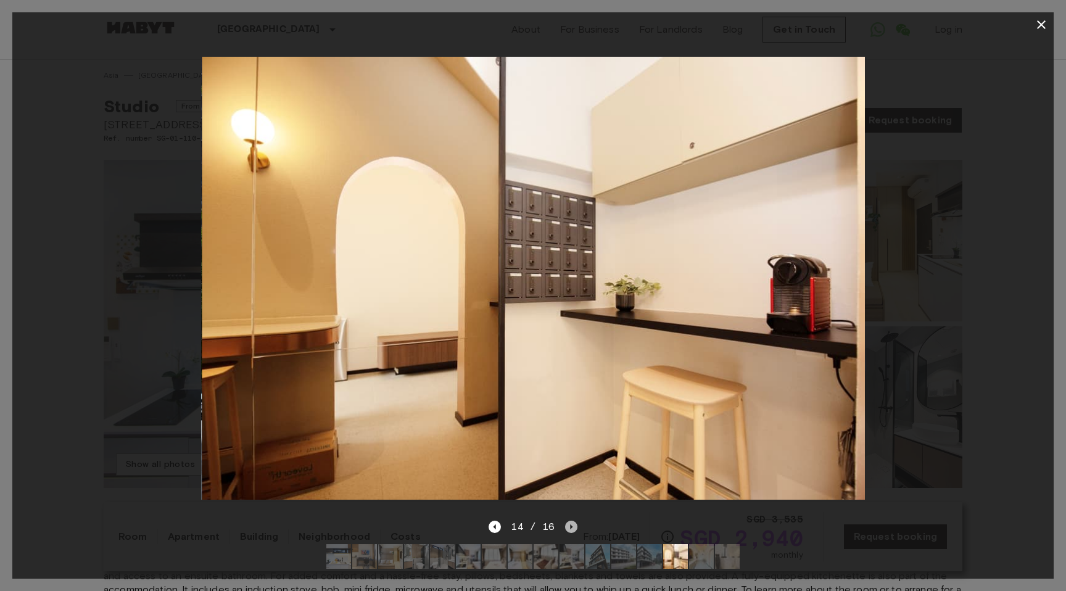
click at [565, 525] on icon "Next image" at bounding box center [571, 527] width 12 height 12
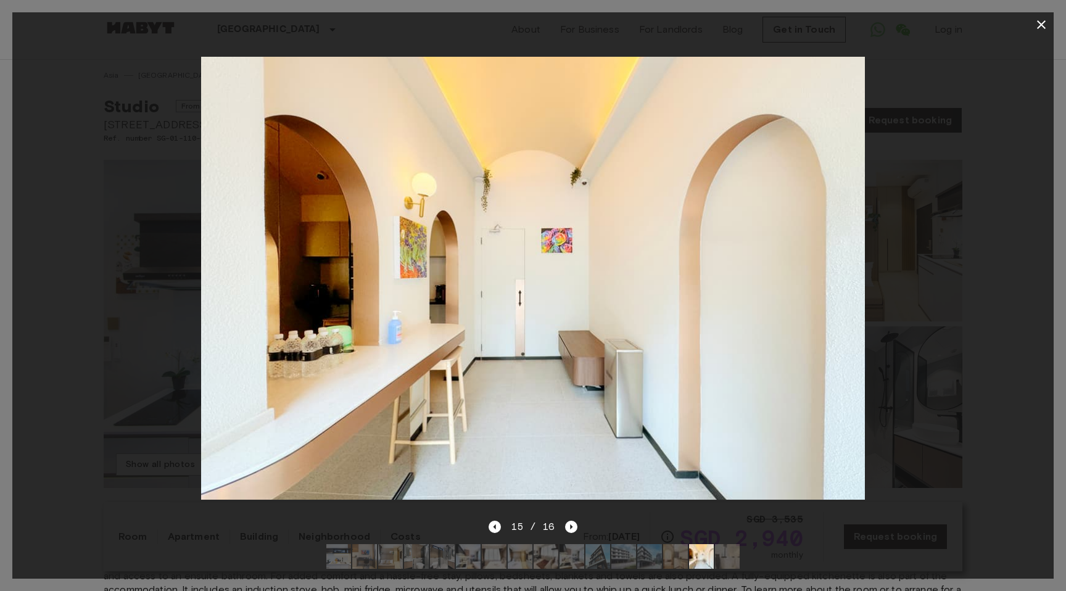
click at [504, 526] on div "15 / 16" at bounding box center [533, 526] width 88 height 15
click at [501, 525] on icon "Previous image" at bounding box center [495, 527] width 12 height 12
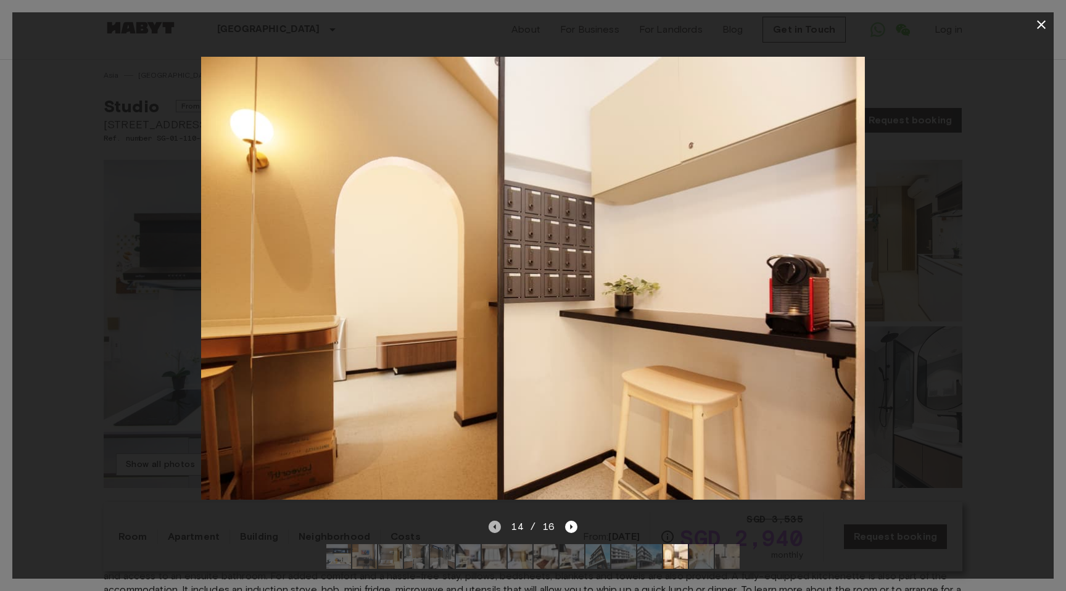
click at [501, 524] on icon "Previous image" at bounding box center [495, 527] width 12 height 12
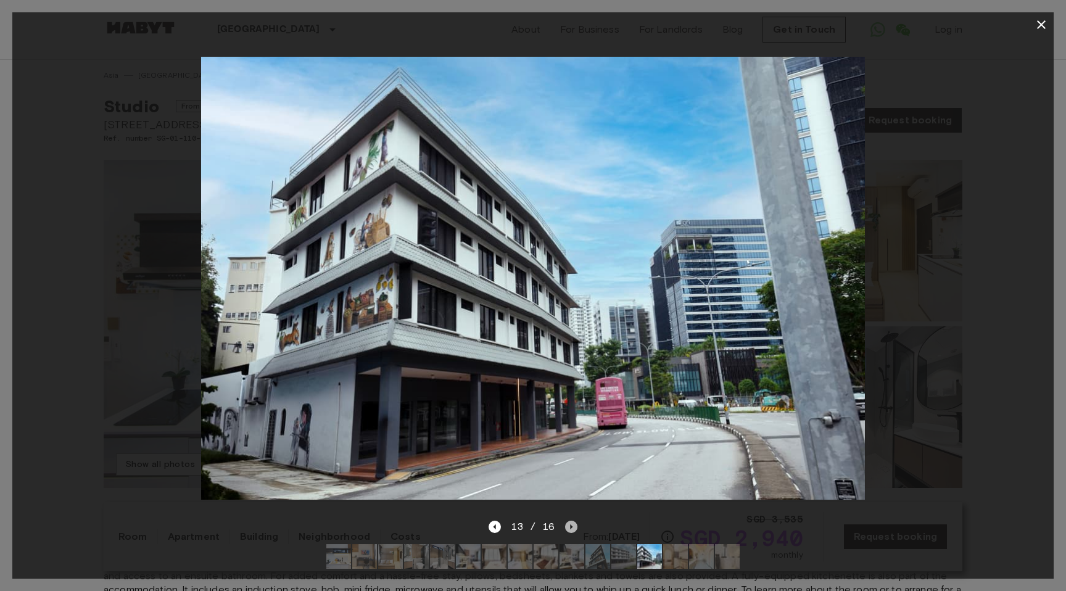
click at [565, 528] on icon "Next image" at bounding box center [571, 527] width 12 height 12
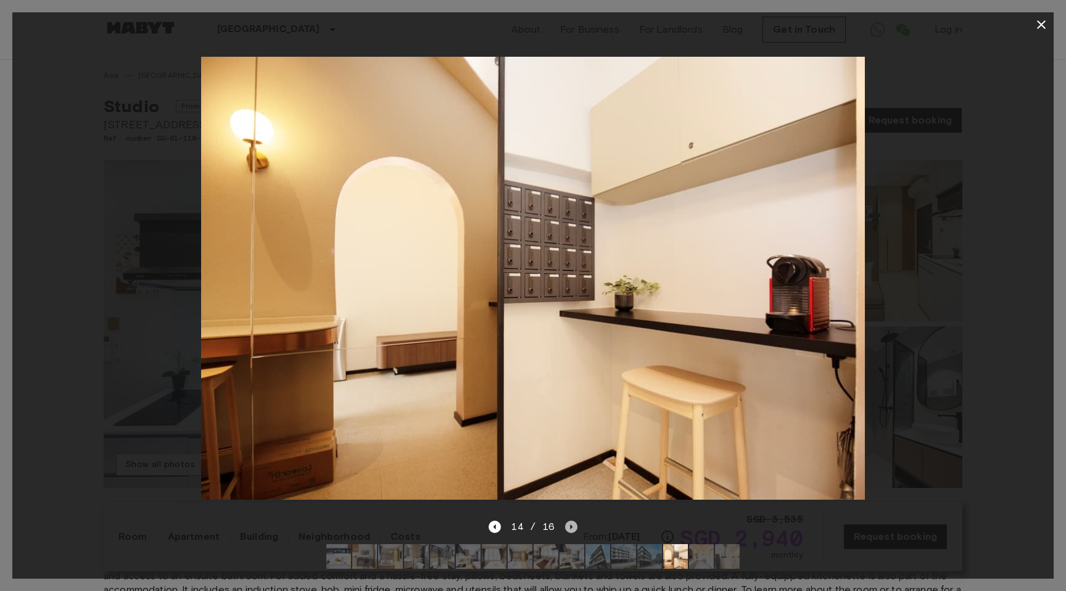
click at [571, 527] on icon "Next image" at bounding box center [571, 526] width 2 height 5
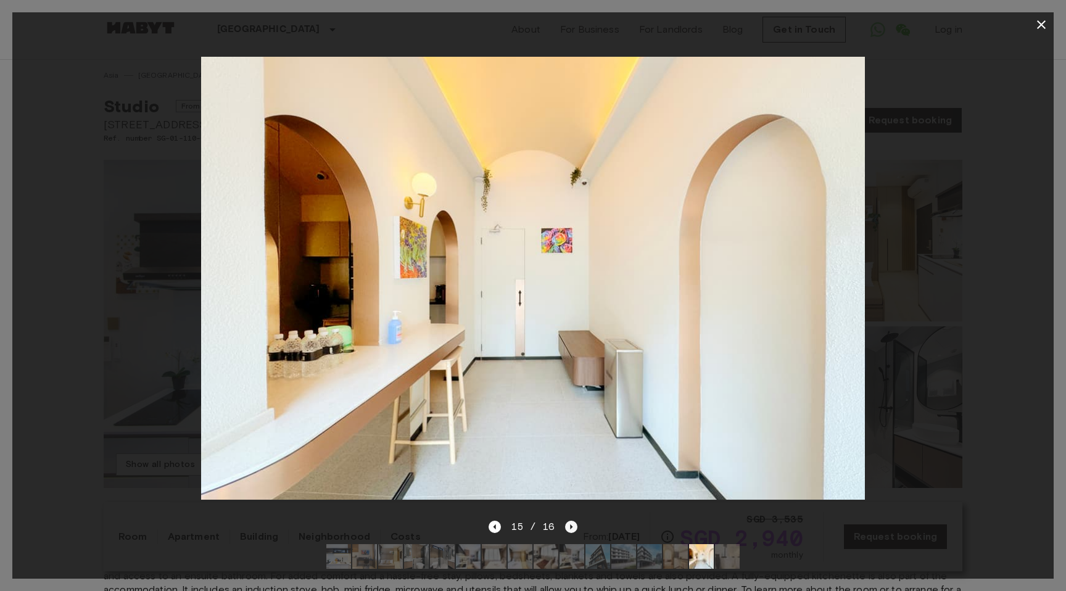
click at [571, 527] on icon "Next image" at bounding box center [571, 526] width 2 height 5
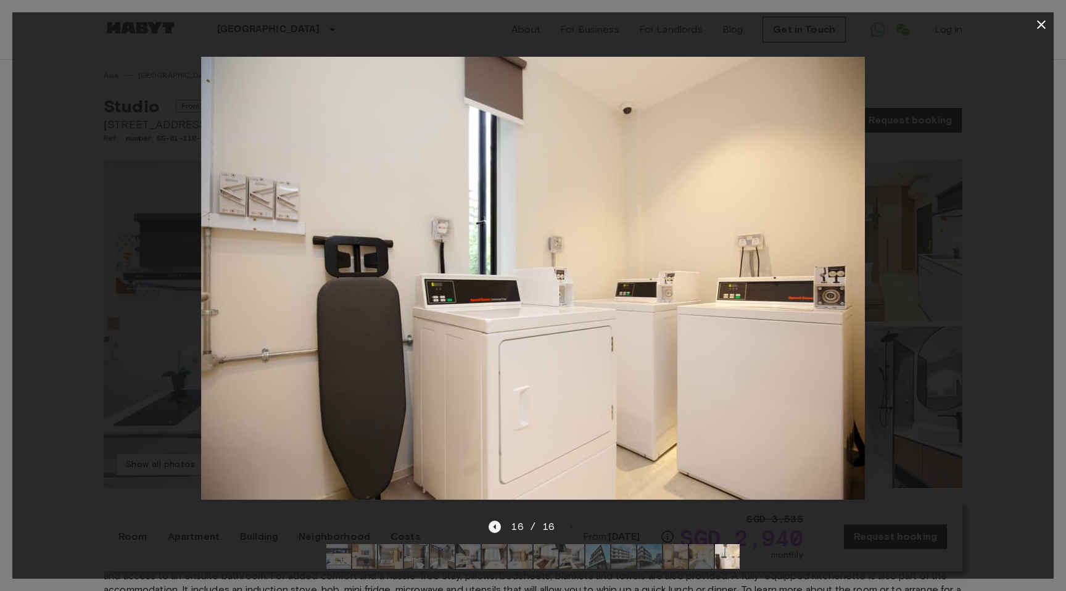
click at [495, 524] on icon "Previous image" at bounding box center [495, 527] width 12 height 12
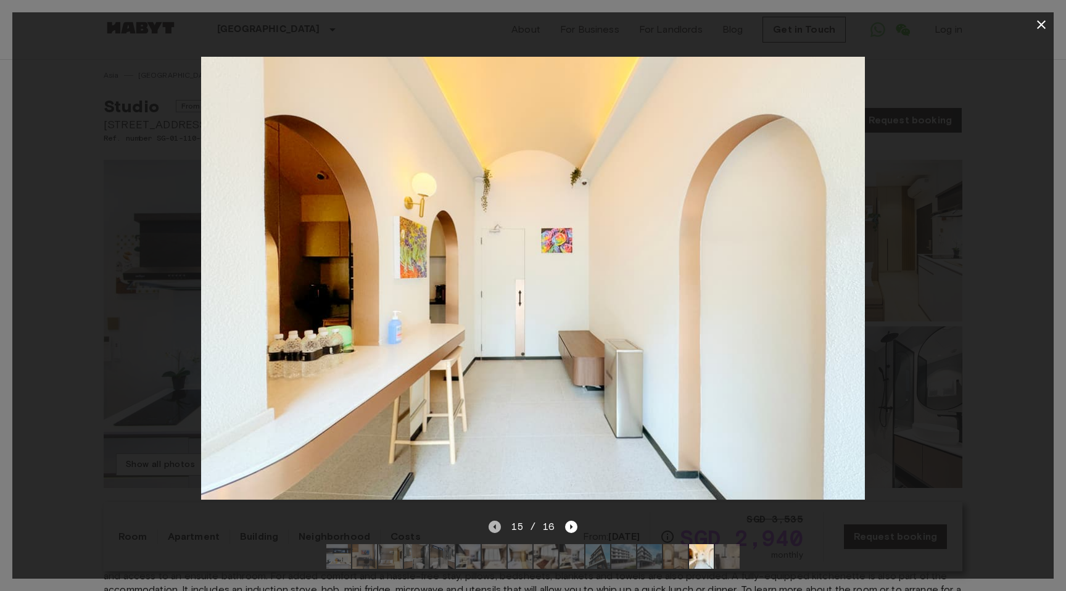
click at [495, 524] on icon "Previous image" at bounding box center [495, 527] width 12 height 12
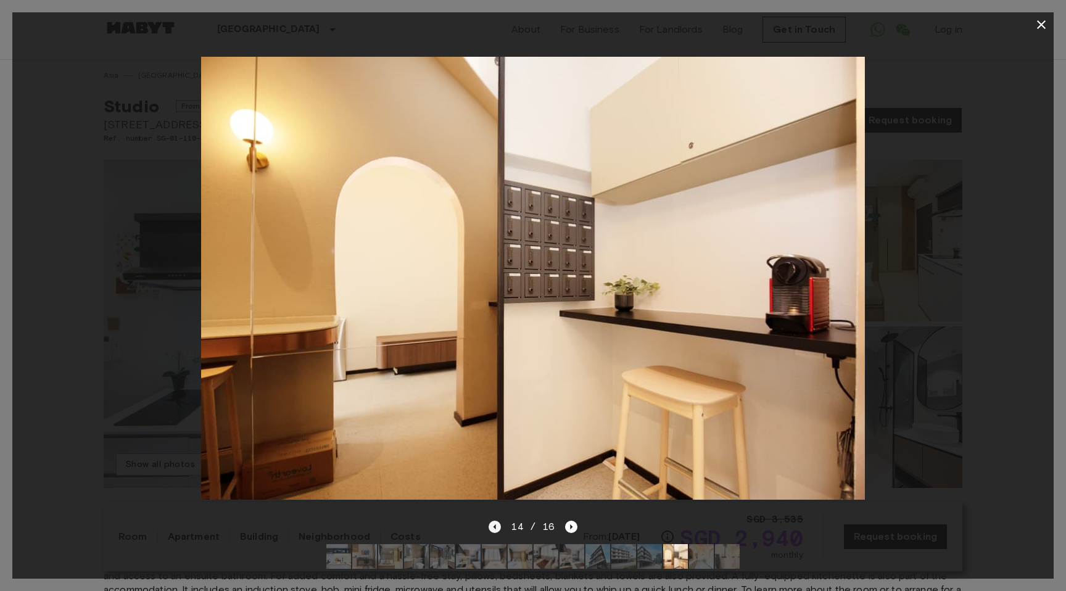
click at [495, 524] on icon "Previous image" at bounding box center [495, 527] width 12 height 12
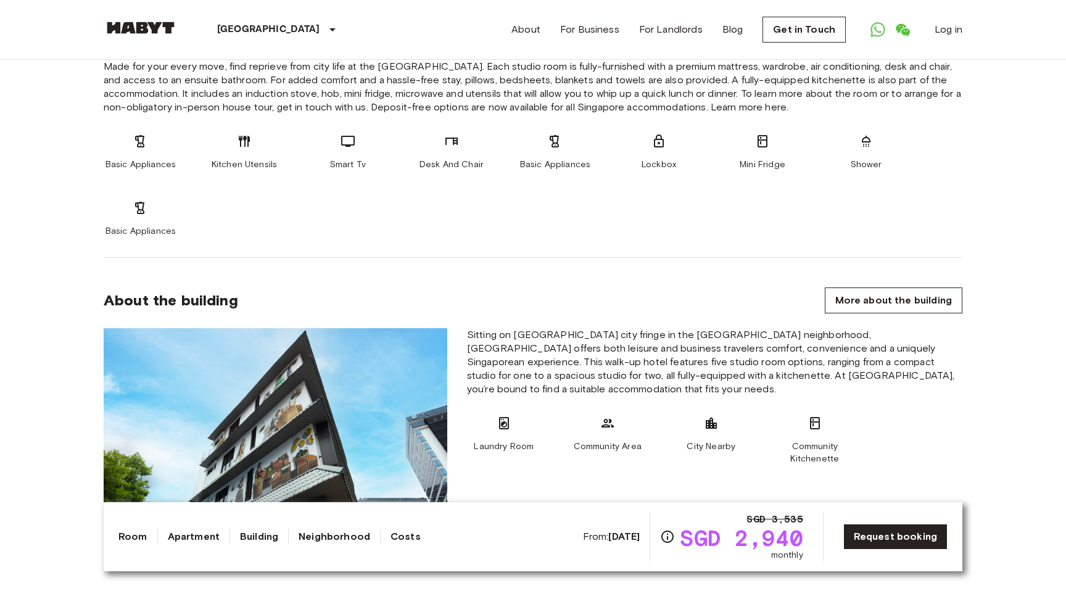
scroll to position [696, 0]
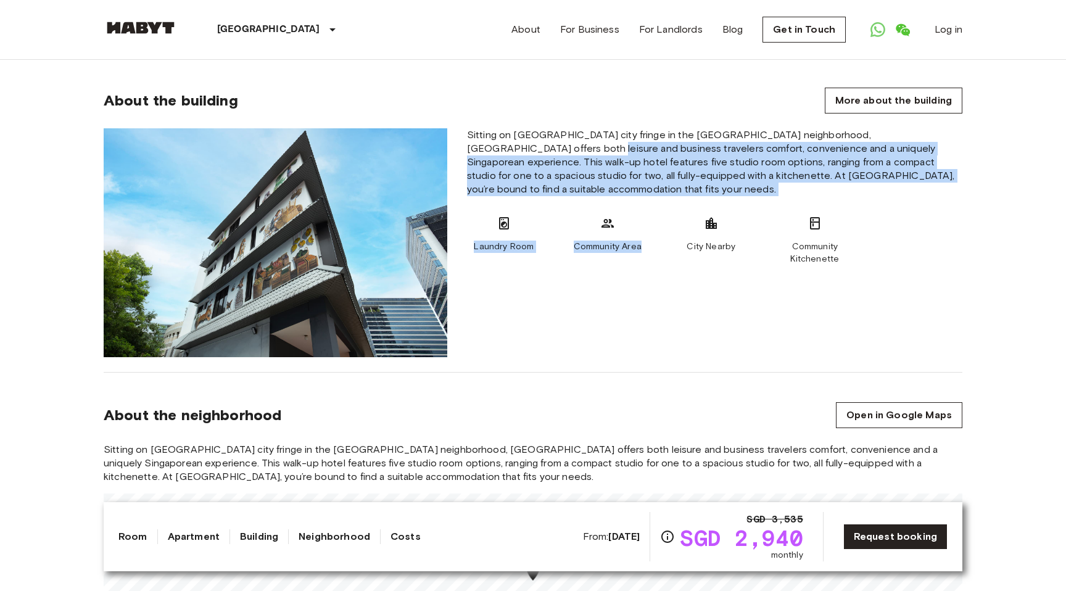
drag, startPoint x: 490, startPoint y: 153, endPoint x: 632, endPoint y: 346, distance: 239.3
click at [632, 346] on div "Sitting on Singapores city fringe in the Novena-Balestier neighborhood, Habyt N…" at bounding box center [714, 242] width 515 height 229
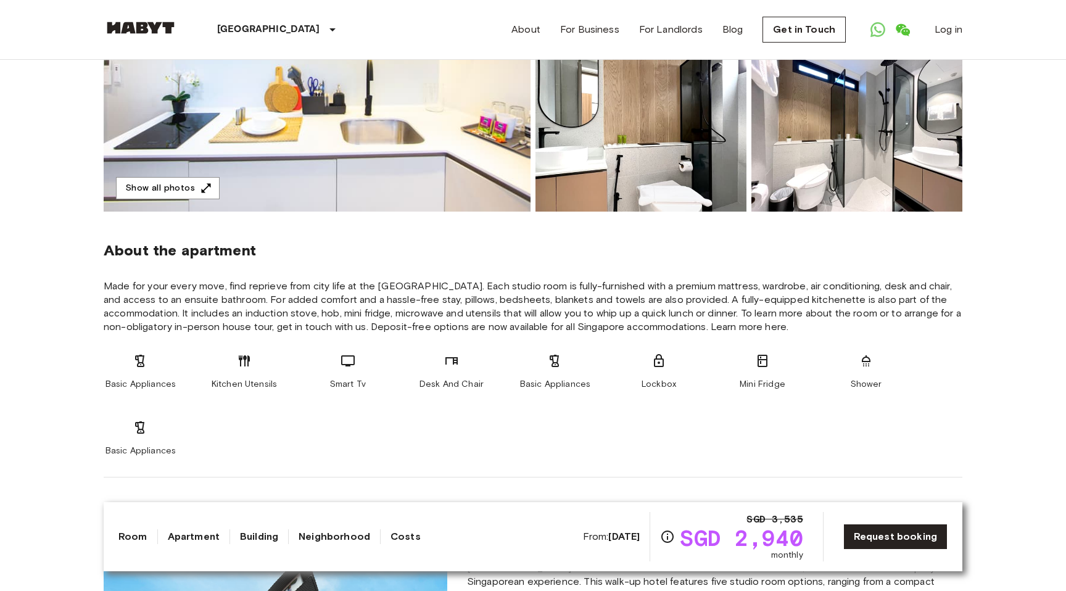
scroll to position [0, 0]
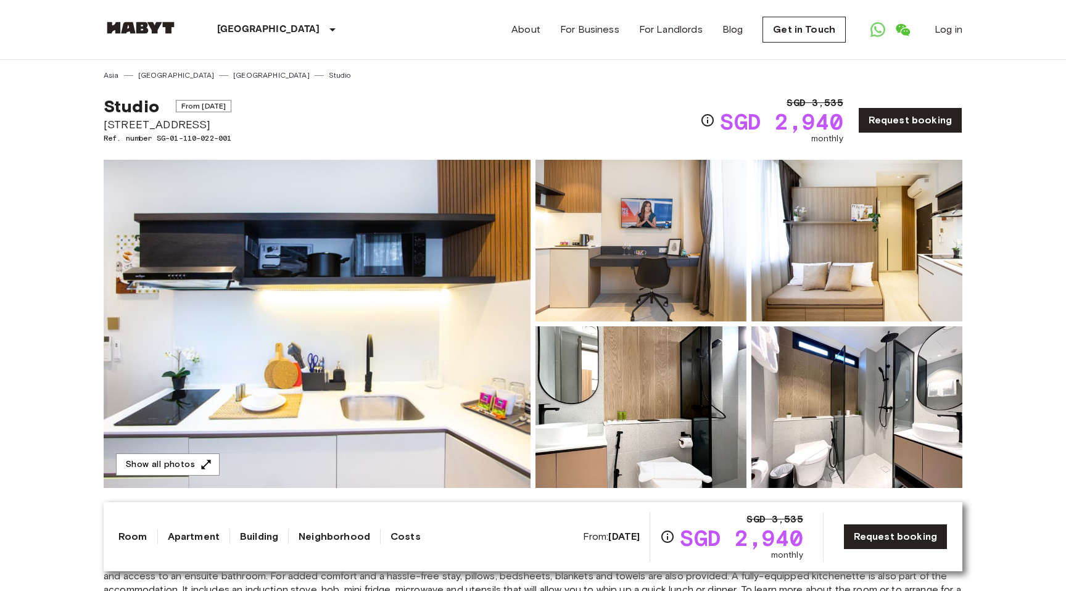
click at [198, 436] on img at bounding box center [317, 324] width 427 height 328
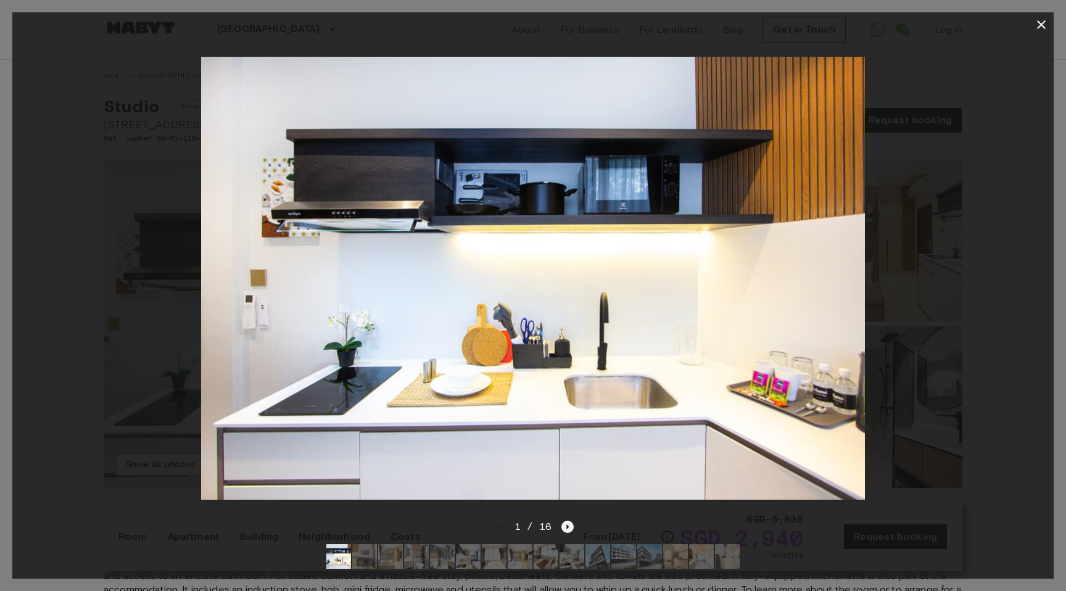
click at [564, 523] on icon "Next image" at bounding box center [567, 527] width 12 height 12
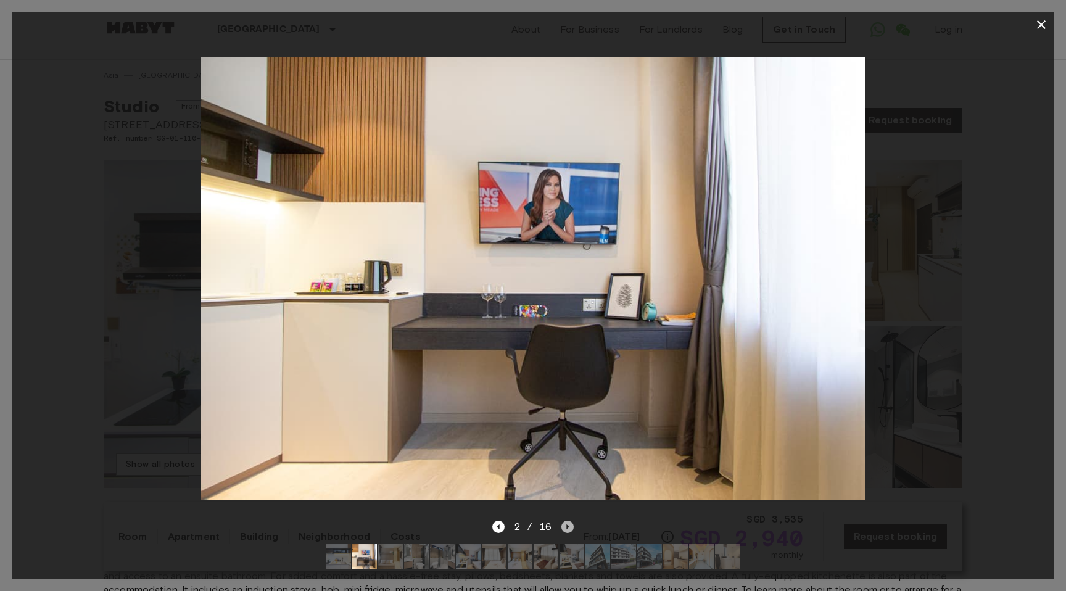
click at [564, 523] on icon "Next image" at bounding box center [567, 527] width 12 height 12
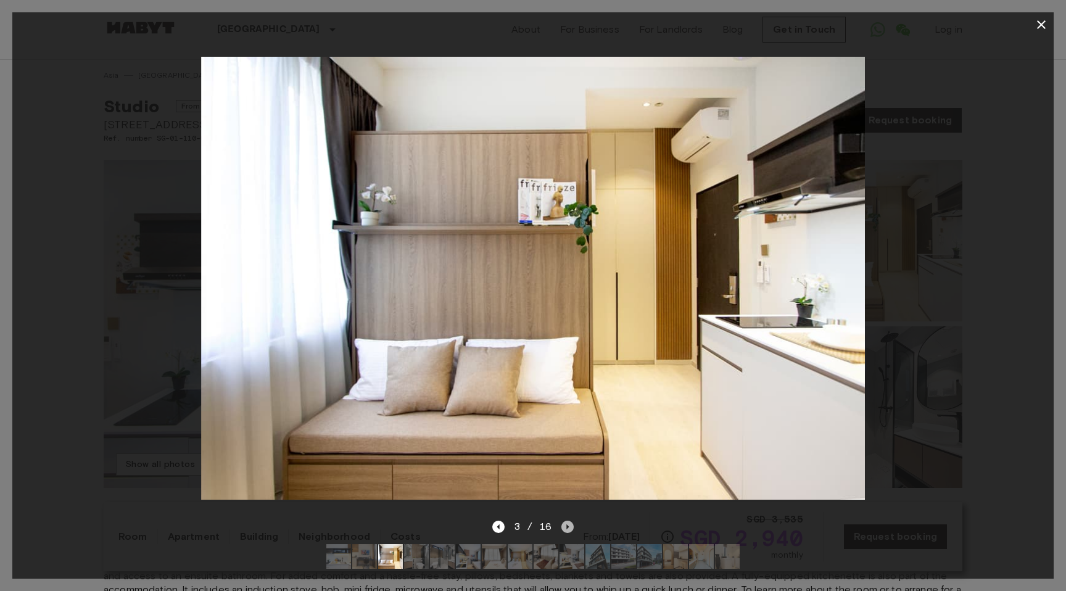
click at [564, 523] on icon "Next image" at bounding box center [567, 527] width 12 height 12
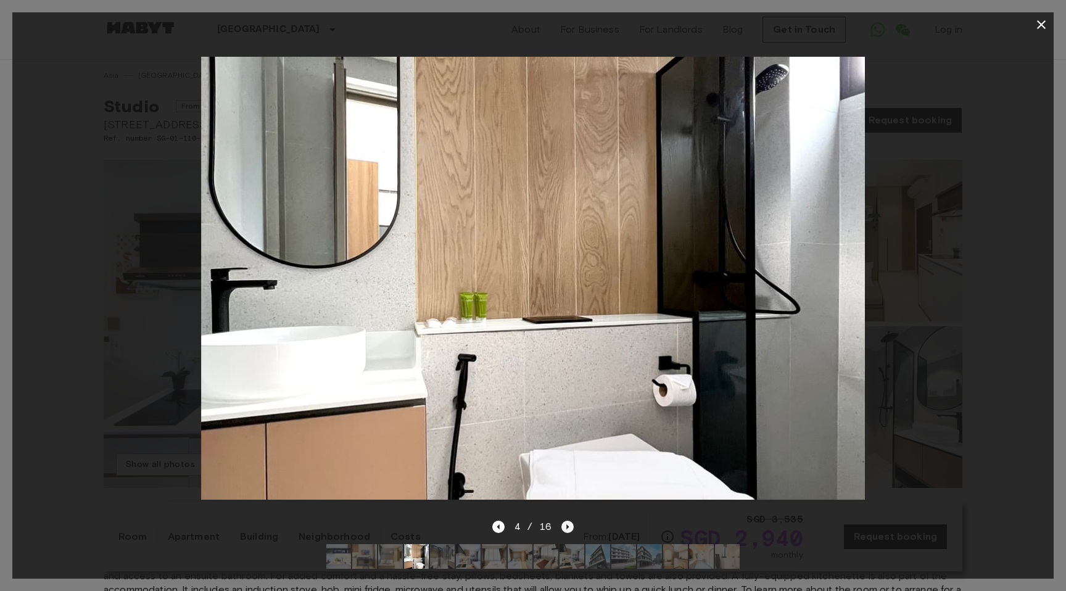
click at [564, 523] on icon "Next image" at bounding box center [567, 527] width 12 height 12
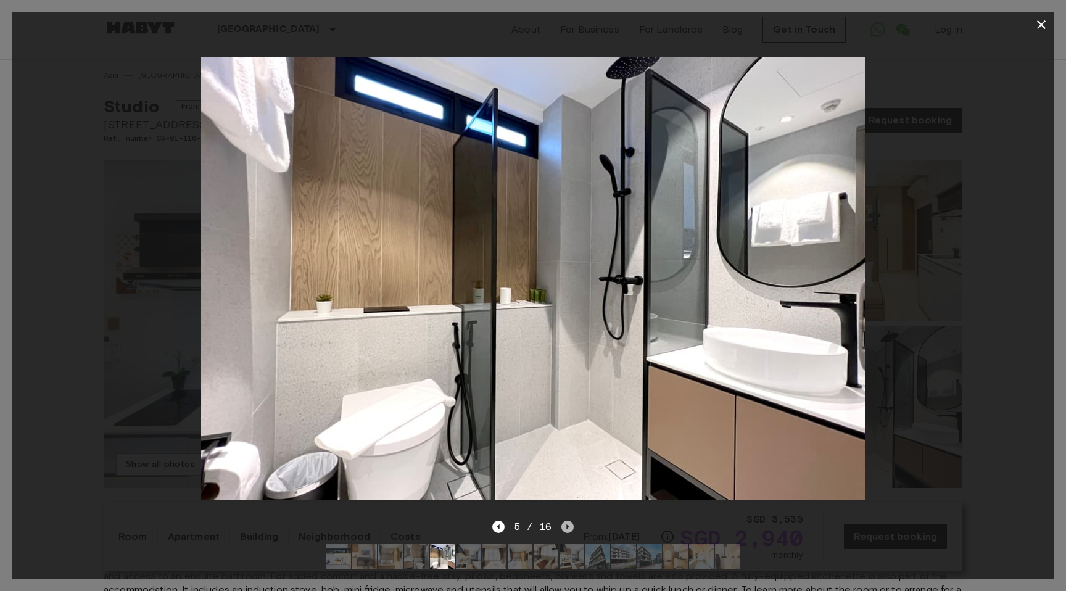
click at [564, 523] on icon "Next image" at bounding box center [567, 527] width 12 height 12
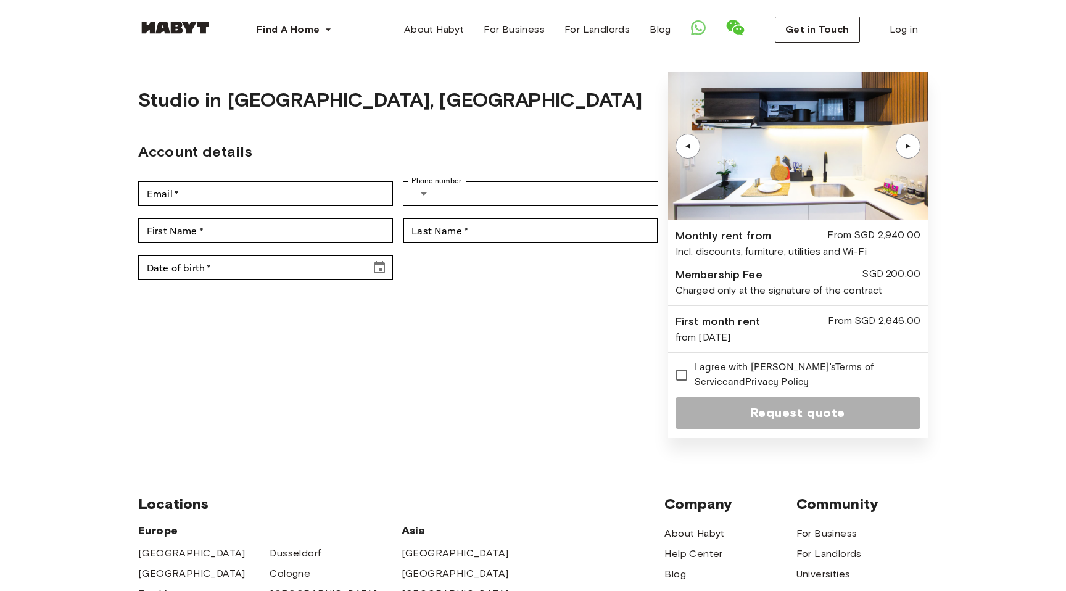
scroll to position [38, 0]
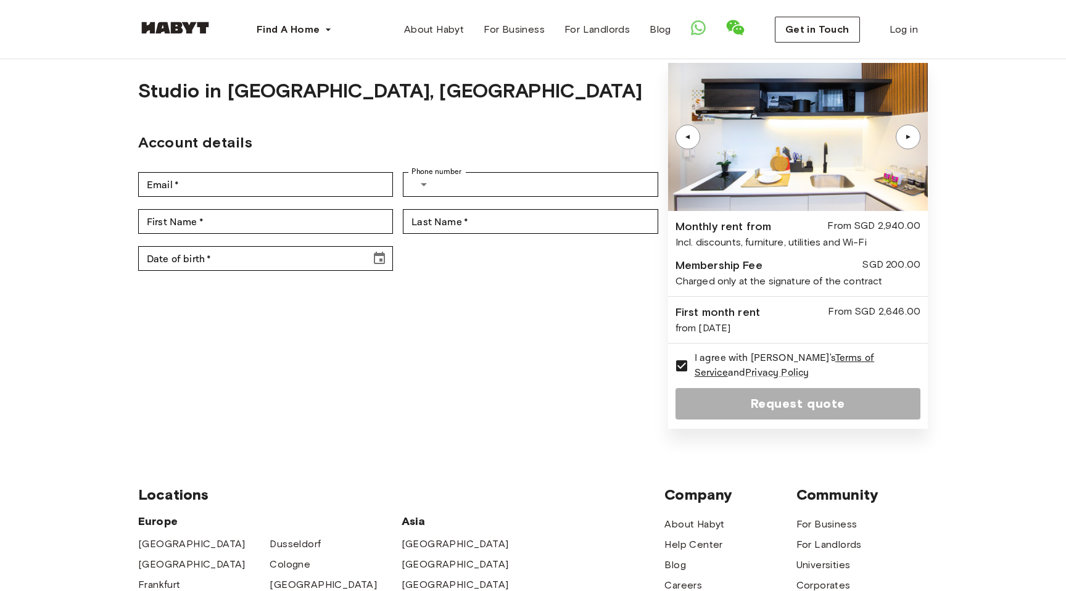
click at [315, 164] on form "Studio in Singapore, Balestier Account details Email   * Email   * Phone number…" at bounding box center [398, 246] width 520 height 366
click at [315, 189] on input "Email   *" at bounding box center [265, 184] width 255 height 25
type input "**********"
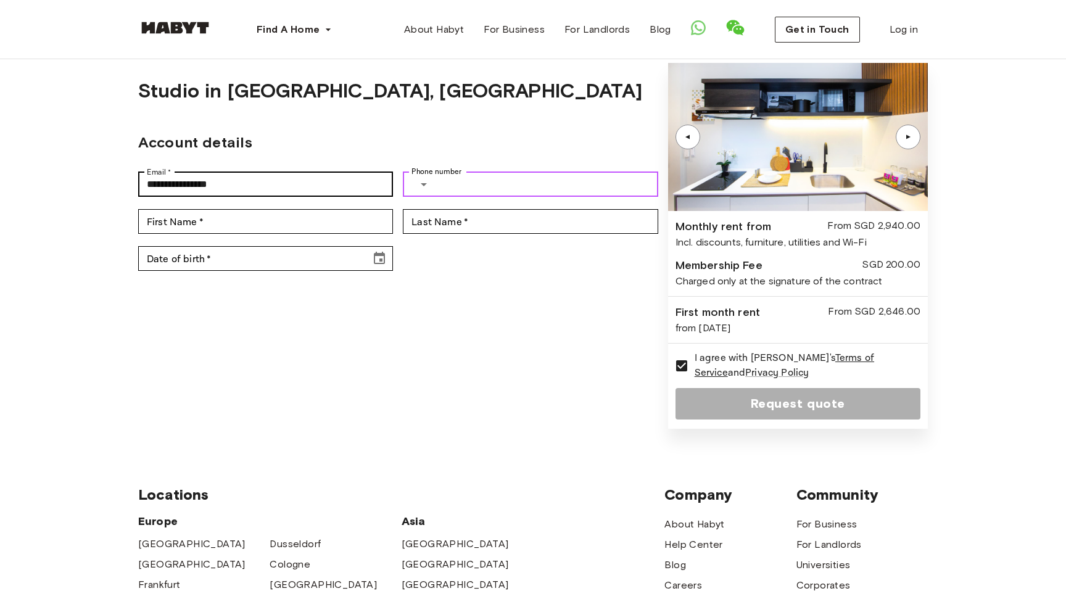
type input "**********"
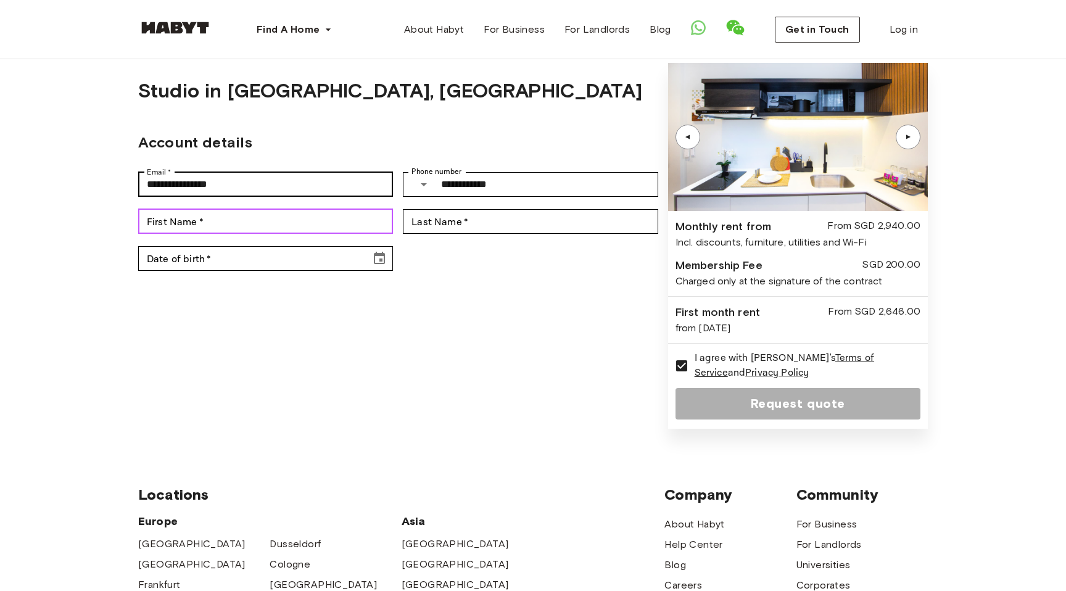
type input "*****"
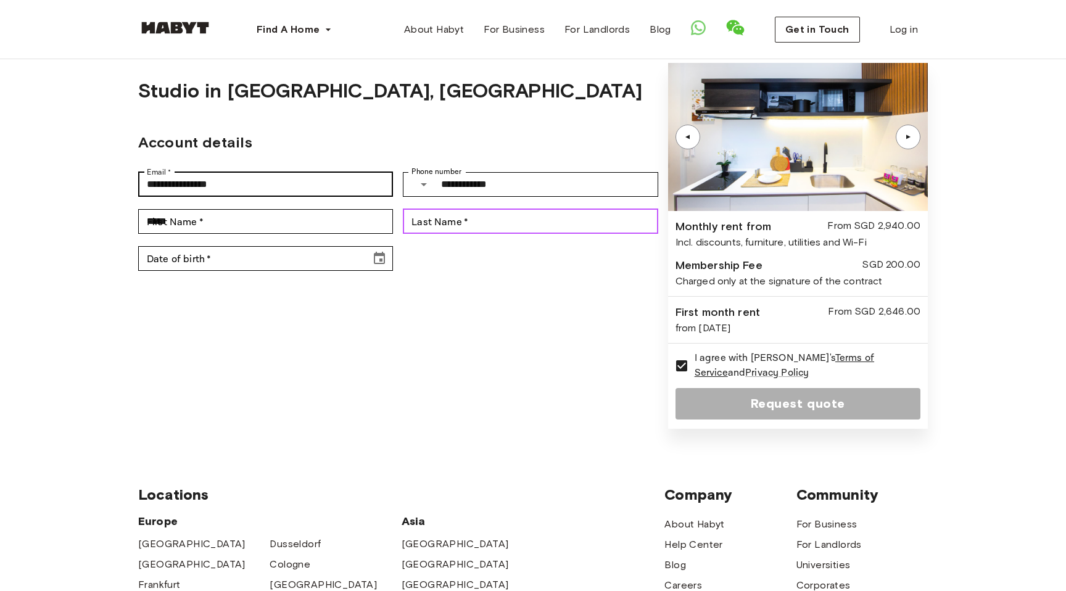
type input "*******"
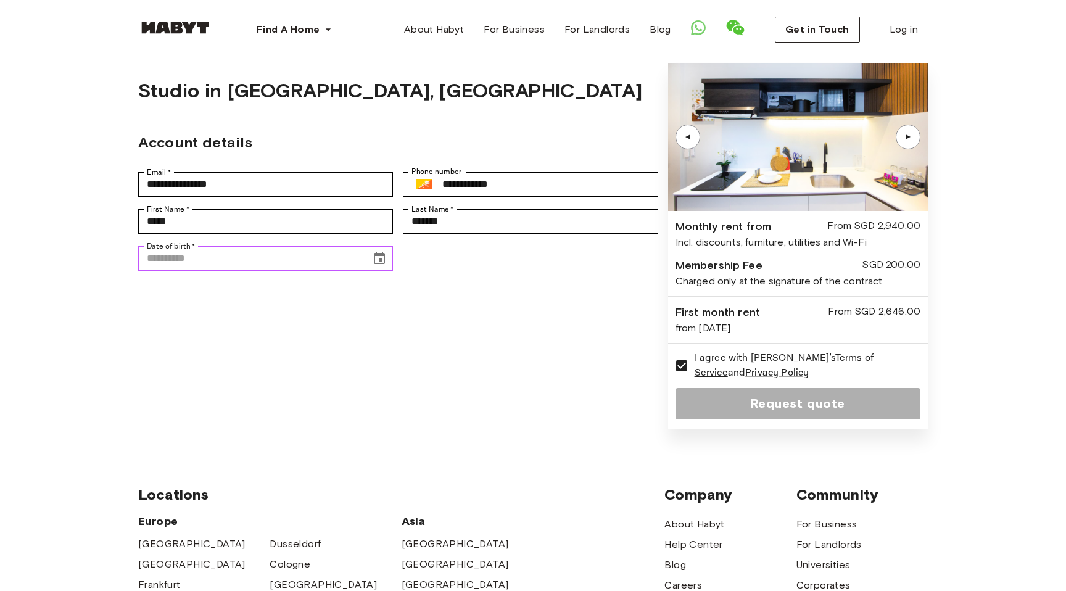
click at [310, 249] on input "Date of birth   *" at bounding box center [250, 258] width 224 height 25
click at [374, 257] on icon "Choose date" at bounding box center [379, 258] width 15 height 15
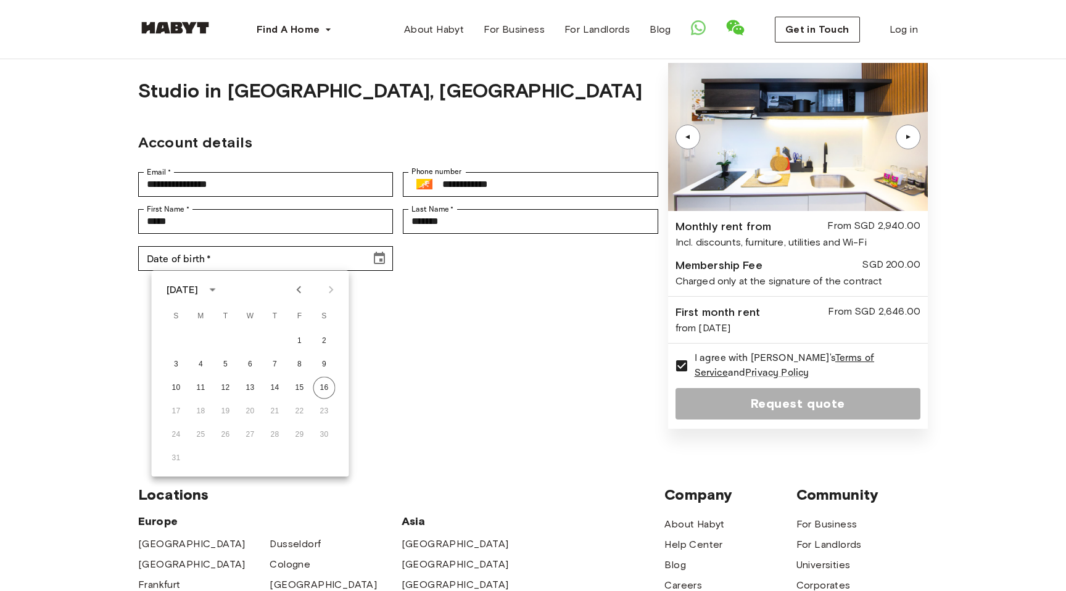
click at [202, 292] on div "August 2025" at bounding box center [185, 290] width 36 height 15
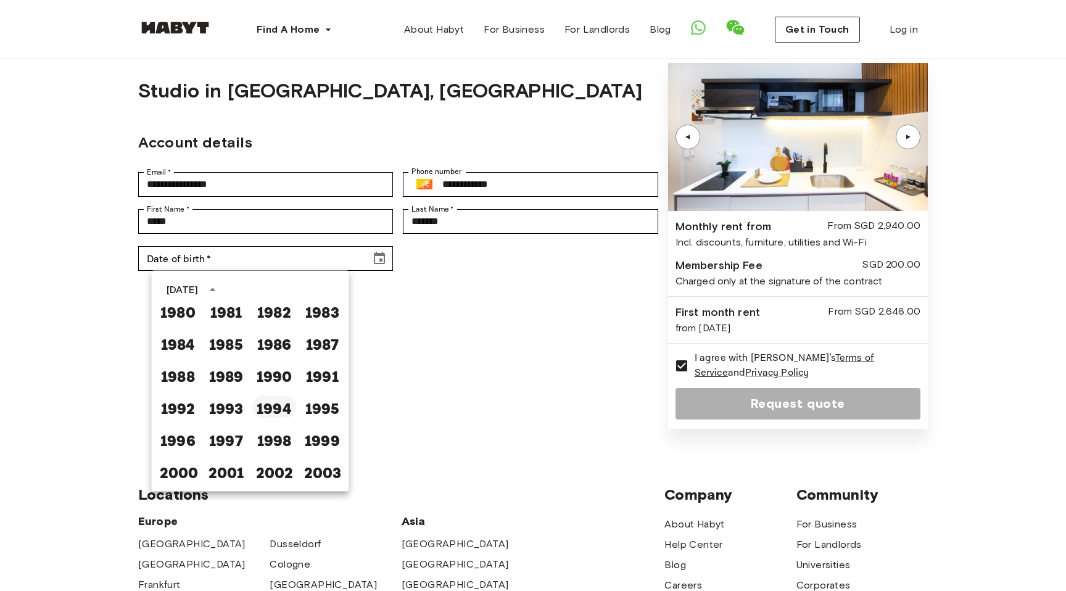
scroll to position [647, 0]
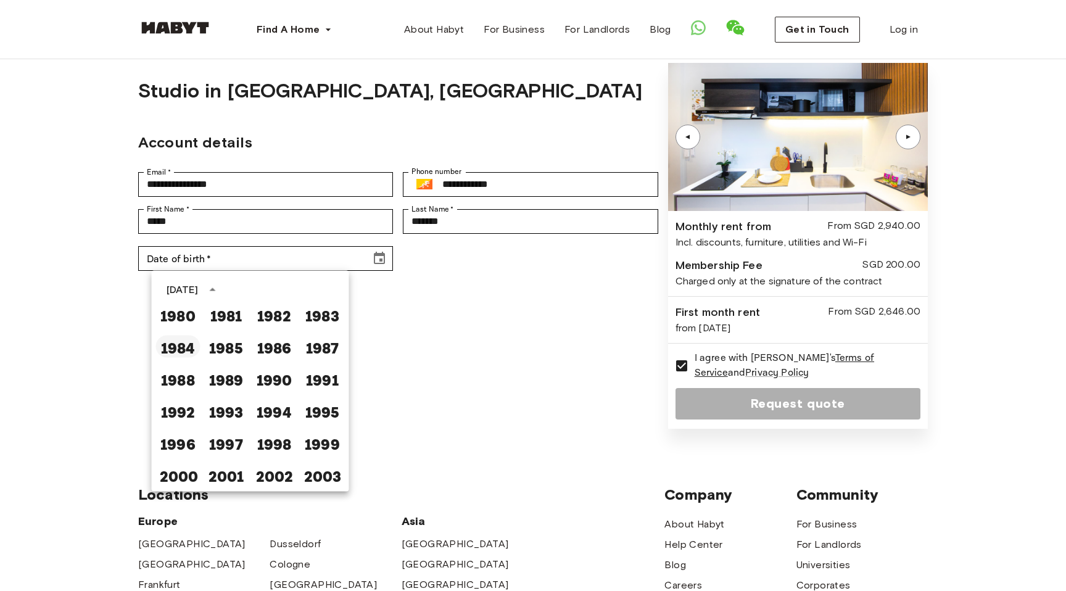
click at [185, 349] on button "1984" at bounding box center [178, 347] width 44 height 22
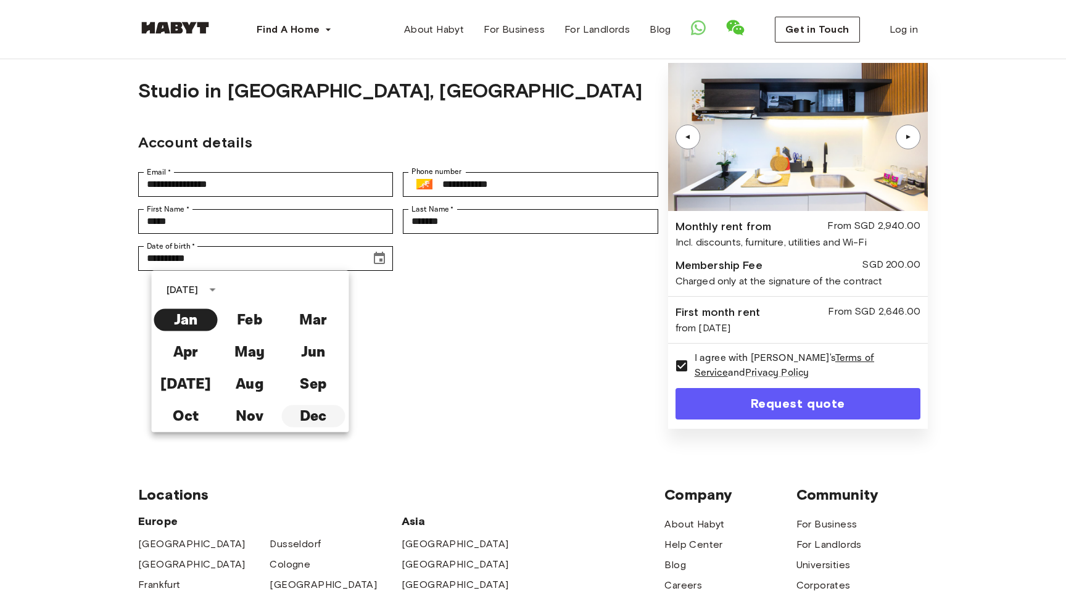
click at [310, 415] on button "Dec" at bounding box center [313, 416] width 64 height 22
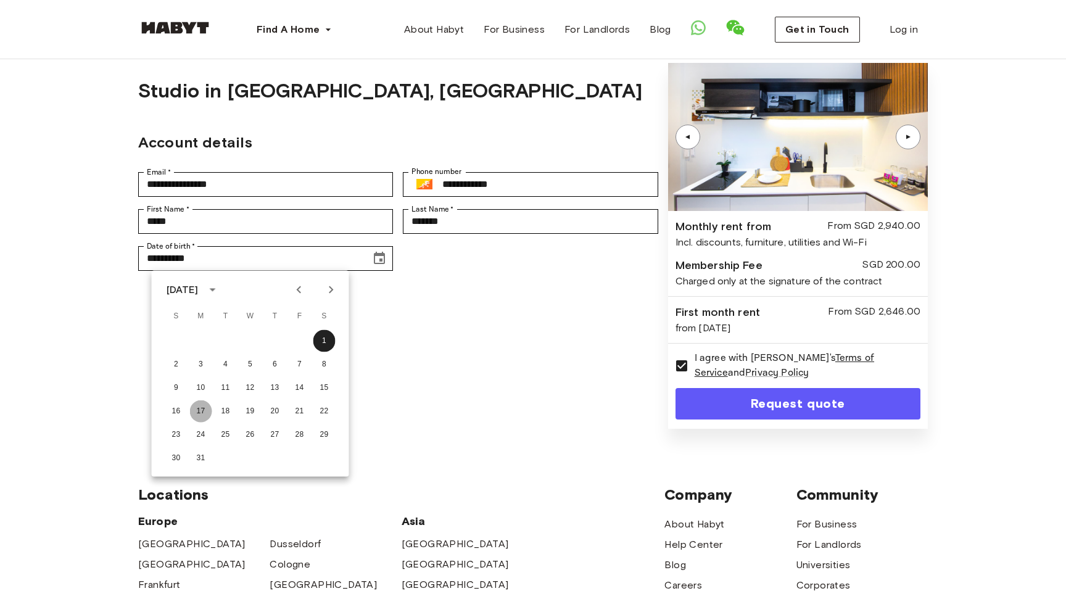
click at [197, 411] on button "17" at bounding box center [201, 411] width 22 height 22
type input "**********"
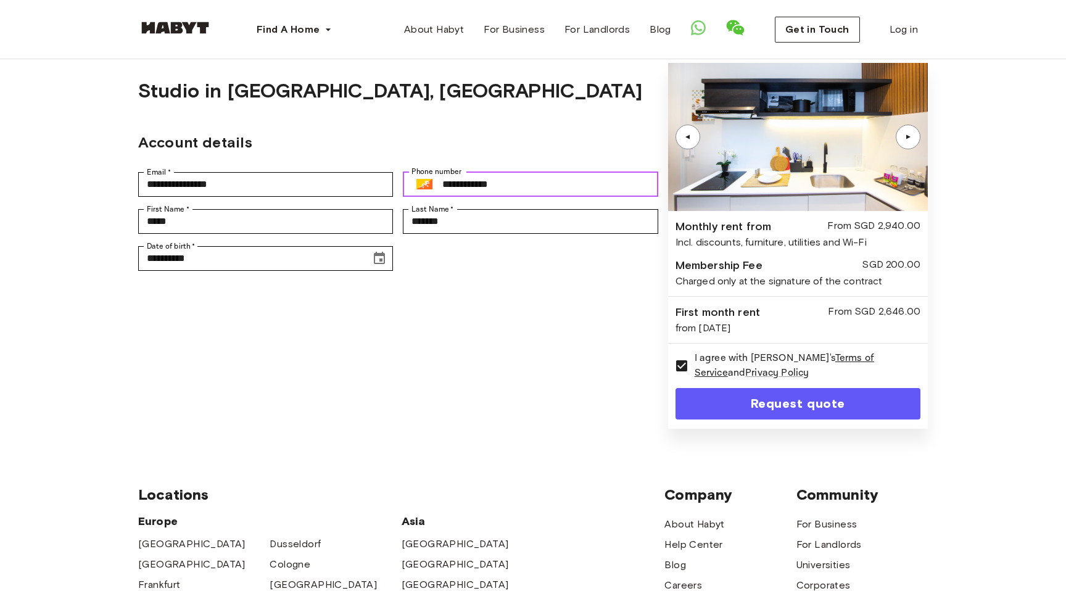
click at [465, 193] on input "**********" at bounding box center [549, 184] width 215 height 25
click at [432, 179] on button "Select country" at bounding box center [424, 185] width 26 height 26
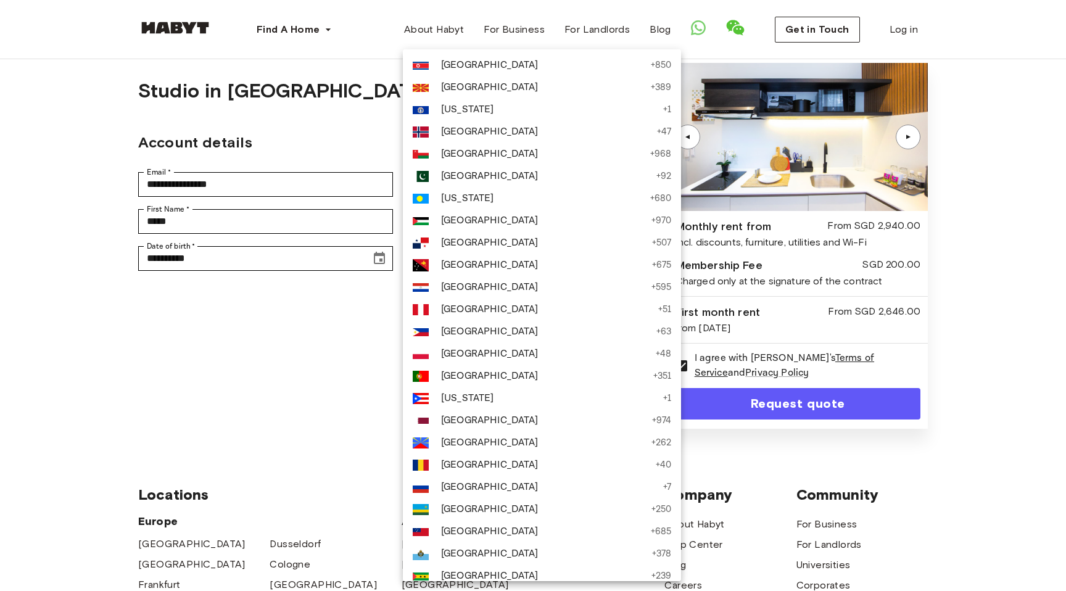
scroll to position [3873, 0]
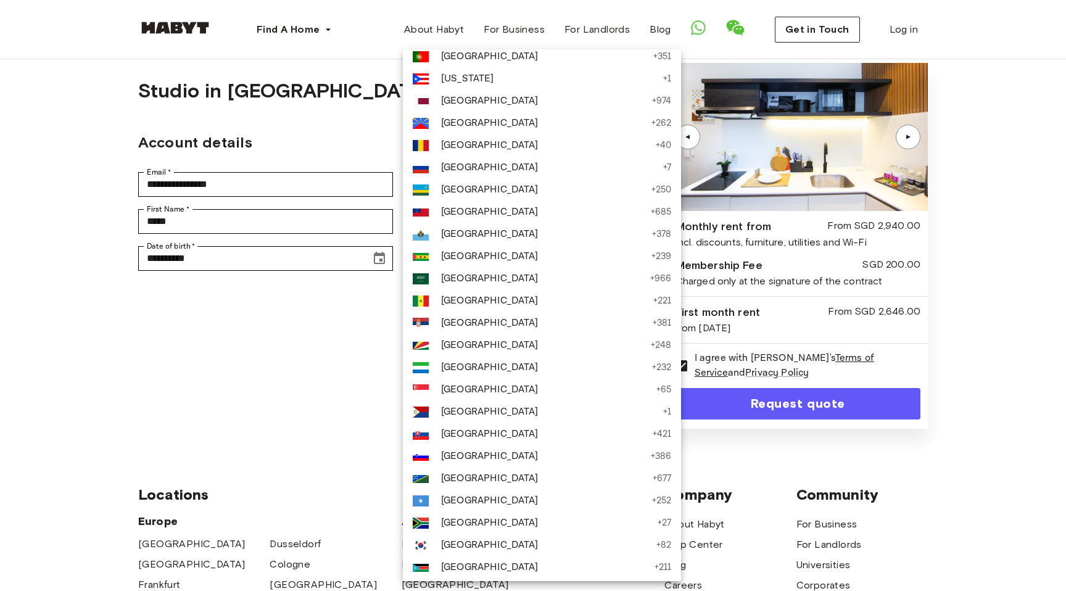
click at [499, 401] on li "Singapore + 65" at bounding box center [542, 390] width 278 height 22
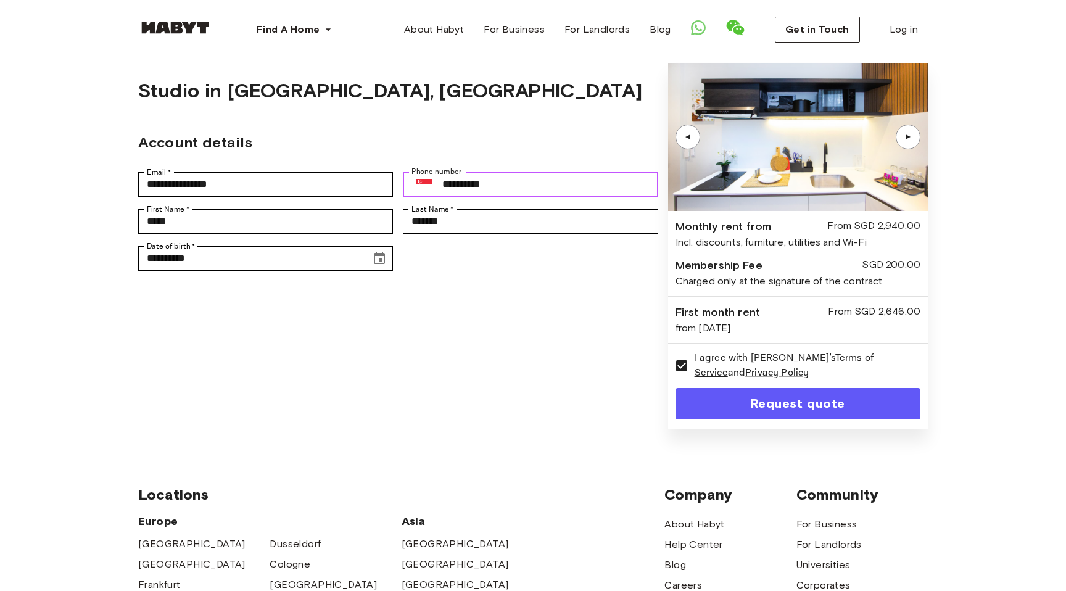
click at [468, 187] on input "**********" at bounding box center [549, 184] width 215 height 25
click at [492, 186] on input "**********" at bounding box center [549, 184] width 215 height 25
drag, startPoint x: 460, startPoint y: 185, endPoint x: 555, endPoint y: 215, distance: 98.9
click at [555, 215] on form "**********" at bounding box center [398, 246] width 520 height 366
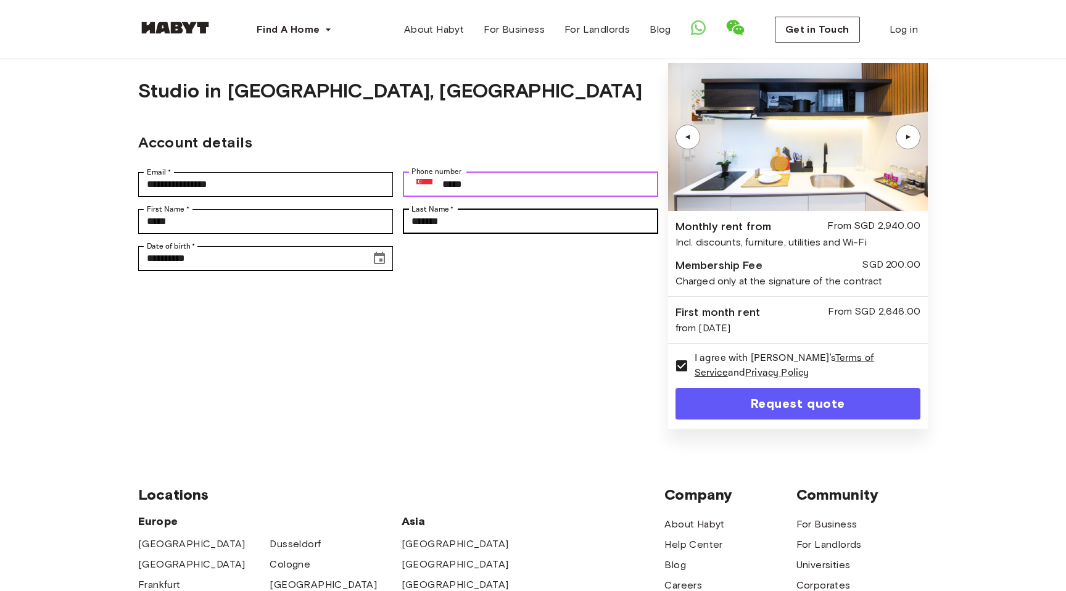
type input "**********"
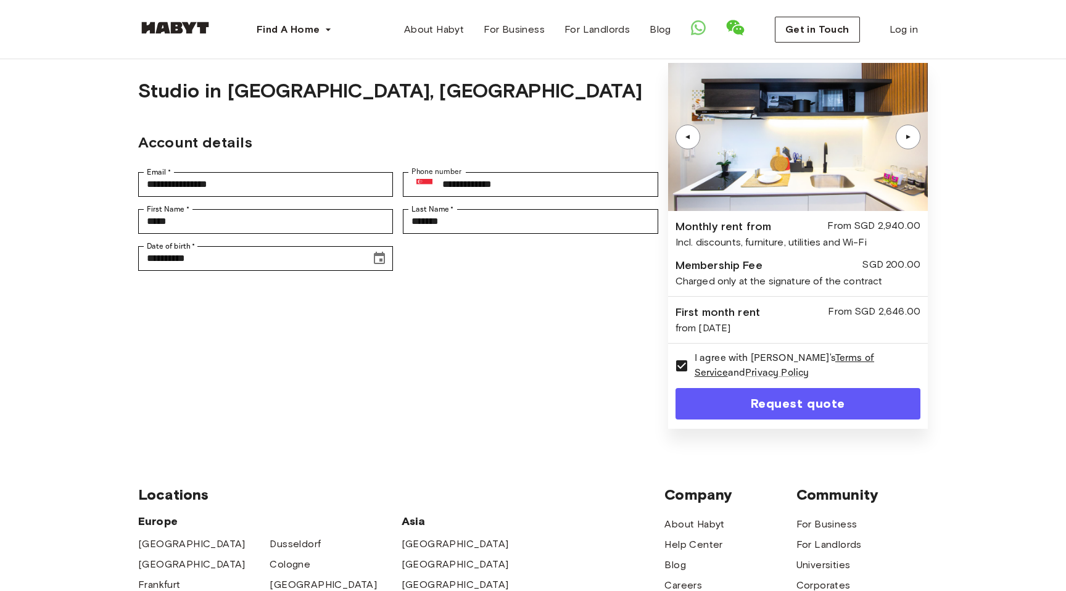
click at [580, 354] on form "**********" at bounding box center [398, 246] width 520 height 366
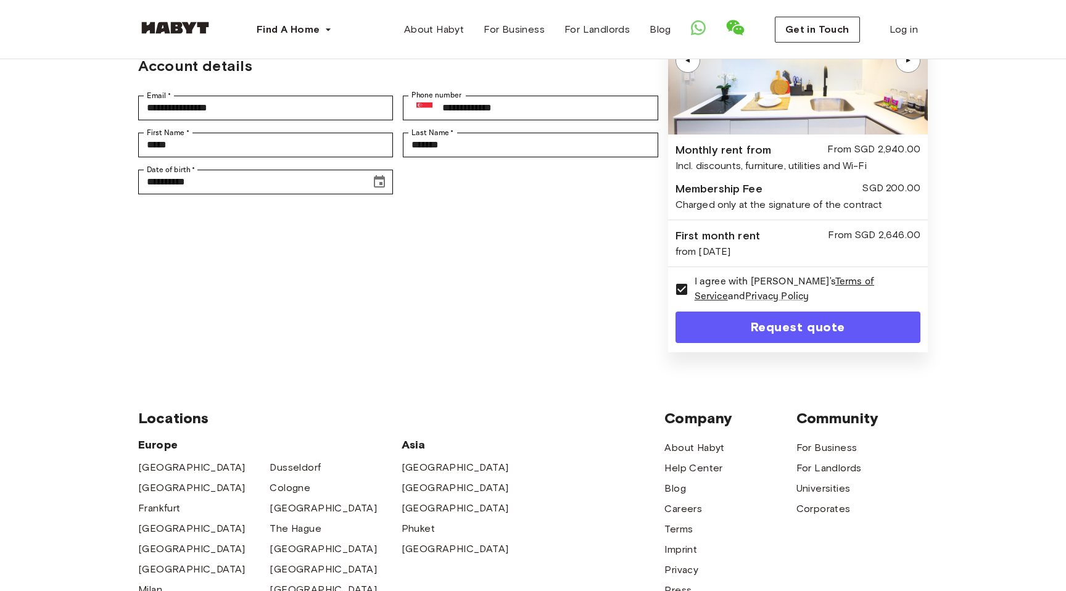
scroll to position [115, 0]
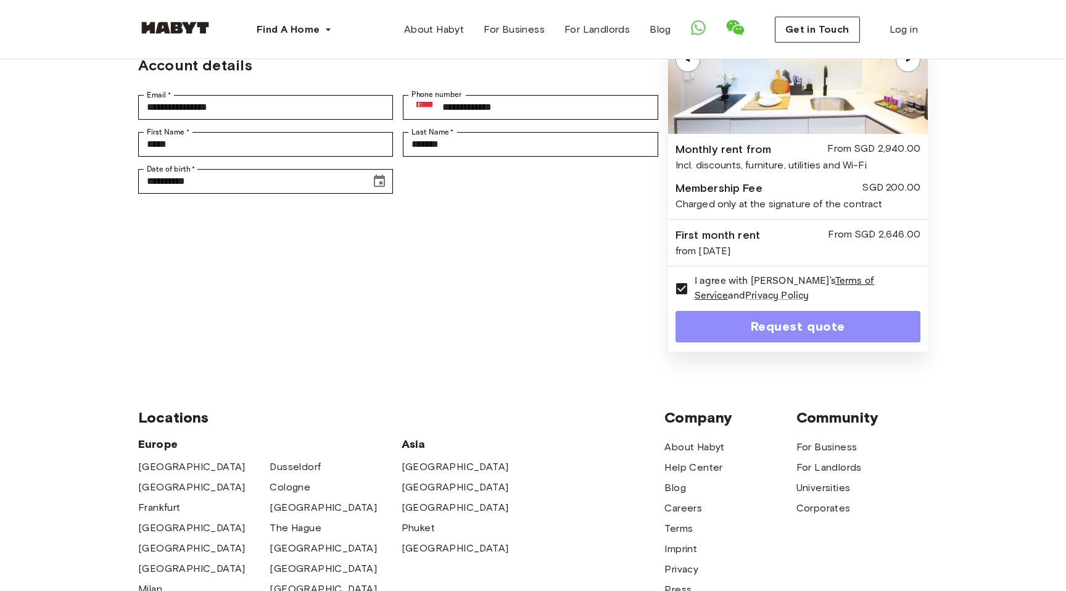
click at [766, 321] on button "Request quote" at bounding box center [798, 326] width 245 height 31
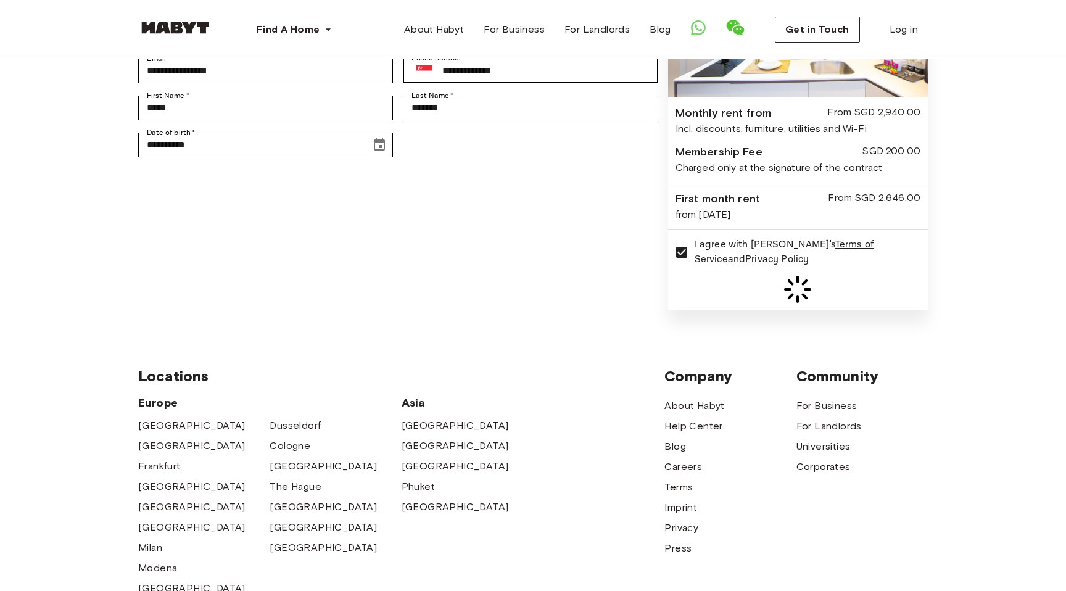
scroll to position [215, 0]
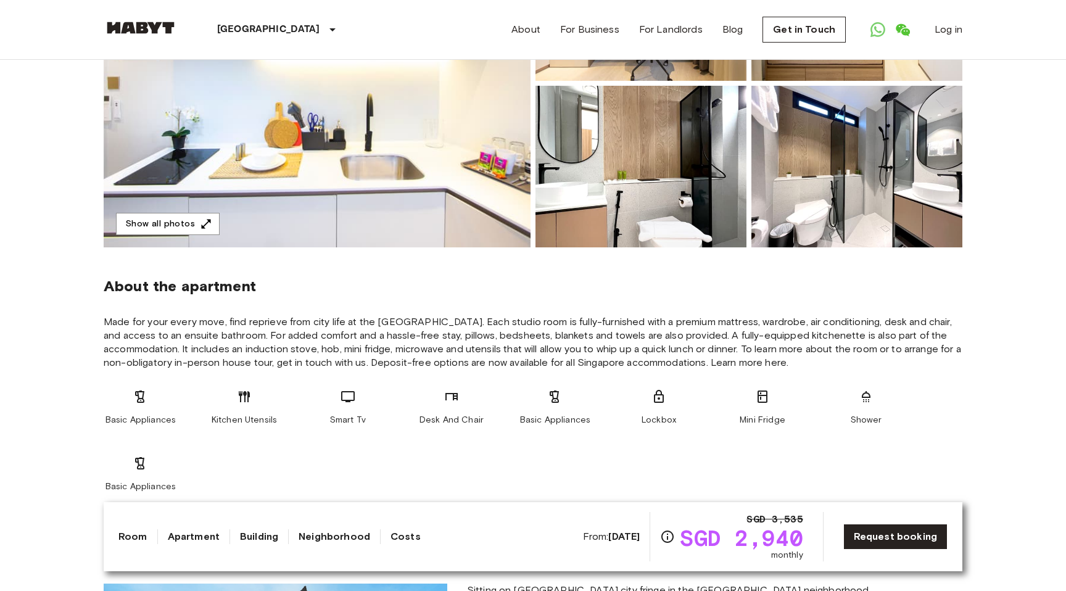
scroll to position [154, 0]
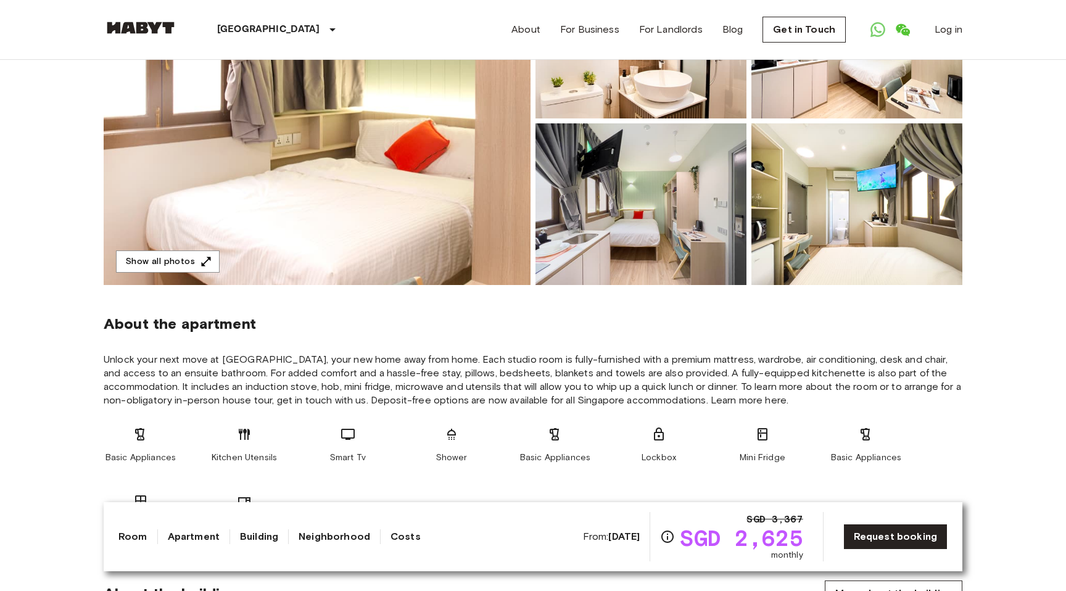
scroll to position [33, 0]
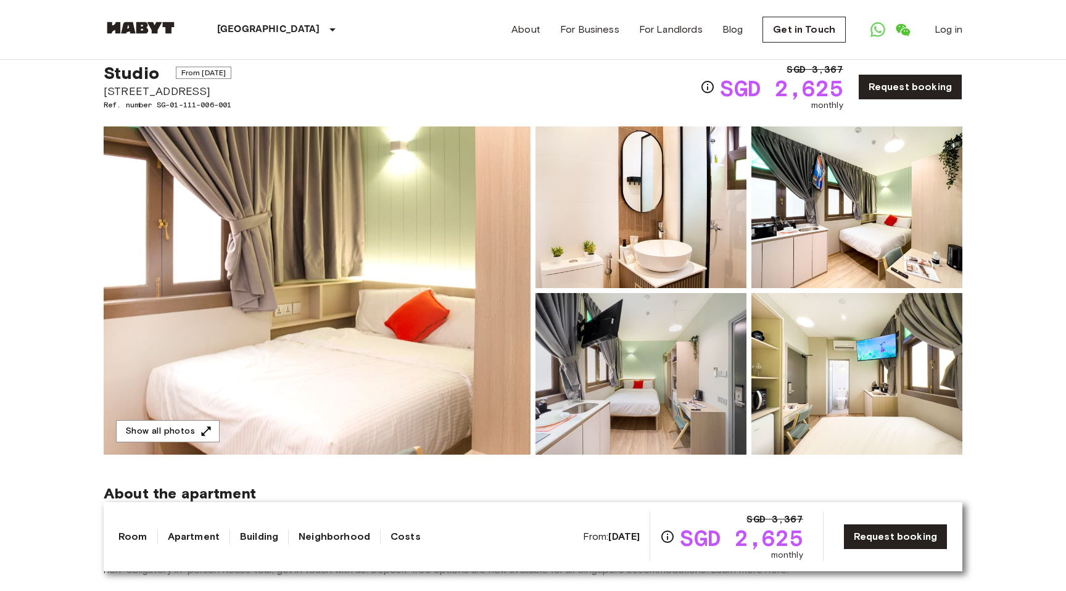
click at [613, 211] on img at bounding box center [640, 207] width 211 height 162
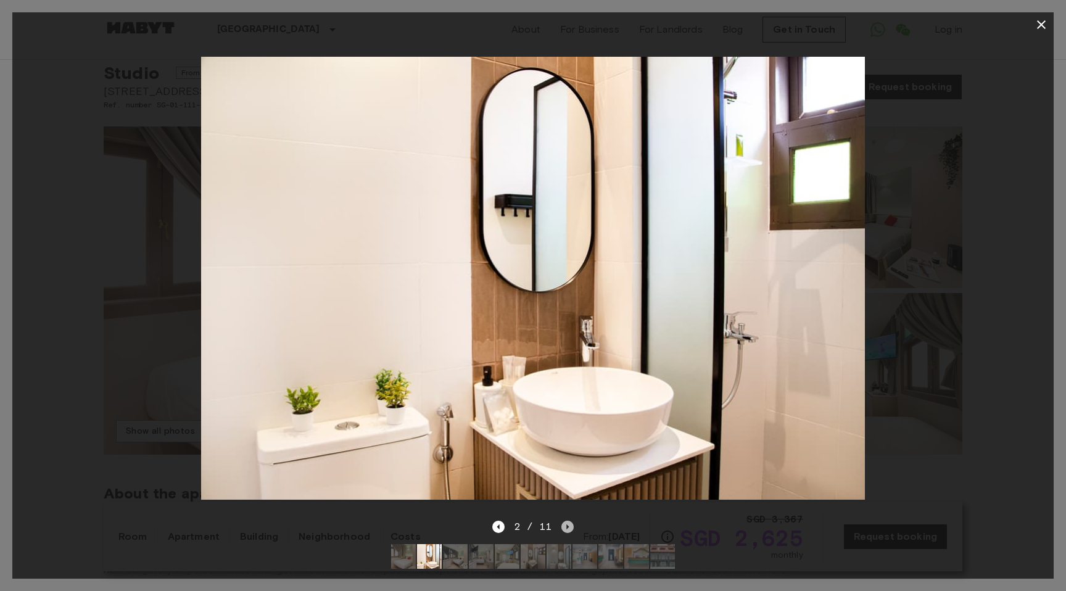
click at [567, 532] on icon "Next image" at bounding box center [567, 527] width 12 height 12
